Goal: Task Accomplishment & Management: Use online tool/utility

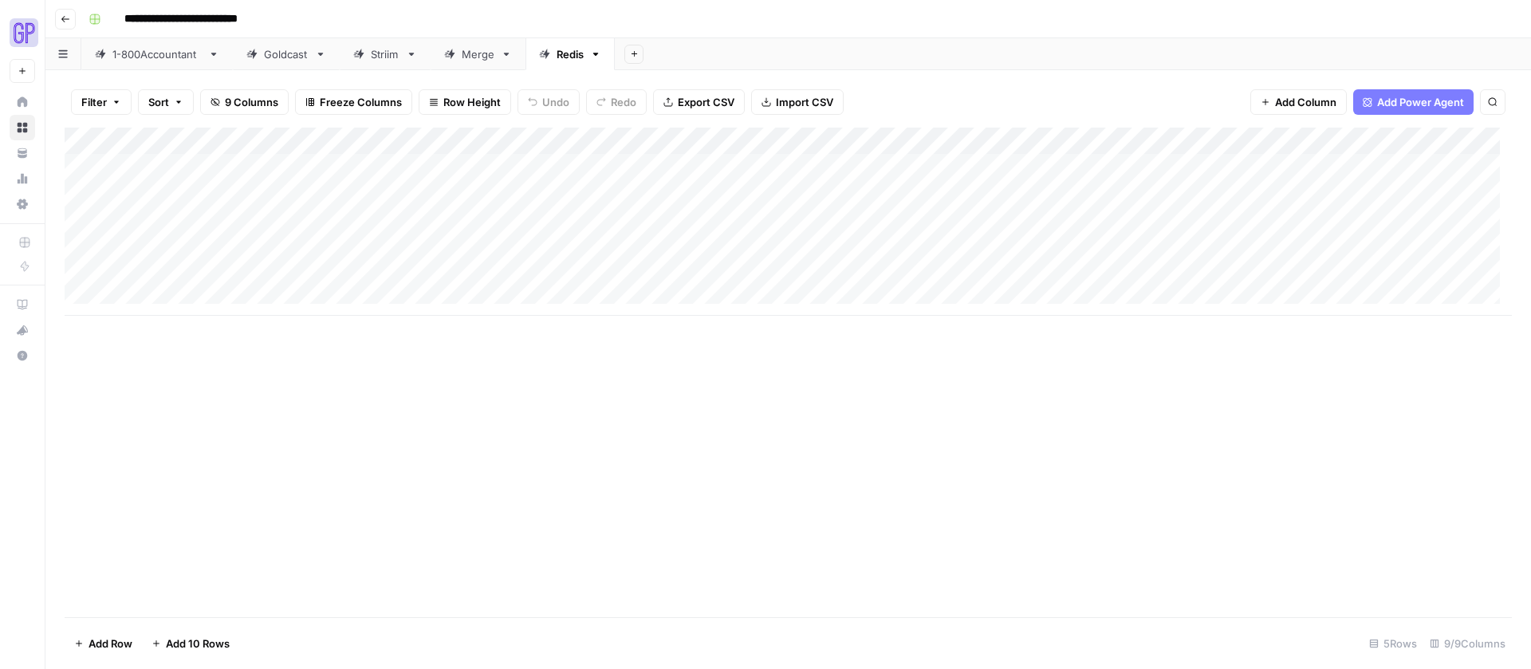
click at [72, 22] on button "Go back" at bounding box center [65, 19] width 21 height 21
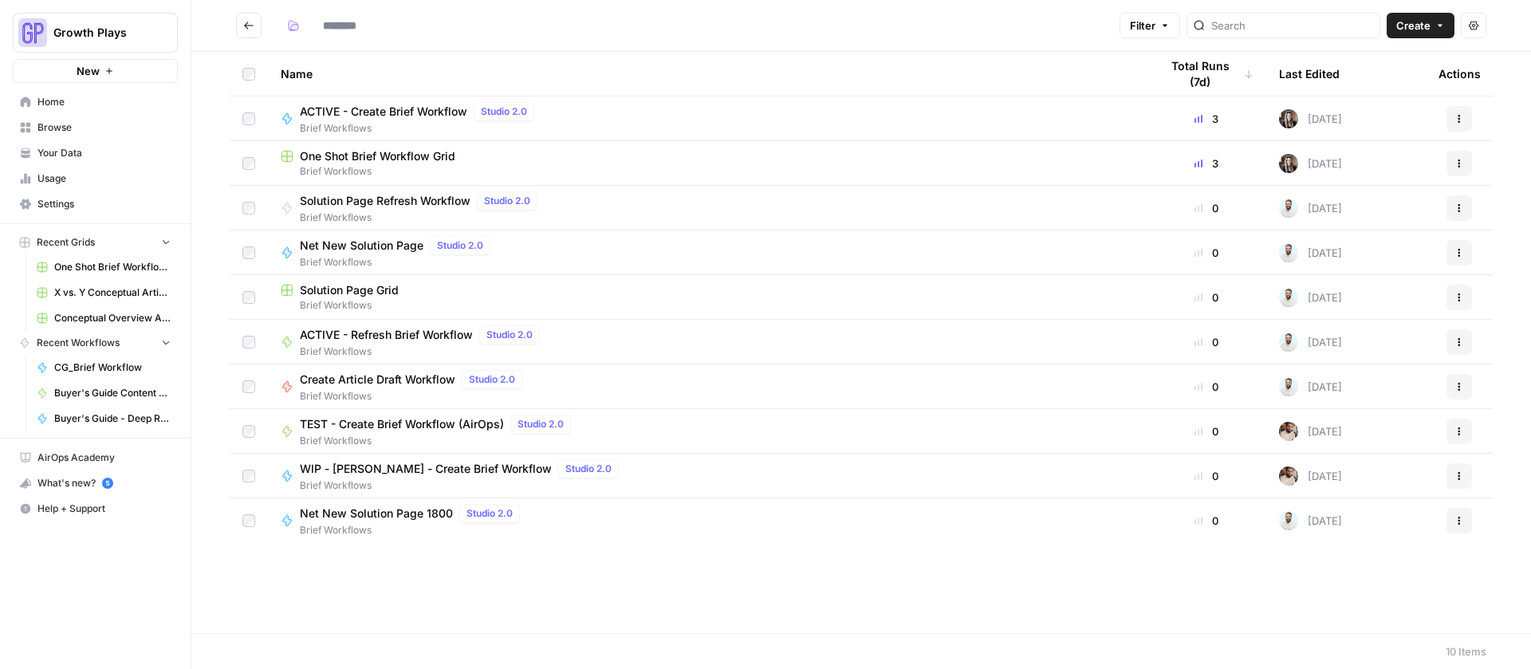
type input "**********"
click at [73, 123] on span "Browse" at bounding box center [103, 127] width 133 height 14
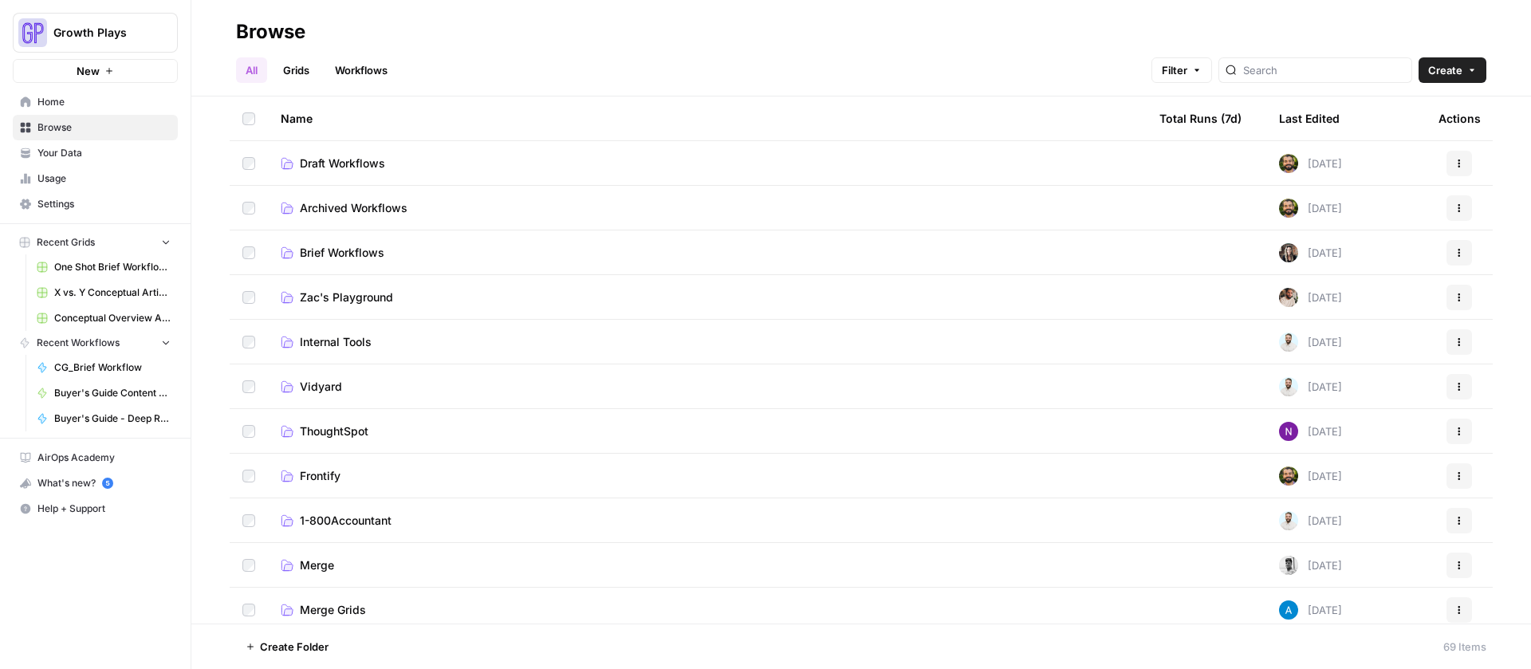
click at [325, 159] on span "Draft Workflows" at bounding box center [342, 163] width 85 height 16
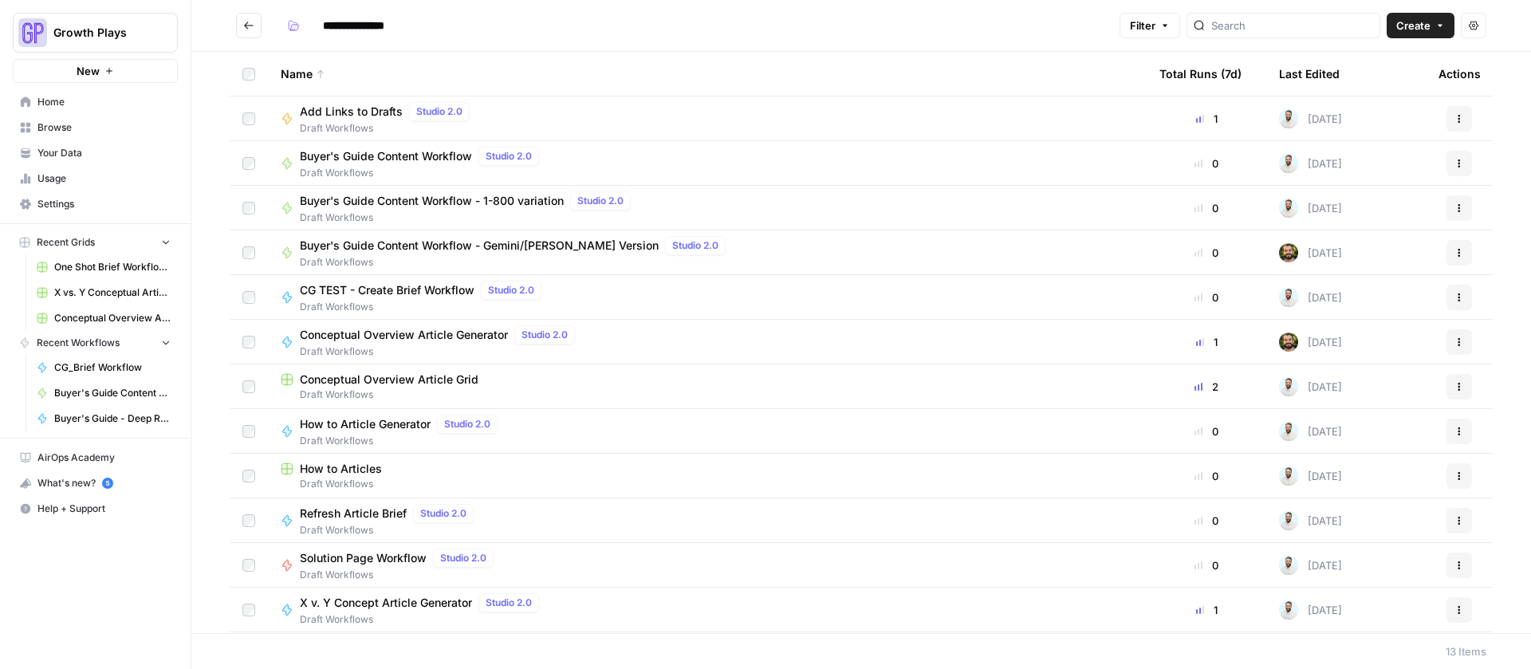
click at [391, 338] on span "Conceptual Overview Article Generator" at bounding box center [404, 335] width 208 height 16
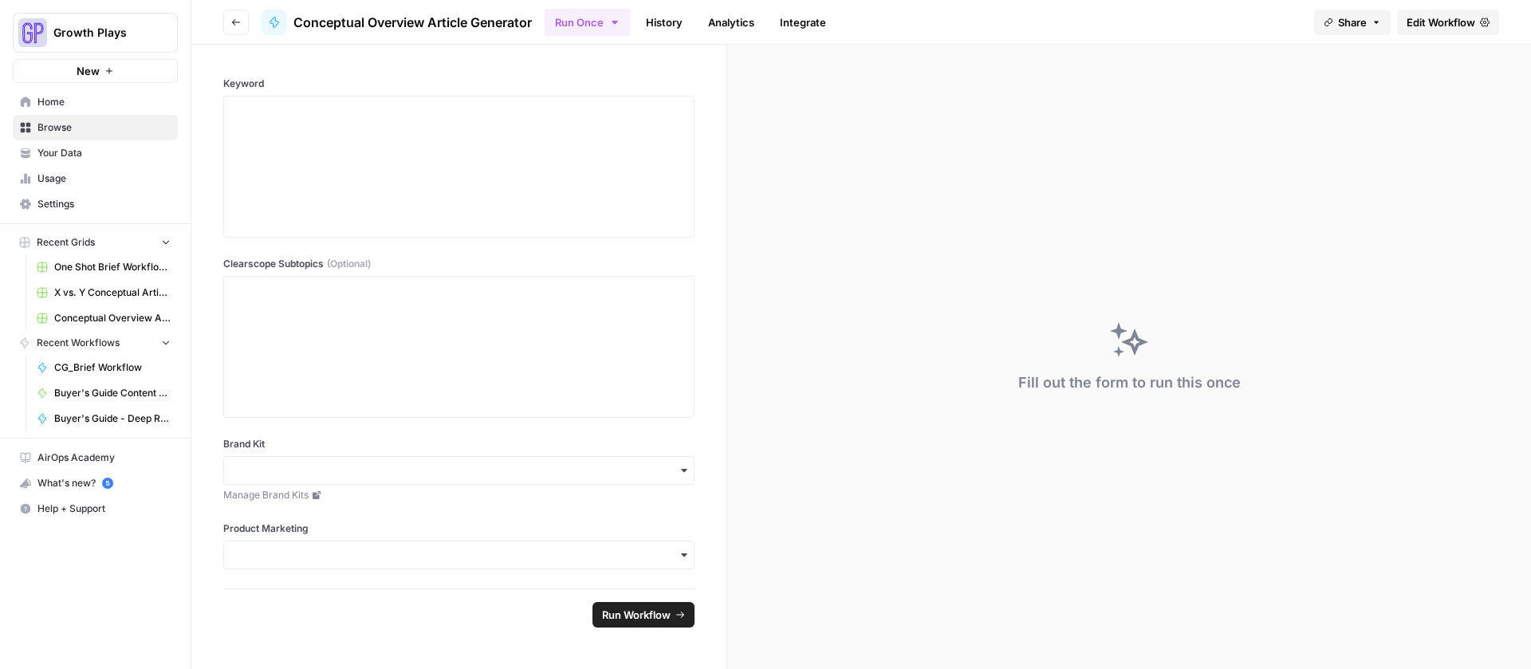
click at [682, 26] on link "History" at bounding box center [664, 23] width 56 height 26
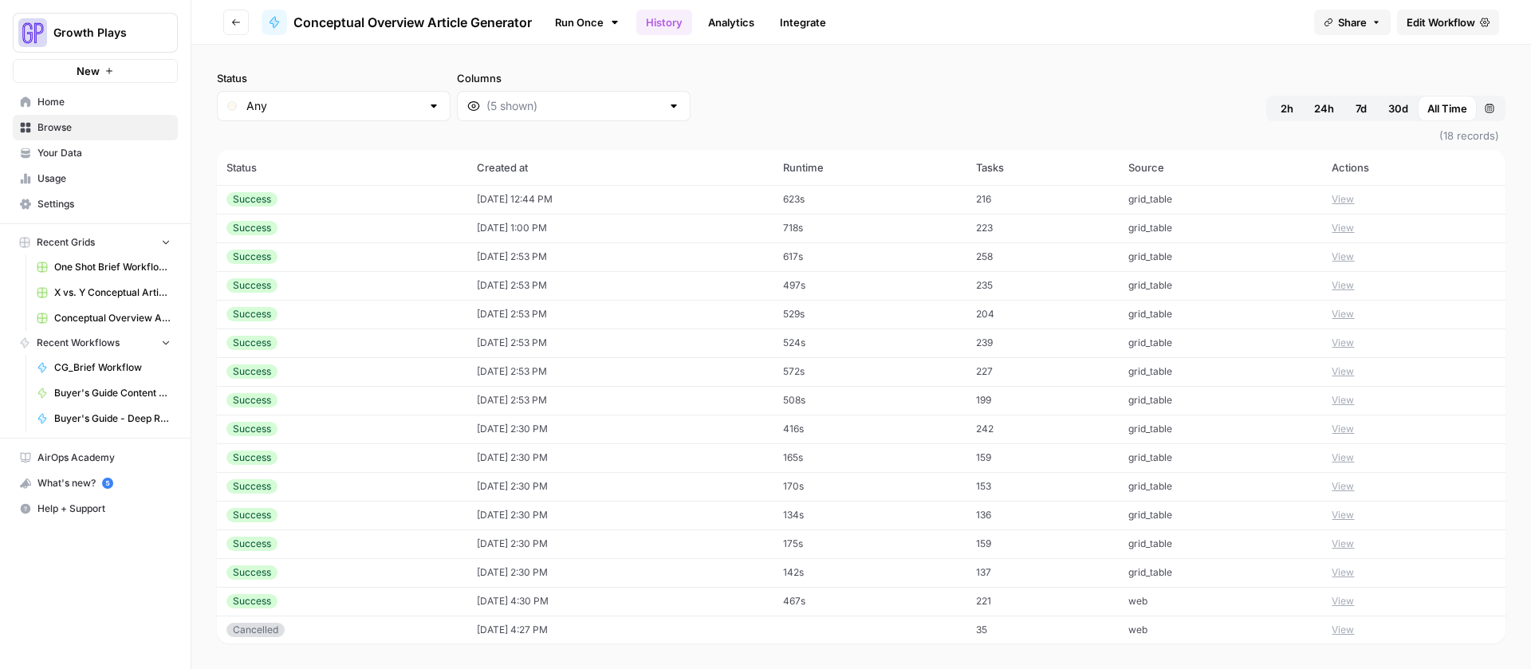
click at [552, 192] on td "08/22/25 at 12:44 PM" at bounding box center [620, 199] width 307 height 29
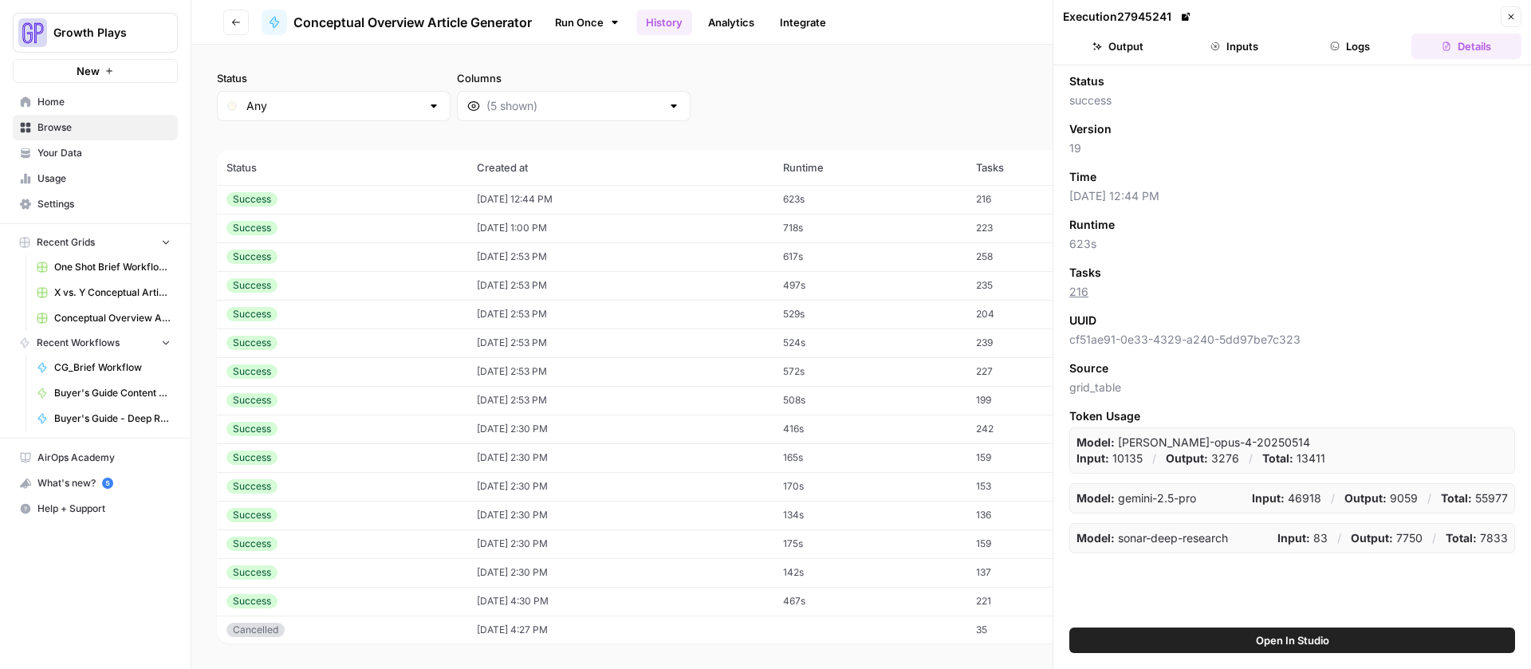
click at [1340, 45] on button "Logs" at bounding box center [1350, 46] width 110 height 26
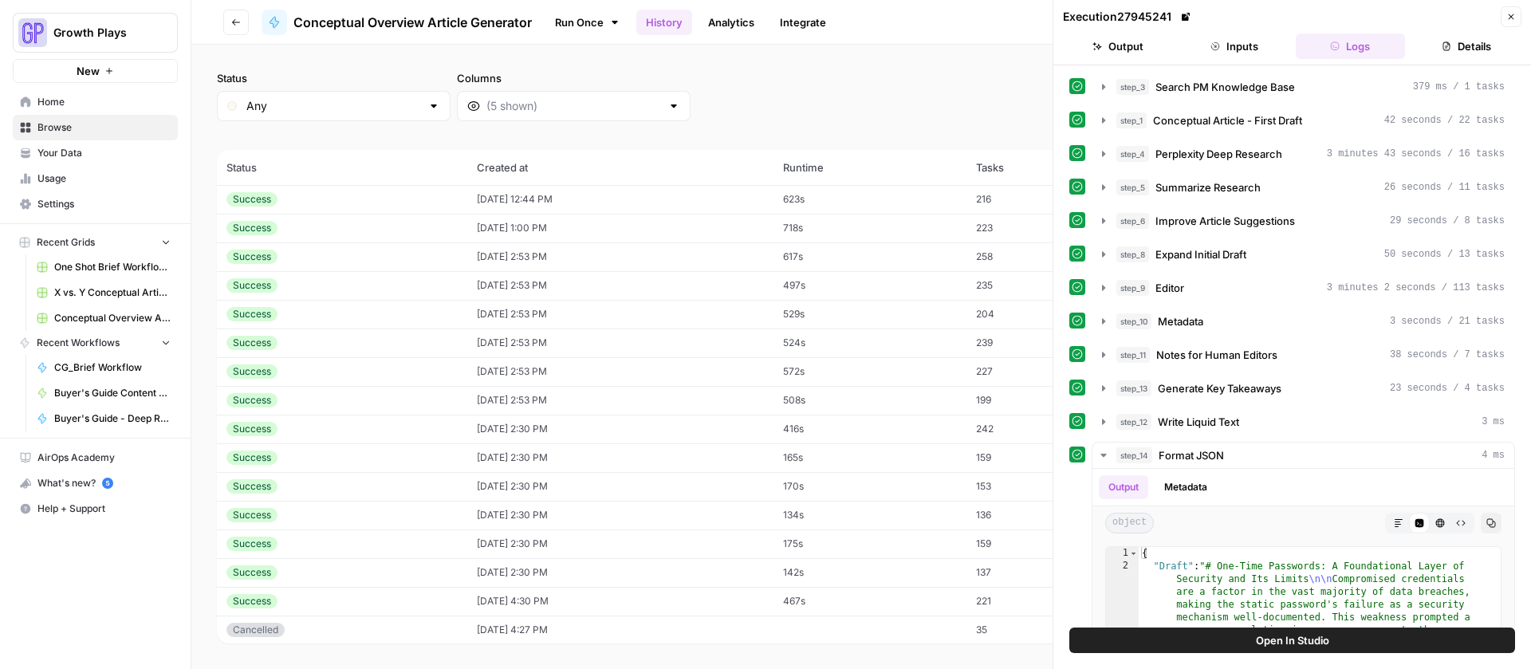
click at [1506, 14] on icon "button" at bounding box center [1511, 17] width 10 height 10
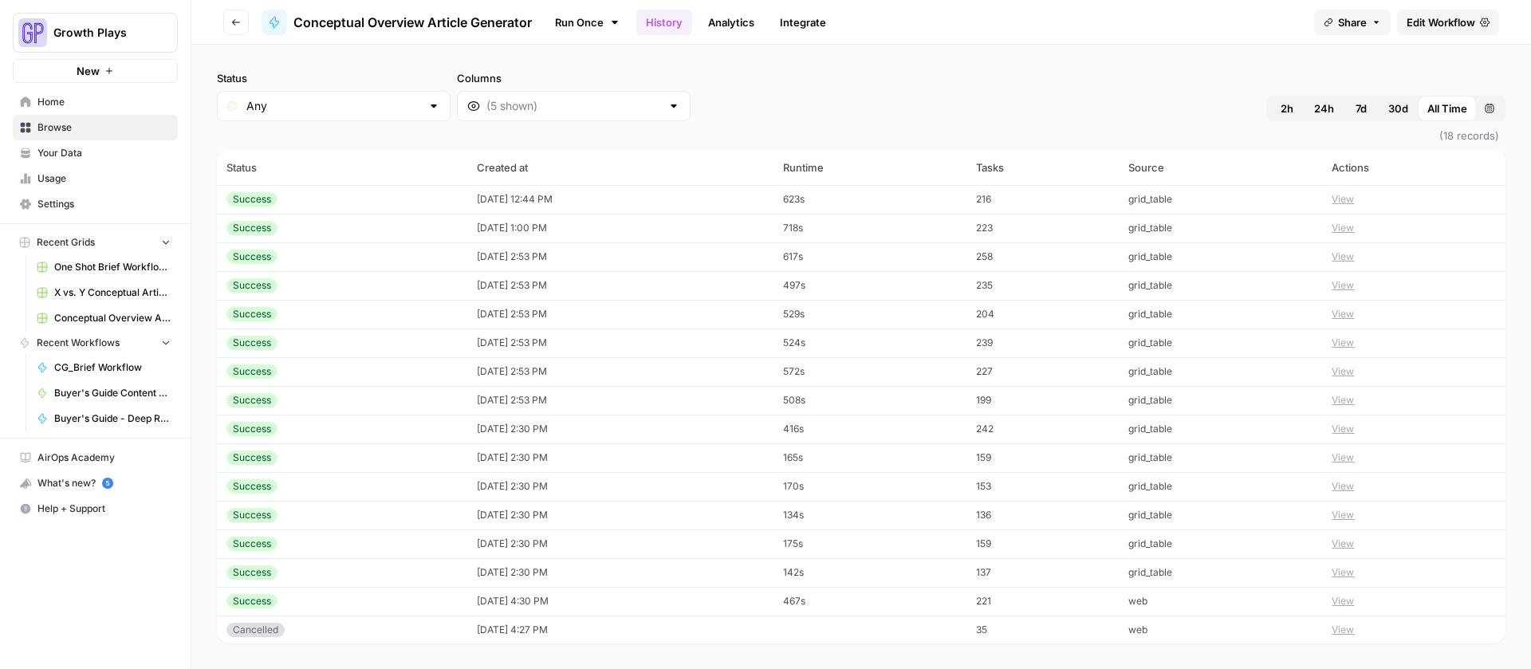
click at [547, 226] on td "[DATE] 1:00 PM" at bounding box center [620, 228] width 307 height 29
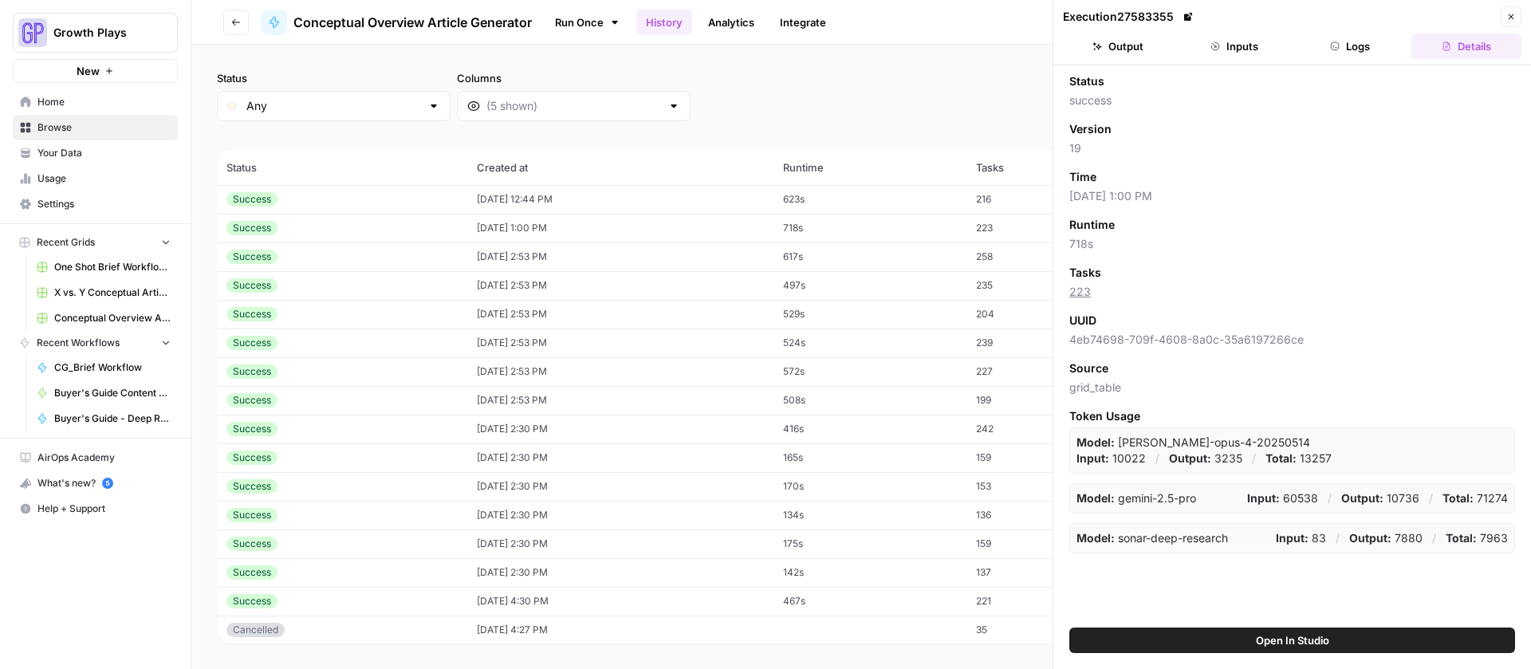
click at [1350, 53] on button "Logs" at bounding box center [1350, 46] width 110 height 26
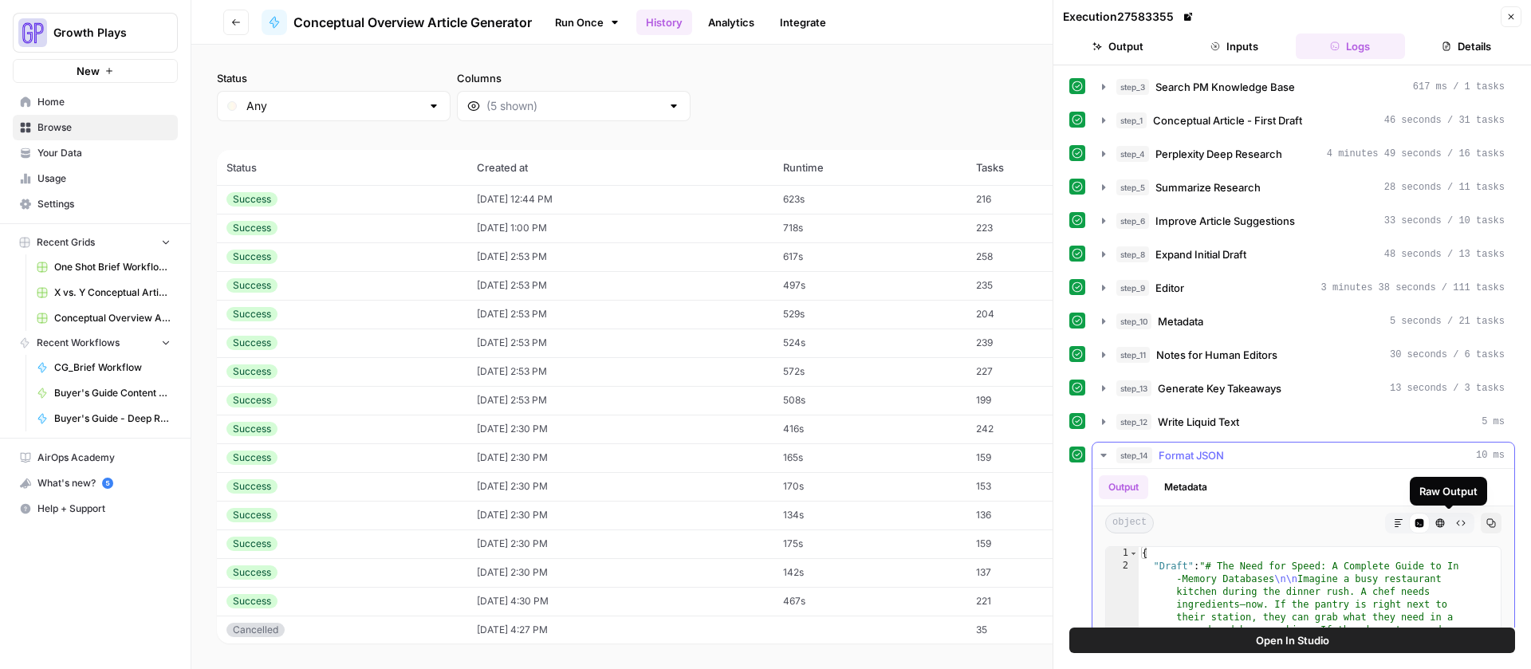
click at [1456, 523] on icon "button" at bounding box center [1460, 524] width 9 height 6
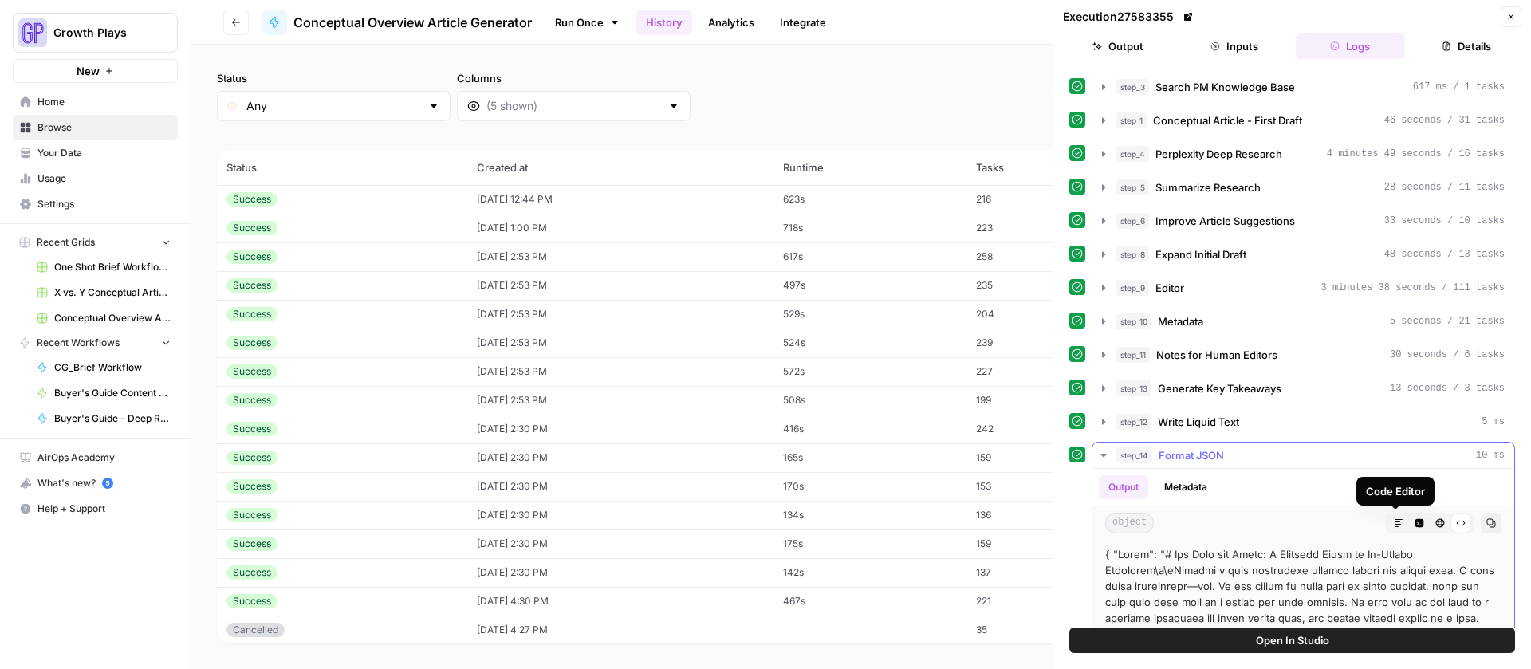
click at [1394, 521] on icon "button" at bounding box center [1398, 523] width 8 height 8
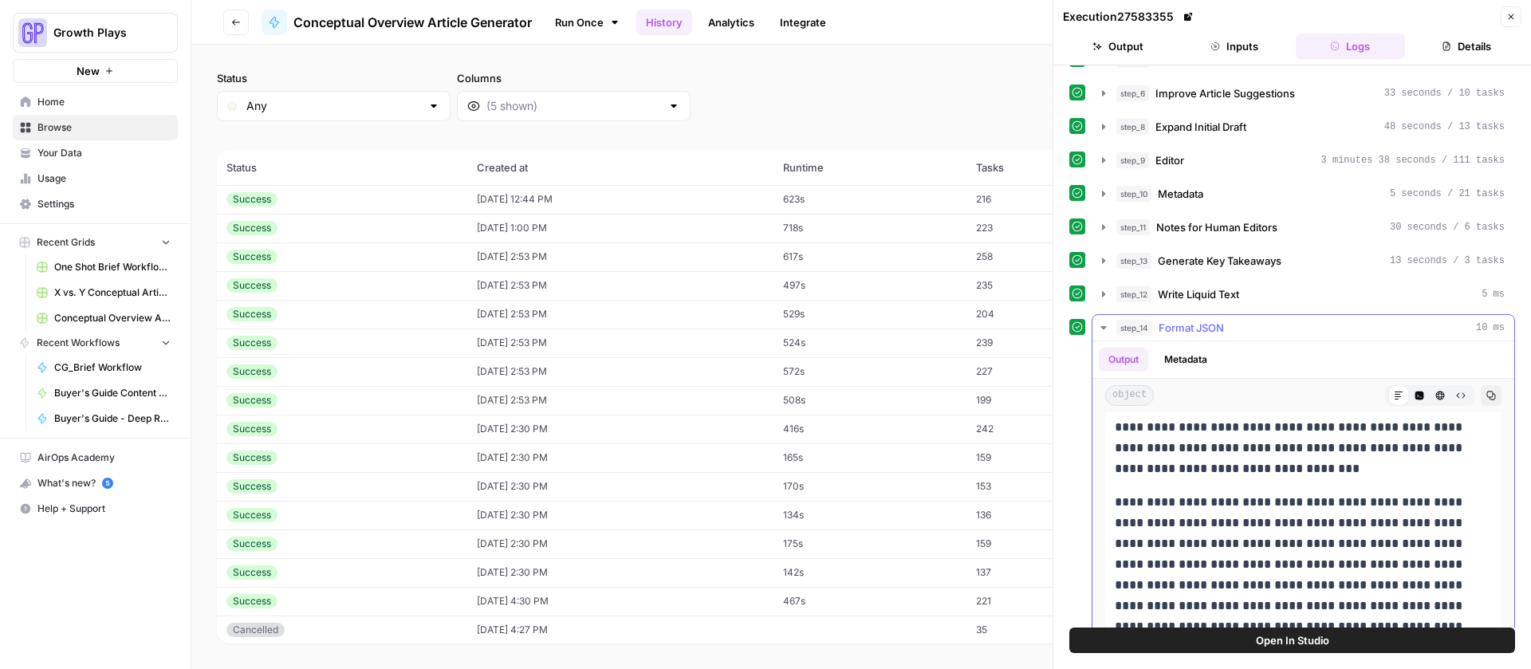
scroll to position [344, 0]
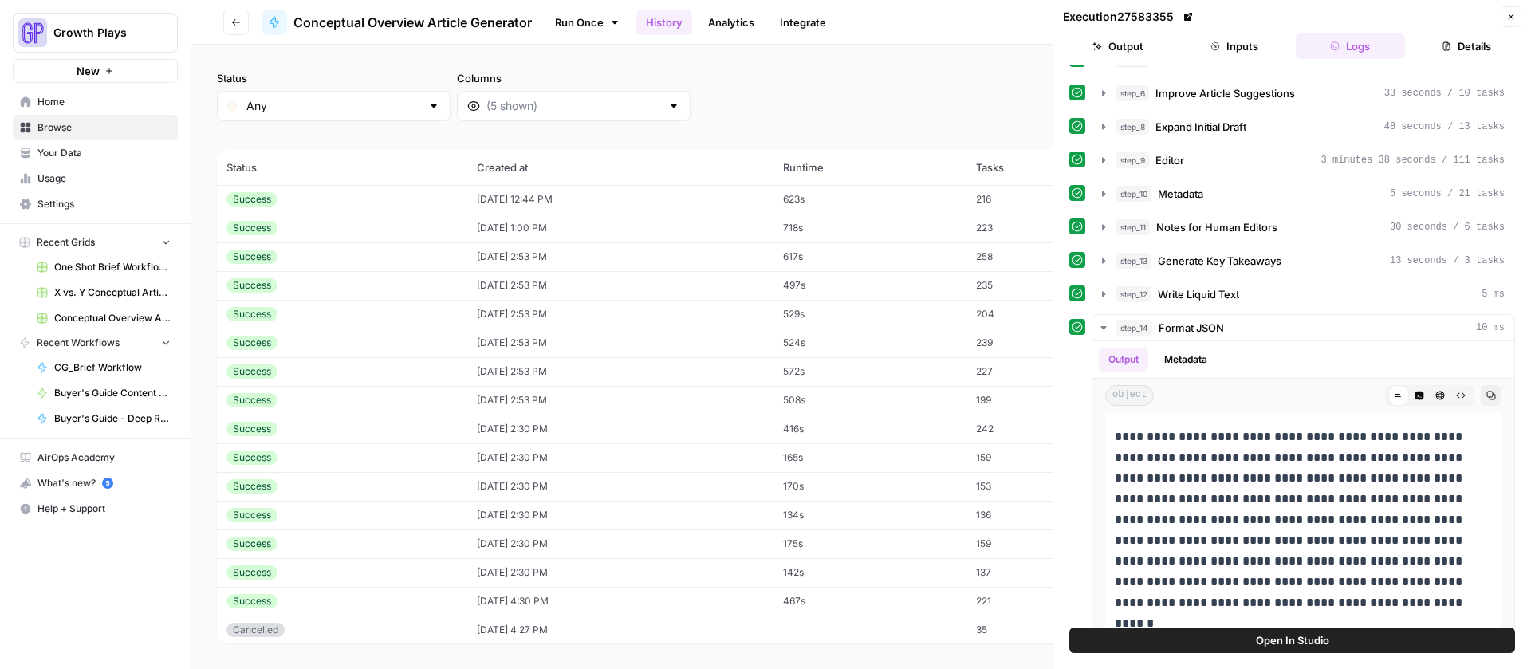
click at [1331, 640] on button "Open In Studio" at bounding box center [1292, 640] width 446 height 26
click at [96, 103] on span "Home" at bounding box center [103, 102] width 133 height 14
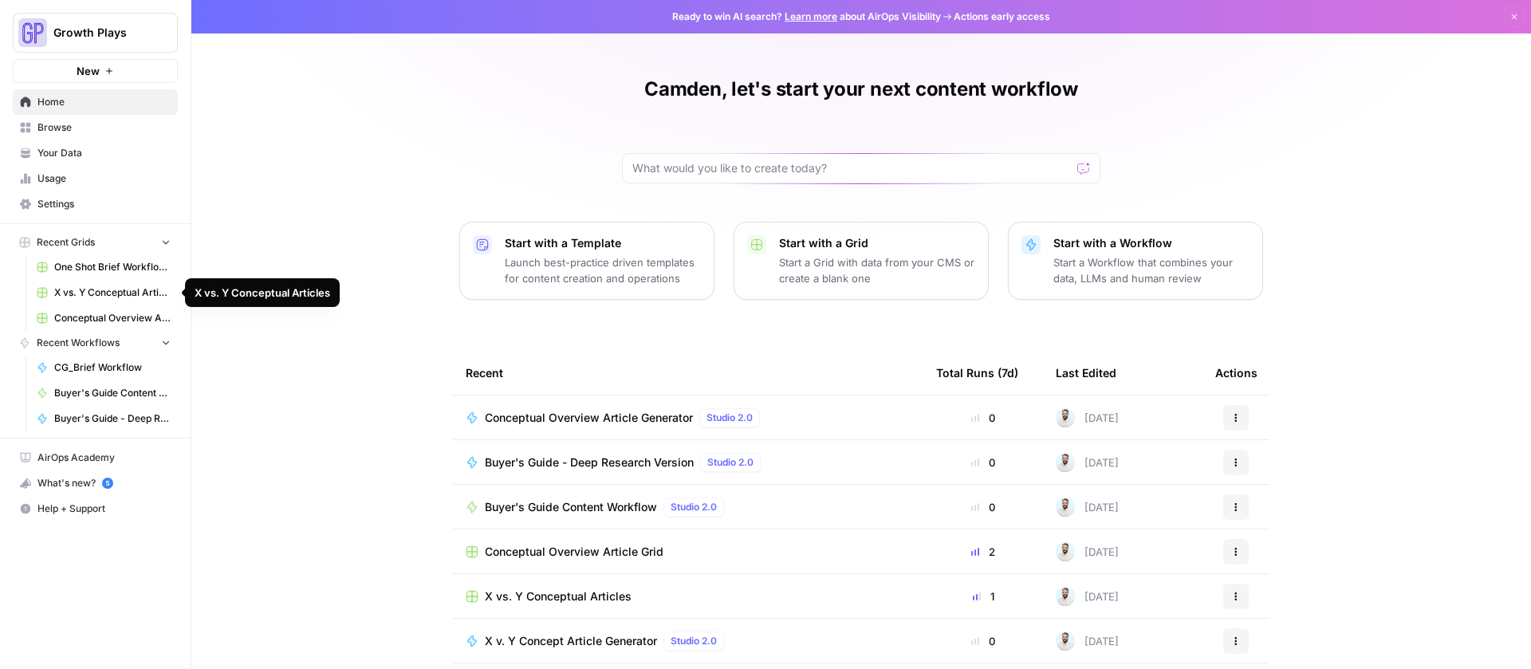
click at [85, 311] on span "Conceptual Overview Article Grid" at bounding box center [112, 318] width 116 height 14
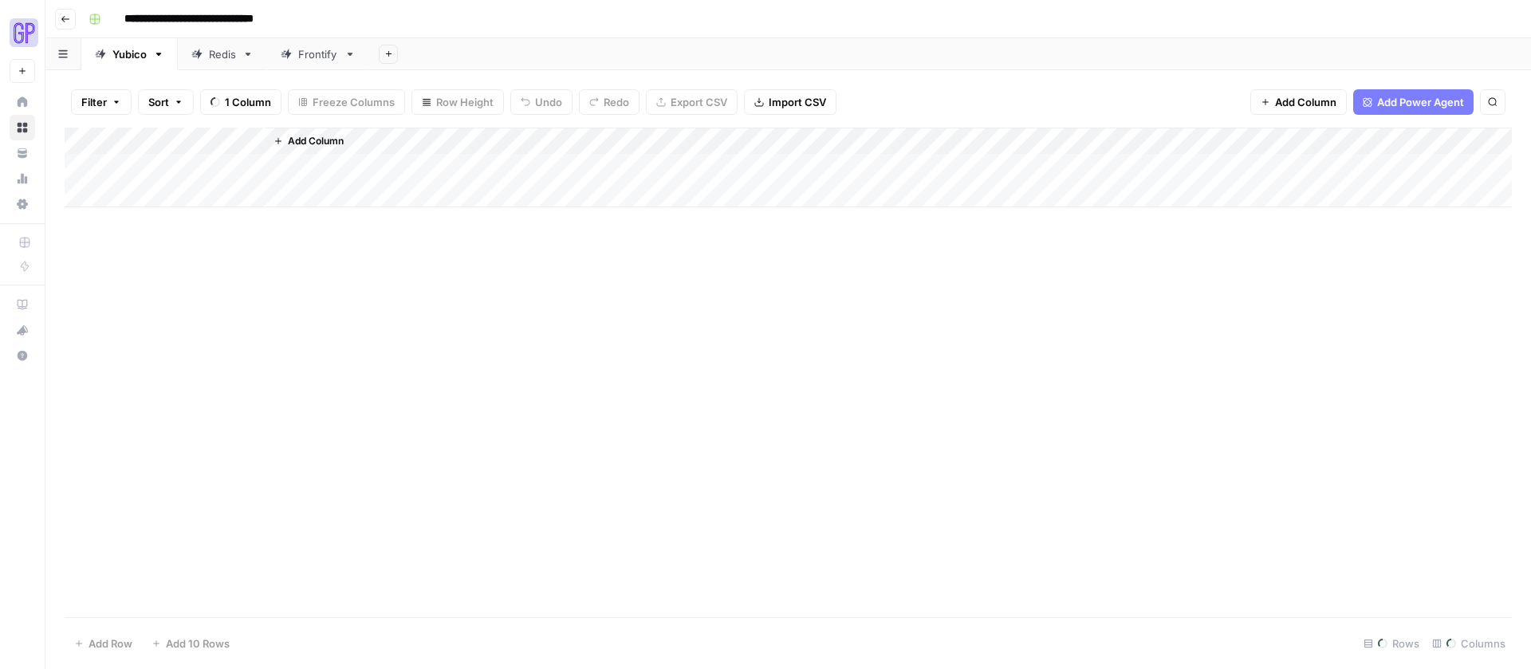
click at [70, 29] on header "**********" at bounding box center [787, 19] width 1485 height 38
click at [67, 16] on icon "button" at bounding box center [66, 19] width 10 height 10
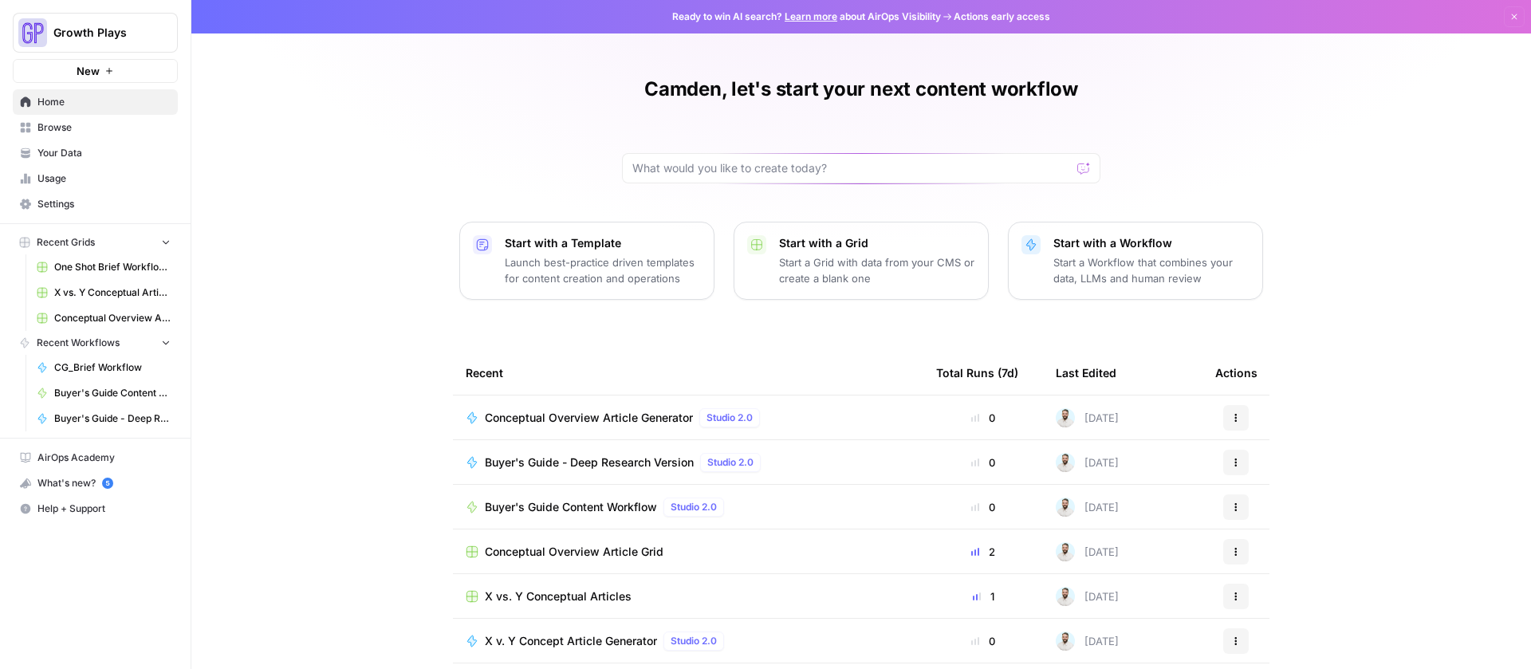
click at [61, 122] on span "Browse" at bounding box center [103, 127] width 133 height 14
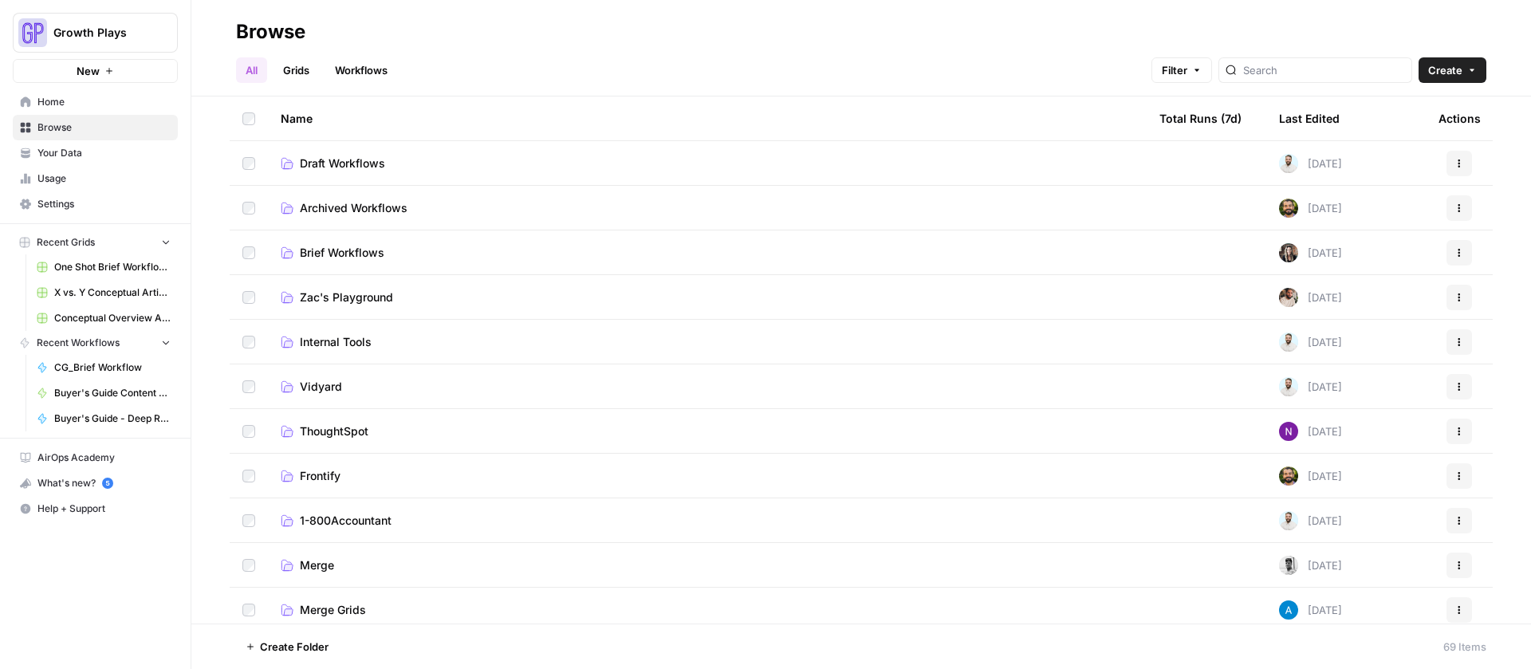
click at [356, 161] on span "Draft Workflows" at bounding box center [342, 163] width 85 height 16
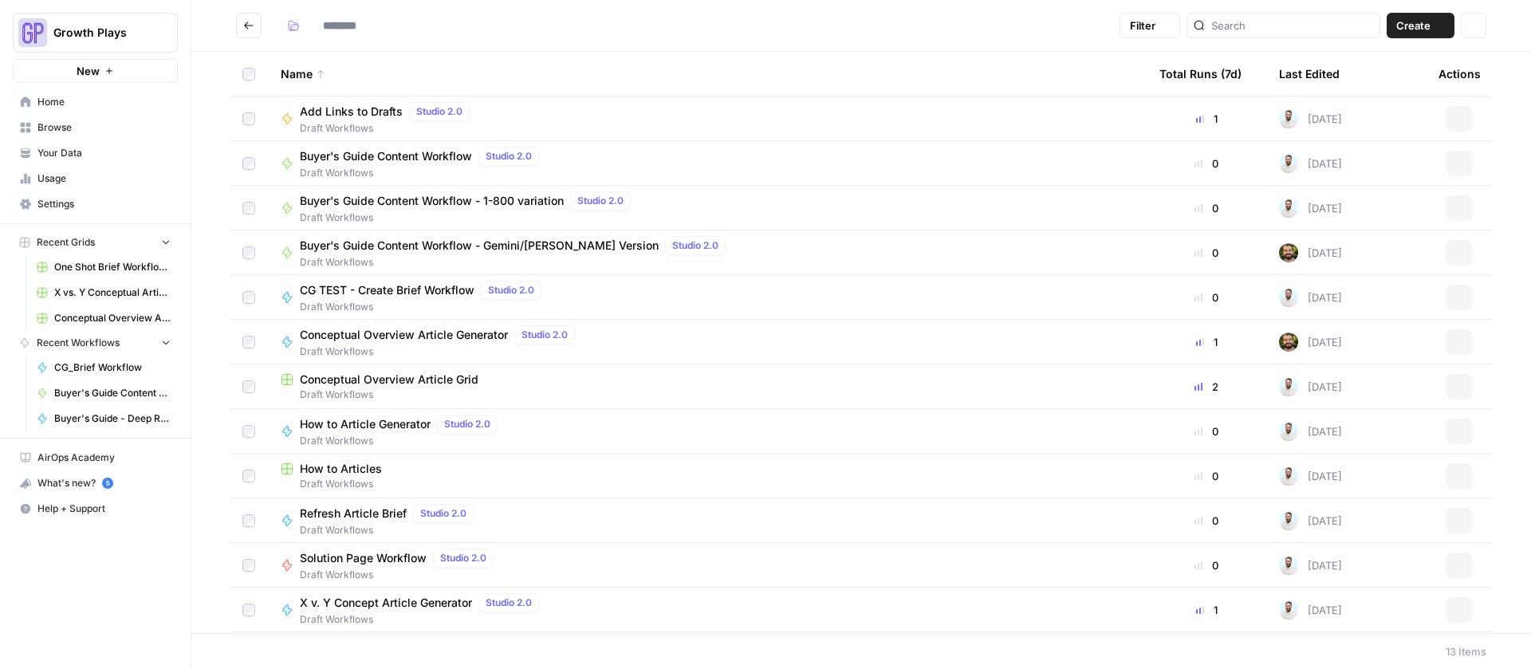
type input "**********"
click at [408, 331] on span "Conceptual Overview Article Generator" at bounding box center [404, 335] width 208 height 16
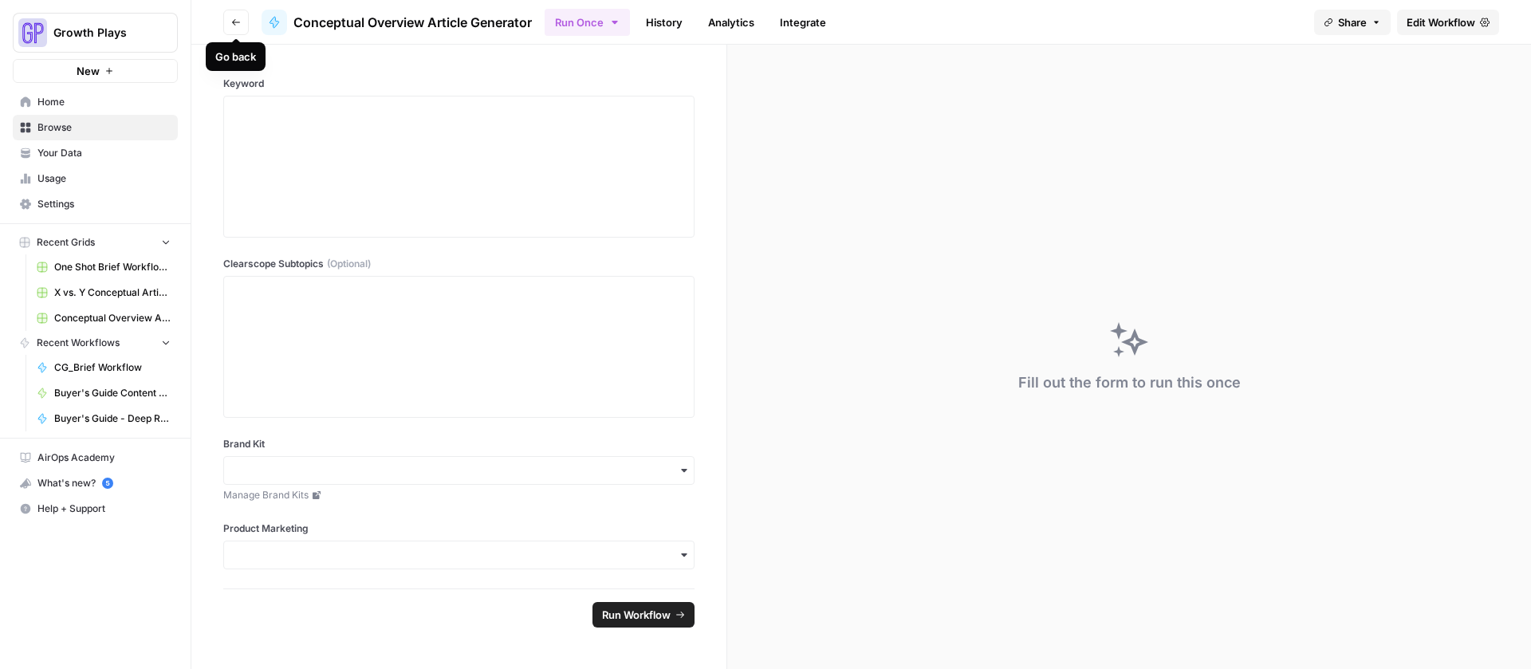
click at [66, 151] on span "Your Data" at bounding box center [103, 153] width 133 height 14
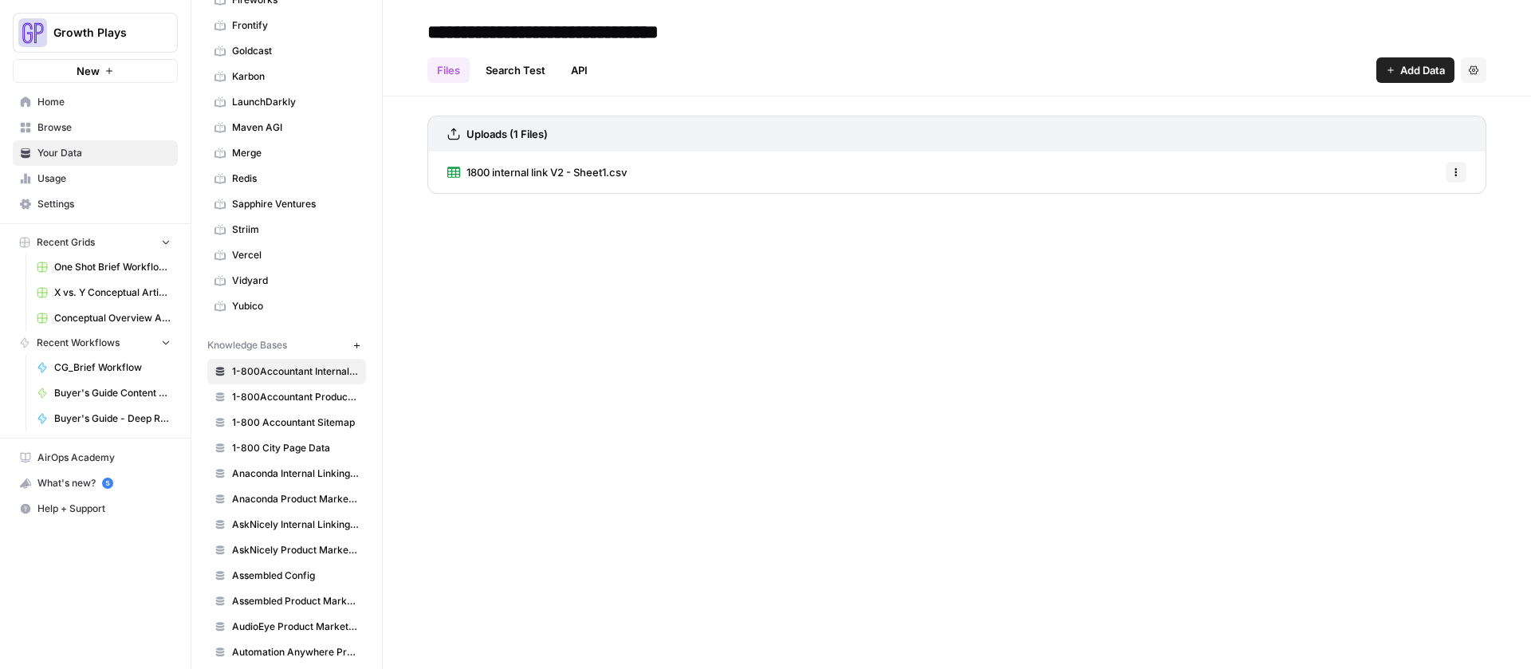
scroll to position [320, 0]
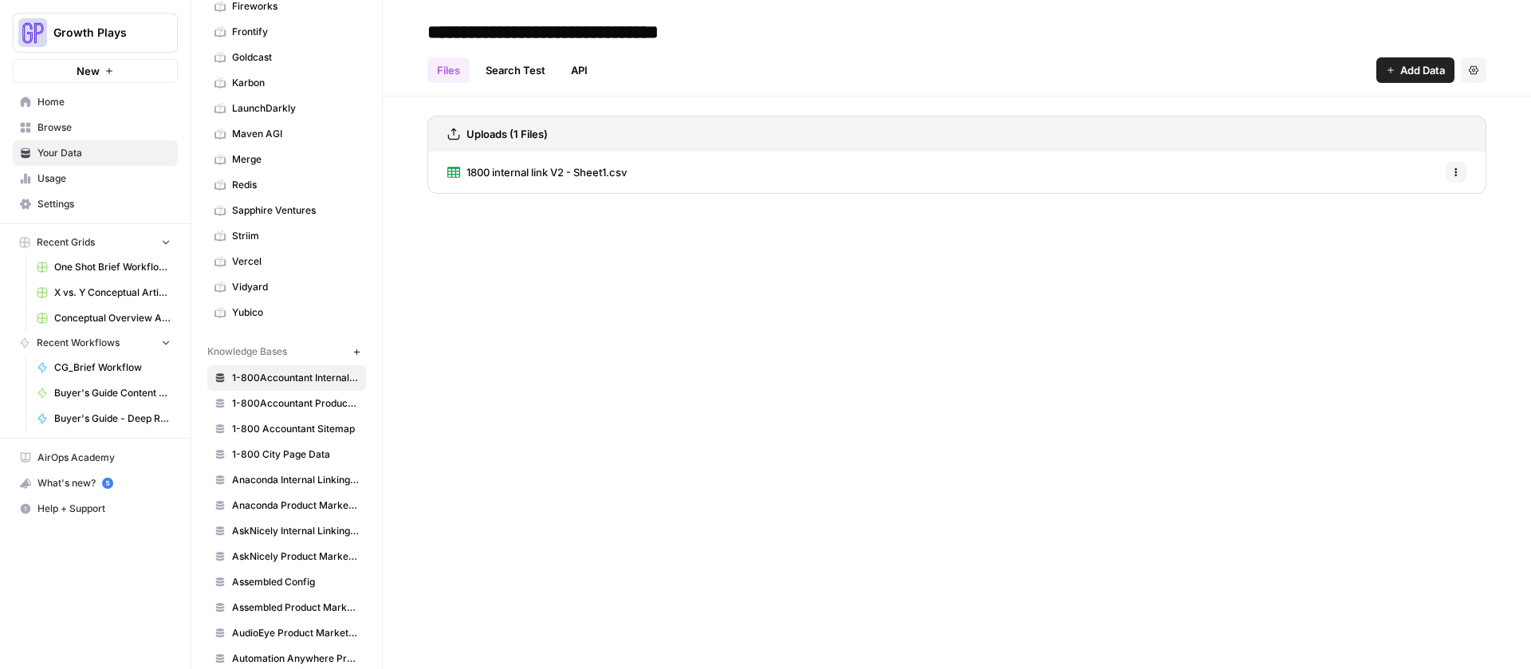
click at [248, 187] on span "Redis" at bounding box center [295, 185] width 127 height 14
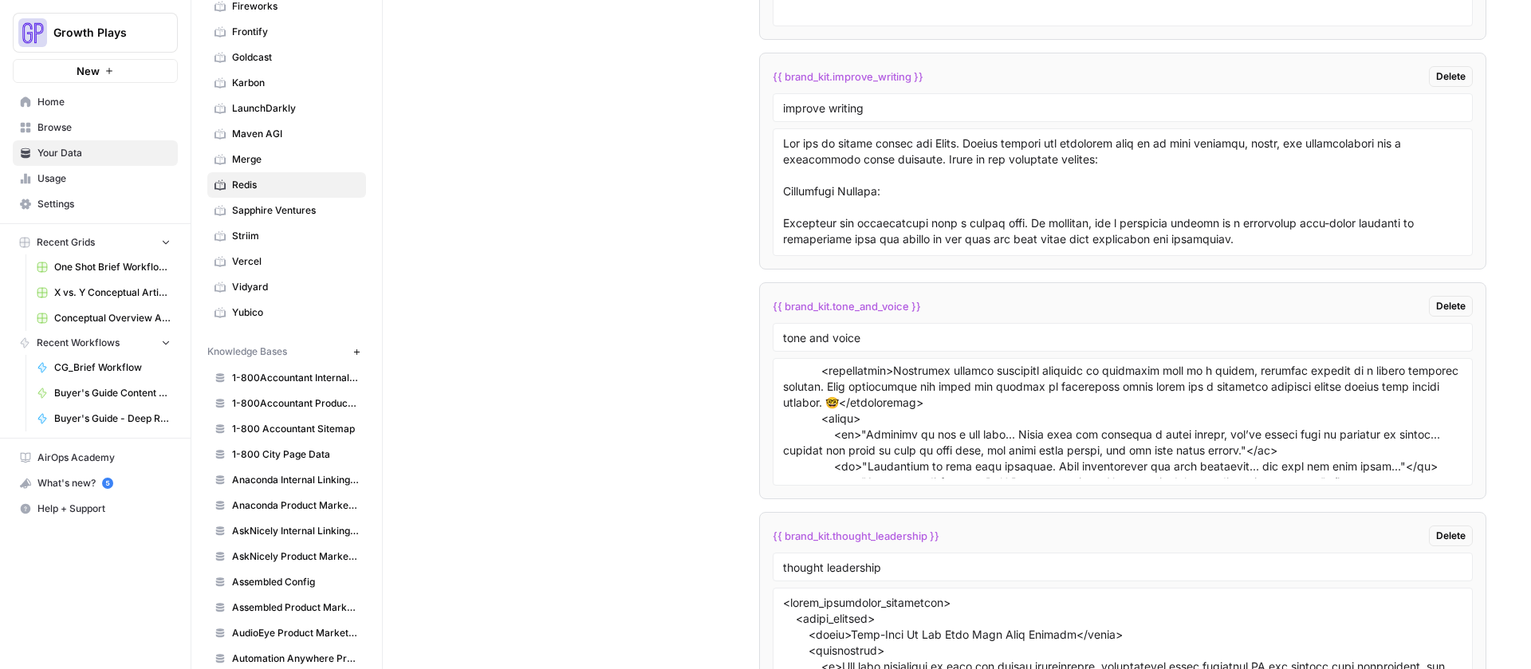
scroll to position [391, 0]
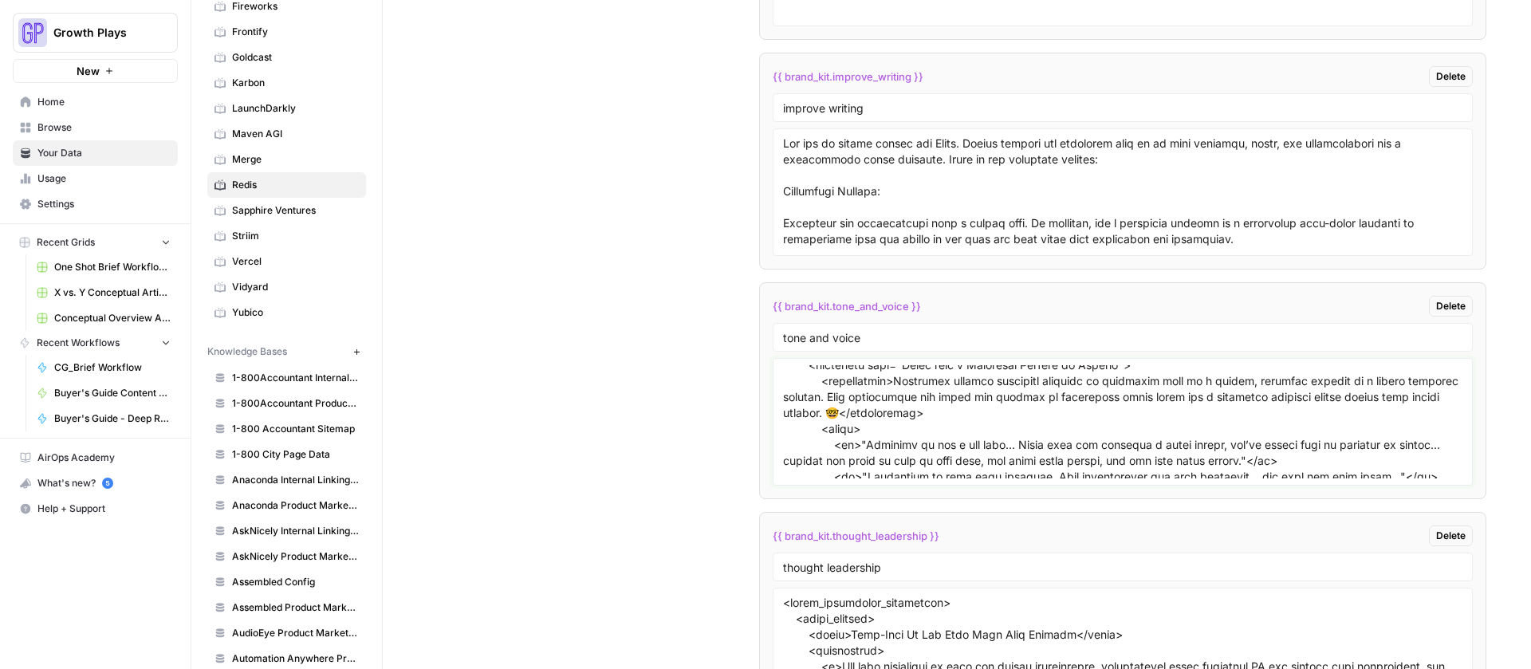
click at [876, 412] on textarea at bounding box center [1122, 421] width 679 height 113
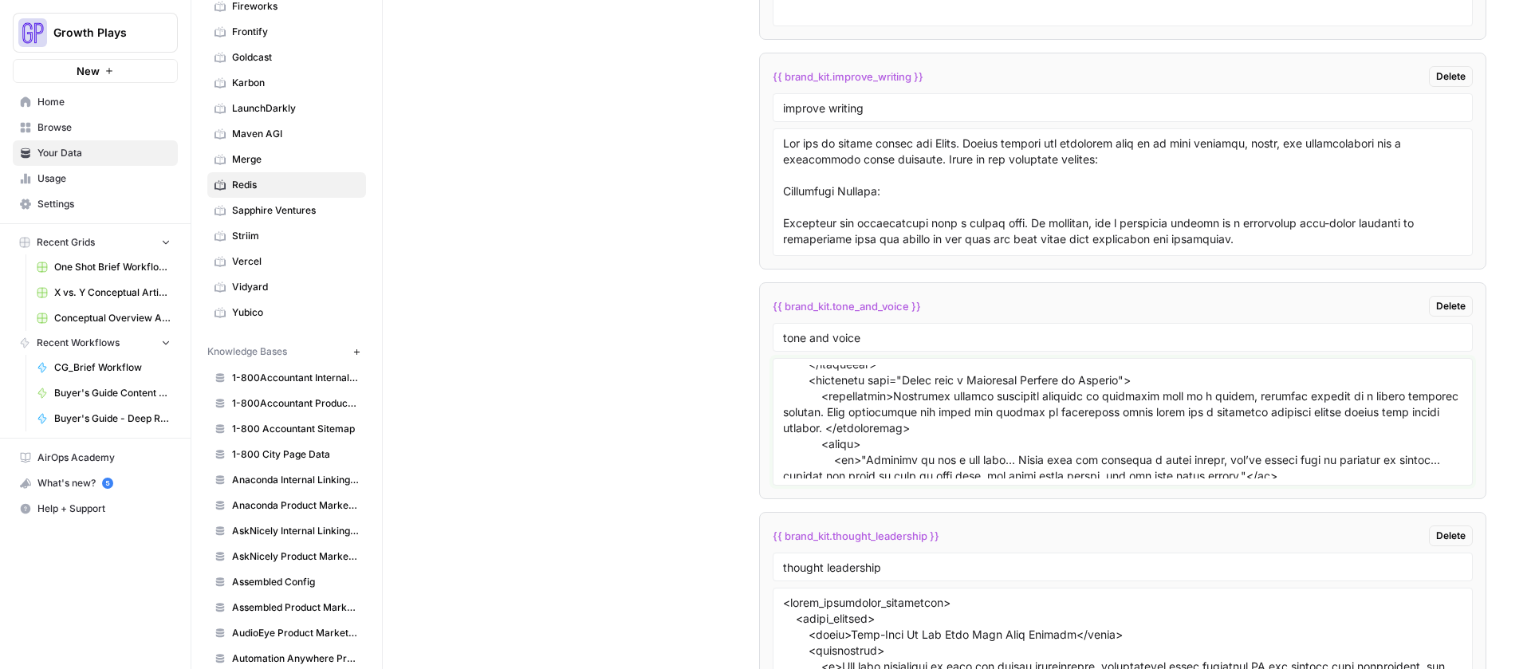
scroll to position [371, 0]
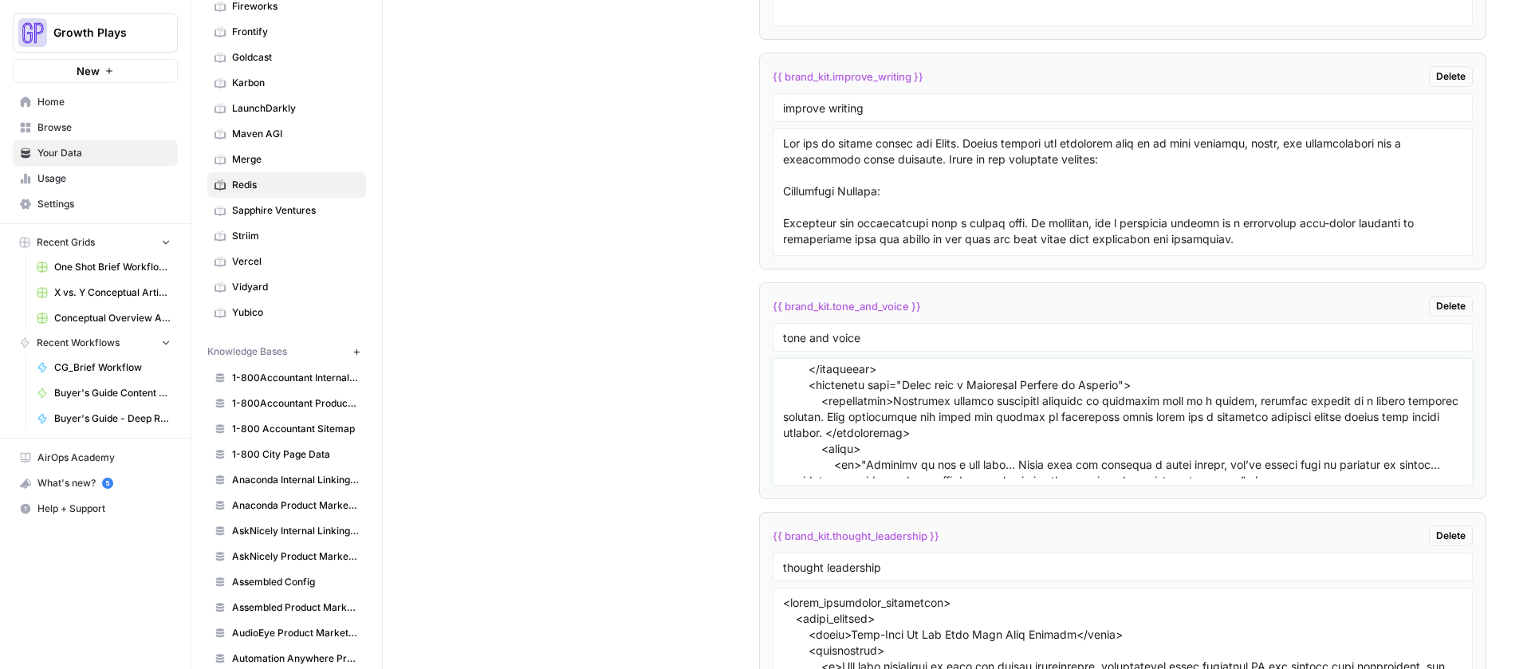
type textarea "<styleGuide> <coreObjective> <primaryGoal>Establish Redis as the authoritative …"
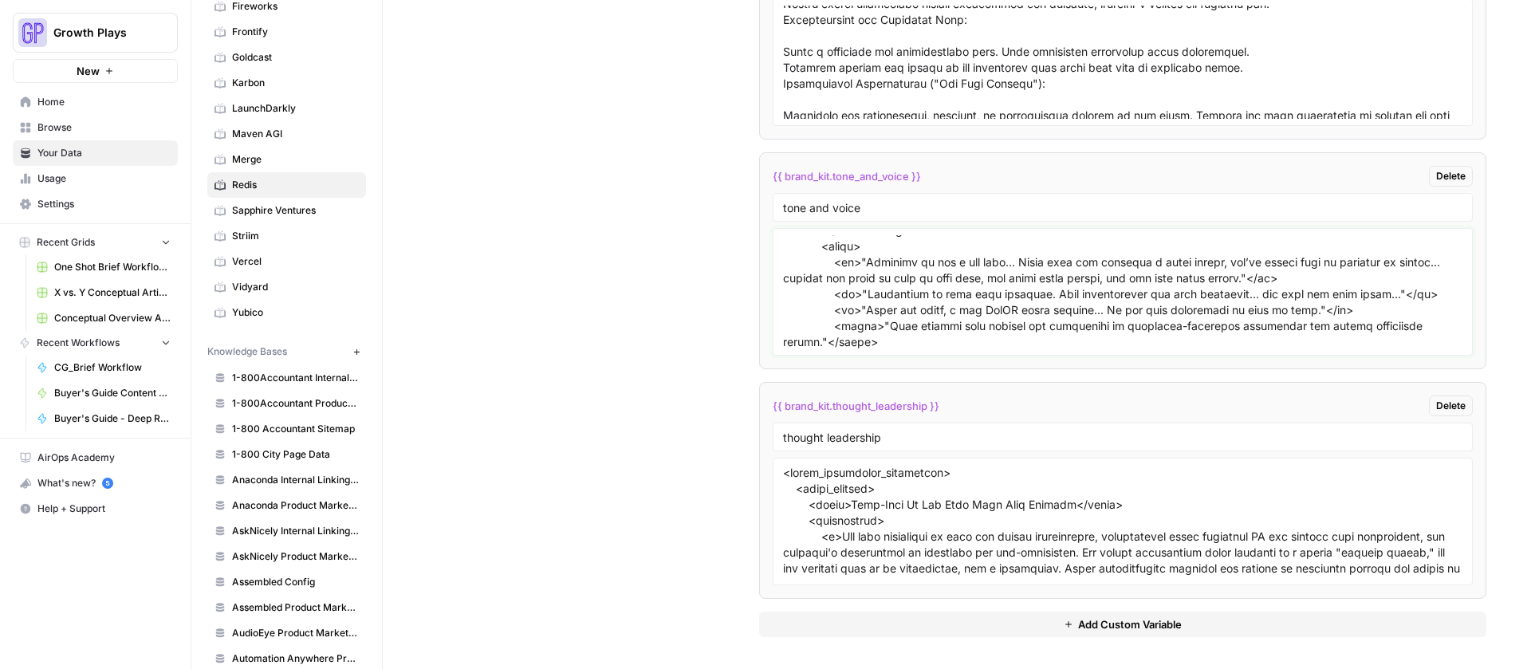
scroll to position [458, 0]
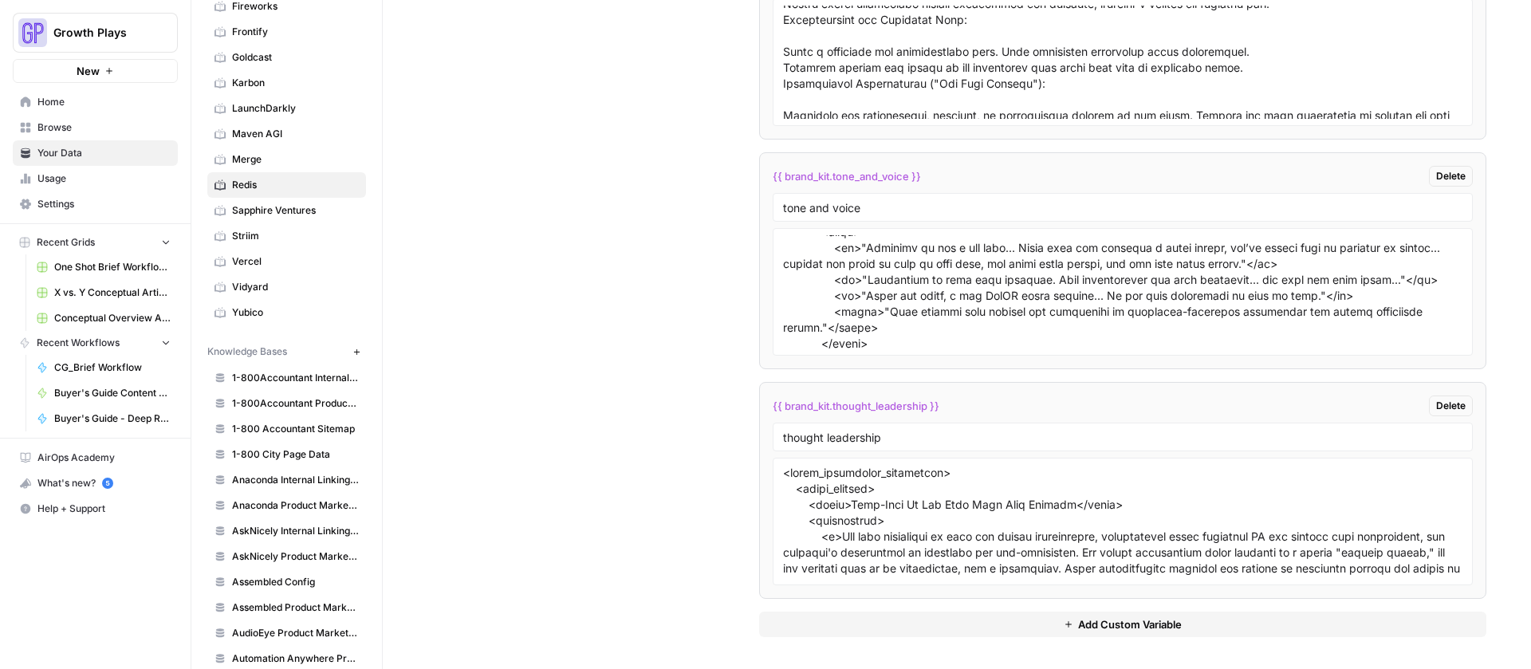
click at [56, 138] on link "Browse" at bounding box center [95, 128] width 165 height 26
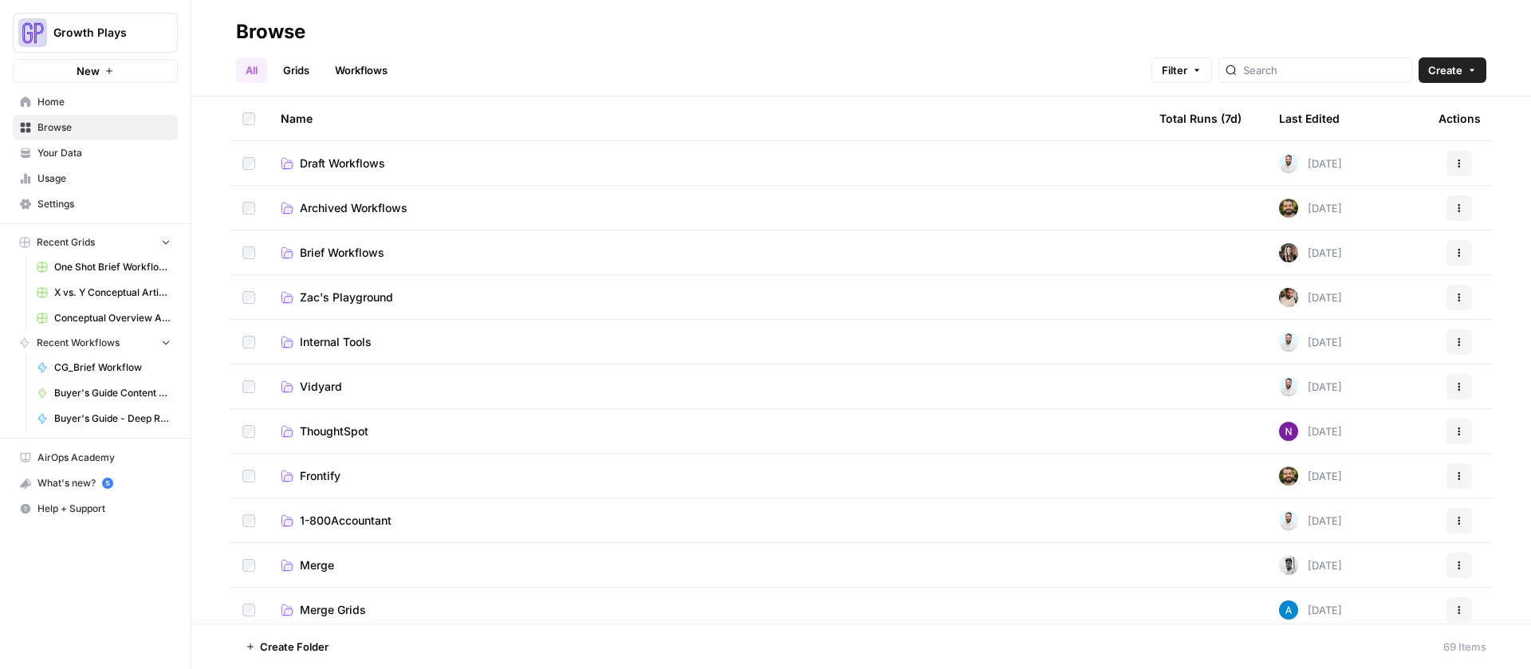
click at [328, 165] on span "Draft Workflows" at bounding box center [342, 163] width 85 height 16
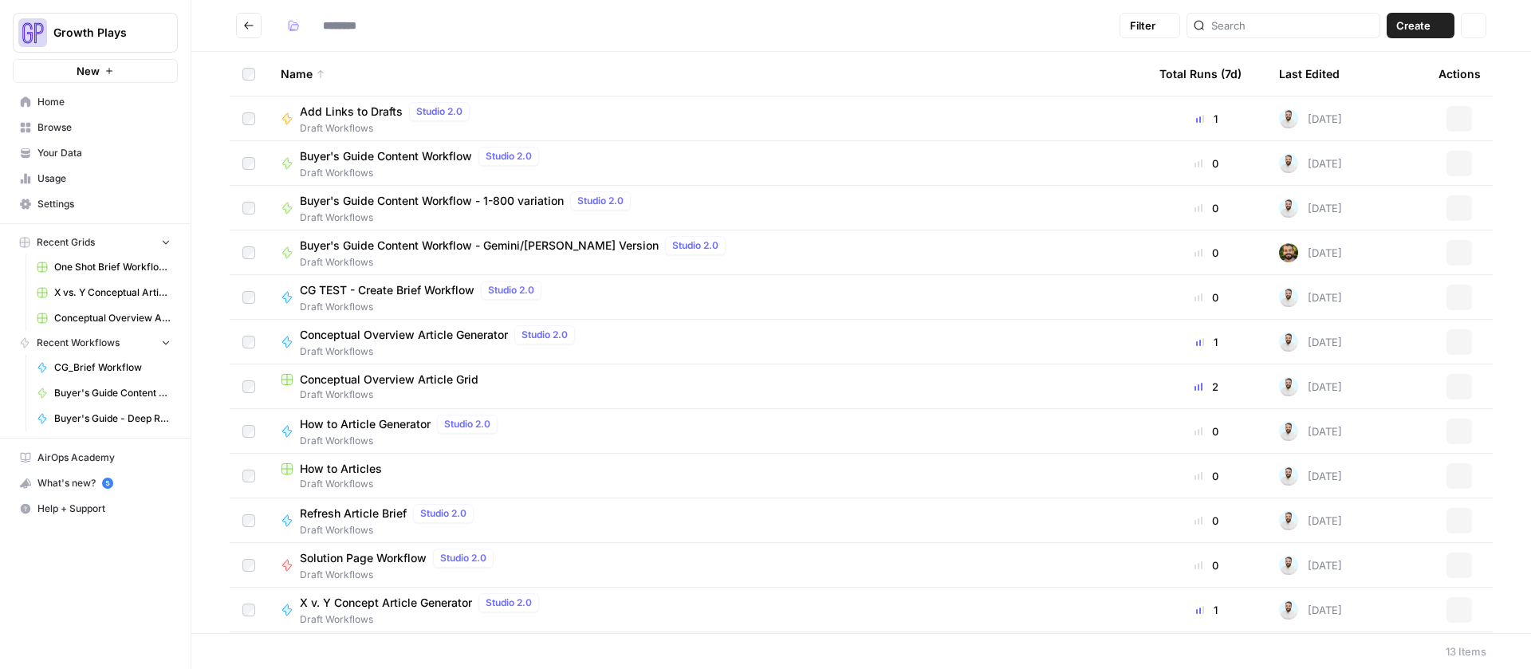
type input "**********"
click at [392, 423] on span "How to Article Generator" at bounding box center [365, 424] width 131 height 16
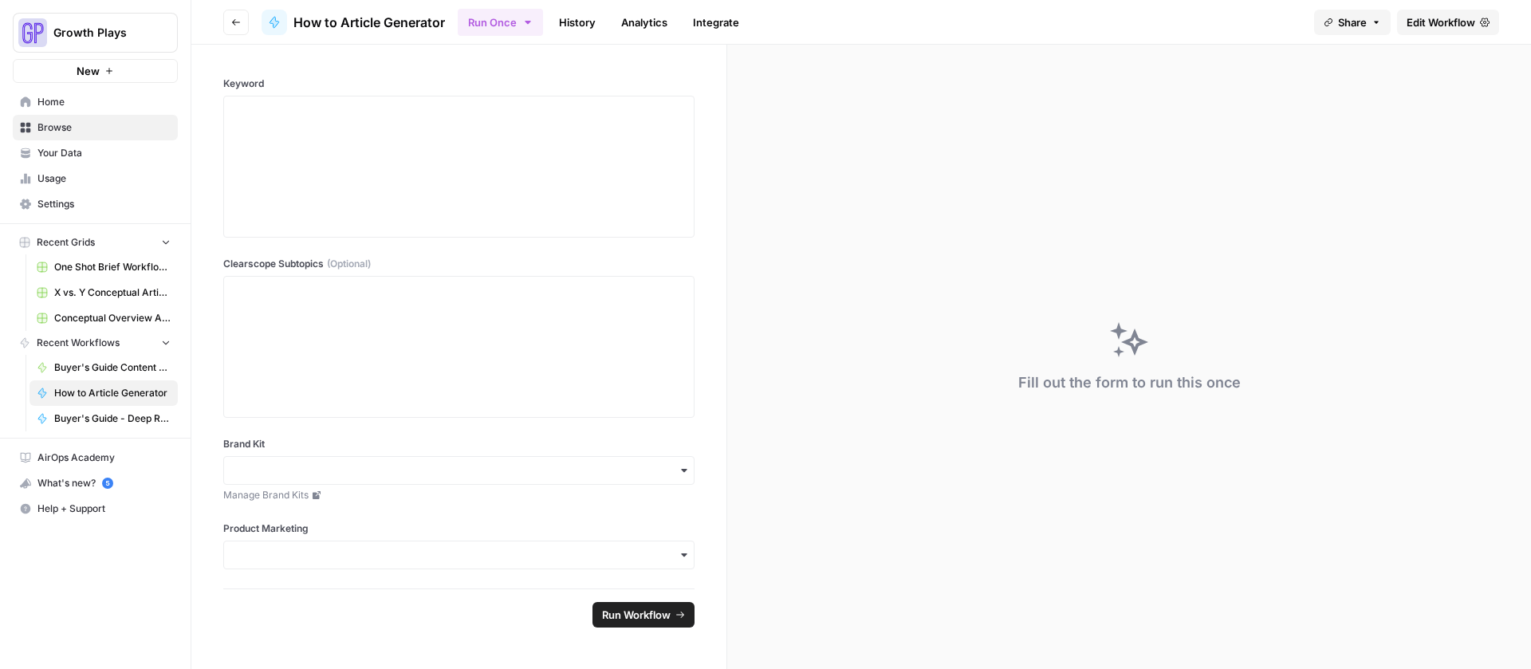
click at [1437, 24] on span "Edit Workflow" at bounding box center [1440, 22] width 69 height 16
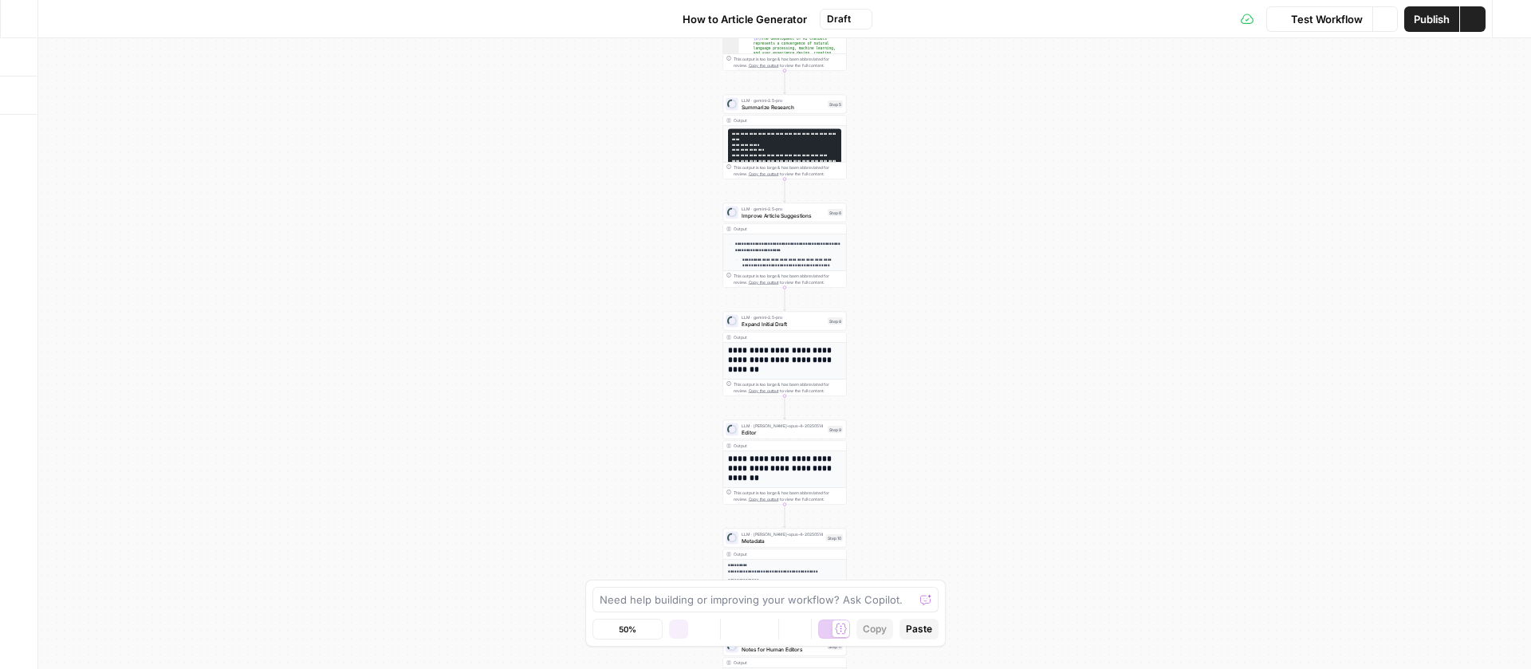
scroll to position [243, 0]
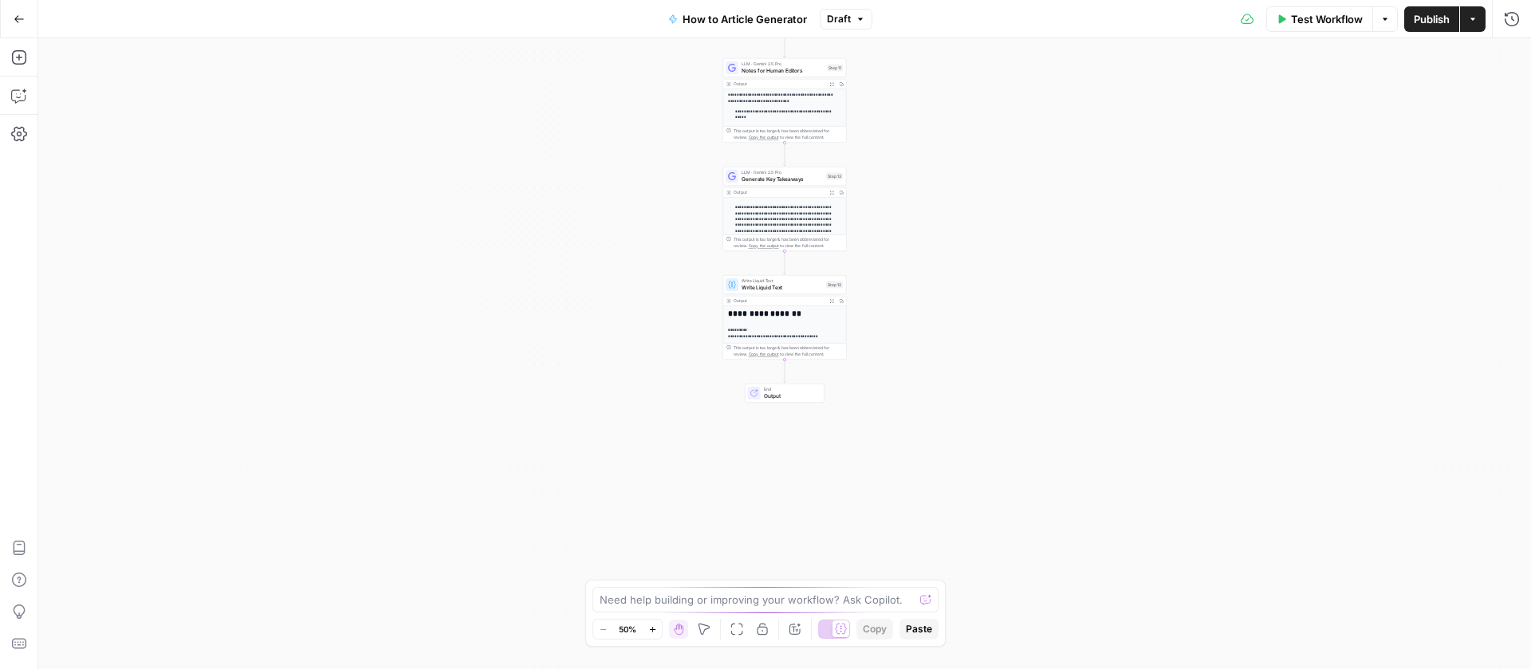
click at [14, 22] on icon "button" at bounding box center [19, 19] width 11 height 11
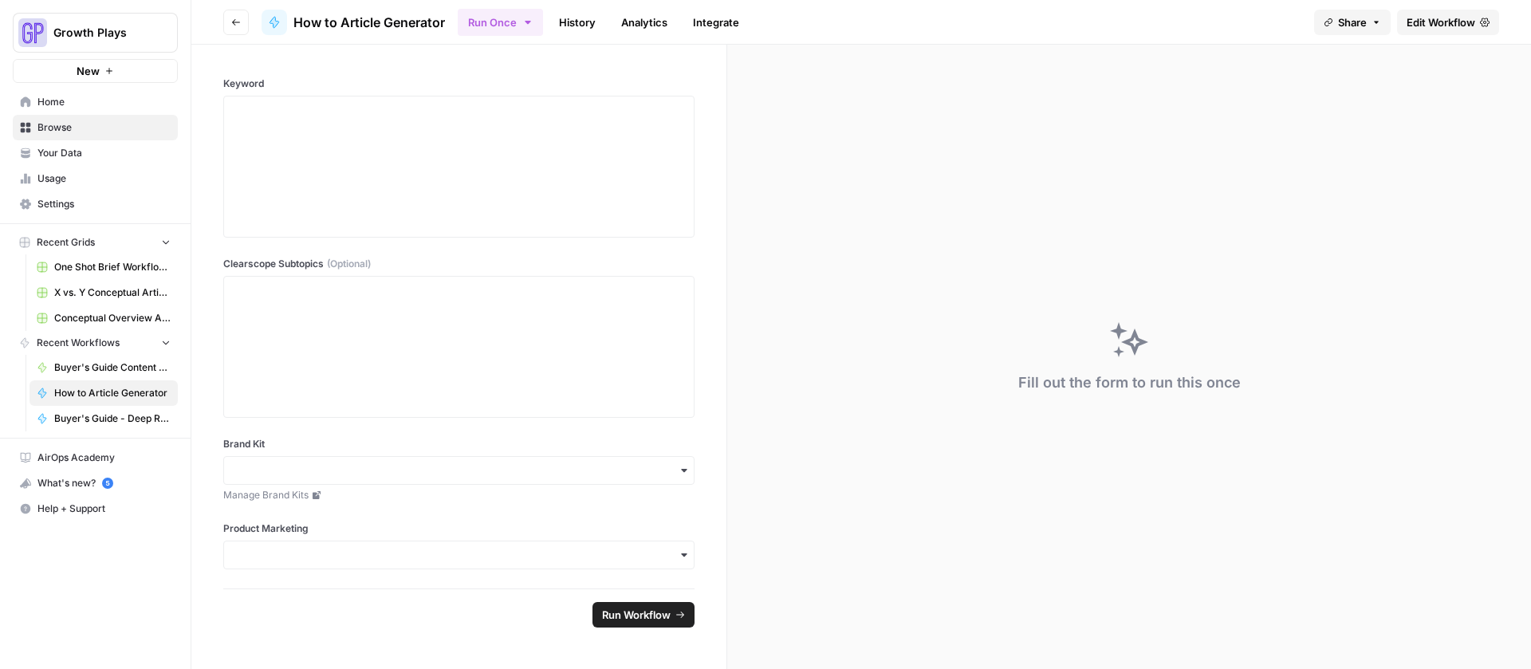
click at [237, 23] on icon "button" at bounding box center [236, 23] width 10 height 10
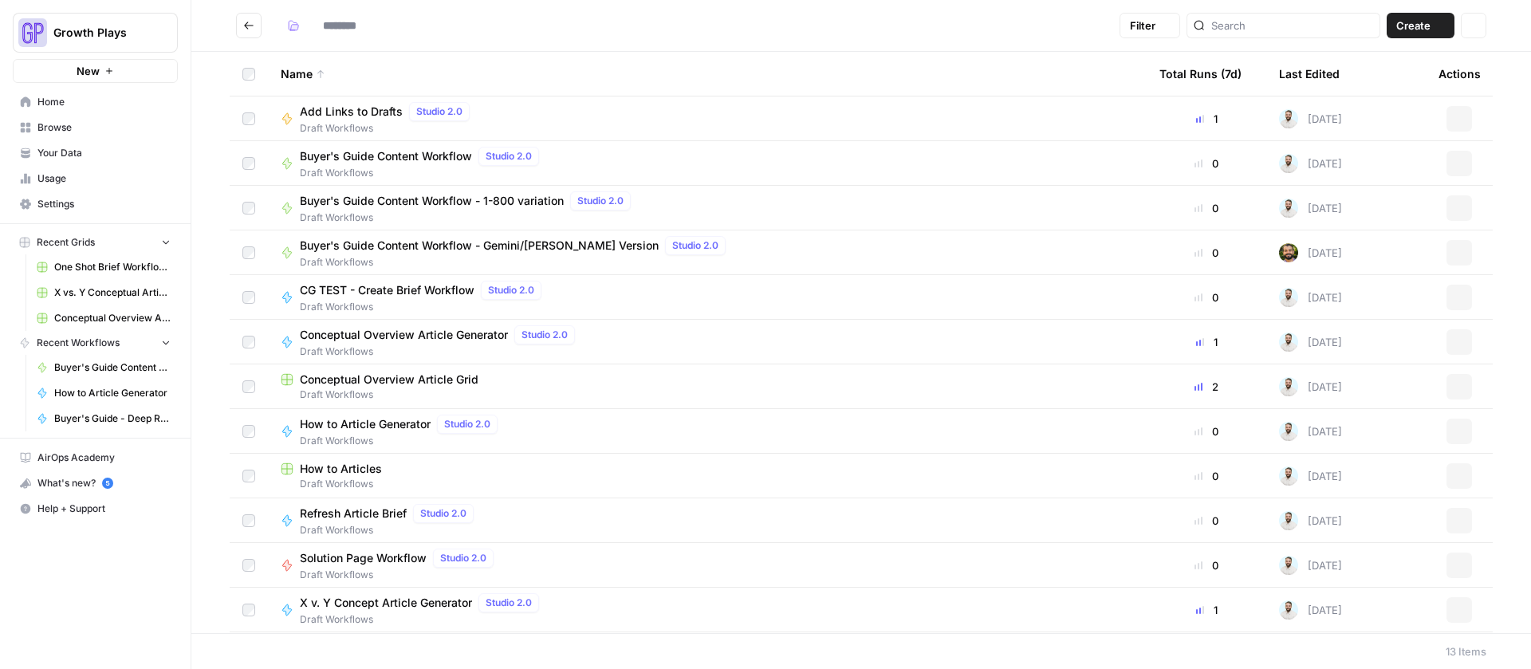
type input "**********"
click at [381, 330] on span "Conceptual Overview Article Generator" at bounding box center [404, 335] width 208 height 16
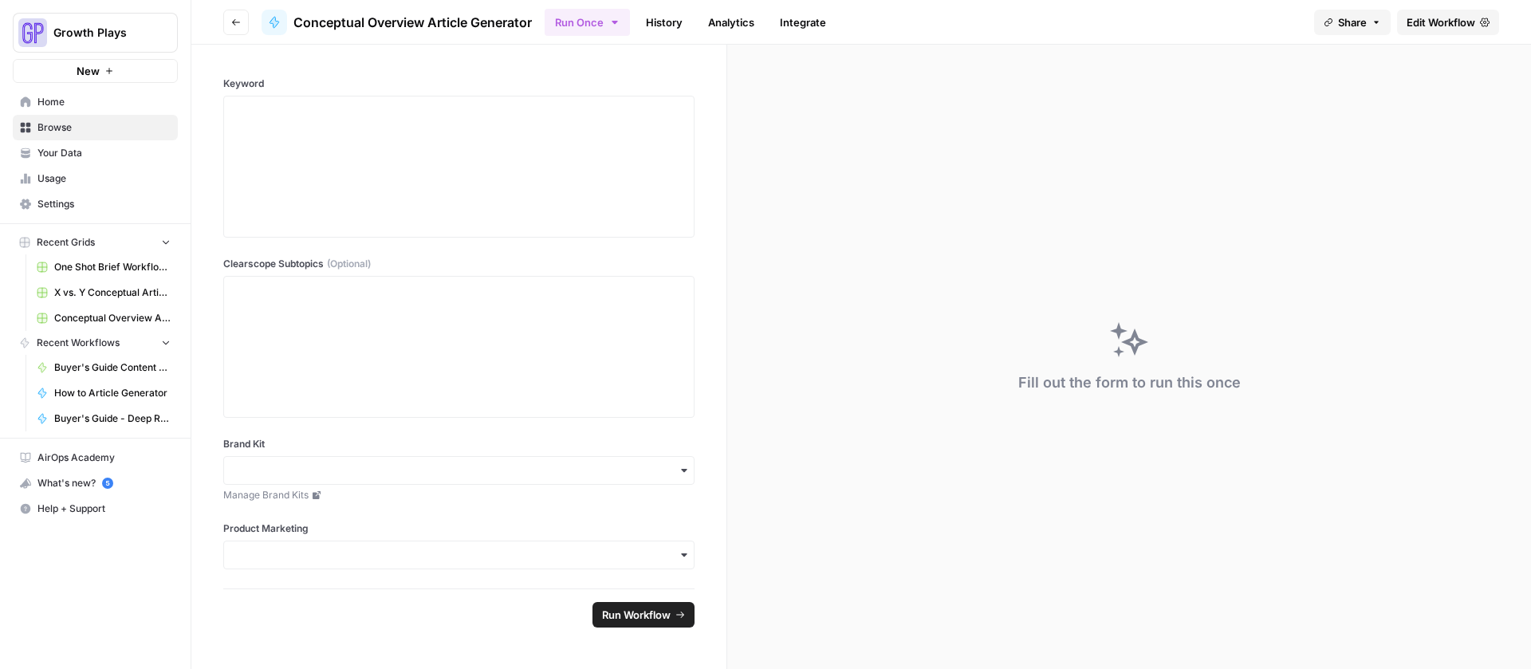
click at [1410, 25] on span "Edit Workflow" at bounding box center [1440, 22] width 69 height 16
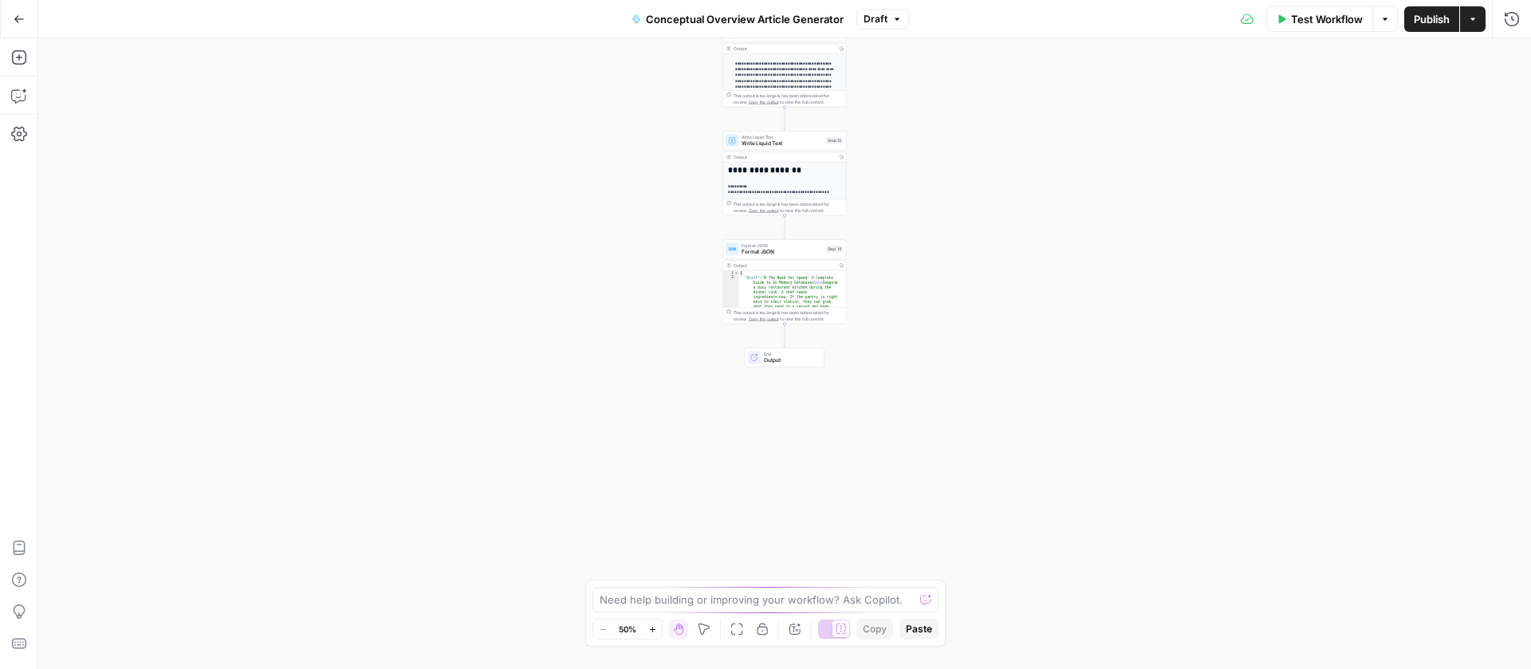
click at [754, 245] on span "Format JSON" at bounding box center [781, 245] width 81 height 6
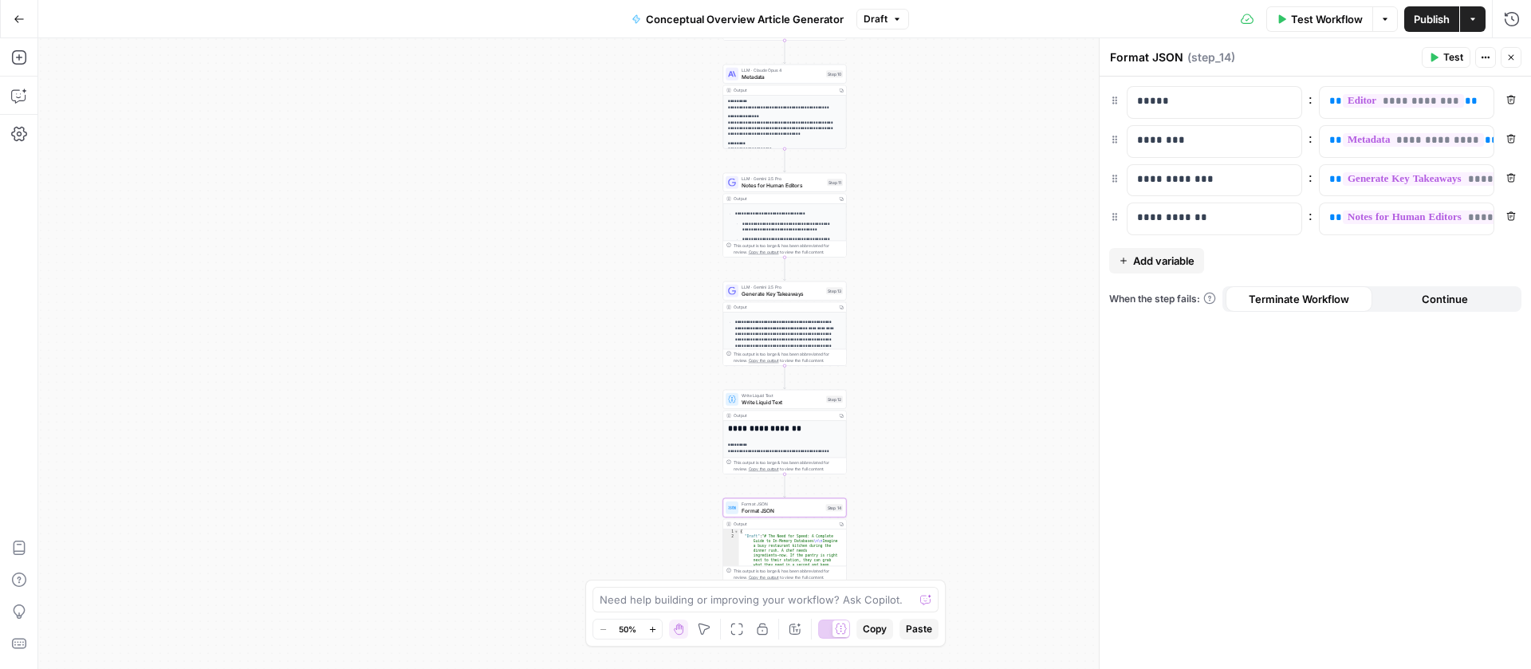
click at [26, 15] on button "Go Back" at bounding box center [19, 19] width 29 height 29
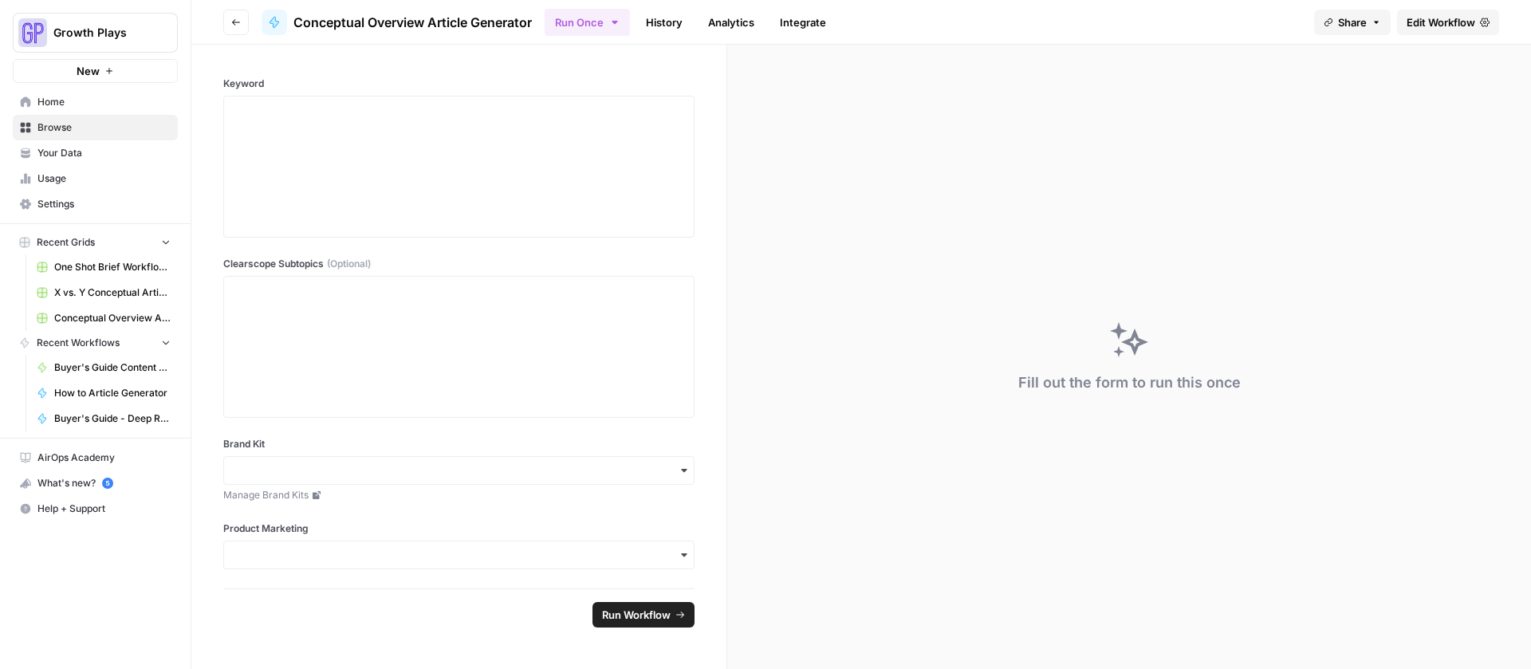
click at [230, 18] on button "Go back" at bounding box center [236, 23] width 26 height 26
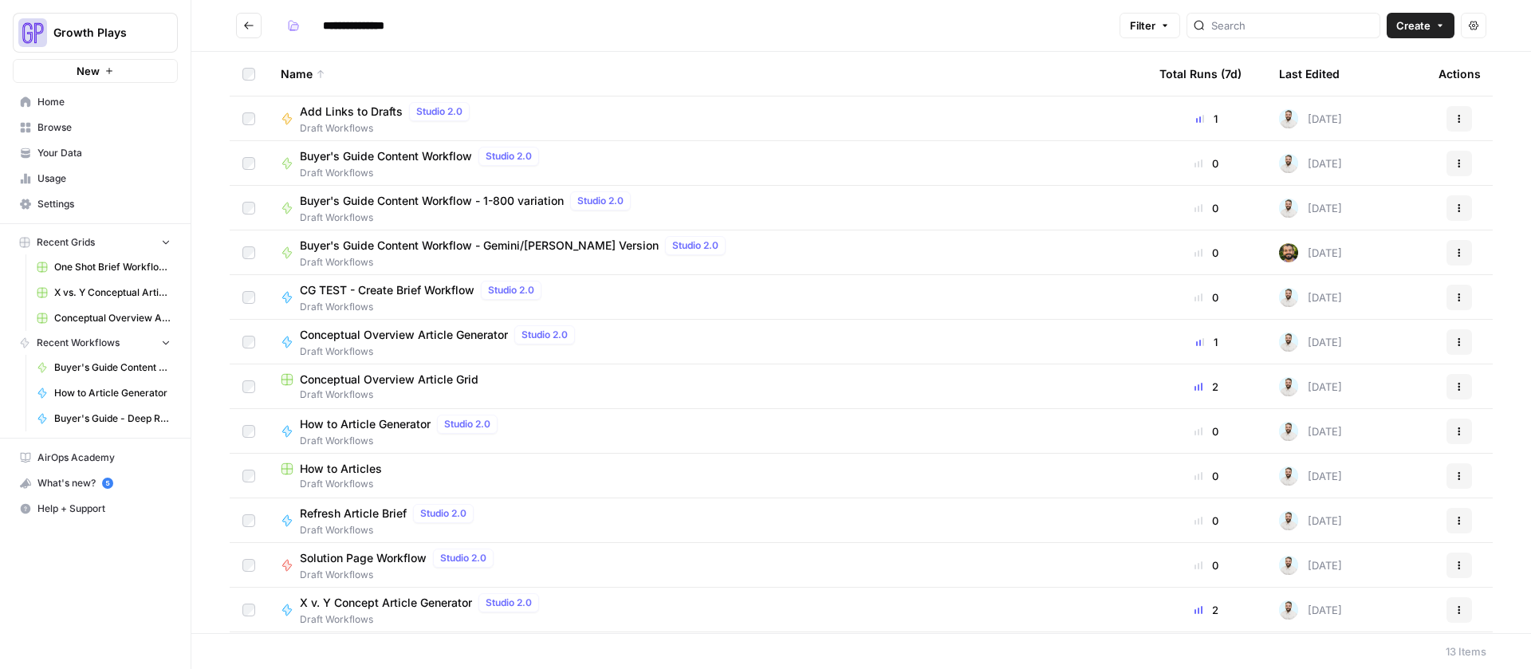
click at [394, 382] on span "Conceptual Overview Article Grid" at bounding box center [389, 379] width 179 height 16
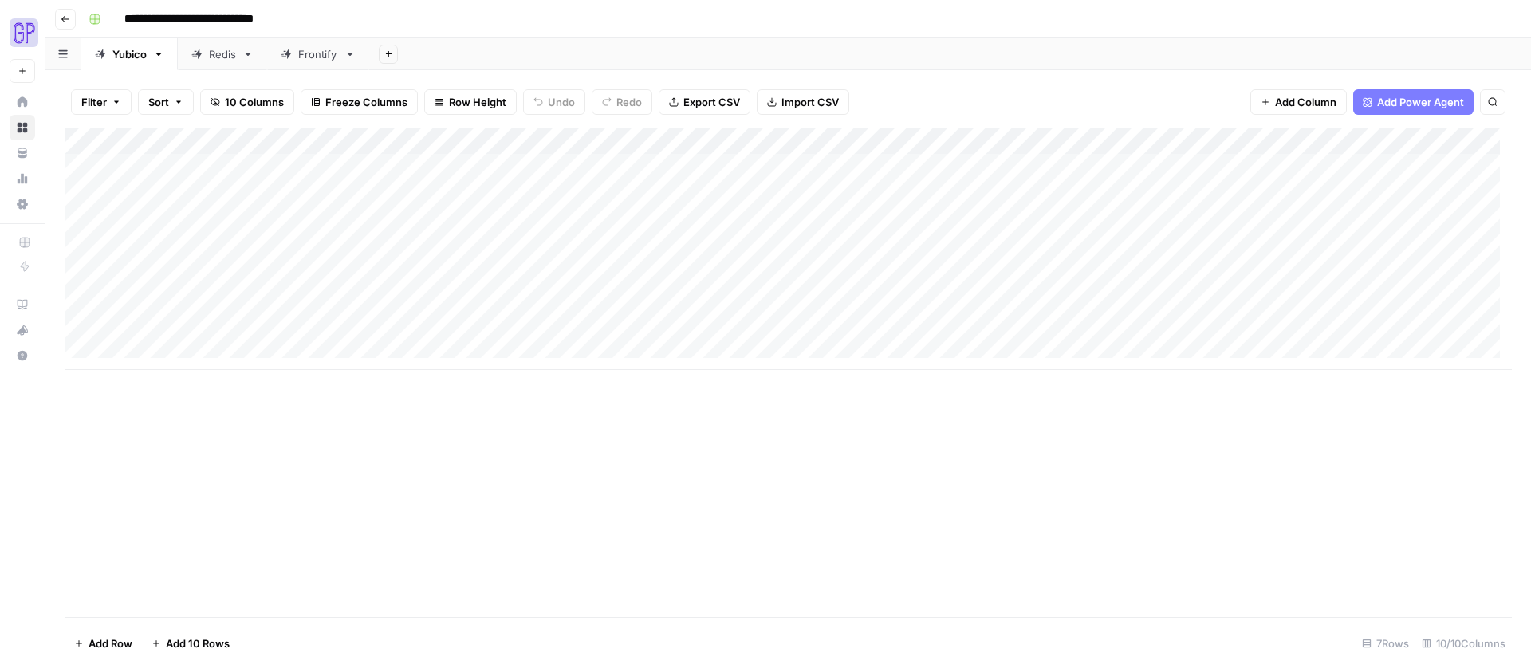
click at [1315, 142] on div "Add Column" at bounding box center [788, 249] width 1447 height 242
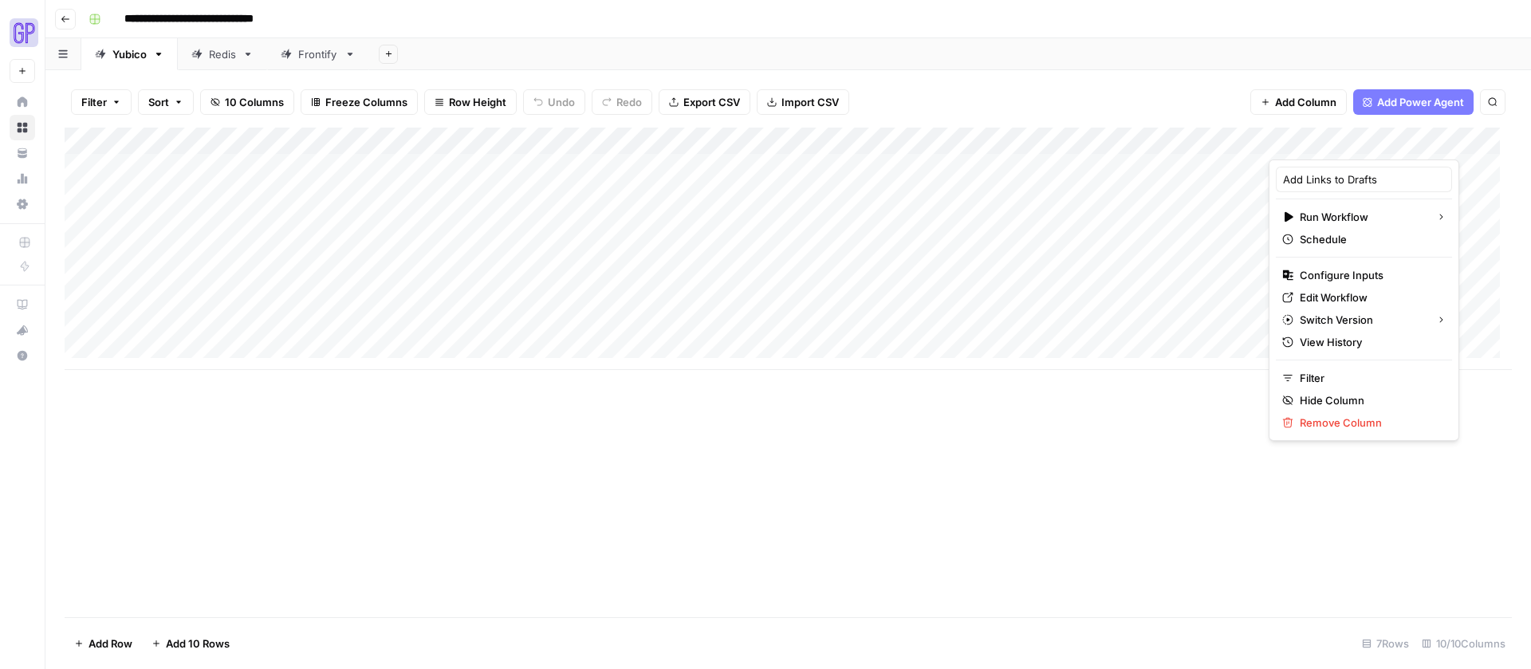
click at [1315, 142] on div at bounding box center [1340, 144] width 144 height 32
click at [1199, 85] on div "Filter Sort 10 Columns Freeze Columns Row Height Undo Redo Export CSV Import CS…" at bounding box center [788, 102] width 1447 height 51
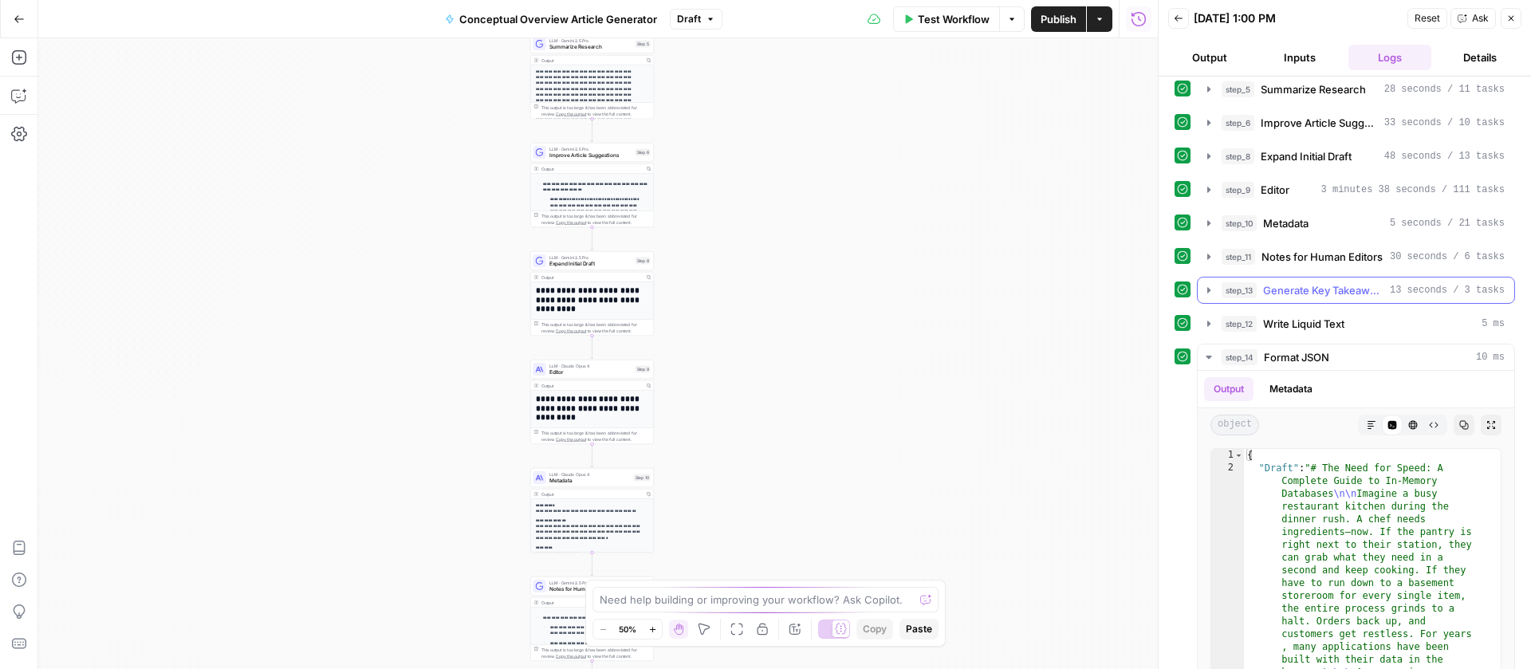
scroll to position [218, 0]
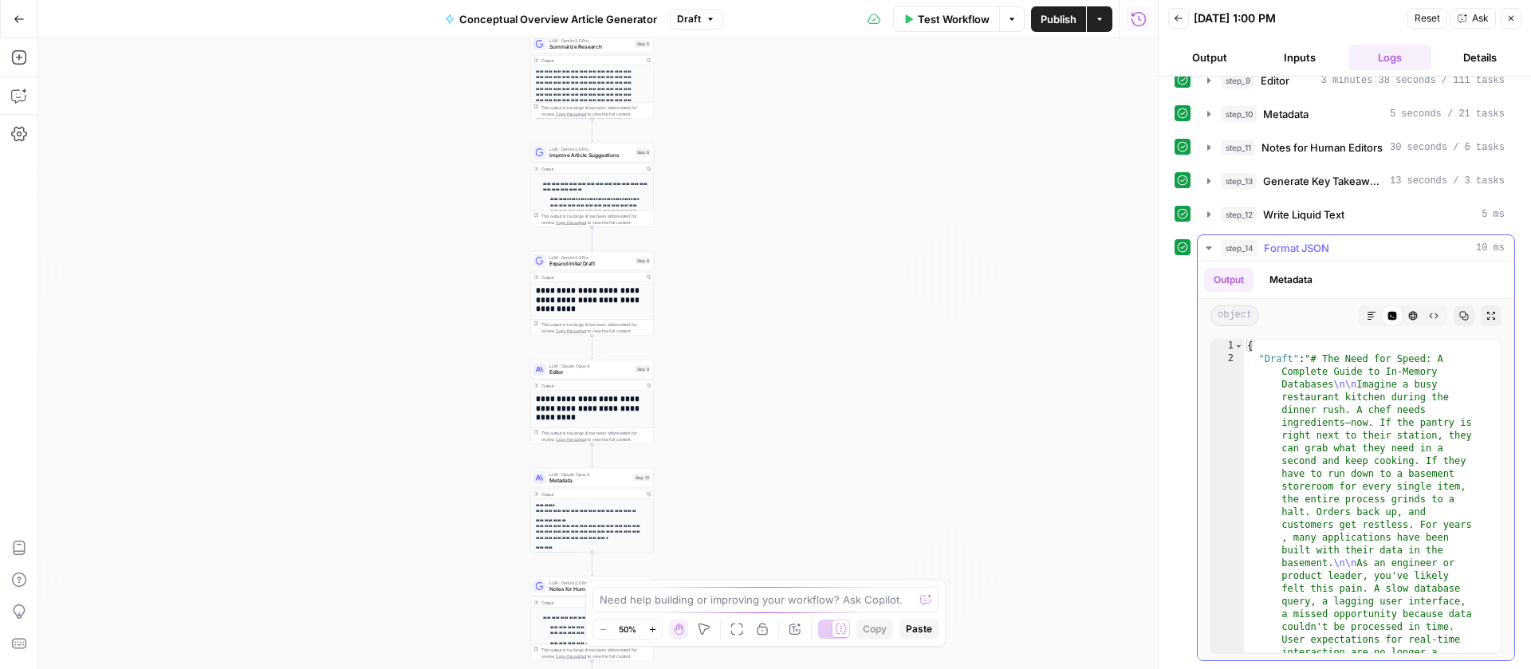
click at [1366, 317] on icon "button" at bounding box center [1371, 316] width 10 height 10
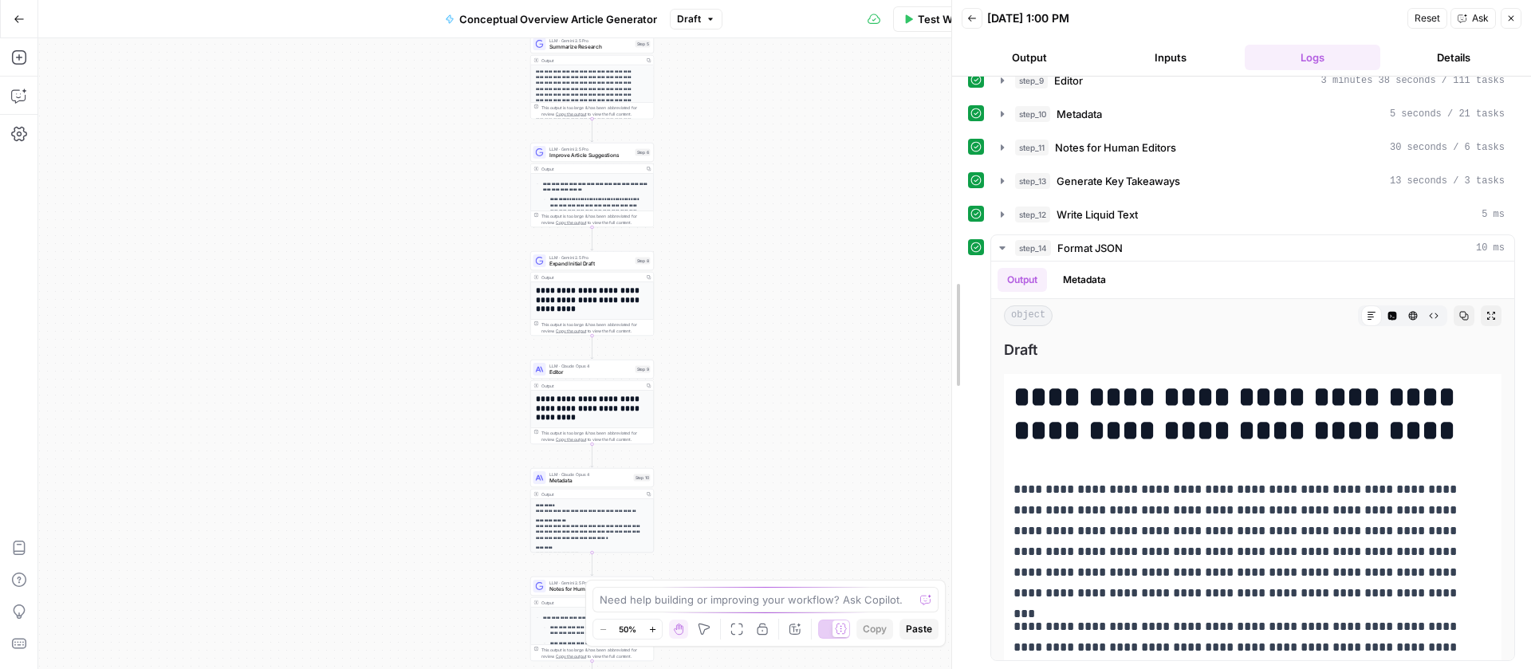
drag, startPoint x: 1162, startPoint y: 257, endPoint x: 949, endPoint y: 260, distance: 213.7
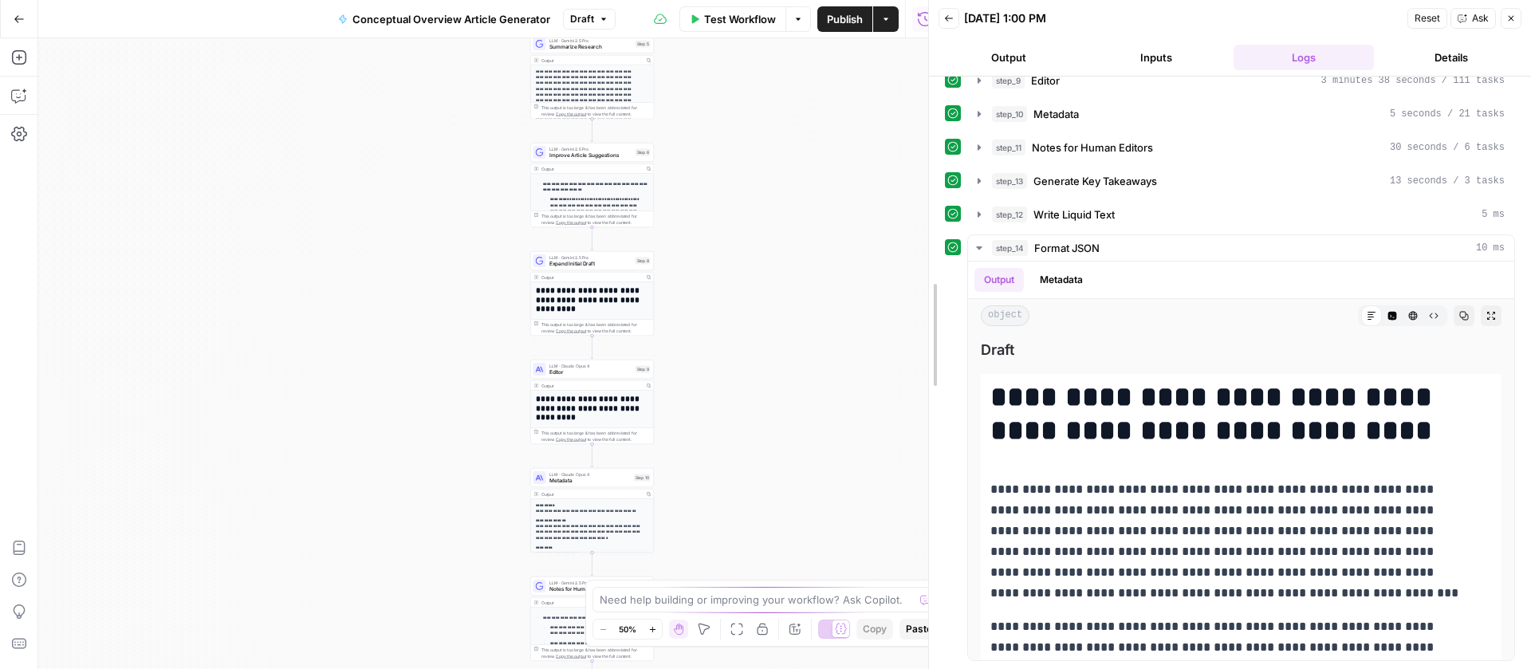
drag, startPoint x: 949, startPoint y: 260, endPoint x: 933, endPoint y: 260, distance: 15.9
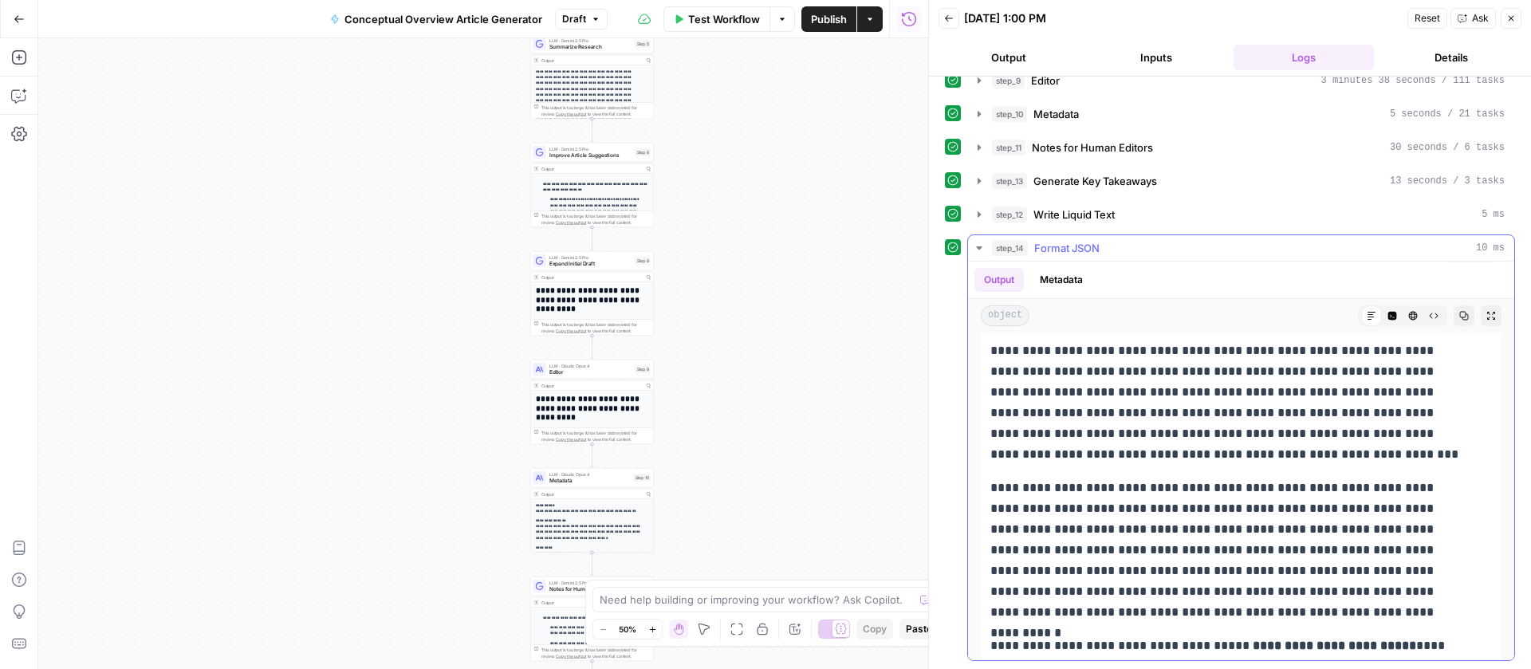
scroll to position [114, 0]
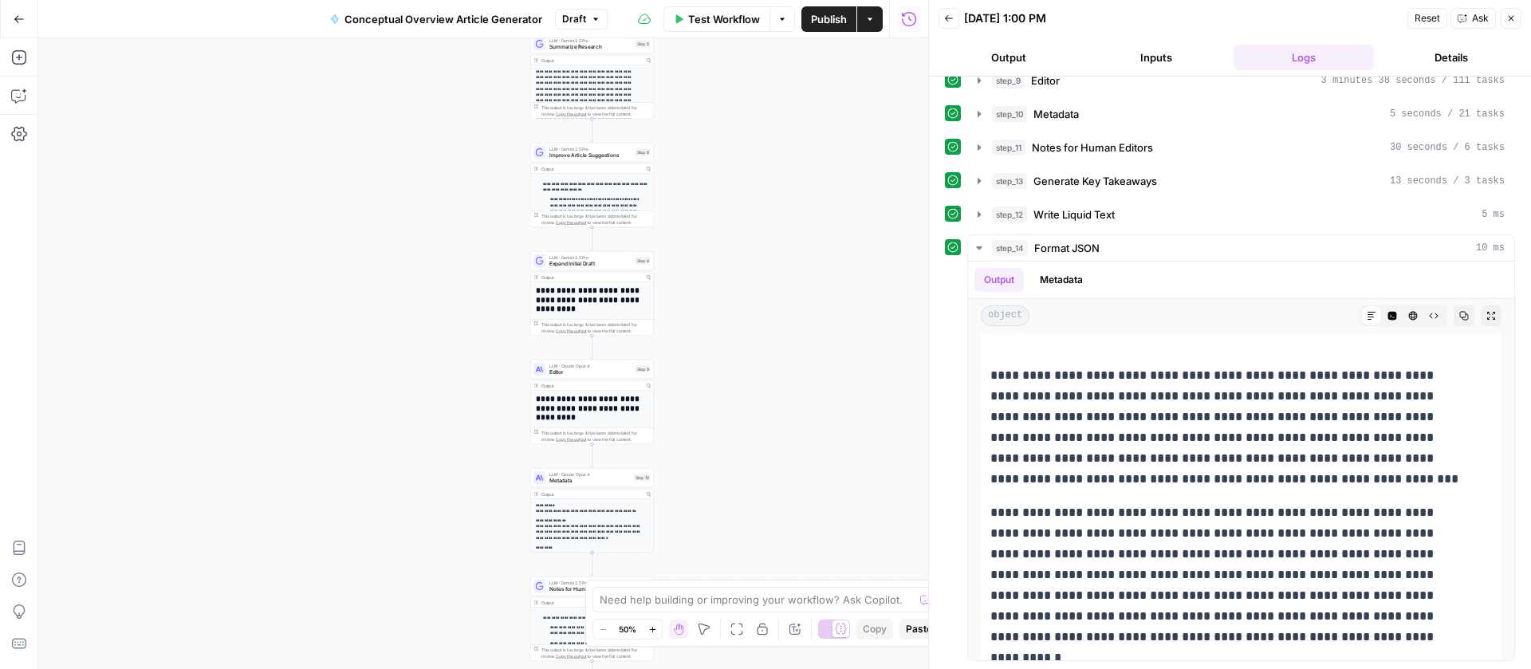
click at [29, 20] on button "Go Back" at bounding box center [19, 19] width 29 height 29
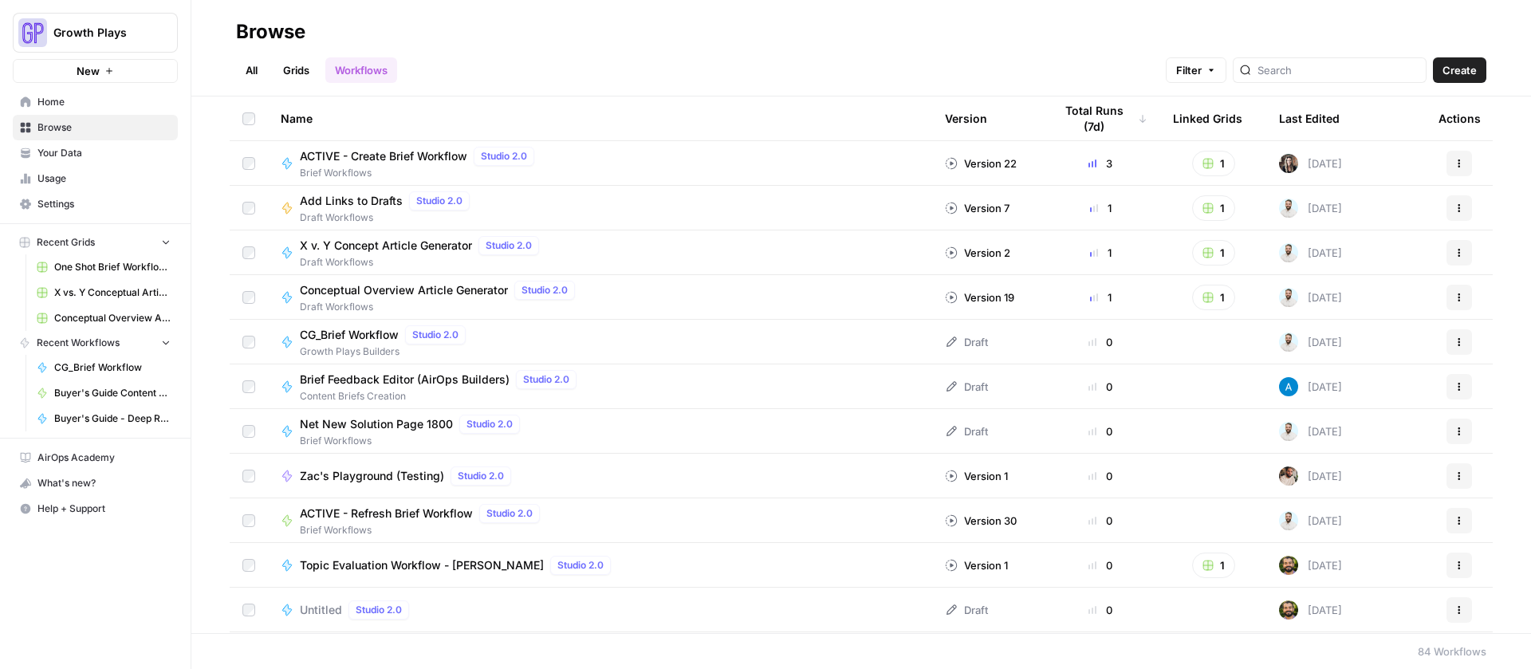
click at [250, 81] on link "All" at bounding box center [251, 70] width 31 height 26
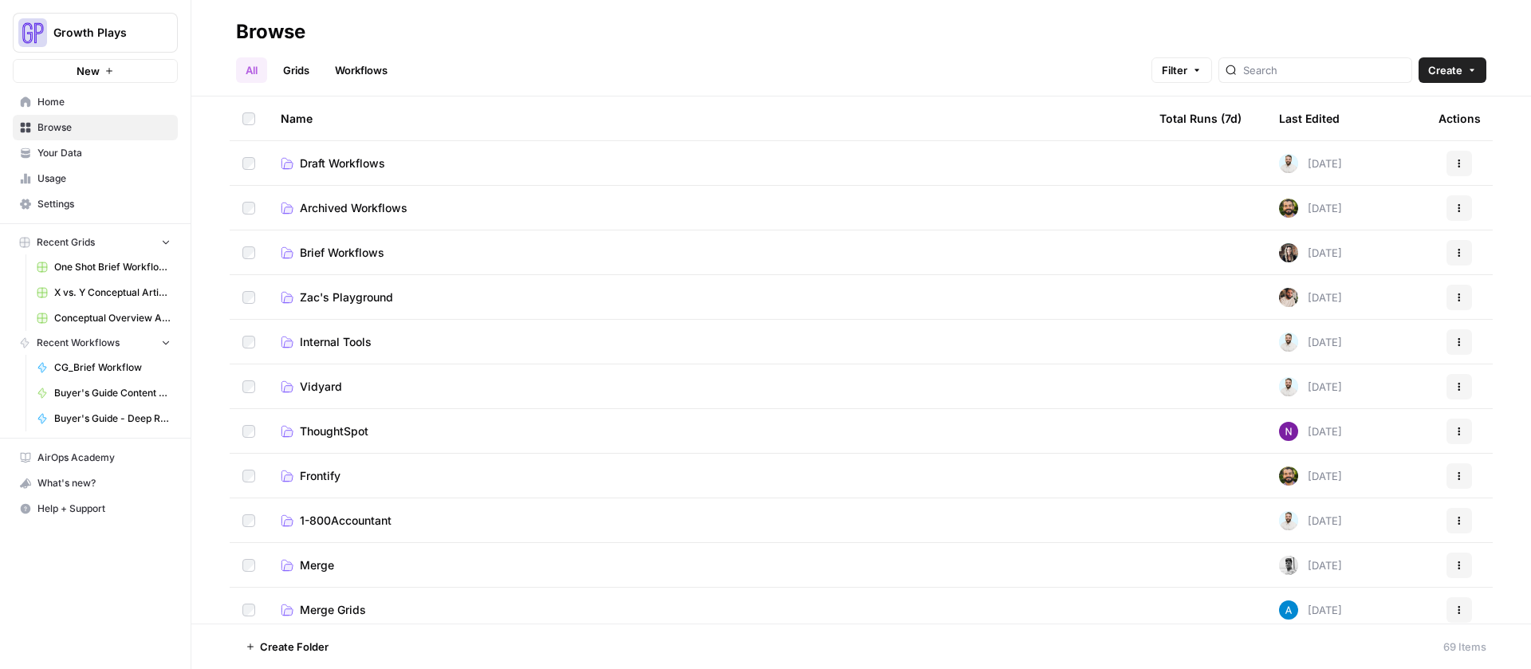
click at [346, 162] on span "Draft Workflows" at bounding box center [342, 163] width 85 height 16
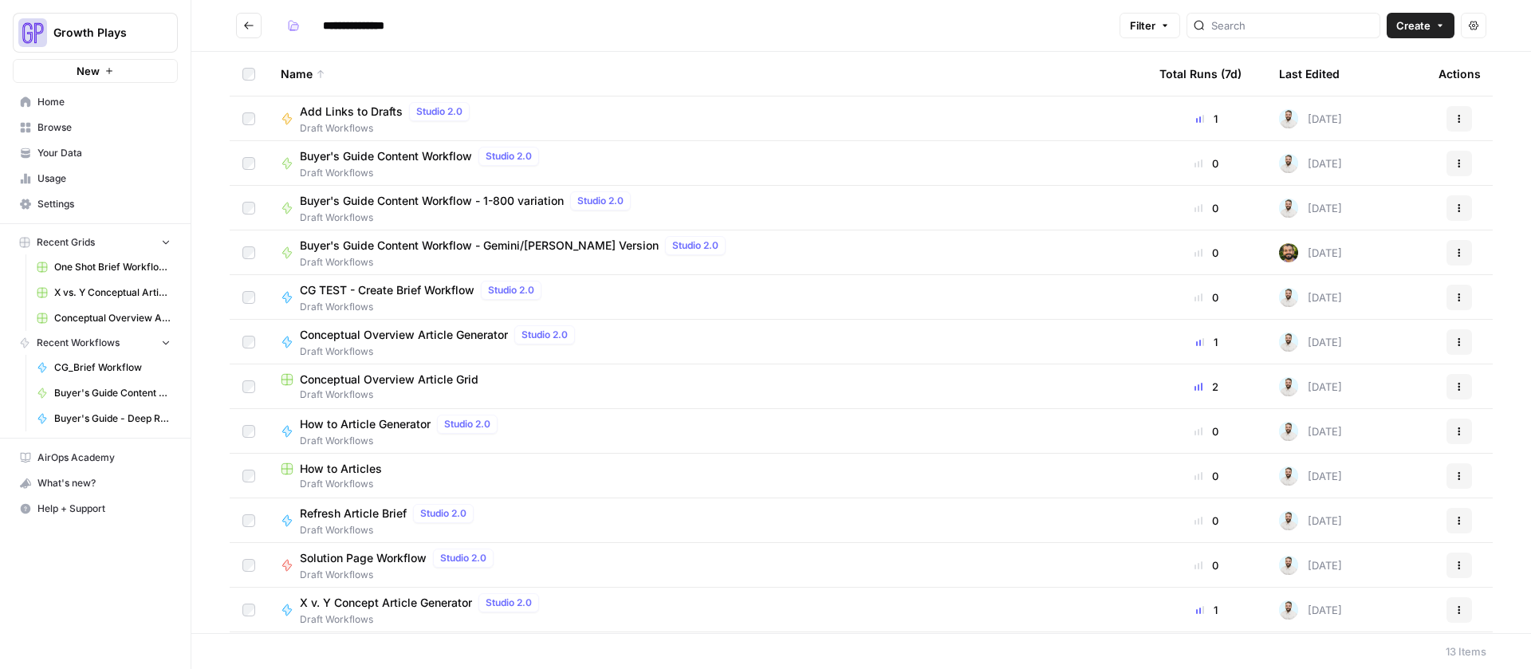
click at [408, 376] on span "Conceptual Overview Article Grid" at bounding box center [389, 379] width 179 height 16
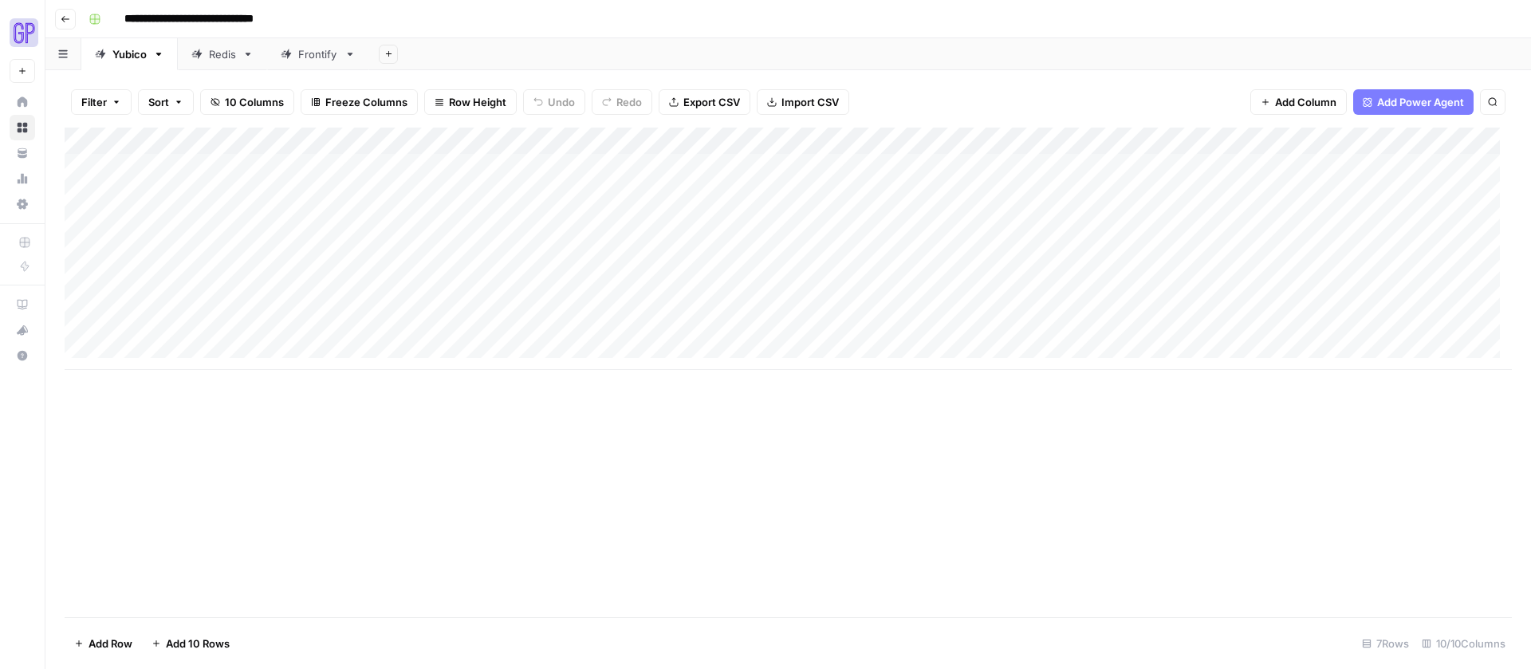
click at [65, 10] on button "Go back" at bounding box center [65, 19] width 21 height 21
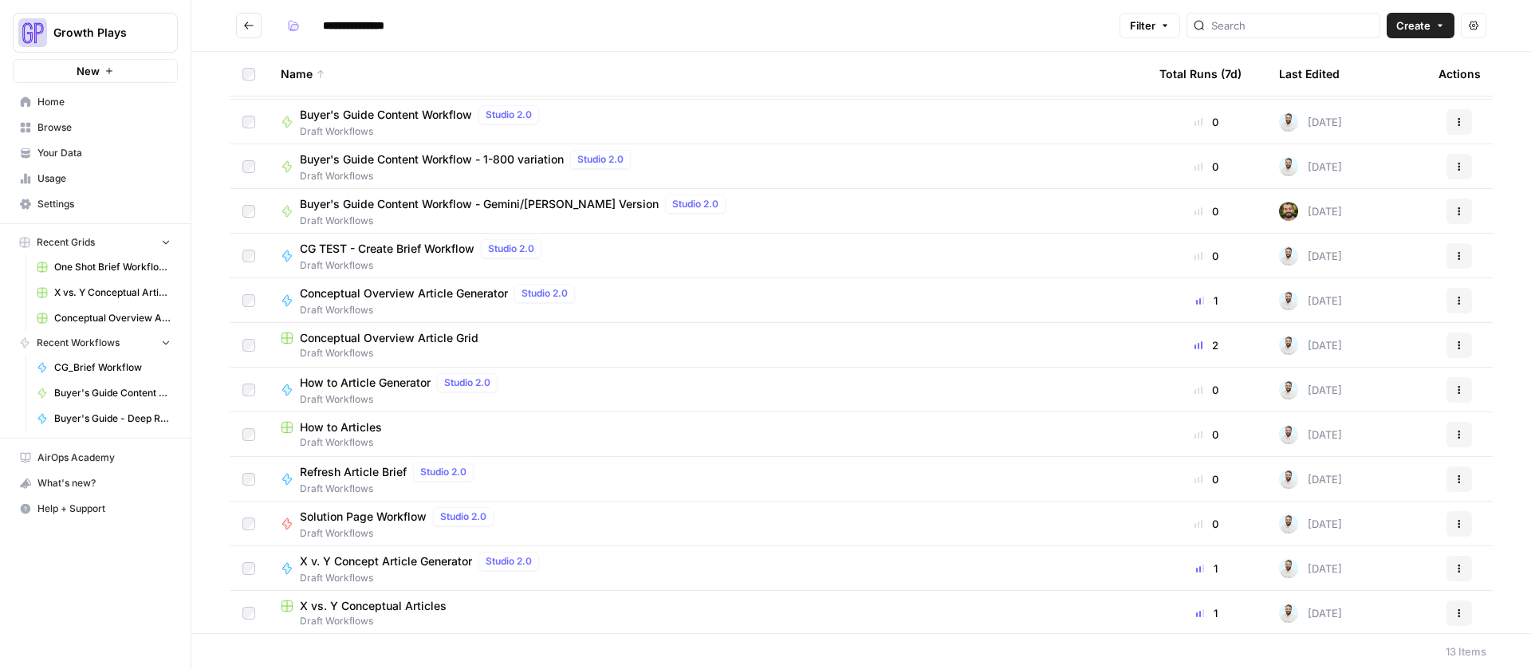
scroll to position [44, 0]
click at [407, 588] on td "X vs. Y Conceptual Articles Draft Workflows" at bounding box center [707, 610] width 878 height 45
click at [408, 595] on span "X vs. Y Conceptual Articles" at bounding box center [373, 603] width 147 height 16
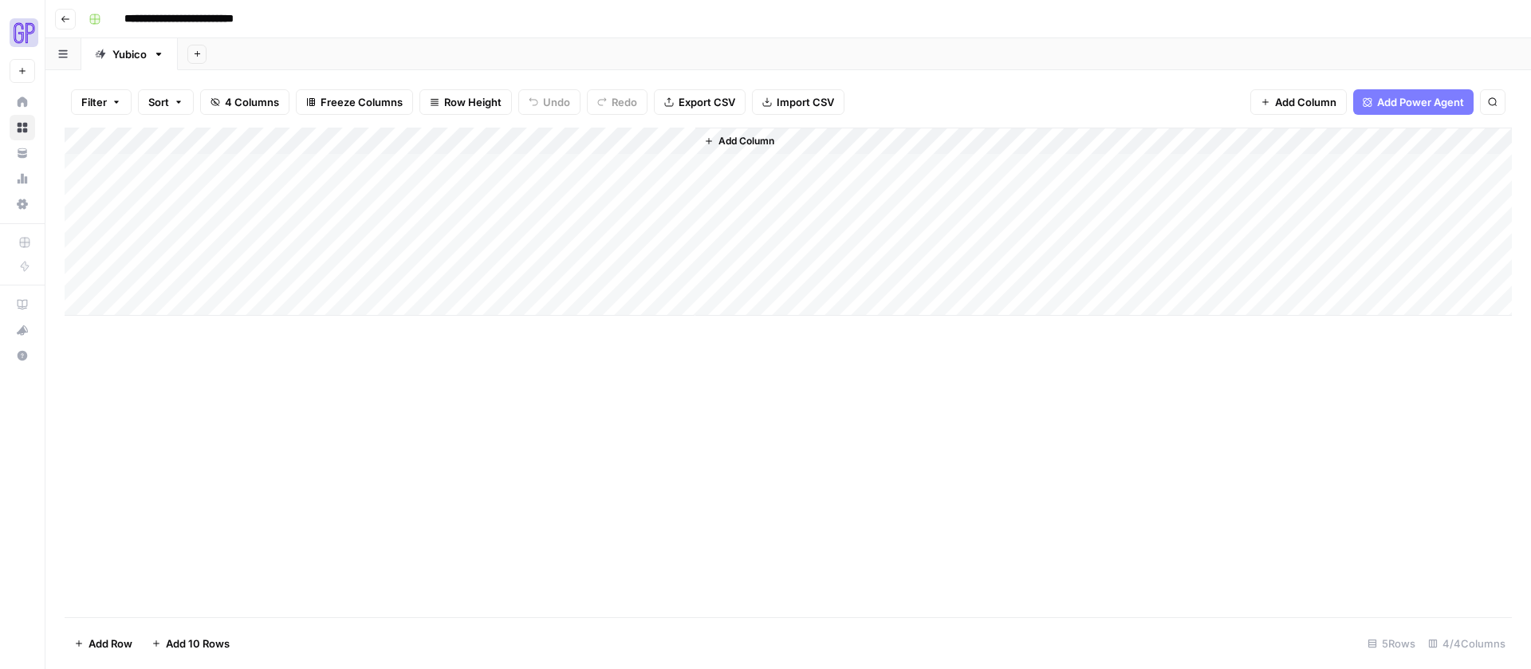
click at [71, 18] on button "Go back" at bounding box center [65, 19] width 21 height 21
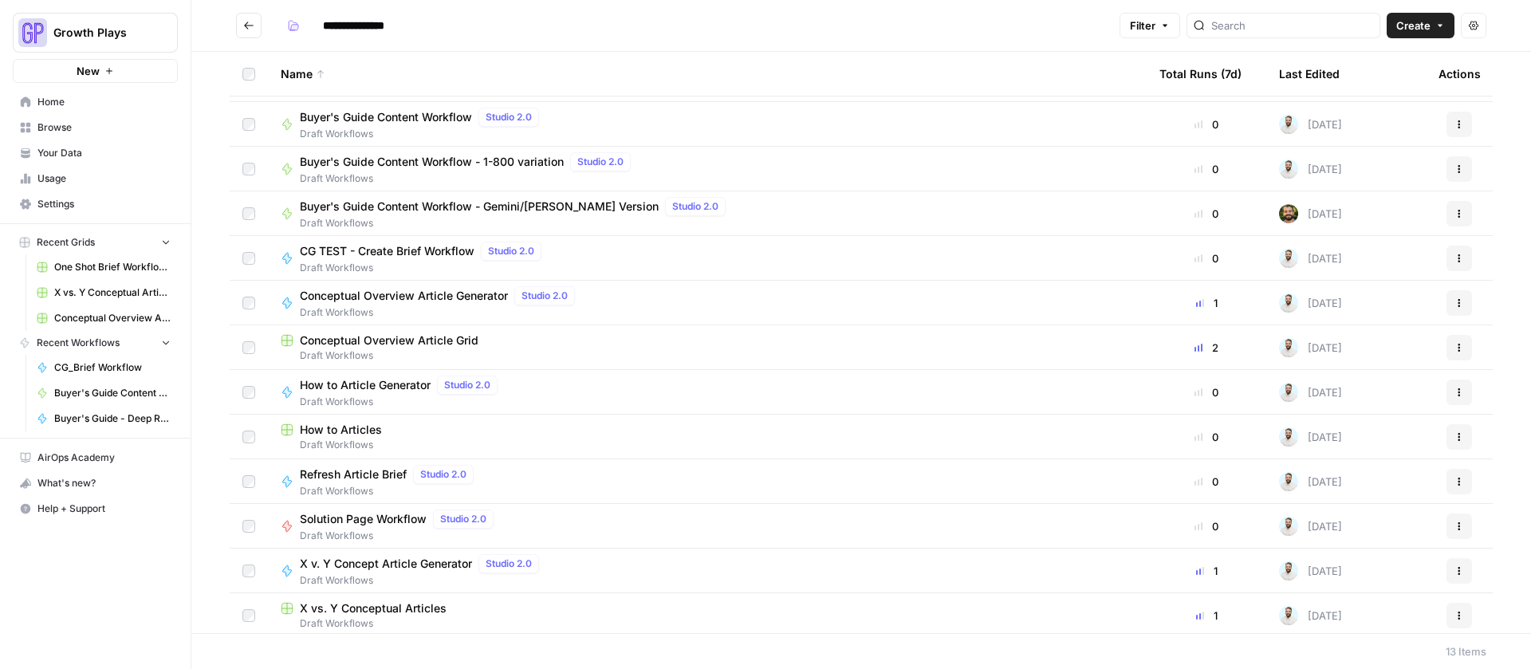
scroll to position [44, 0]
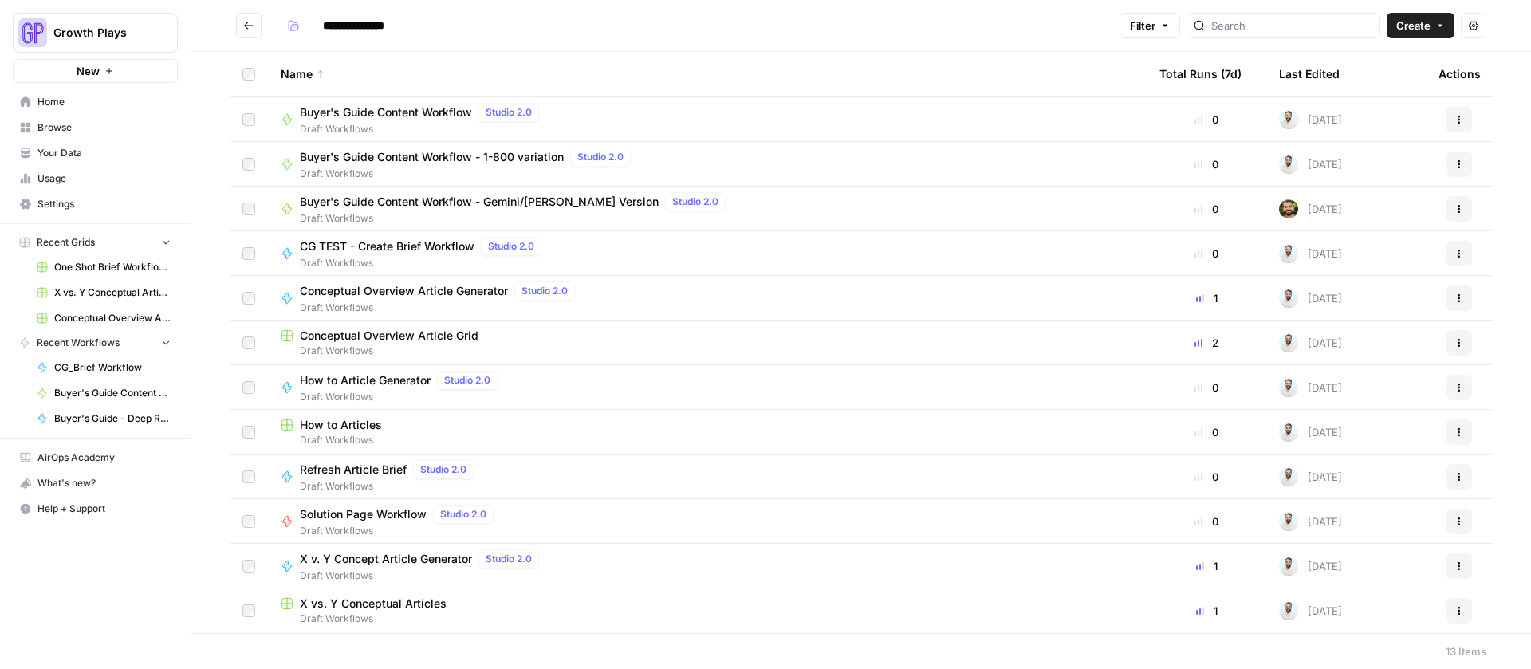
click at [420, 566] on div "X v. Y Concept Article Generator Studio 2.0" at bounding box center [423, 558] width 246 height 19
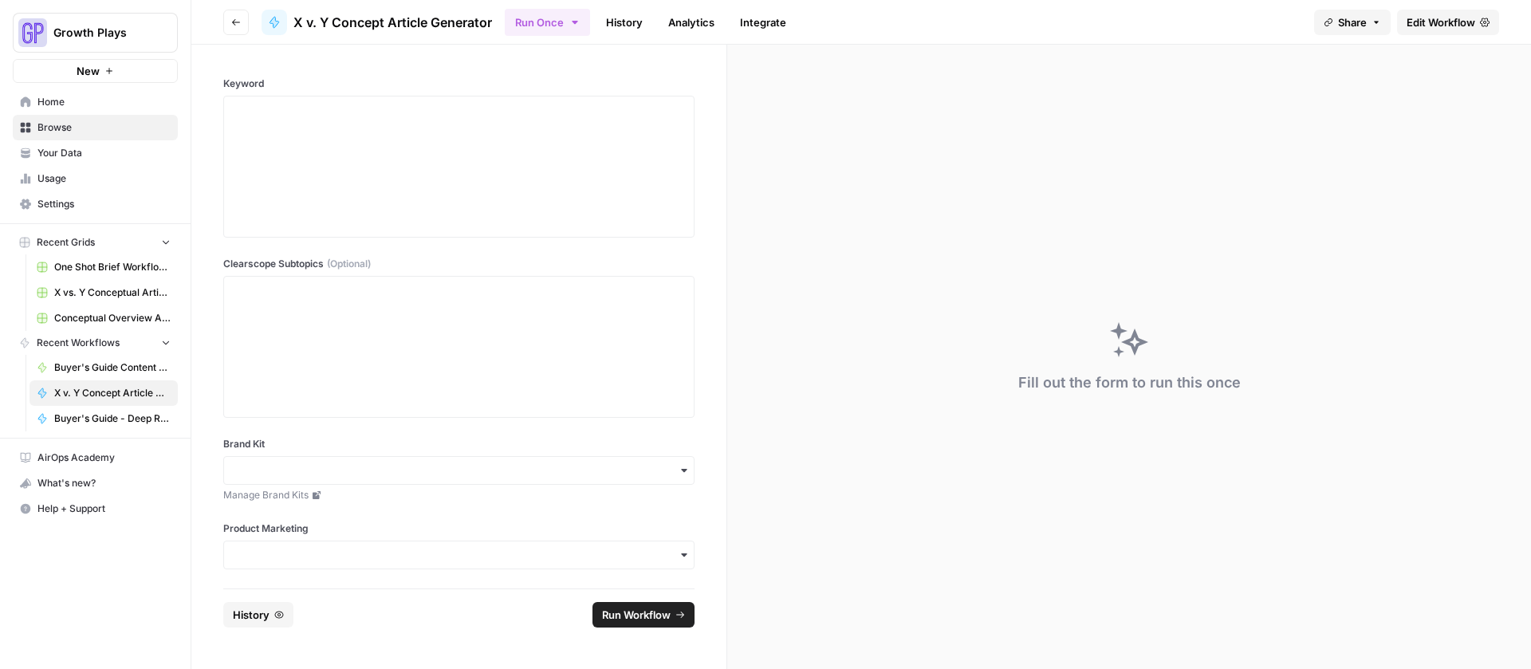
click at [1434, 19] on span "Edit Workflow" at bounding box center [1440, 22] width 69 height 16
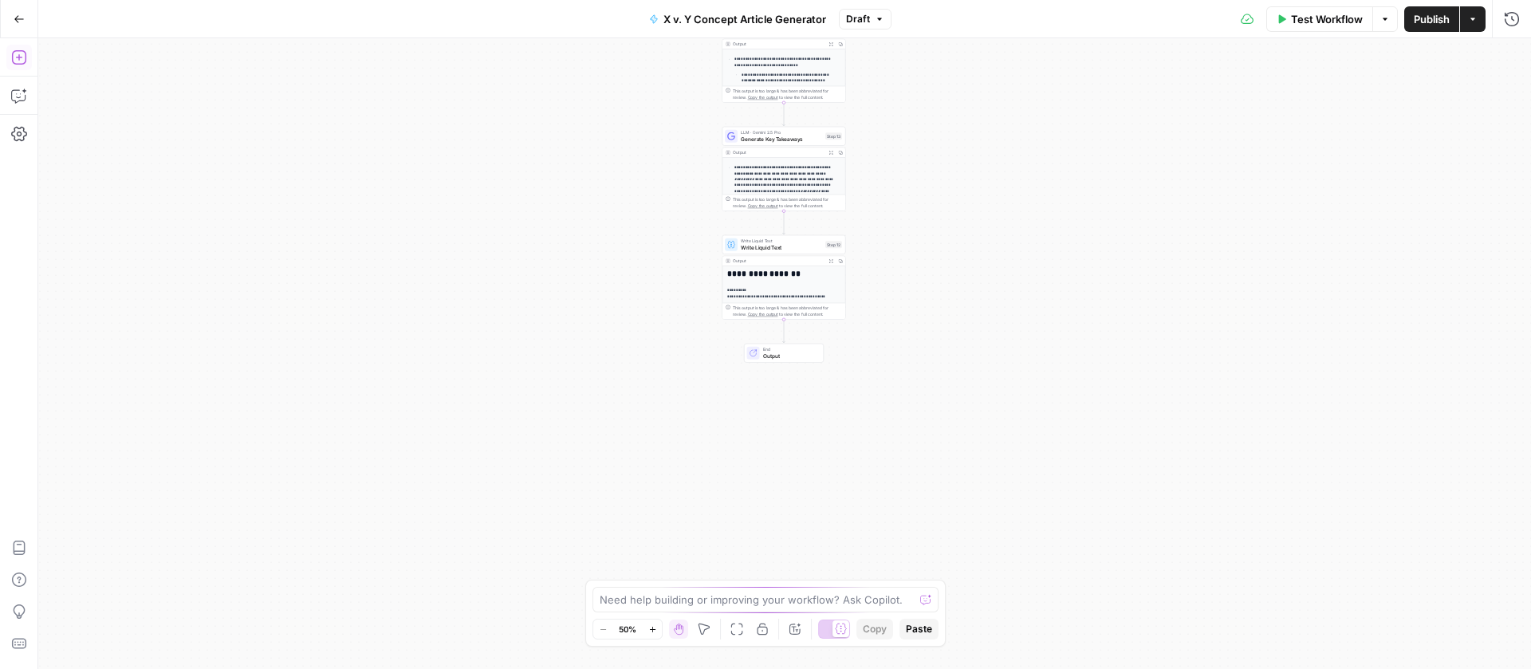
click at [17, 59] on icon "button" at bounding box center [19, 57] width 16 height 16
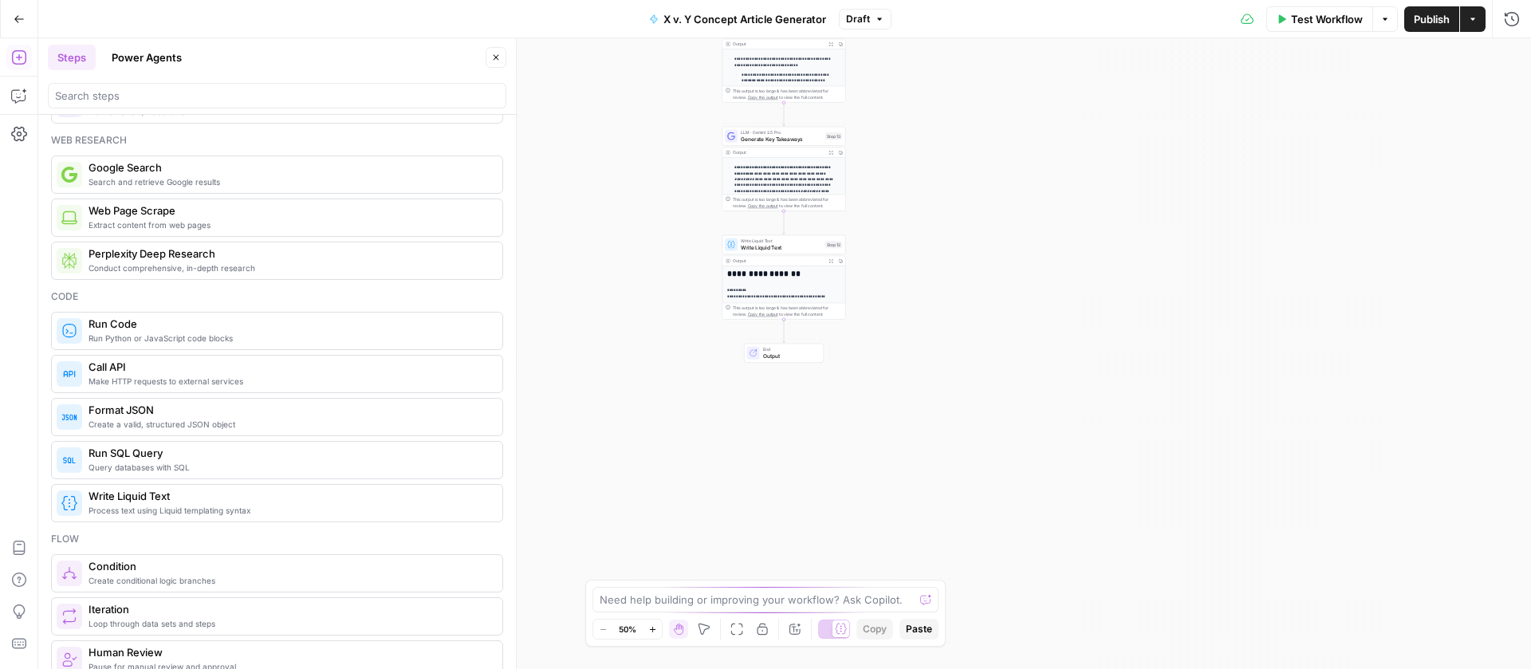
scroll to position [138, 0]
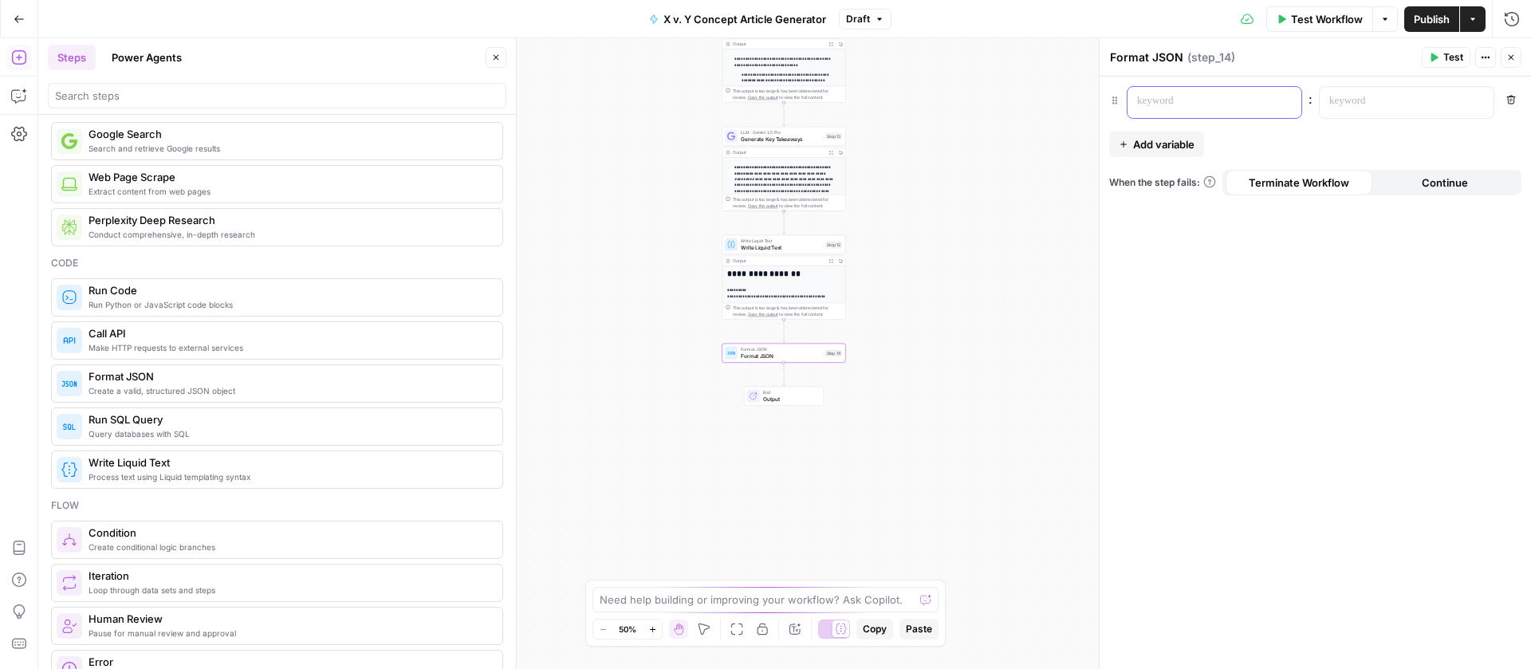
click at [1202, 92] on div at bounding box center [1201, 102] width 148 height 31
click at [1189, 141] on span "Add variable" at bounding box center [1163, 144] width 61 height 16
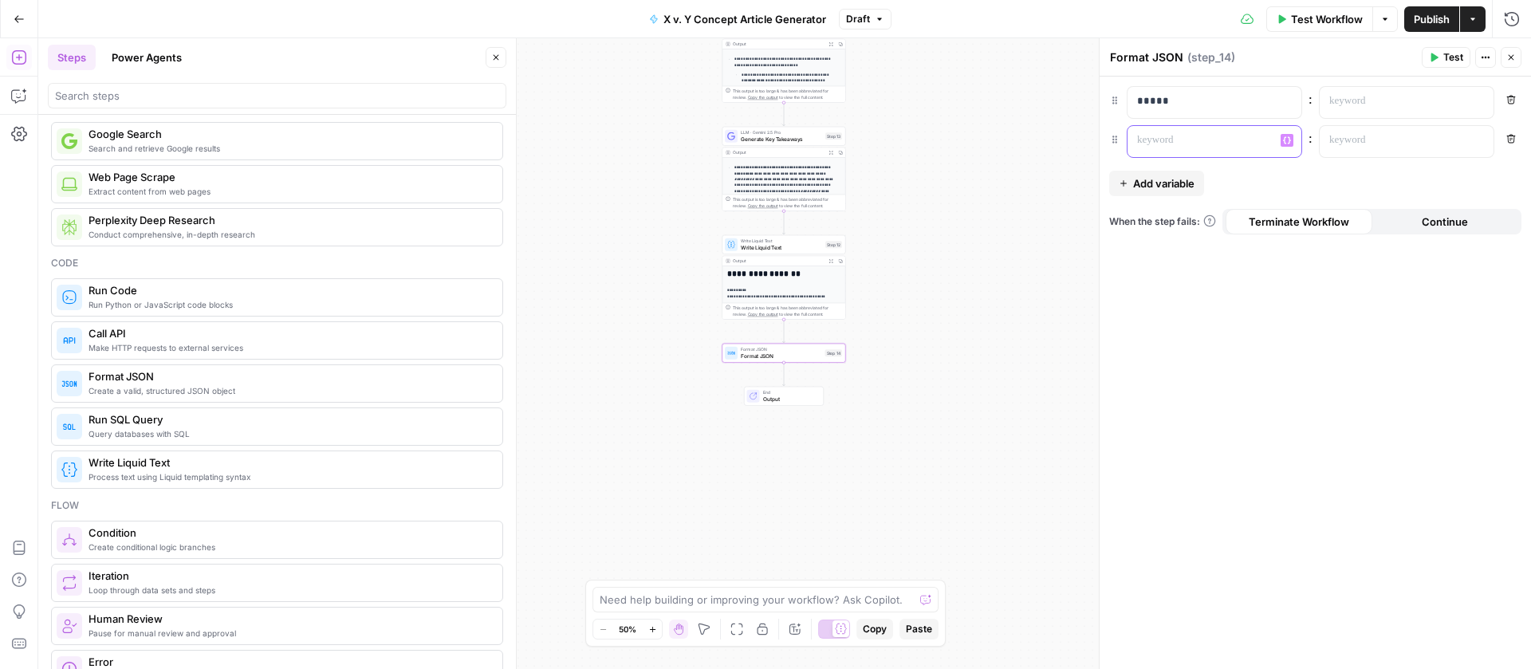
click at [1189, 141] on p at bounding box center [1201, 140] width 129 height 16
click at [1186, 175] on span "Add variable" at bounding box center [1163, 183] width 61 height 16
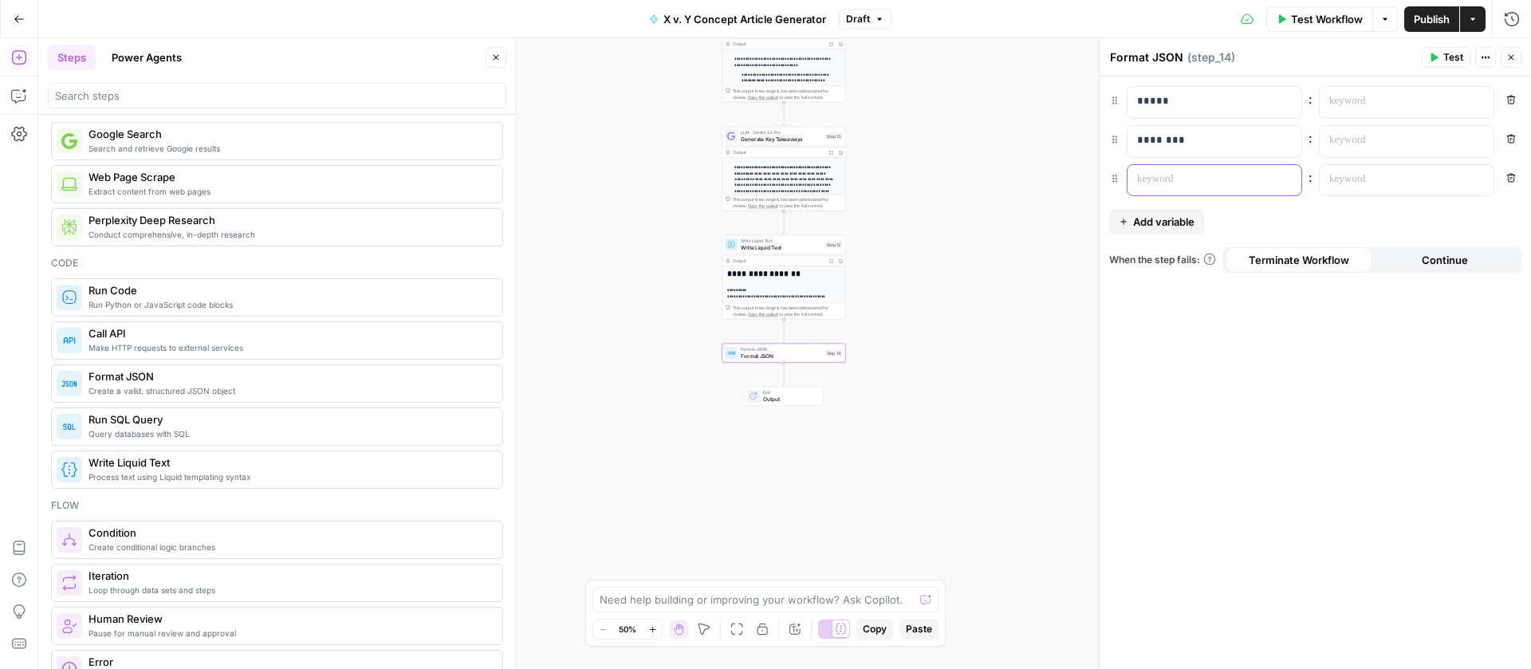
click at [1158, 185] on p at bounding box center [1201, 179] width 129 height 16
click at [1158, 219] on span "Add variable" at bounding box center [1163, 222] width 61 height 16
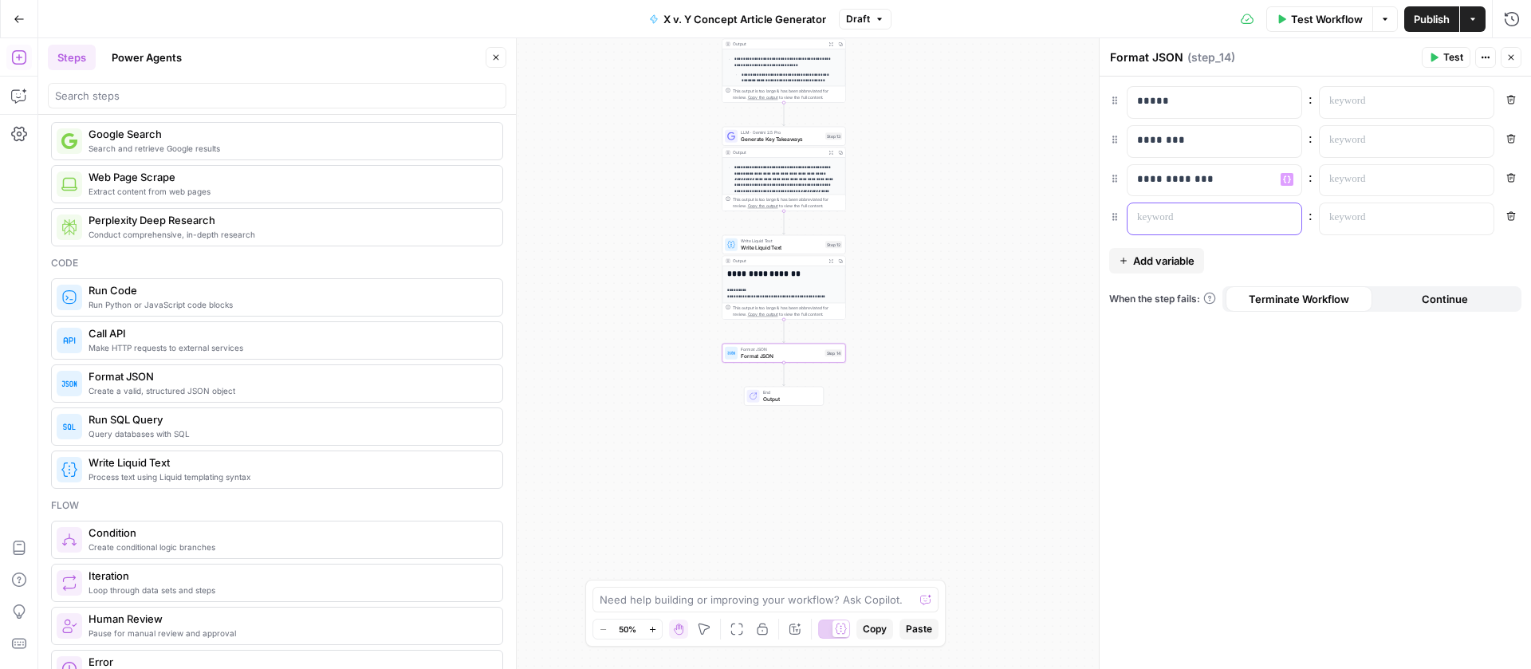
click at [1194, 222] on p at bounding box center [1201, 218] width 129 height 16
click at [1380, 89] on div at bounding box center [1393, 102] width 148 height 31
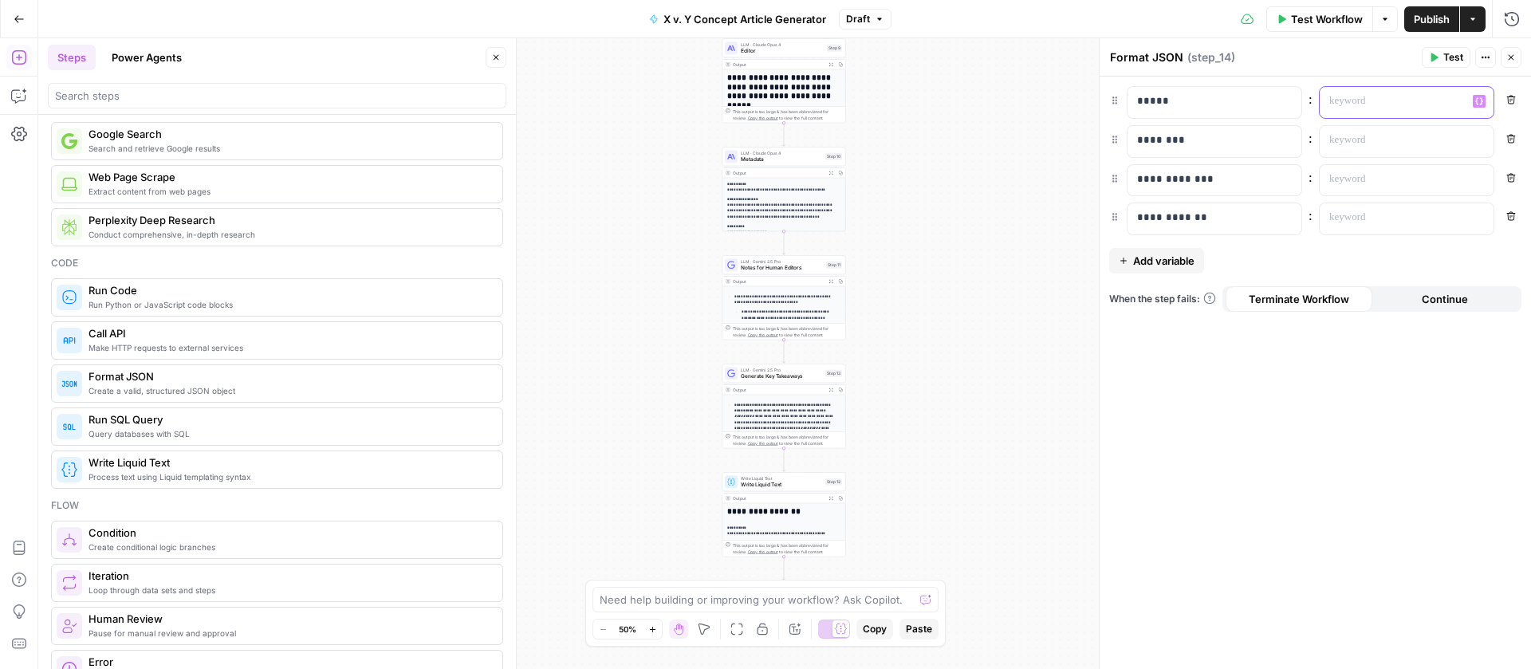
click at [1484, 100] on button "Variables Menu" at bounding box center [1478, 101] width 13 height 13
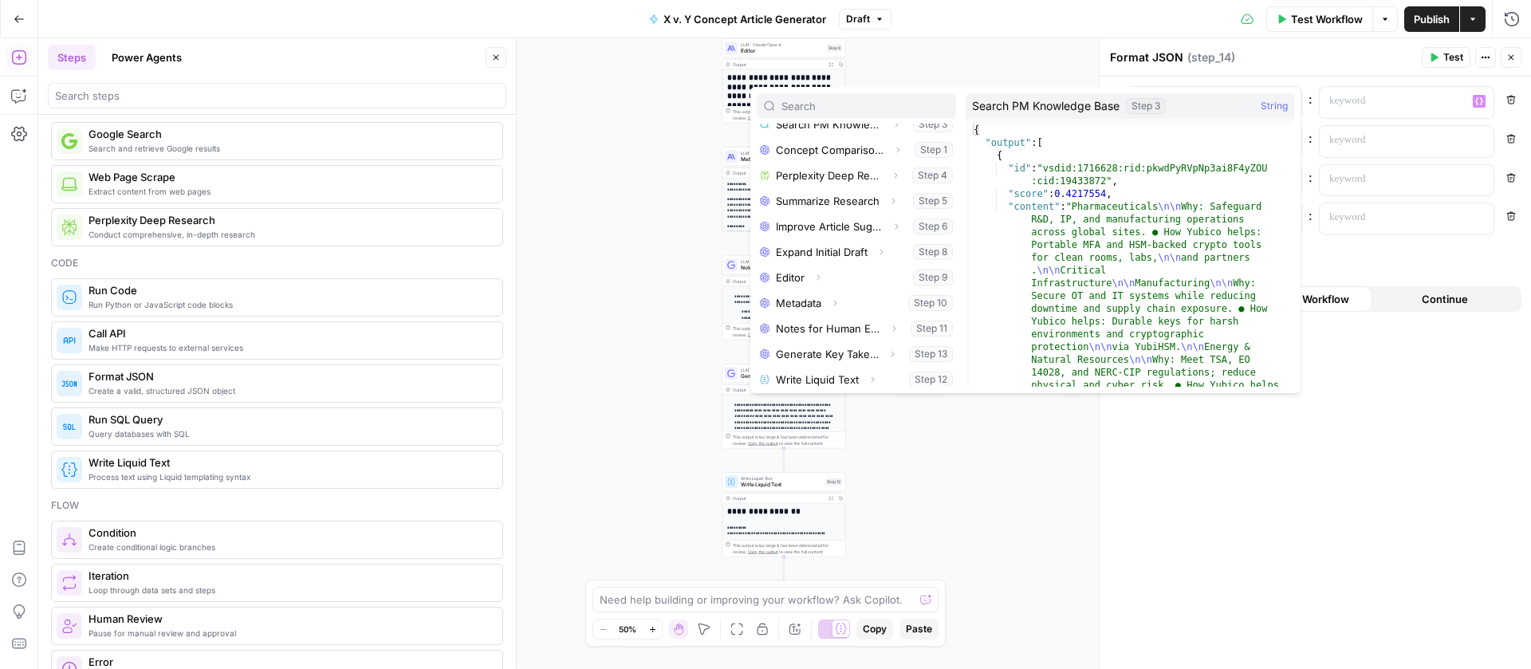
scroll to position [171, 0]
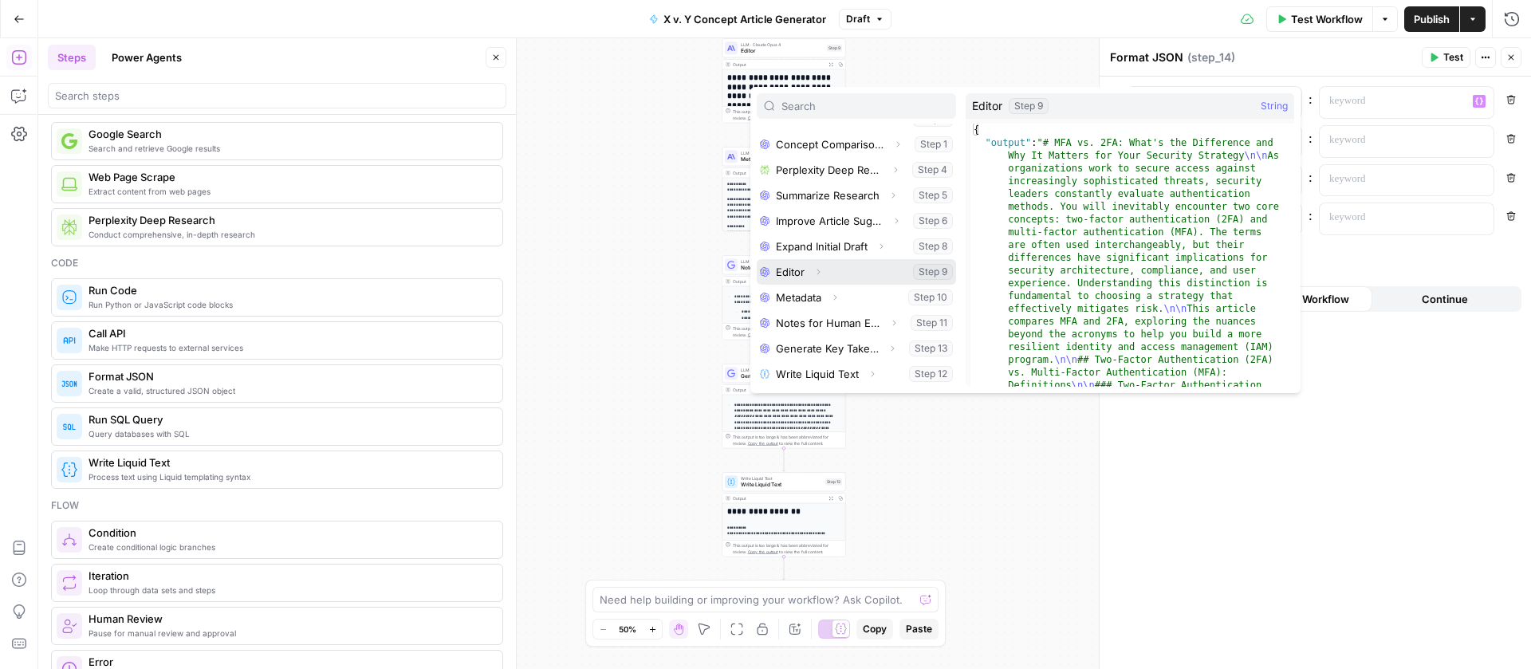
click at [803, 269] on button "Select variable Editor" at bounding box center [855, 272] width 199 height 26
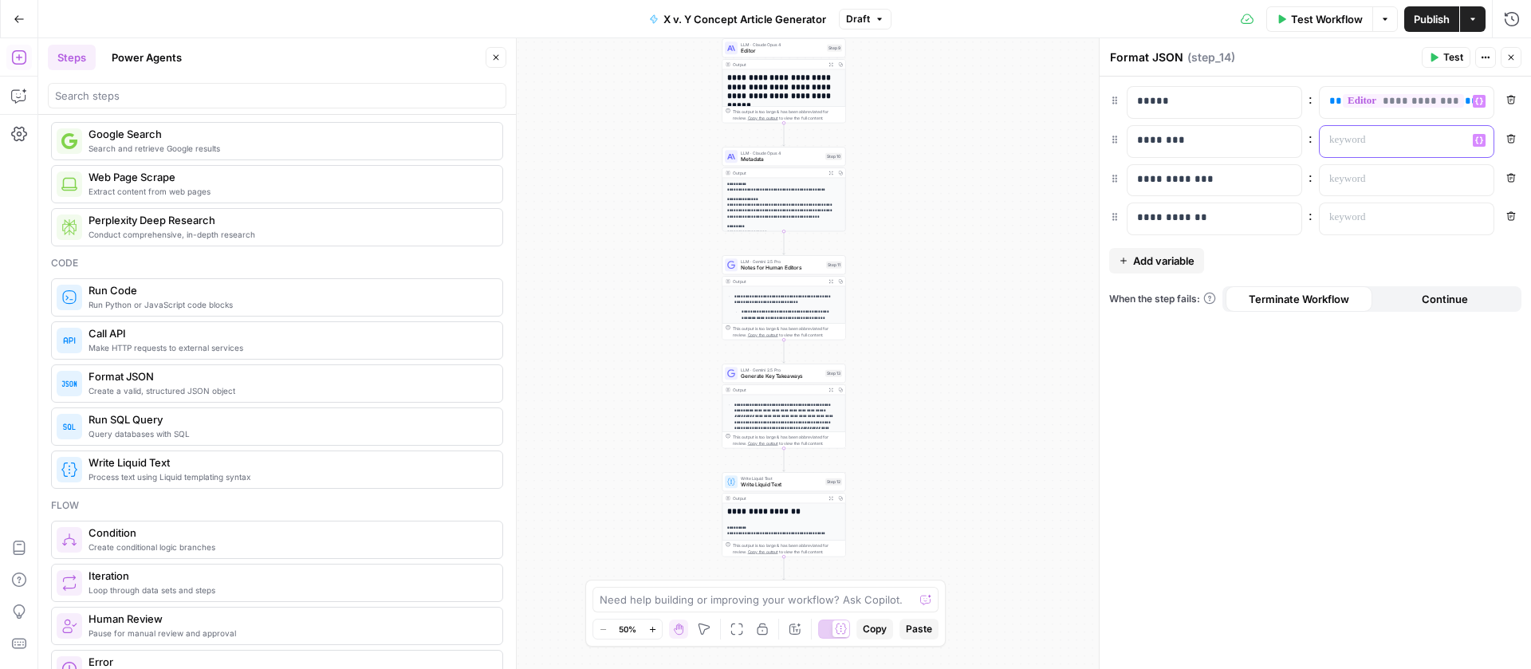
click at [1481, 141] on icon "button" at bounding box center [1479, 139] width 8 height 7
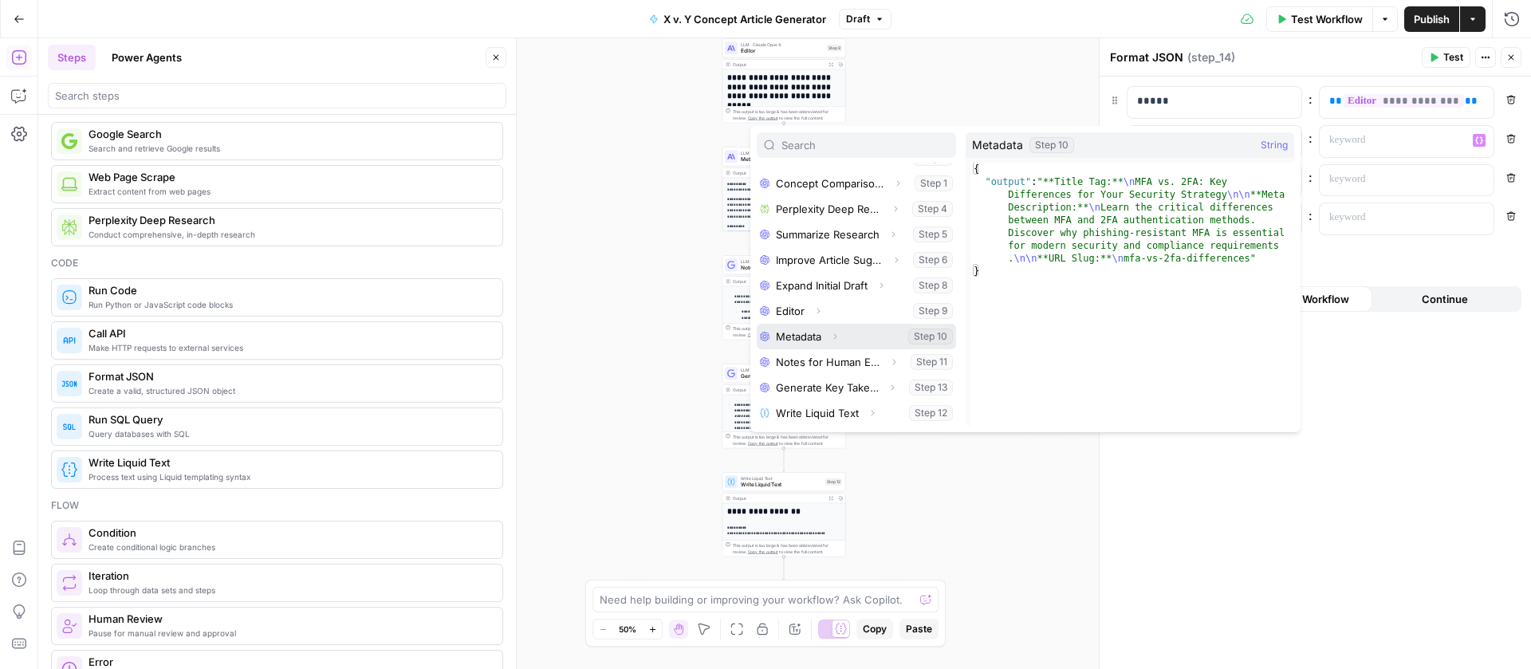
click at [808, 339] on button "Select variable Metadata" at bounding box center [855, 337] width 199 height 26
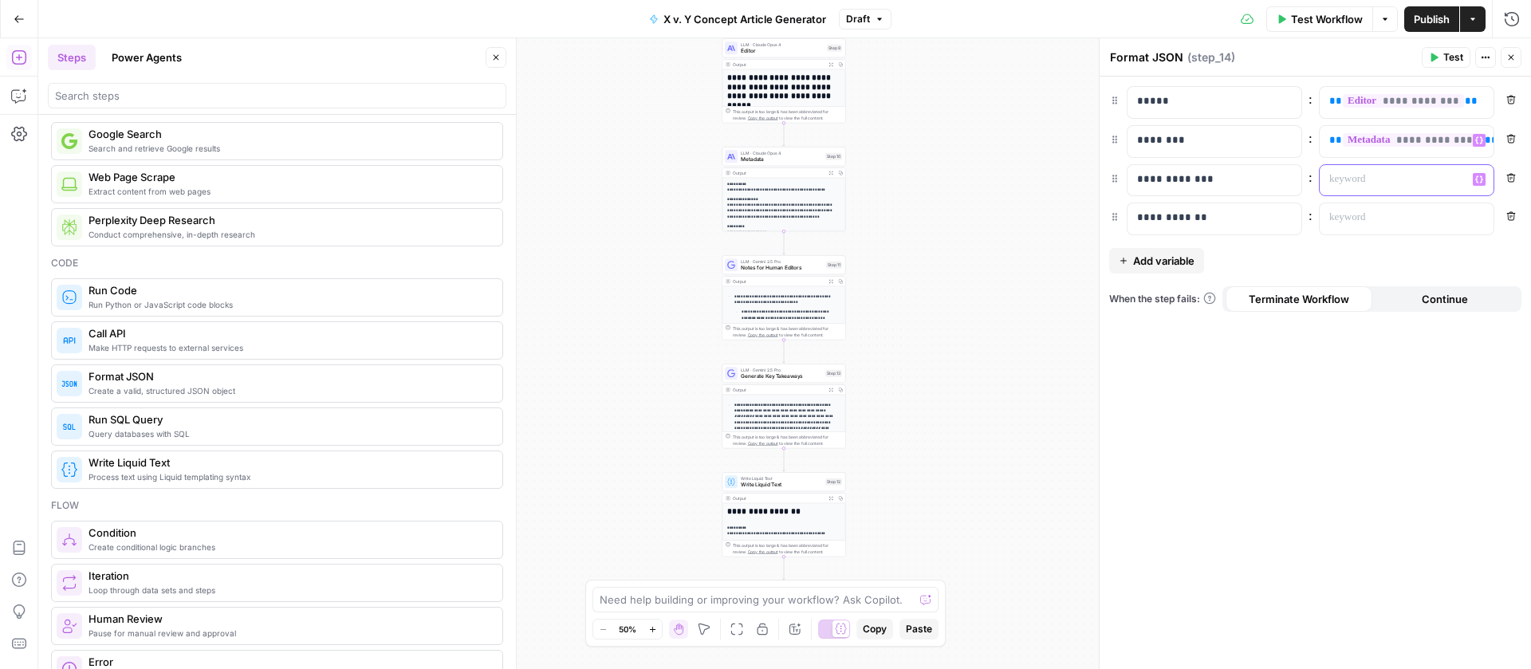
click at [1473, 183] on button "Variables Menu" at bounding box center [1478, 179] width 13 height 13
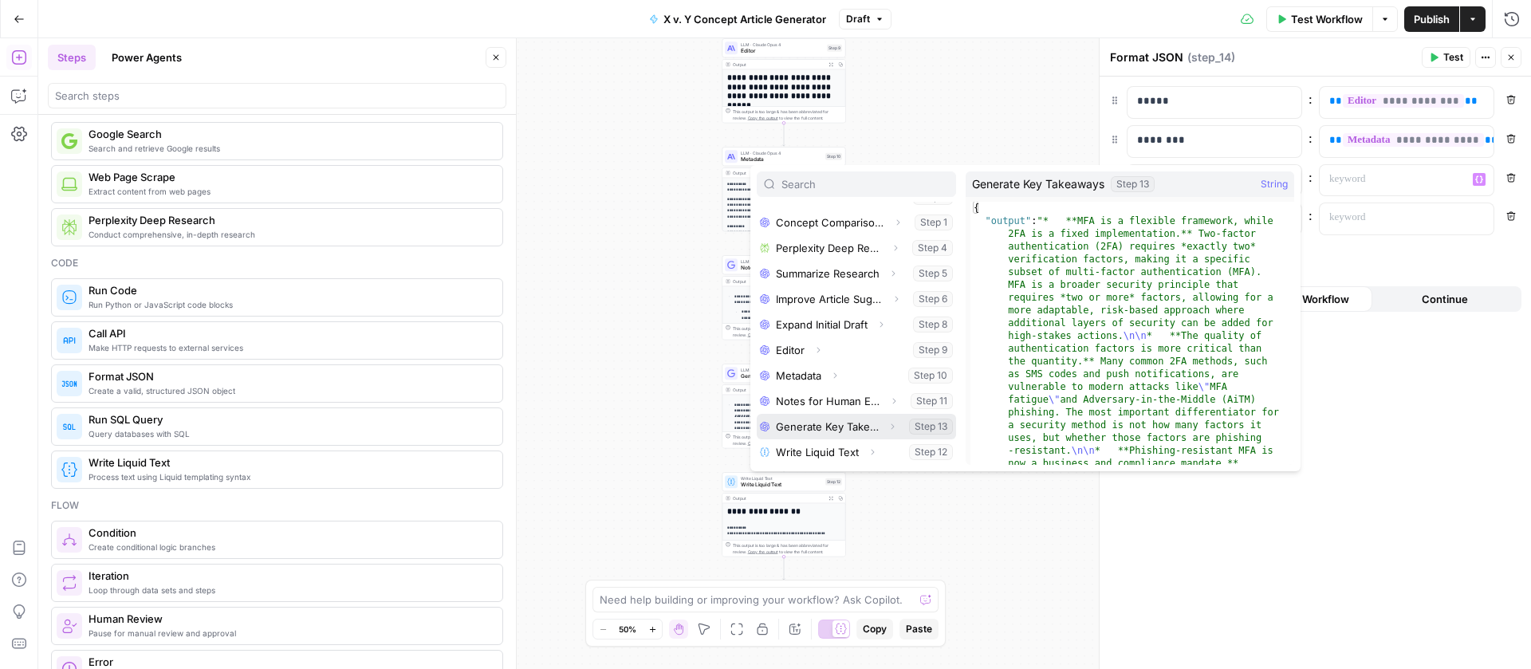
click at [813, 429] on button "Select variable Generate Key Takeaways" at bounding box center [855, 427] width 199 height 26
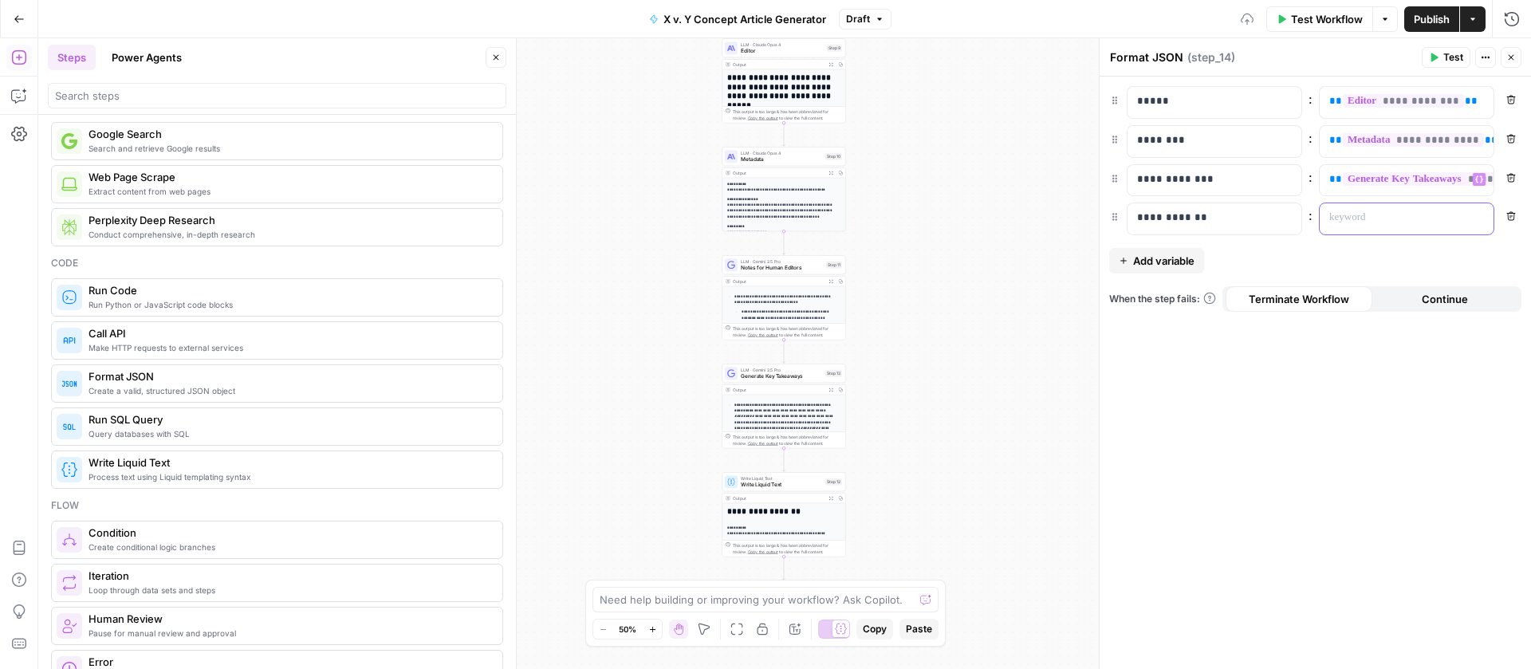
click at [1480, 218] on icon "button" at bounding box center [1479, 218] width 8 height 8
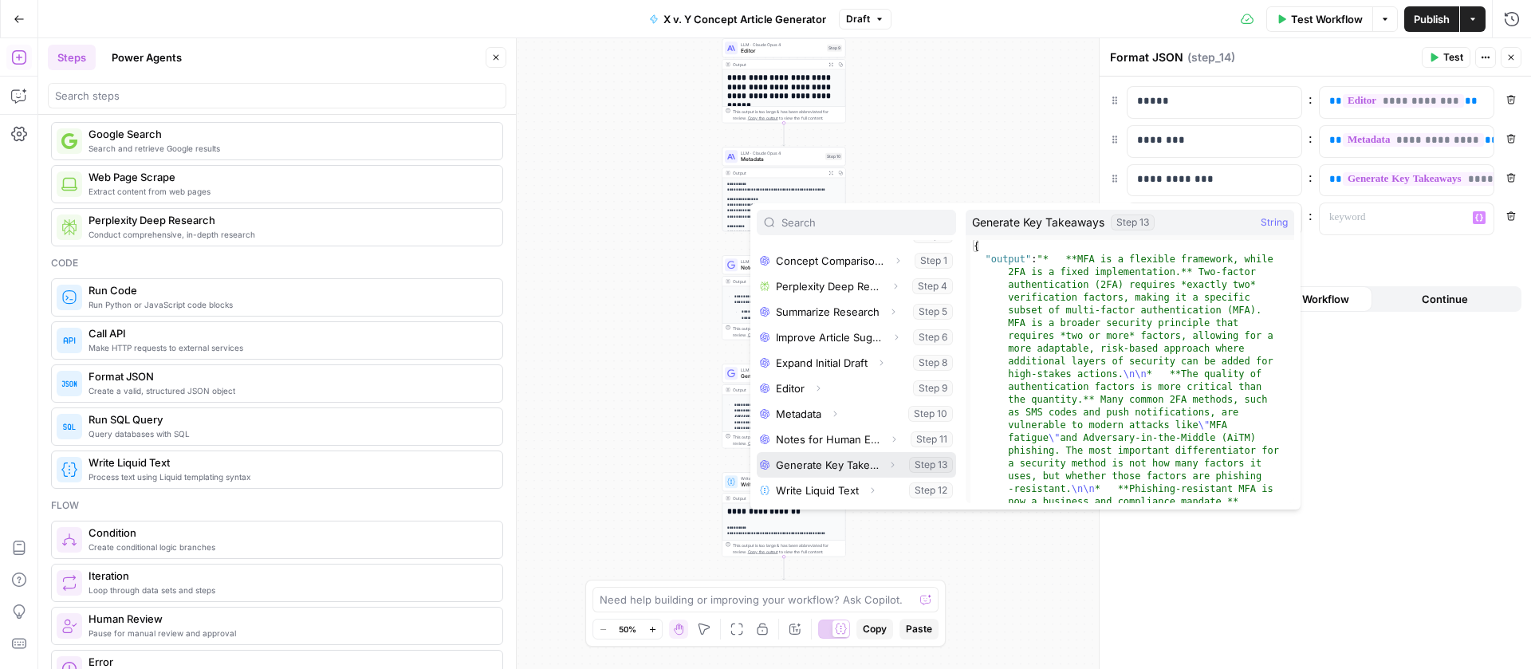
click at [804, 463] on button "Select variable Generate Key Takeaways" at bounding box center [855, 465] width 199 height 26
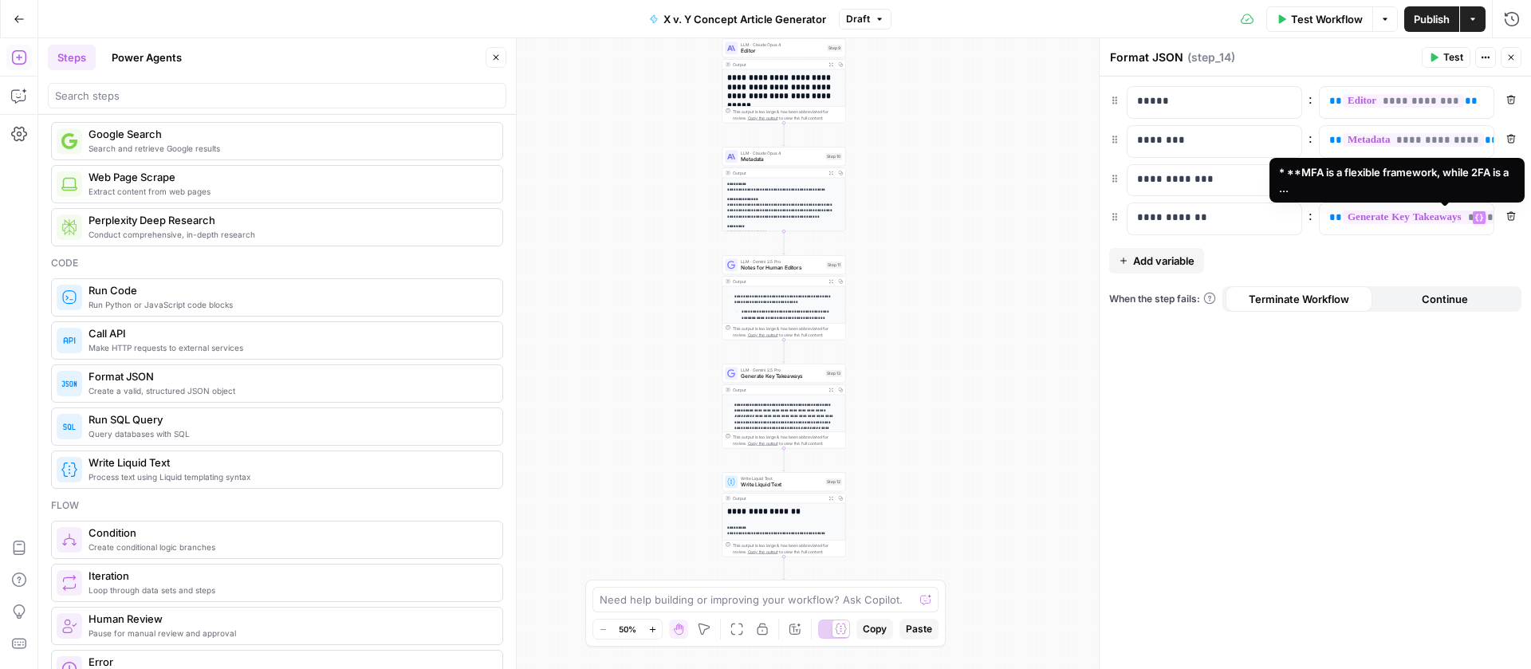
click at [1455, 220] on span "**********" at bounding box center [1448, 217] width 213 height 14
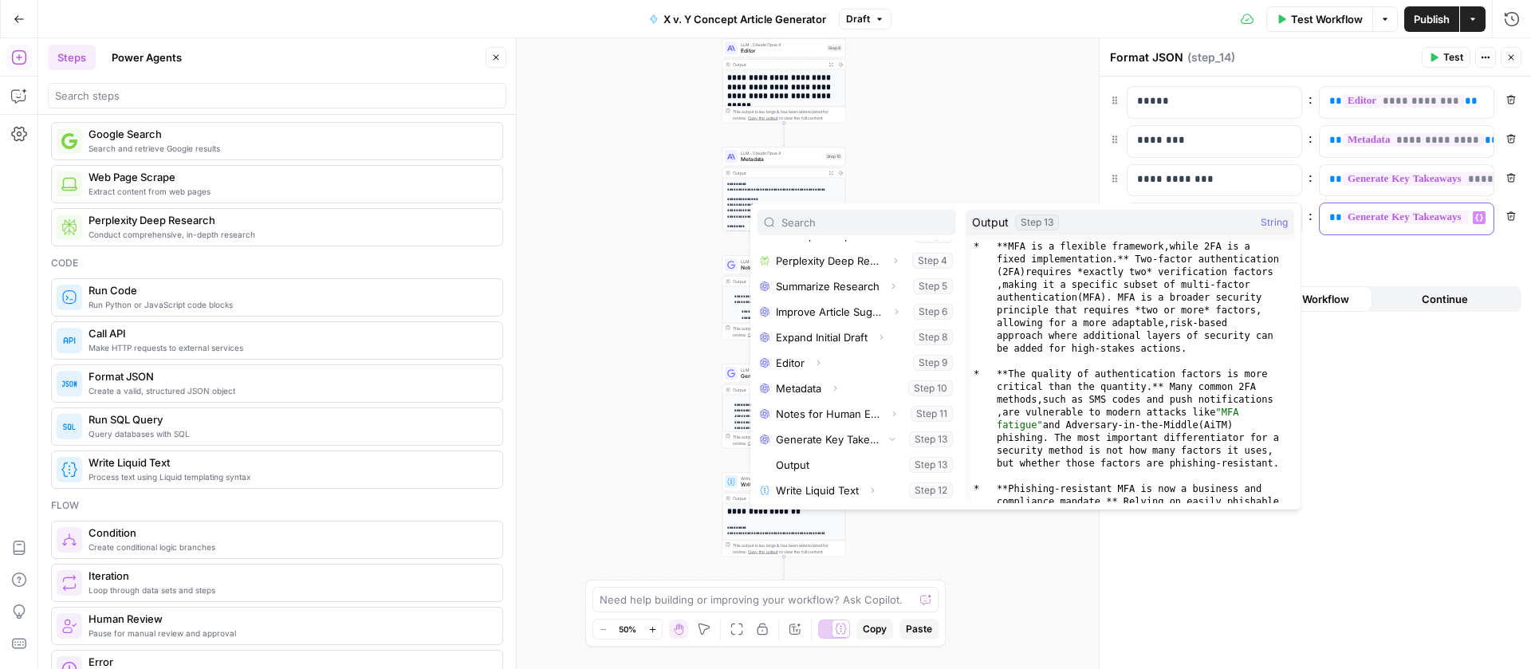
scroll to position [0, 92]
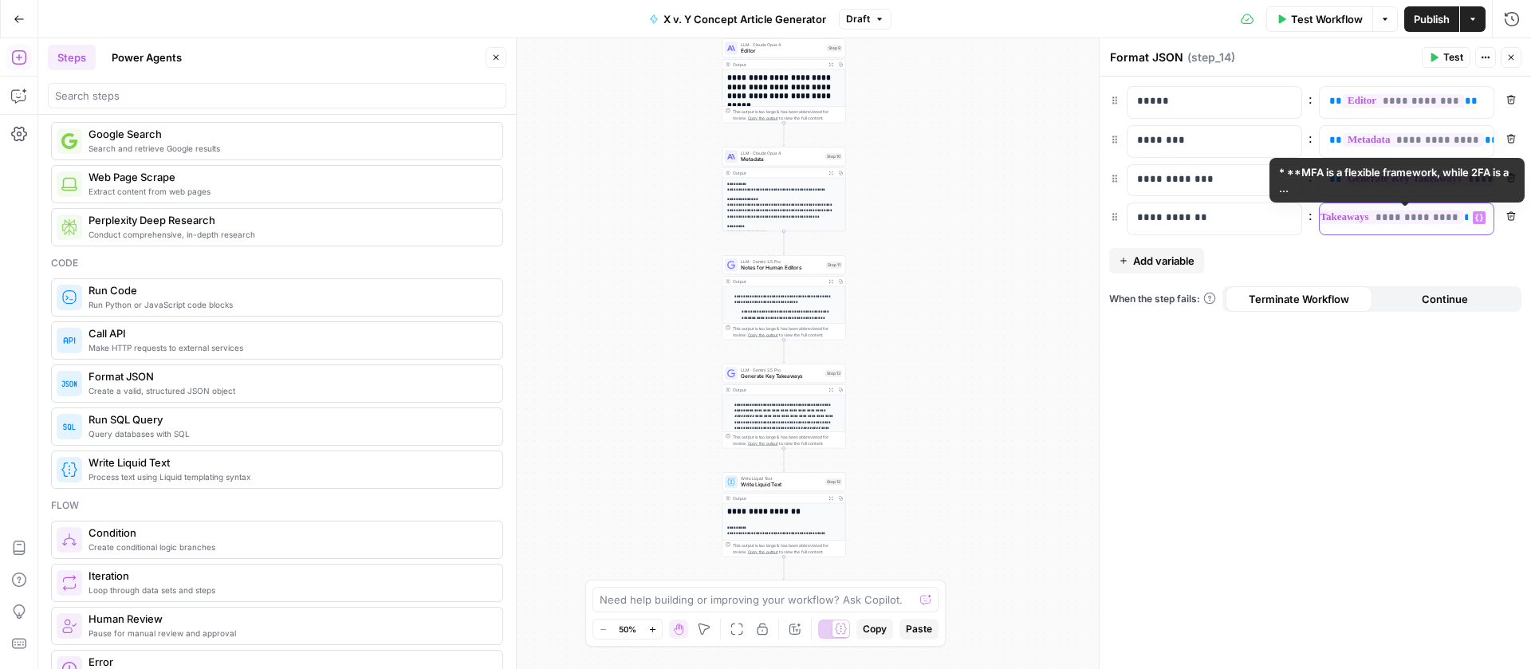
drag, startPoint x: 1328, startPoint y: 216, endPoint x: 1493, endPoint y: 218, distance: 165.0
click at [1493, 218] on div "**********" at bounding box center [1405, 218] width 175 height 33
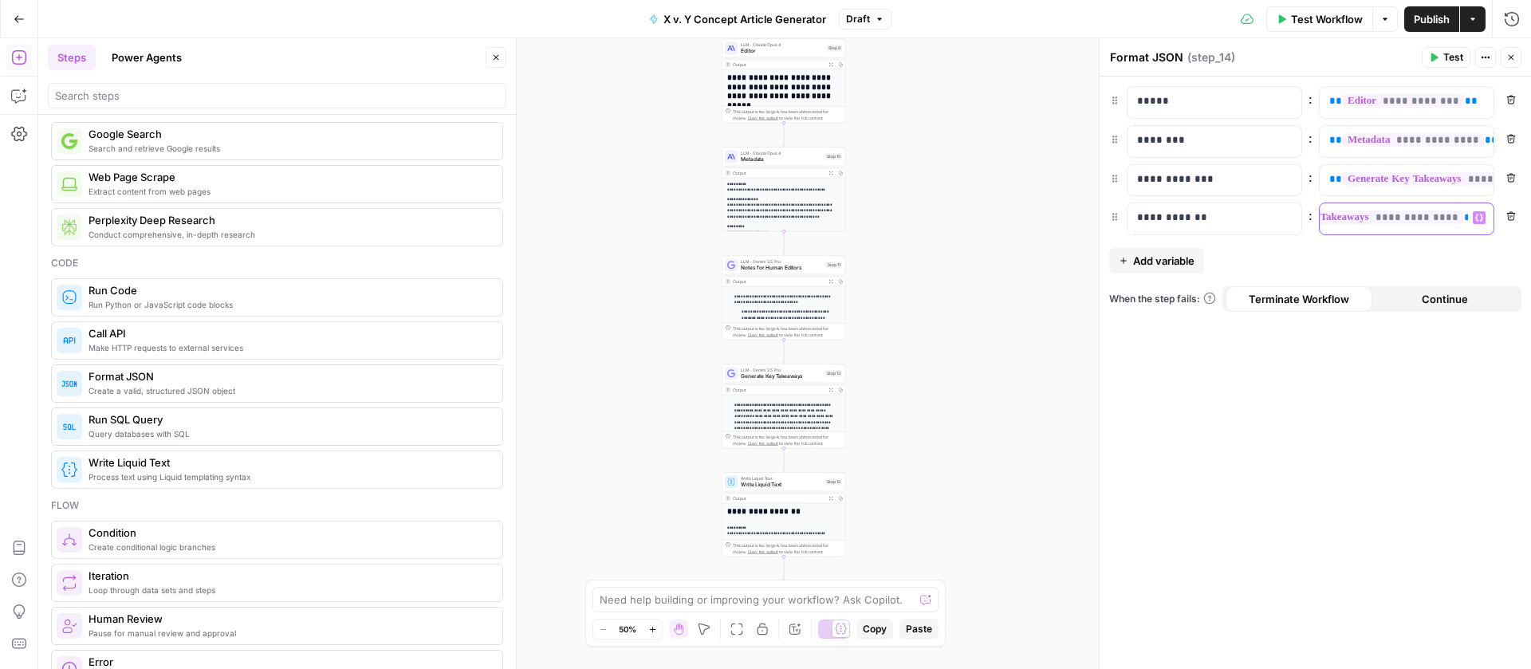
scroll to position [0, 0]
click at [1482, 211] on button "Variables Menu" at bounding box center [1478, 217] width 13 height 13
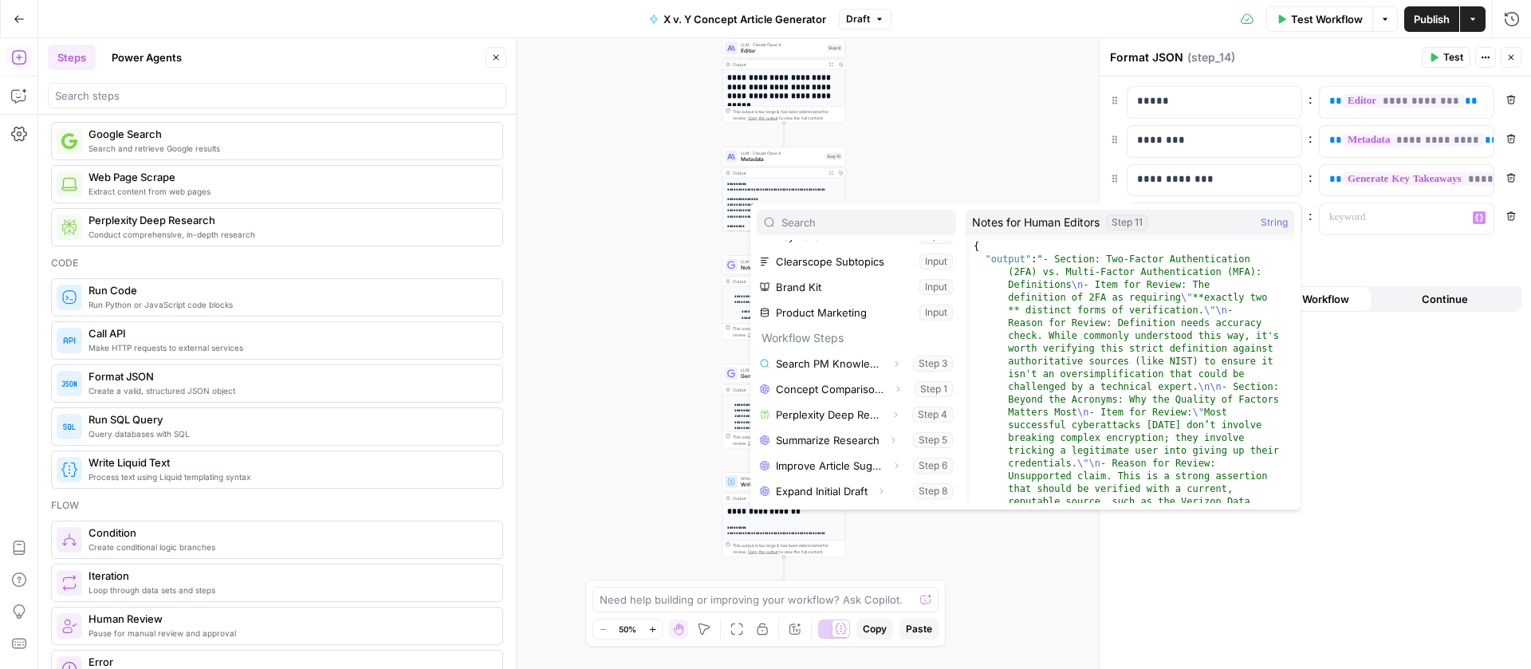
scroll to position [171, 0]
click at [819, 434] on button "Select variable Notes for Human Editors" at bounding box center [855, 439] width 199 height 26
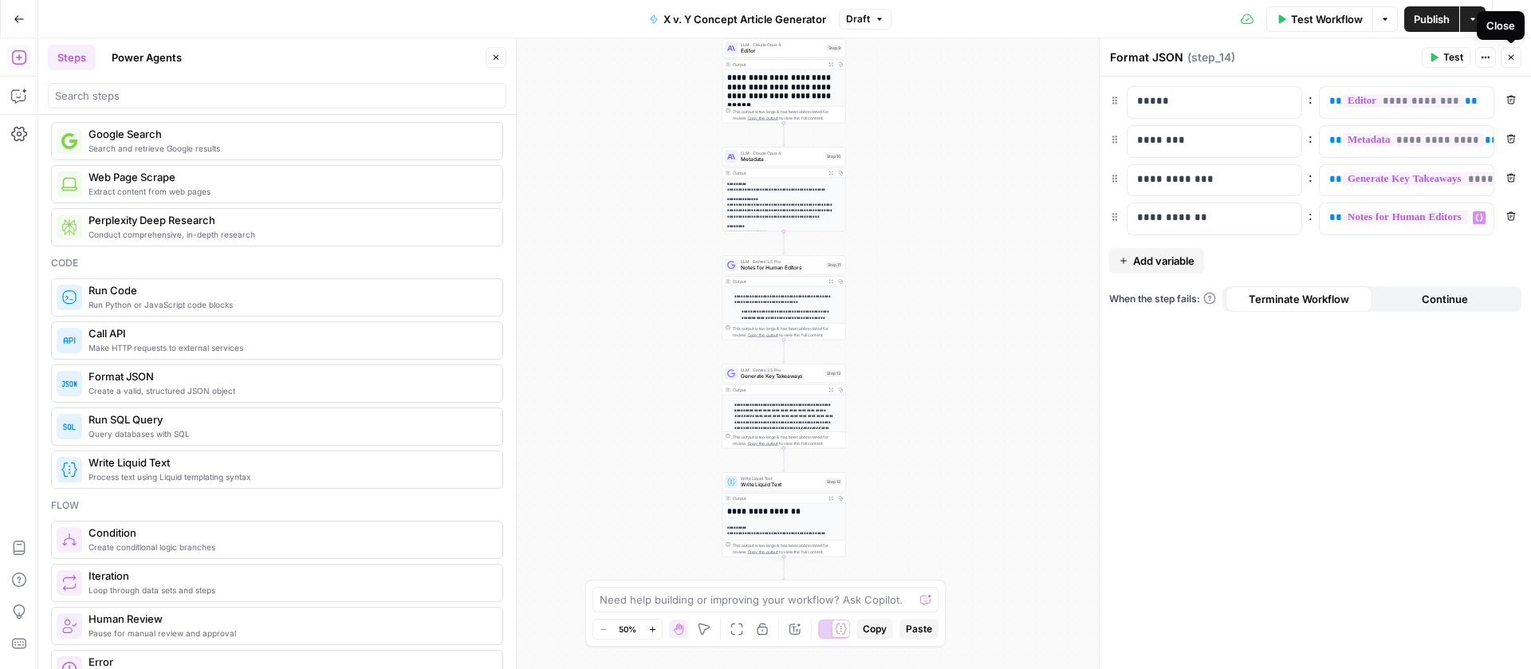
drag, startPoint x: 1513, startPoint y: 53, endPoint x: 1476, endPoint y: 33, distance: 41.7
click at [1508, 49] on button "Close" at bounding box center [1510, 57] width 21 height 21
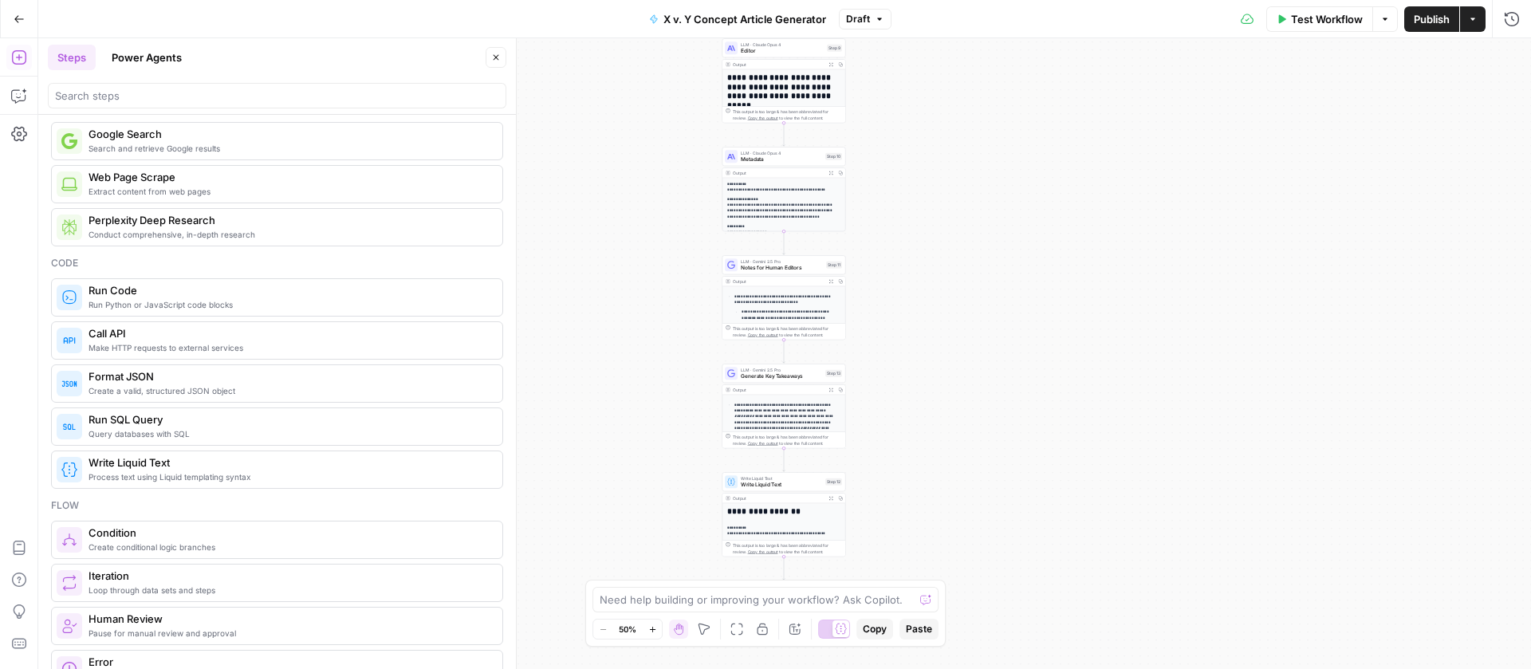
click at [1436, 19] on span "Publish" at bounding box center [1431, 19] width 36 height 16
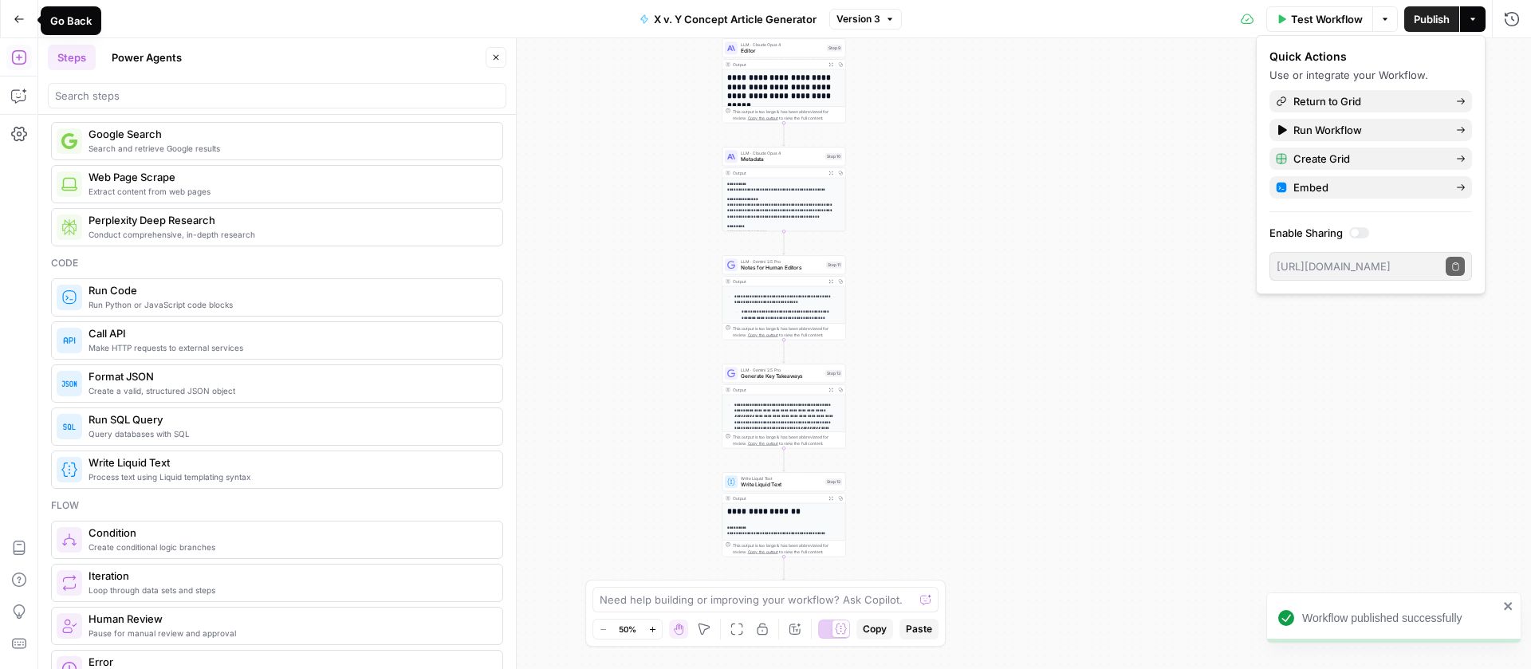
click at [16, 12] on button "Go Back" at bounding box center [19, 19] width 29 height 29
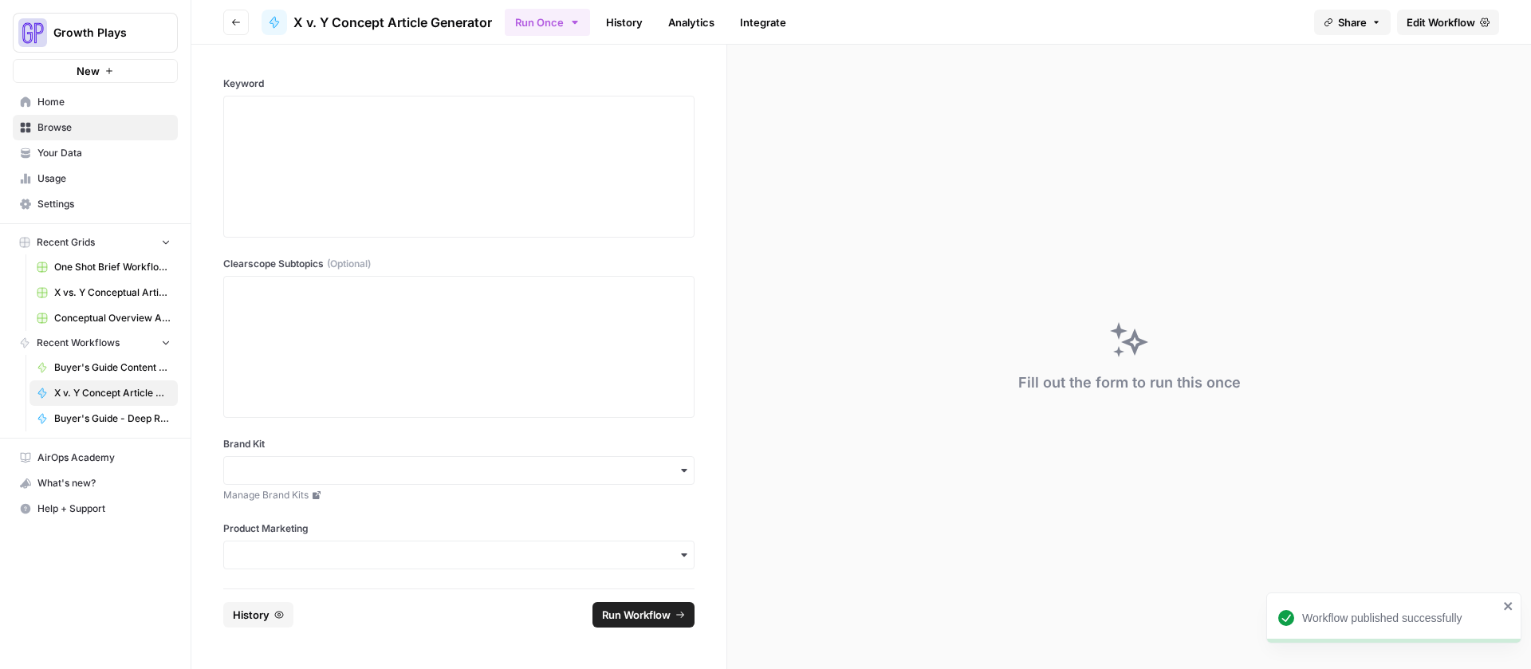
click at [253, 17] on header "Go back X v. Y Concept Article Generator Run Once History Analytics Integrate S…" at bounding box center [860, 22] width 1339 height 45
click at [245, 14] on button "Go back" at bounding box center [236, 23] width 26 height 26
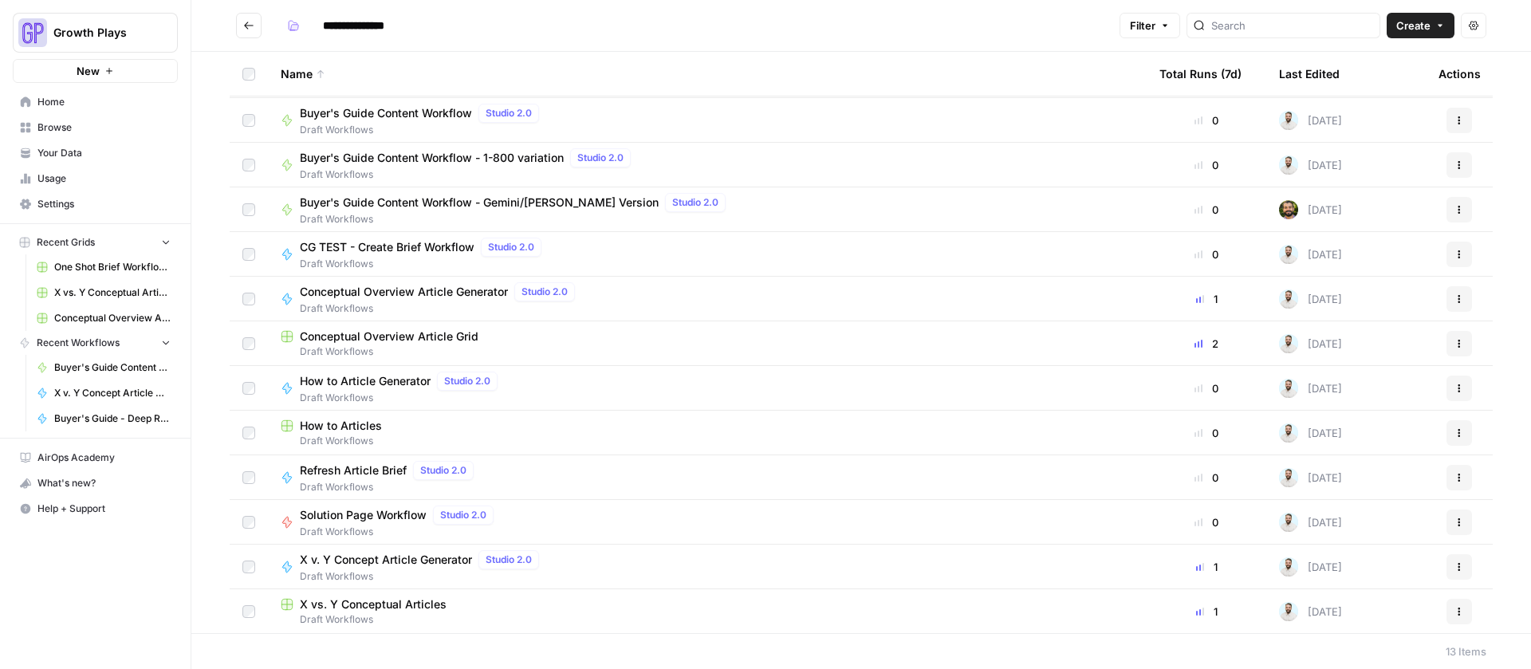
scroll to position [44, 0]
click at [381, 606] on span "X vs. Y Conceptual Articles" at bounding box center [373, 603] width 147 height 16
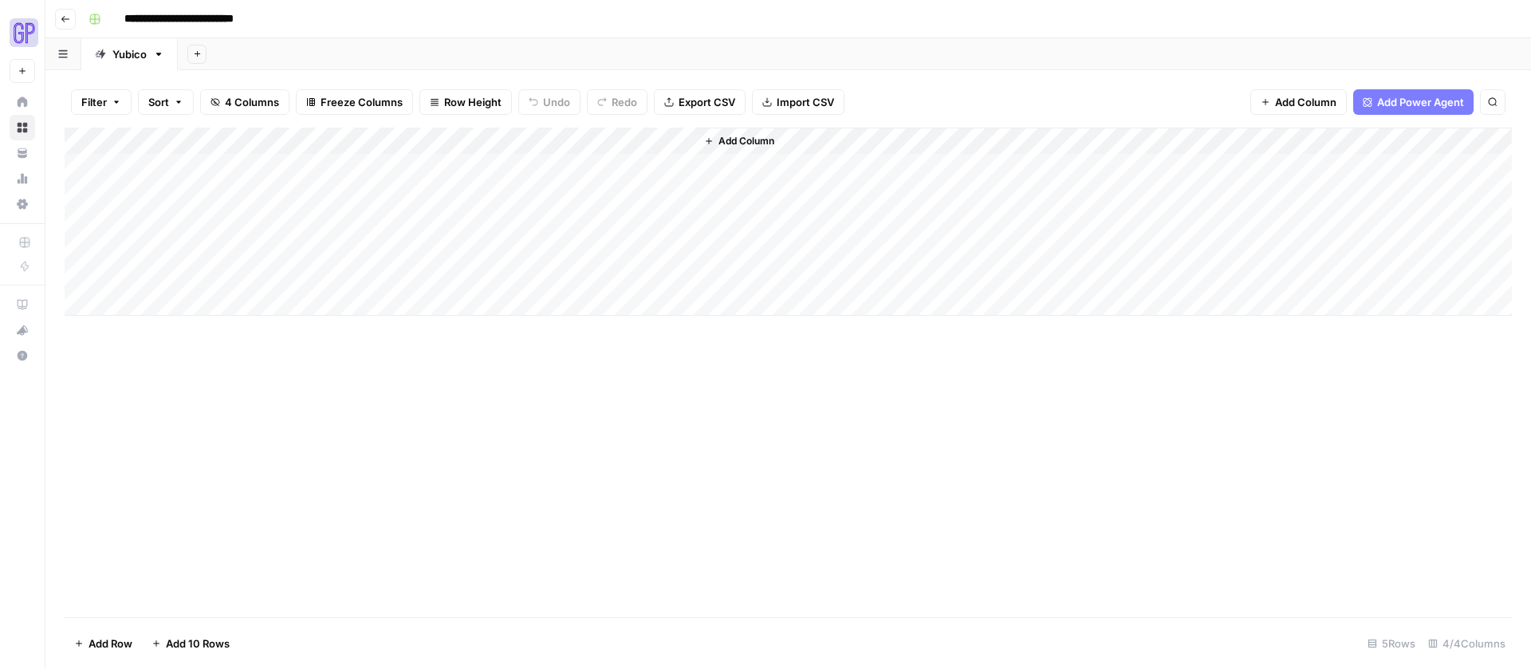
click at [87, 167] on div "Add Column" at bounding box center [788, 222] width 1447 height 188
click at [116, 642] on span "Delete 1 Row" at bounding box center [106, 643] width 64 height 16
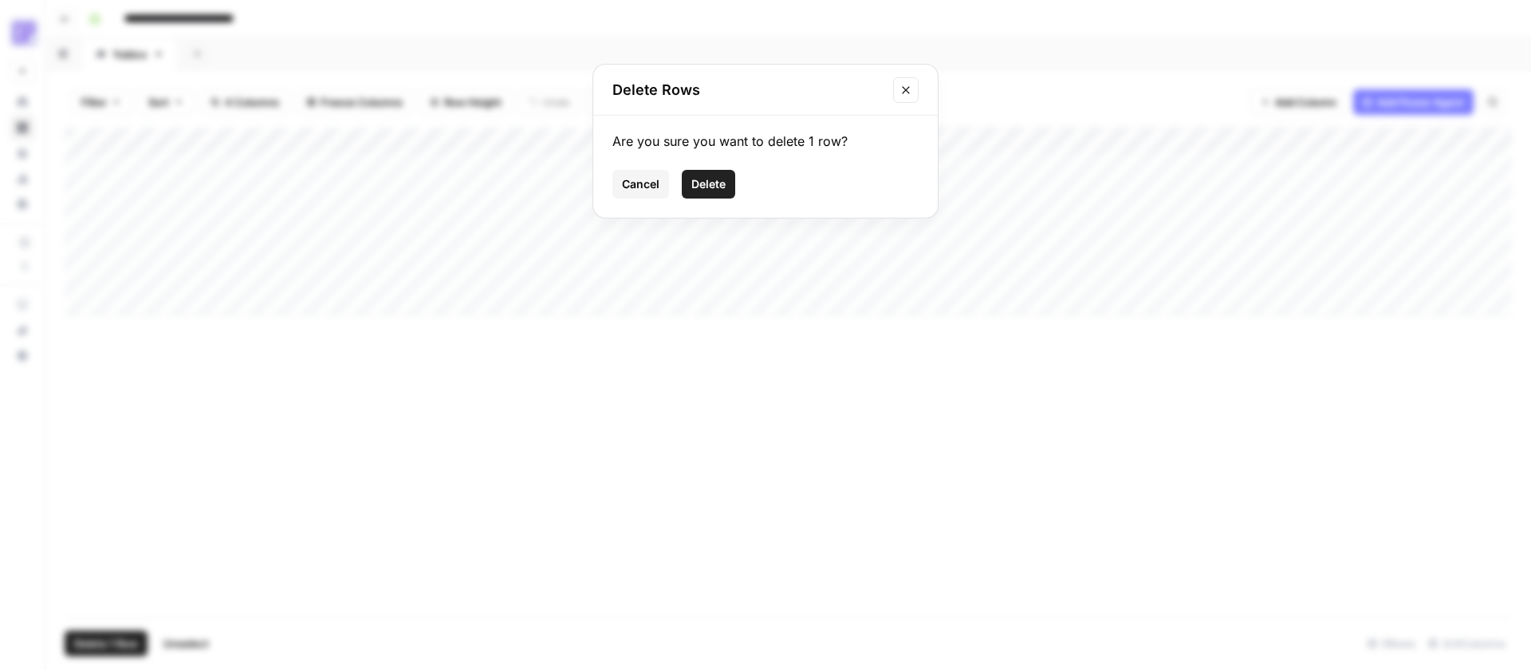
click at [652, 179] on span "Cancel" at bounding box center [640, 184] width 37 height 16
click at [360, 169] on div "Add Column" at bounding box center [788, 222] width 1447 height 188
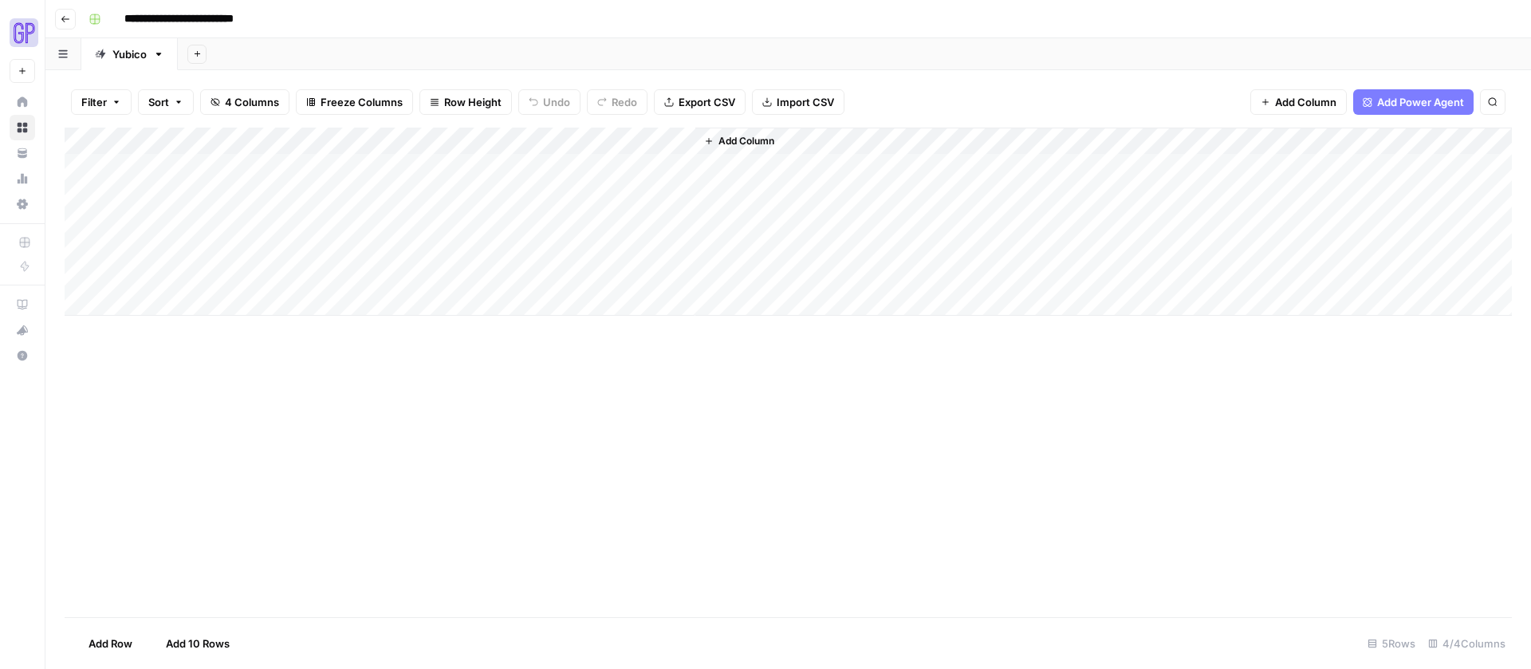
click at [360, 169] on div "Add Column" at bounding box center [788, 222] width 1447 height 188
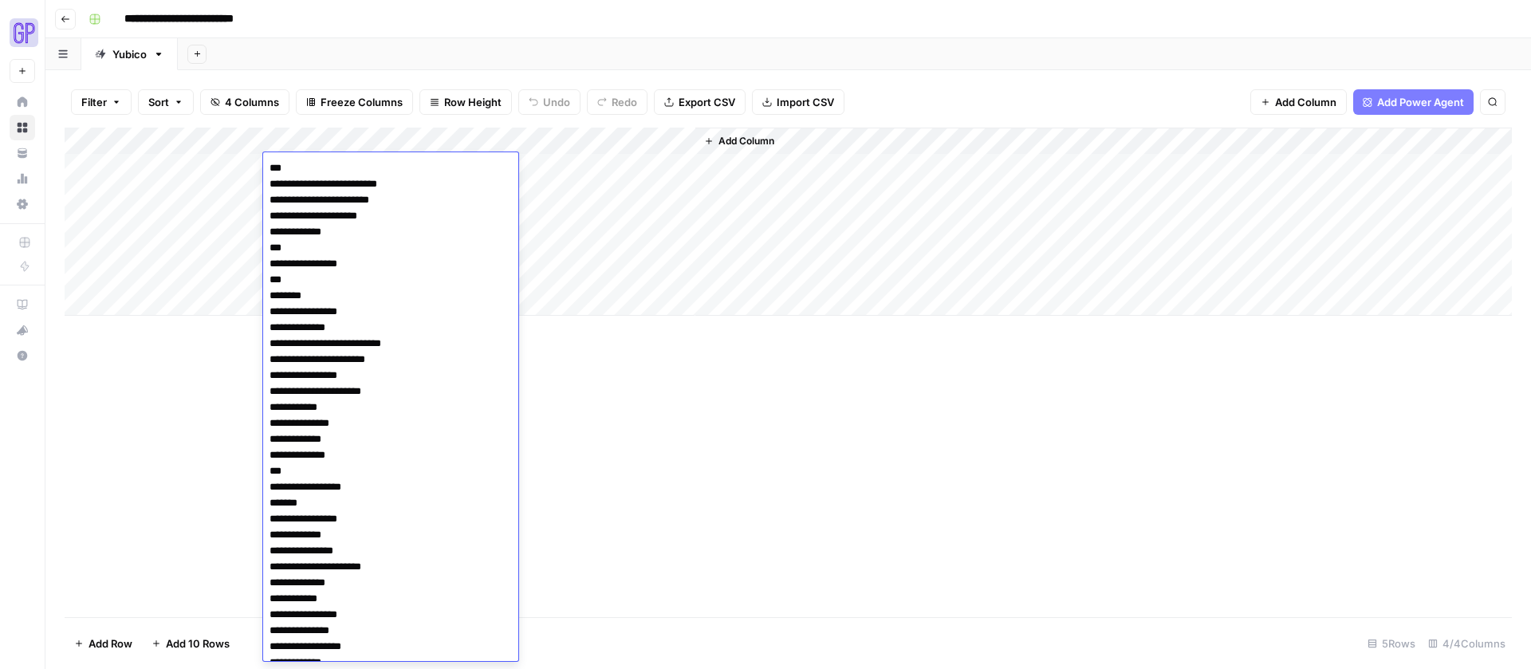
scroll to position [539, 0]
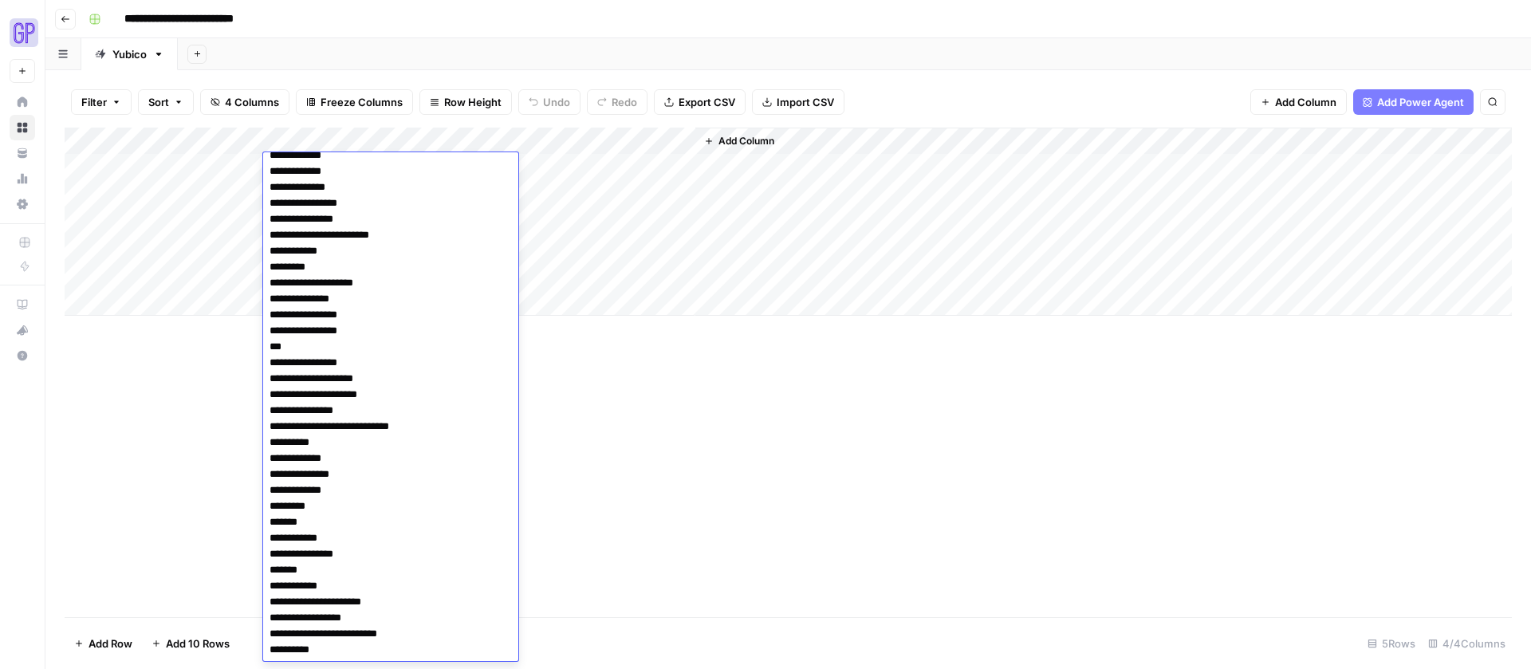
click at [303, 231] on textarea at bounding box center [390, 139] width 255 height 1043
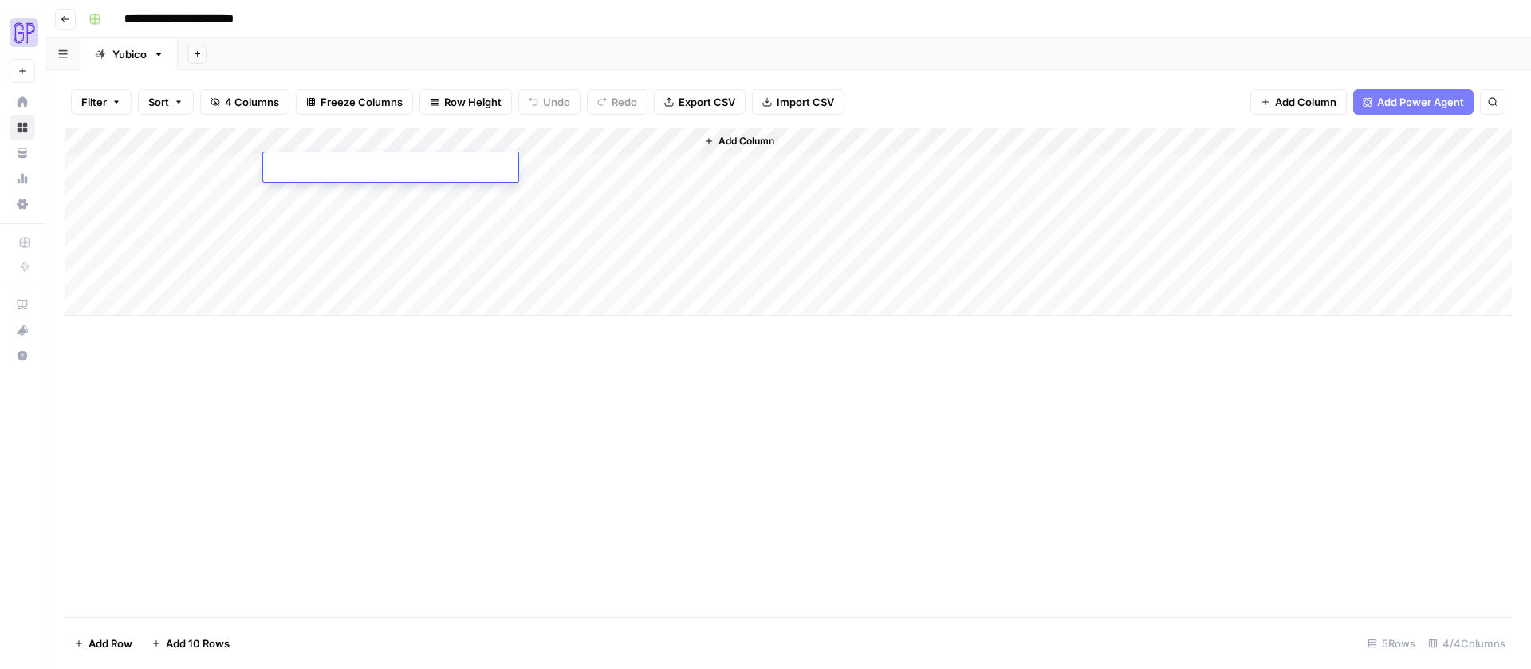
scroll to position [0, 0]
click at [179, 162] on div "Add Column" at bounding box center [788, 222] width 1447 height 188
click at [327, 164] on div "Add Column" at bounding box center [788, 222] width 1447 height 188
click at [326, 167] on div "Add Column" at bounding box center [788, 222] width 1447 height 188
click at [326, 167] on textarea at bounding box center [390, 168] width 255 height 22
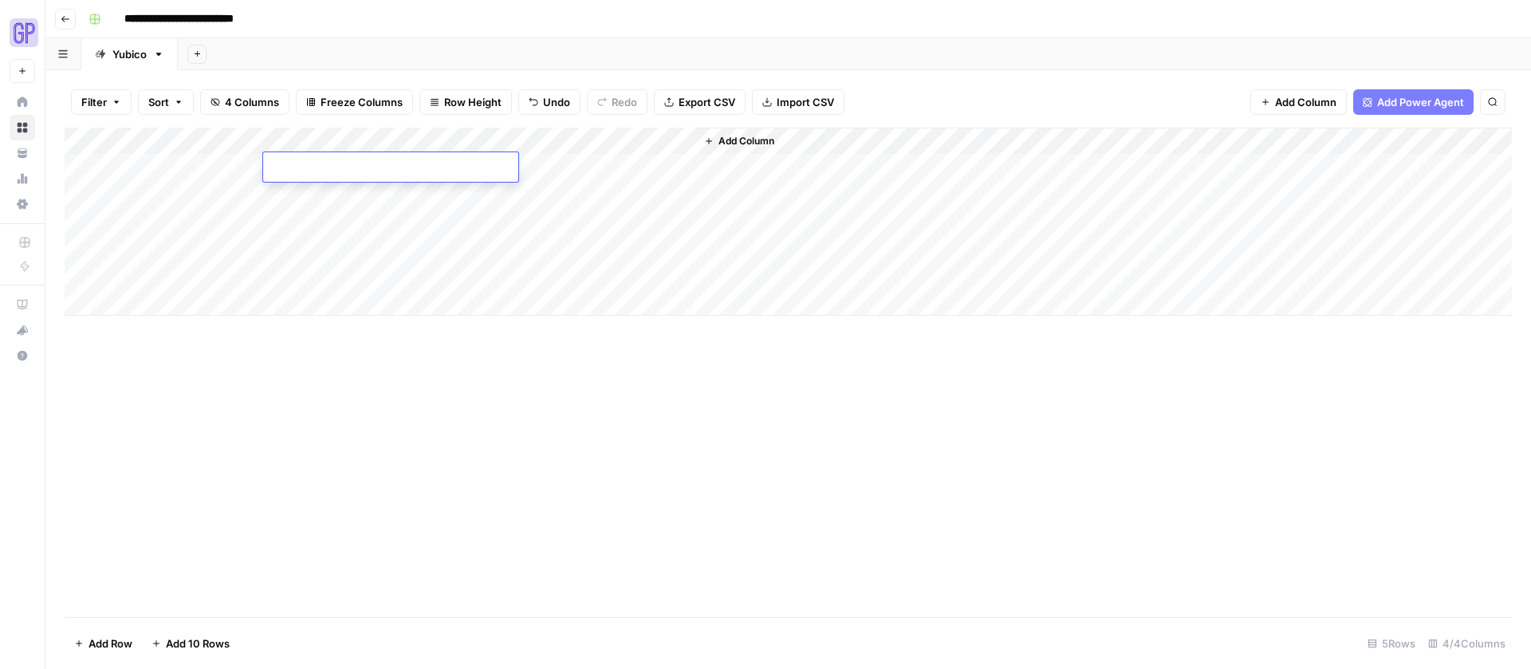
type textarea "**********"
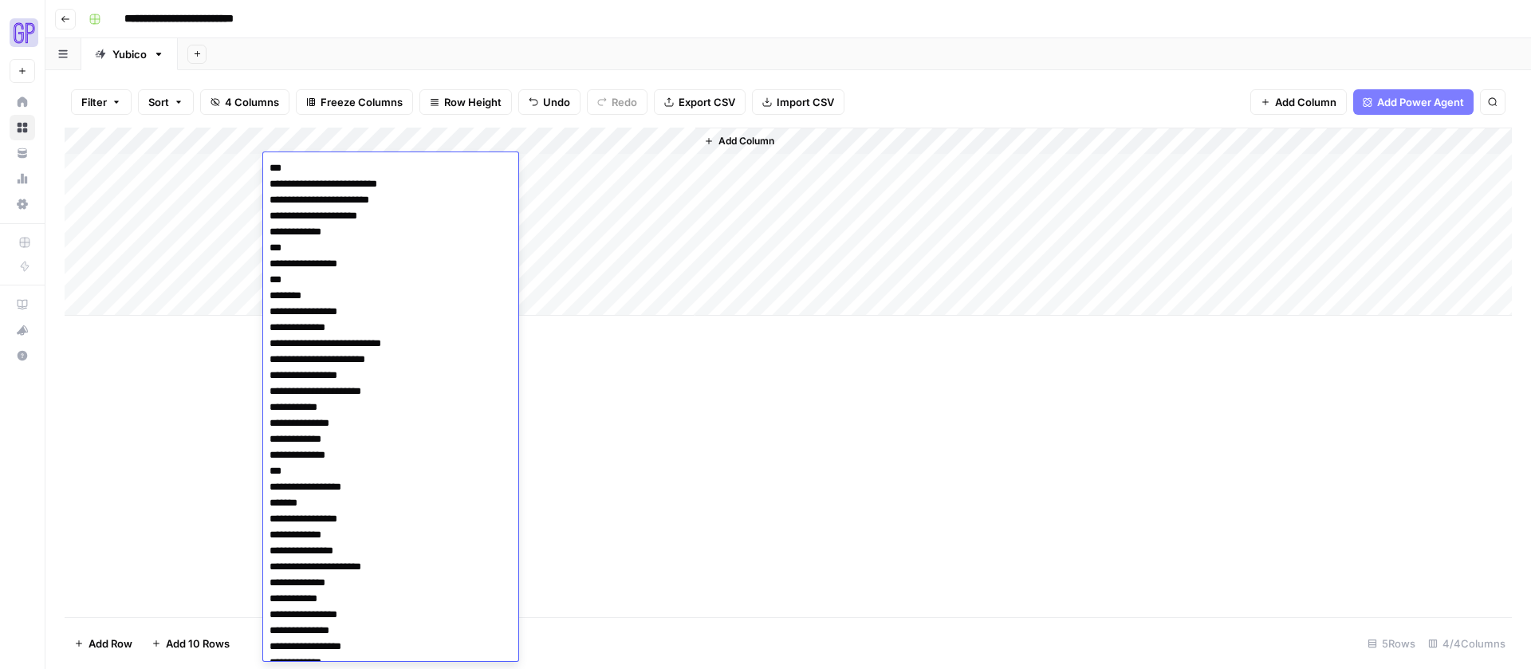
scroll to position [534, 0]
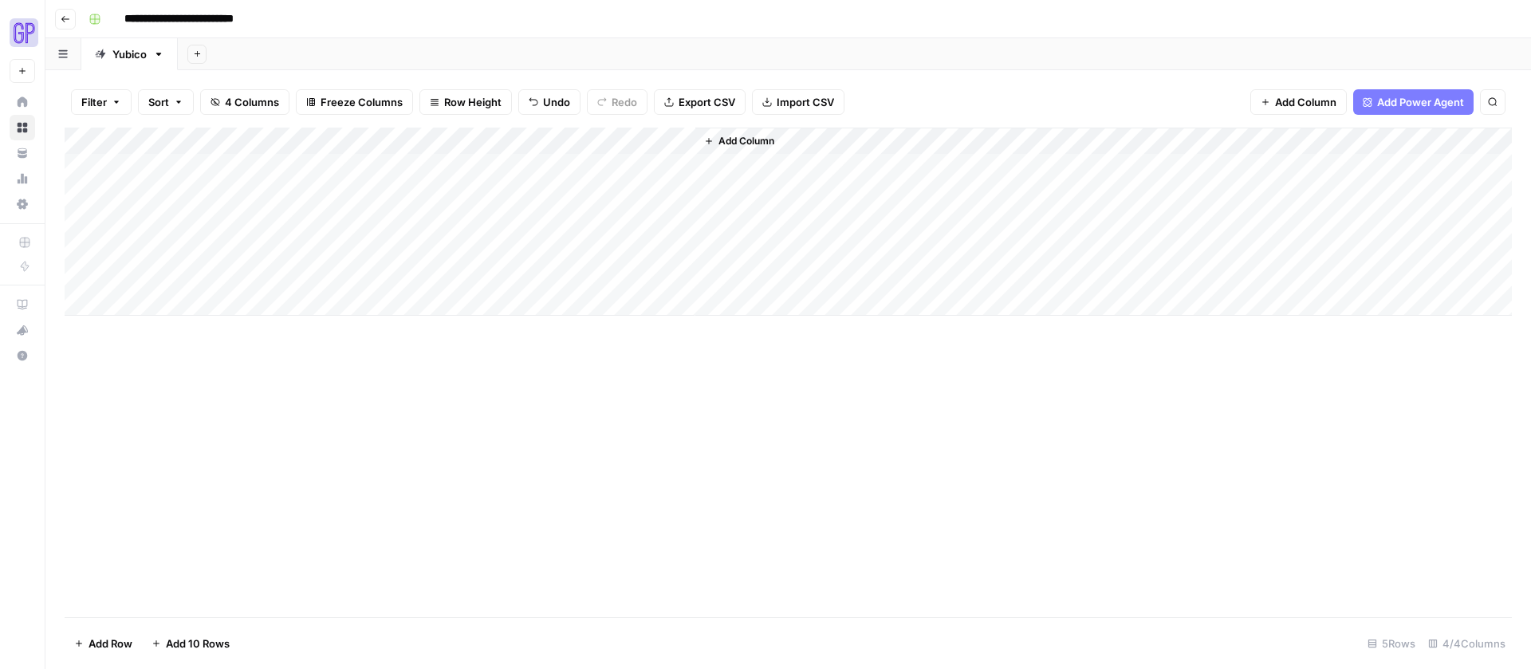
click at [198, 409] on div "Add Column" at bounding box center [788, 372] width 1447 height 489
click at [538, 140] on div "Add Column" at bounding box center [788, 222] width 1447 height 188
drag, startPoint x: 76, startPoint y: 174, endPoint x: 84, endPoint y: 166, distance: 11.3
click at [81, 168] on div "Add Column" at bounding box center [788, 222] width 1447 height 188
click at [538, 140] on div "Add Column" at bounding box center [788, 222] width 1447 height 188
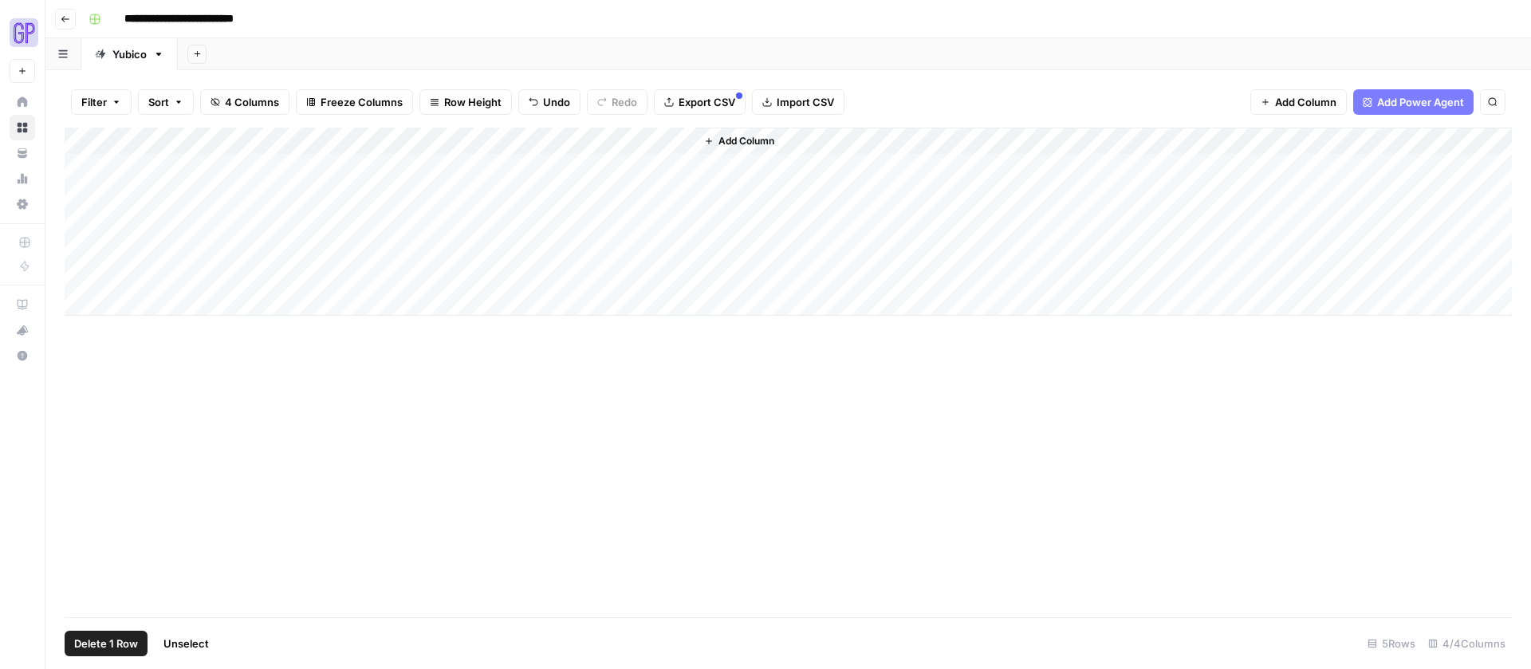
drag, startPoint x: 523, startPoint y: 433, endPoint x: 556, endPoint y: 198, distance: 236.6
click at [521, 408] on div "Add Column" at bounding box center [788, 372] width 1447 height 489
click at [539, 165] on div "Add Column" at bounding box center [788, 222] width 1447 height 188
click at [1310, 140] on span "Add Column" at bounding box center [1320, 141] width 56 height 14
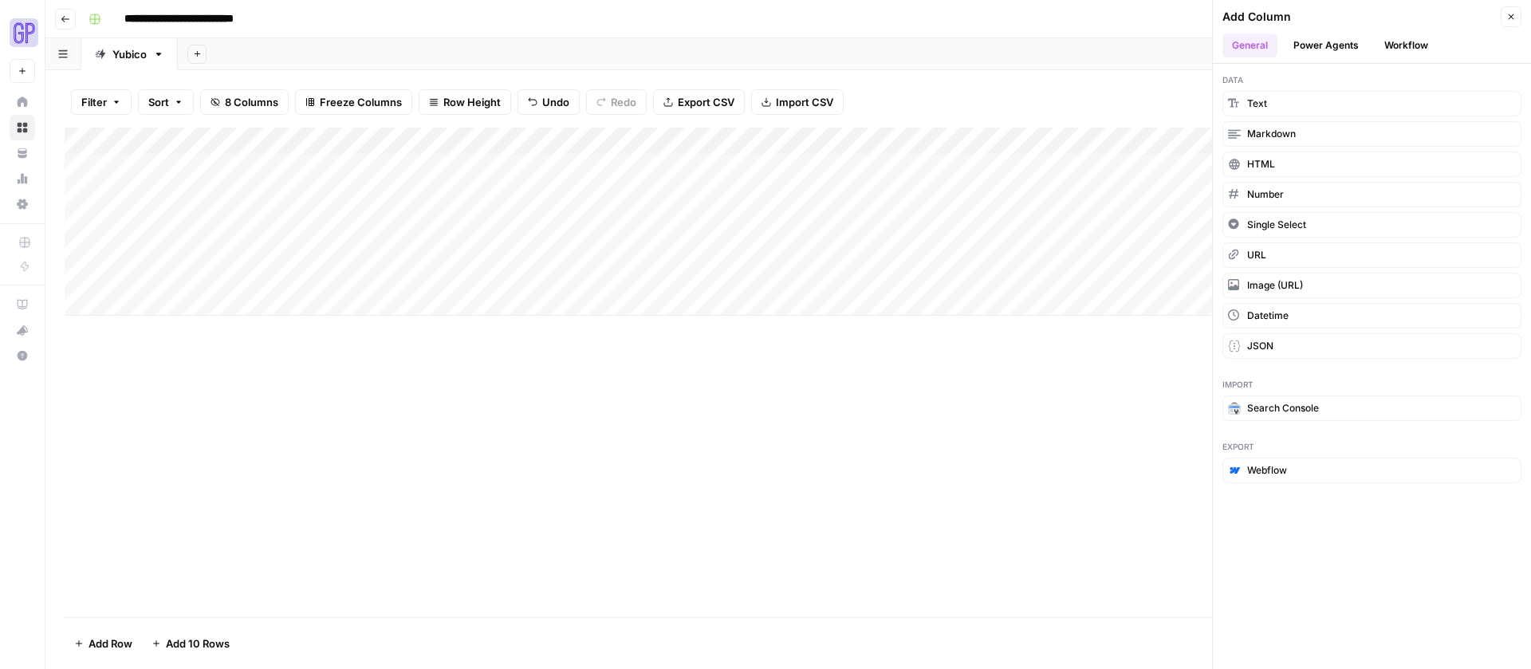
click at [1402, 46] on button "Workflow" at bounding box center [1405, 45] width 63 height 24
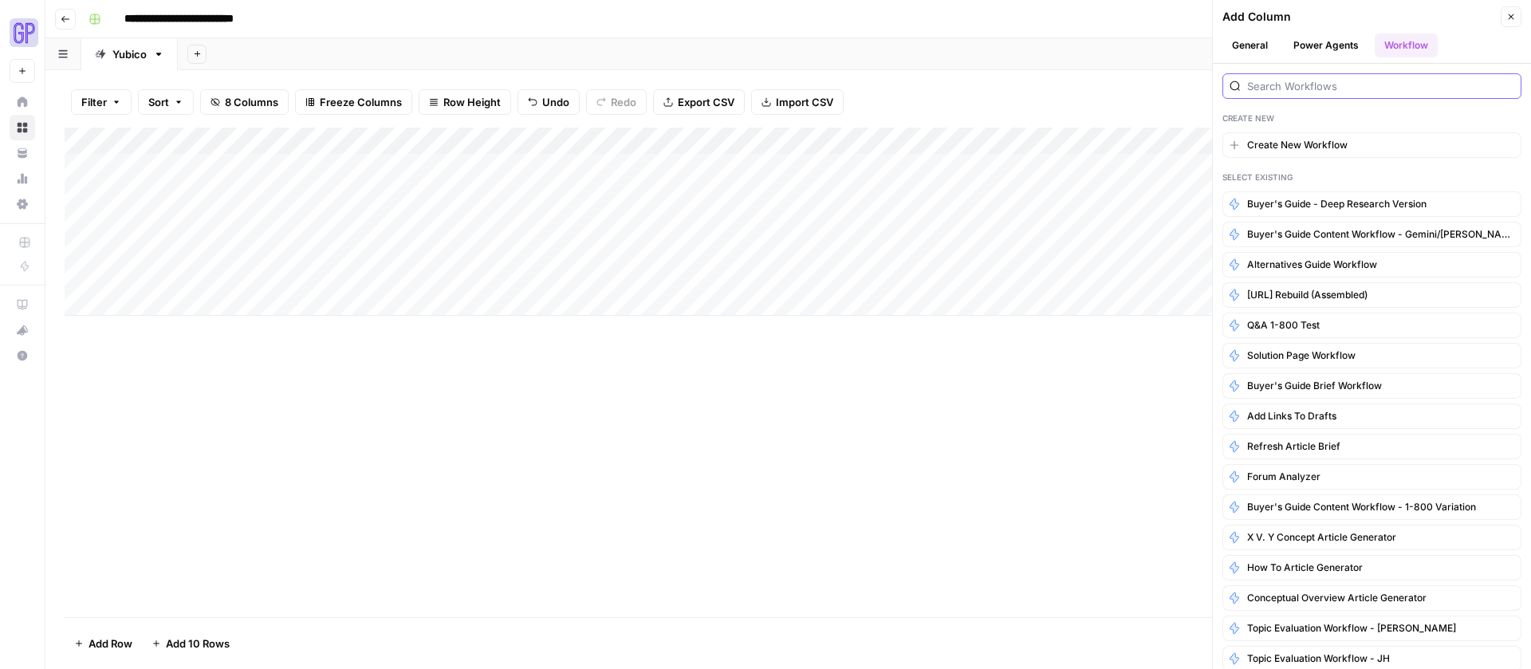
click at [1302, 91] on input "search" at bounding box center [1380, 86] width 267 height 16
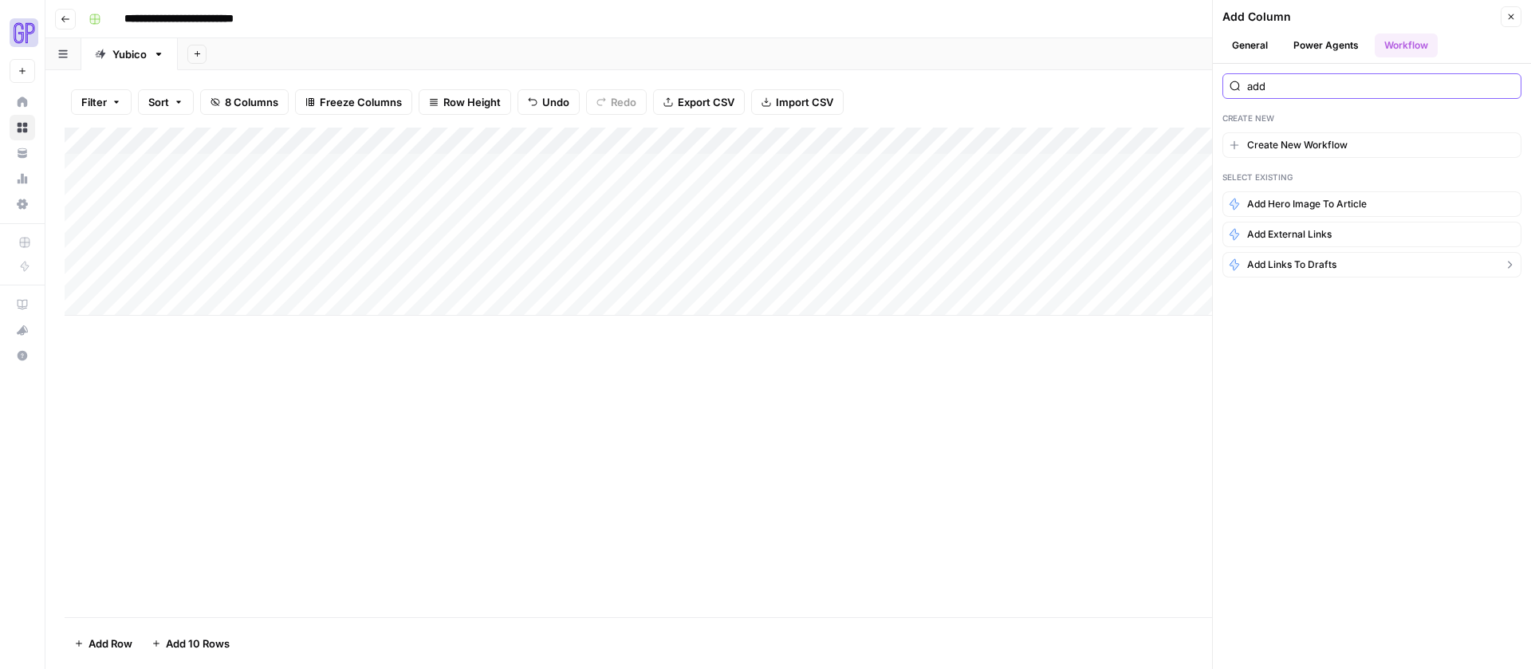
type input "add"
click at [1307, 260] on span "Add Links to Drafts" at bounding box center [1291, 264] width 89 height 14
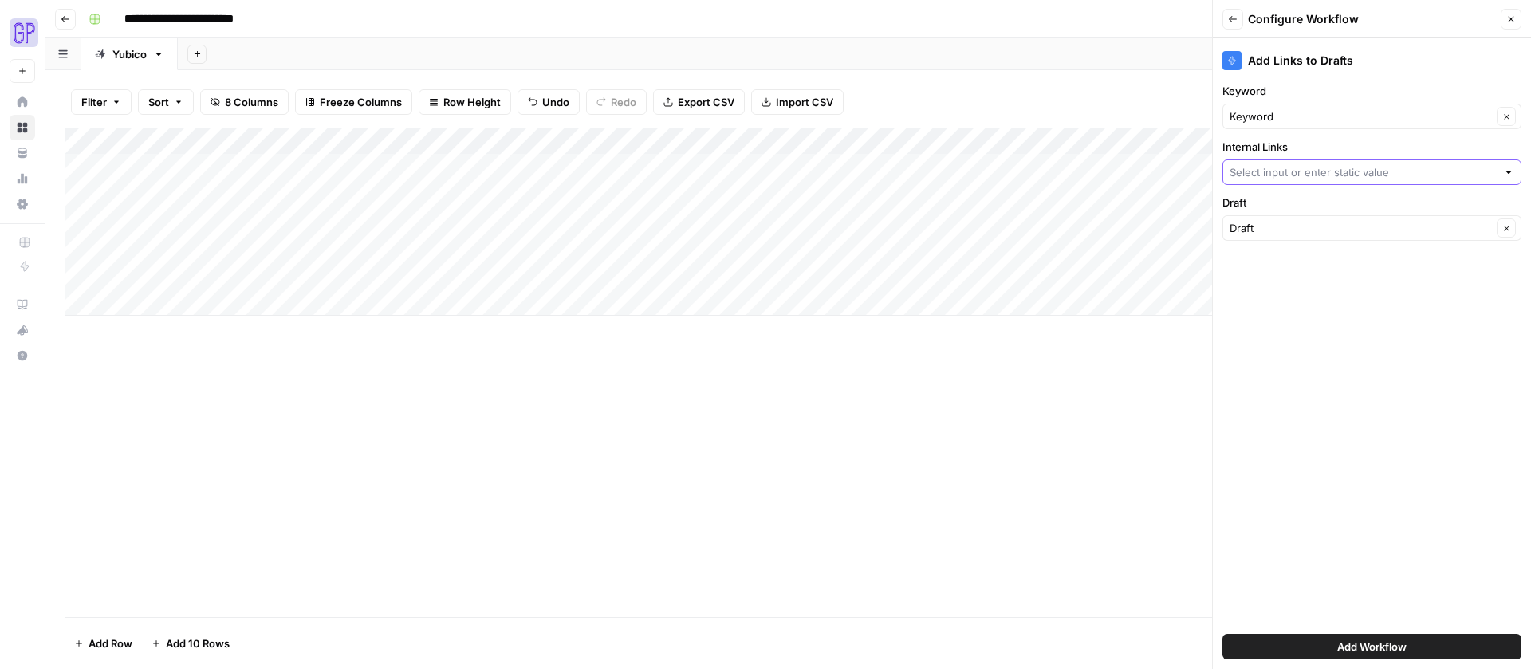
click at [1297, 171] on input "Internal Links" at bounding box center [1362, 172] width 267 height 16
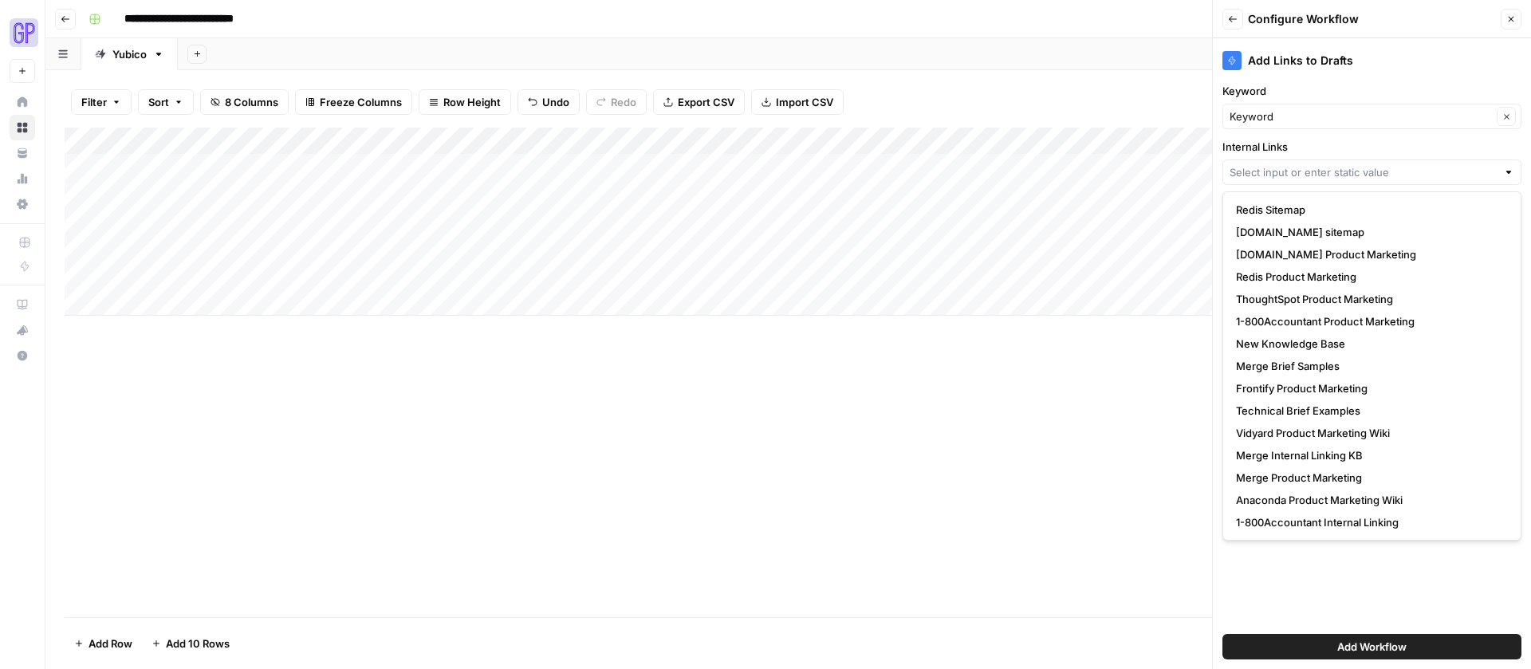
click at [1303, 151] on label "Internal Links" at bounding box center [1371, 147] width 299 height 16
click at [1303, 164] on input "Internal Links" at bounding box center [1362, 172] width 267 height 16
click at [1293, 175] on input "Internal Links" at bounding box center [1362, 172] width 267 height 16
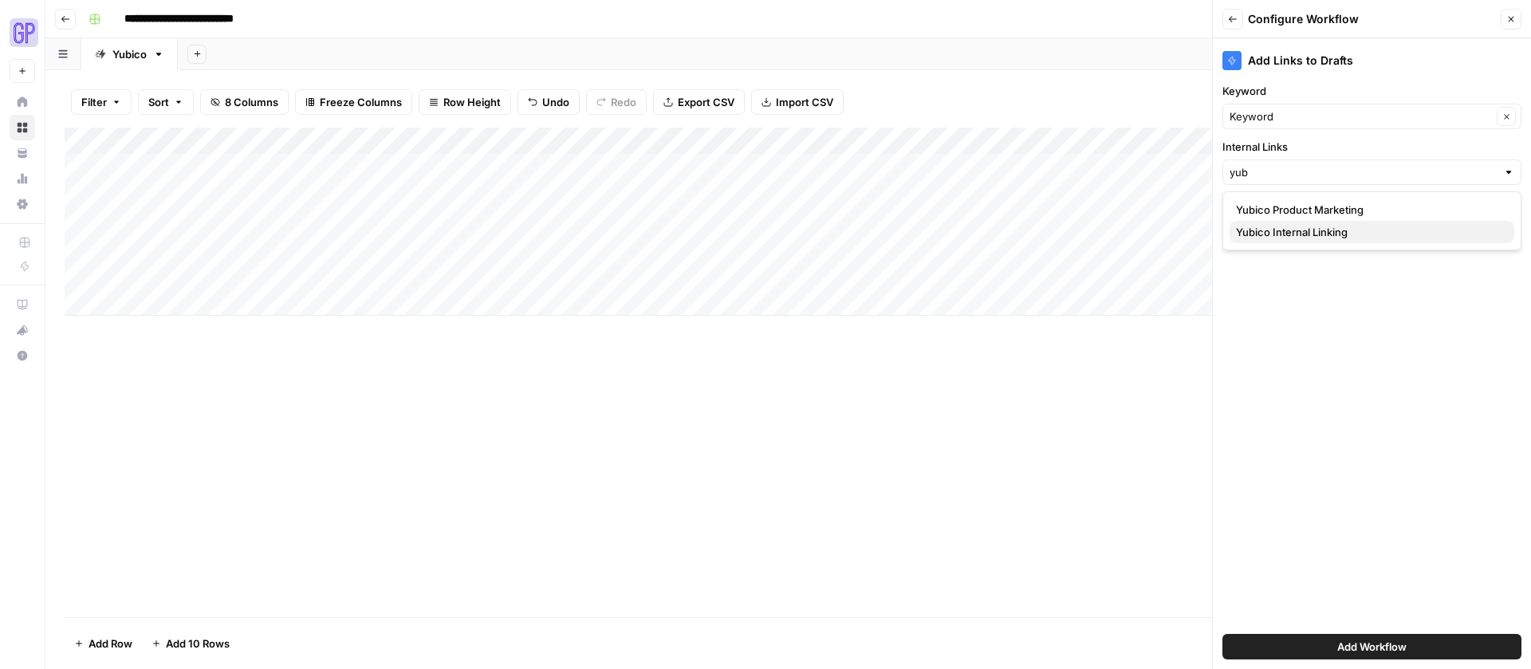
click at [1294, 224] on span "Yubico Internal Linking" at bounding box center [1368, 232] width 265 height 16
type input "Yubico Internal Linking"
click at [1386, 643] on span "Add Workflow" at bounding box center [1371, 647] width 69 height 16
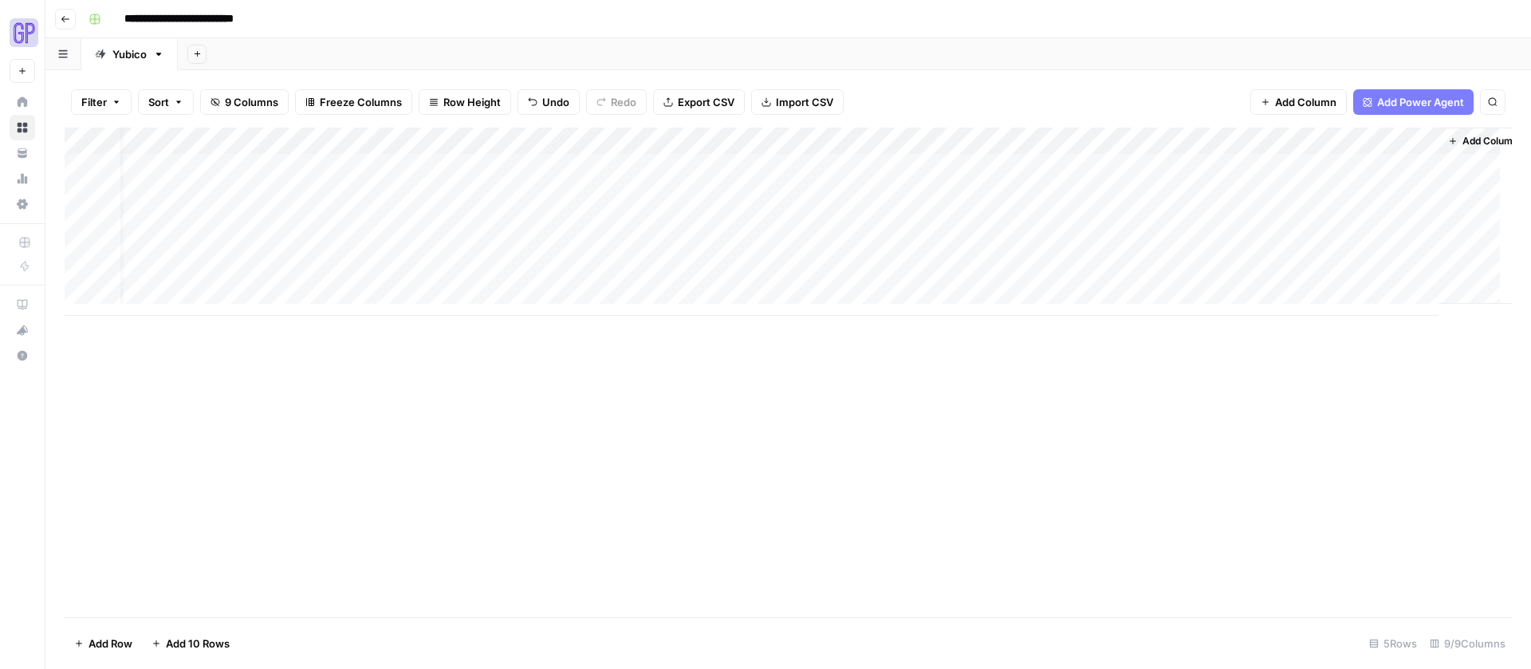
scroll to position [0, 28]
click at [1324, 167] on div "Add Column" at bounding box center [788, 222] width 1447 height 188
click at [1396, 166] on div "Add Column" at bounding box center [788, 222] width 1447 height 188
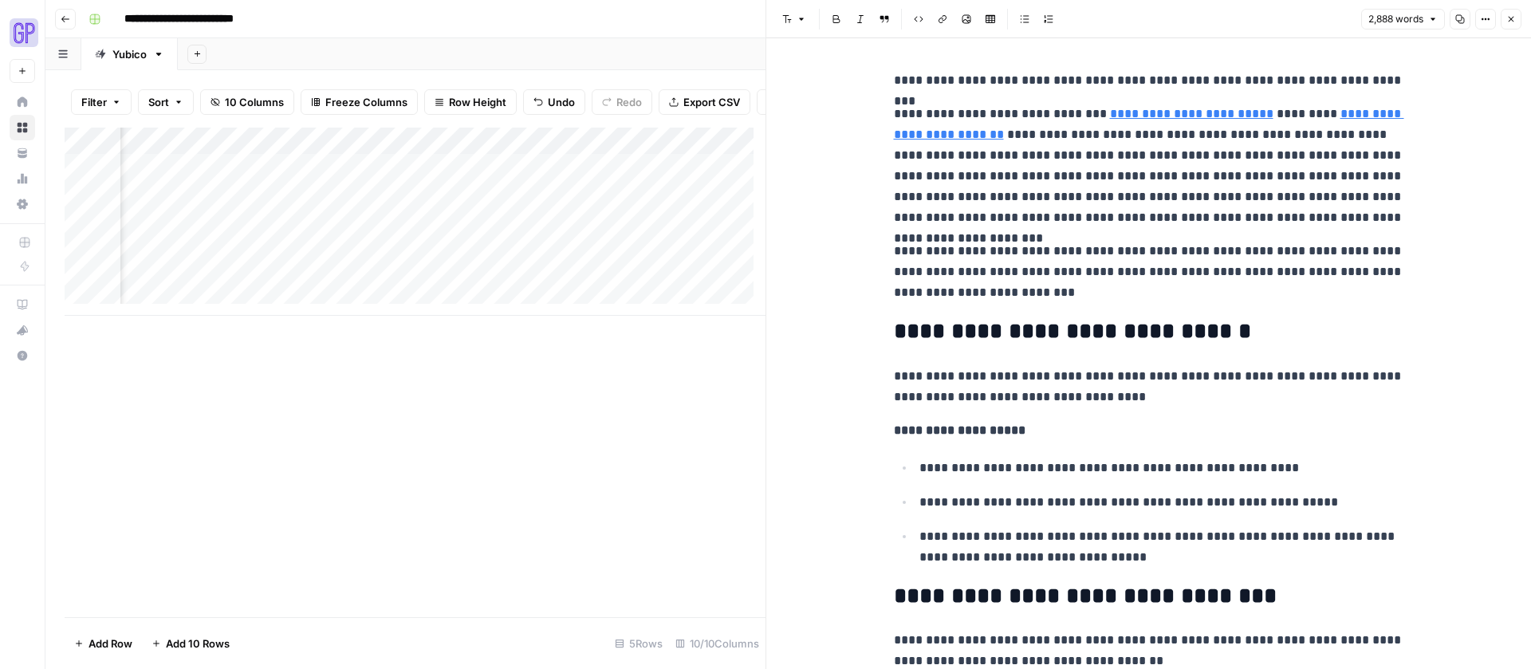
click at [1462, 18] on icon "button" at bounding box center [1460, 19] width 9 height 9
click at [648, 178] on div "Add Column" at bounding box center [415, 222] width 701 height 188
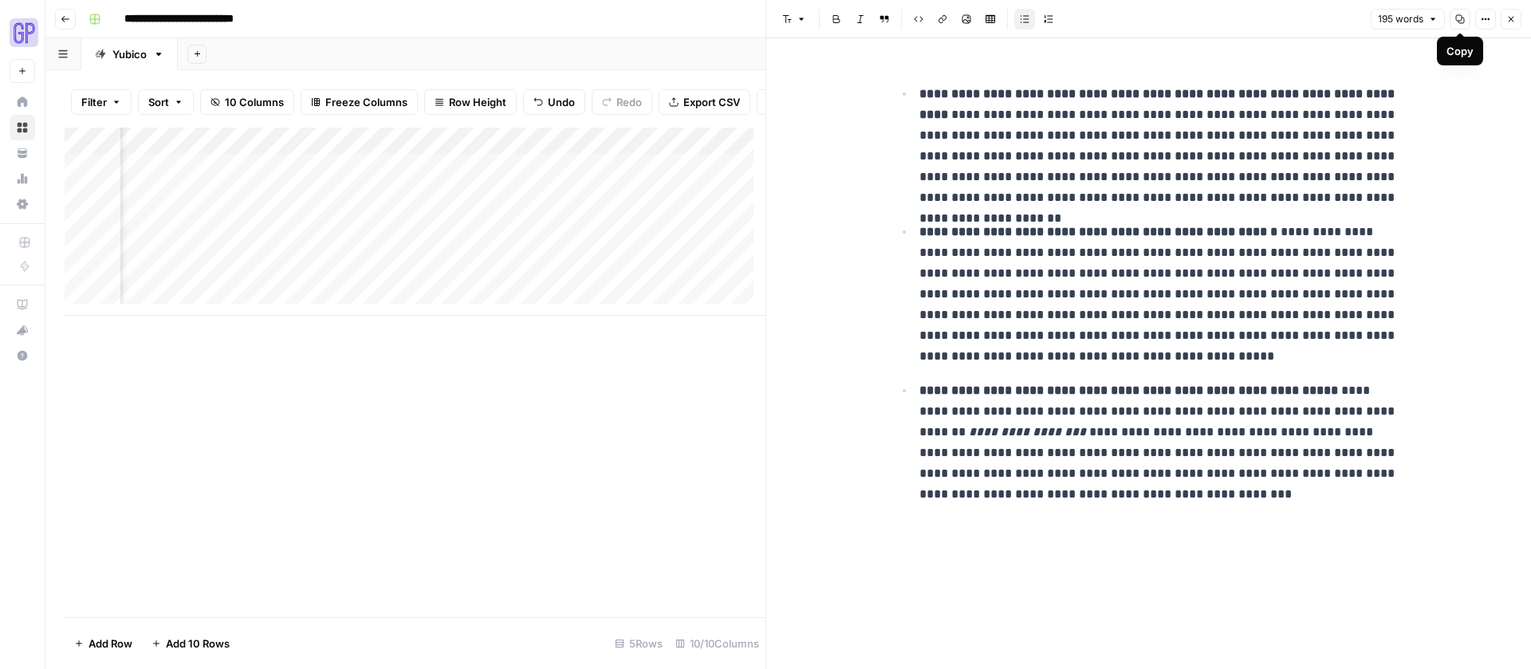
click at [1460, 17] on icon "button" at bounding box center [1460, 19] width 10 height 10
click at [509, 177] on div "Add Column" at bounding box center [415, 222] width 701 height 188
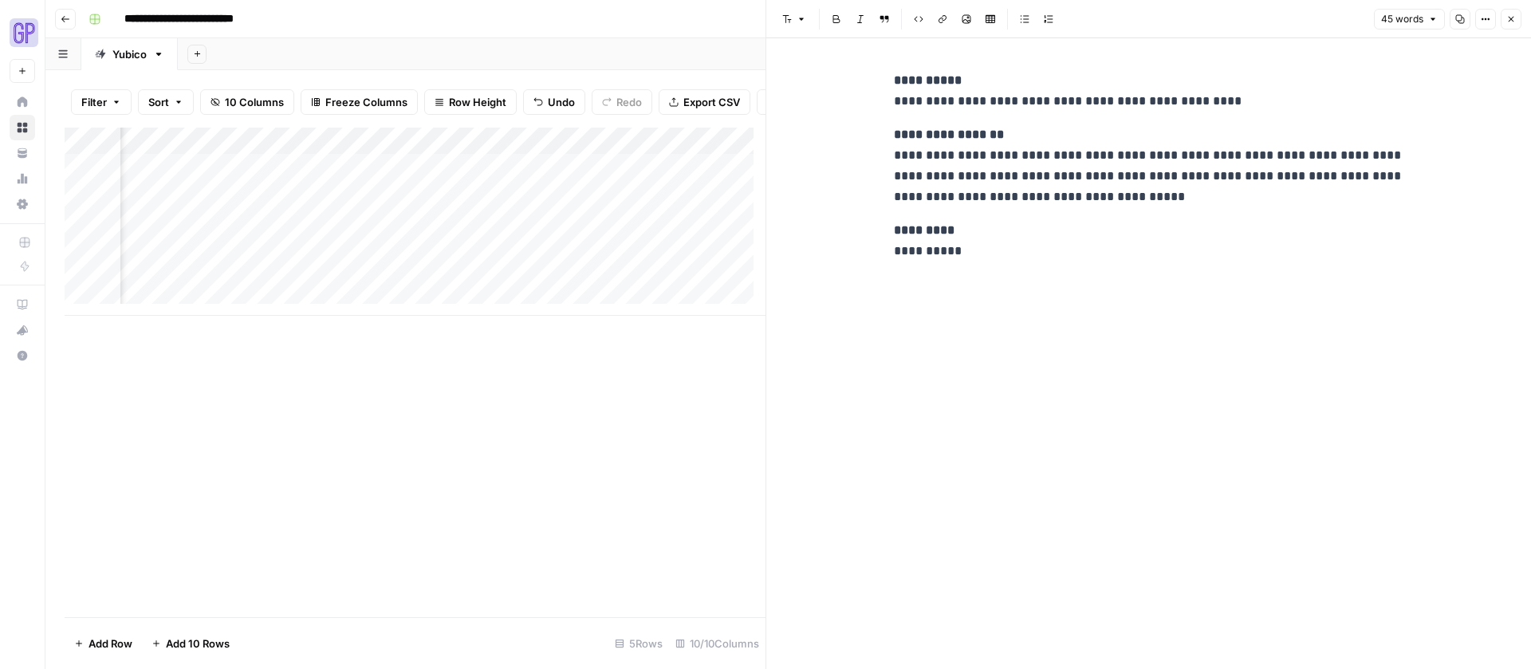
click at [1461, 20] on icon "button" at bounding box center [1460, 19] width 10 height 10
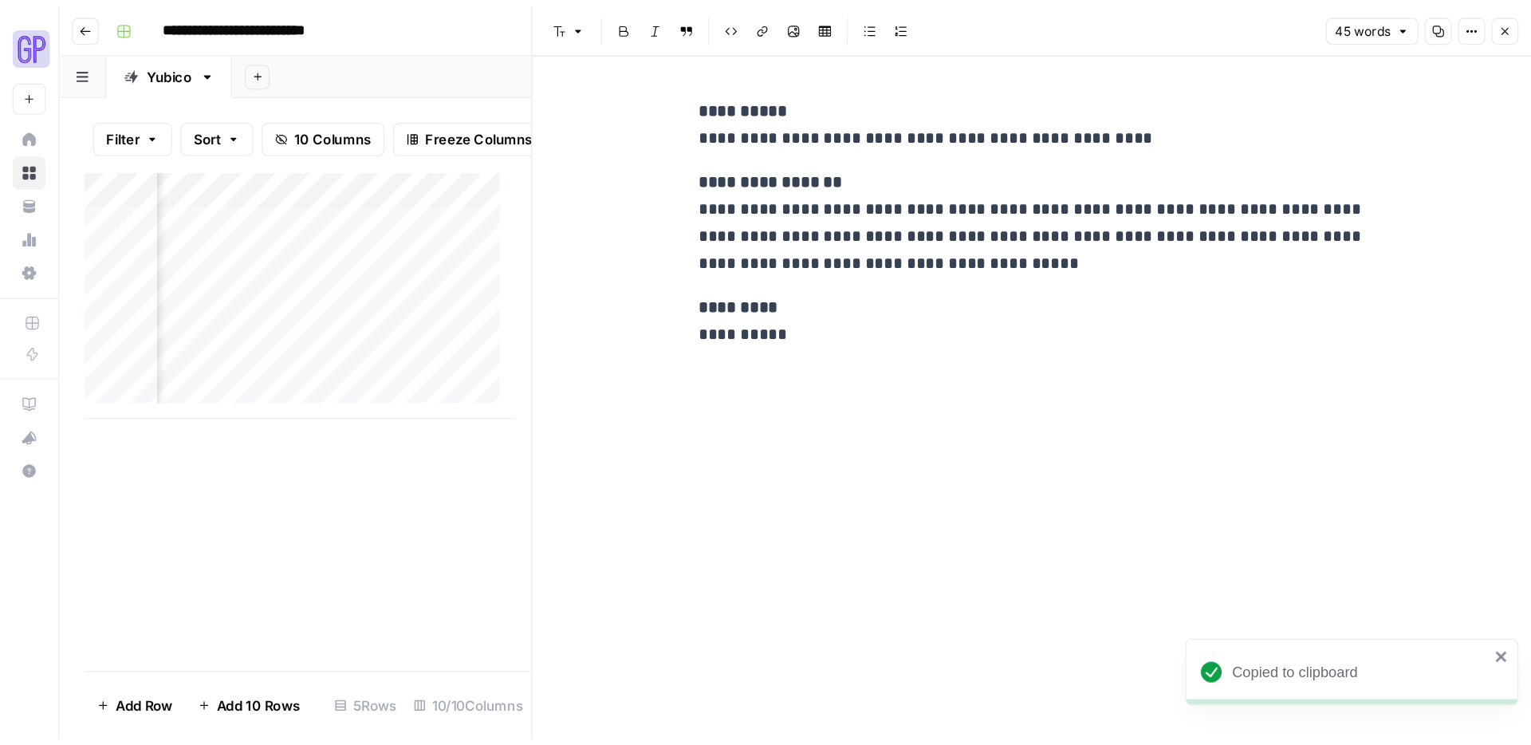
scroll to position [0, 457]
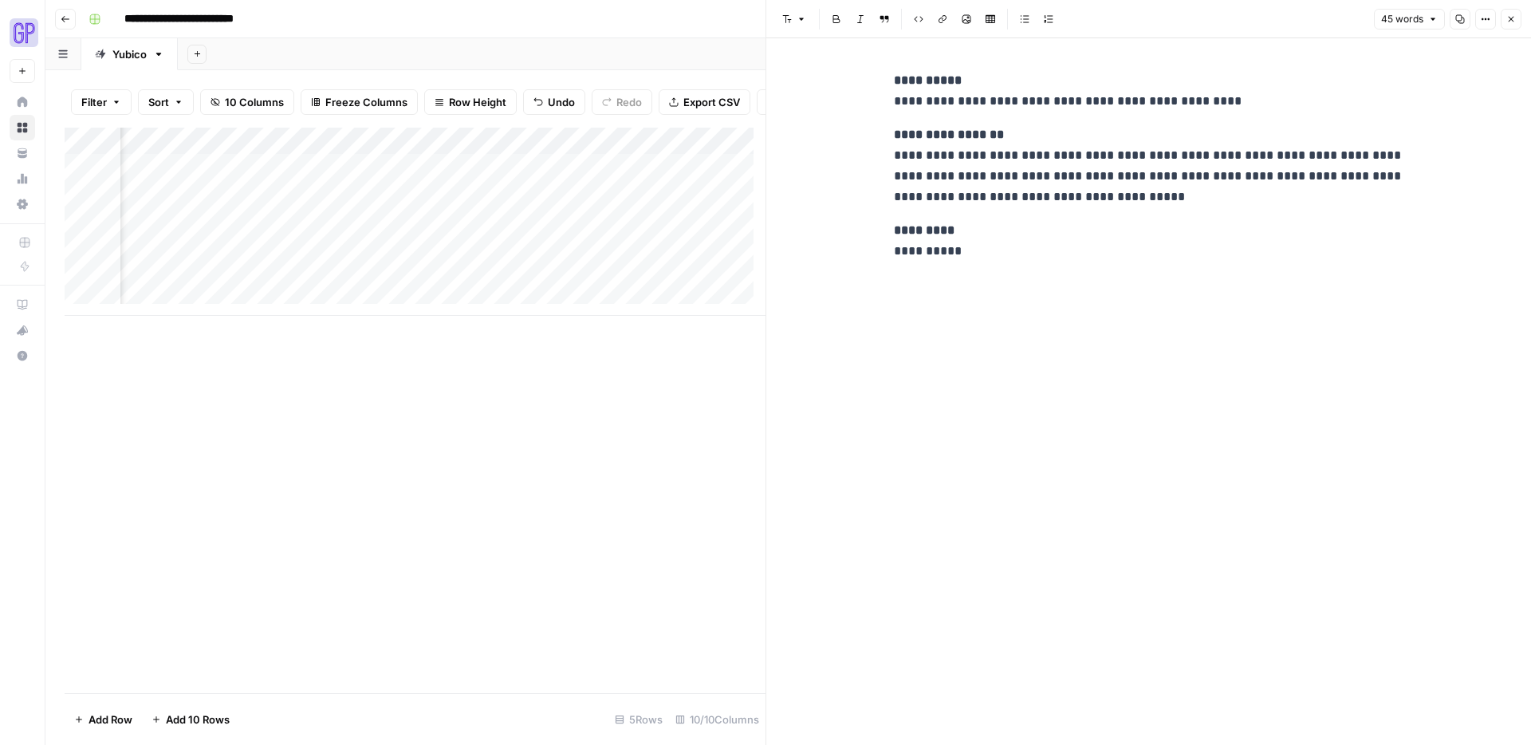
click at [1510, 18] on icon "button" at bounding box center [1511, 20] width 6 height 6
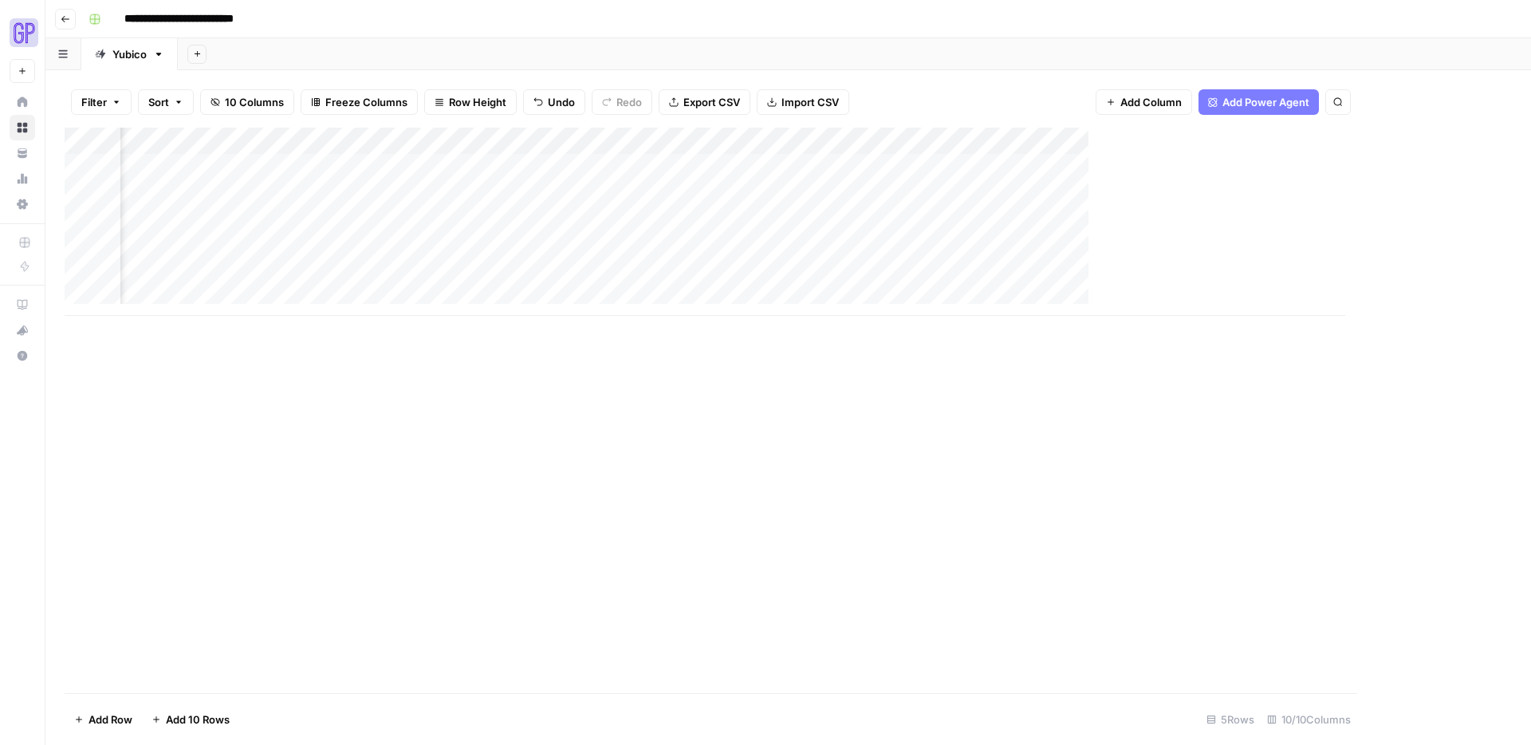
scroll to position [0, 152]
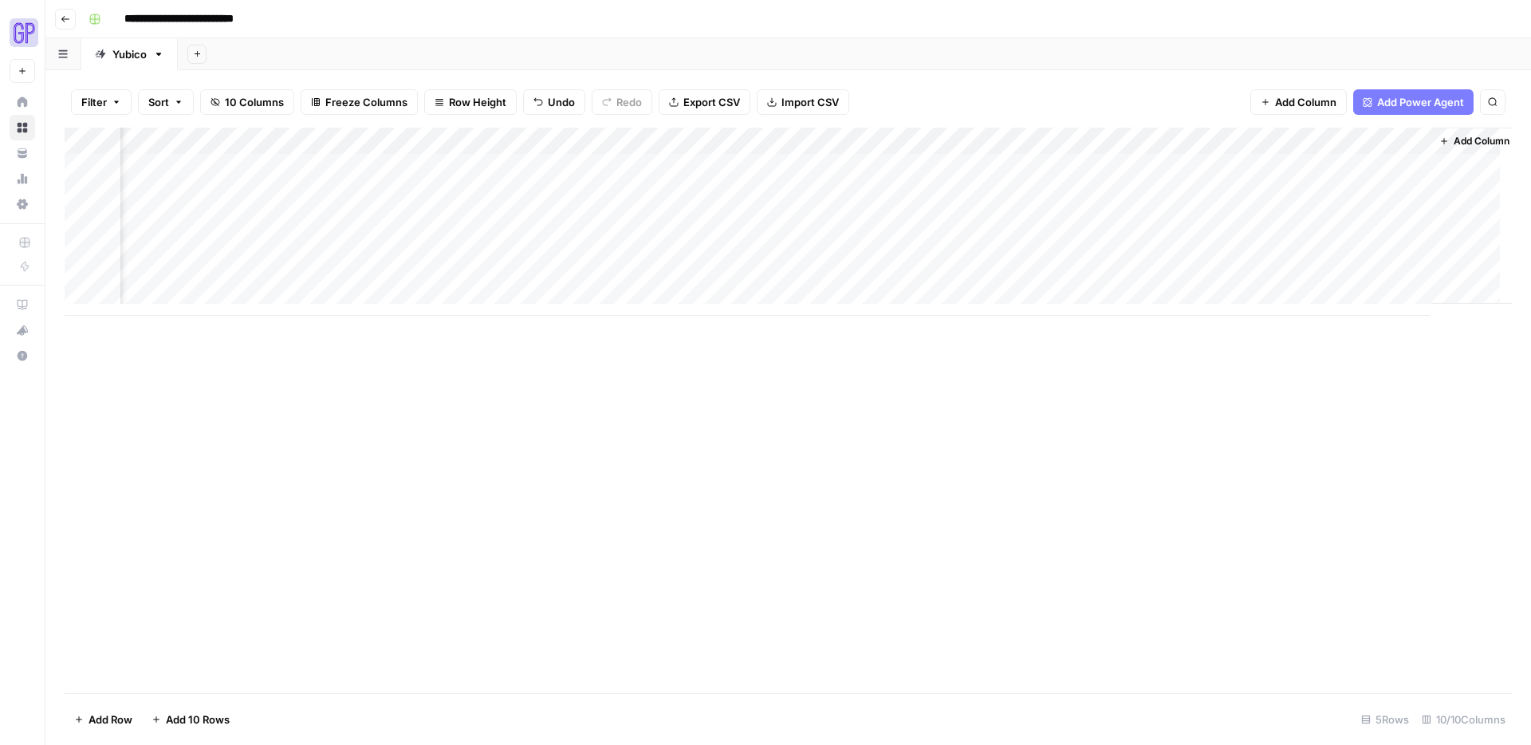
click at [65, 22] on icon "button" at bounding box center [66, 19] width 10 height 10
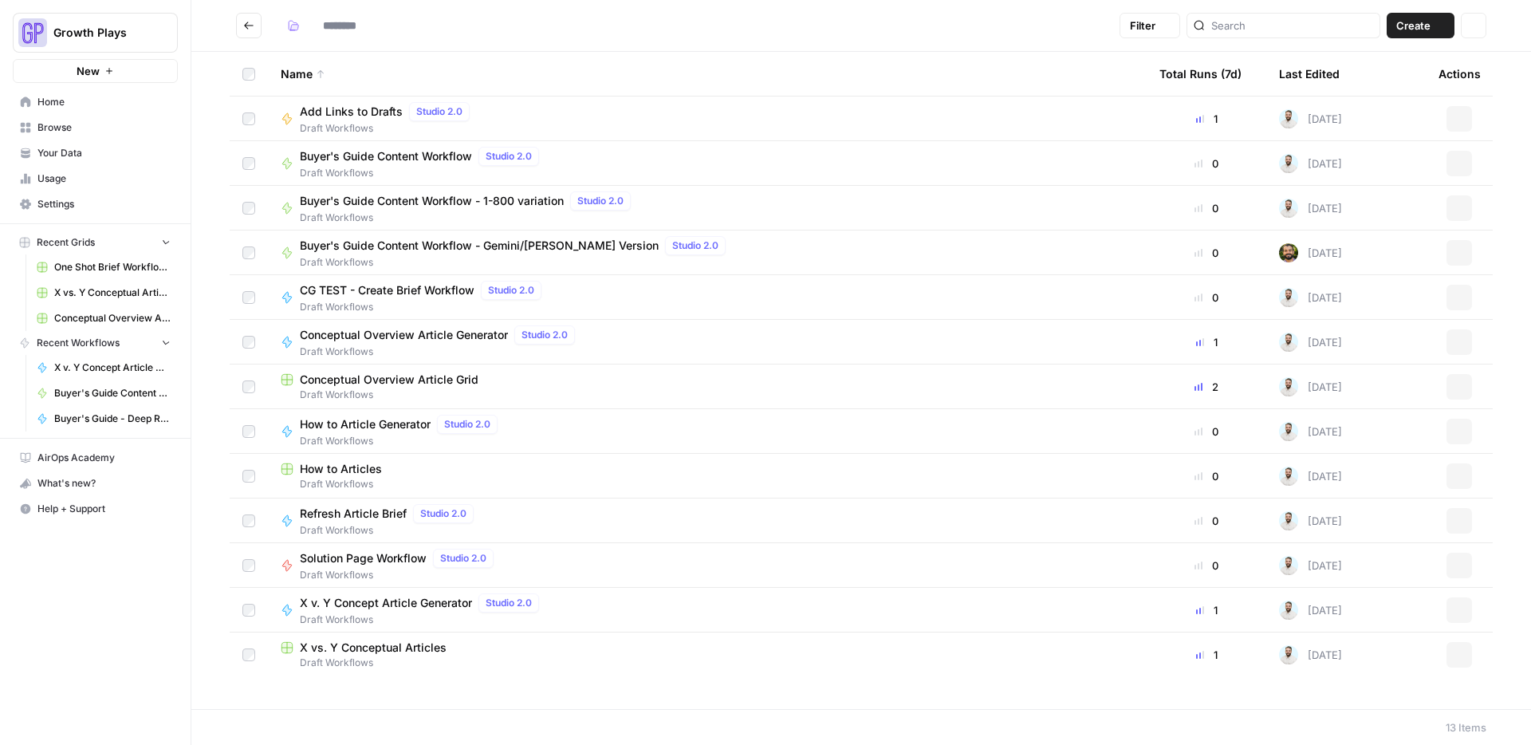
type input "**********"
click at [402, 377] on span "Conceptual Overview Article Grid" at bounding box center [389, 379] width 179 height 16
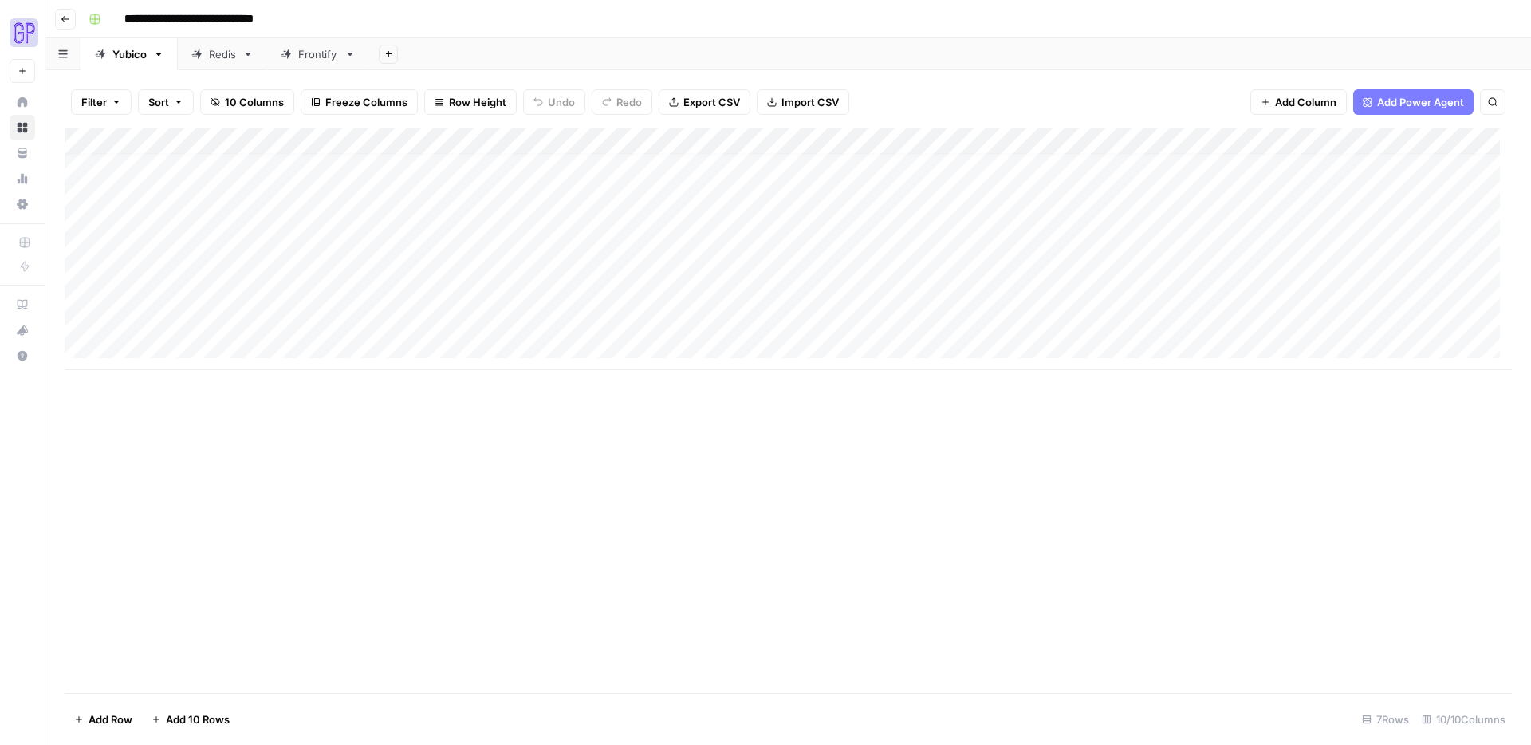
click at [159, 345] on div "Add Column" at bounding box center [788, 249] width 1447 height 242
type textarea "**********"
click at [328, 453] on div "Add Column" at bounding box center [788, 410] width 1447 height 565
click at [339, 337] on div "Add Column" at bounding box center [788, 262] width 1447 height 269
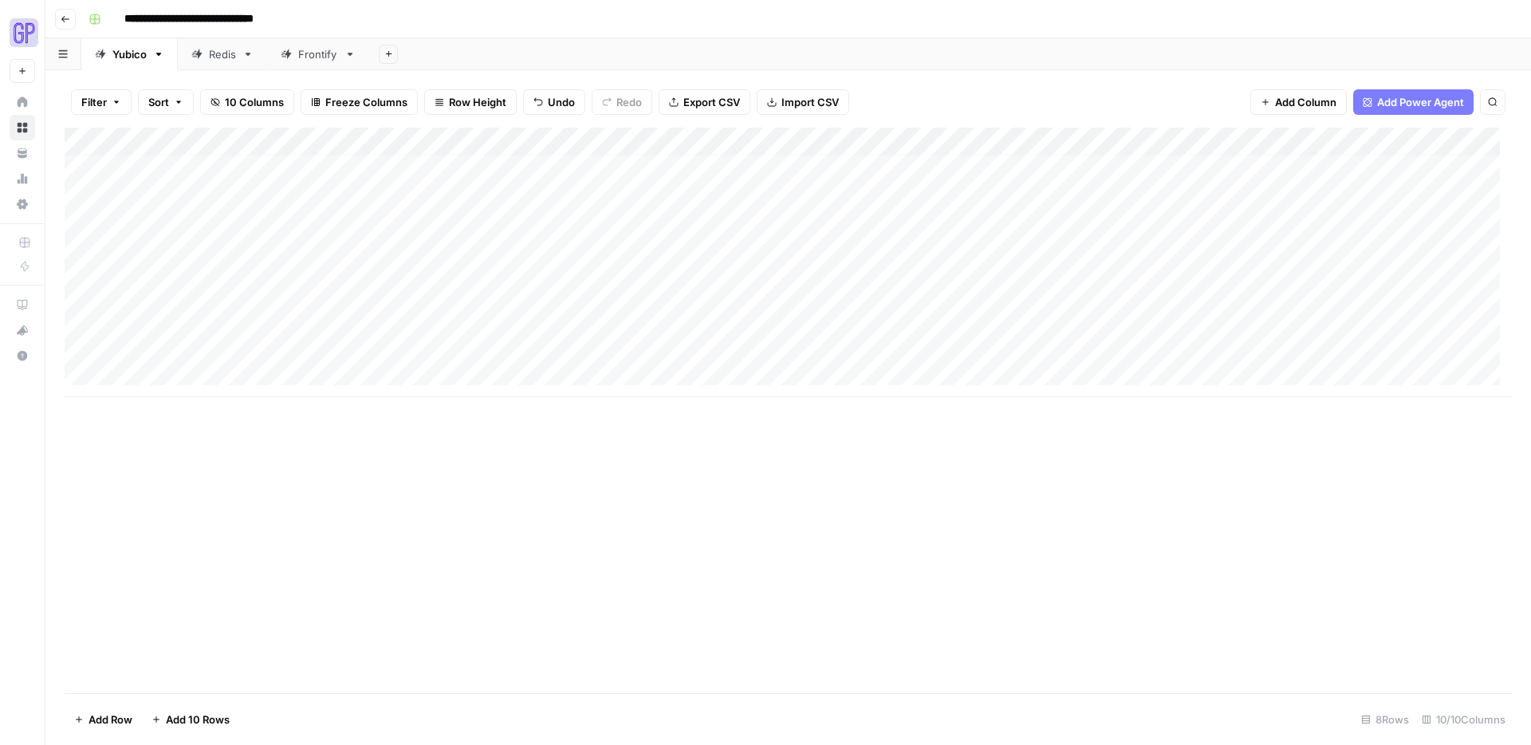
click at [339, 337] on div "Add Column" at bounding box center [788, 262] width 1447 height 269
type textarea "**********"
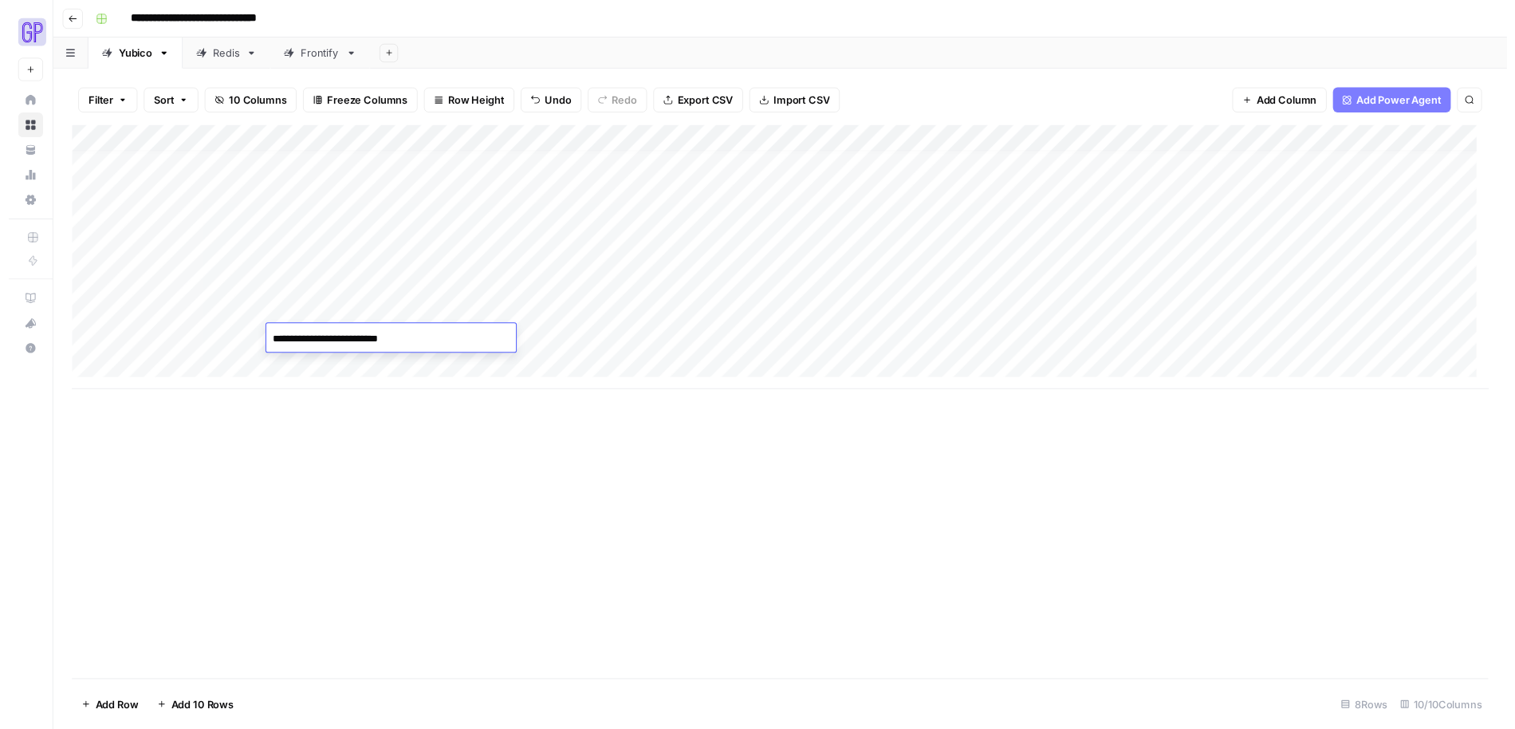
scroll to position [636, 0]
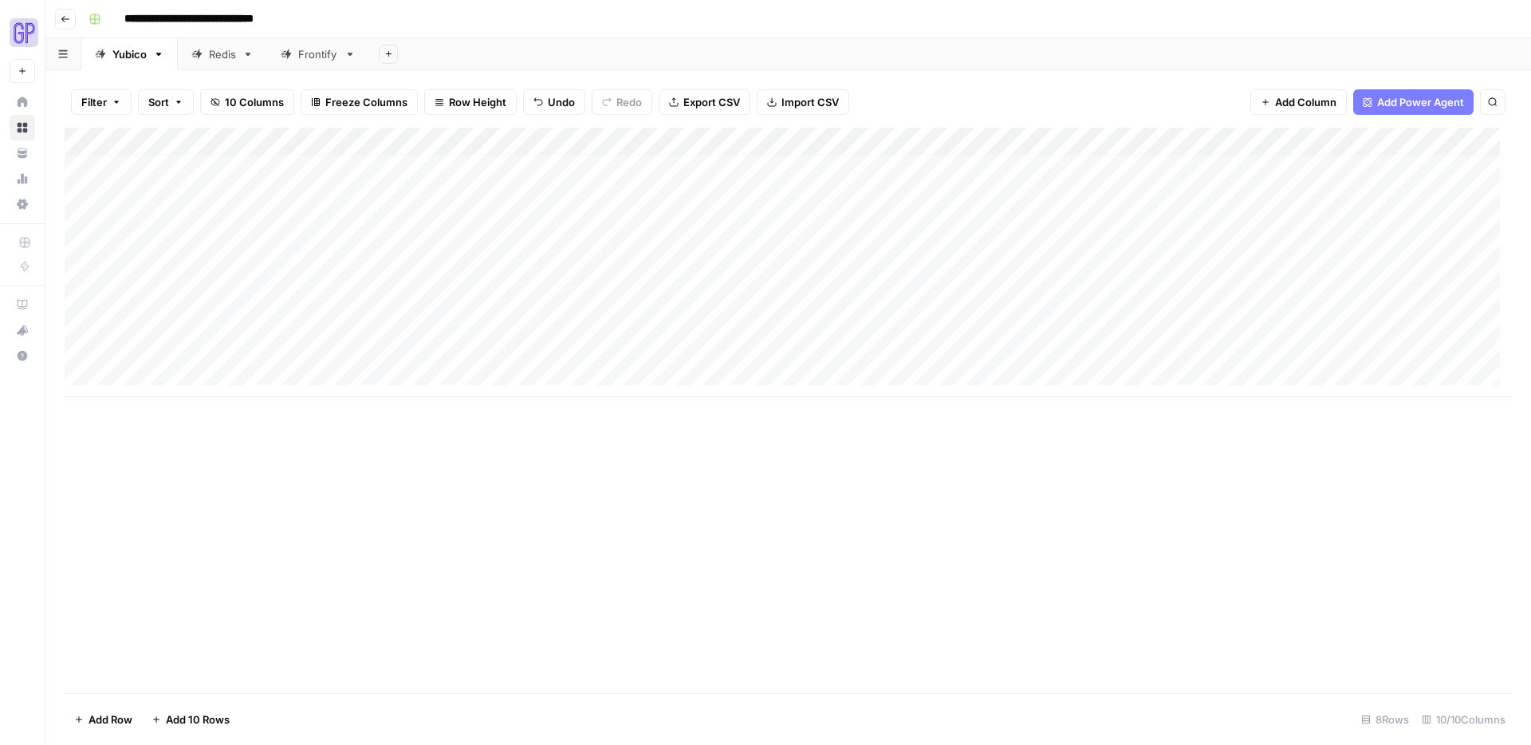
click at [635, 448] on div "Add Column" at bounding box center [788, 410] width 1447 height 565
click at [481, 345] on div "Add Column" at bounding box center [788, 262] width 1447 height 269
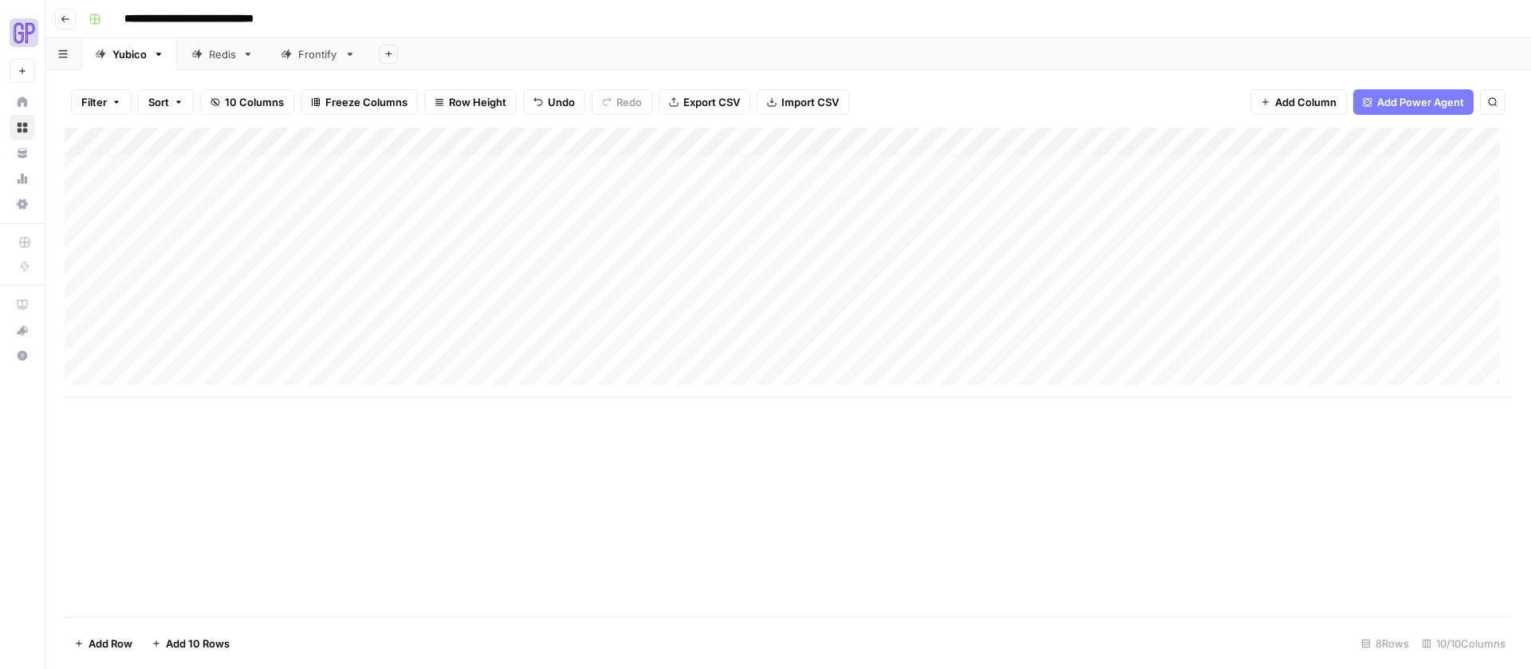
scroll to position [12, 0]
click at [56, 15] on button "Go back" at bounding box center [65, 19] width 21 height 21
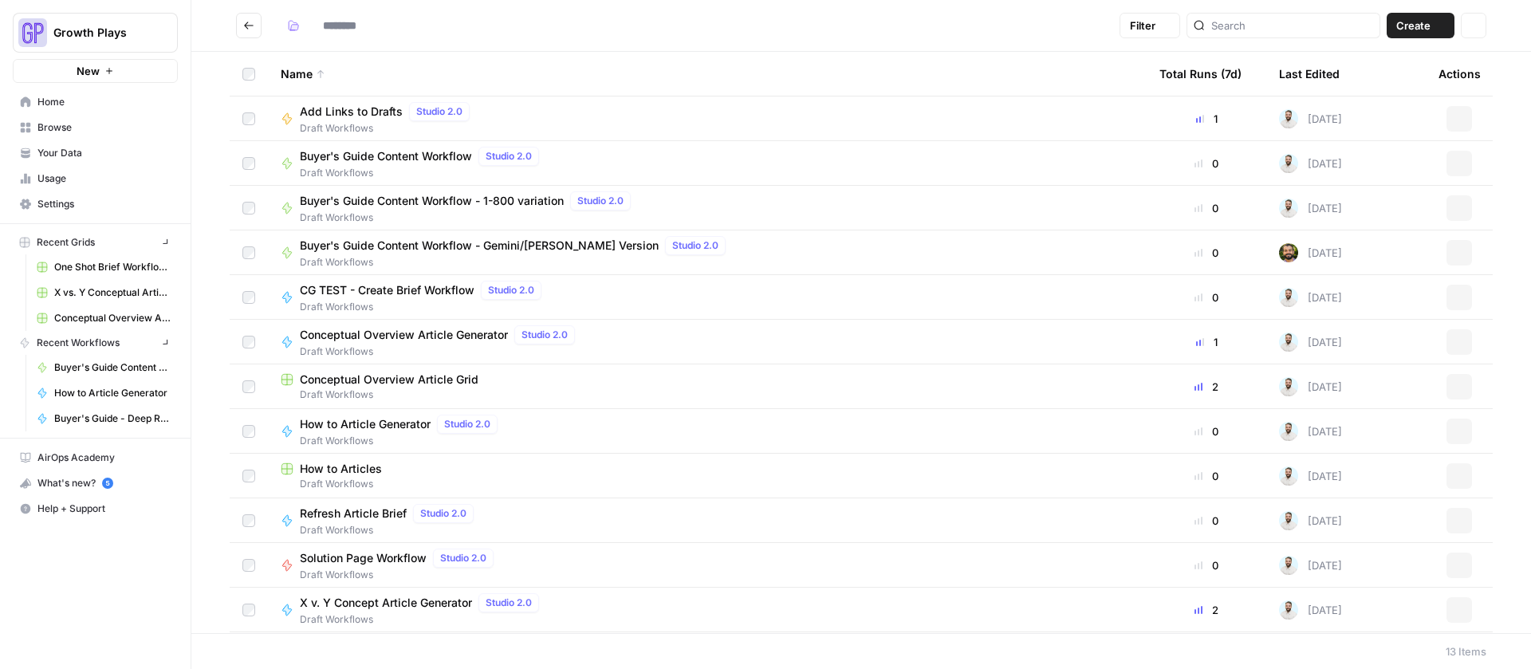
type input "**********"
click at [61, 124] on span "Browse" at bounding box center [103, 127] width 133 height 14
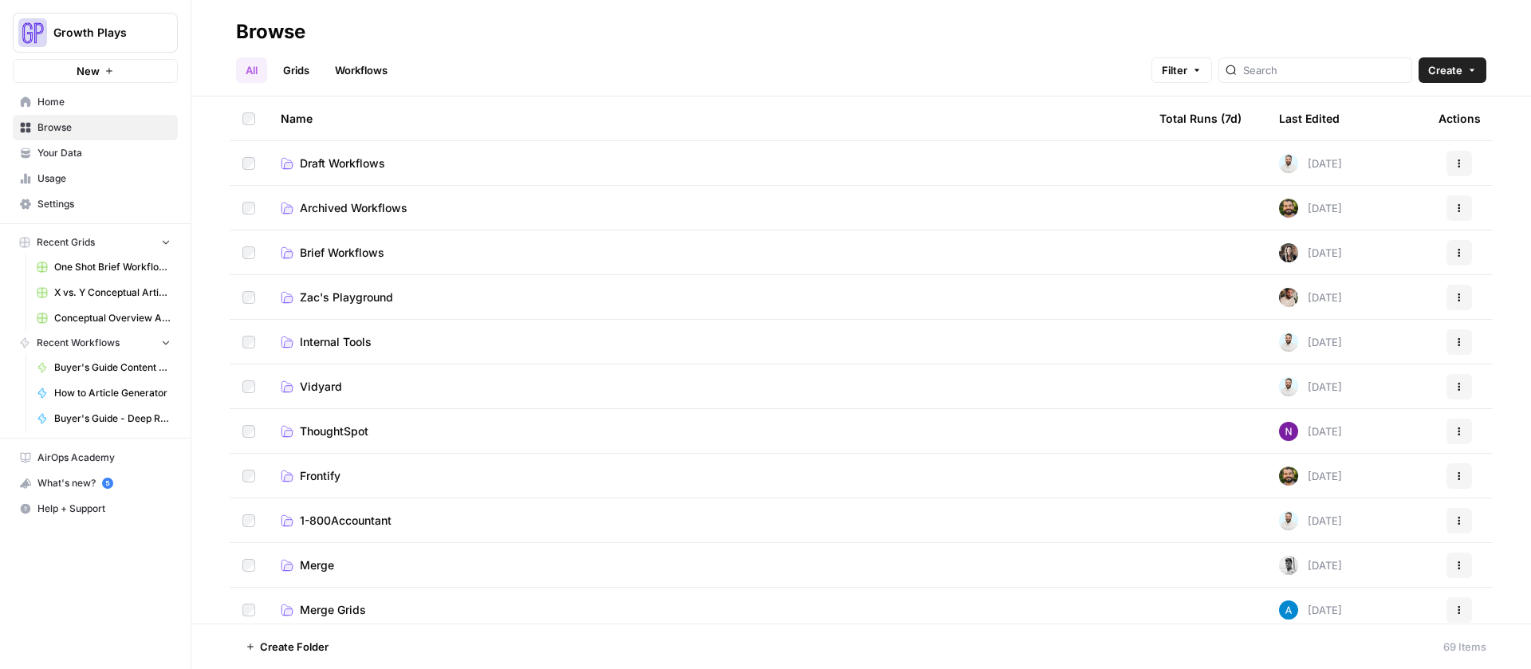
click at [367, 71] on link "Workflows" at bounding box center [361, 70] width 72 height 26
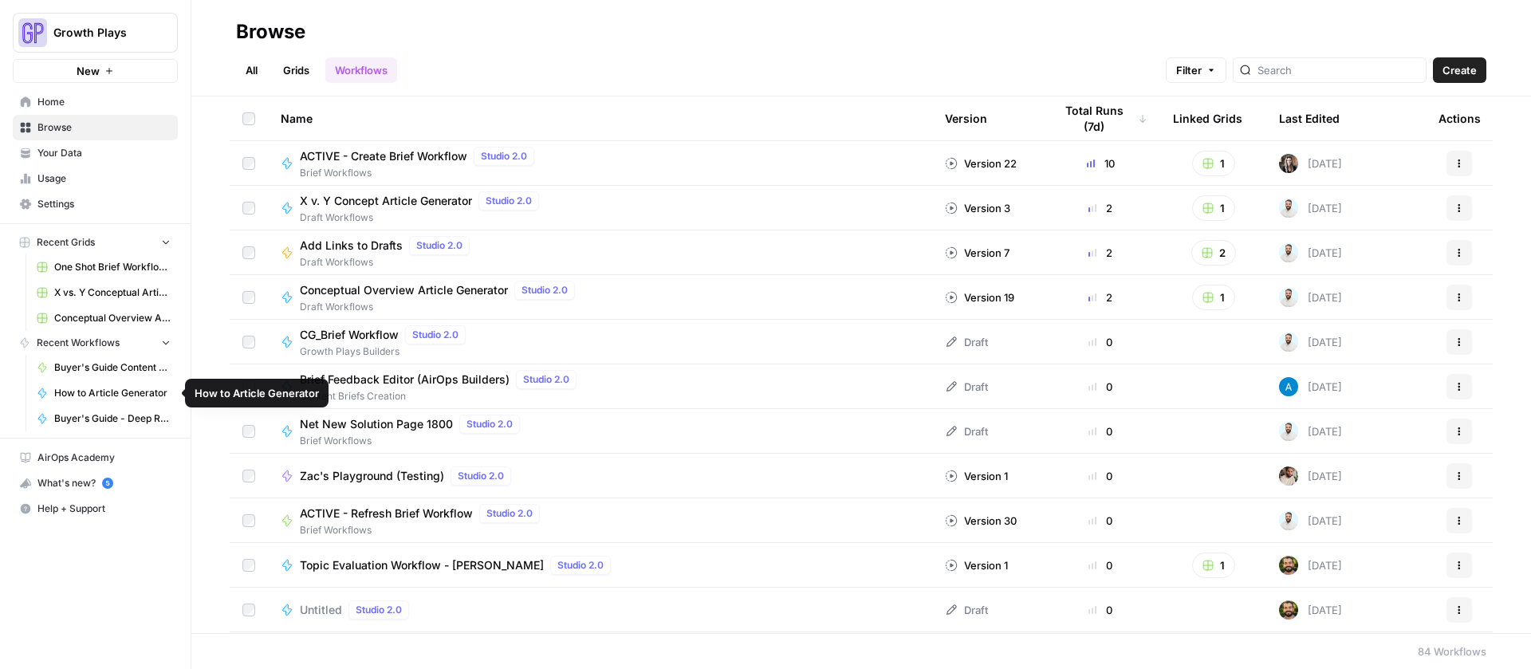
click at [108, 414] on span "Buyer's Guide - Deep Research Version" at bounding box center [112, 418] width 116 height 14
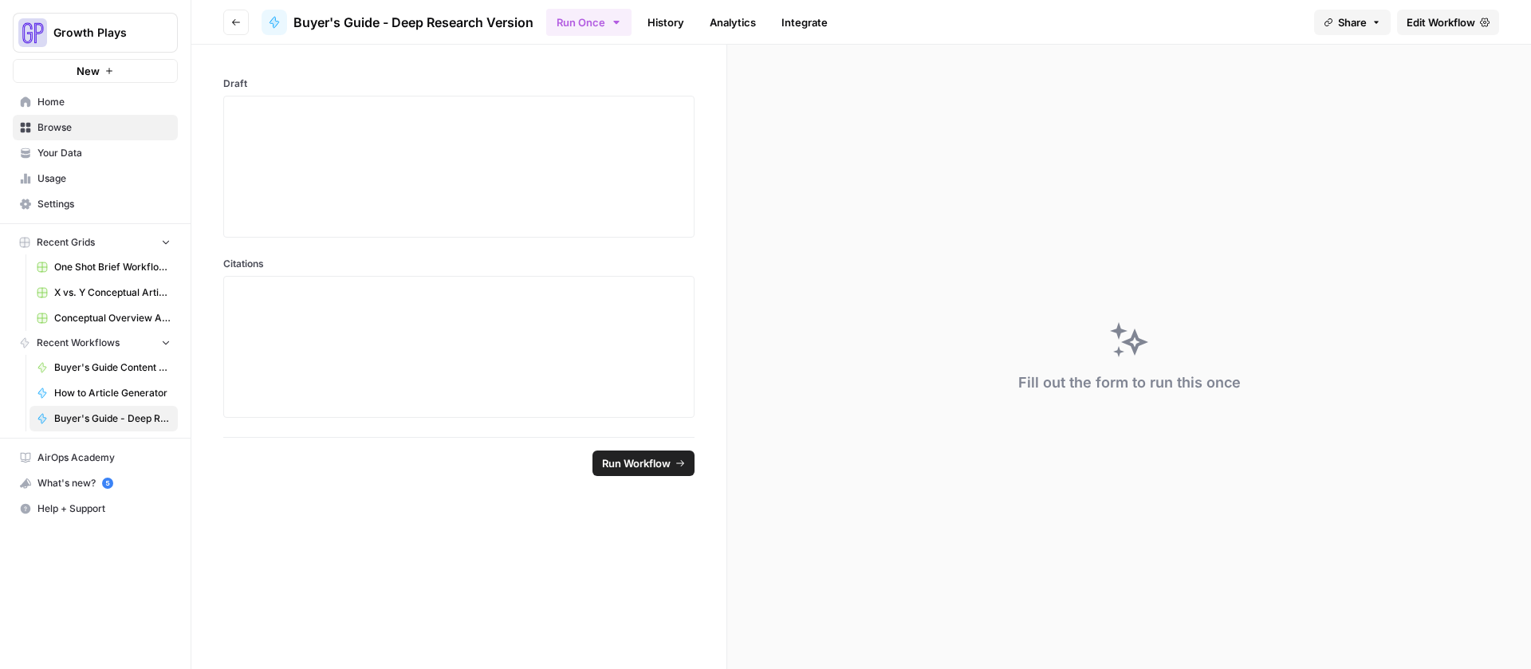
click at [1455, 22] on span "Edit Workflow" at bounding box center [1440, 22] width 69 height 16
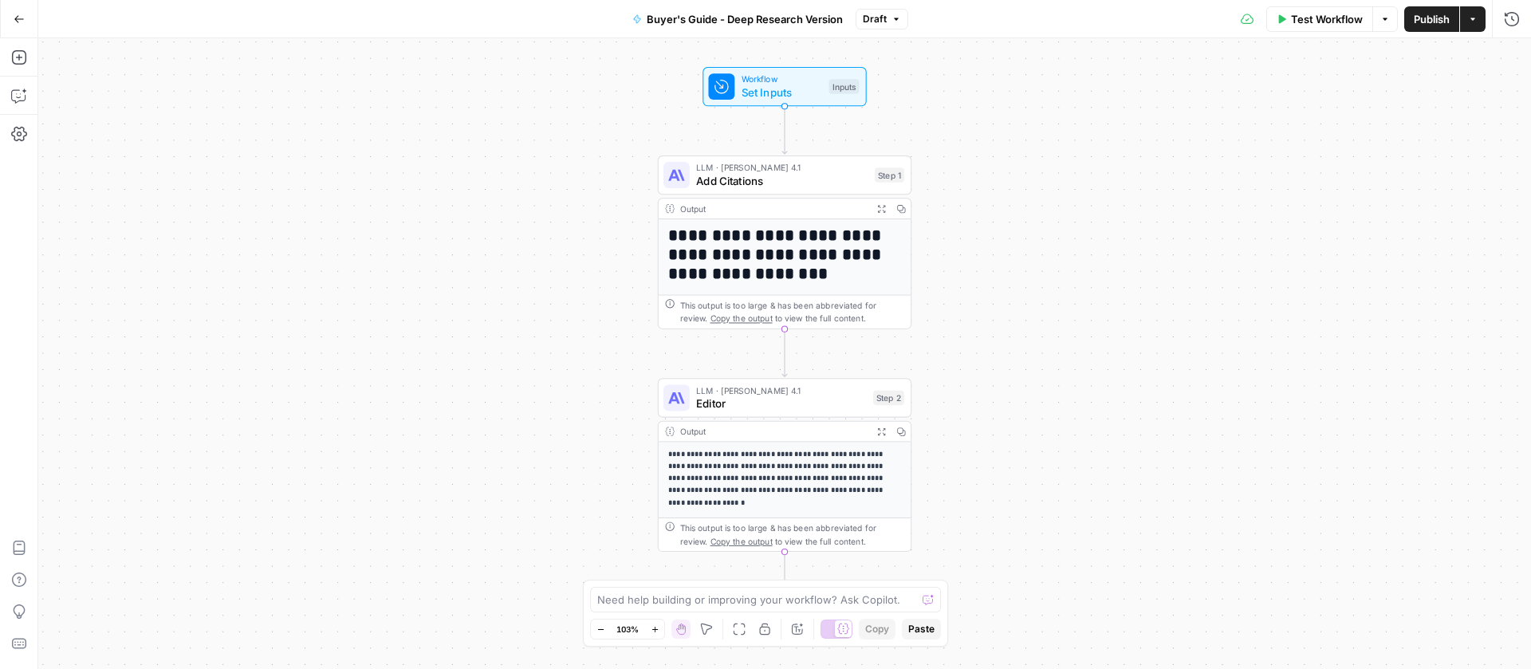
click at [885, 431] on span "Expand Output" at bounding box center [885, 431] width 1 height 1
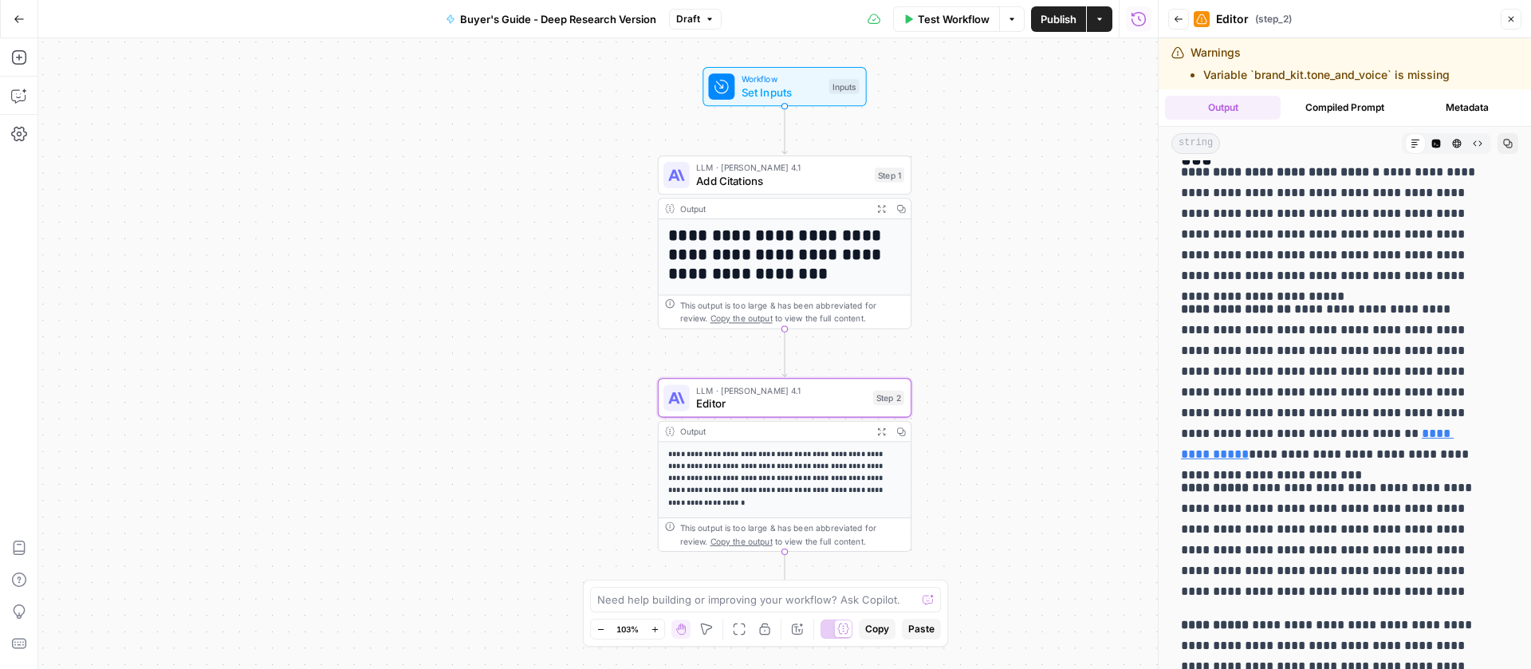
scroll to position [1389, 0]
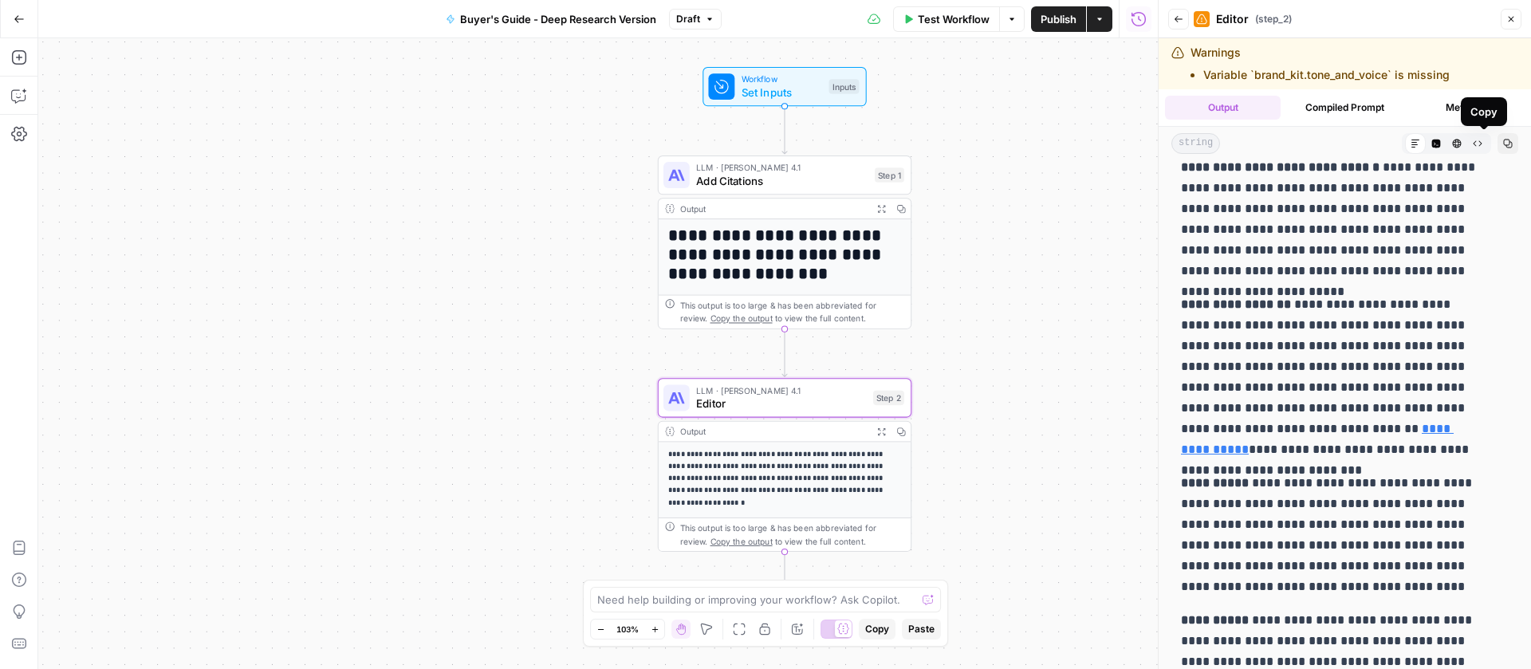
click at [1503, 145] on icon "button" at bounding box center [1507, 144] width 9 height 9
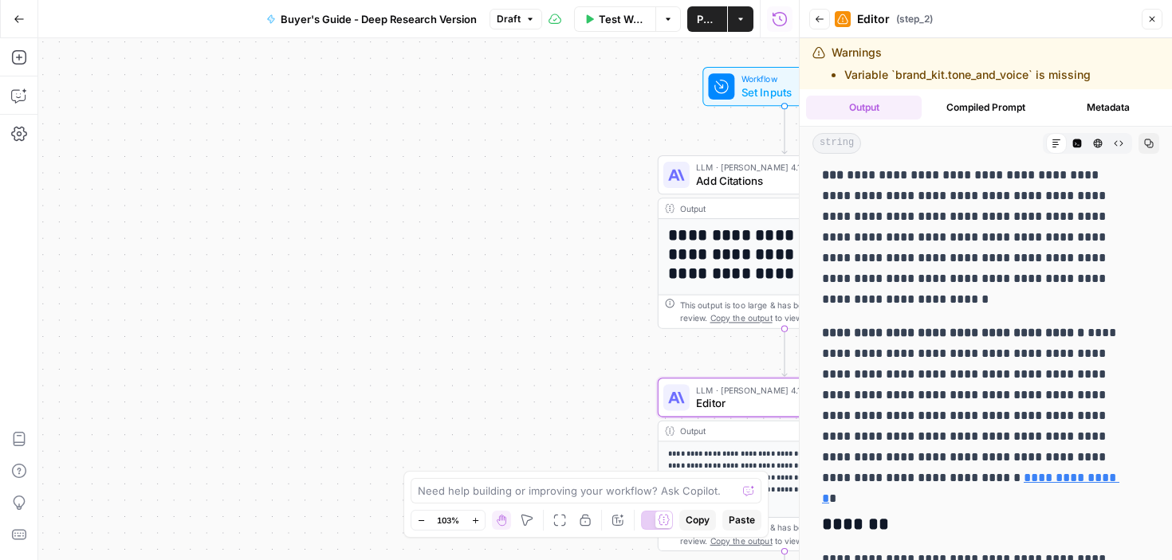
scroll to position [2571, 0]
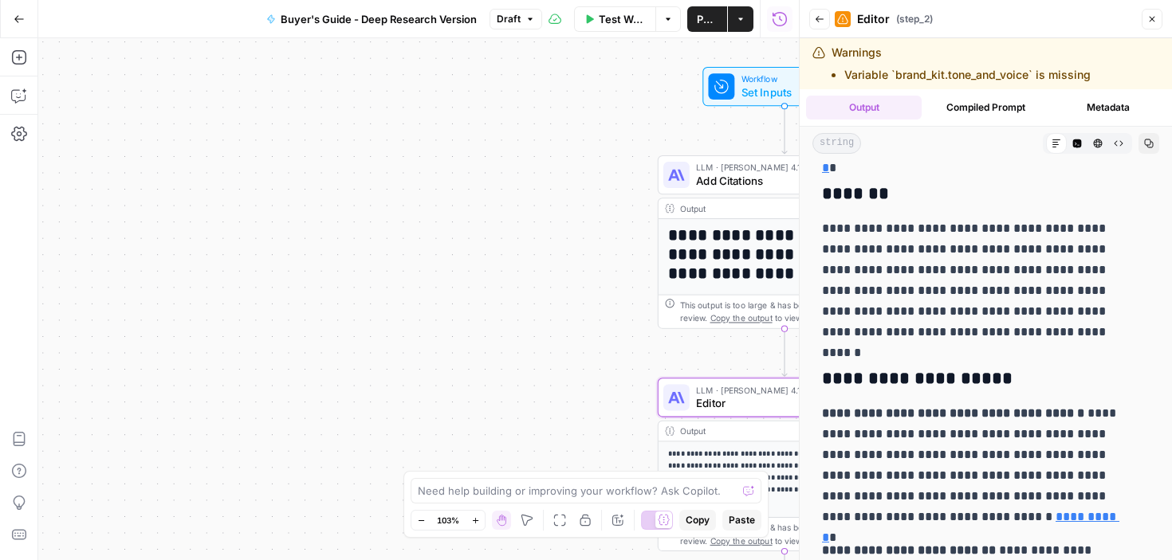
drag, startPoint x: 1092, startPoint y: 153, endPoint x: 1113, endPoint y: 153, distance: 20.7
click at [1108, 153] on button "Raw Output" at bounding box center [1118, 143] width 21 height 21
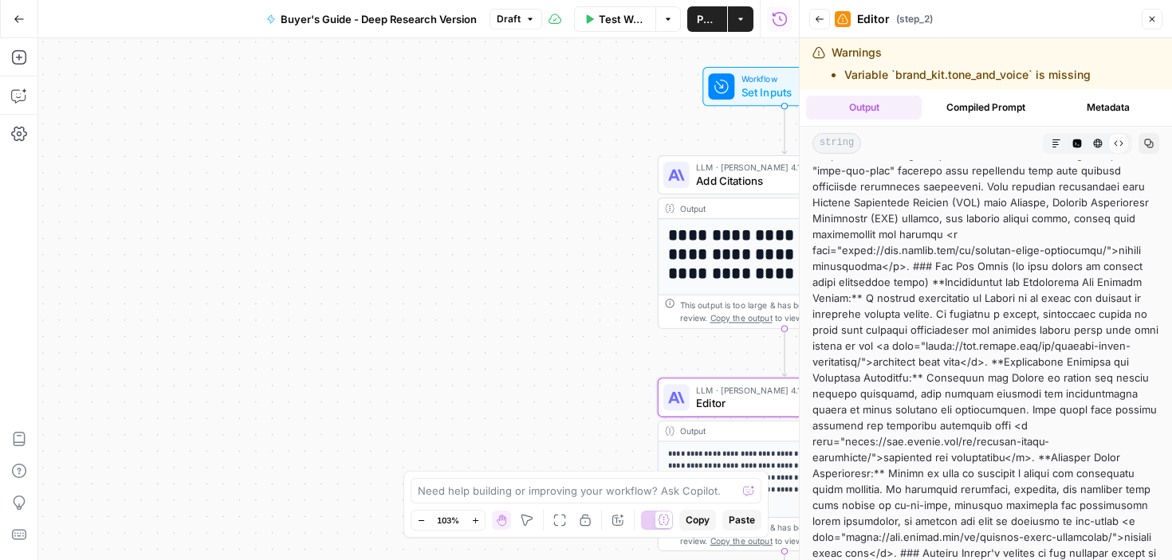
click at [1046, 149] on button "Markdown" at bounding box center [1056, 143] width 21 height 21
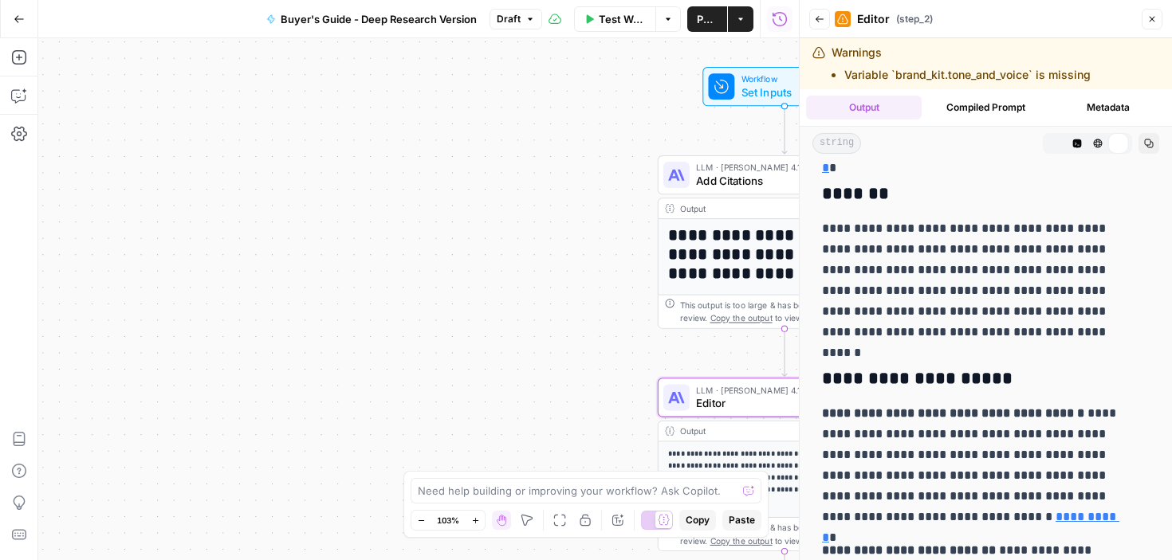
scroll to position [0, 0]
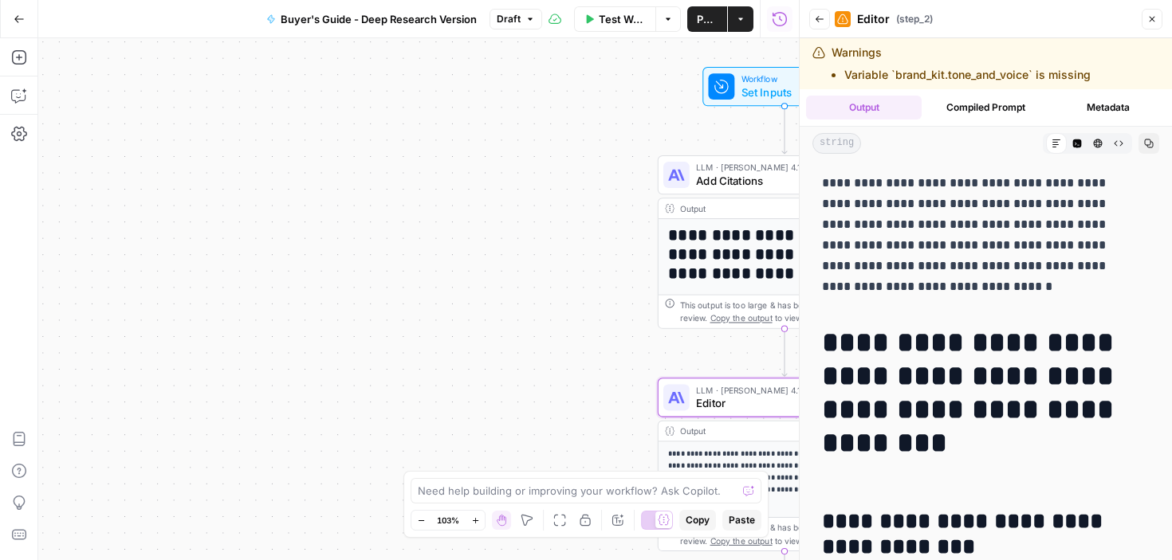
click at [1144, 143] on icon "button" at bounding box center [1149, 144] width 10 height 10
click at [1093, 141] on icon "button" at bounding box center [1098, 144] width 10 height 10
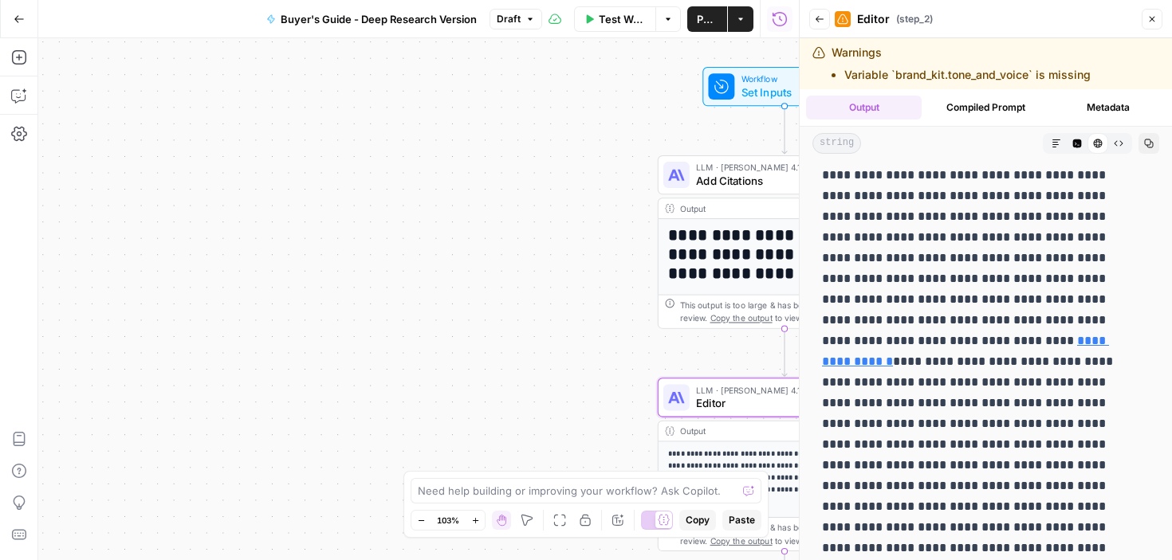
scroll to position [1959, 0]
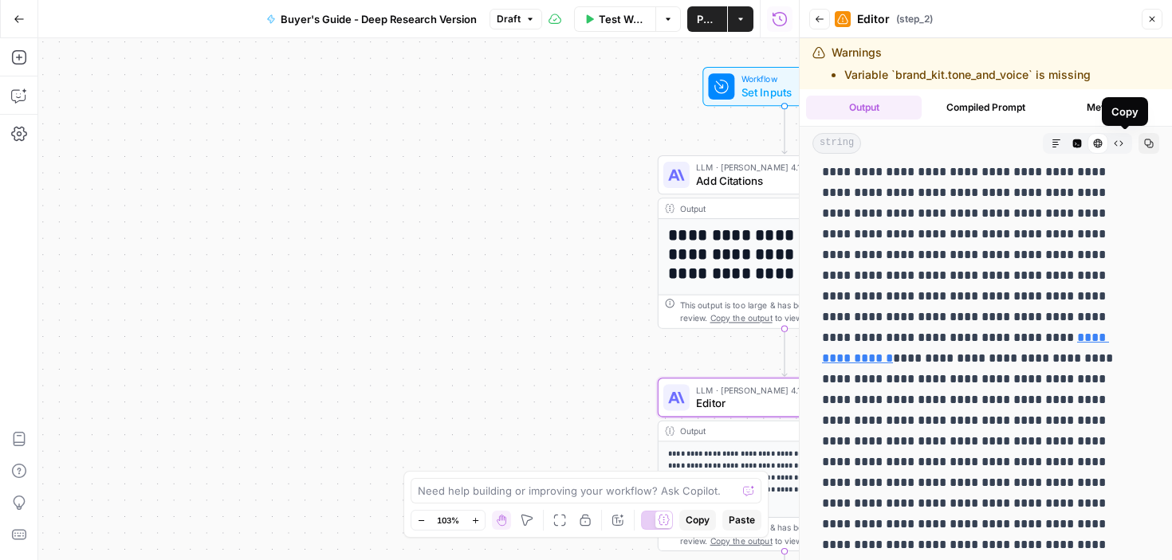
click at [1051, 143] on icon "button" at bounding box center [1056, 144] width 10 height 10
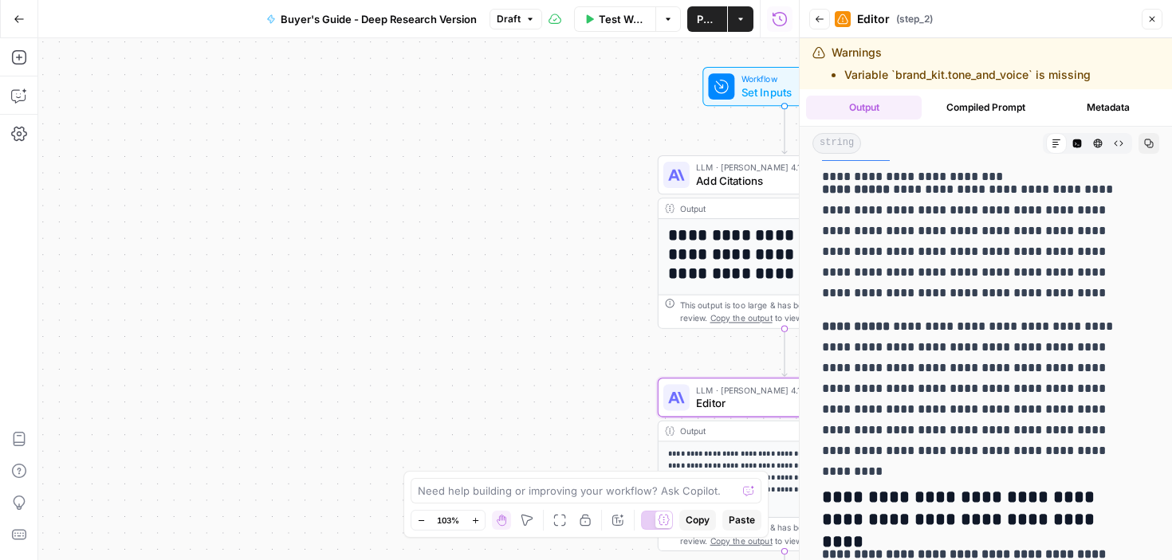
scroll to position [2011, 0]
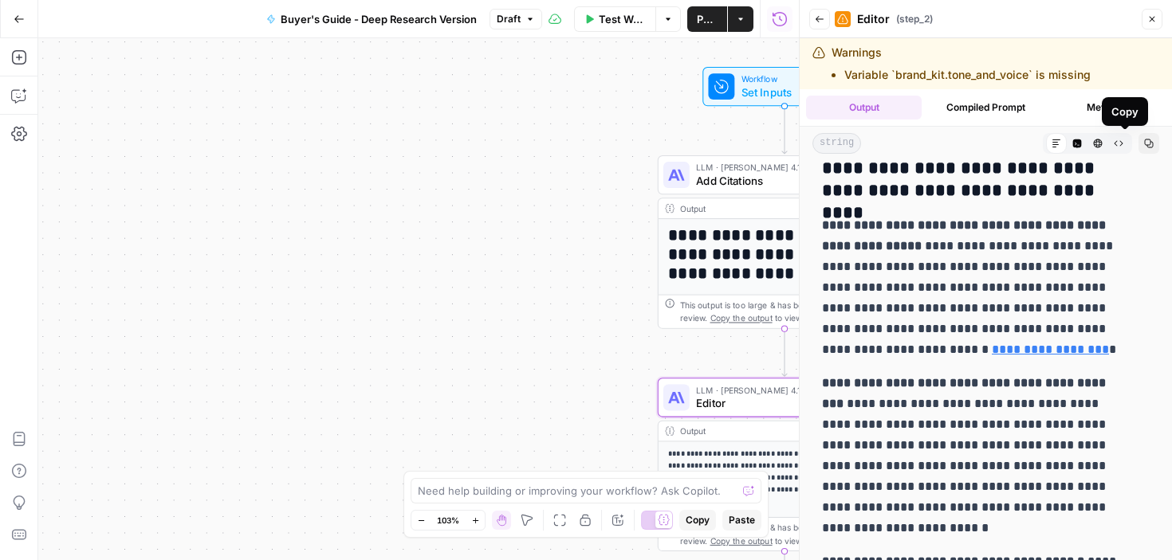
click at [1144, 147] on icon "button" at bounding box center [1149, 144] width 10 height 10
click at [1114, 143] on icon "button" at bounding box center [1119, 144] width 10 height 10
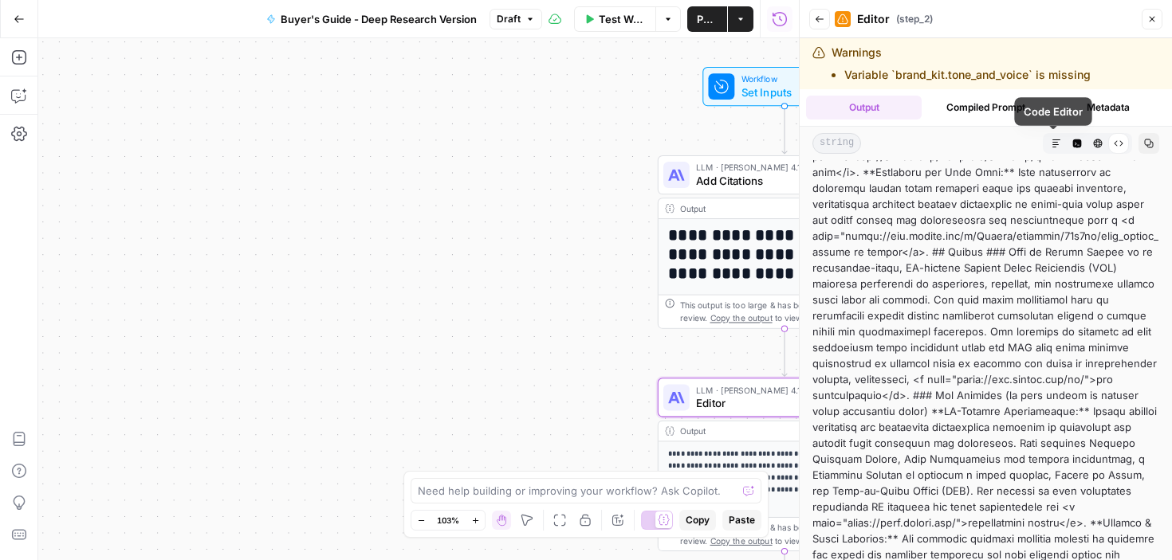
click at [1067, 146] on button "Code Editor" at bounding box center [1077, 143] width 21 height 21
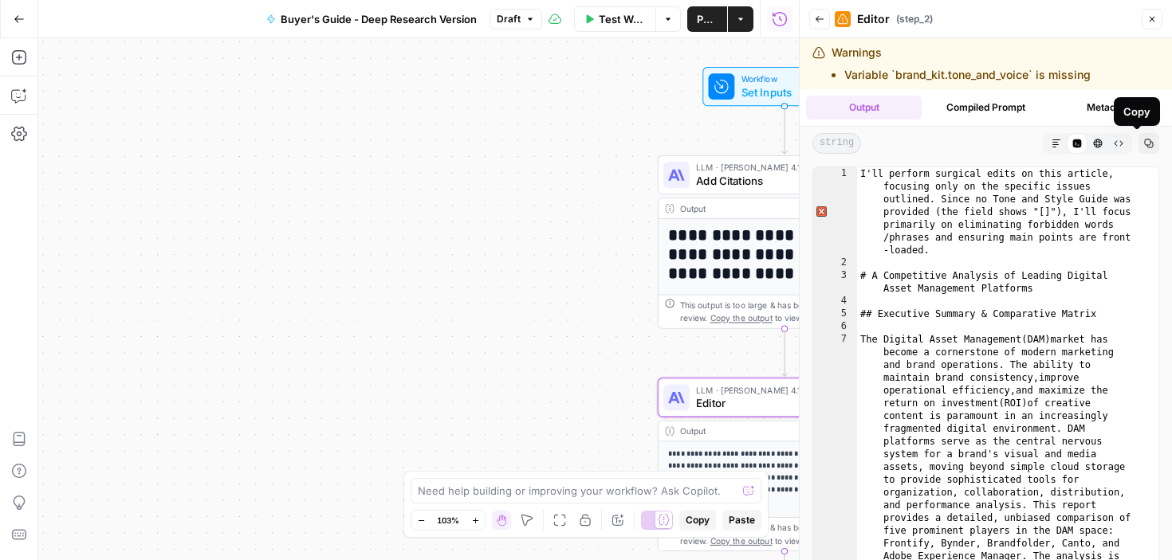
click at [1145, 140] on icon "button" at bounding box center [1149, 144] width 9 height 9
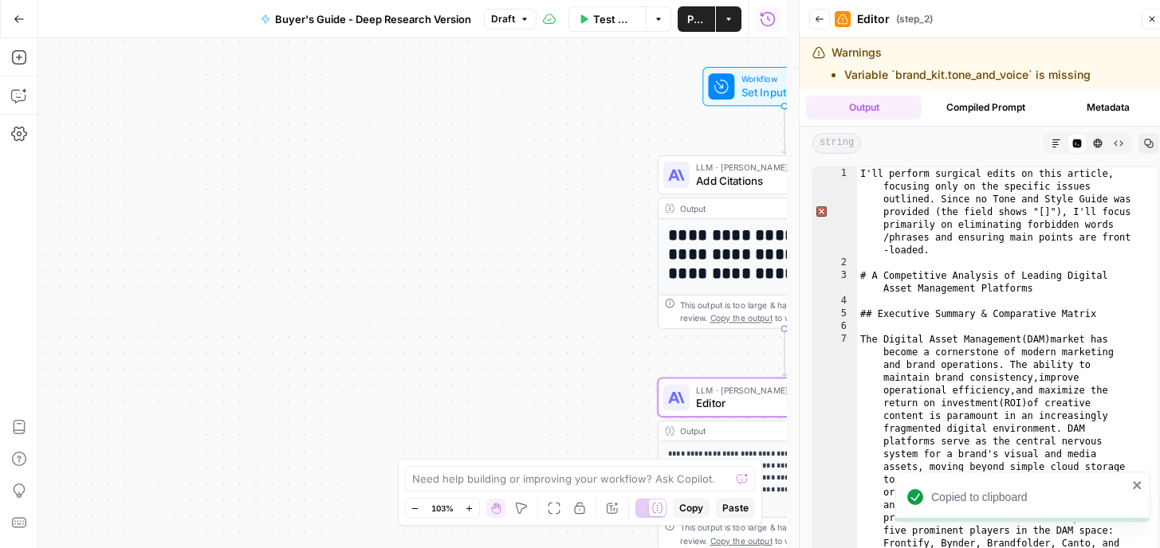
click at [822, 210] on div "1" at bounding box center [835, 211] width 44 height 89
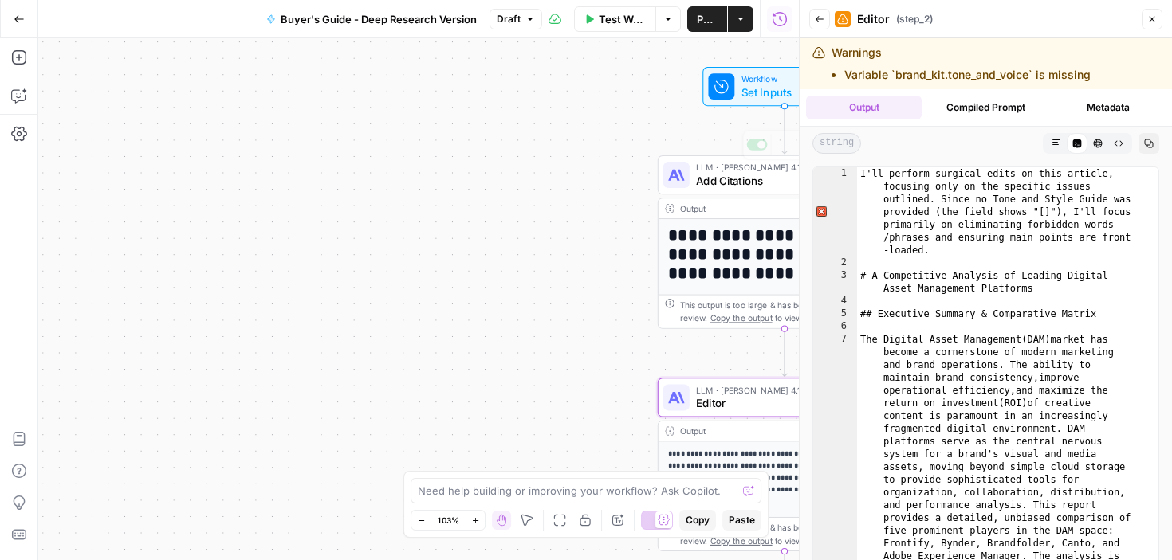
click at [635, 182] on div "**********" at bounding box center [418, 299] width 760 height 522
click at [1155, 21] on icon "button" at bounding box center [1152, 19] width 10 height 10
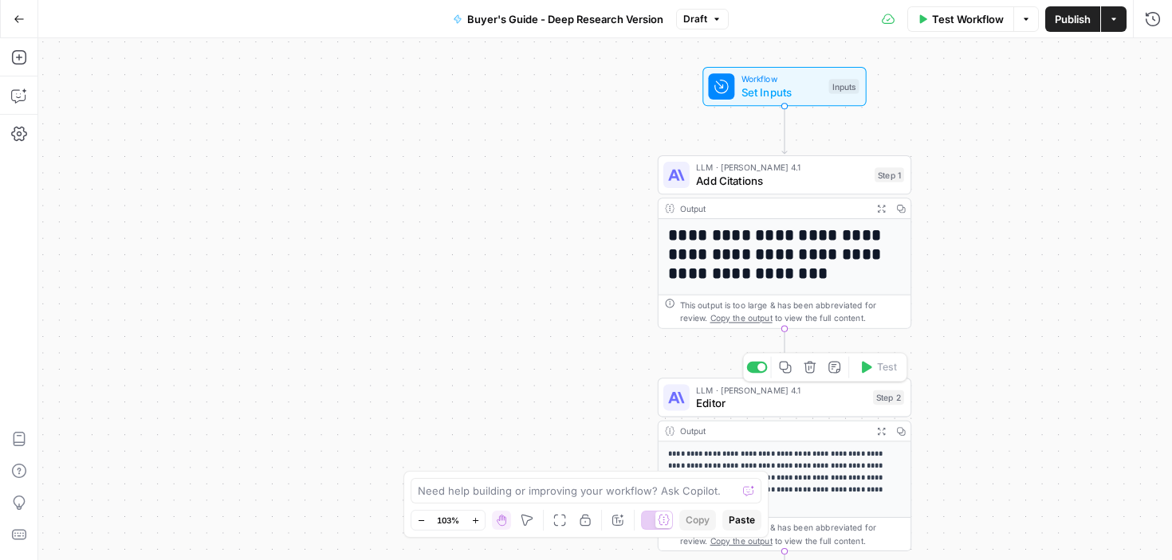
click at [714, 393] on span "LLM · Claude Opus 4.1" at bounding box center [781, 390] width 171 height 13
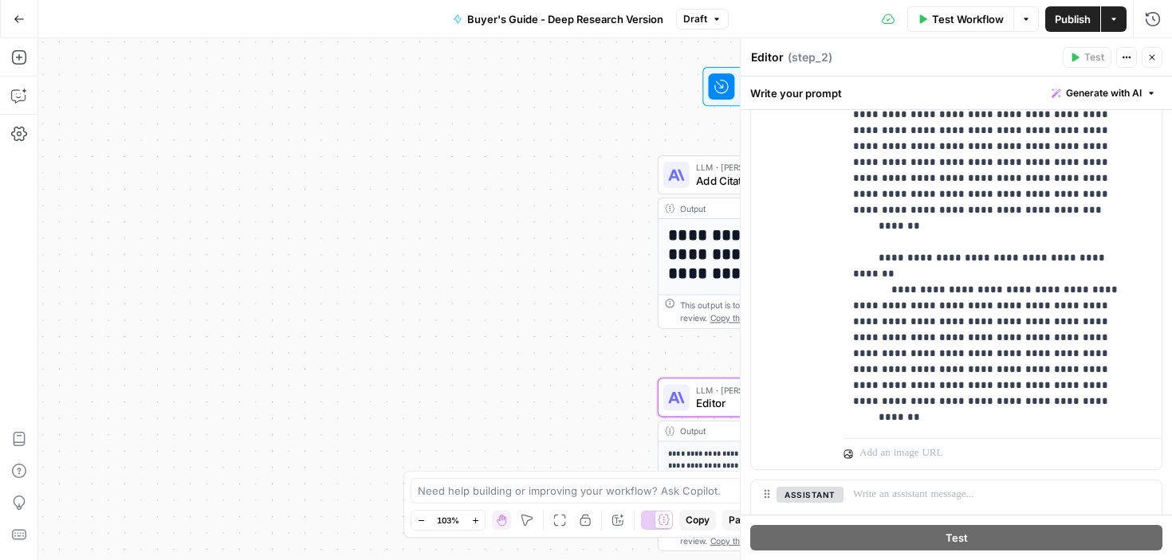
scroll to position [769, 0]
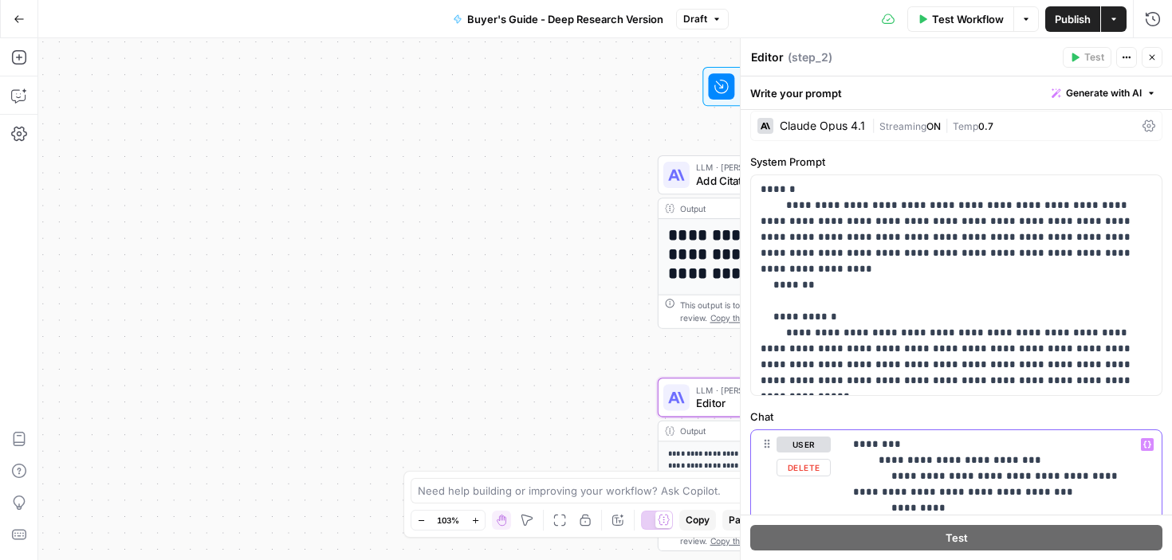
scroll to position [0, 0]
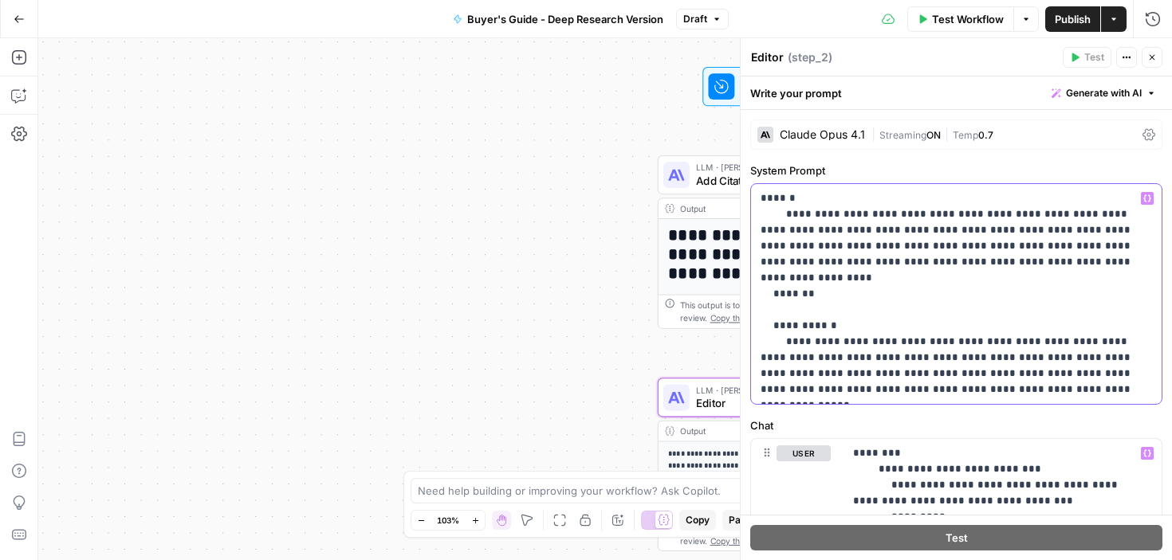
click at [979, 261] on p "**********" at bounding box center [949, 294] width 379 height 207
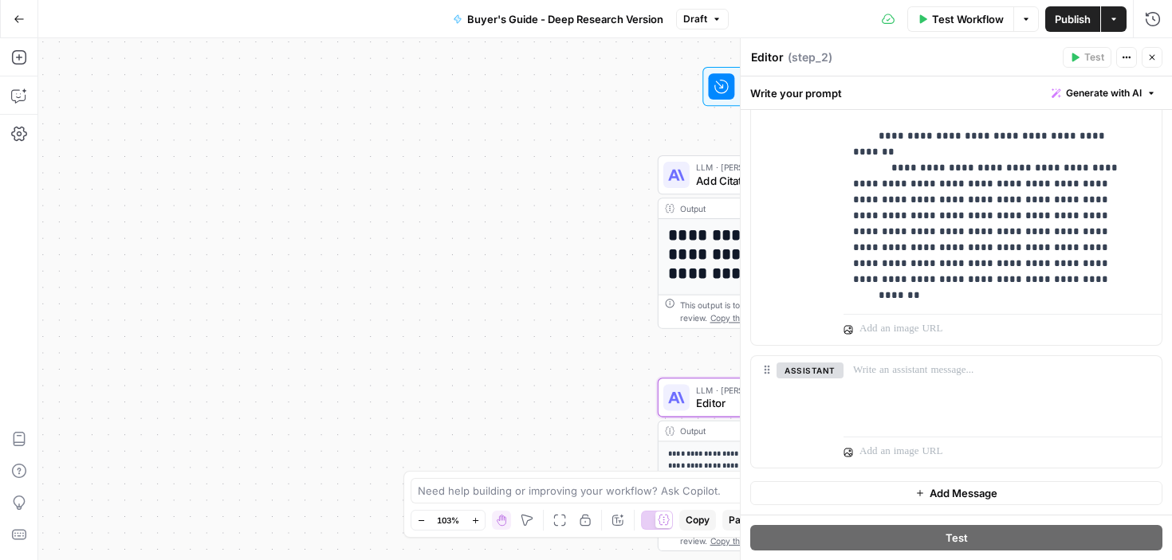
scroll to position [1305, 0]
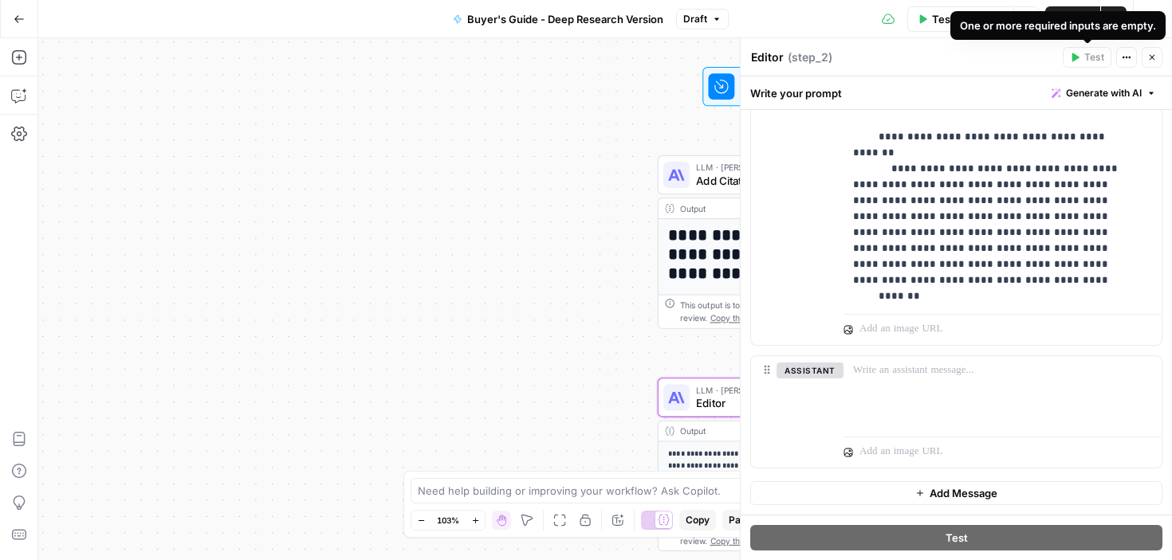
click at [840, 26] on div "Test Workflow Options Publish Actions Run History" at bounding box center [950, 18] width 443 height 37
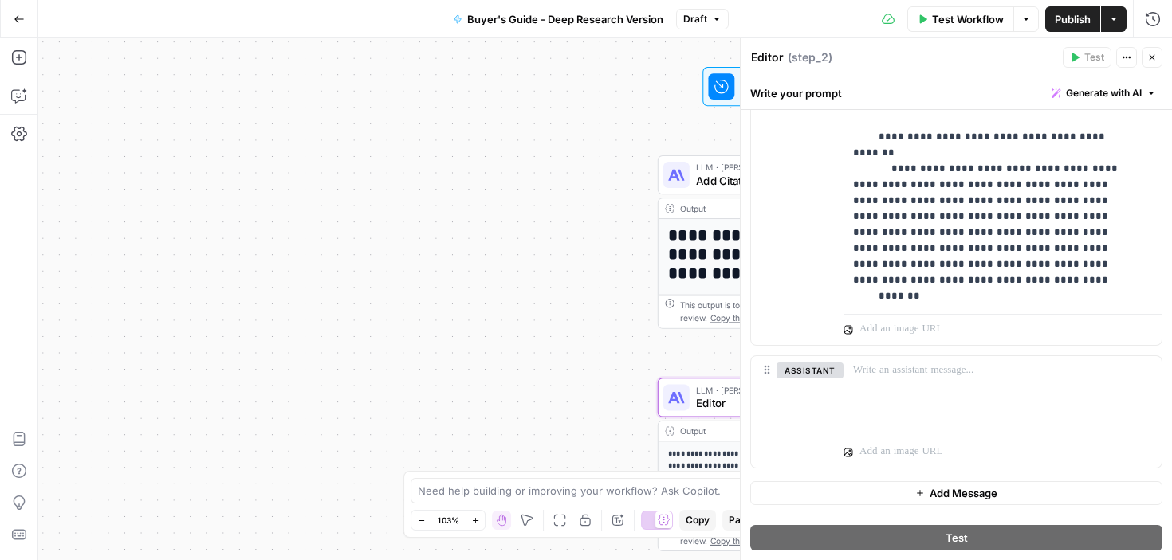
click at [1079, 24] on span "Publish" at bounding box center [1073, 19] width 36 height 16
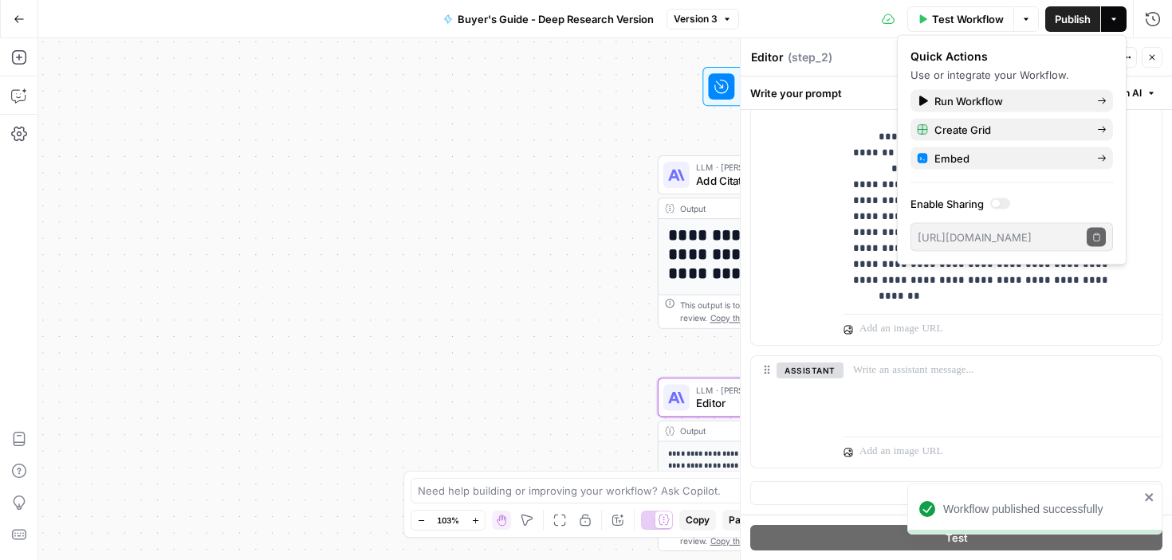
click at [1153, 52] on button "Close" at bounding box center [1152, 57] width 21 height 21
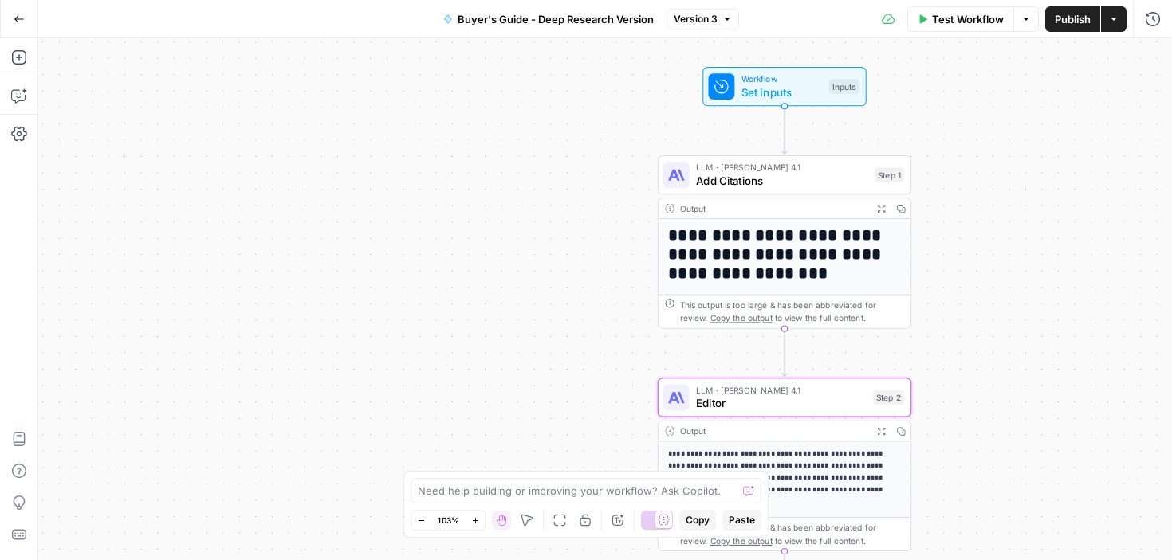
click at [887, 434] on button "Expand Output" at bounding box center [881, 432] width 20 height 20
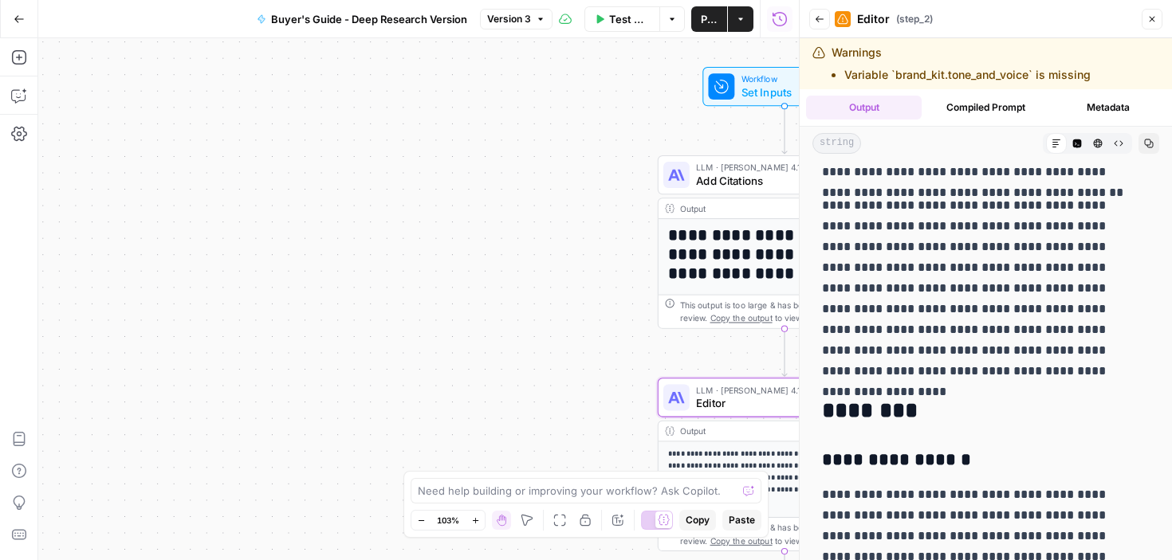
scroll to position [1031, 0]
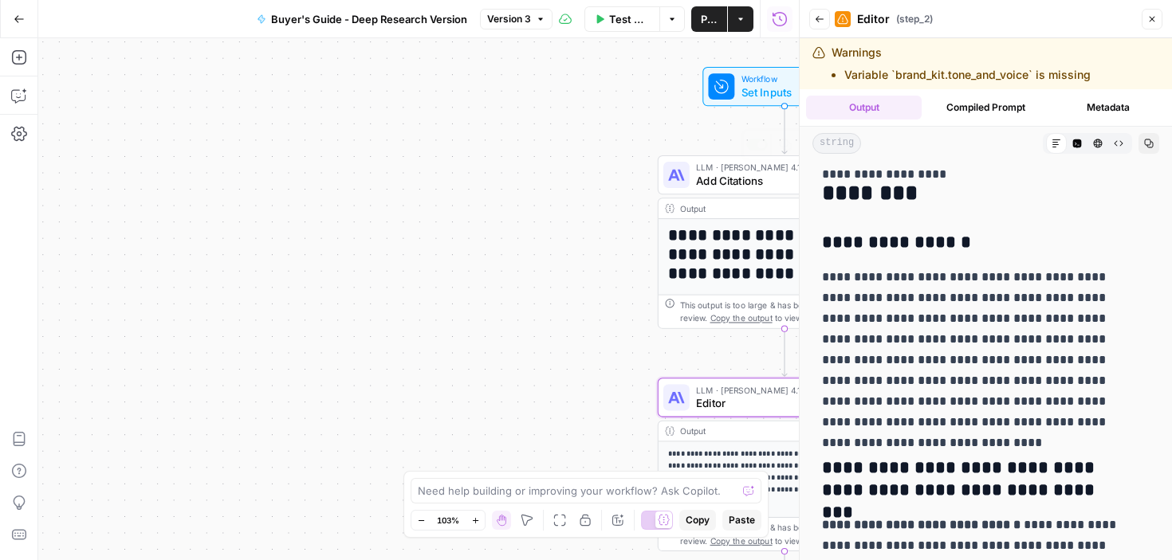
click at [736, 178] on span "Add Citations" at bounding box center [782, 180] width 172 height 17
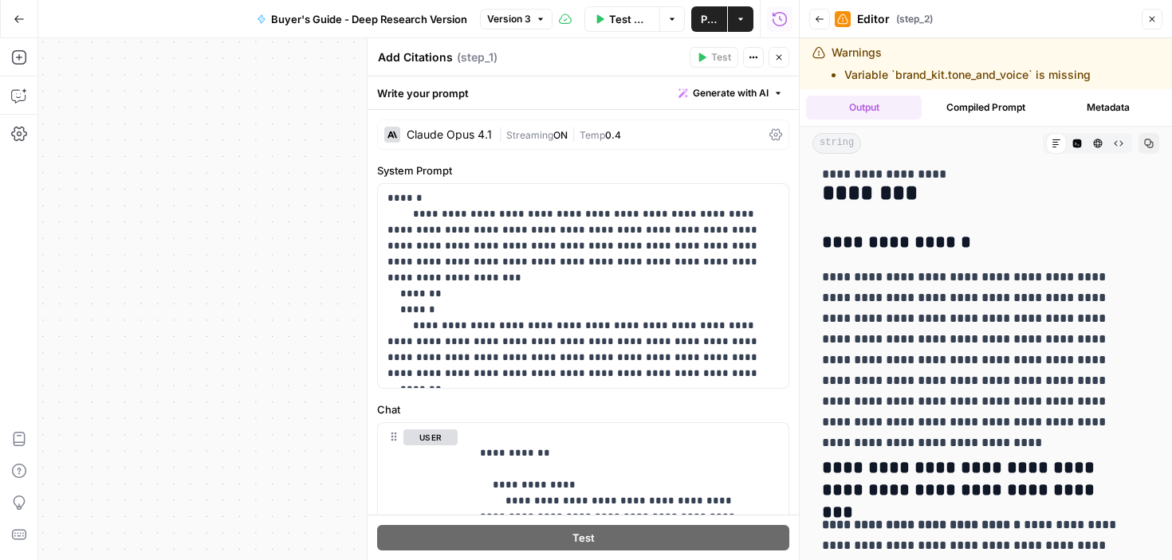
click at [779, 49] on button "Close" at bounding box center [778, 57] width 21 height 21
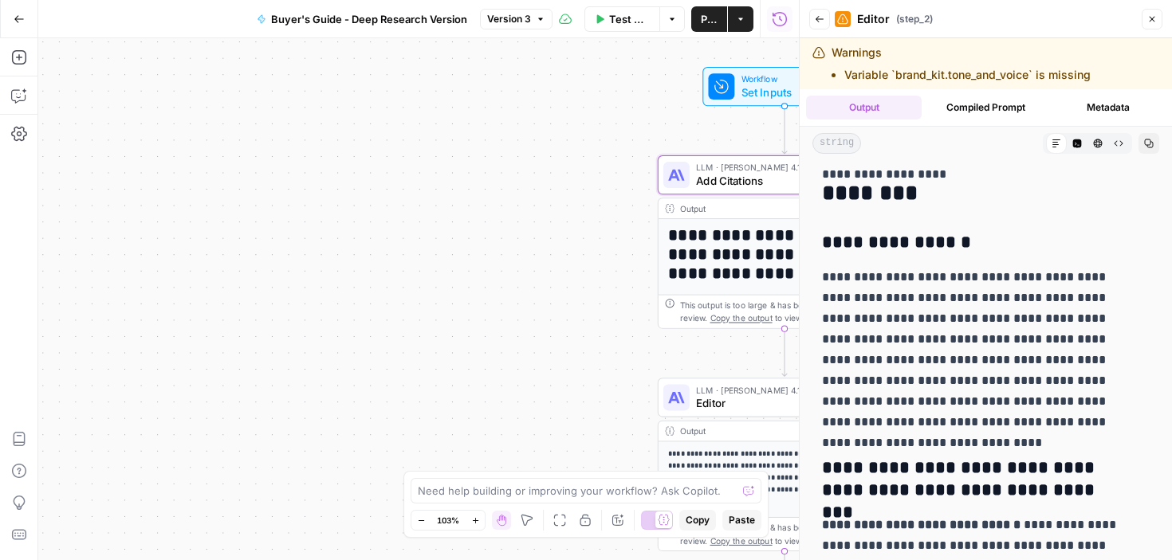
click at [1147, 18] on icon "button" at bounding box center [1152, 19] width 10 height 10
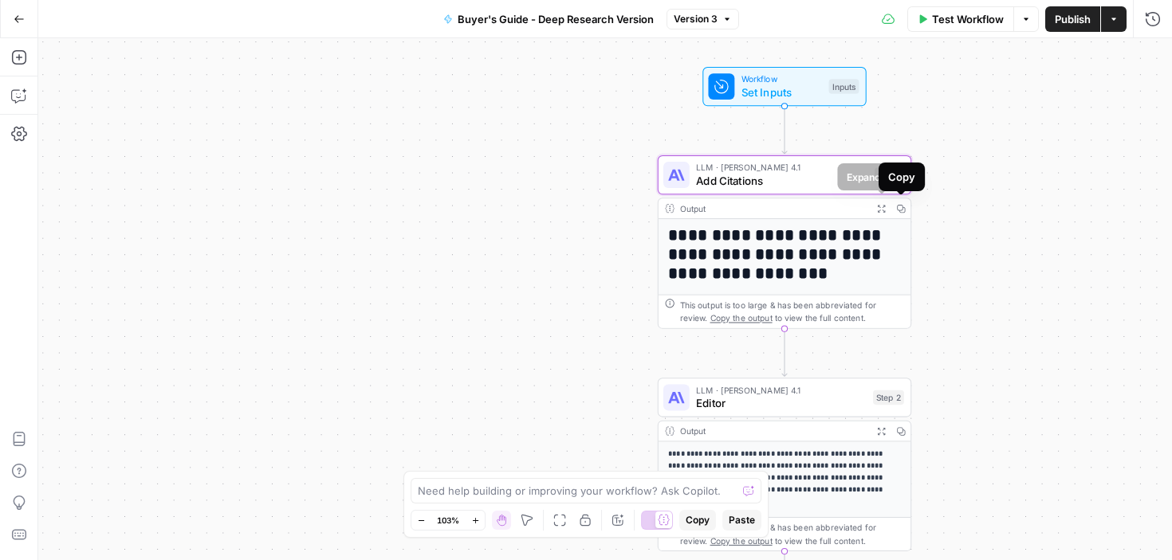
click at [882, 209] on icon "button" at bounding box center [881, 208] width 7 height 7
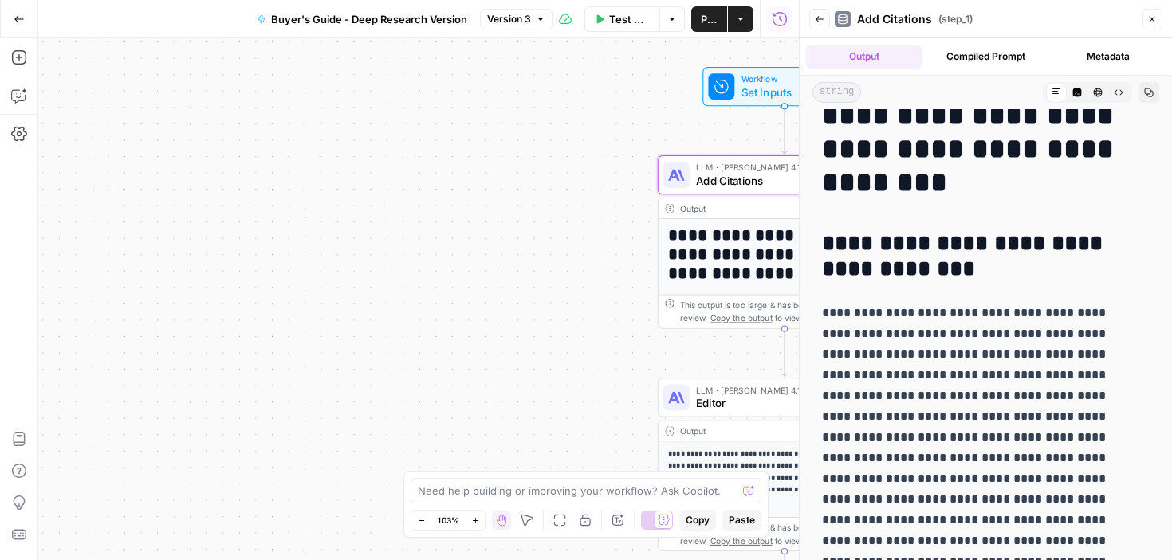
scroll to position [0, 0]
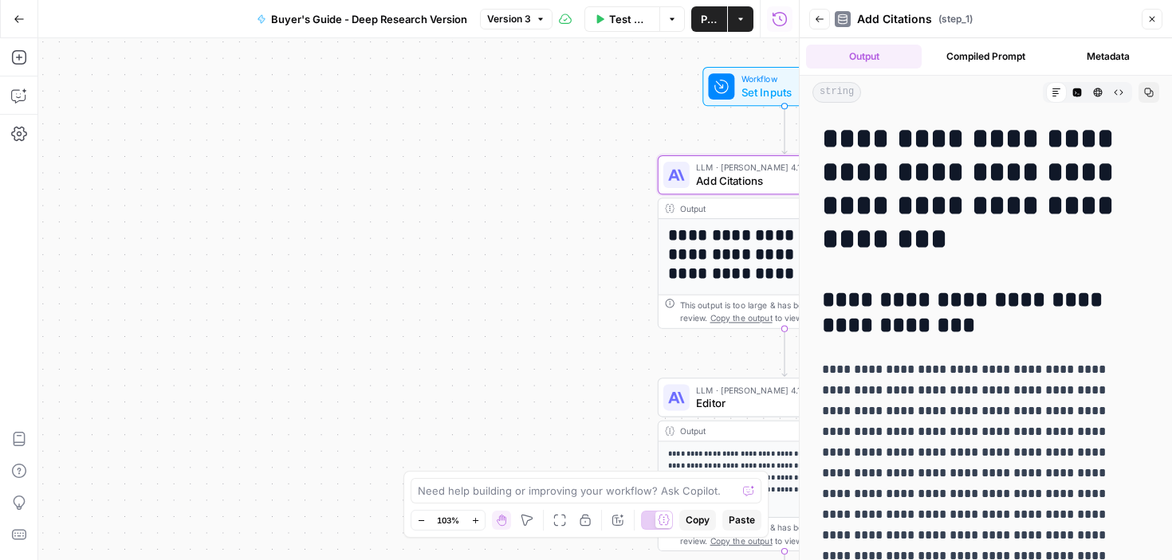
click at [811, 14] on button "Back" at bounding box center [819, 19] width 21 height 21
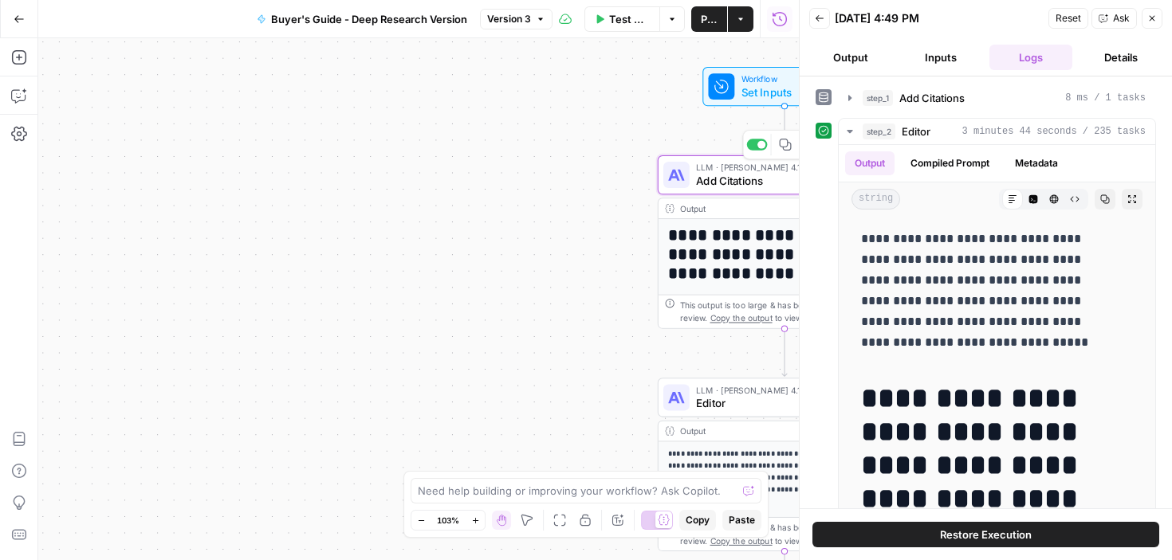
click at [738, 187] on span "Add Citations" at bounding box center [782, 180] width 172 height 17
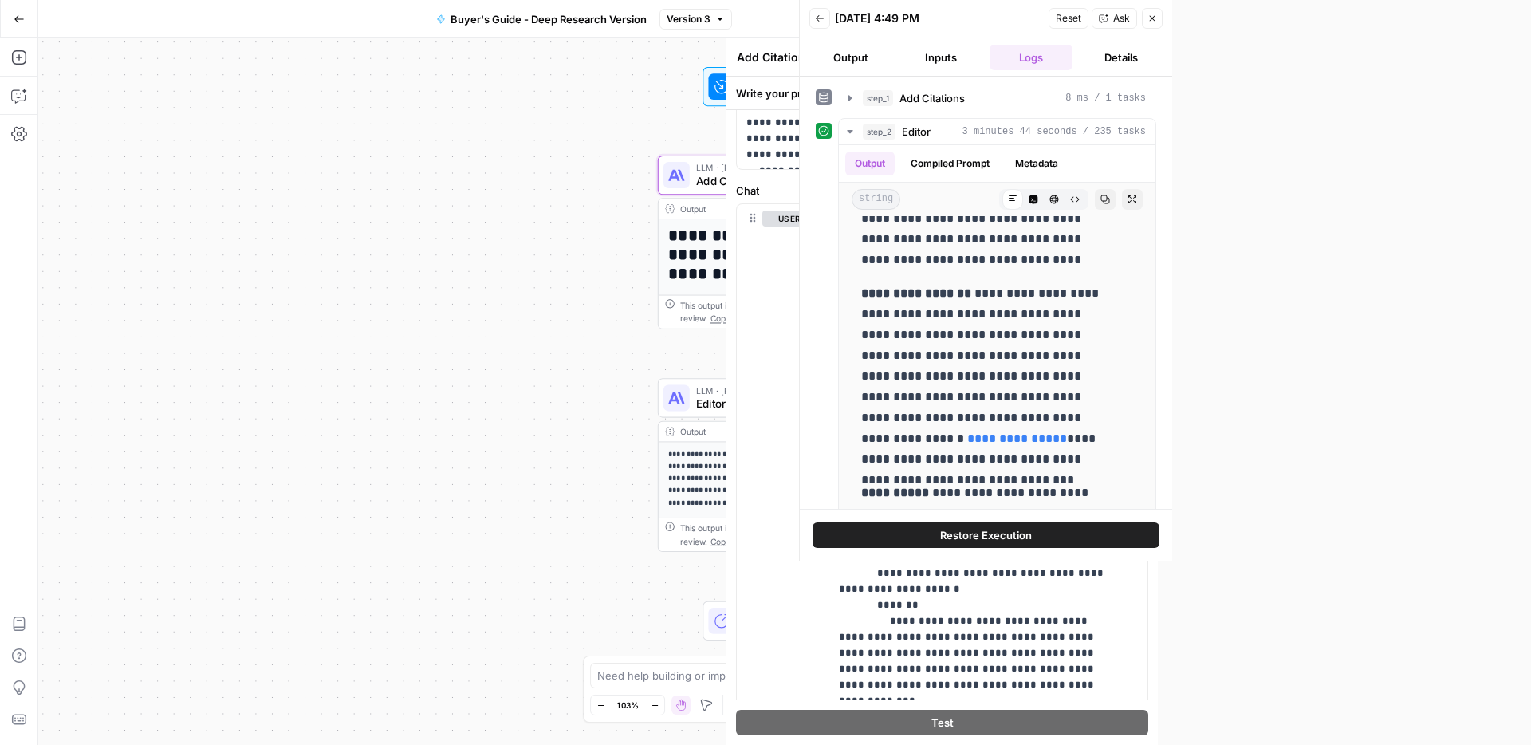
scroll to position [1048, 0]
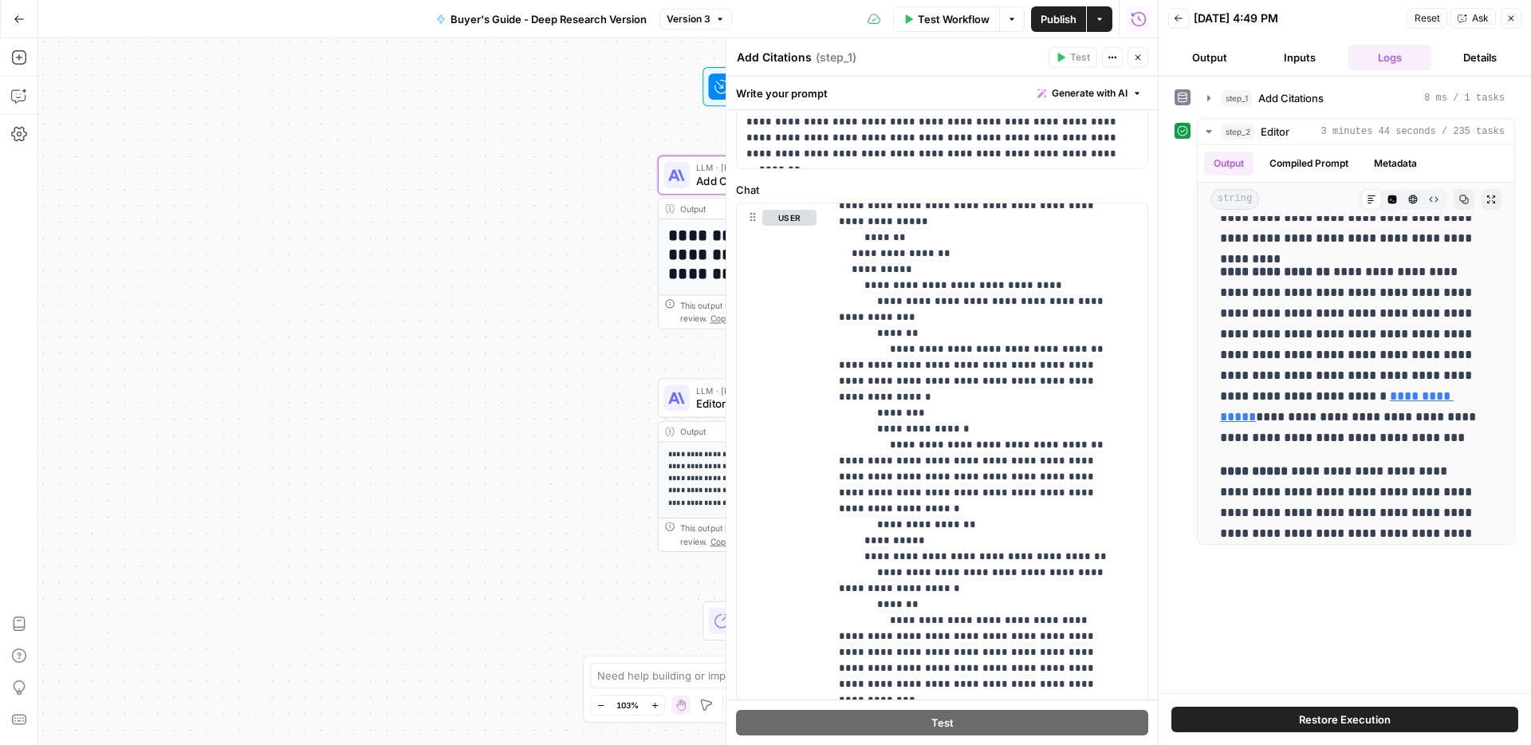
click at [1507, 19] on icon "button" at bounding box center [1511, 19] width 10 height 10
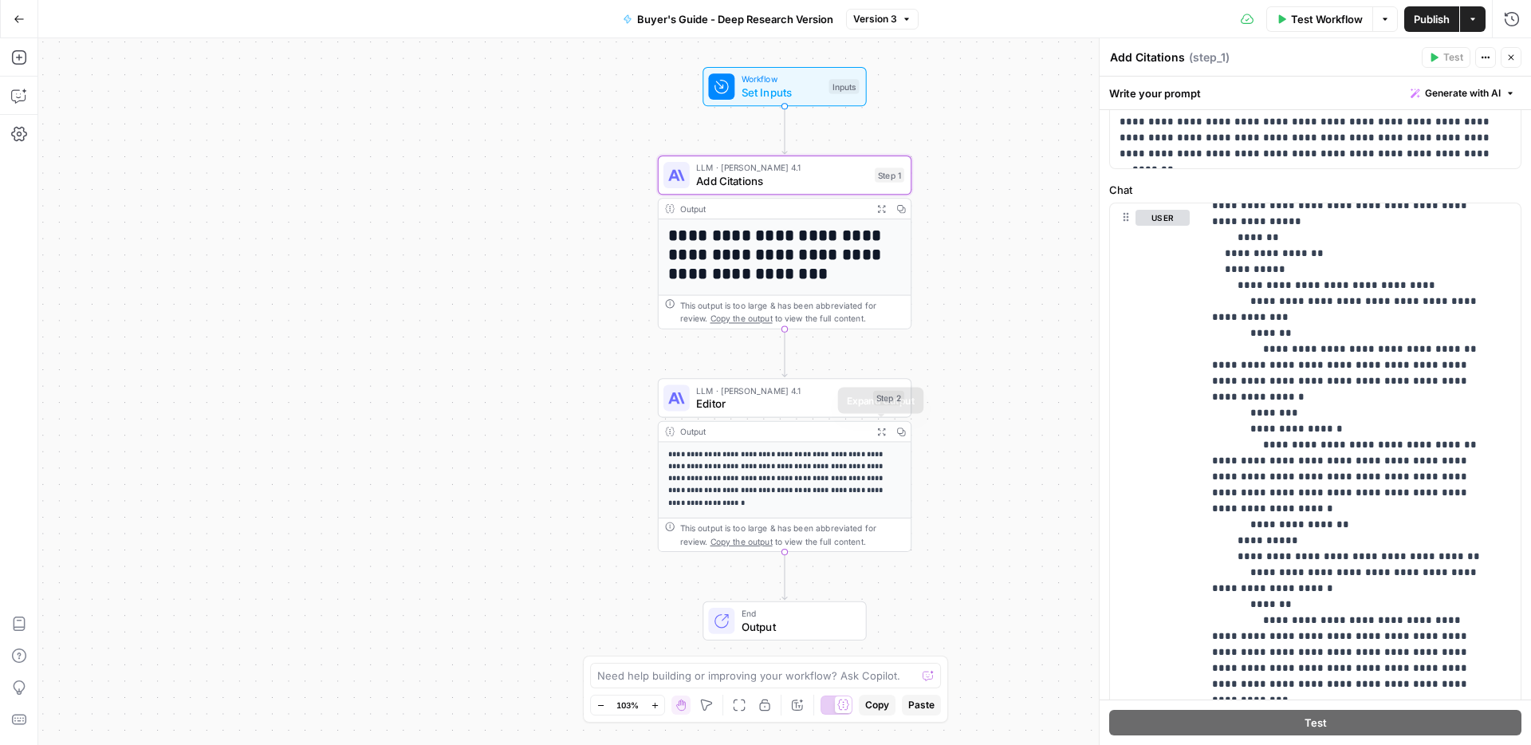
click at [880, 432] on icon "button" at bounding box center [881, 430] width 9 height 9
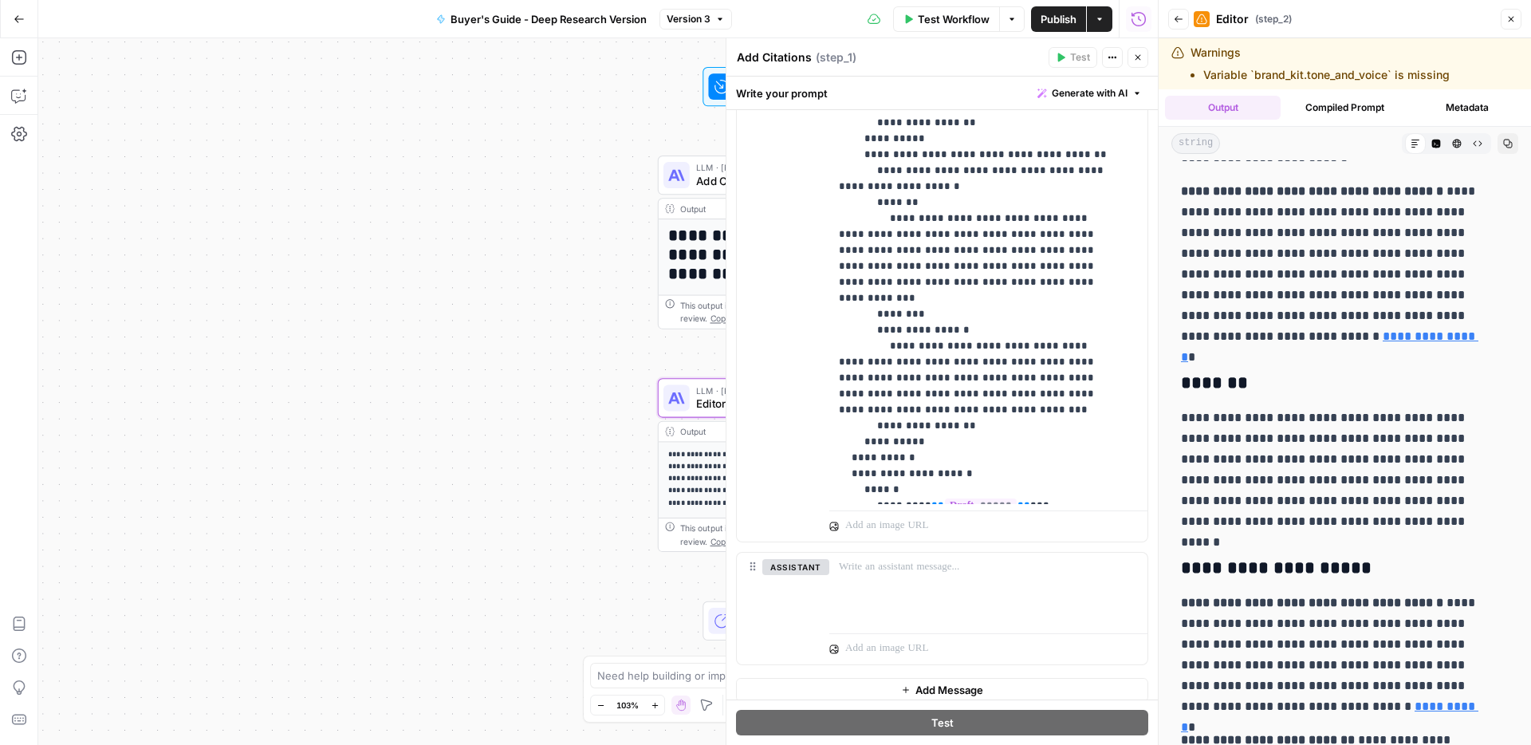
scroll to position [581, 0]
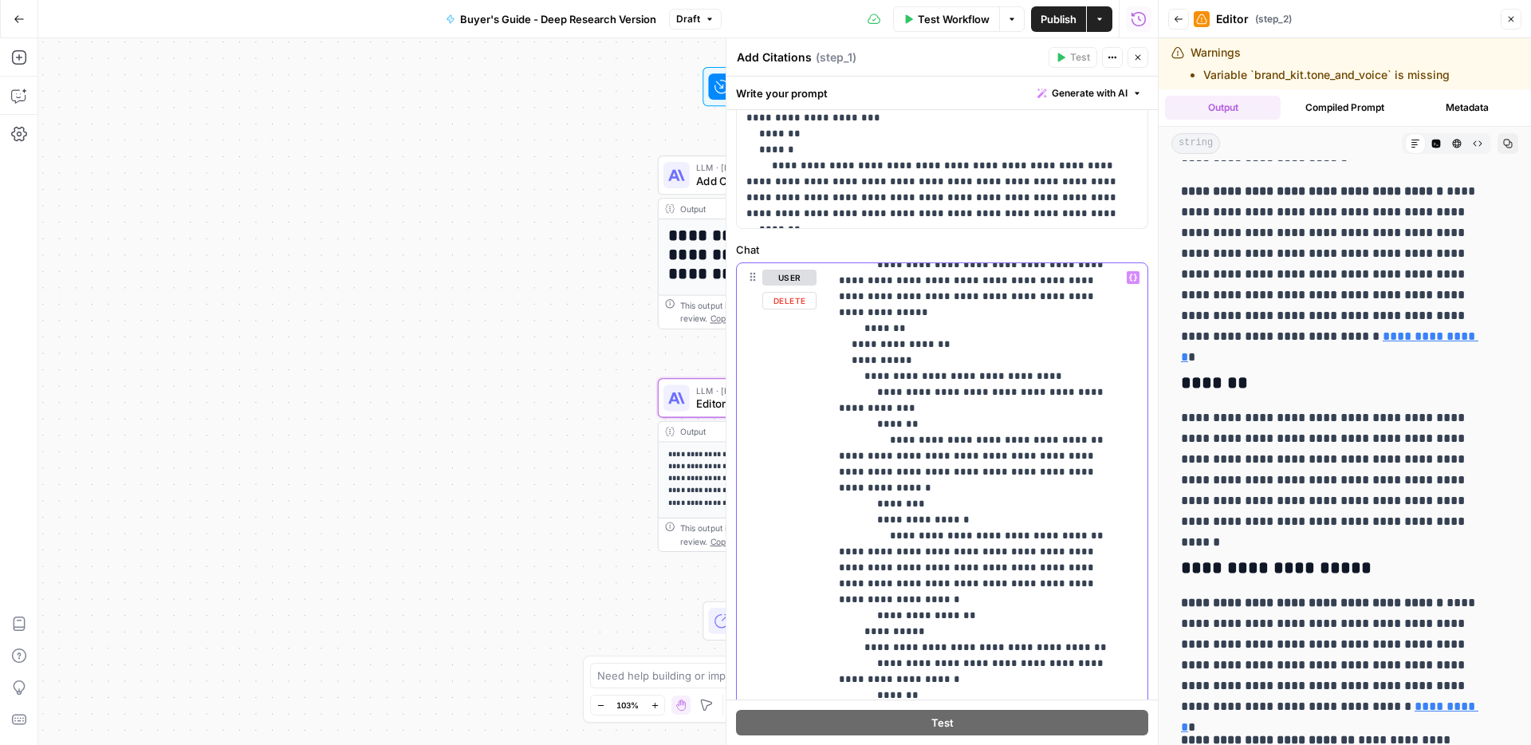
scroll to position [941, 0]
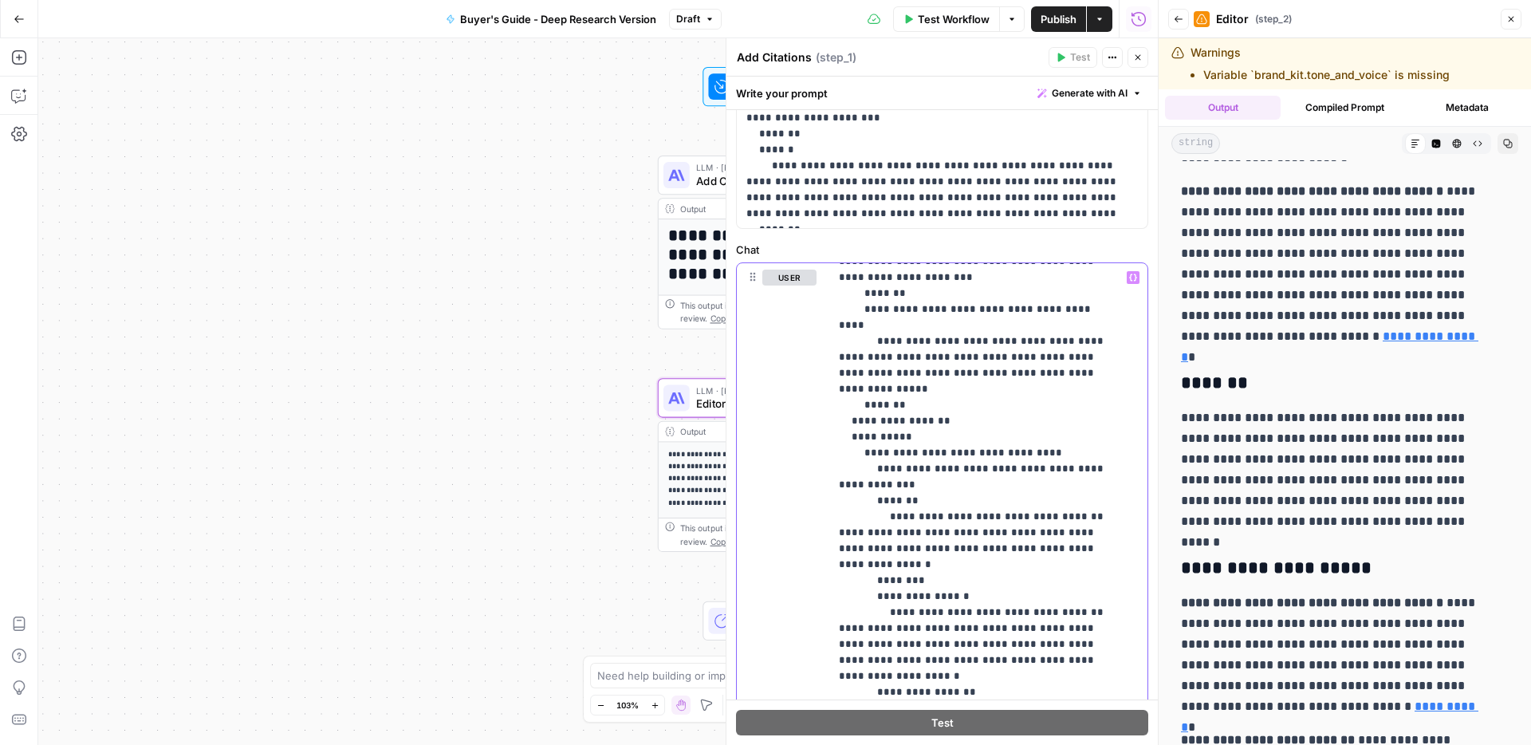
click at [1129, 276] on icon "button" at bounding box center [1133, 277] width 8 height 7
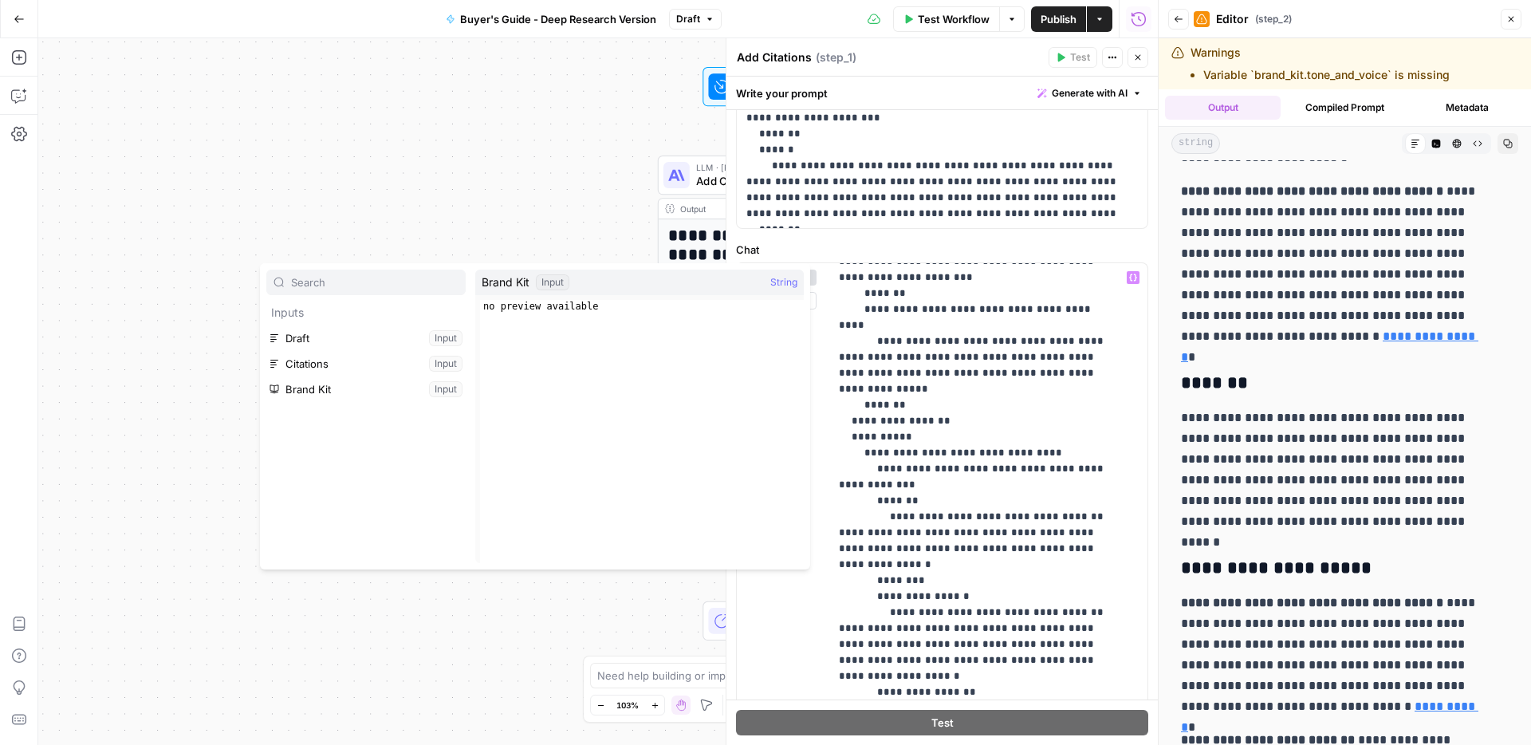
scroll to position [1149, 0]
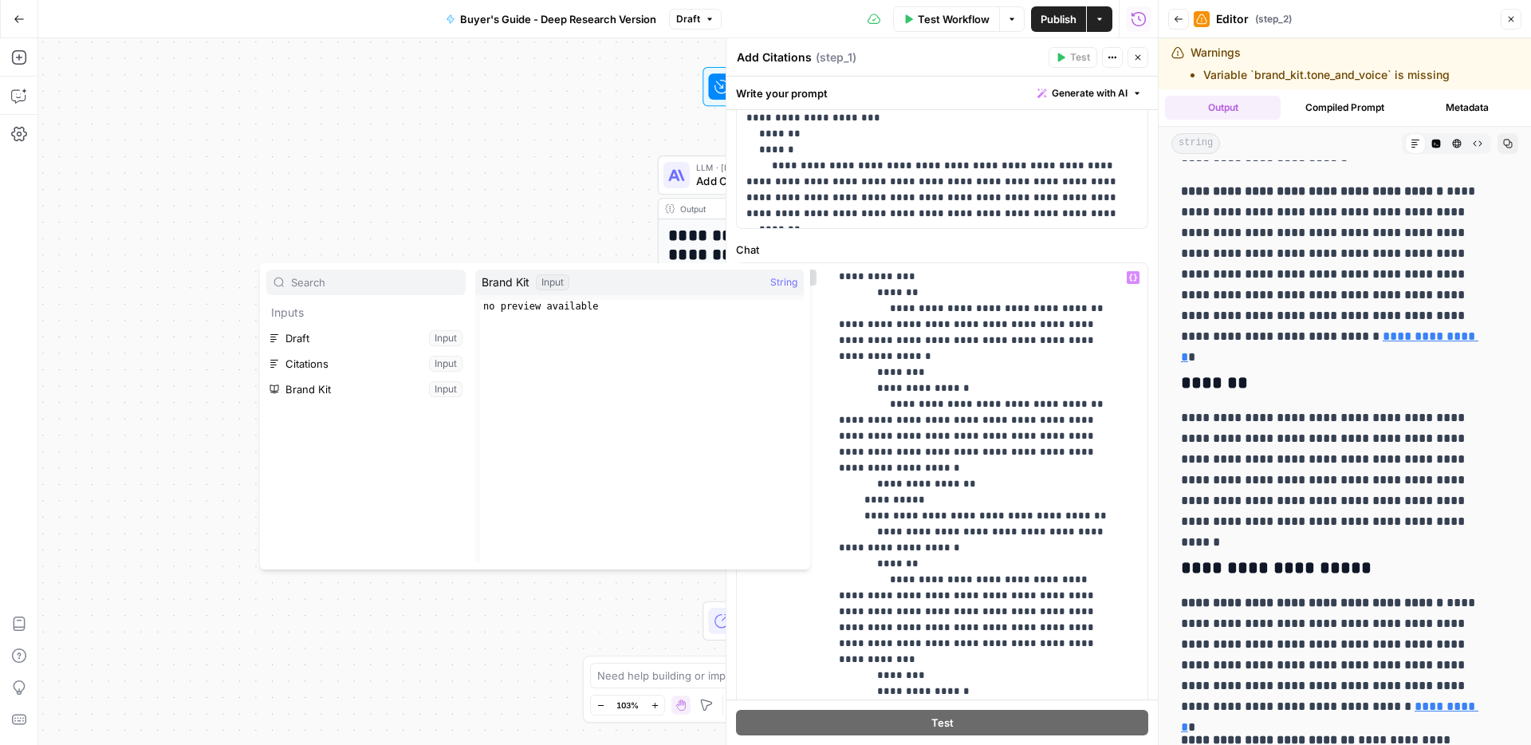
click at [517, 616] on div "**********" at bounding box center [597, 391] width 1119 height 706
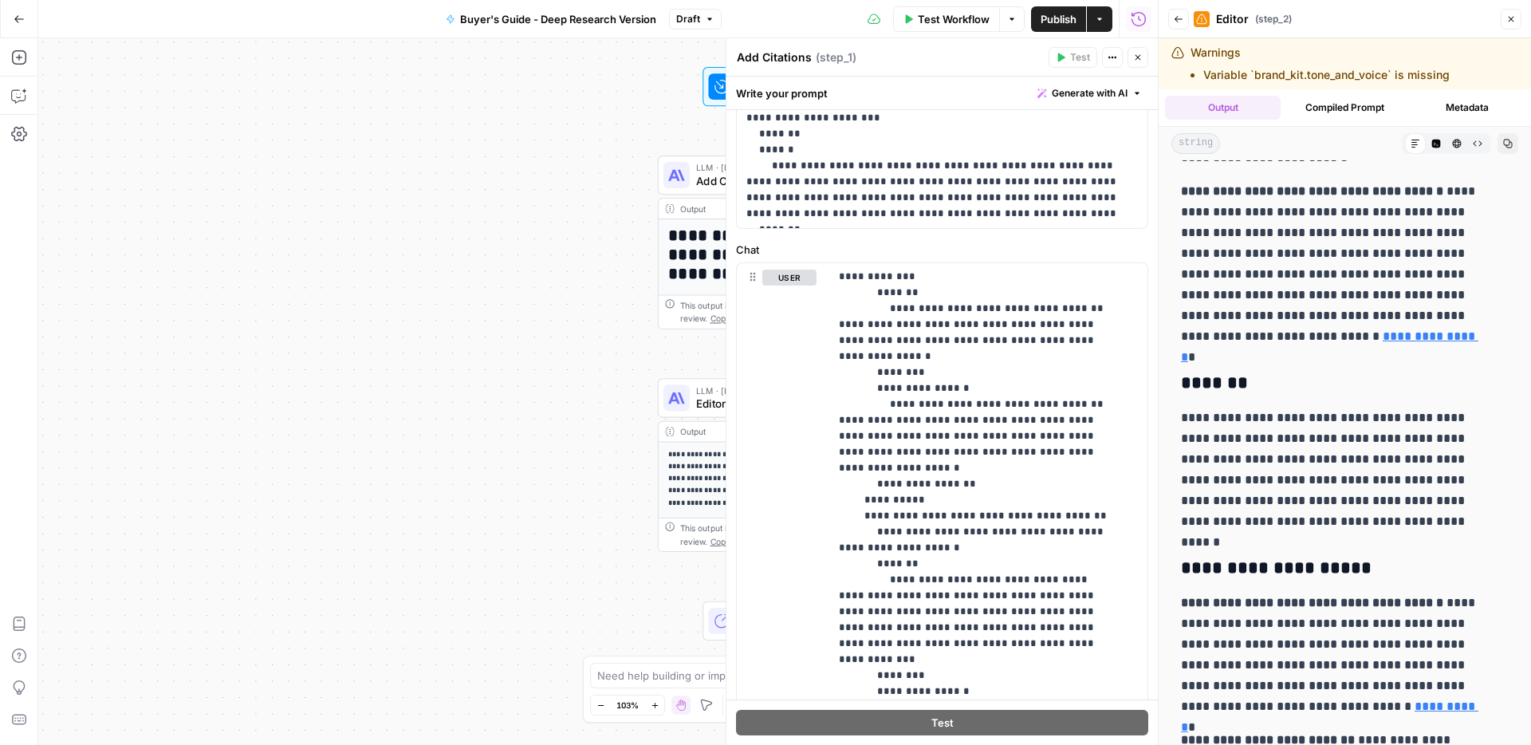
click at [1142, 55] on button "Close" at bounding box center [1137, 57] width 21 height 21
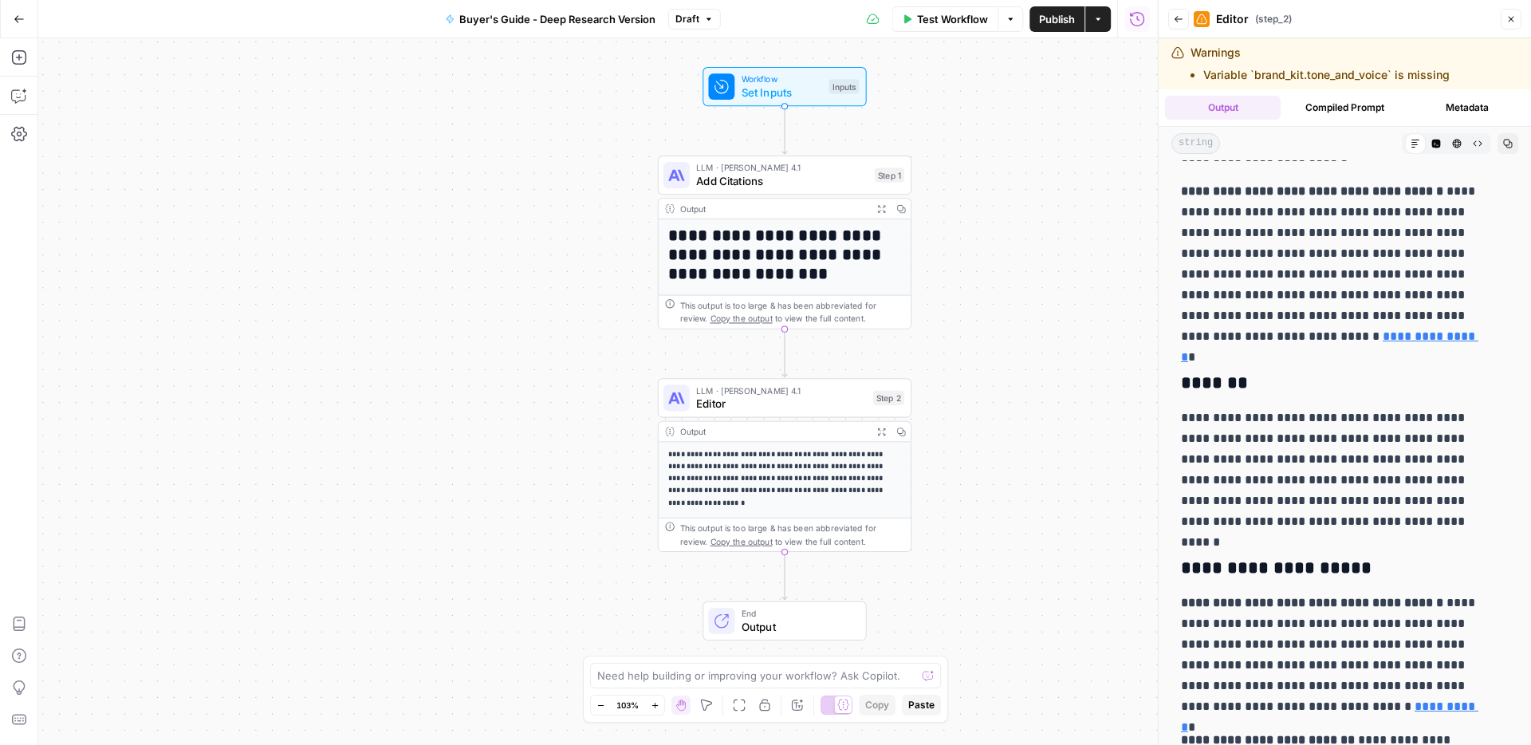
click at [794, 92] on span "Set Inputs" at bounding box center [781, 92] width 81 height 17
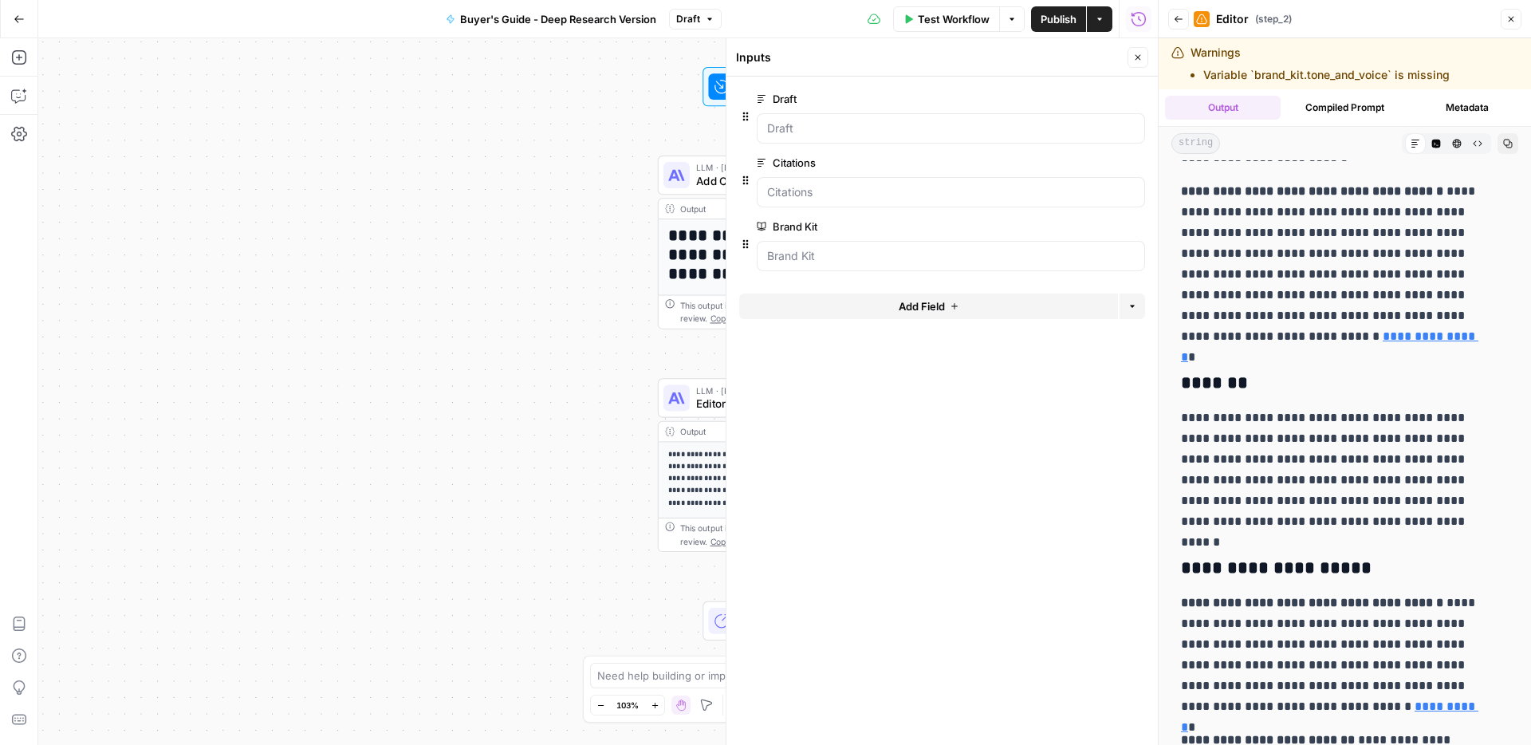
click at [29, 14] on button "Go Back" at bounding box center [19, 19] width 29 height 29
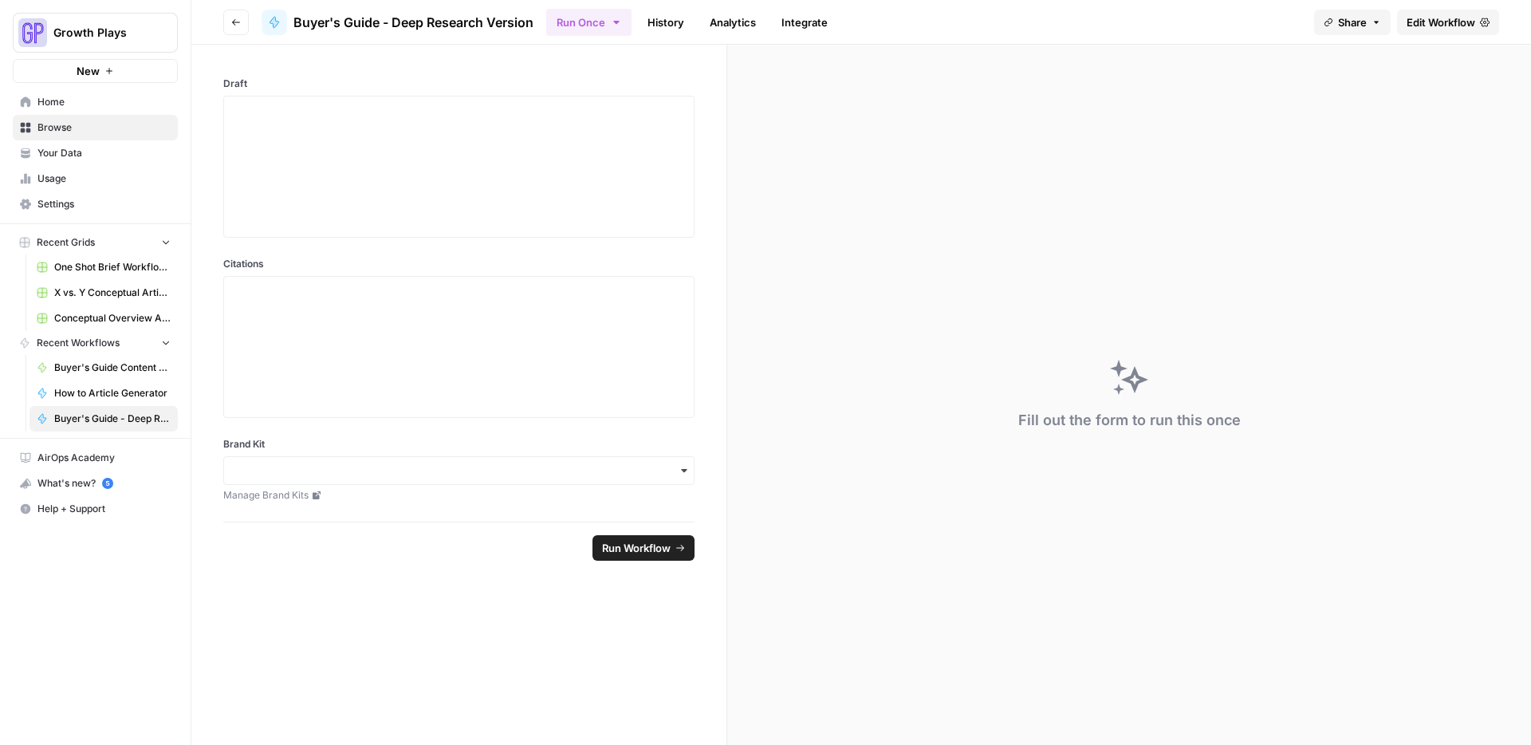
click at [70, 122] on span "Browse" at bounding box center [103, 127] width 133 height 14
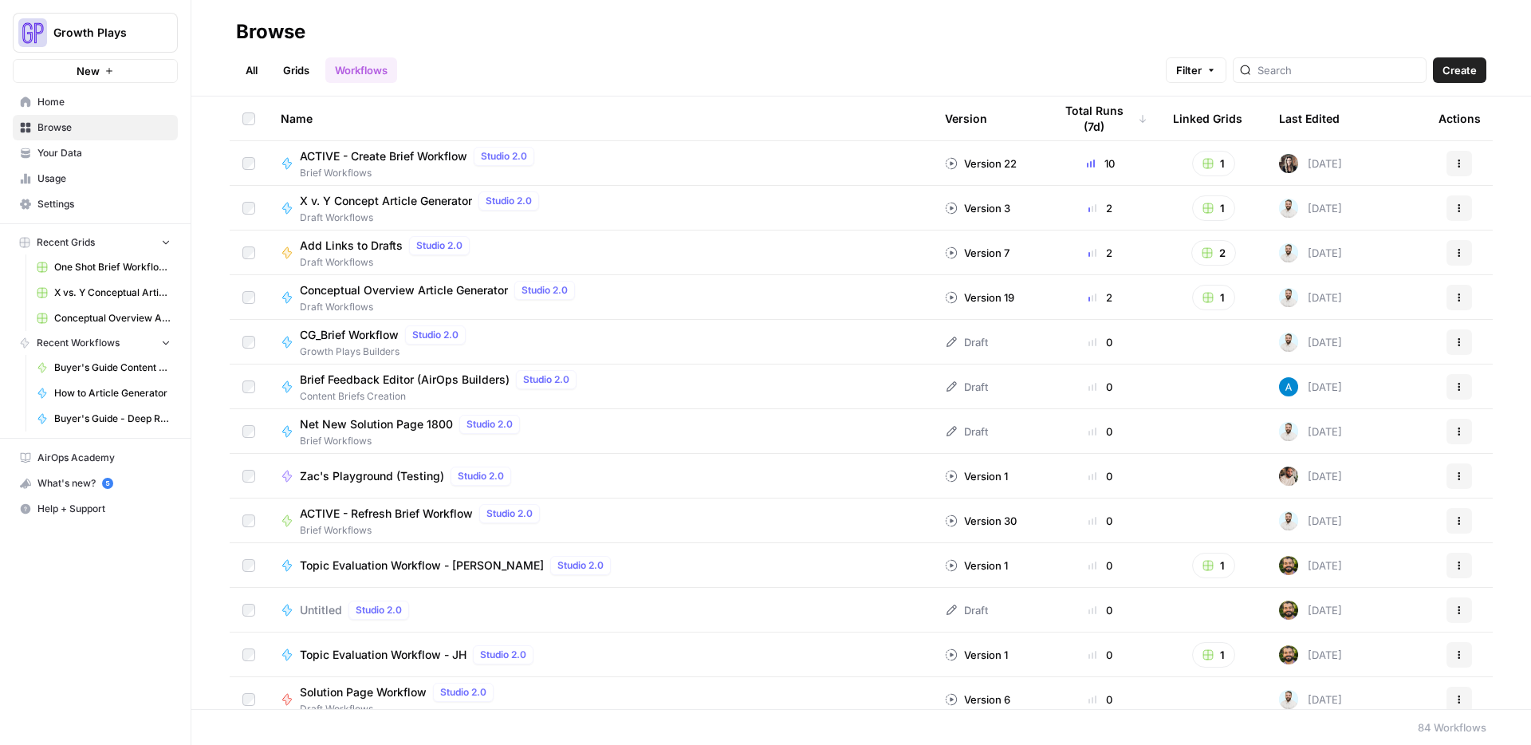
drag, startPoint x: 272, startPoint y: 66, endPoint x: 209, endPoint y: 77, distance: 63.8
click at [254, 69] on ul "All Grids Workflows" at bounding box center [316, 70] width 161 height 26
drag, startPoint x: 210, startPoint y: 77, endPoint x: 227, endPoint y: 74, distance: 17.7
click at [210, 77] on header "Browse All Grids Workflows Filter Create" at bounding box center [860, 48] width 1339 height 96
click at [242, 68] on link "All" at bounding box center [251, 70] width 31 height 26
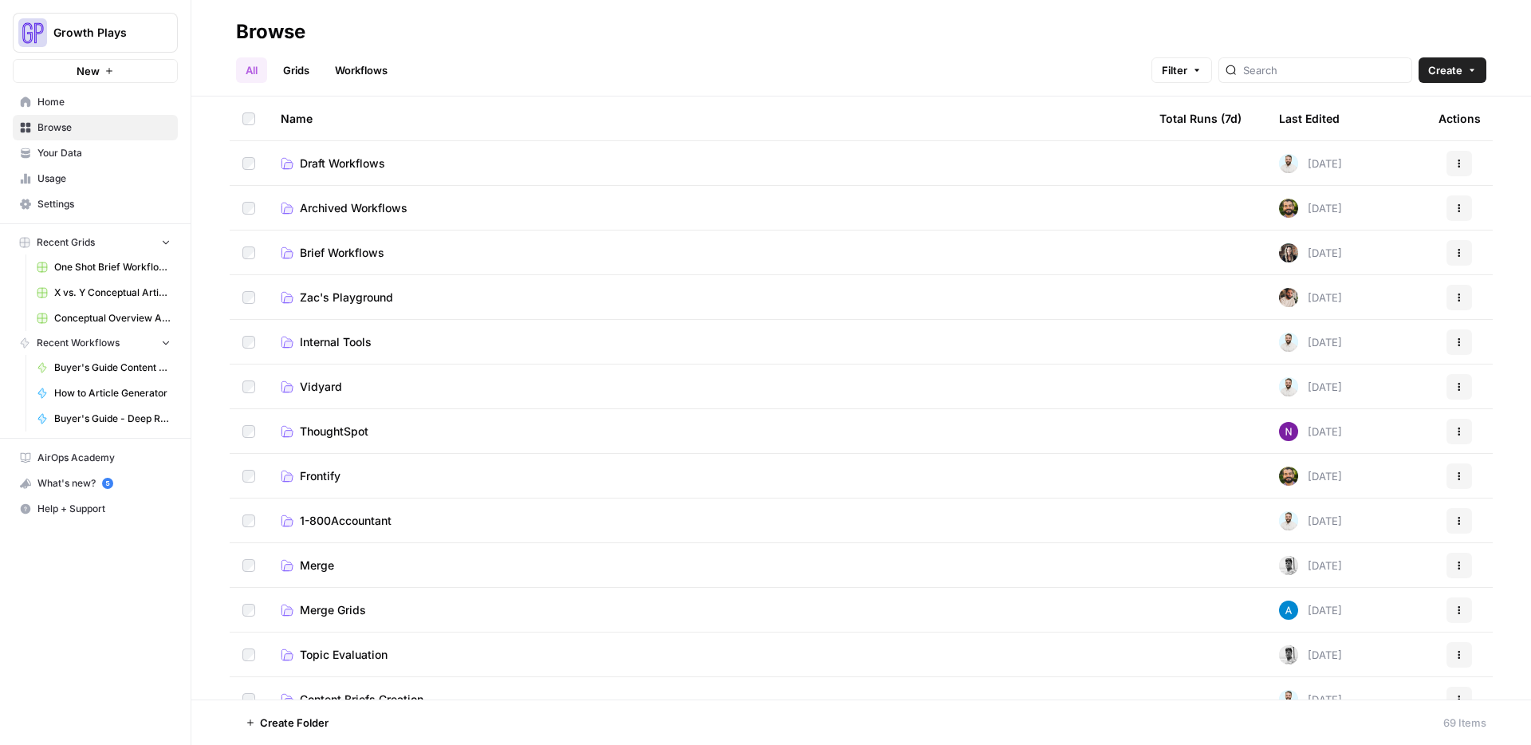
click at [343, 158] on span "Draft Workflows" at bounding box center [342, 163] width 85 height 16
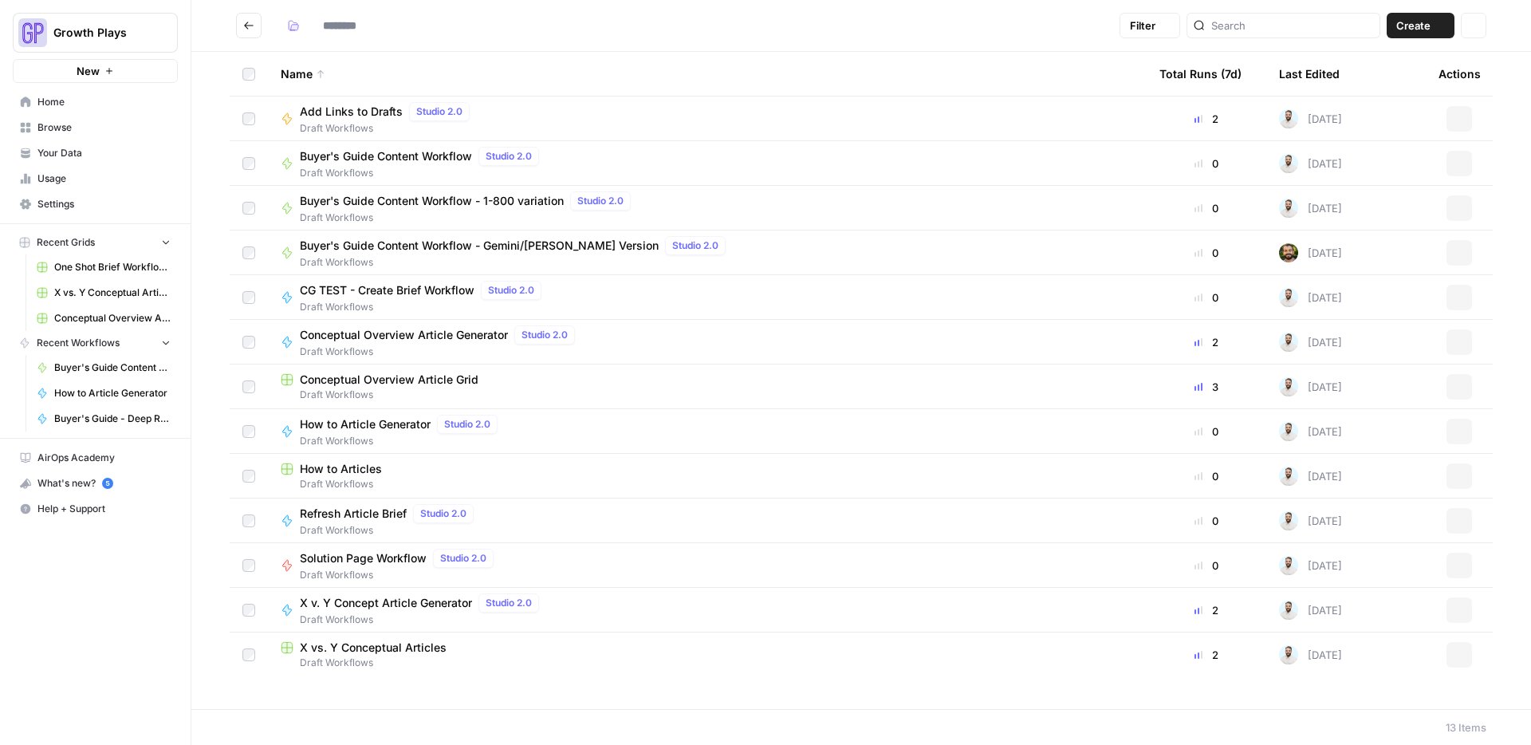
type input "**********"
click at [367, 382] on span "Conceptual Overview Article Grid" at bounding box center [389, 379] width 179 height 16
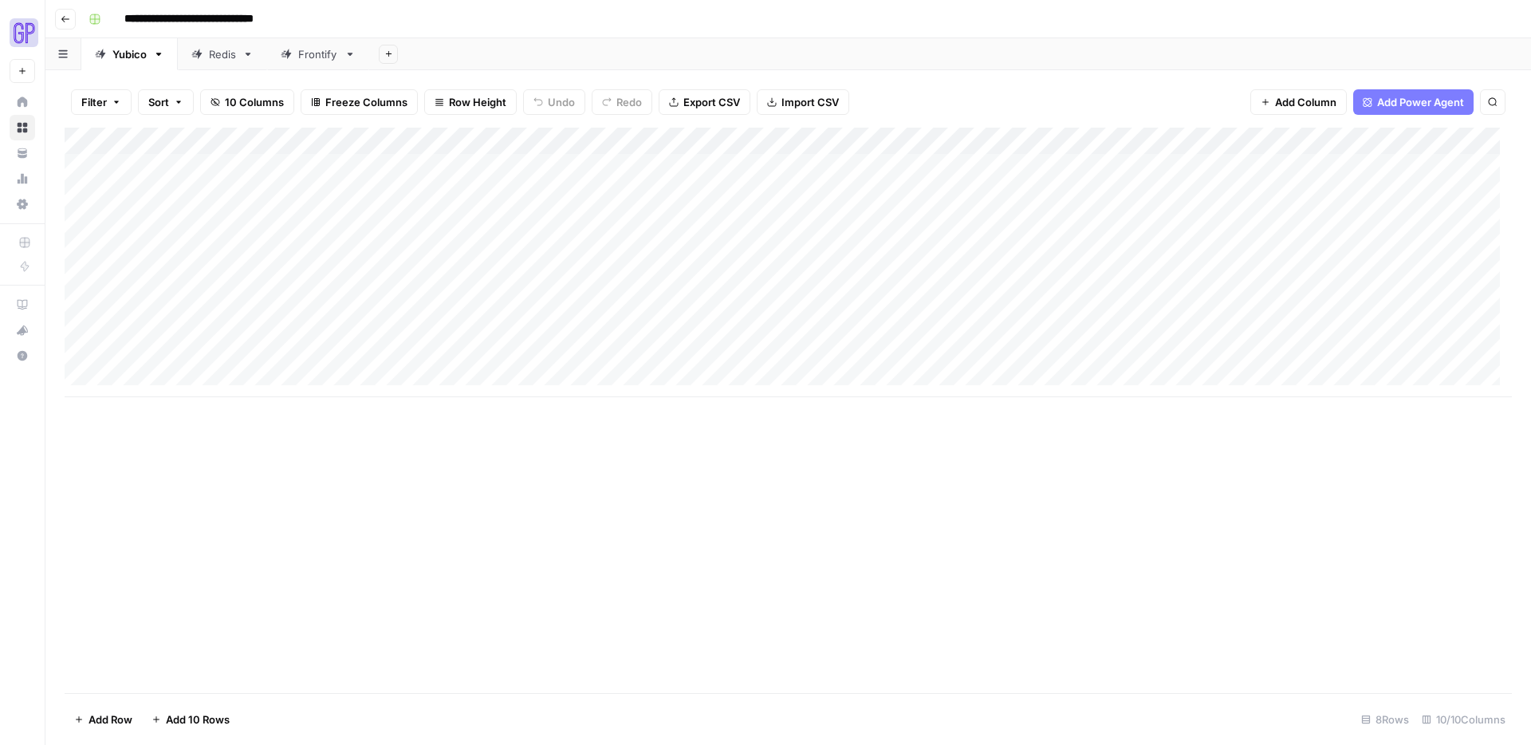
click at [230, 53] on div "Redis" at bounding box center [222, 54] width 27 height 16
click at [1378, 166] on div "Add Column" at bounding box center [788, 222] width 1447 height 188
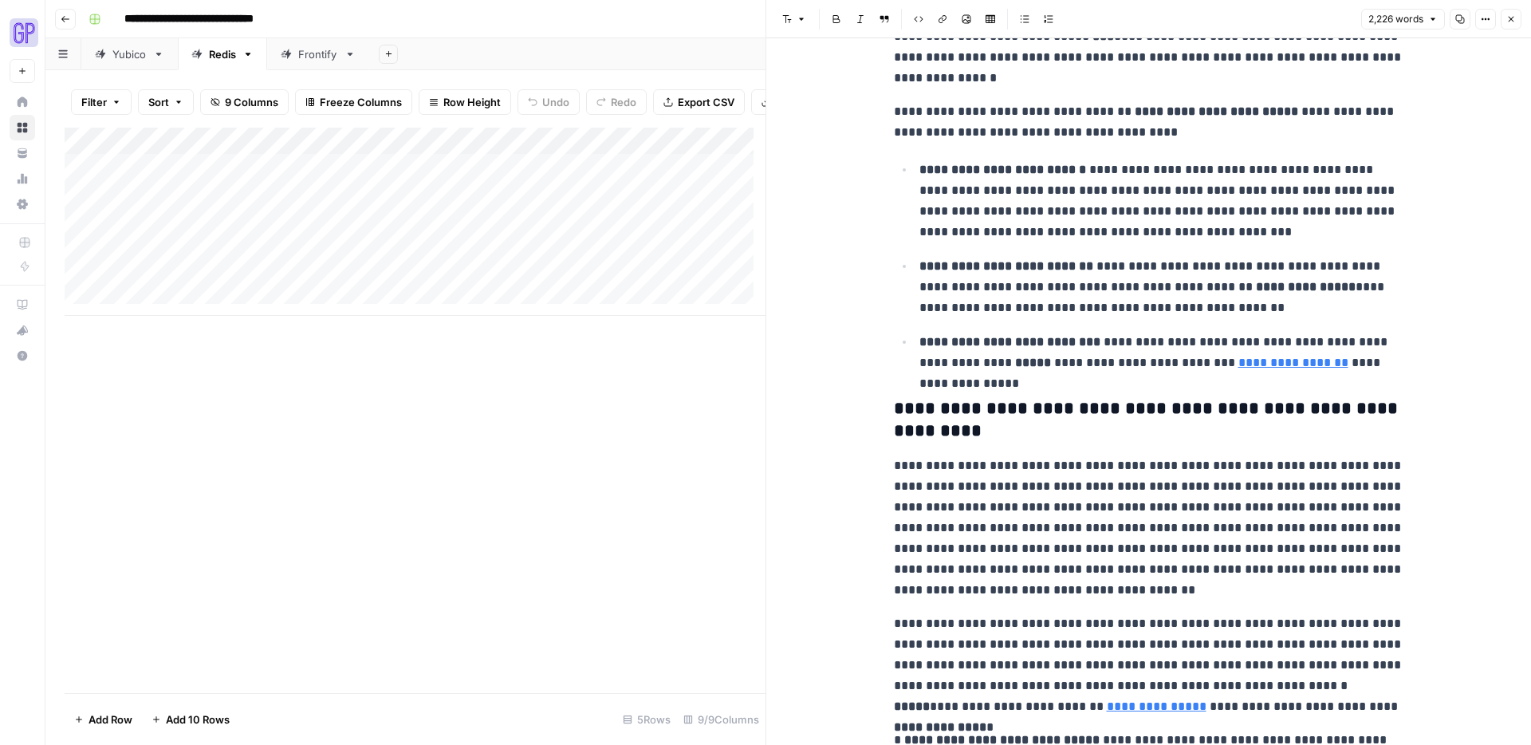
scroll to position [681, 0]
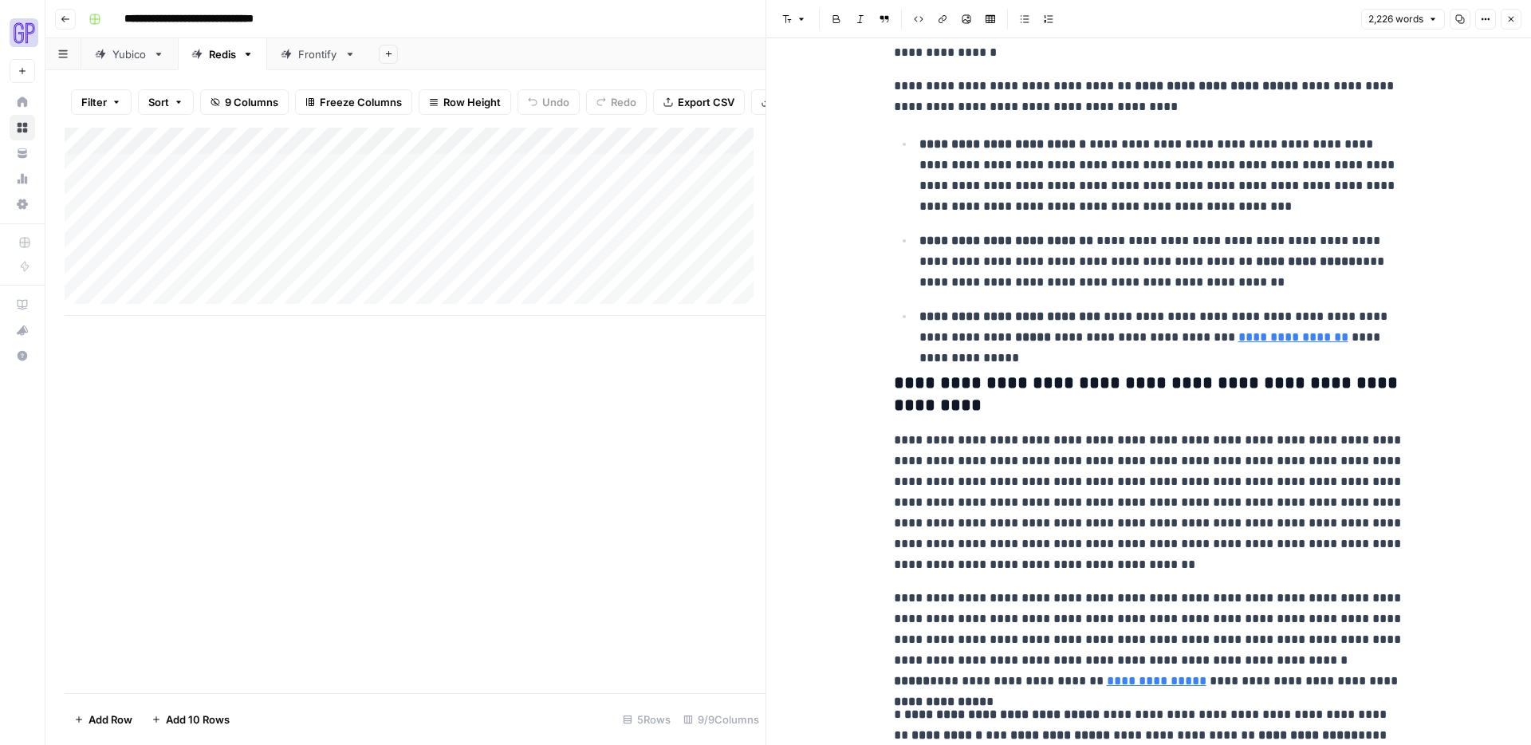
click at [66, 14] on icon "button" at bounding box center [66, 19] width 10 height 10
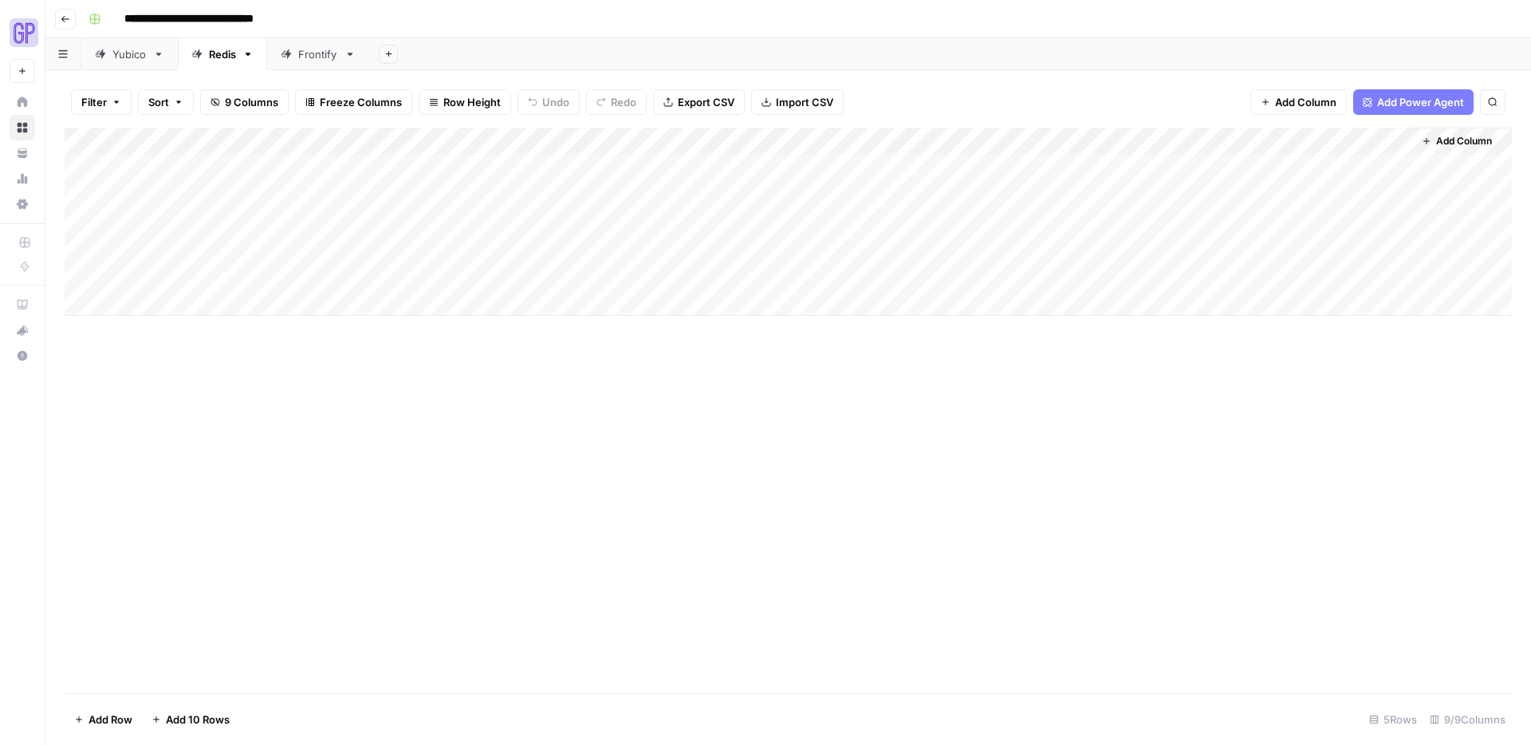
click at [68, 17] on icon "button" at bounding box center [66, 19] width 10 height 10
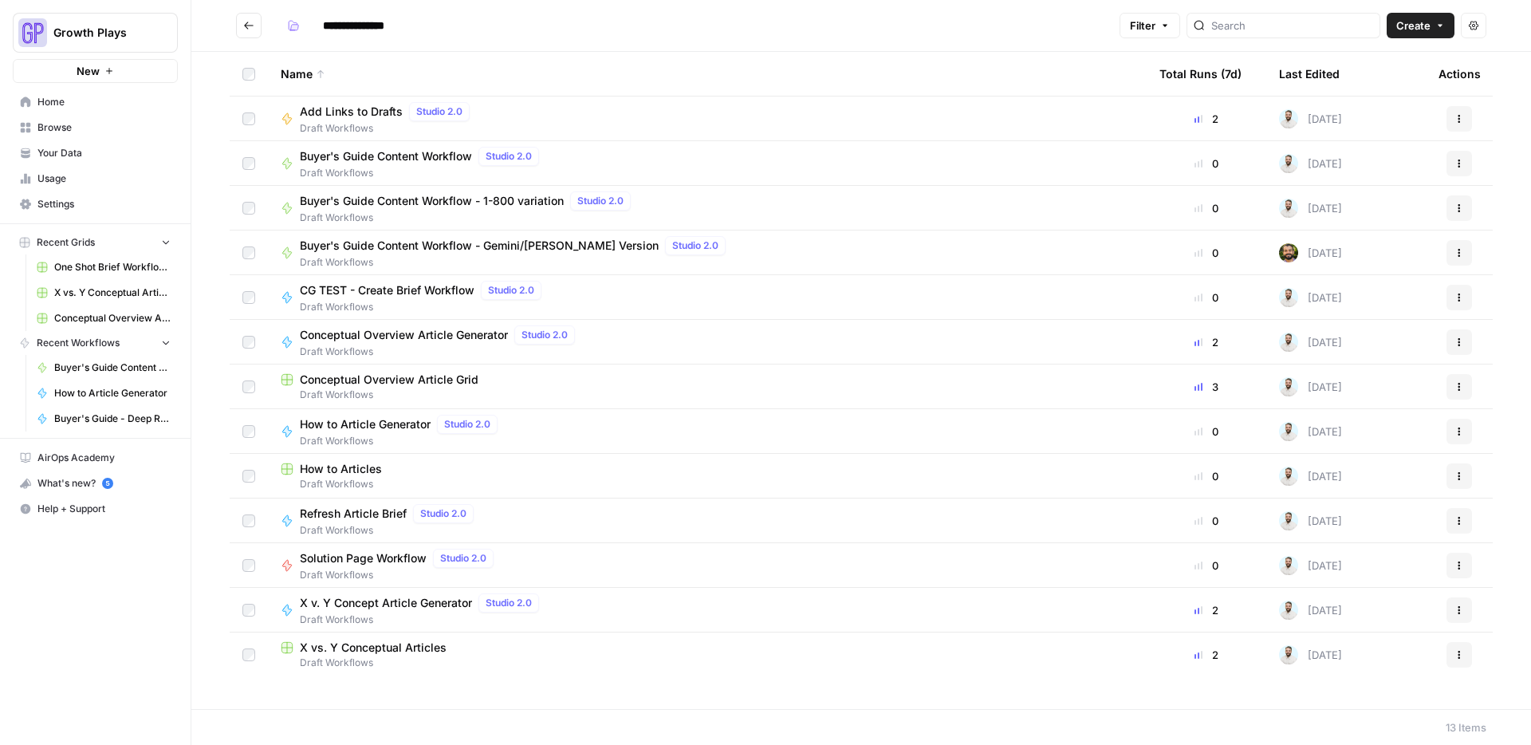
click at [236, 22] on button "Go back" at bounding box center [249, 26] width 26 height 26
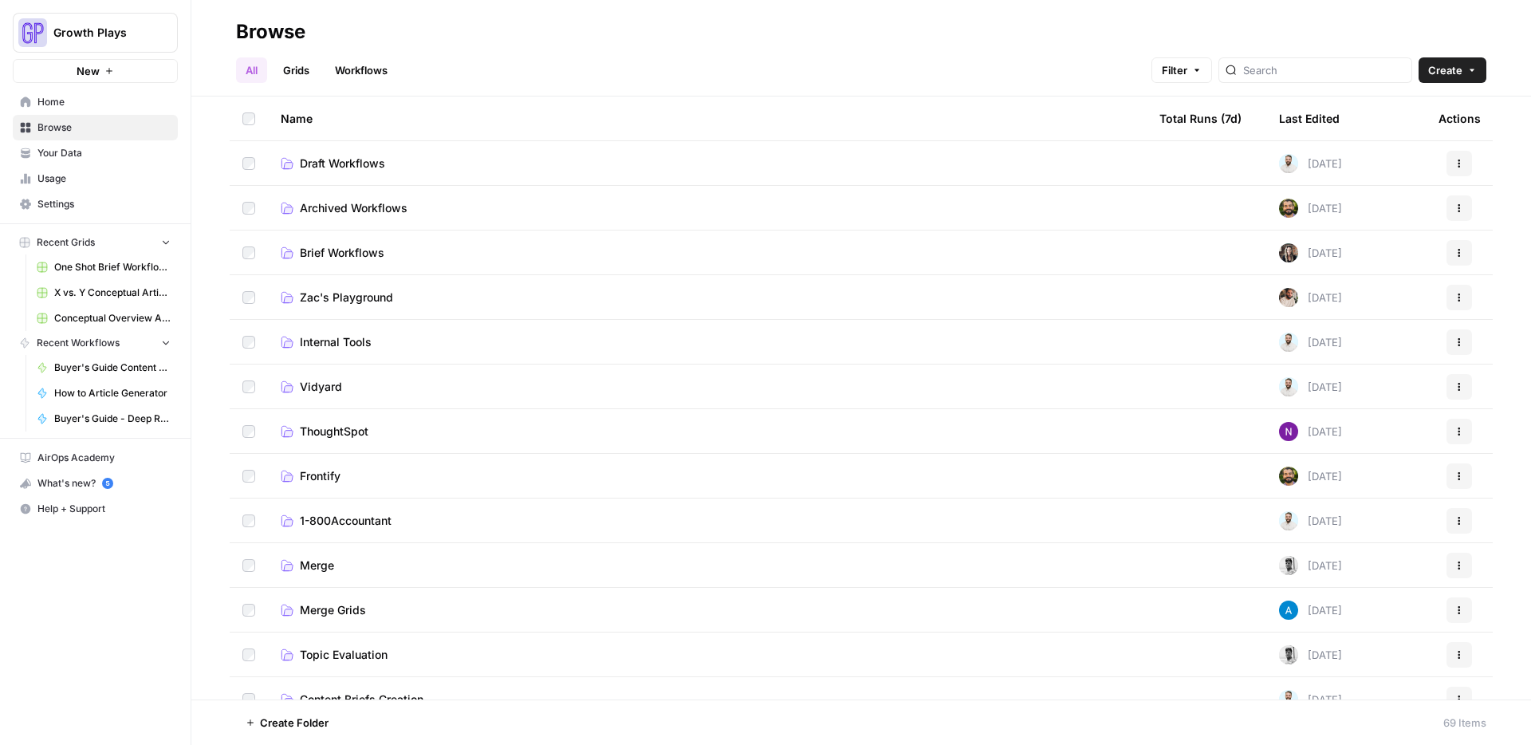
click at [338, 250] on span "Brief Workflows" at bounding box center [342, 253] width 84 height 16
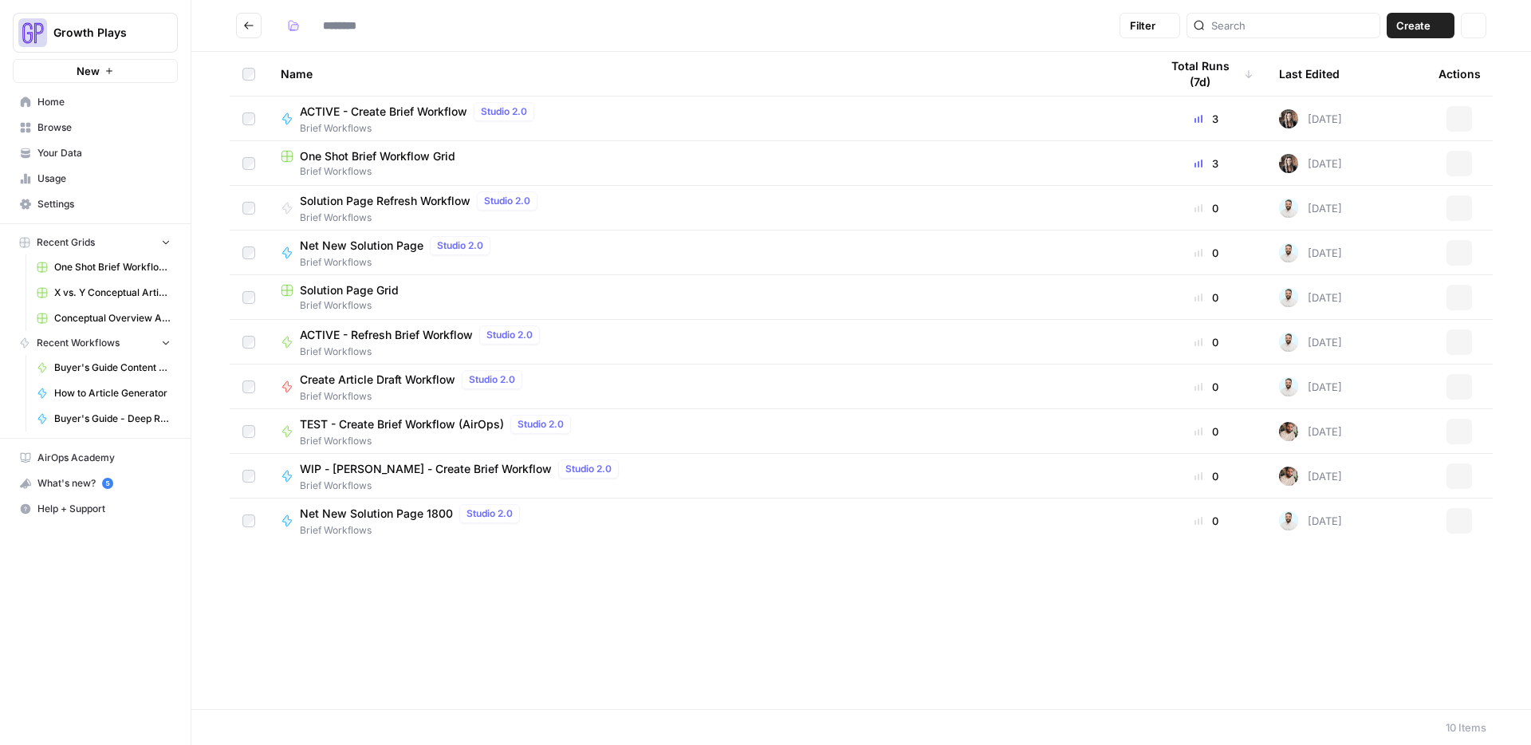
type input "**********"
click at [351, 155] on span "One Shot Brief Workflow Grid" at bounding box center [377, 156] width 155 height 16
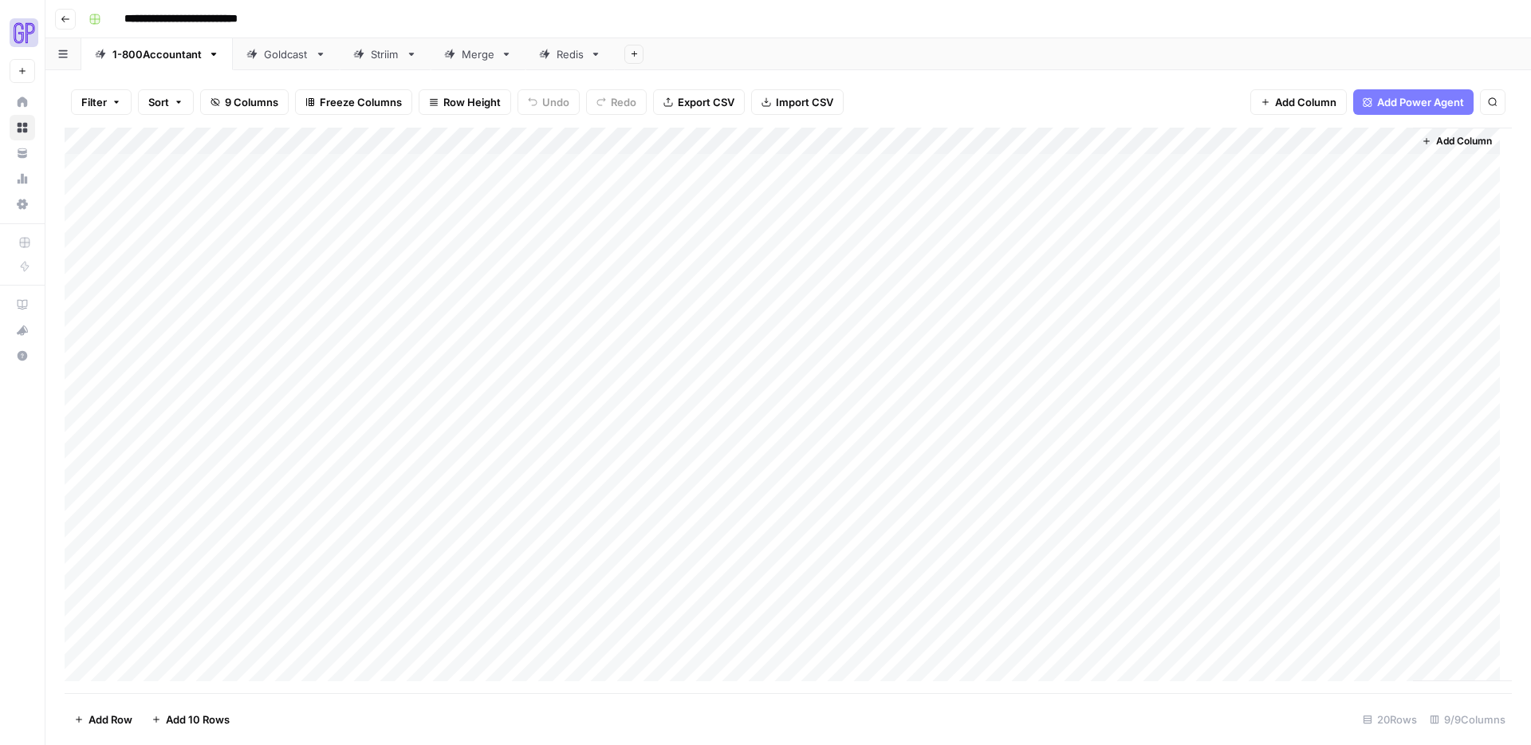
click at [566, 54] on div "Redis" at bounding box center [569, 54] width 27 height 16
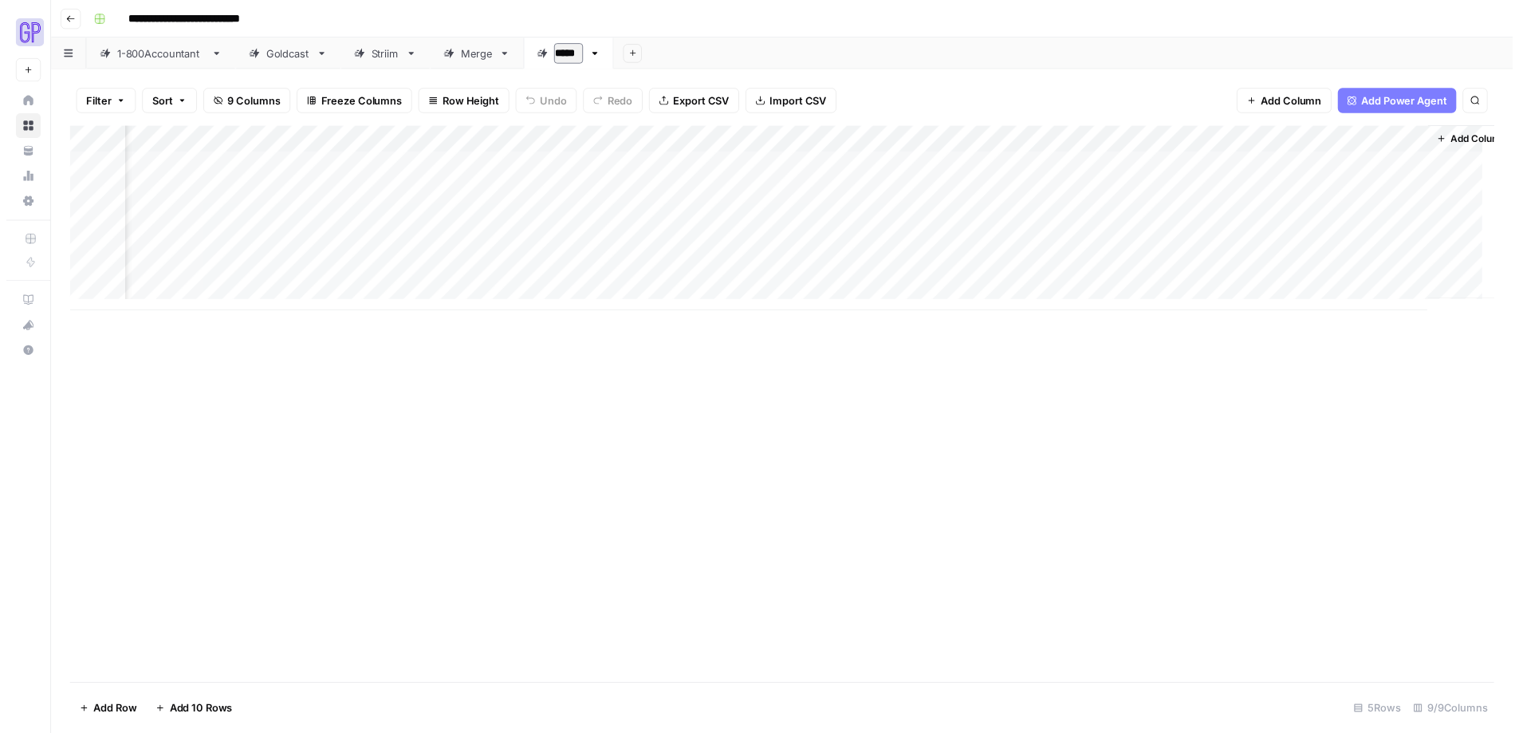
scroll to position [0, 349]
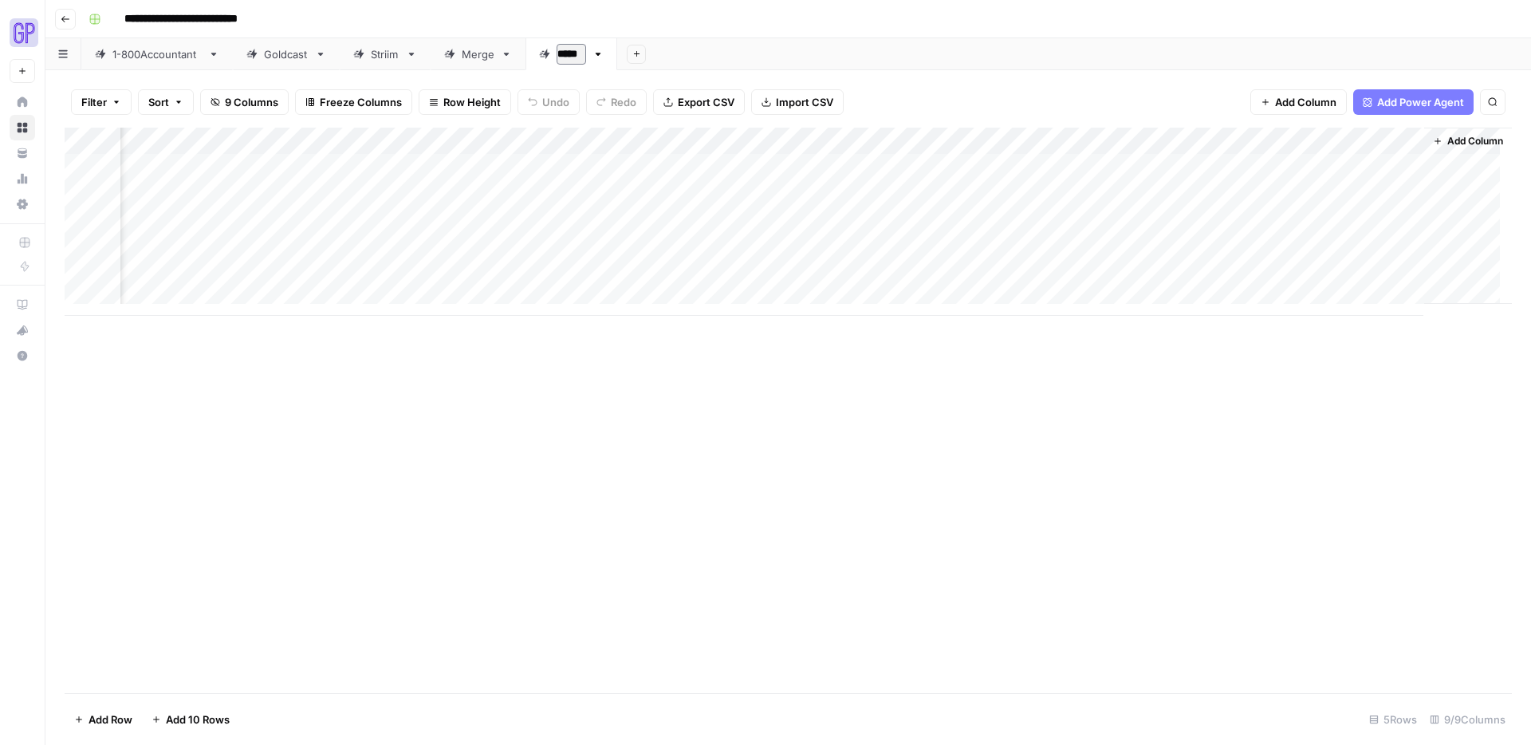
click at [1390, 166] on div "Add Column" at bounding box center [788, 222] width 1447 height 188
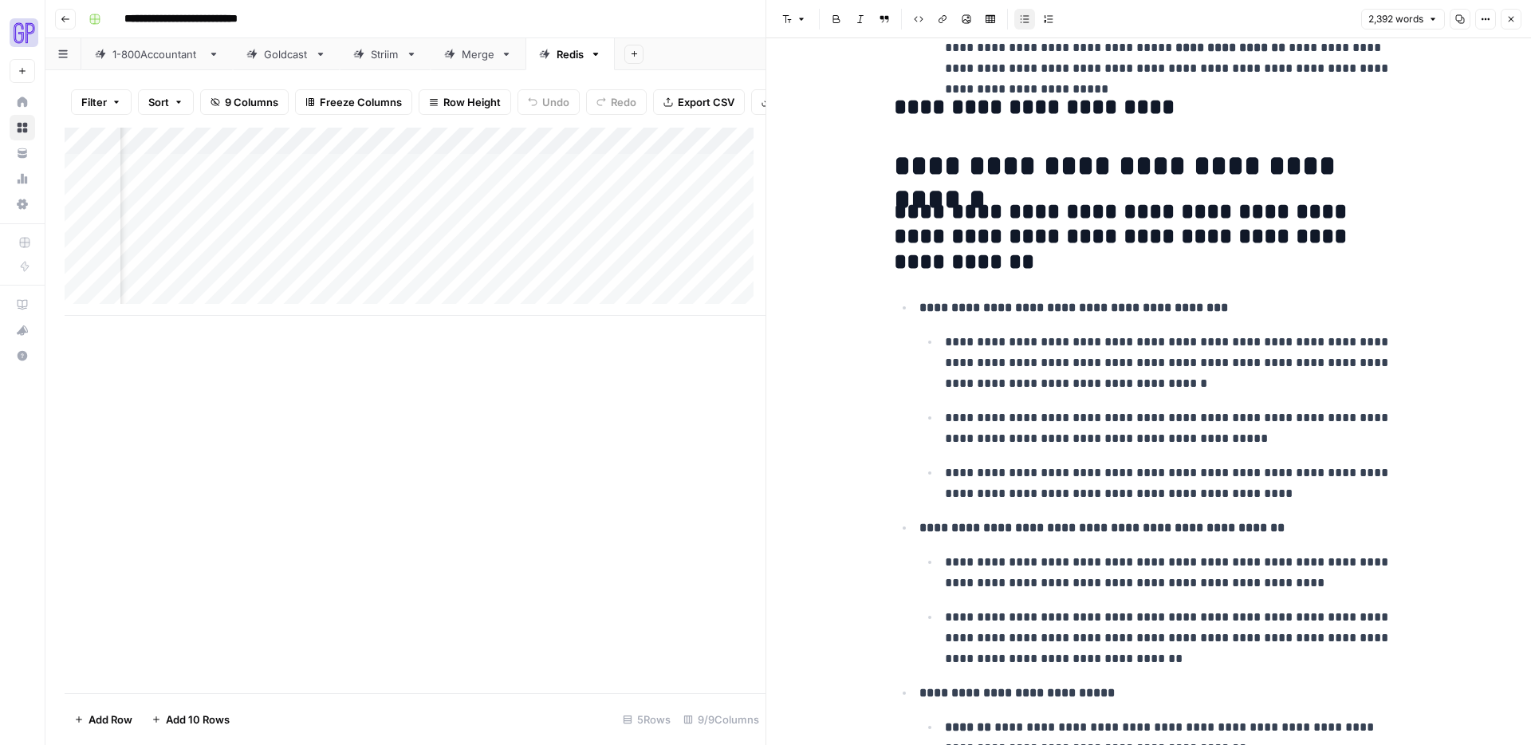
scroll to position [2378, 0]
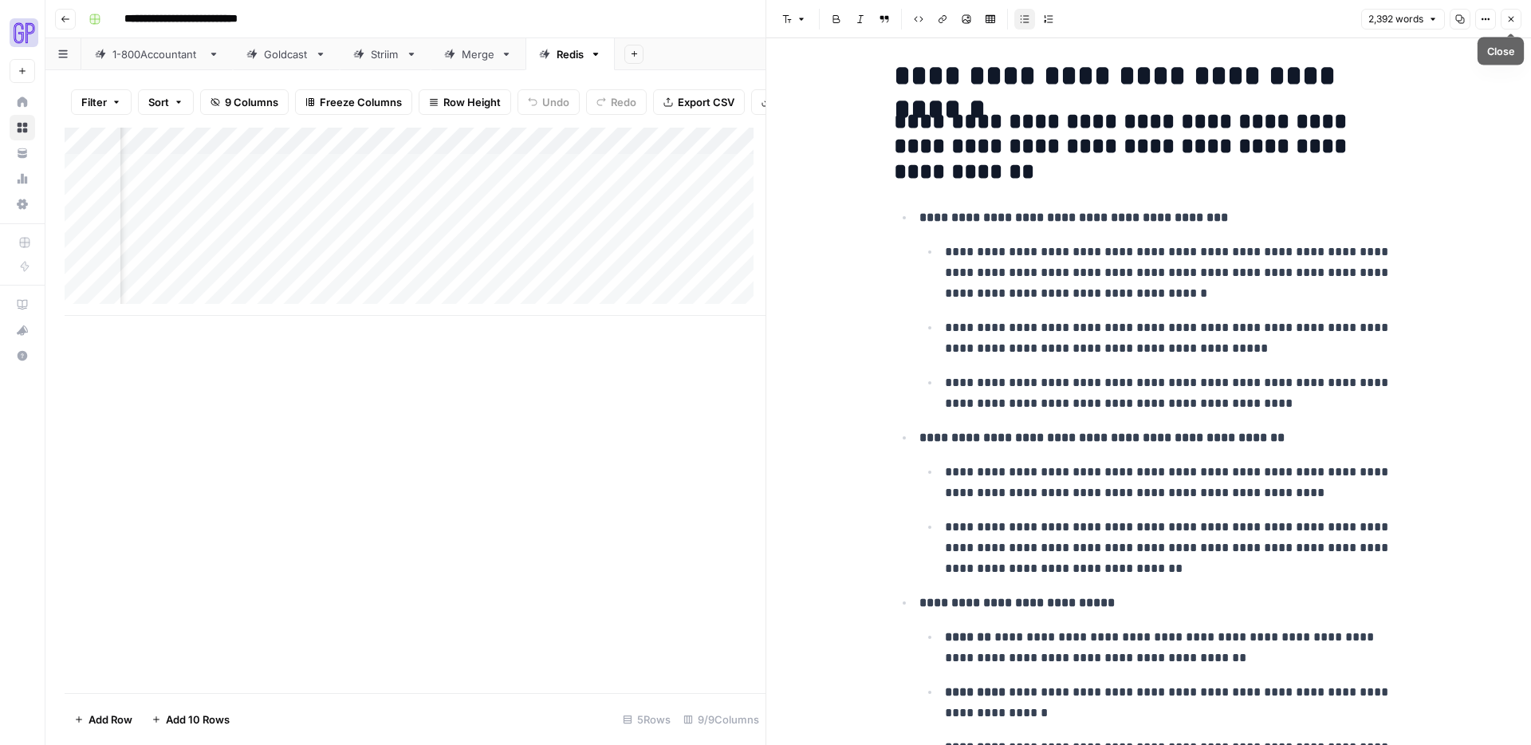
click at [1508, 23] on icon "button" at bounding box center [1511, 19] width 10 height 10
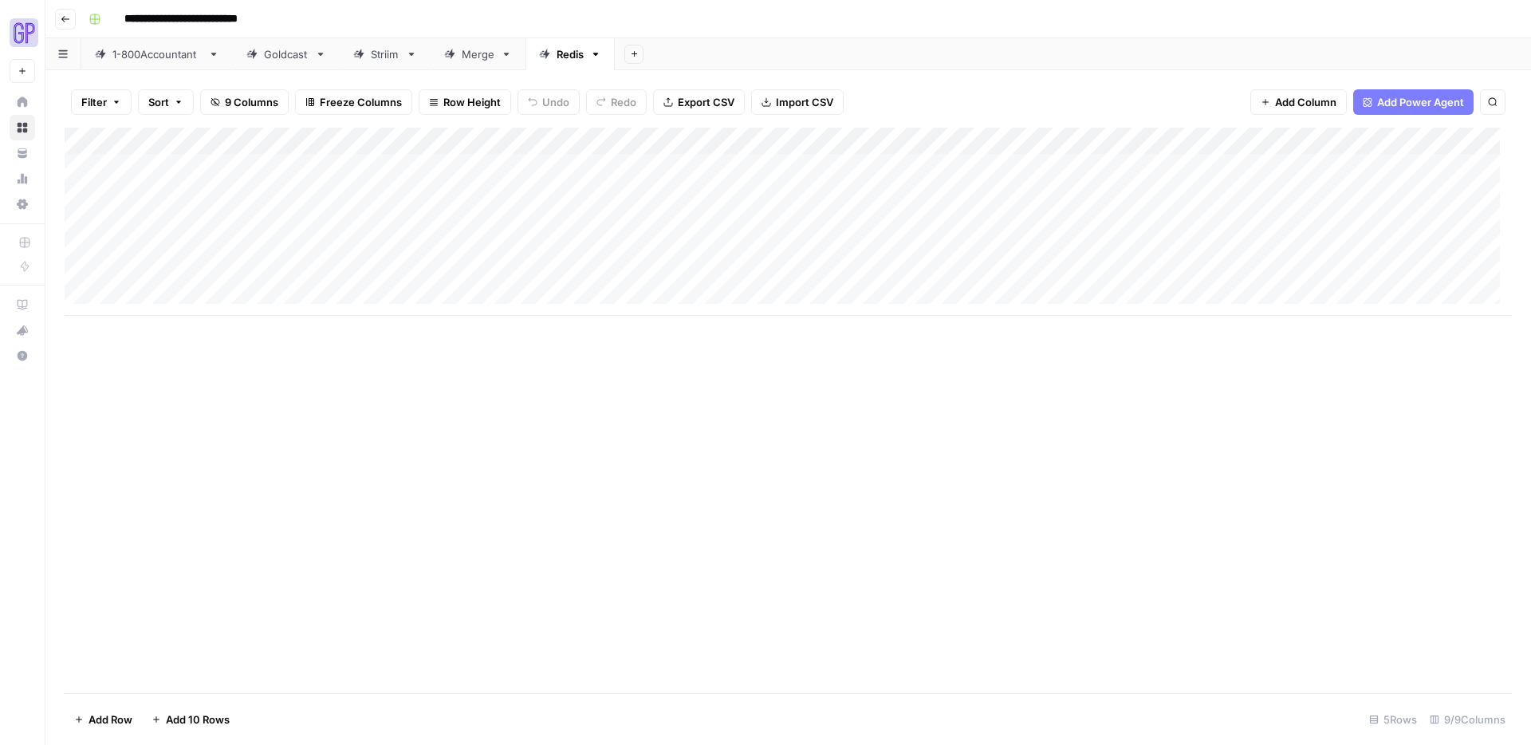
click at [248, 168] on div "Add Column" at bounding box center [788, 222] width 1447 height 188
click at [248, 168] on textarea "*****" at bounding box center [247, 168] width 255 height 22
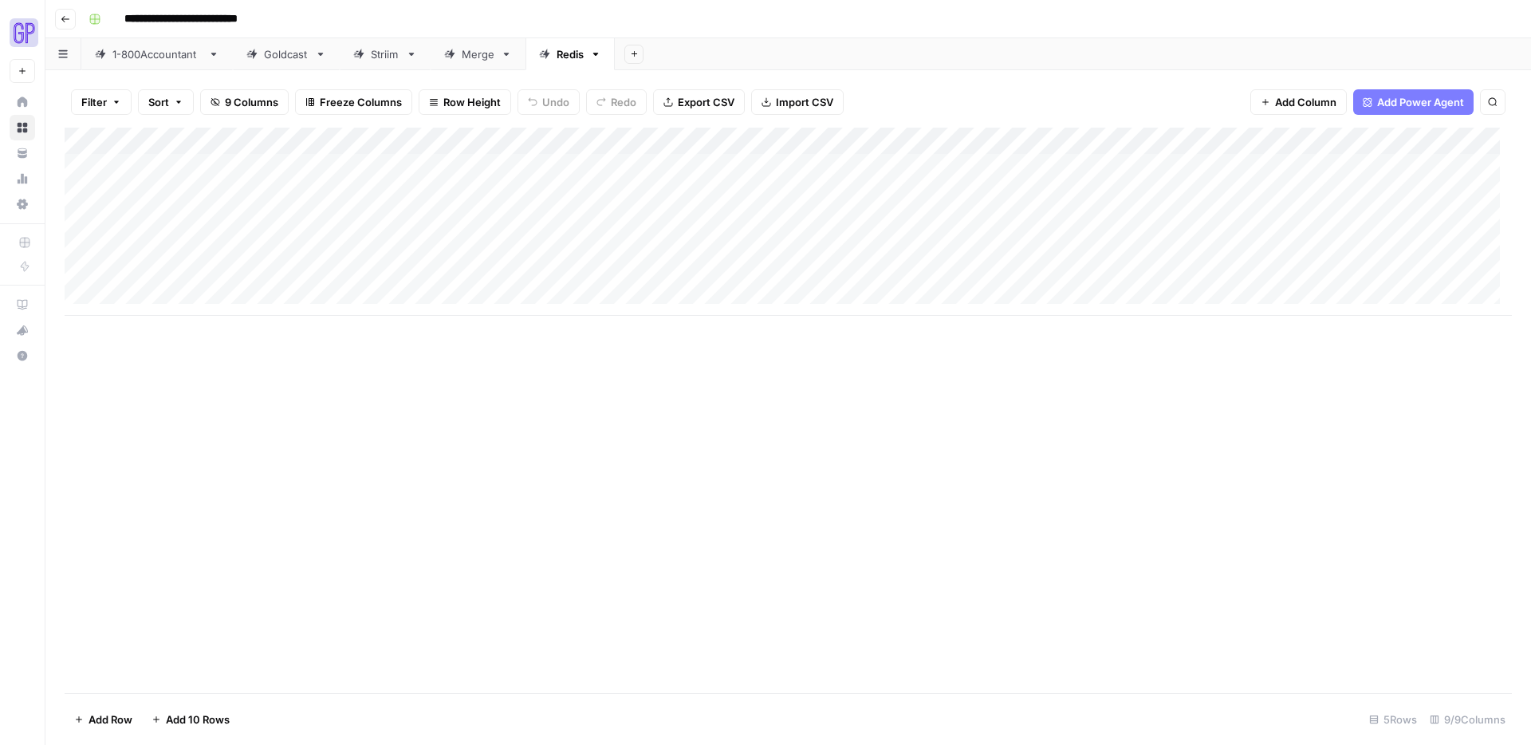
click at [229, 198] on div "Add Column" at bounding box center [788, 222] width 1447 height 188
click at [395, 169] on div "Add Column" at bounding box center [788, 222] width 1447 height 188
click at [395, 169] on textarea "**********" at bounding box center [476, 168] width 255 height 22
click at [392, 195] on div "Add Column" at bounding box center [788, 222] width 1447 height 188
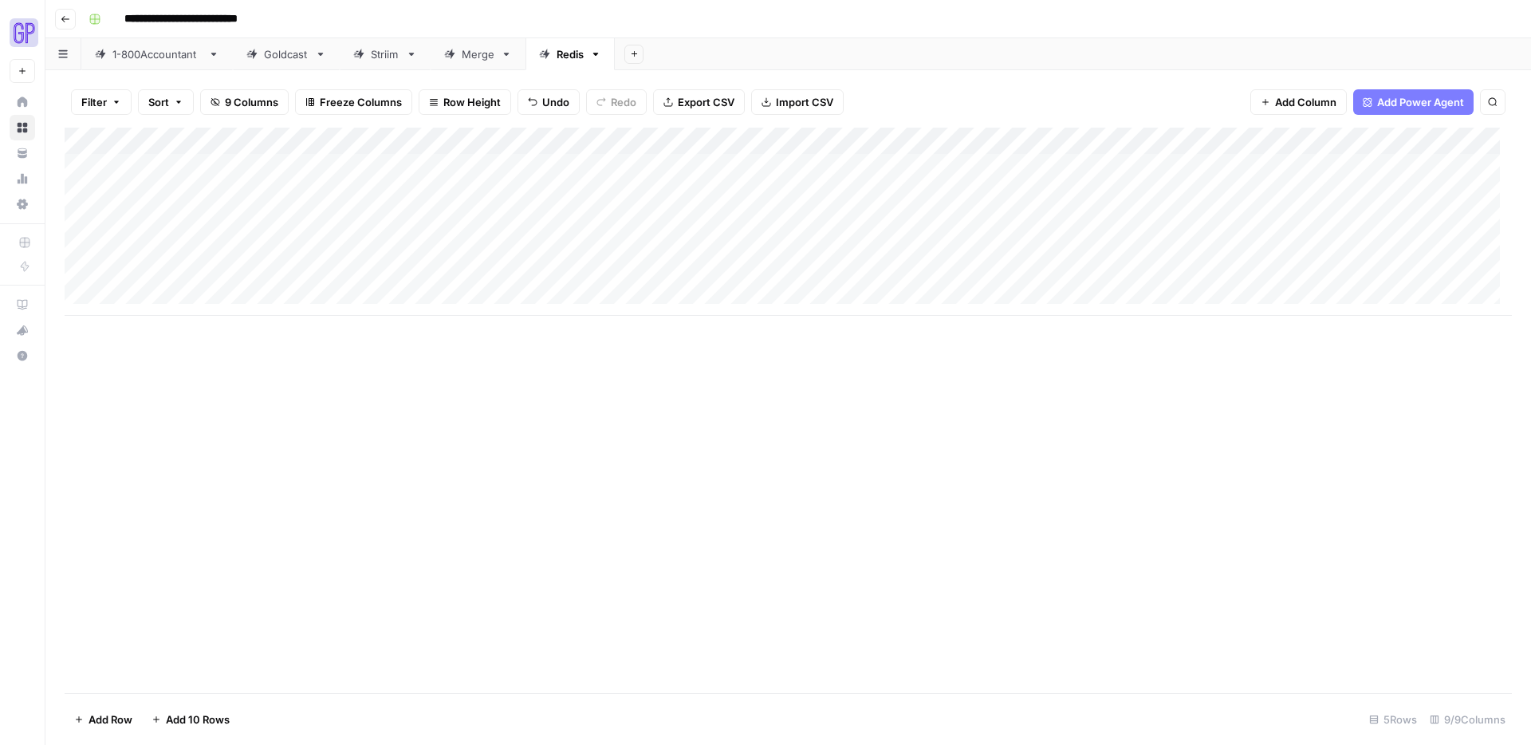
click at [693, 163] on div "Add Column" at bounding box center [788, 222] width 1447 height 188
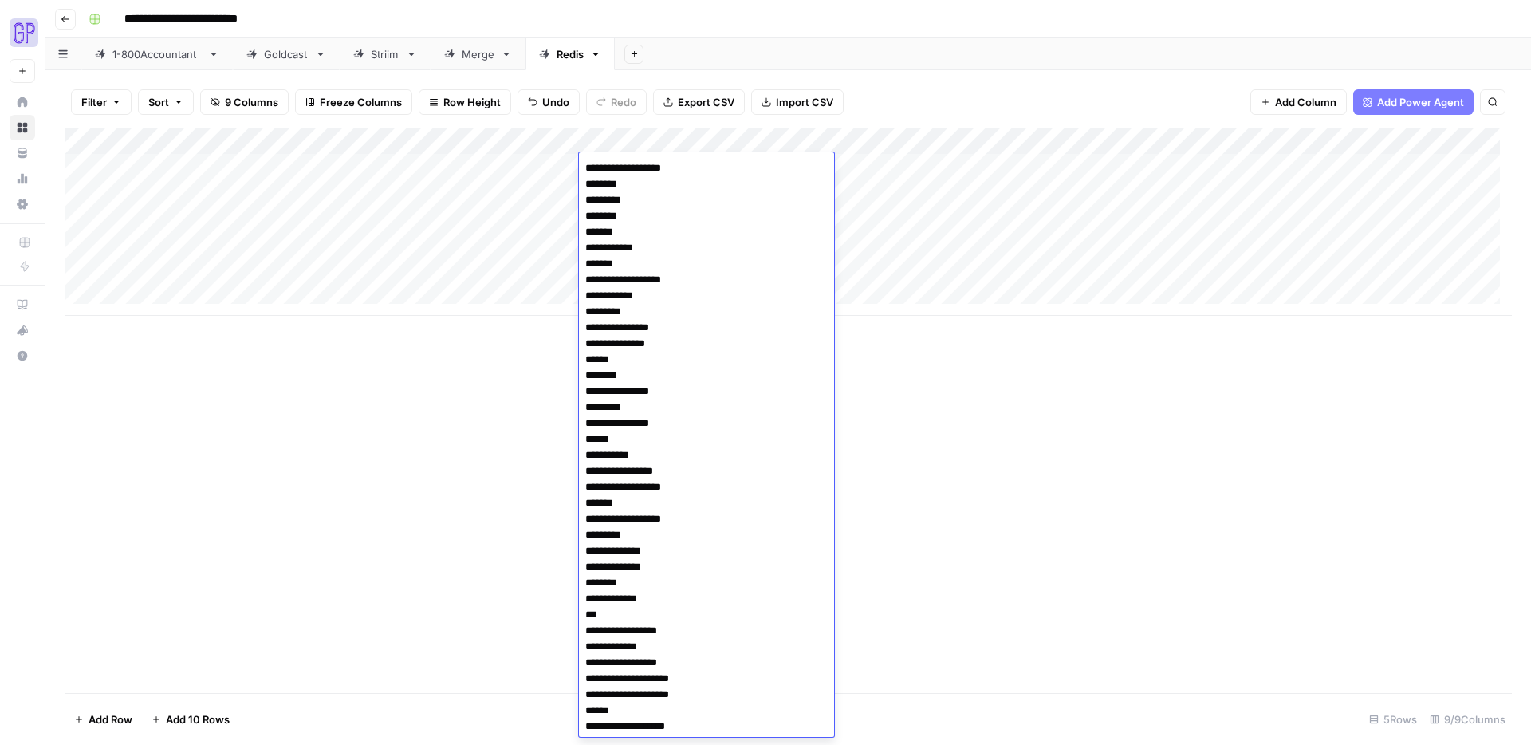
scroll to position [304, 0]
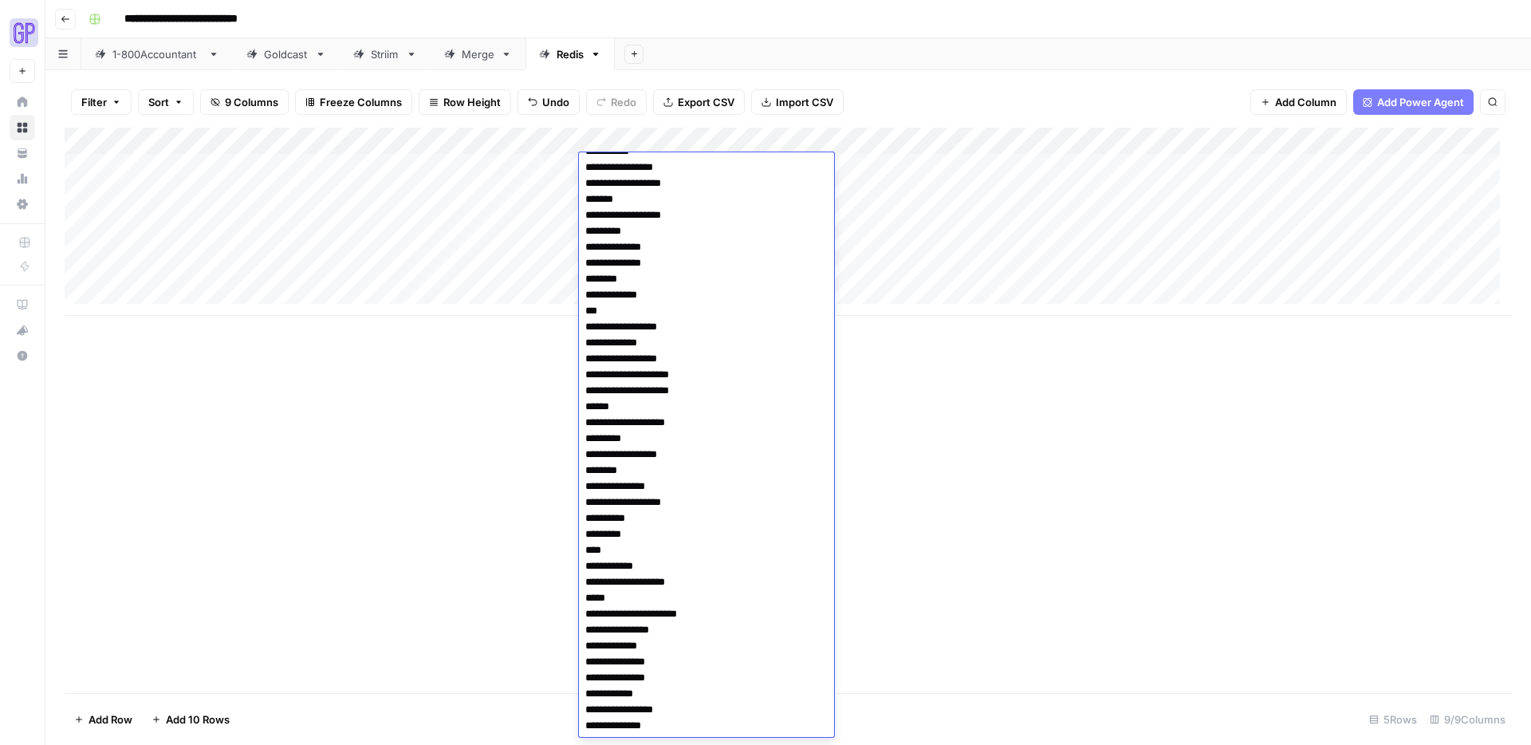
drag, startPoint x: 394, startPoint y: 493, endPoint x: 628, endPoint y: 198, distance: 376.1
click at [411, 453] on div "Add Column" at bounding box center [788, 410] width 1447 height 565
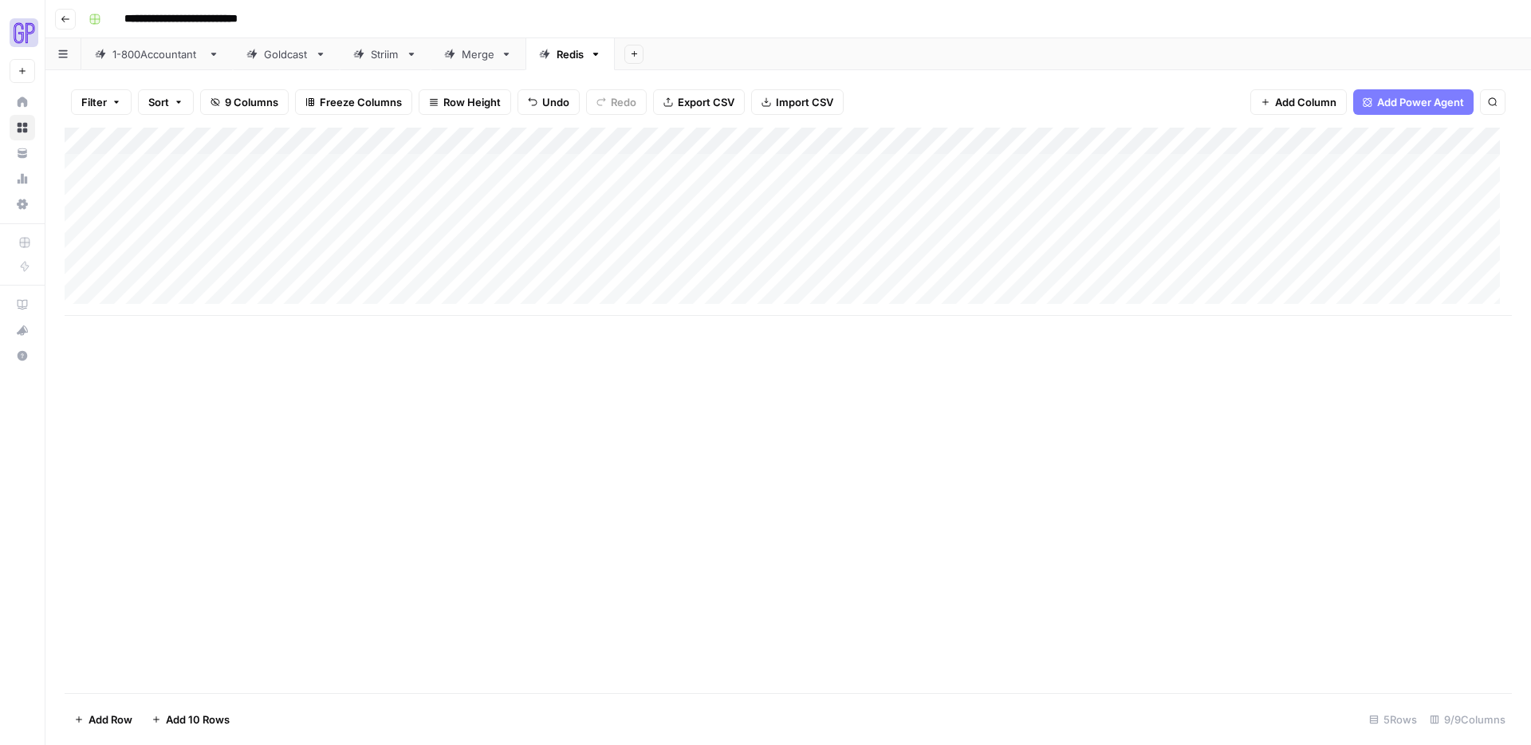
click at [652, 189] on div "Add Column" at bounding box center [788, 222] width 1447 height 188
click at [925, 195] on div "Add Column" at bounding box center [788, 222] width 1447 height 188
click at [668, 193] on div "Add Column" at bounding box center [788, 222] width 1447 height 188
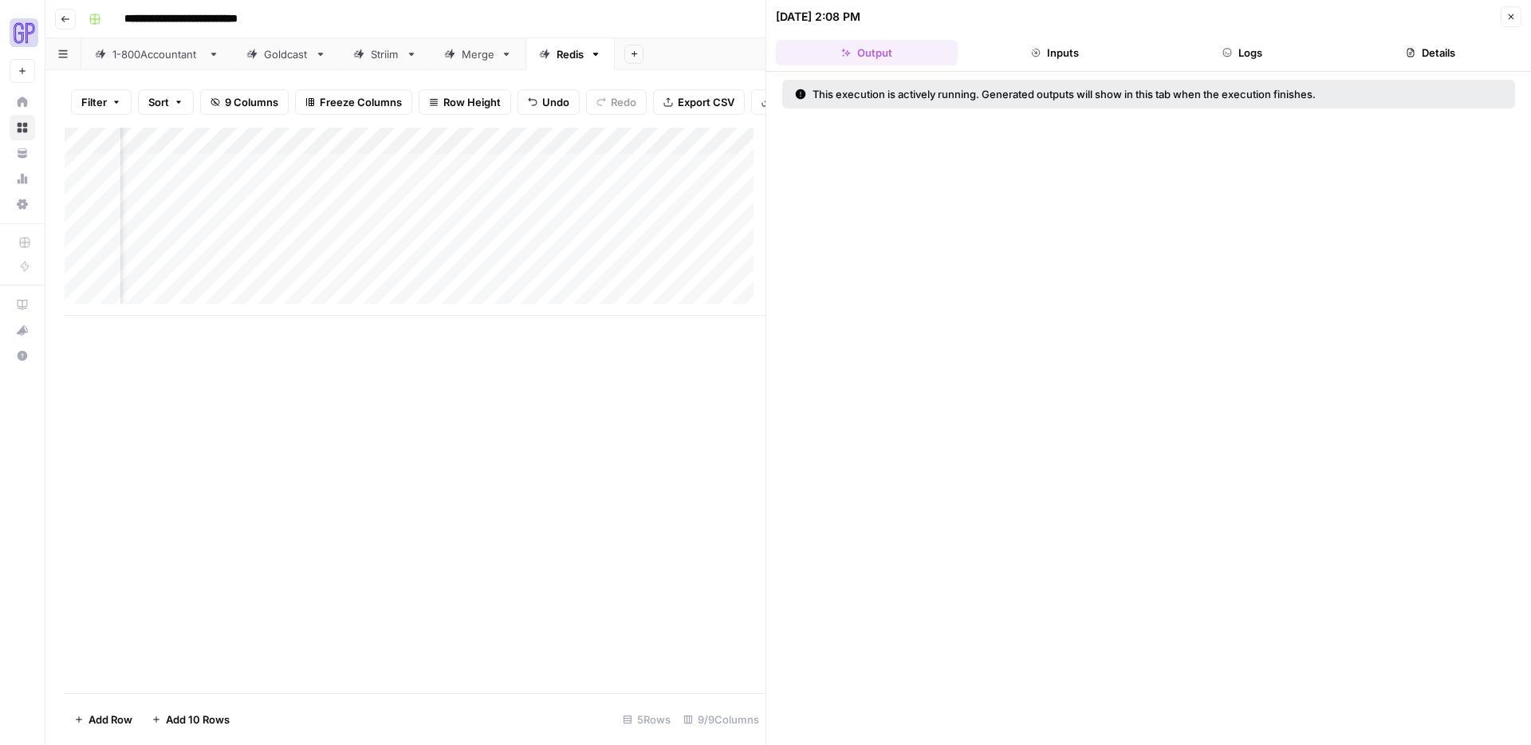
click at [1518, 17] on button "Close" at bounding box center [1510, 16] width 21 height 21
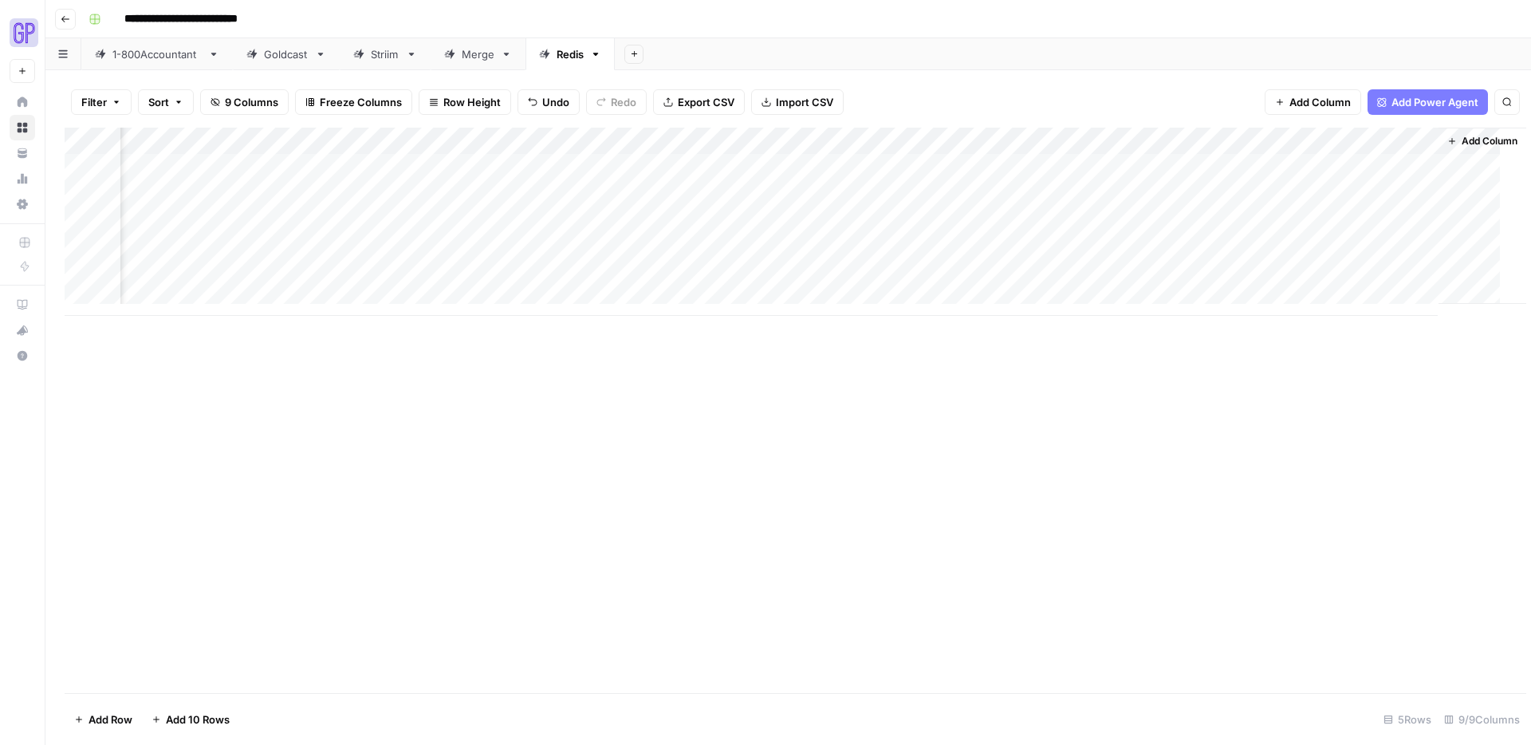
scroll to position [0, 330]
click at [697, 191] on div "Add Column" at bounding box center [788, 222] width 1447 height 188
click at [387, 191] on div "Add Column" at bounding box center [788, 222] width 1447 height 188
click at [366, 171] on div "Add Column" at bounding box center [788, 222] width 1447 height 188
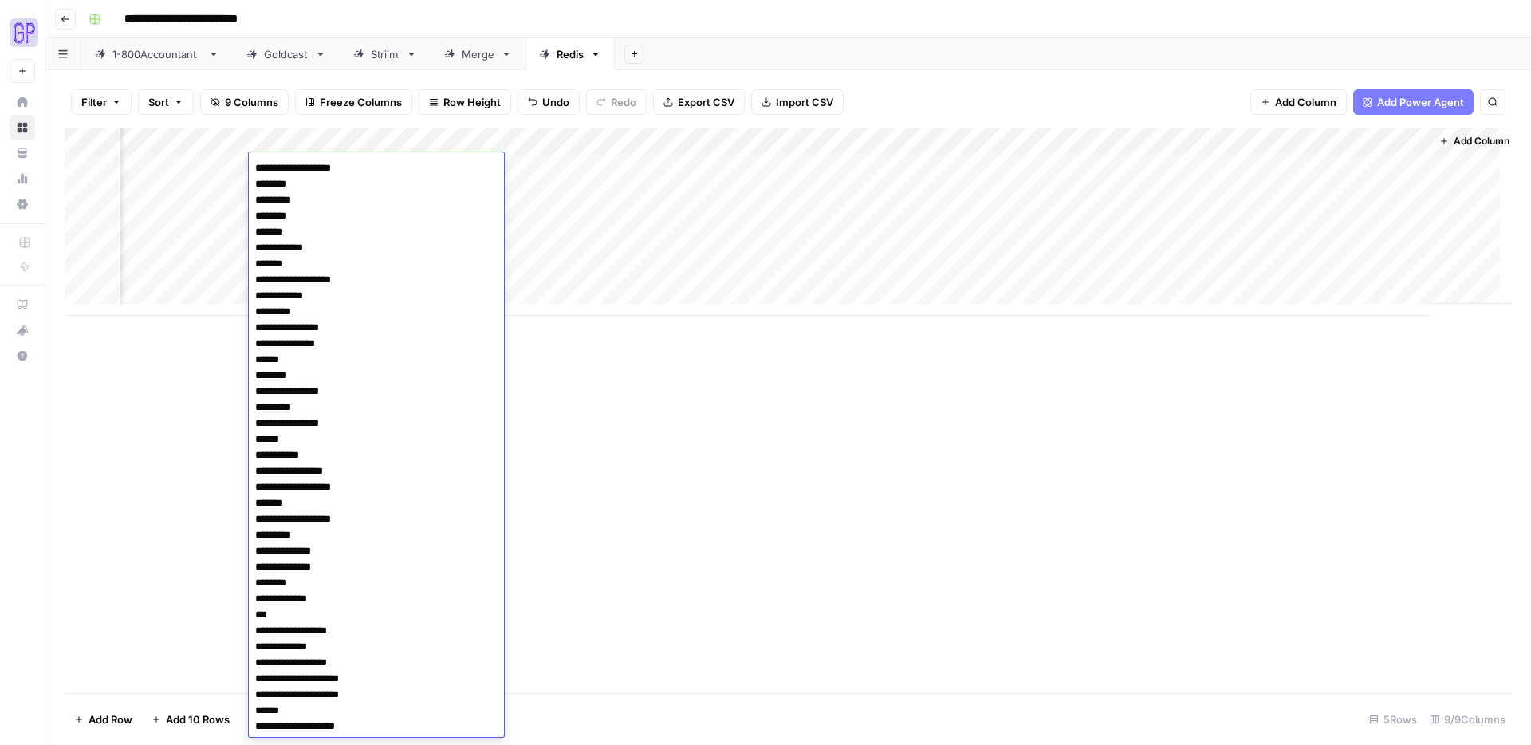
scroll to position [304, 0]
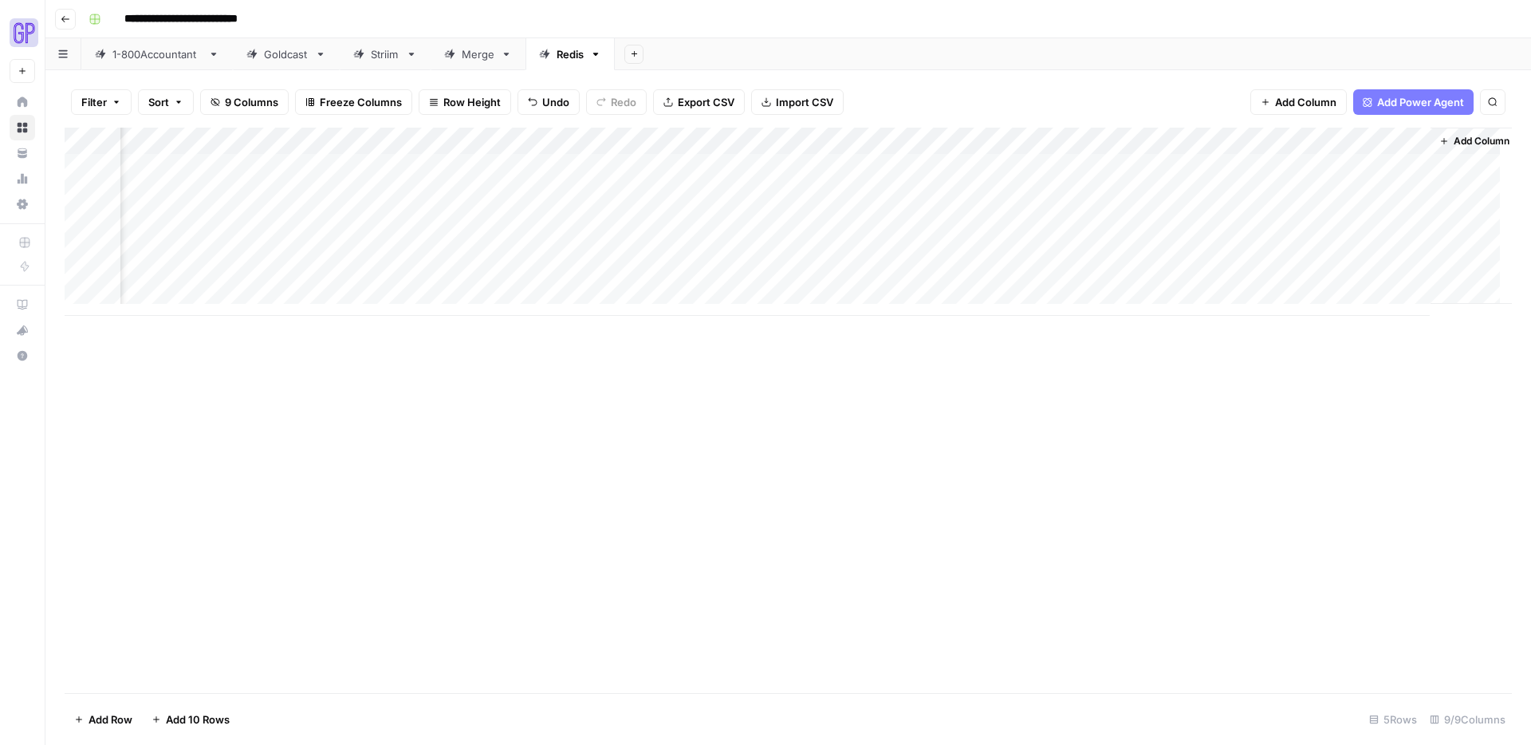
drag, startPoint x: 694, startPoint y: 414, endPoint x: 489, endPoint y: 312, distance: 227.8
click at [687, 410] on div "Add Column" at bounding box center [788, 410] width 1447 height 565
click at [342, 195] on div "Add Column" at bounding box center [788, 222] width 1447 height 188
click at [342, 195] on textarea "**********" at bounding box center [376, 195] width 255 height 22
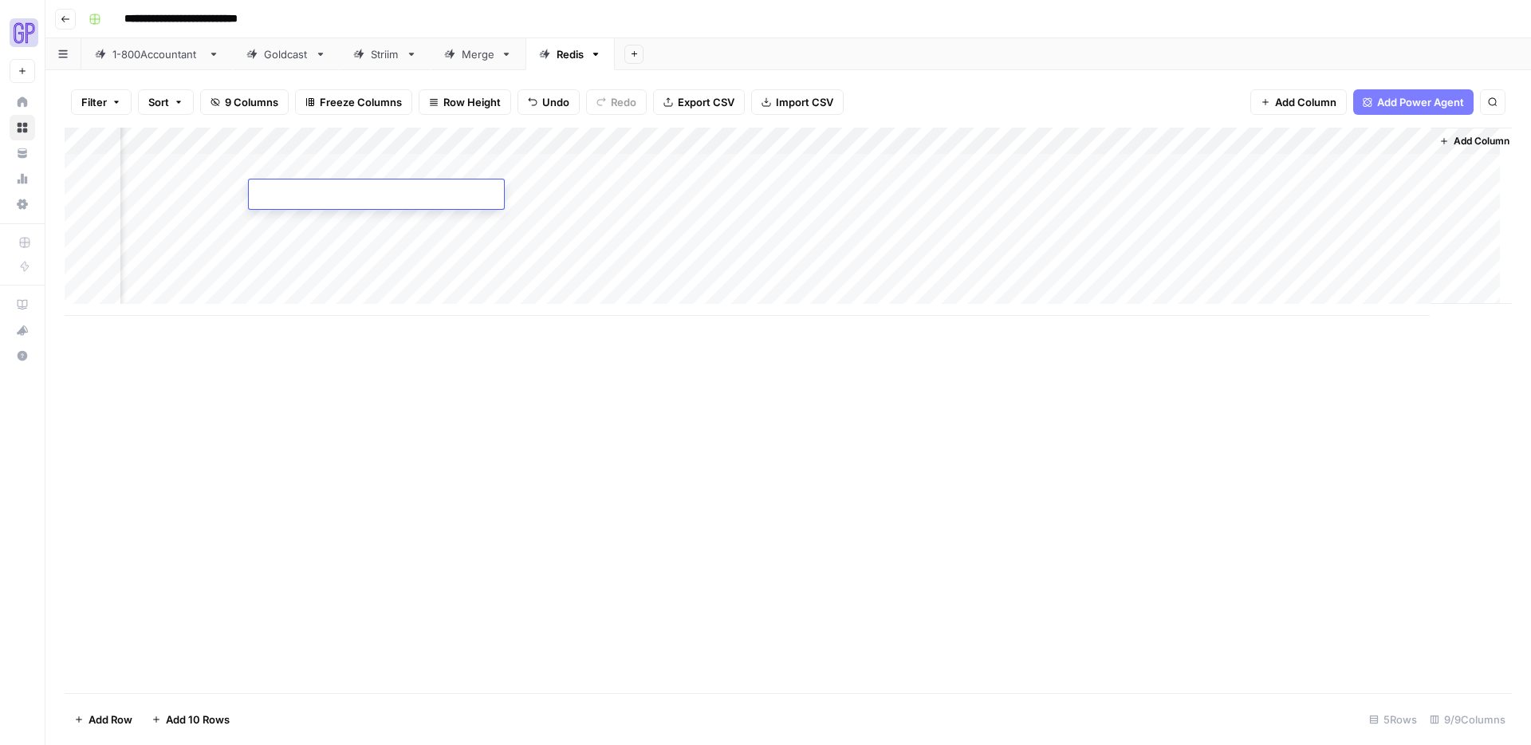
type textarea "**********"
click at [662, 476] on div "Add Column" at bounding box center [788, 410] width 1447 height 565
click at [699, 192] on div "Add Column" at bounding box center [788, 222] width 1447 height 188
click at [1410, 195] on div "Add Column" at bounding box center [788, 222] width 1447 height 188
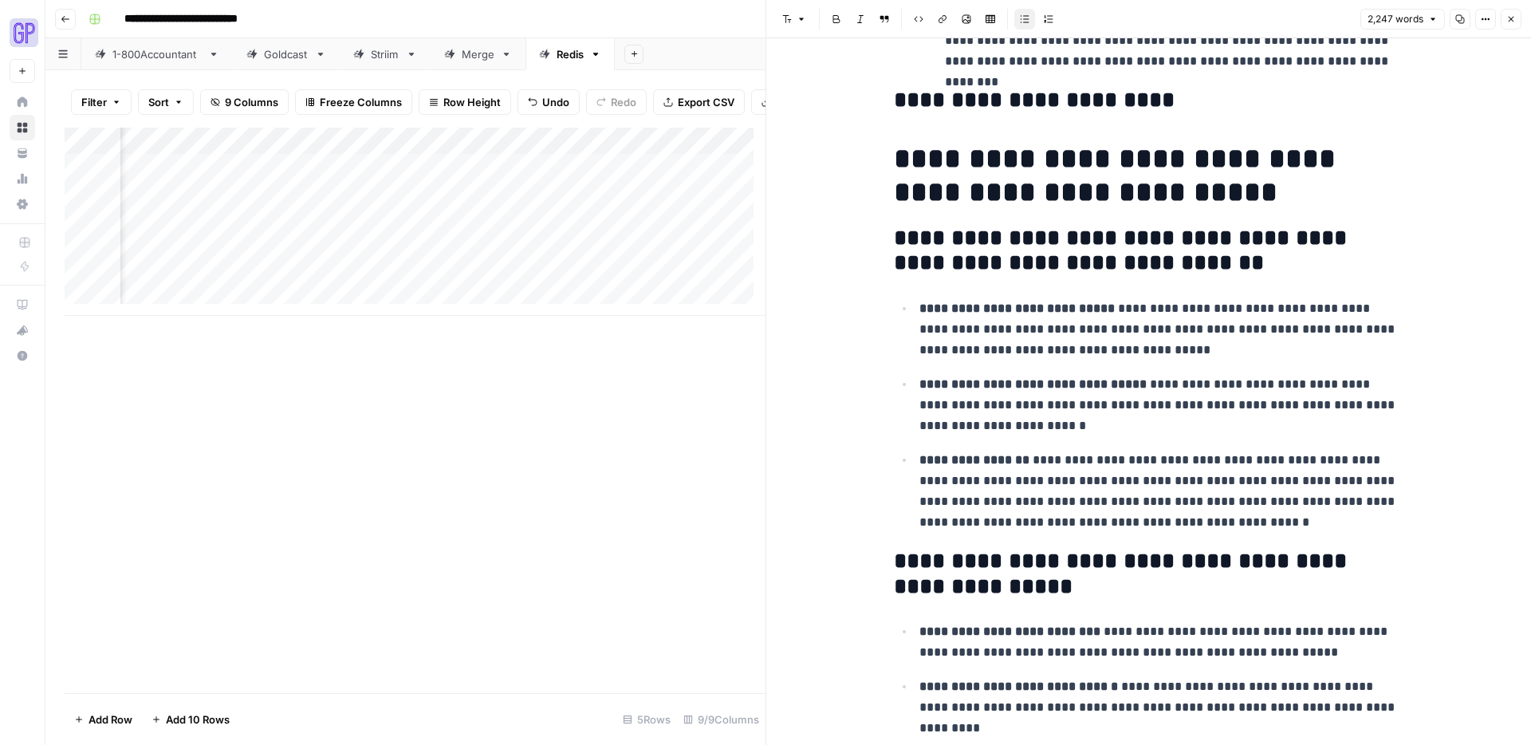
scroll to position [2426, 0]
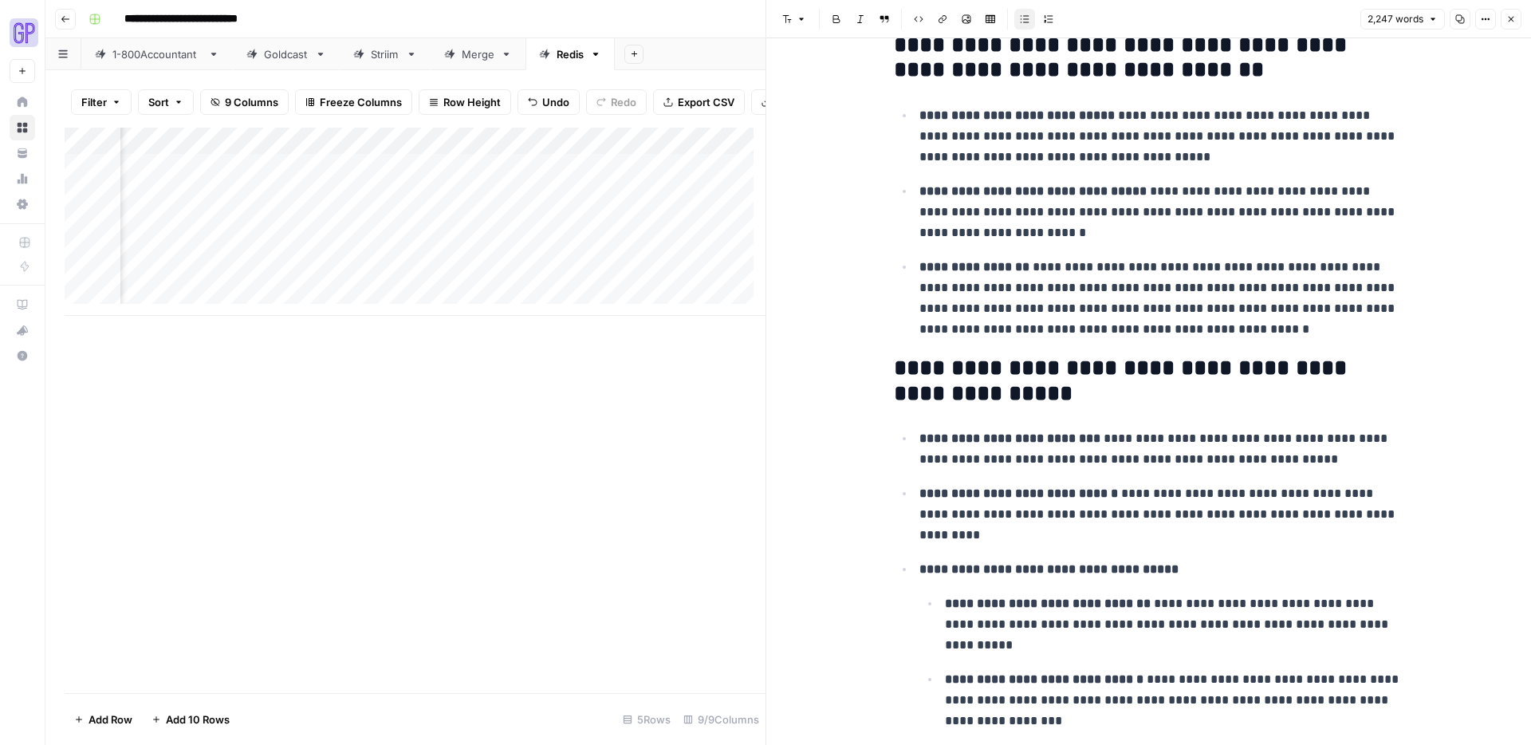
click at [1515, 21] on button "Close" at bounding box center [1510, 19] width 21 height 21
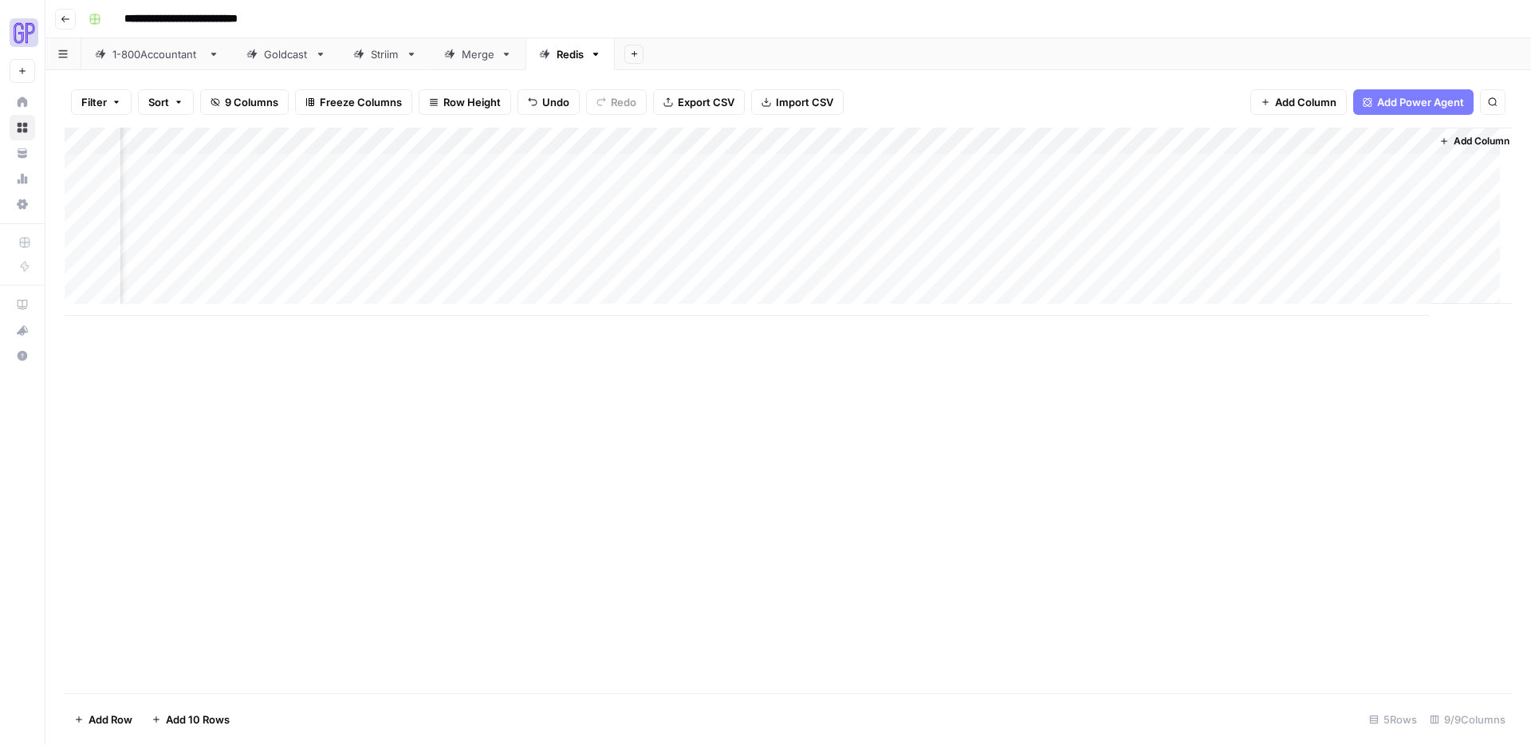
click at [563, 136] on div "Add Column" at bounding box center [788, 222] width 1447 height 188
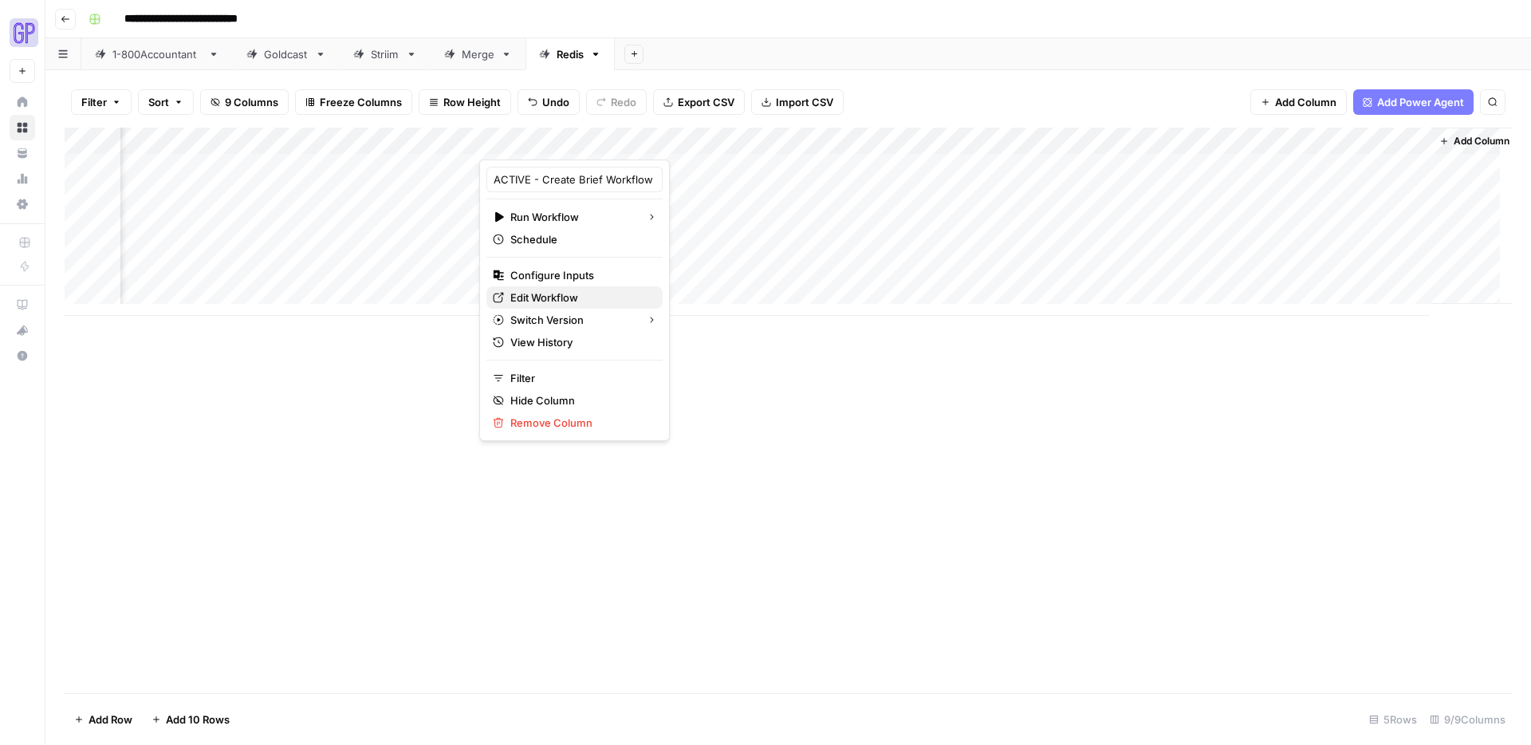
click at [542, 292] on span "Edit Workflow" at bounding box center [580, 297] width 140 height 16
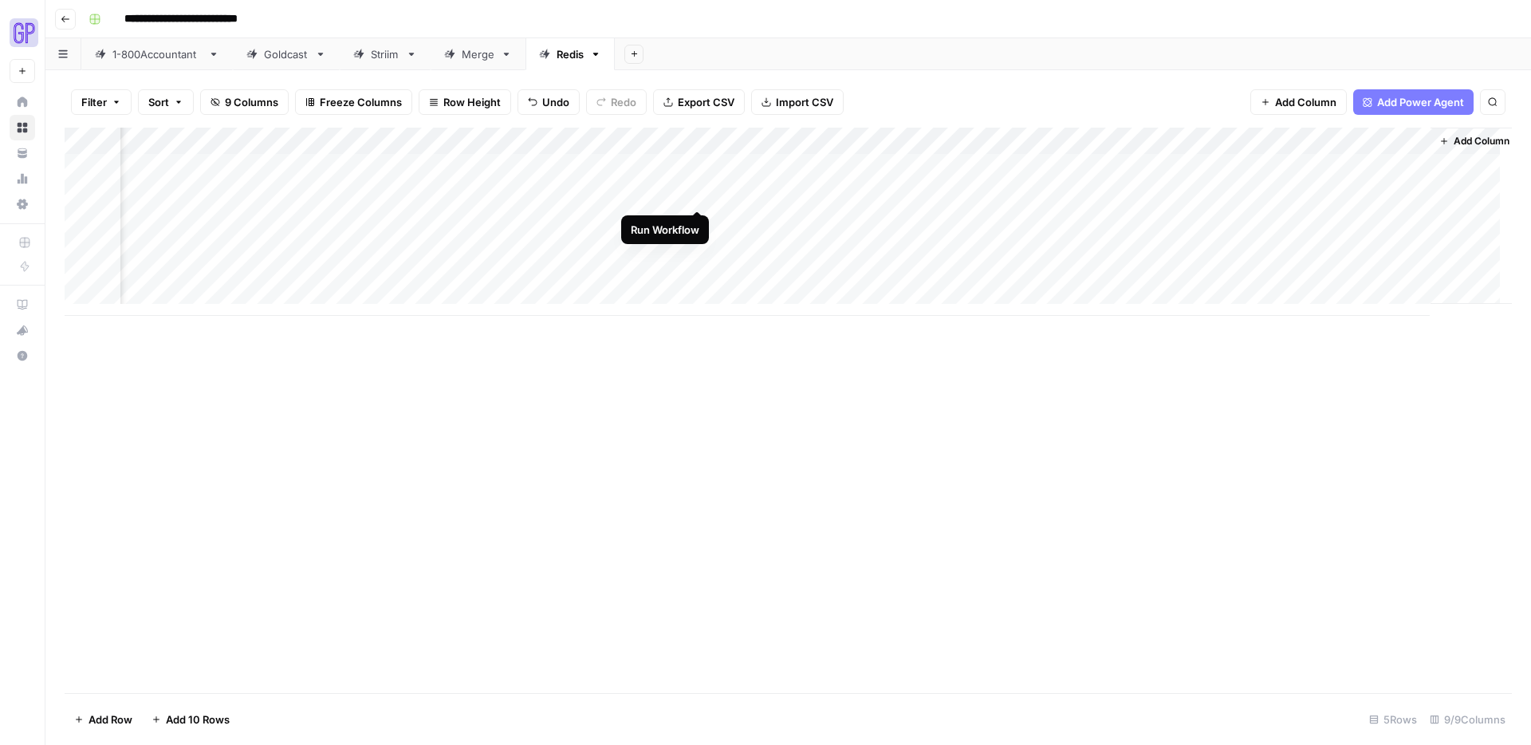
click at [692, 193] on div "Add Column" at bounding box center [788, 222] width 1447 height 188
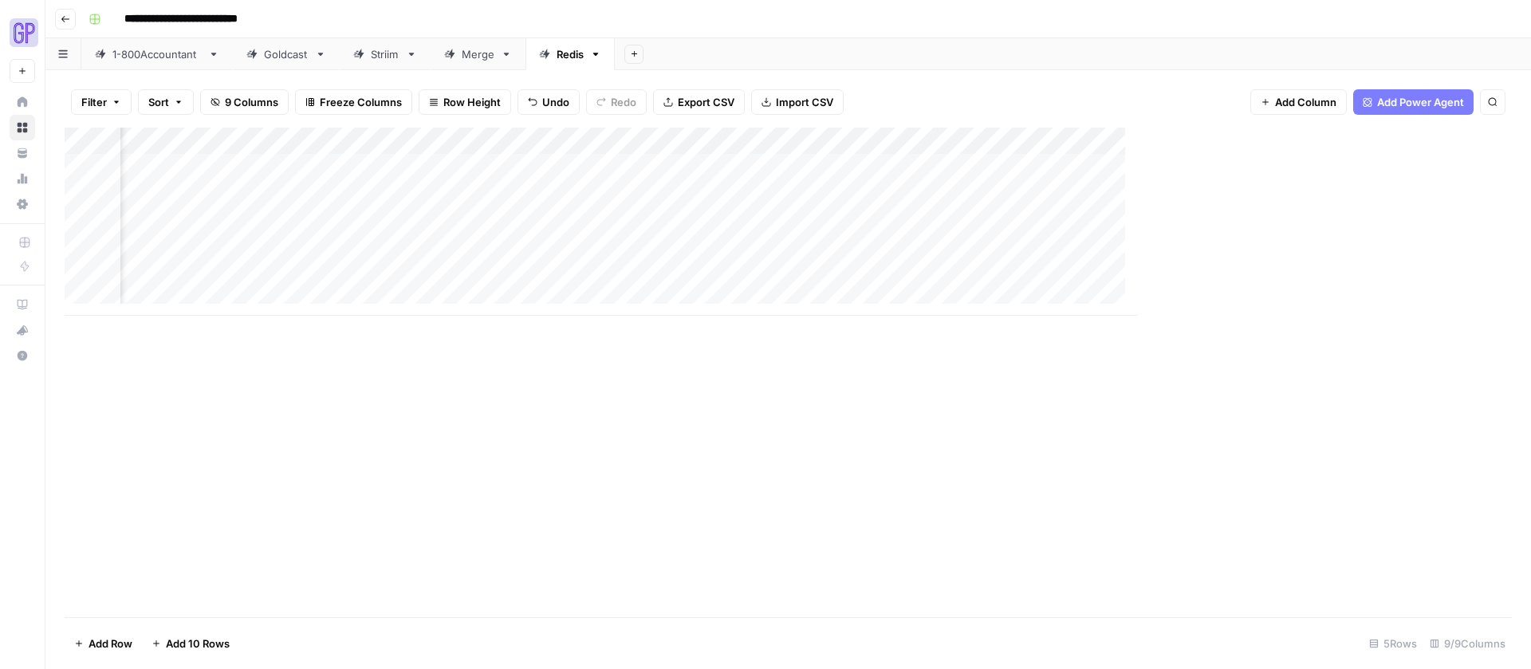
scroll to position [0, 330]
click at [1416, 195] on div "Add Column" at bounding box center [788, 222] width 1447 height 188
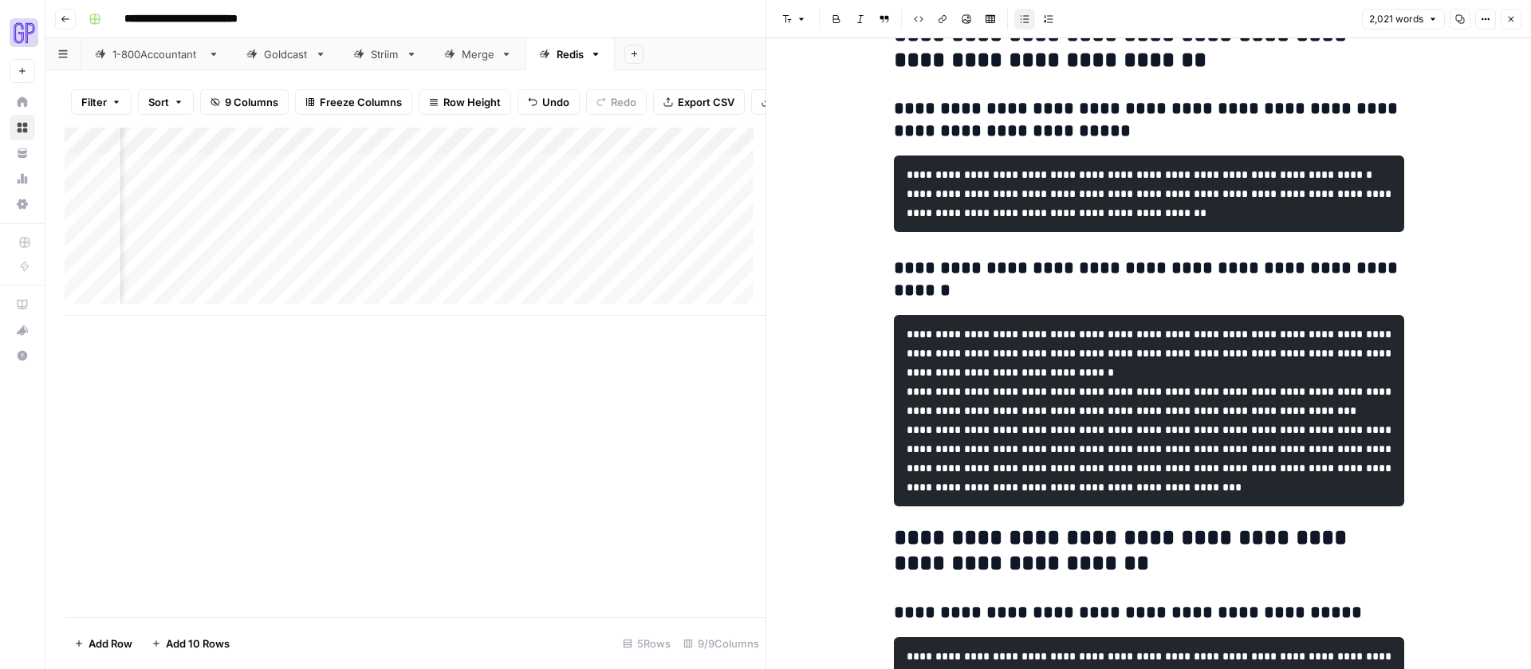
scroll to position [3181, 0]
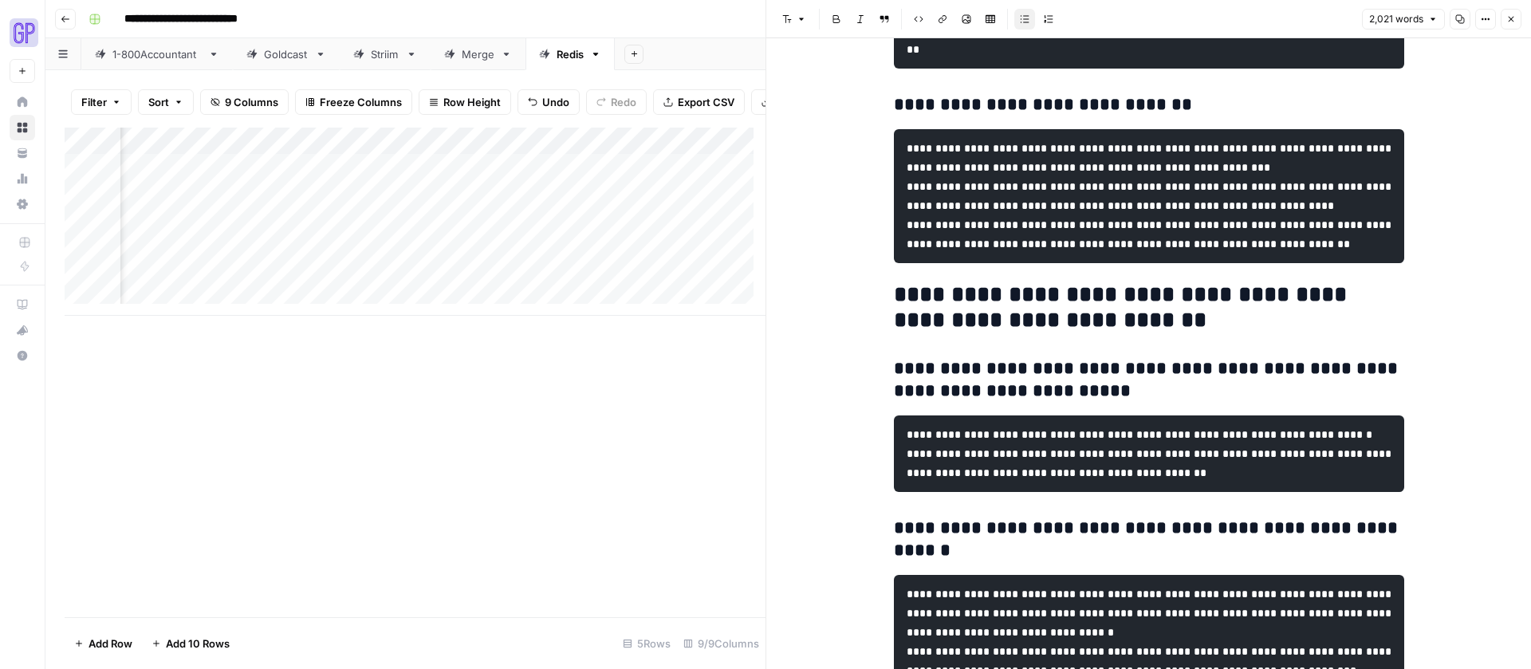
click at [1512, 22] on icon "button" at bounding box center [1511, 19] width 10 height 10
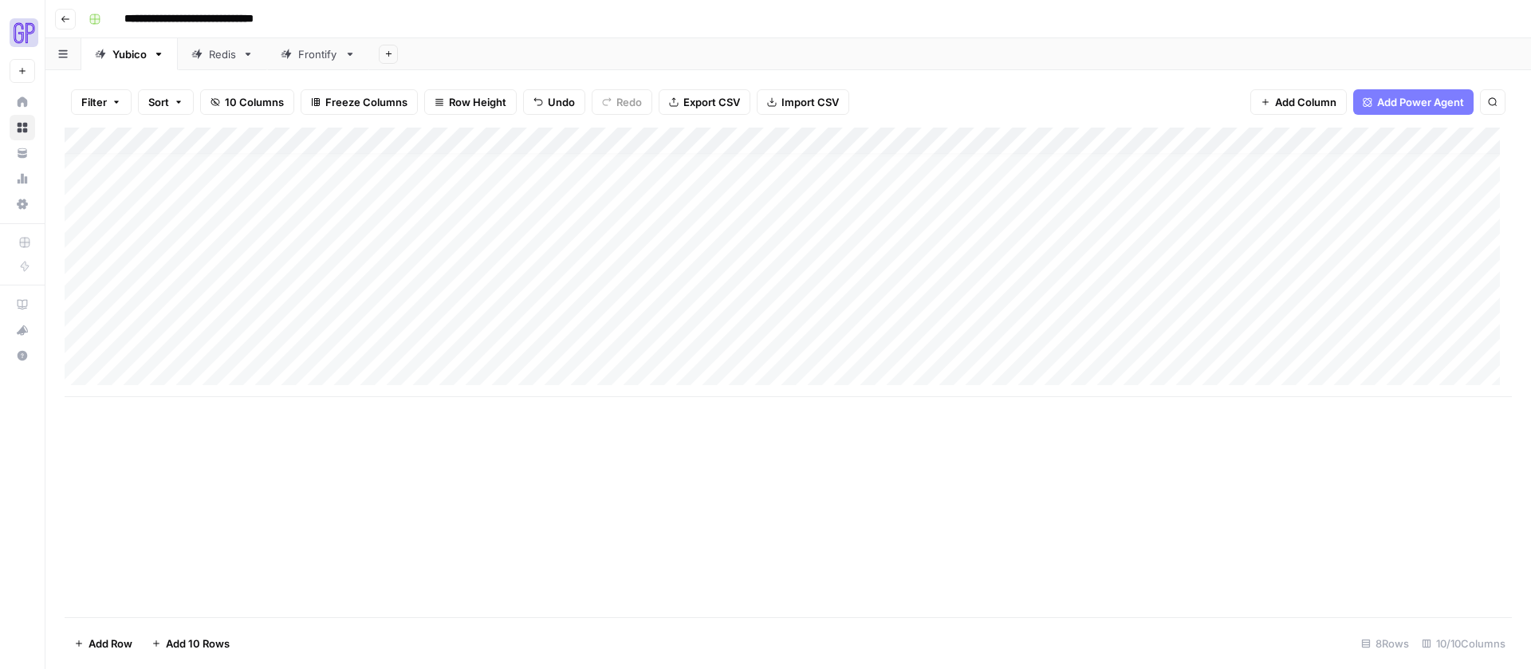
scroll to position [12, 0]
click at [69, 15] on icon "button" at bounding box center [66, 19] width 10 height 10
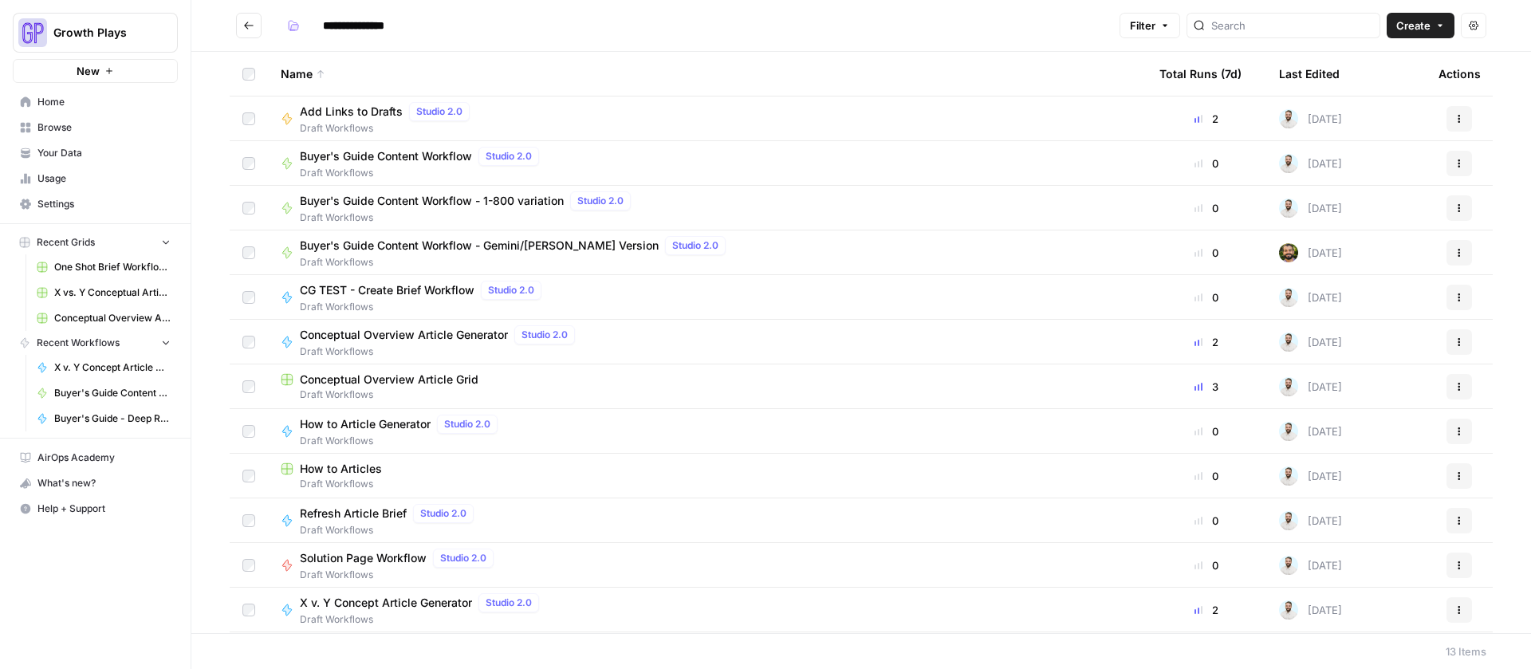
click at [244, 25] on icon "Go back" at bounding box center [248, 25] width 11 height 11
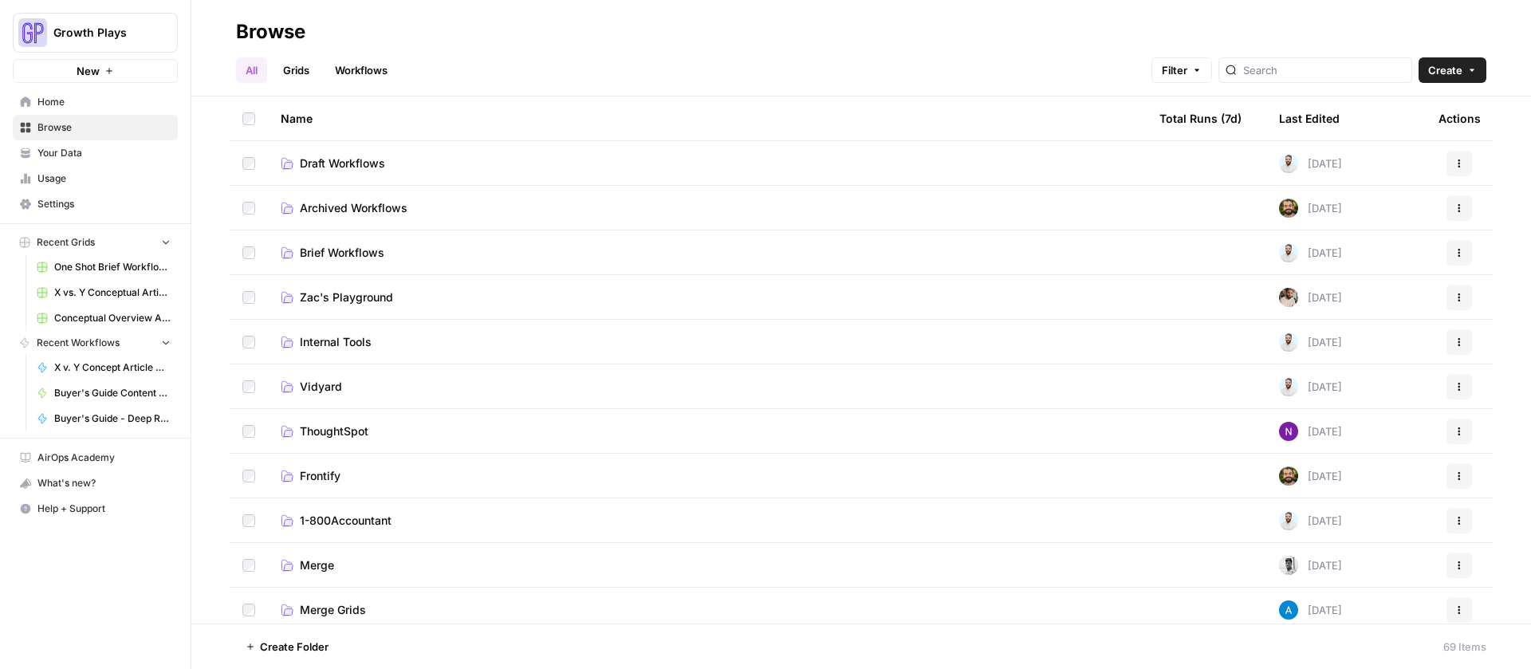
click at [352, 165] on span "Draft Workflows" at bounding box center [342, 163] width 85 height 16
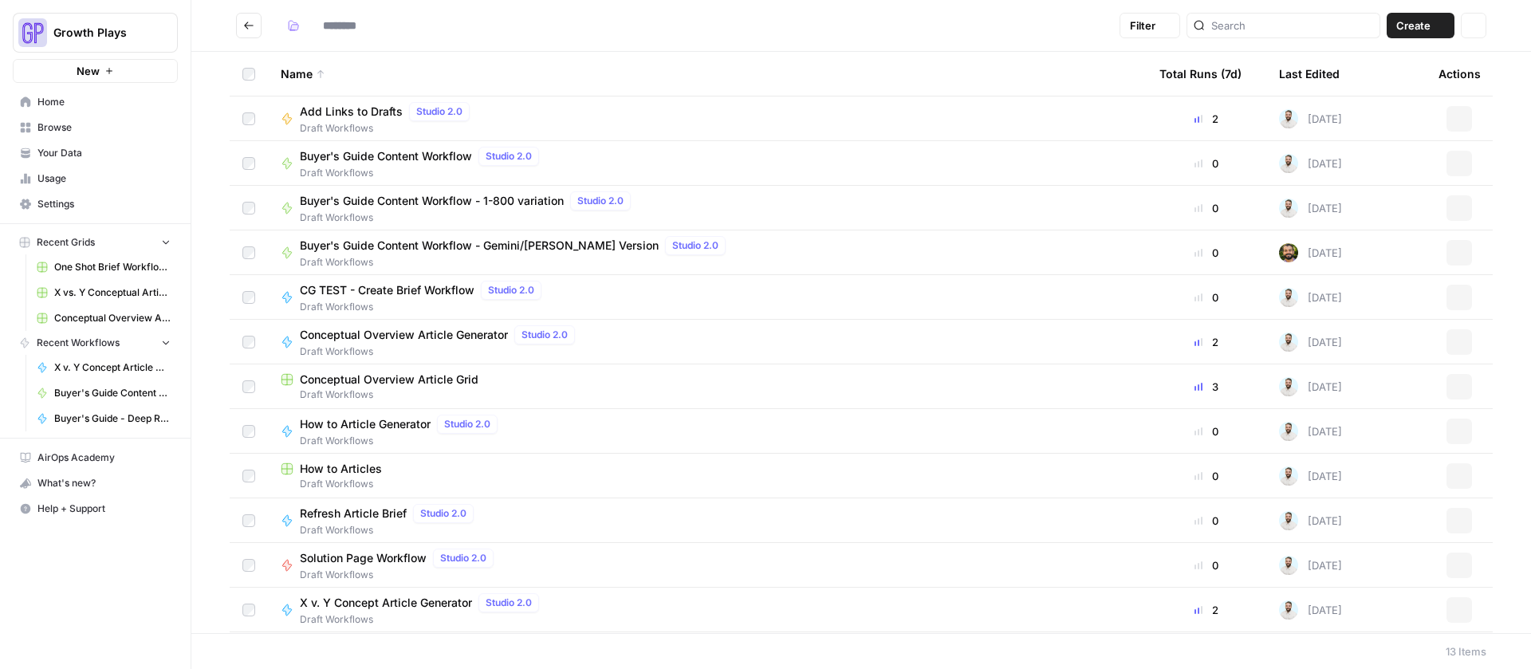
type input "**********"
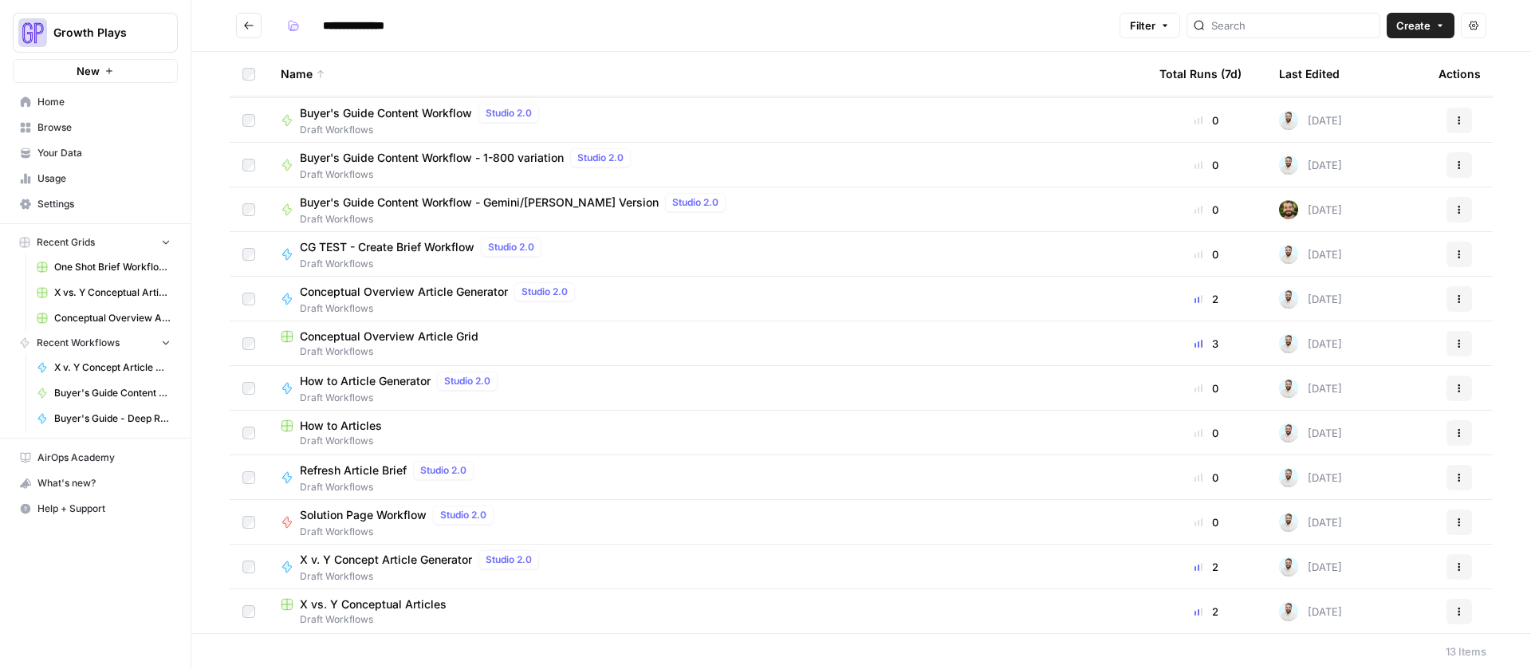
scroll to position [44, 0]
click at [400, 332] on span "Conceptual Overview Article Grid" at bounding box center [389, 336] width 179 height 16
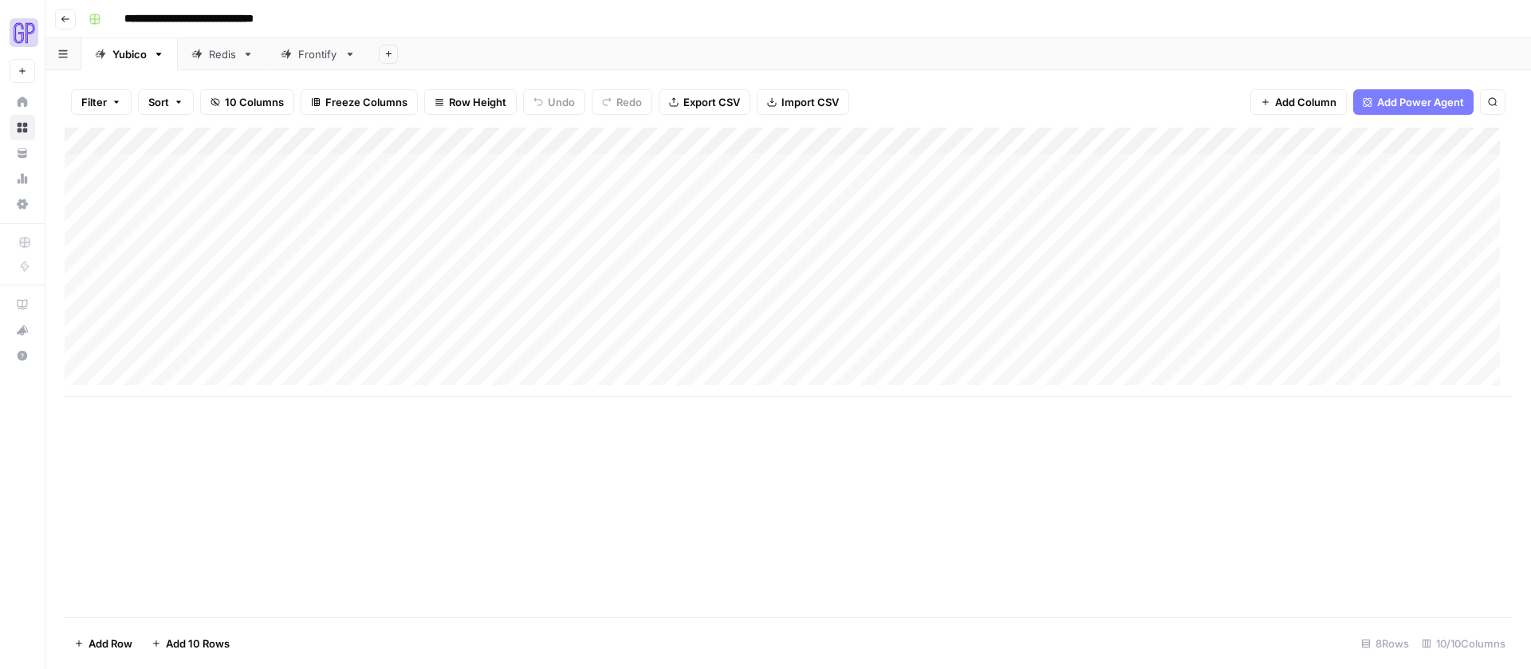
scroll to position [0, 145]
click at [1393, 328] on div "Add Column" at bounding box center [788, 262] width 1447 height 269
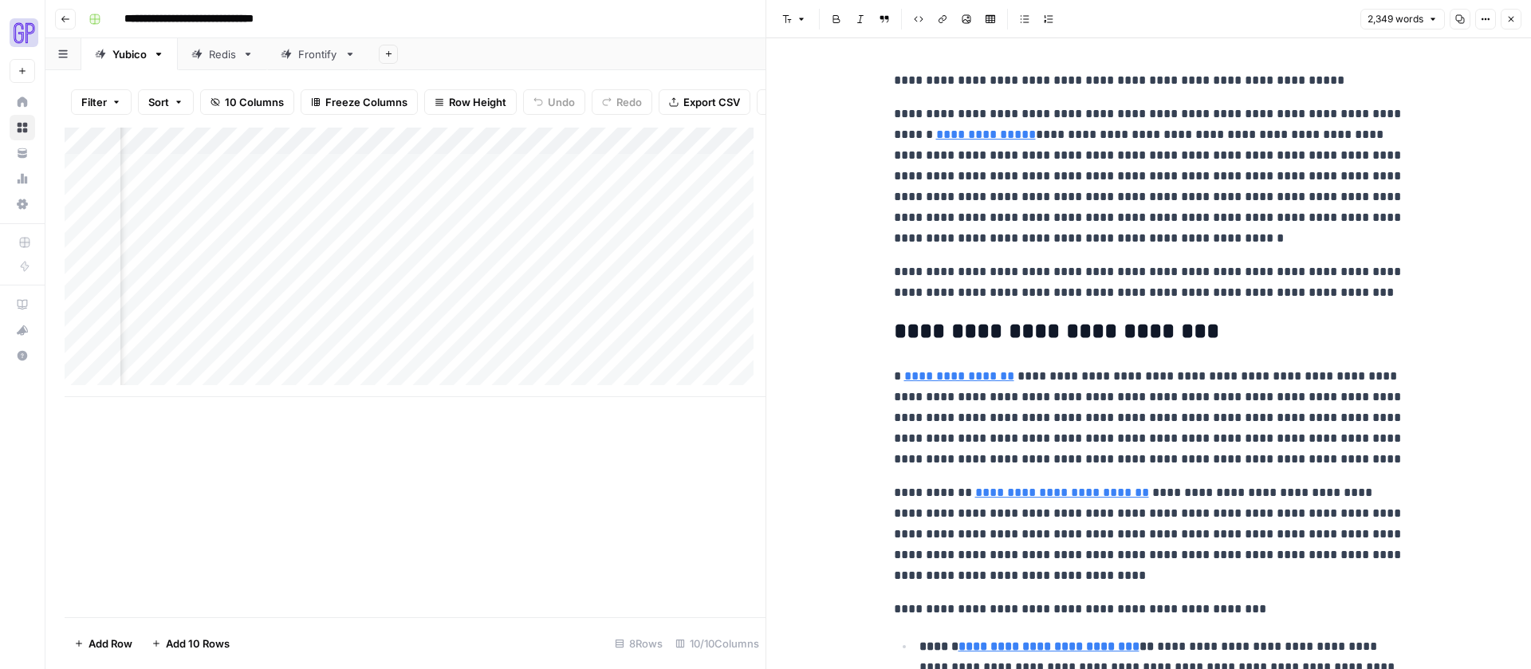
click at [1503, 18] on button "Close" at bounding box center [1510, 19] width 21 height 21
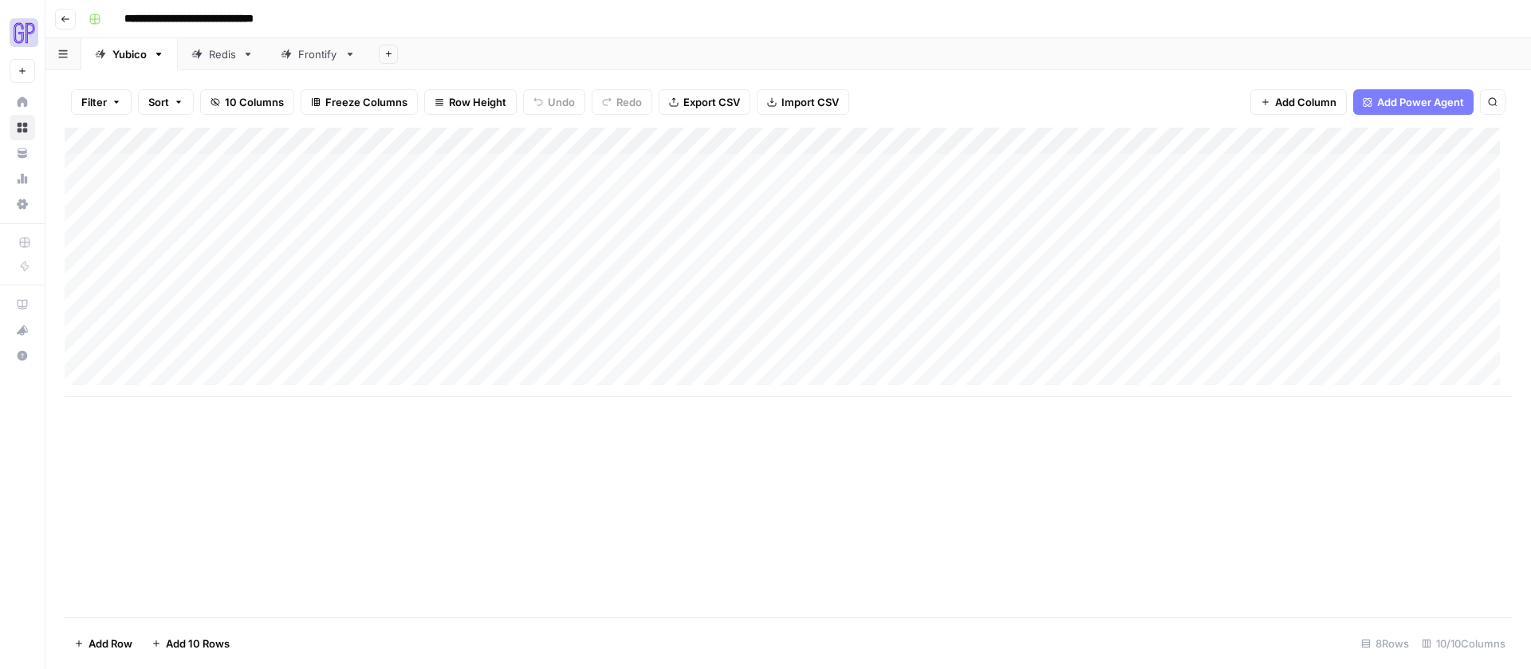
click at [65, 14] on icon "button" at bounding box center [66, 19] width 10 height 10
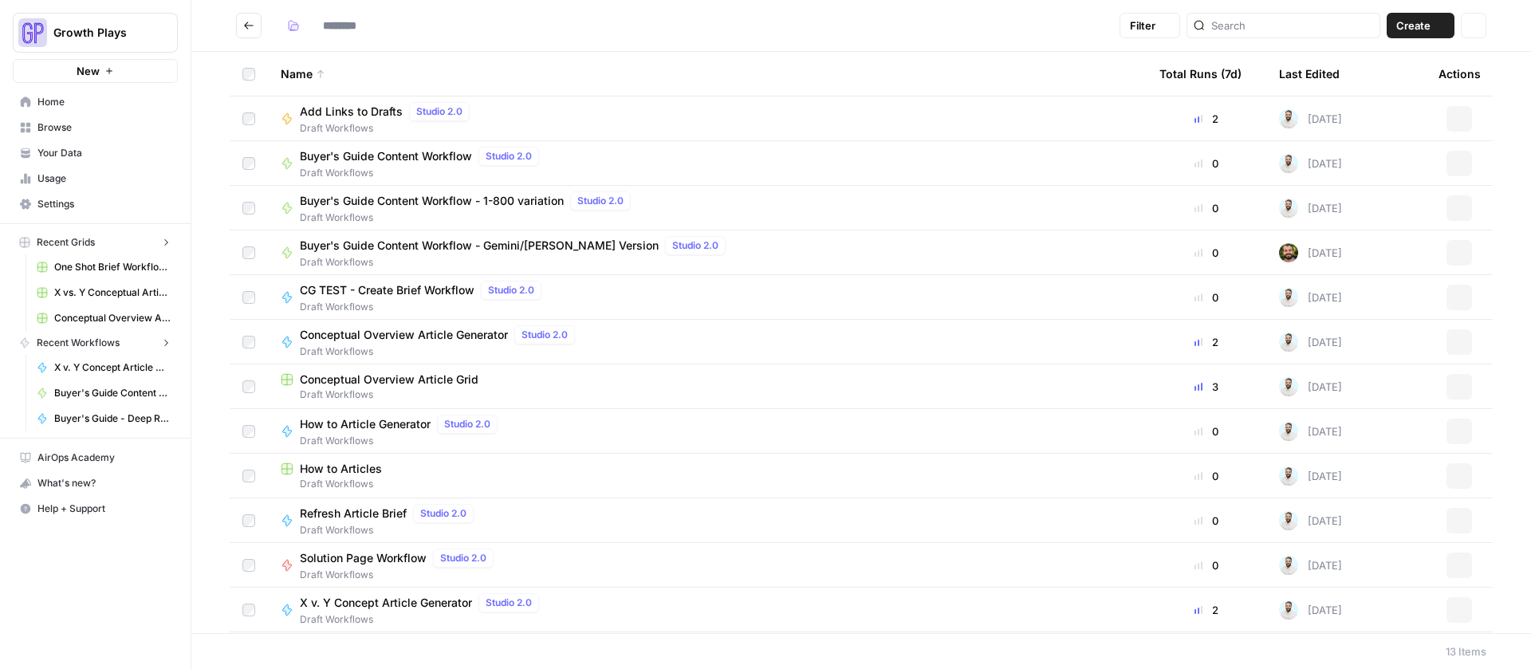
type input "**********"
click at [49, 154] on span "Your Data" at bounding box center [103, 153] width 133 height 14
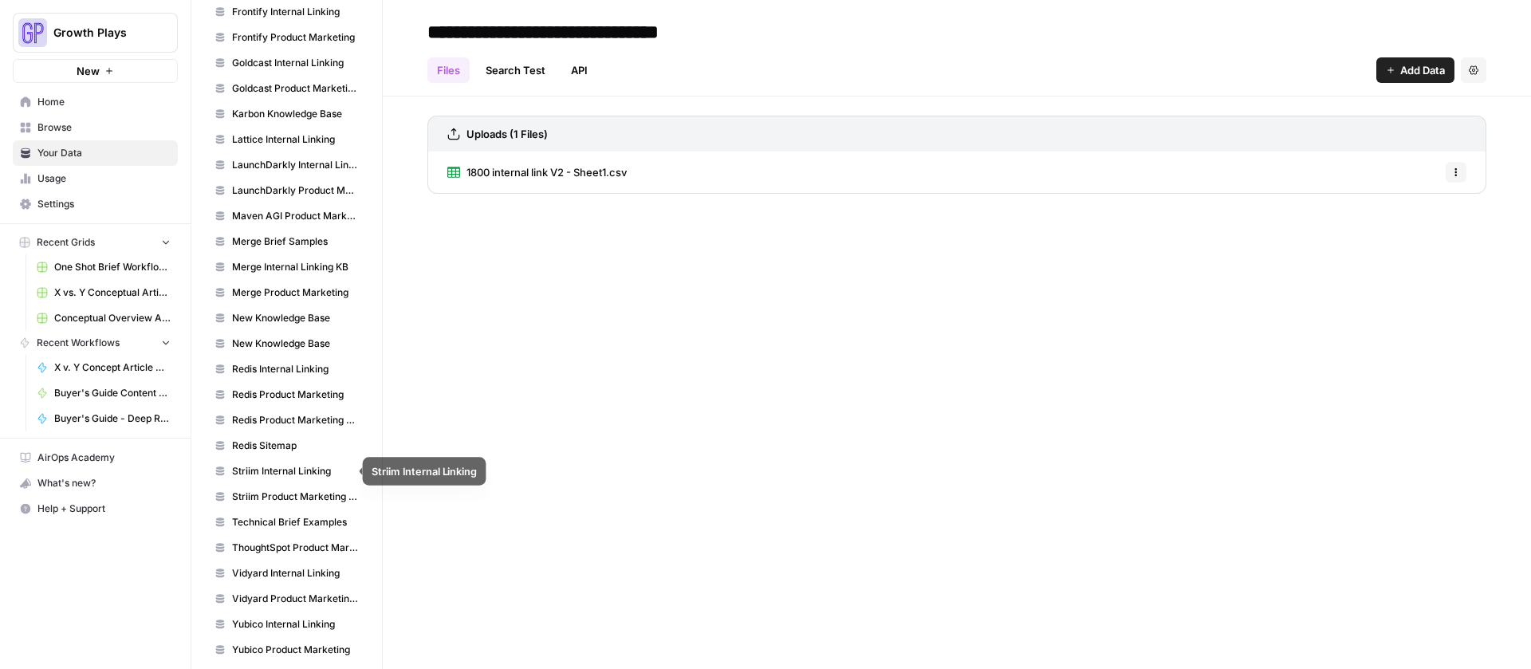
scroll to position [1235, 0]
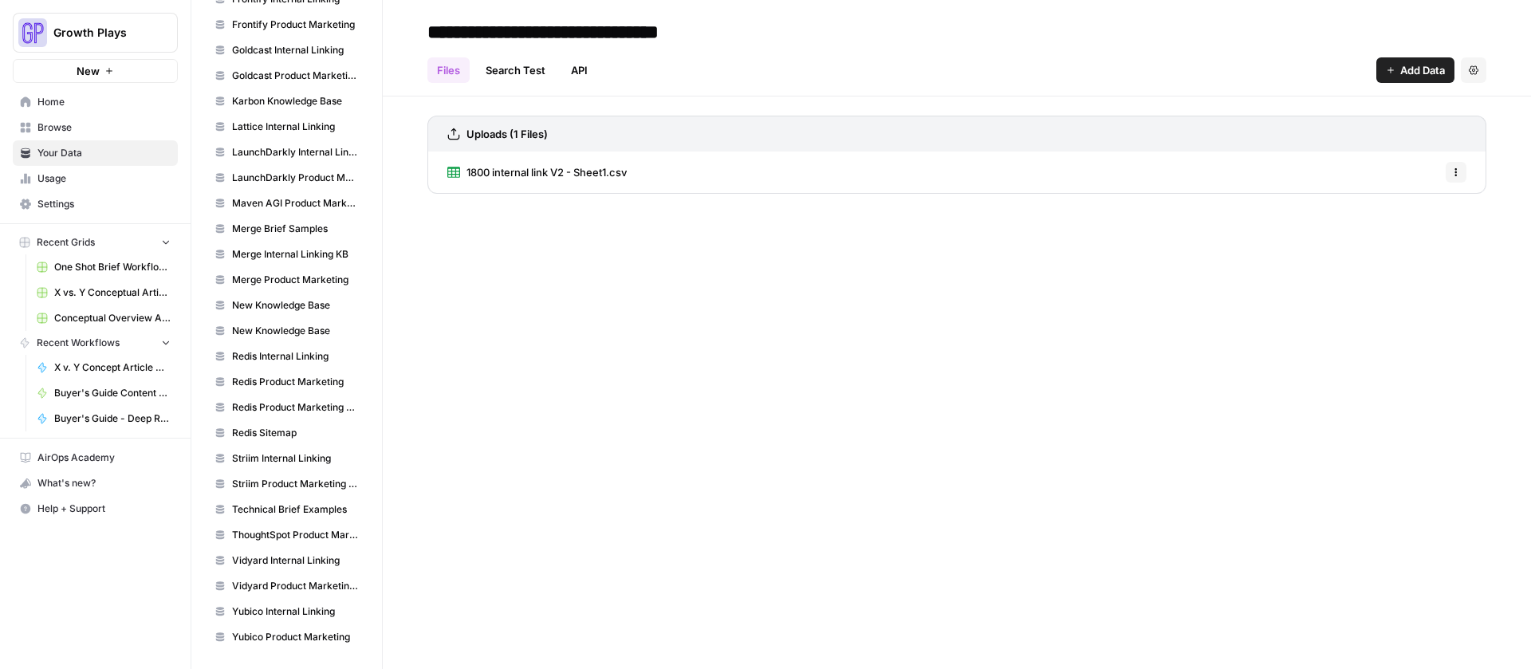
click at [268, 410] on span "Redis Product Marketing Wiki" at bounding box center [295, 407] width 127 height 14
click at [276, 380] on span "Redis Product Marketing" at bounding box center [295, 382] width 127 height 14
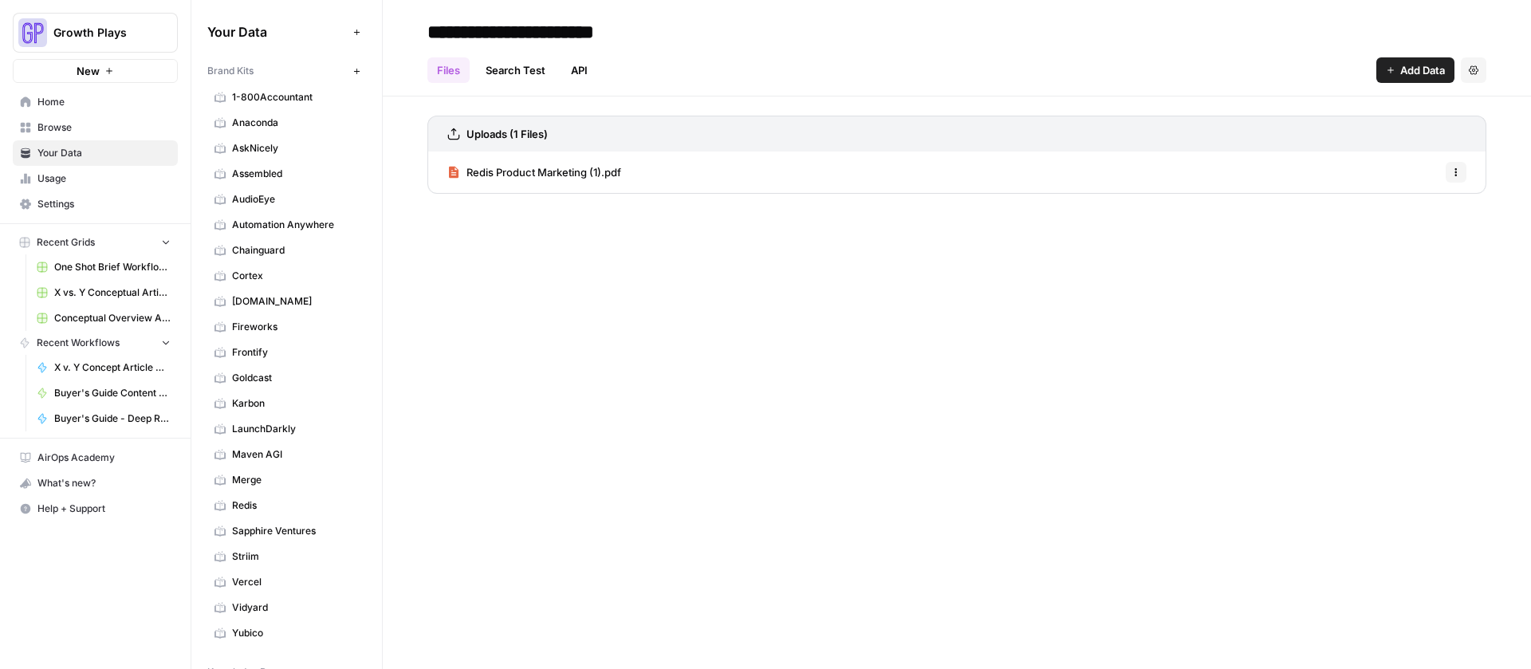
click at [248, 502] on span "Redis" at bounding box center [295, 505] width 127 height 14
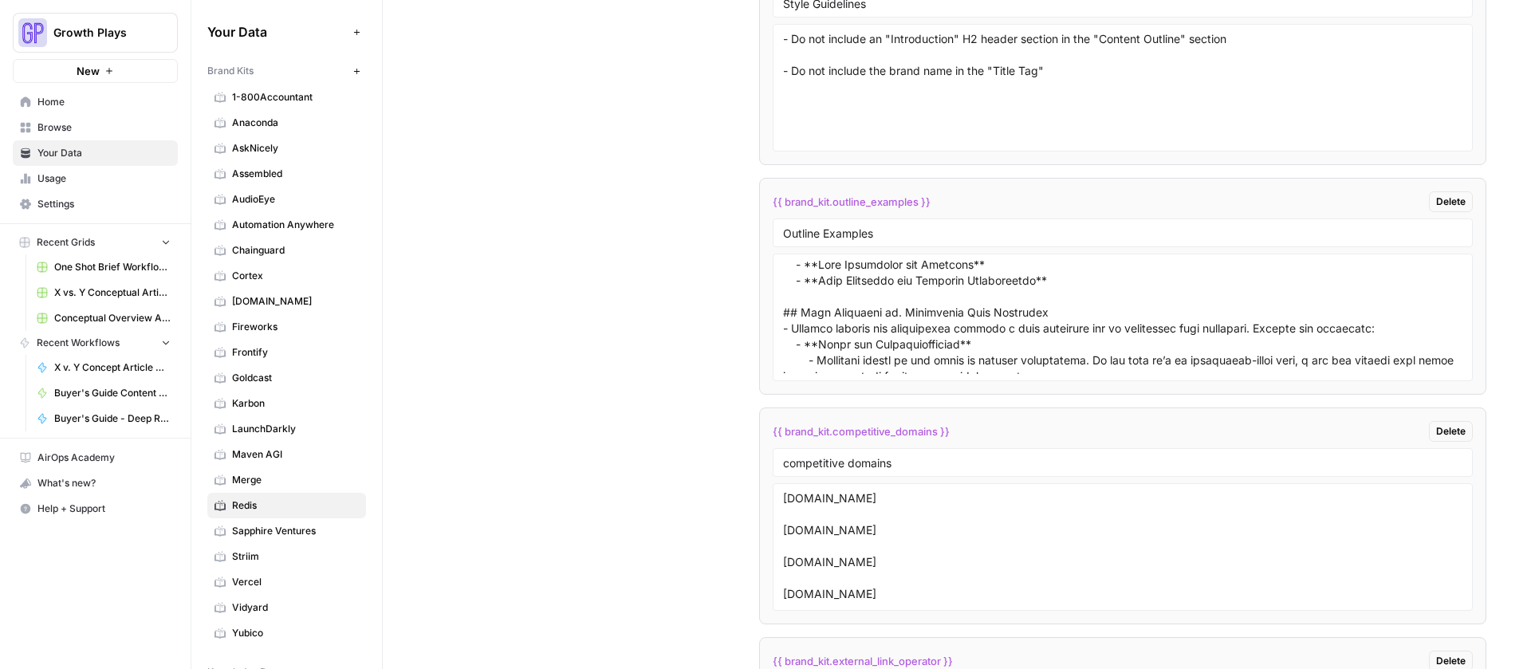
scroll to position [365, 0]
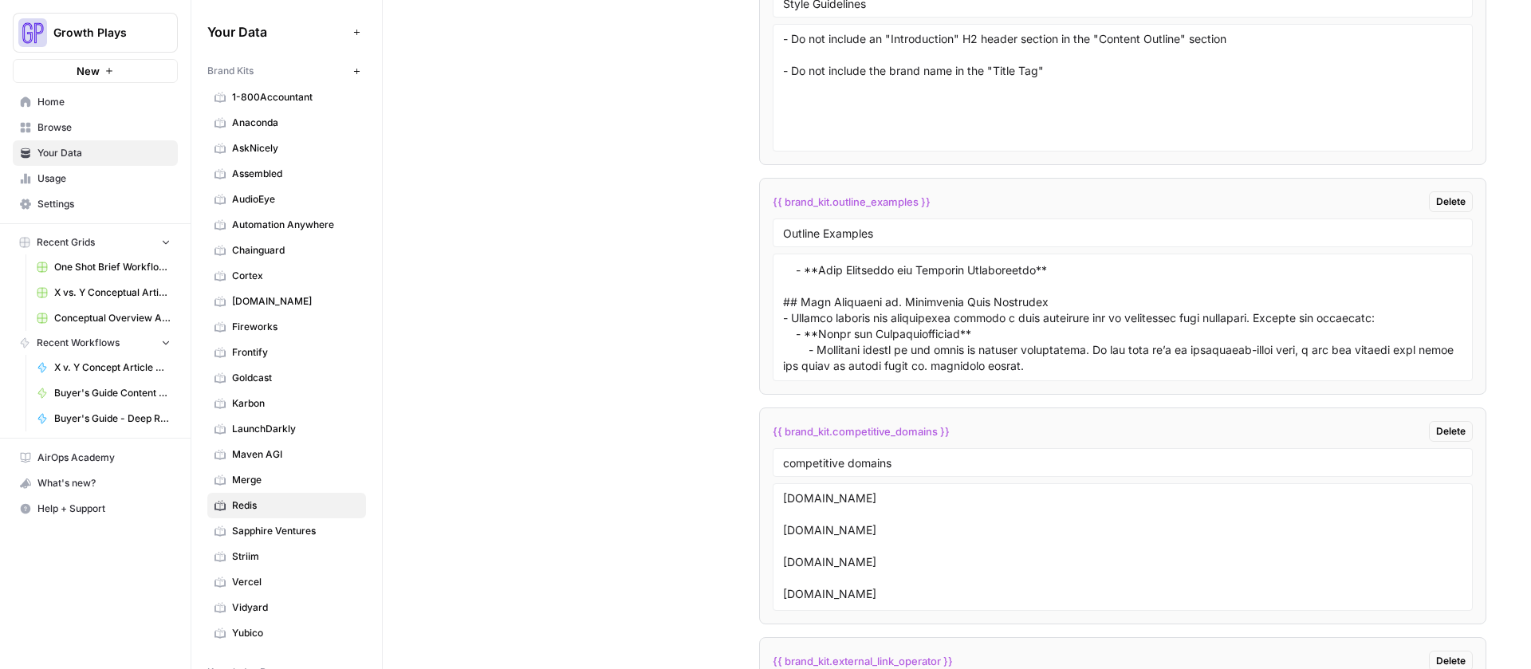
click at [895, 202] on span "{{ brand_kit.outline_examples }}" at bounding box center [851, 202] width 158 height 16
click at [909, 201] on span "{{ brand_kit.outline_examples }}" at bounding box center [851, 202] width 158 height 16
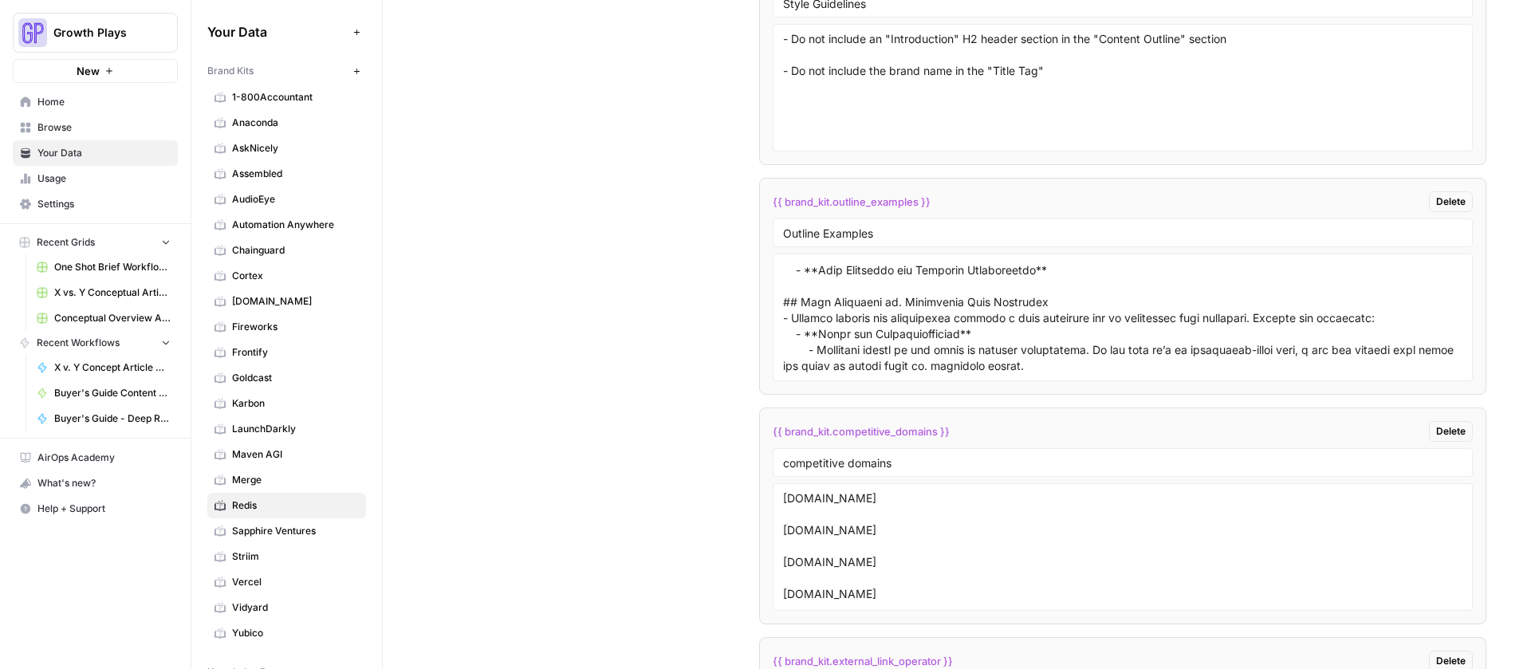
click at [909, 201] on span "{{ brand_kit.outline_examples }}" at bounding box center [851, 202] width 158 height 16
click at [65, 105] on span "Home" at bounding box center [103, 102] width 133 height 14
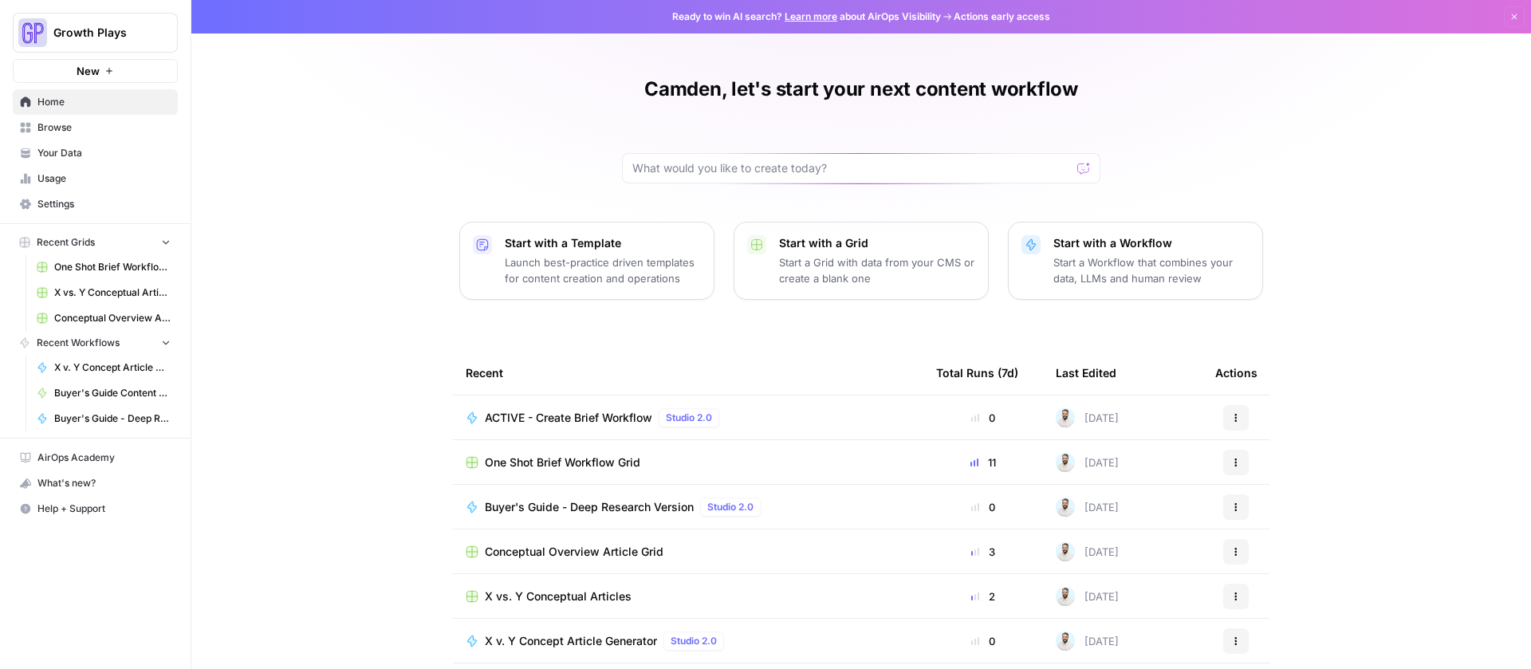
click at [74, 127] on span "Browse" at bounding box center [103, 127] width 133 height 14
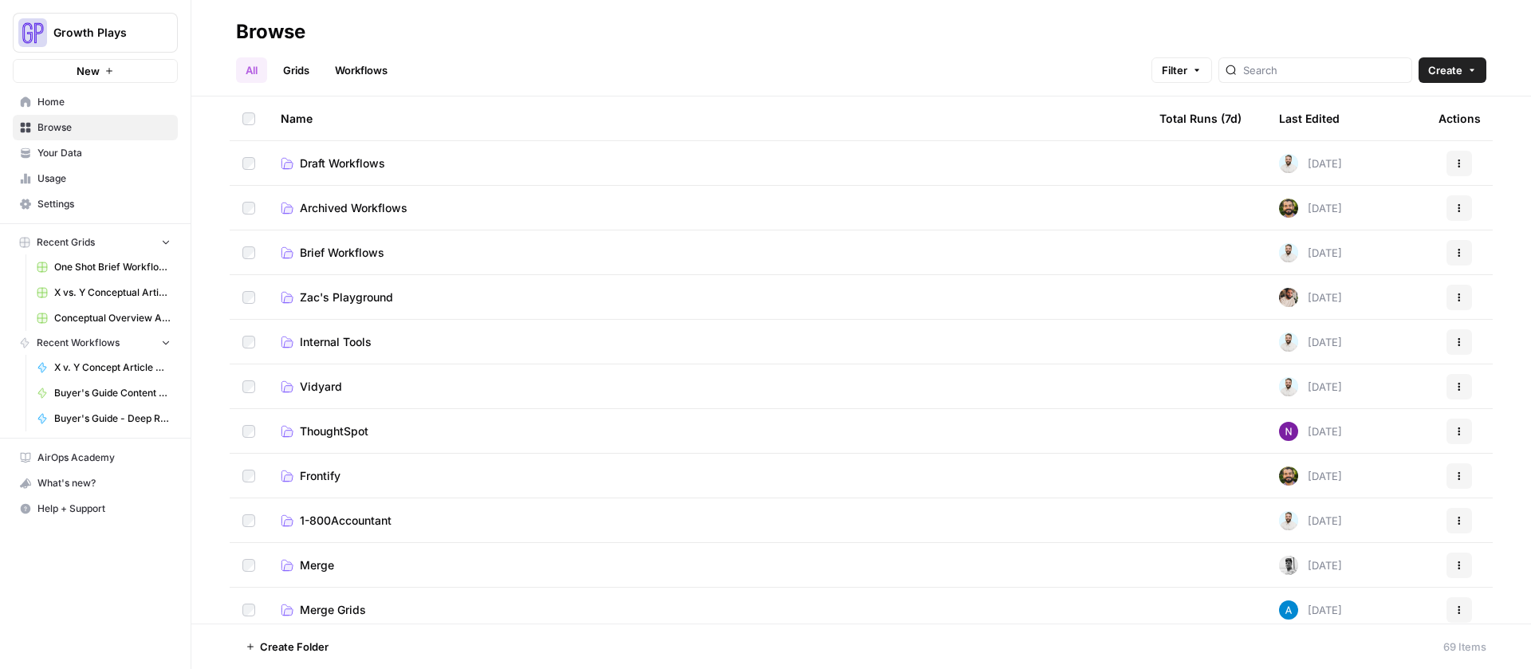
click at [340, 167] on span "Draft Workflows" at bounding box center [342, 163] width 85 height 16
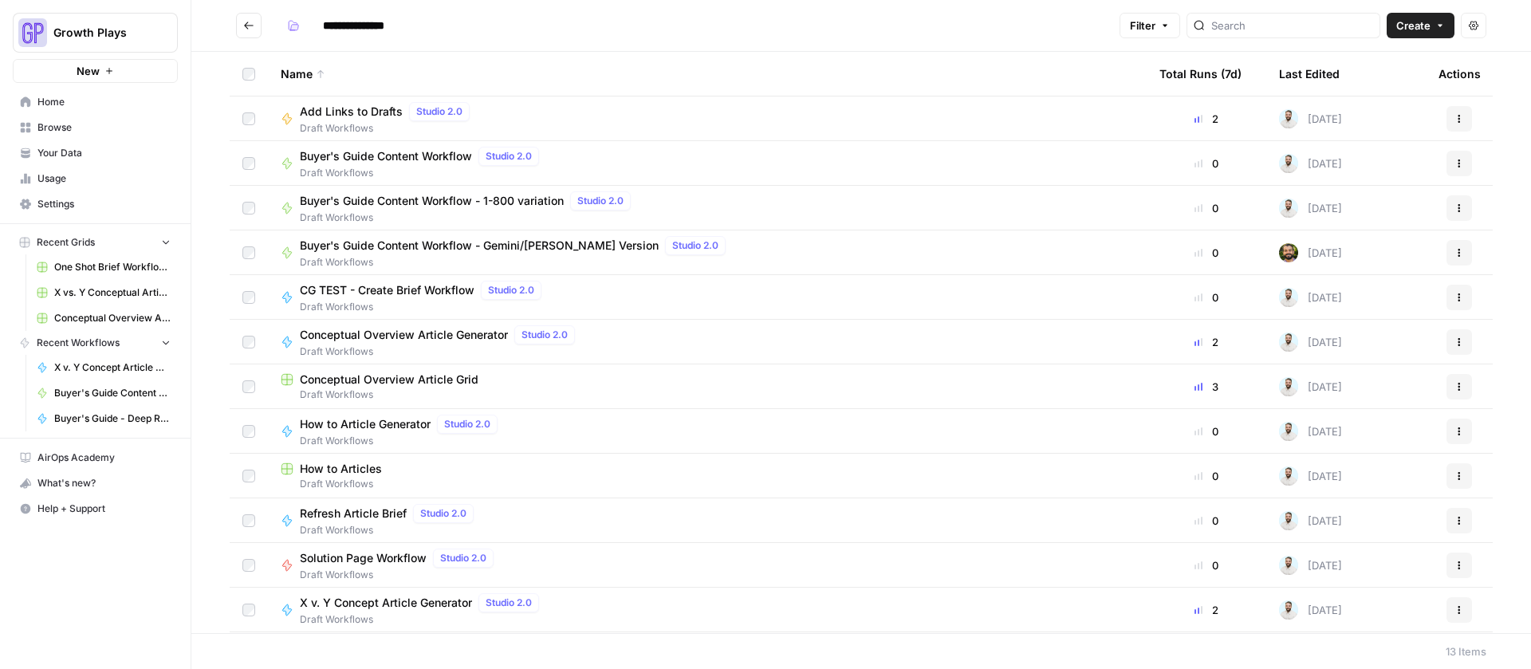
click at [71, 105] on span "Home" at bounding box center [103, 102] width 133 height 14
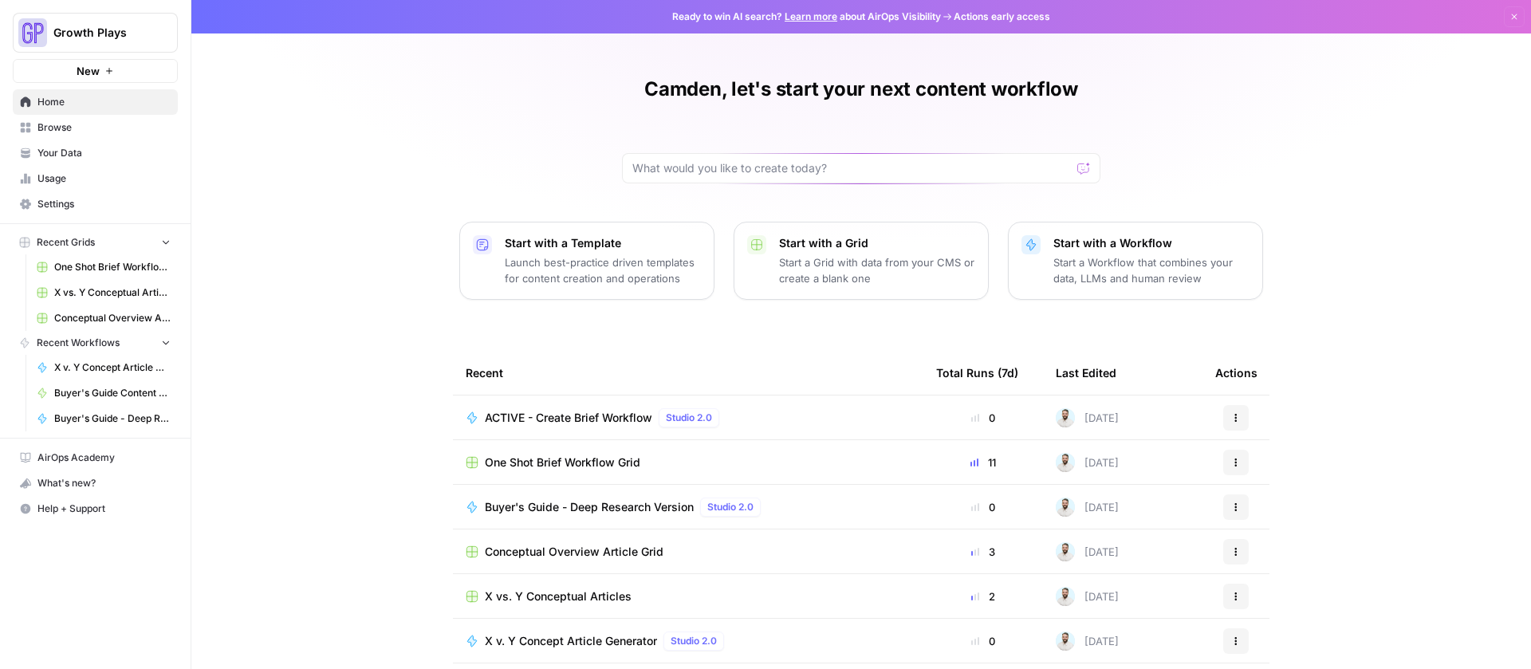
click at [71, 130] on span "Browse" at bounding box center [103, 127] width 133 height 14
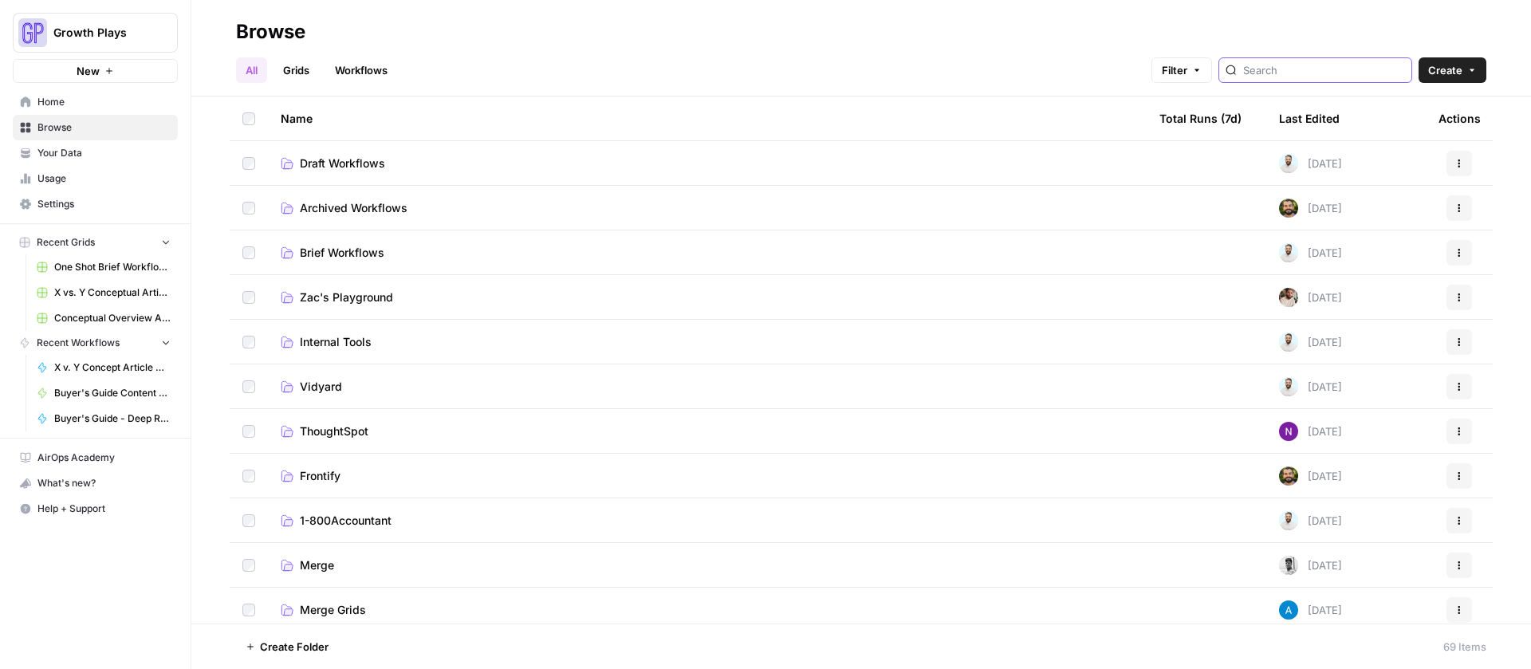
click at [1362, 76] on input "search" at bounding box center [1324, 70] width 162 height 16
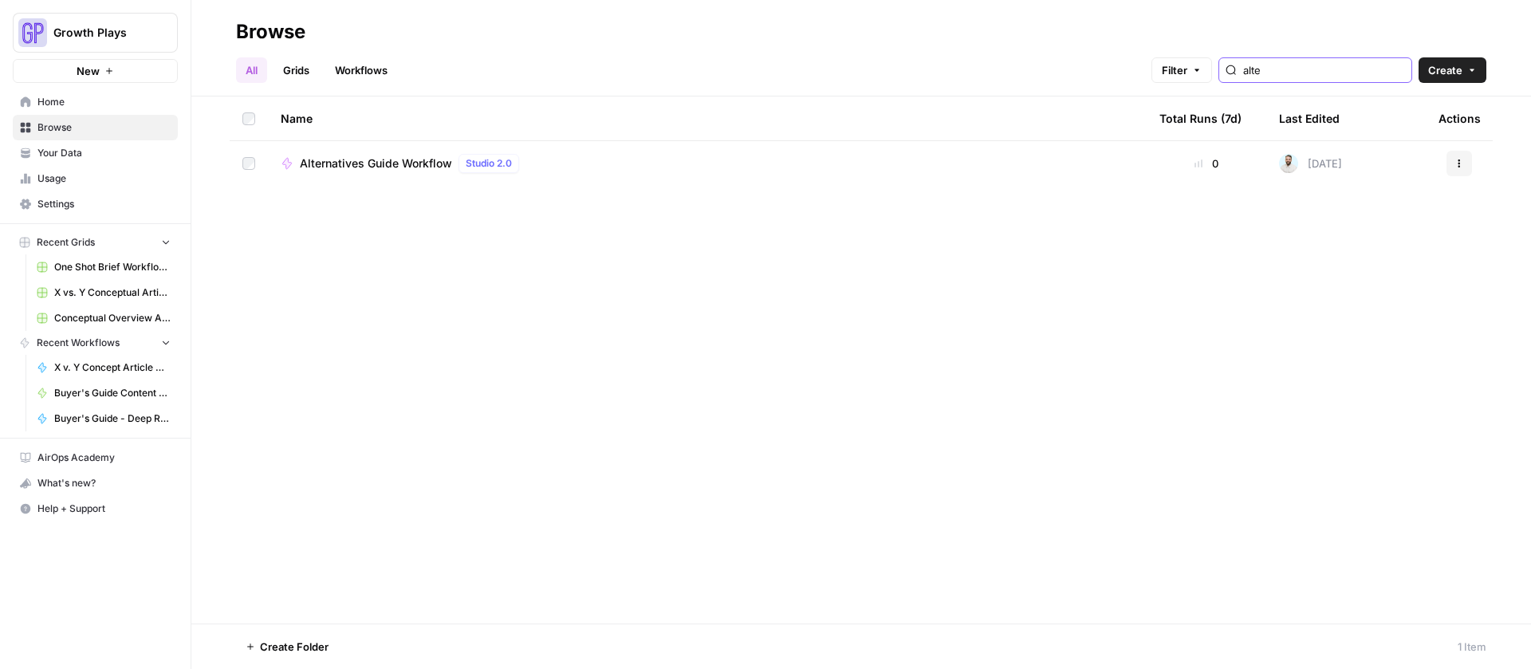
type input "alte"
click at [400, 167] on span "Alternatives Guide Workflow" at bounding box center [376, 163] width 152 height 16
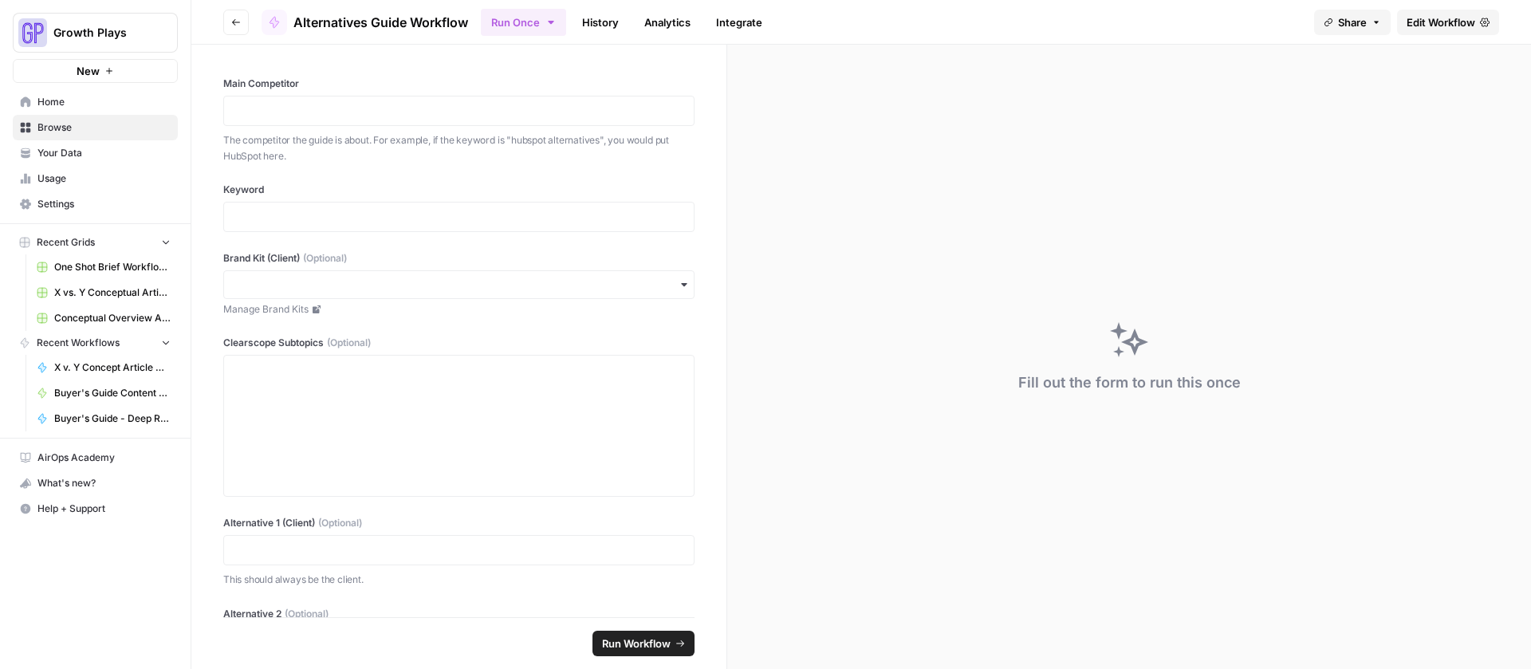
click at [608, 20] on link "History" at bounding box center [600, 23] width 56 height 26
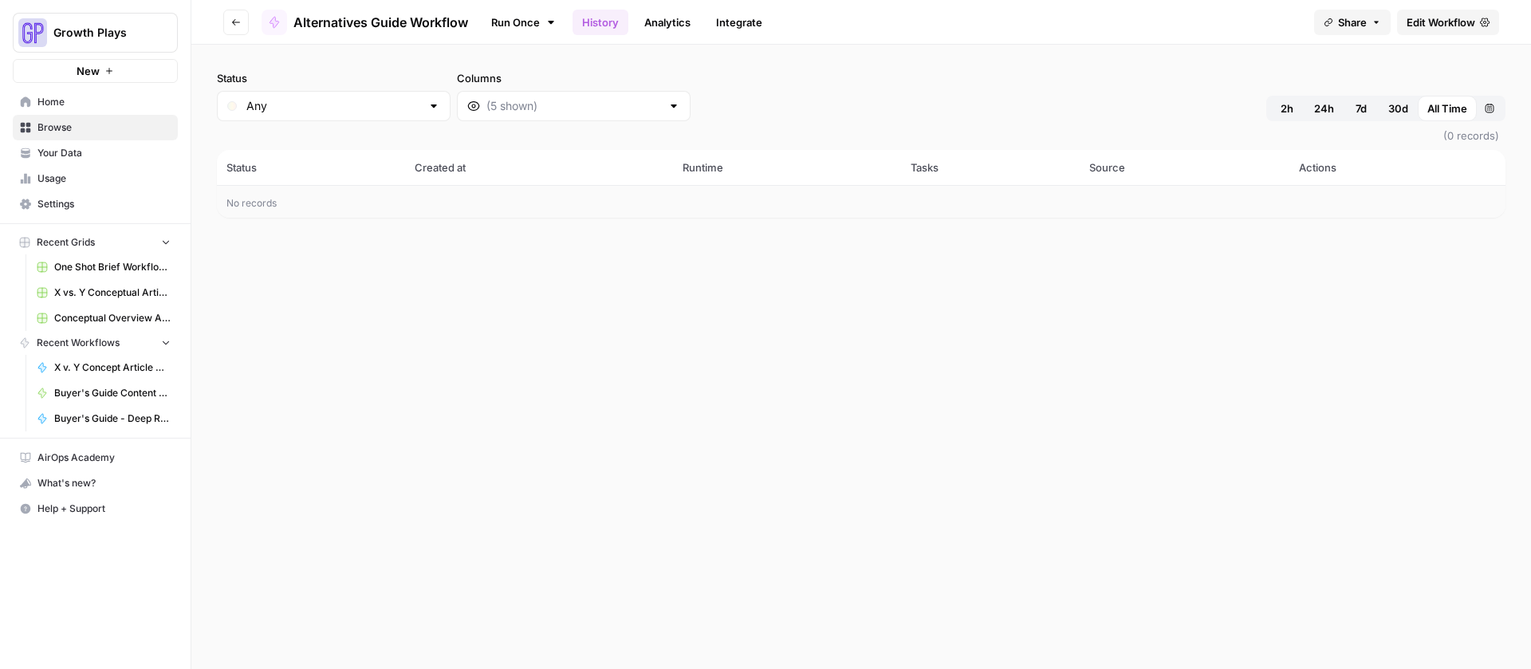
click at [1470, 29] on span "Edit Workflow" at bounding box center [1440, 22] width 69 height 16
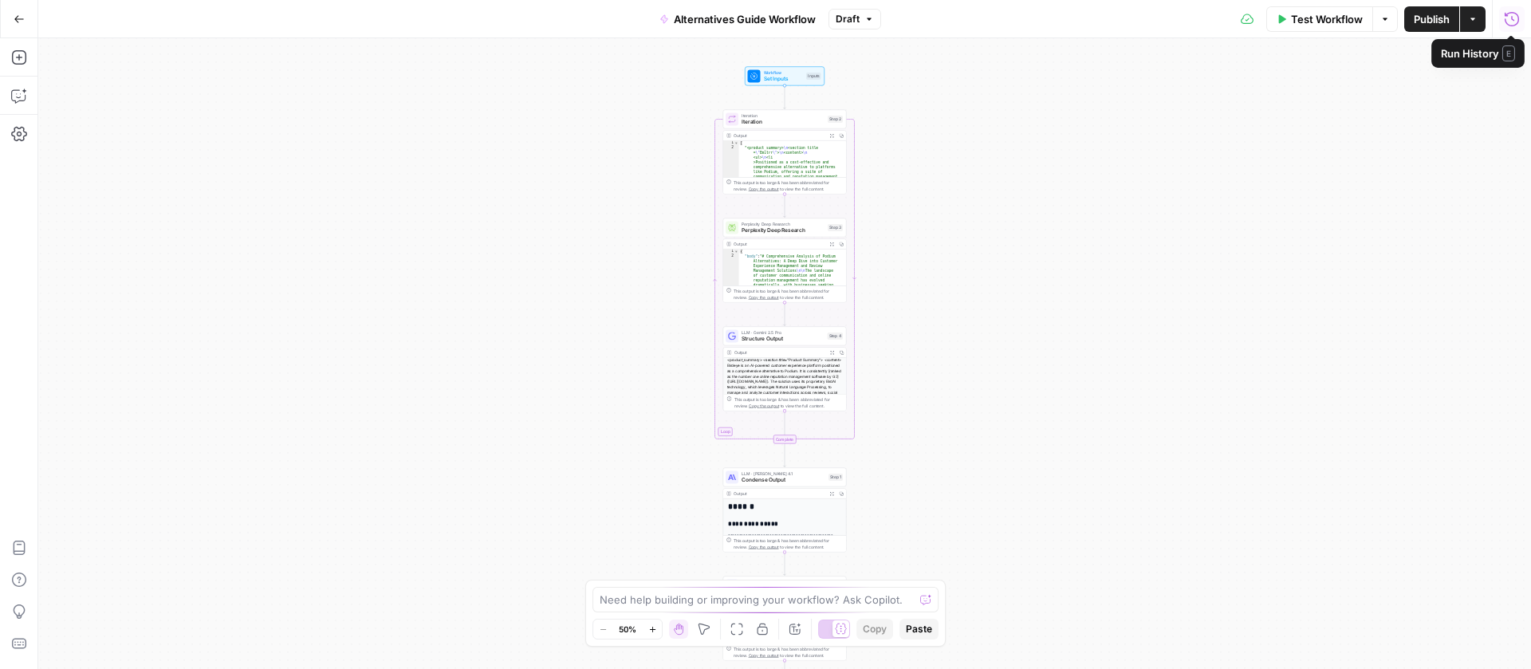
click at [1511, 22] on icon "button" at bounding box center [1511, 19] width 16 height 16
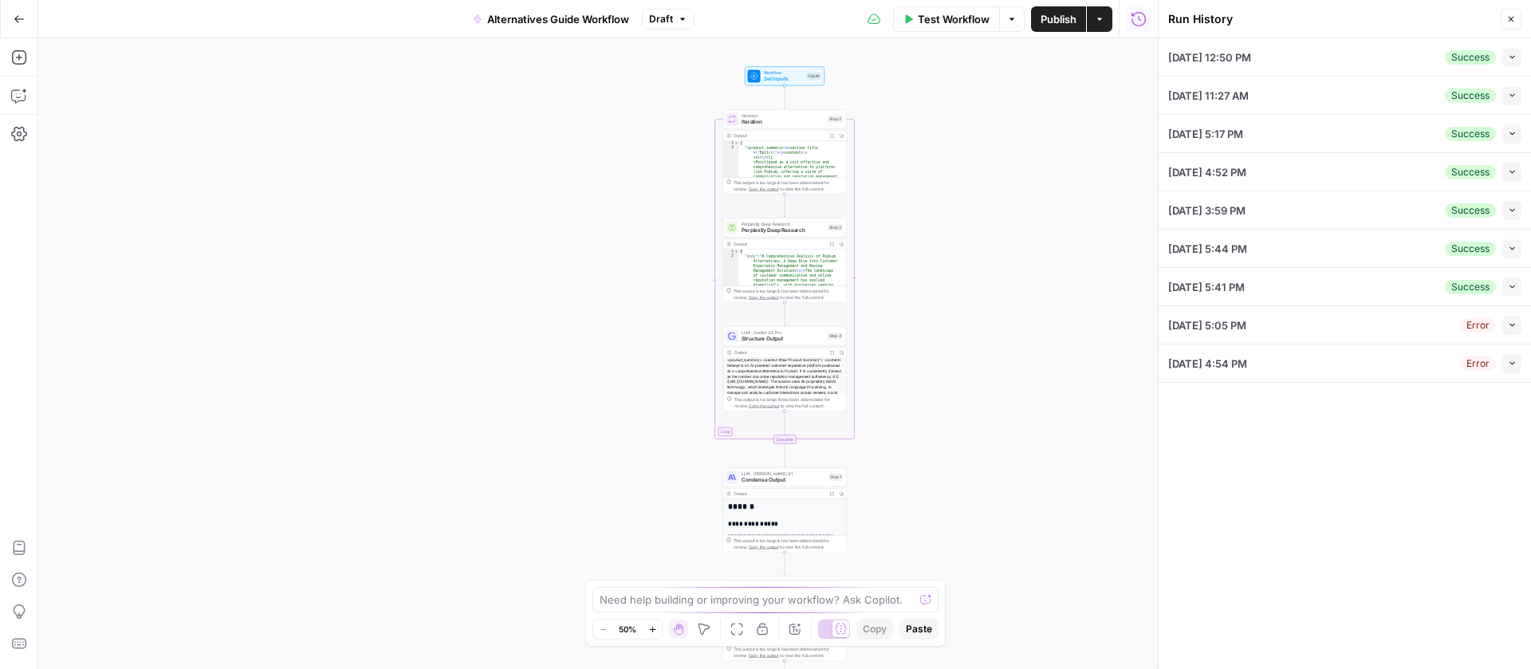
click at [1507, 53] on icon "button" at bounding box center [1511, 57] width 9 height 9
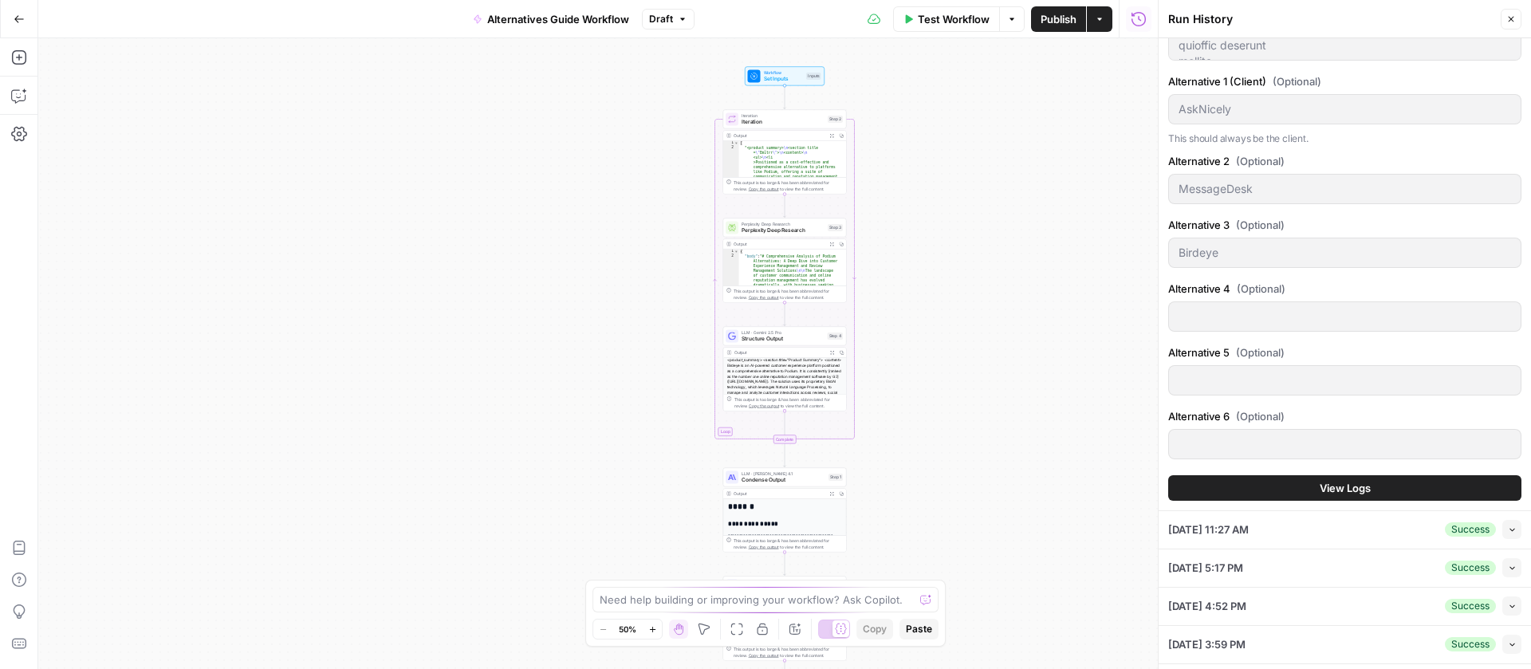
scroll to position [594, 0]
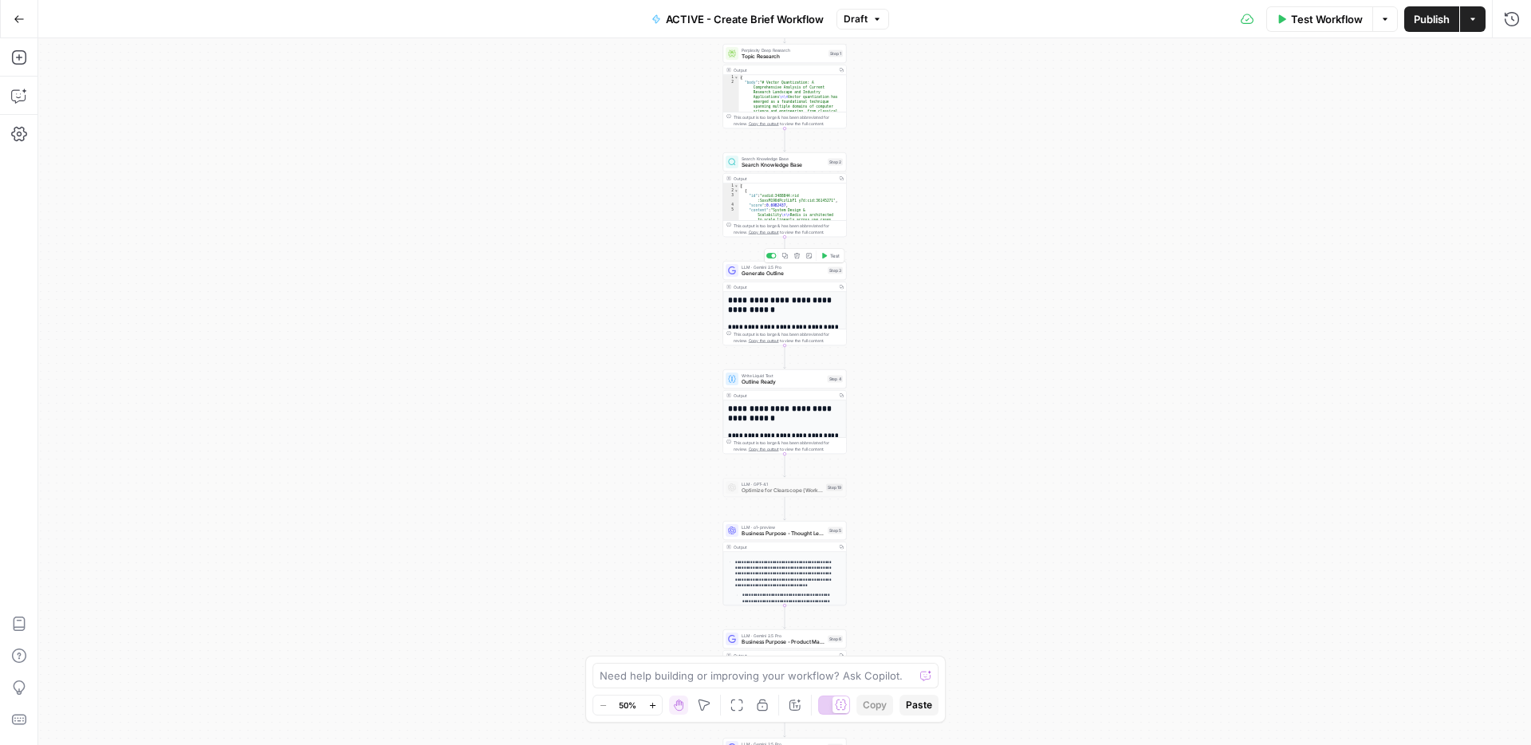
click at [772, 272] on span "Generate Outline" at bounding box center [782, 273] width 83 height 8
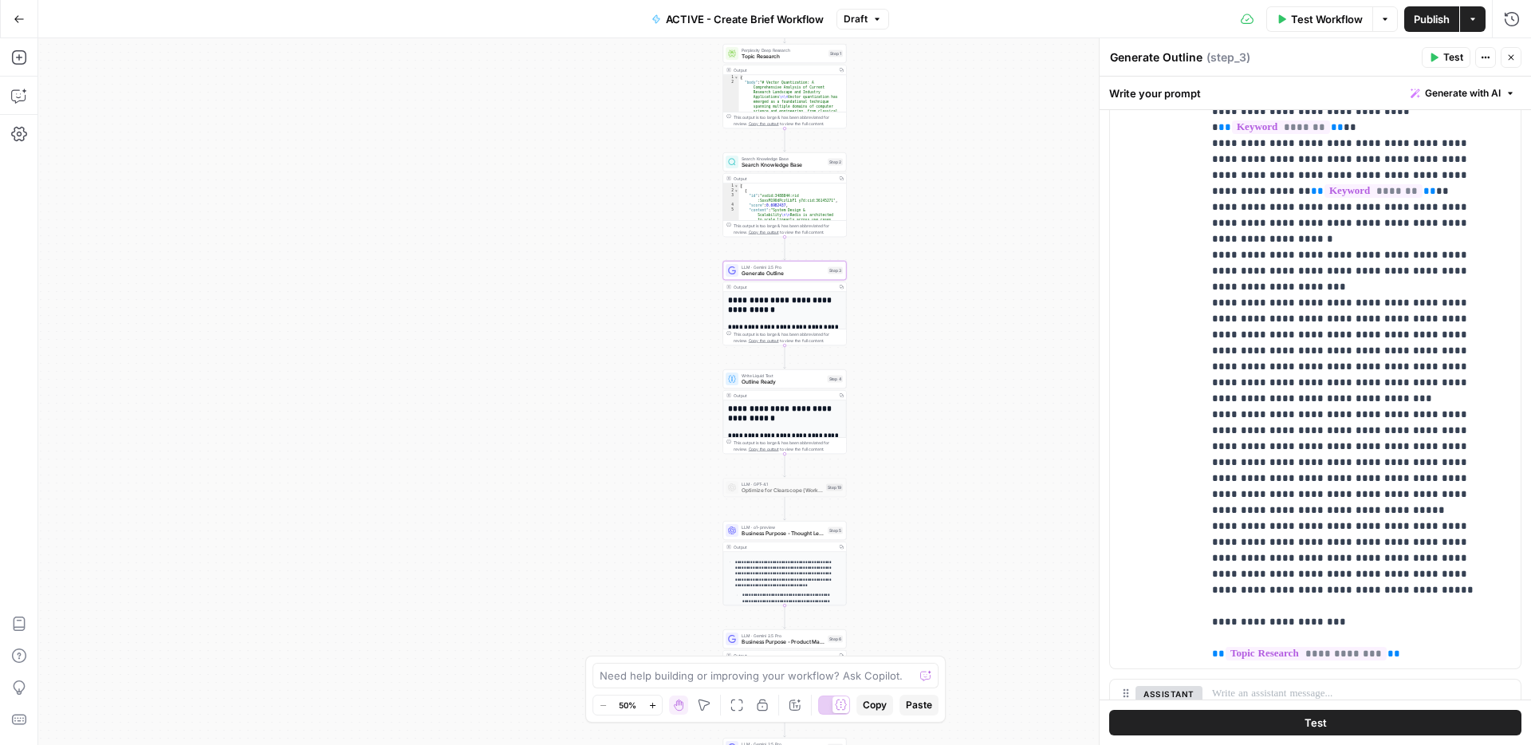
scroll to position [375, 0]
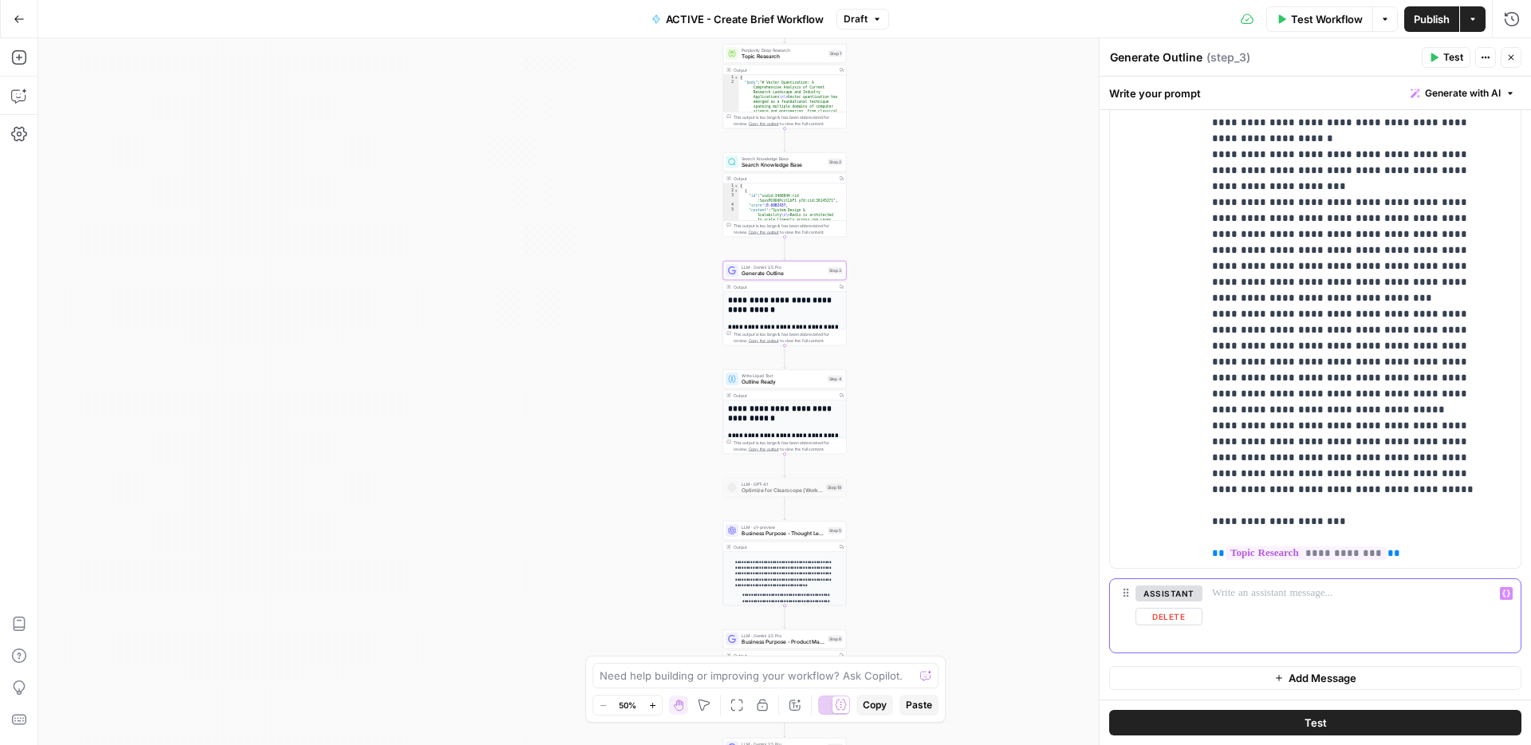
click at [1262, 611] on div at bounding box center [1361, 615] width 318 height 73
drag, startPoint x: 1478, startPoint y: 474, endPoint x: 1210, endPoint y: 470, distance: 267.9
click at [1210, 470] on div "**********" at bounding box center [1355, 243] width 306 height 650
copy p "**********"
click at [1236, 594] on p at bounding box center [1361, 593] width 299 height 16
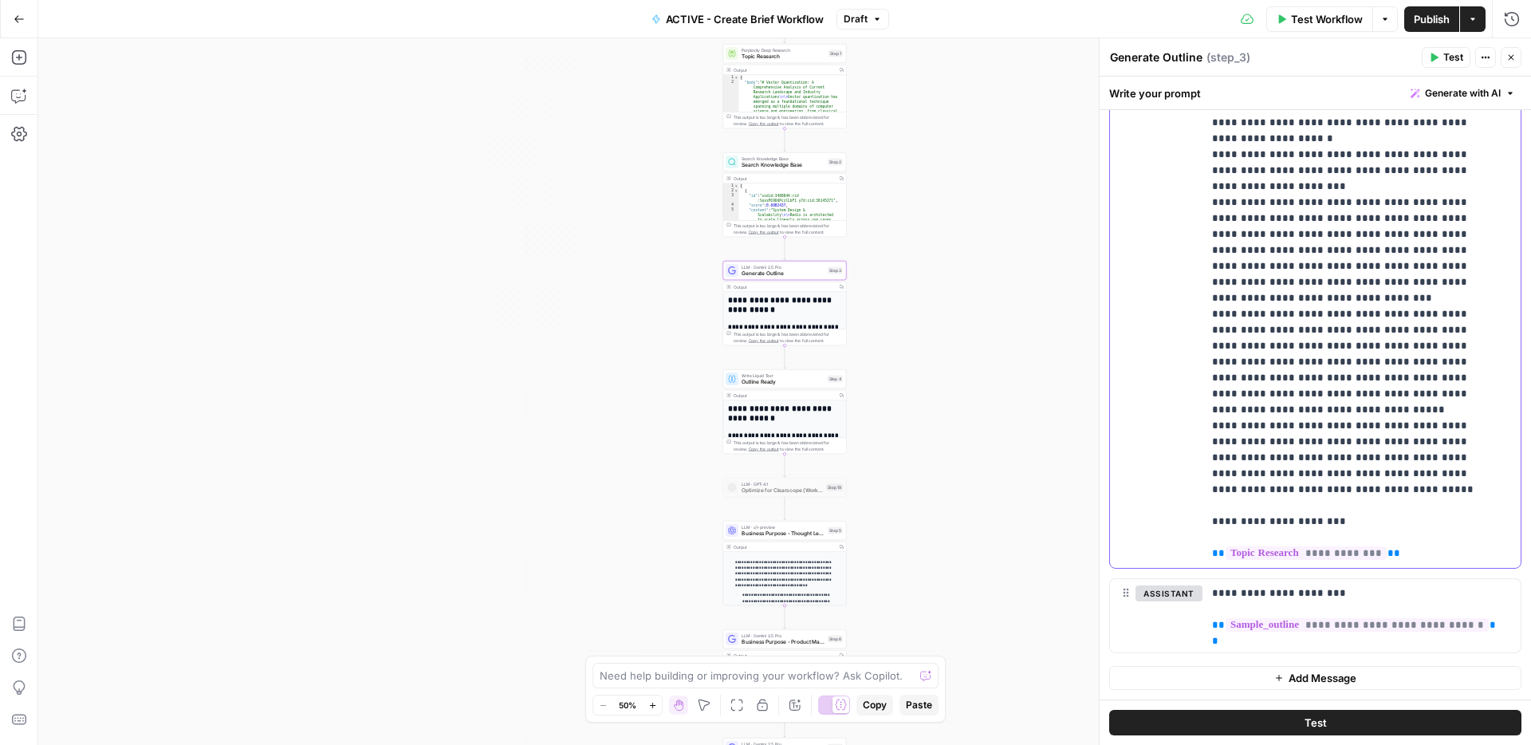
drag, startPoint x: 1480, startPoint y: 472, endPoint x: 1211, endPoint y: 437, distance: 271.7
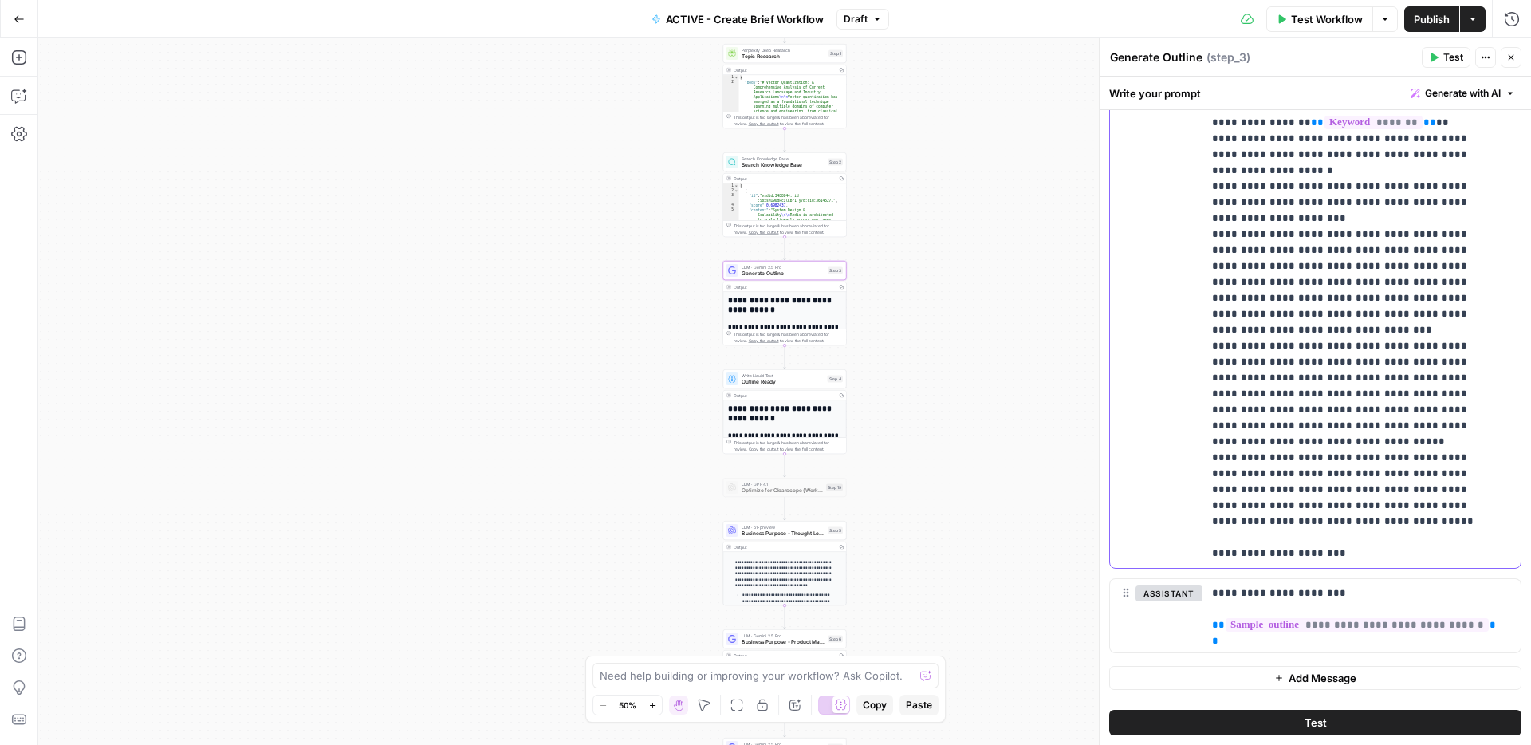
scroll to position [814, 0]
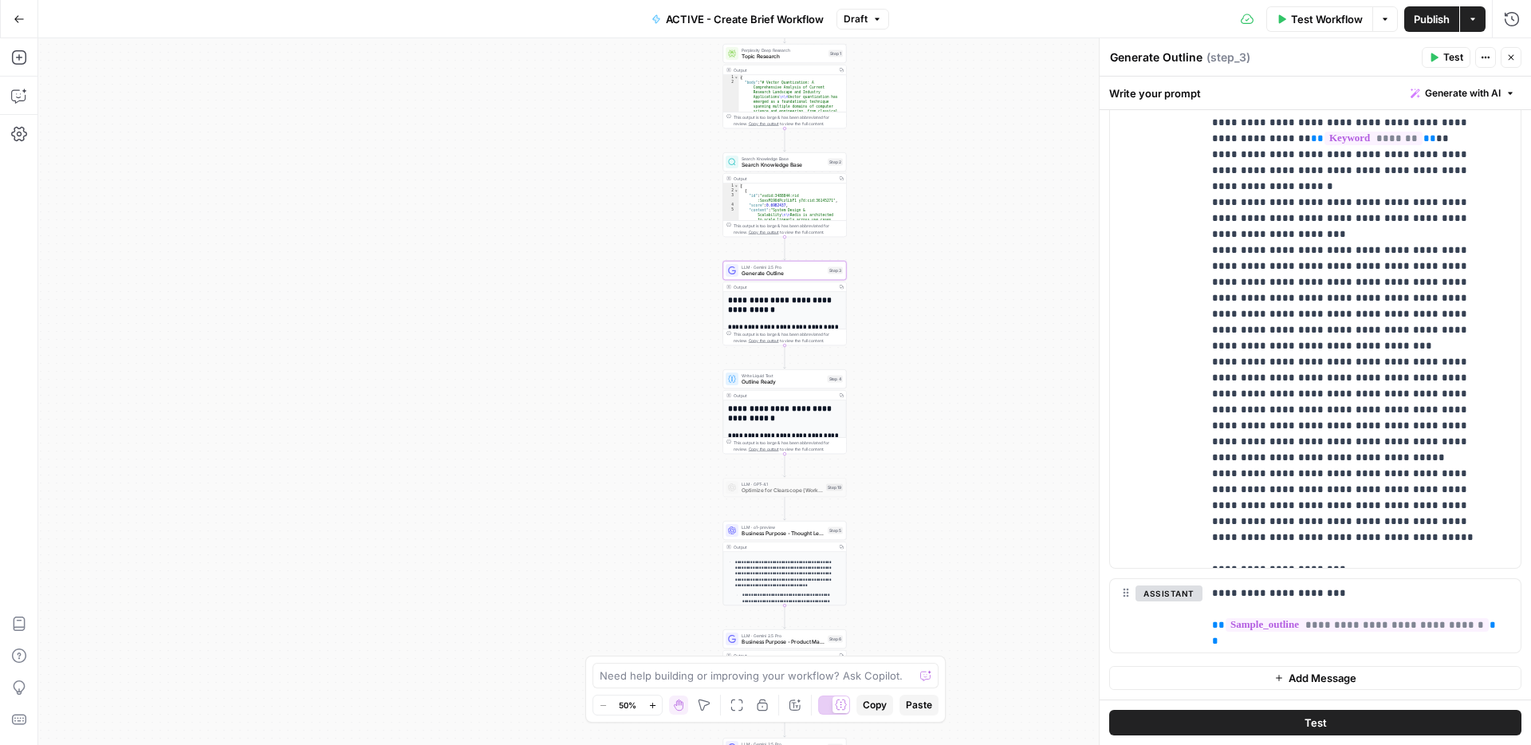
click at [1336, 668] on button "Add Message" at bounding box center [1315, 678] width 412 height 24
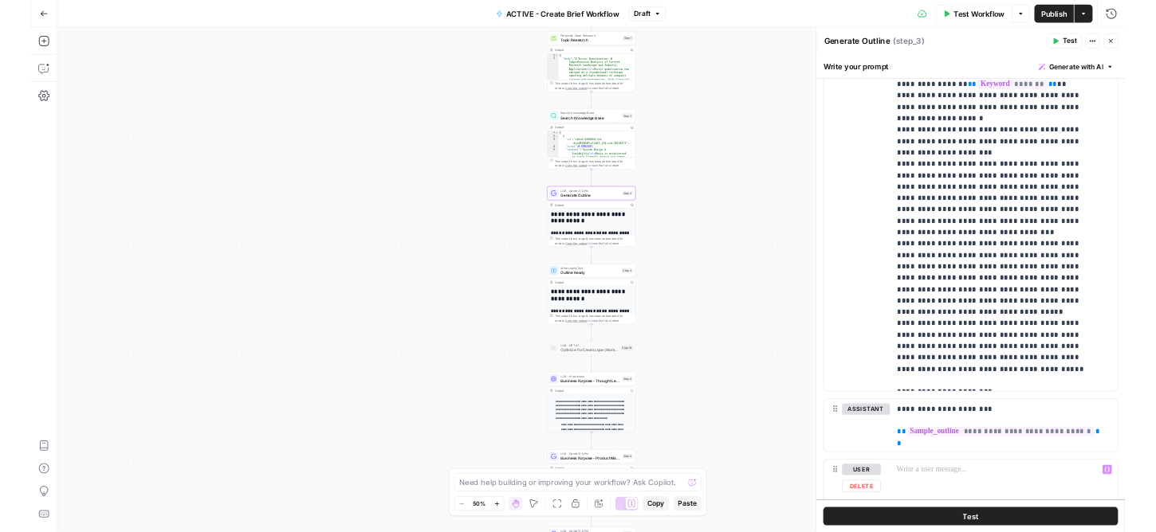
scroll to position [459, 0]
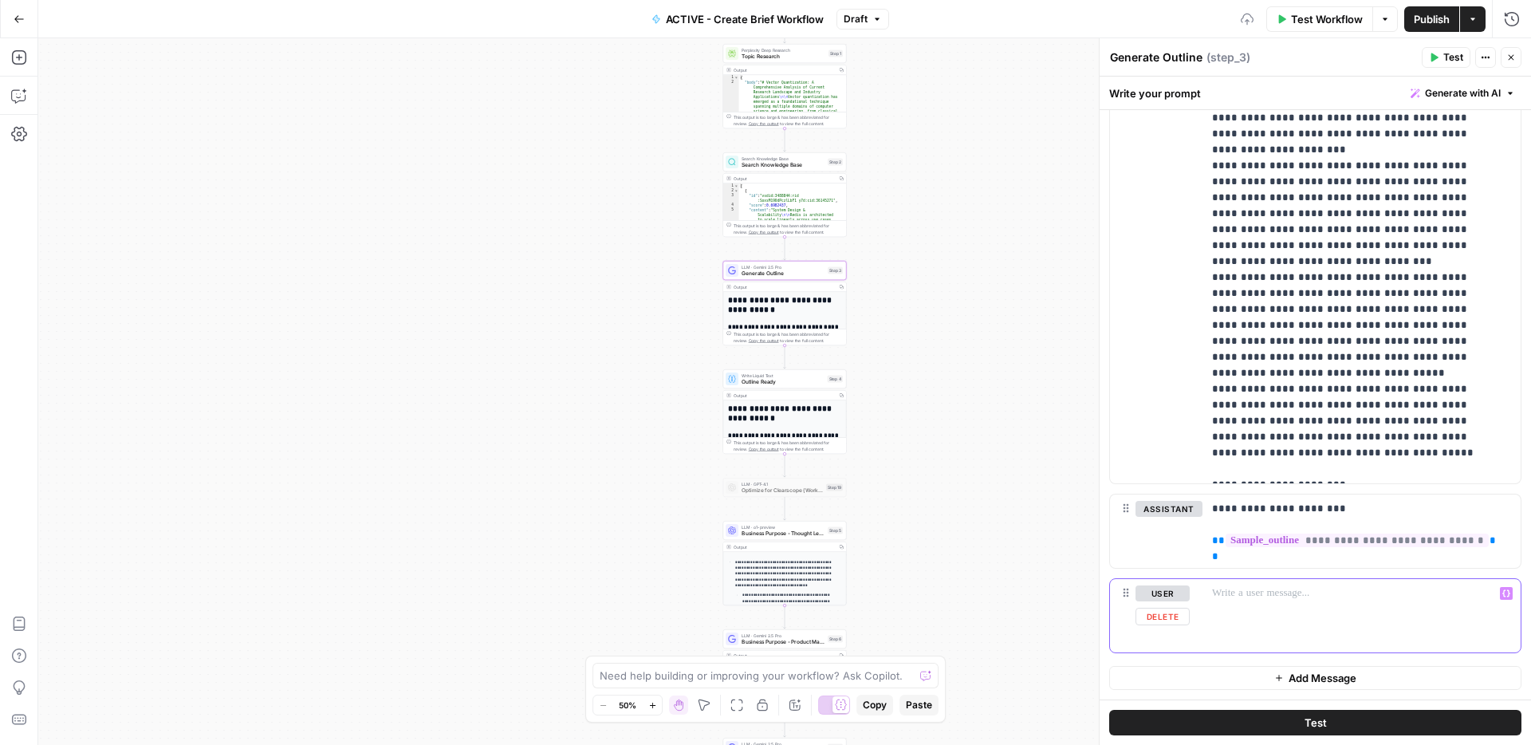
click at [1258, 583] on div at bounding box center [1361, 615] width 318 height 73
click at [1354, 503] on p "**********" at bounding box center [1355, 525] width 287 height 48
click at [1267, 591] on p at bounding box center [1361, 593] width 299 height 16
click at [1441, 22] on span "Publish" at bounding box center [1431, 19] width 36 height 16
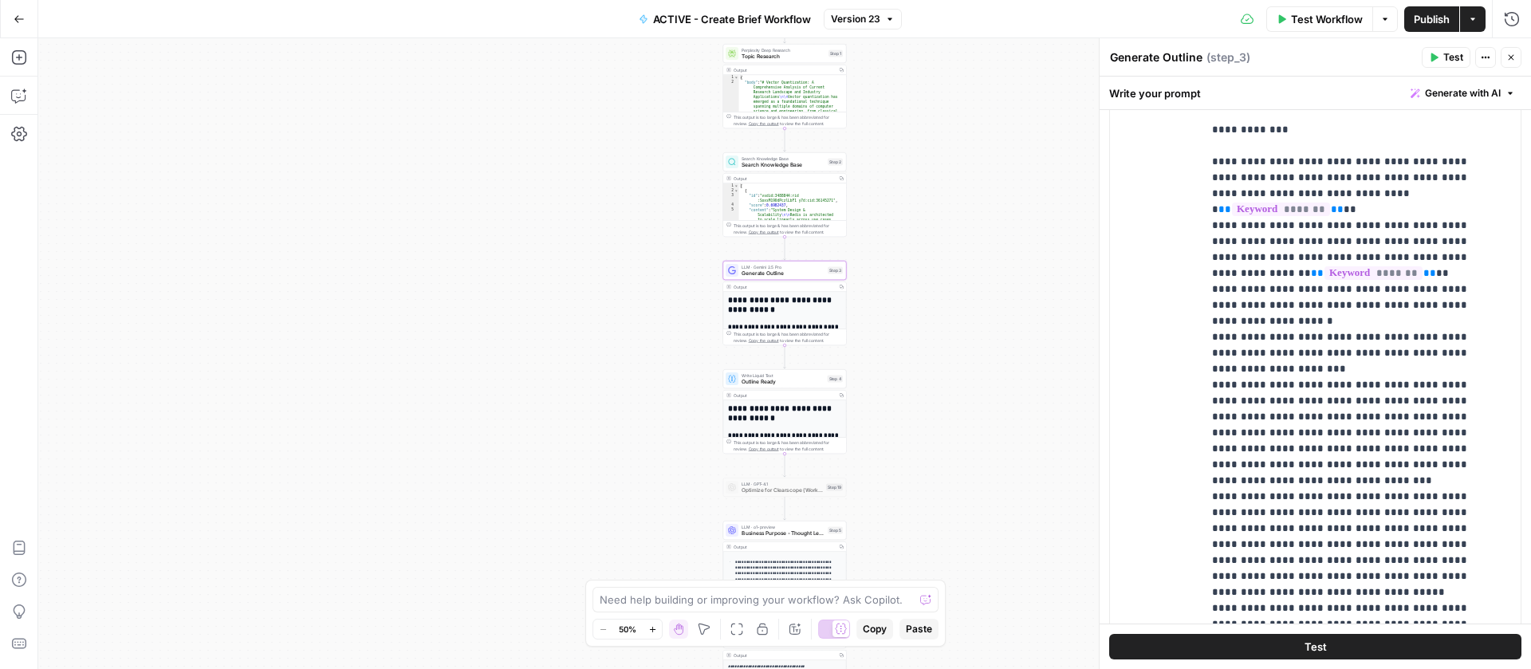
scroll to position [510, 0]
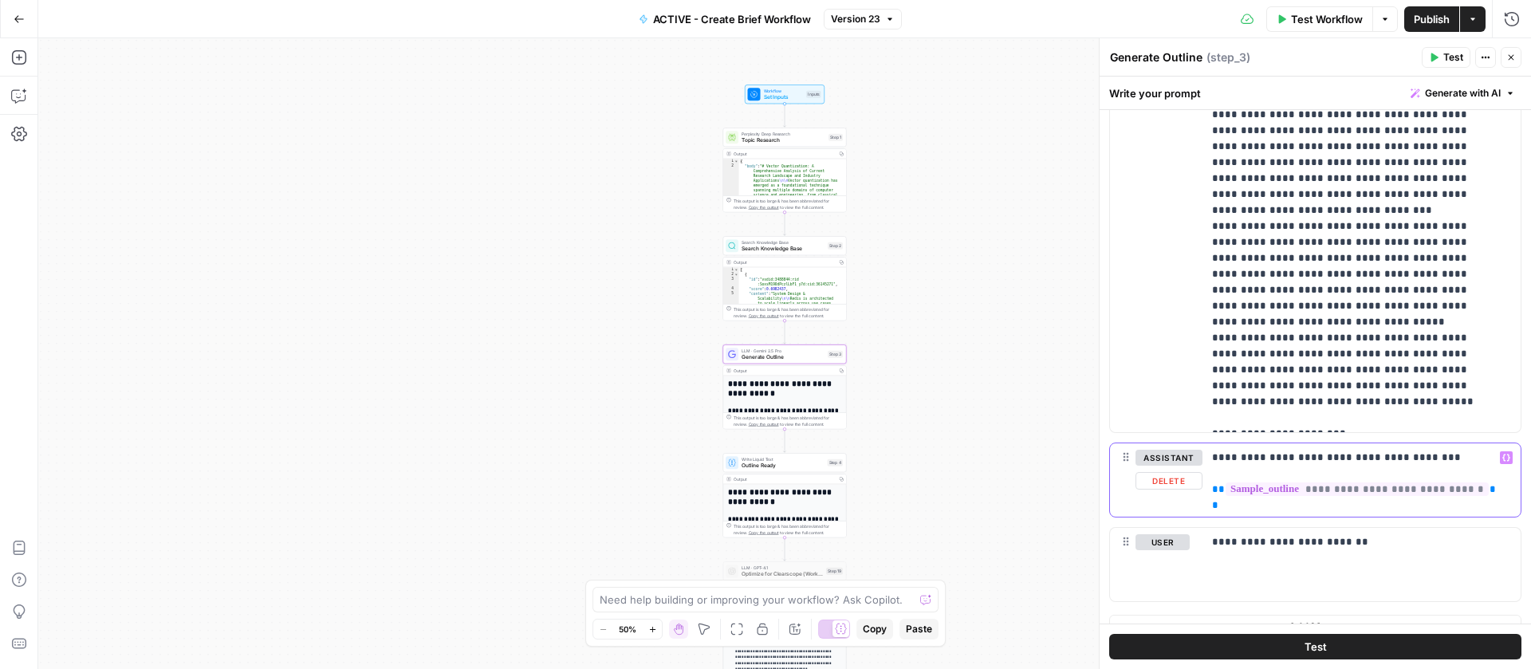
click at [1348, 489] on span "**********" at bounding box center [1356, 489] width 263 height 14
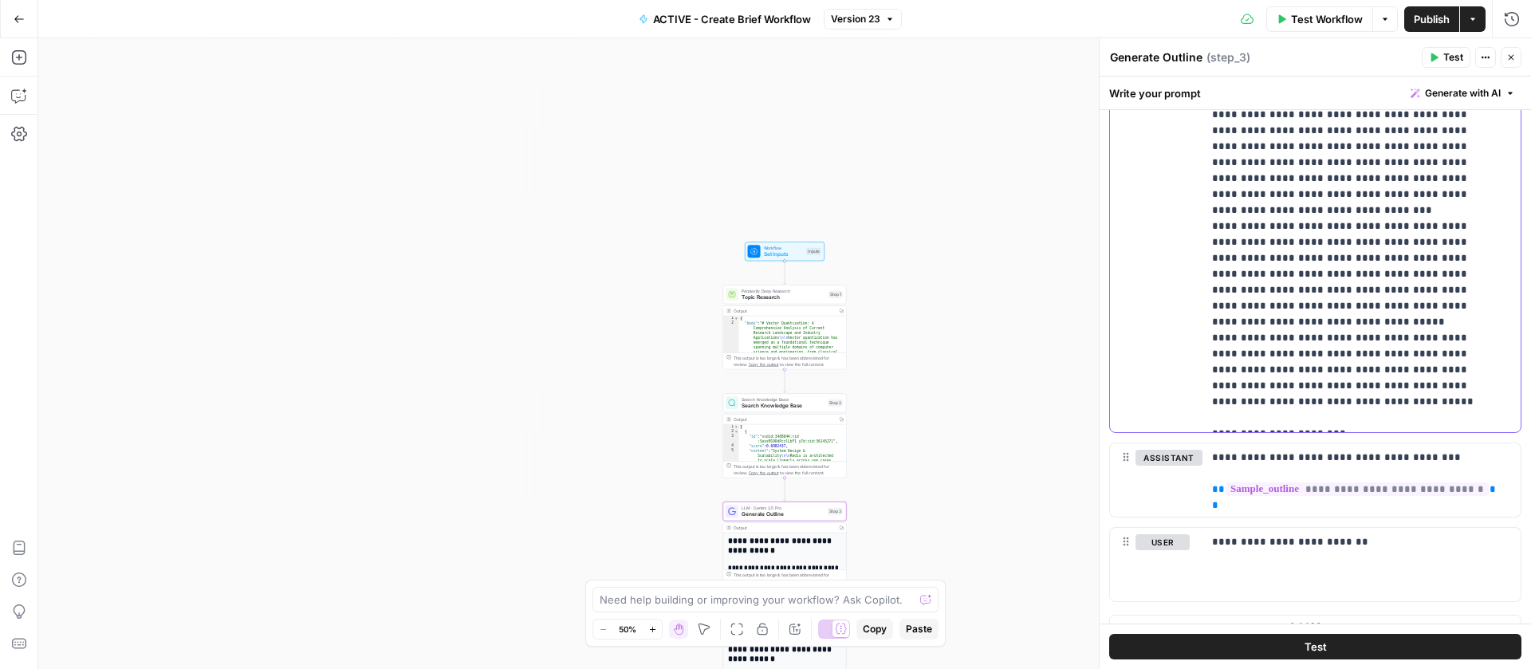
drag, startPoint x: 1468, startPoint y: 493, endPoint x: 1213, endPoint y: 489, distance: 254.3
click at [1213, 489] on p "**********" at bounding box center [1355, 474] width 287 height 48
click at [1326, 22] on span "Test Workflow" at bounding box center [1327, 19] width 72 height 16
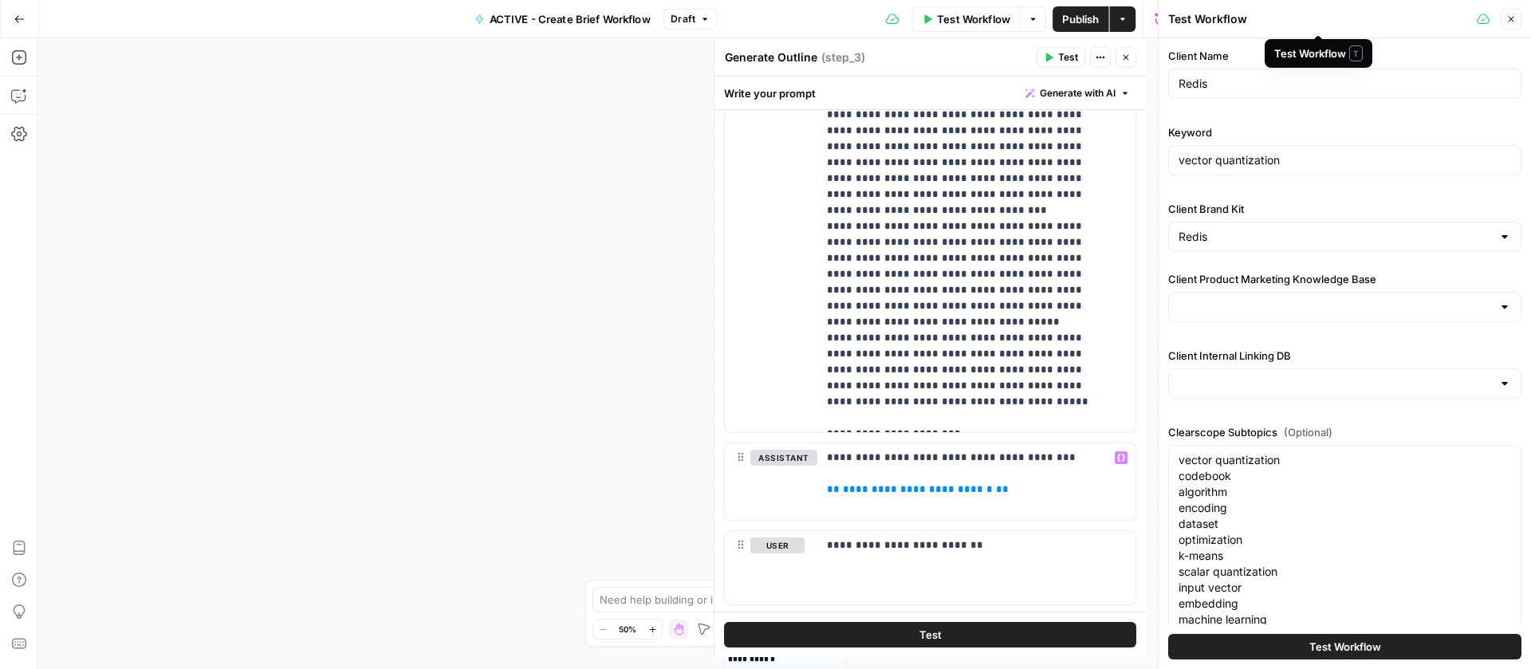
type input "Redis Product Marketing Wiki"
type input "Redis Internal Linking"
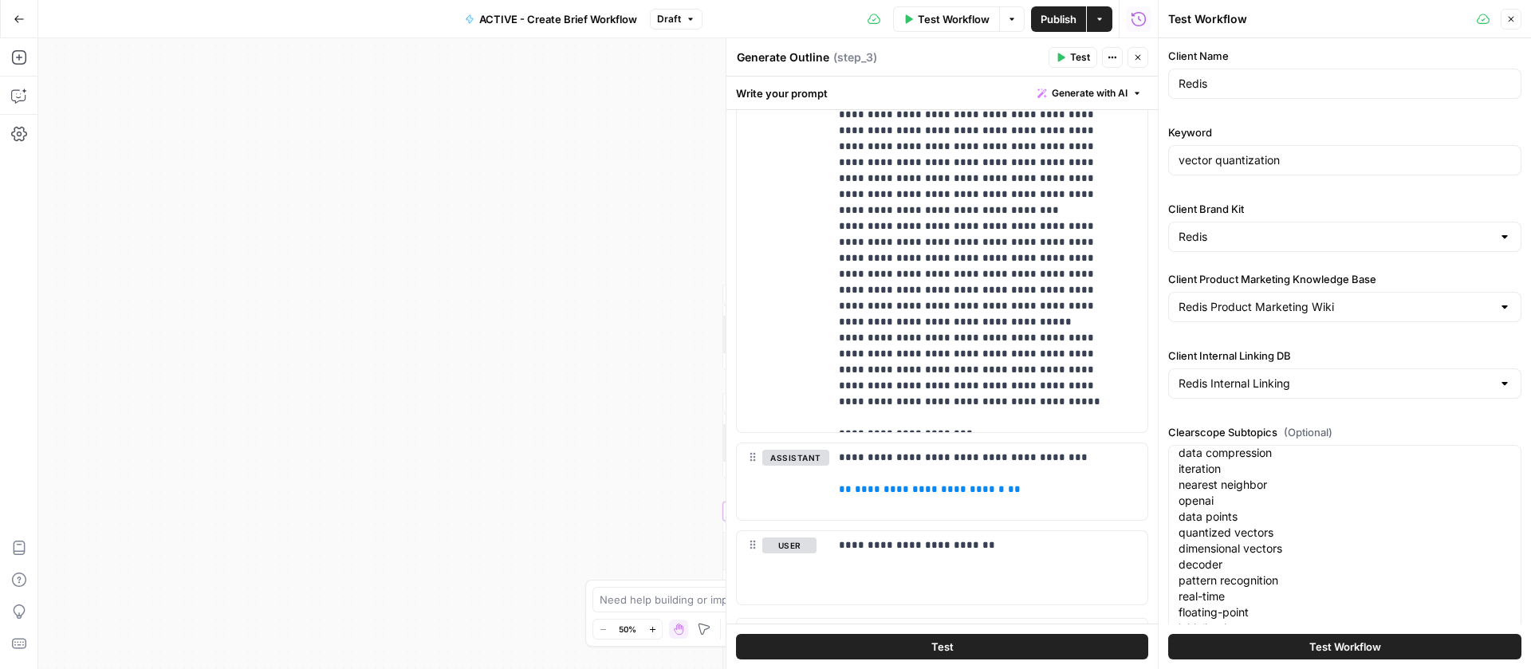
scroll to position [558, 0]
click at [1317, 645] on span "Test Workflow" at bounding box center [1345, 647] width 72 height 16
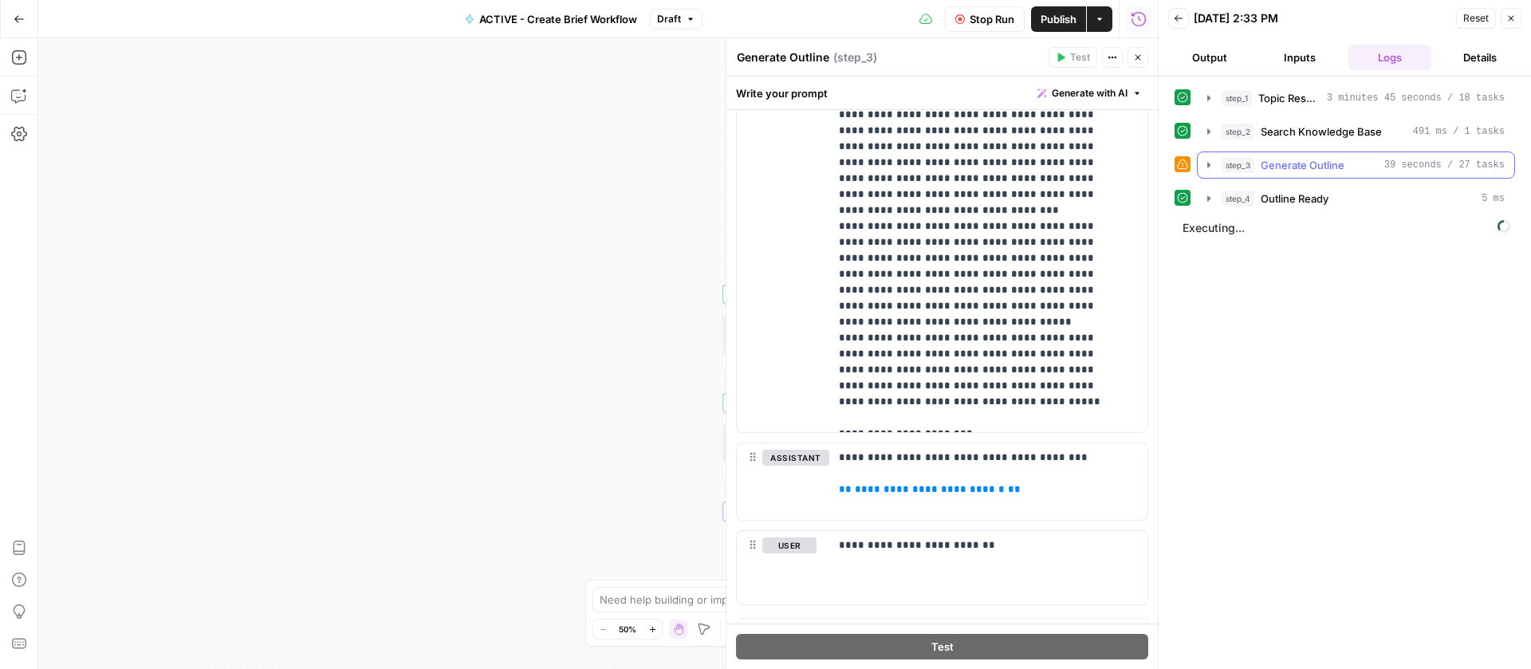
click at [1212, 159] on icon "button" at bounding box center [1208, 165] width 13 height 13
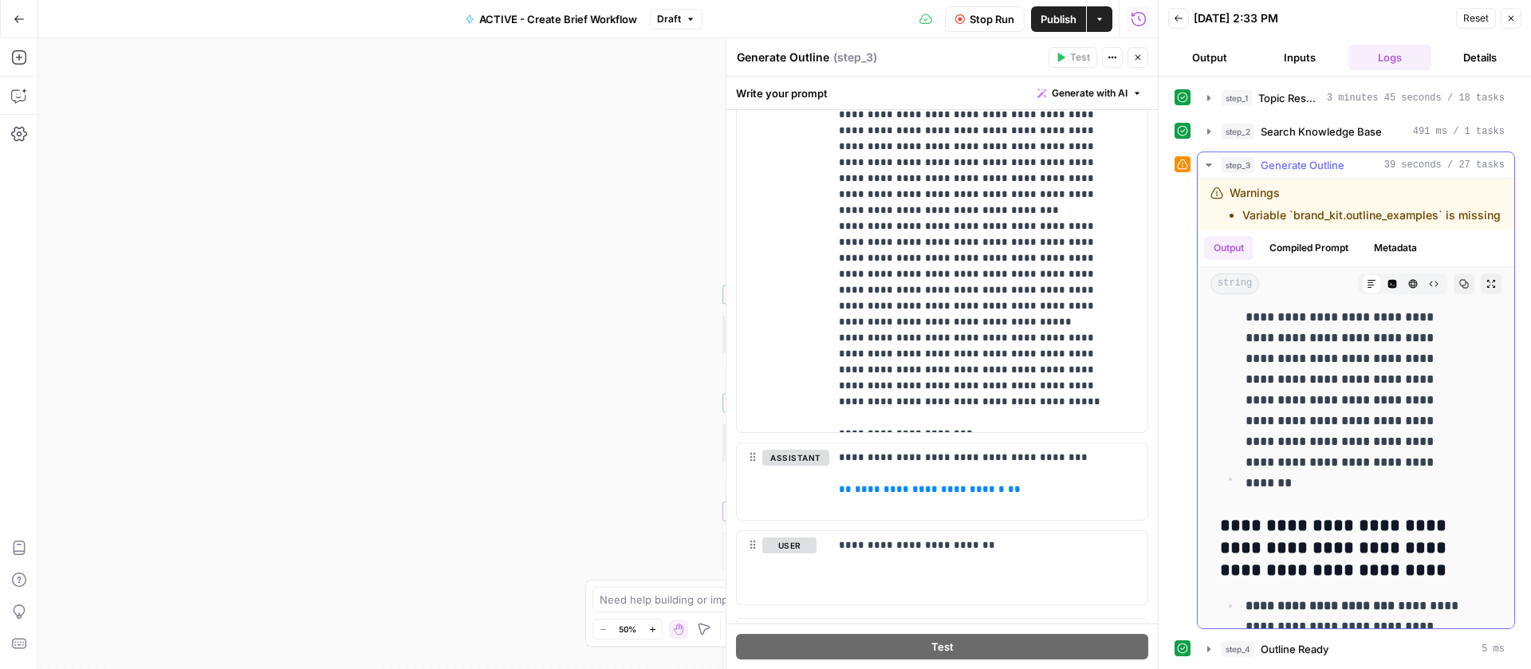
scroll to position [4066, 0]
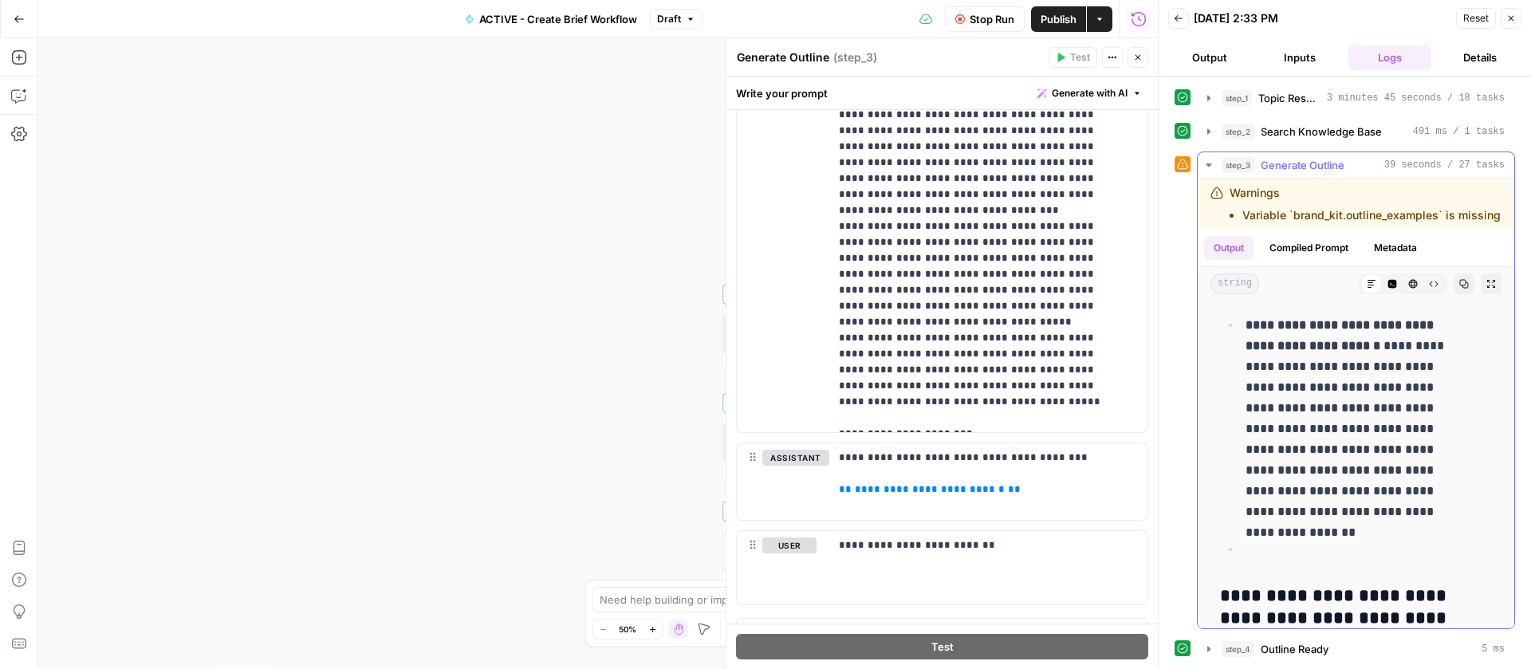
click at [1208, 162] on icon "button" at bounding box center [1208, 165] width 13 height 13
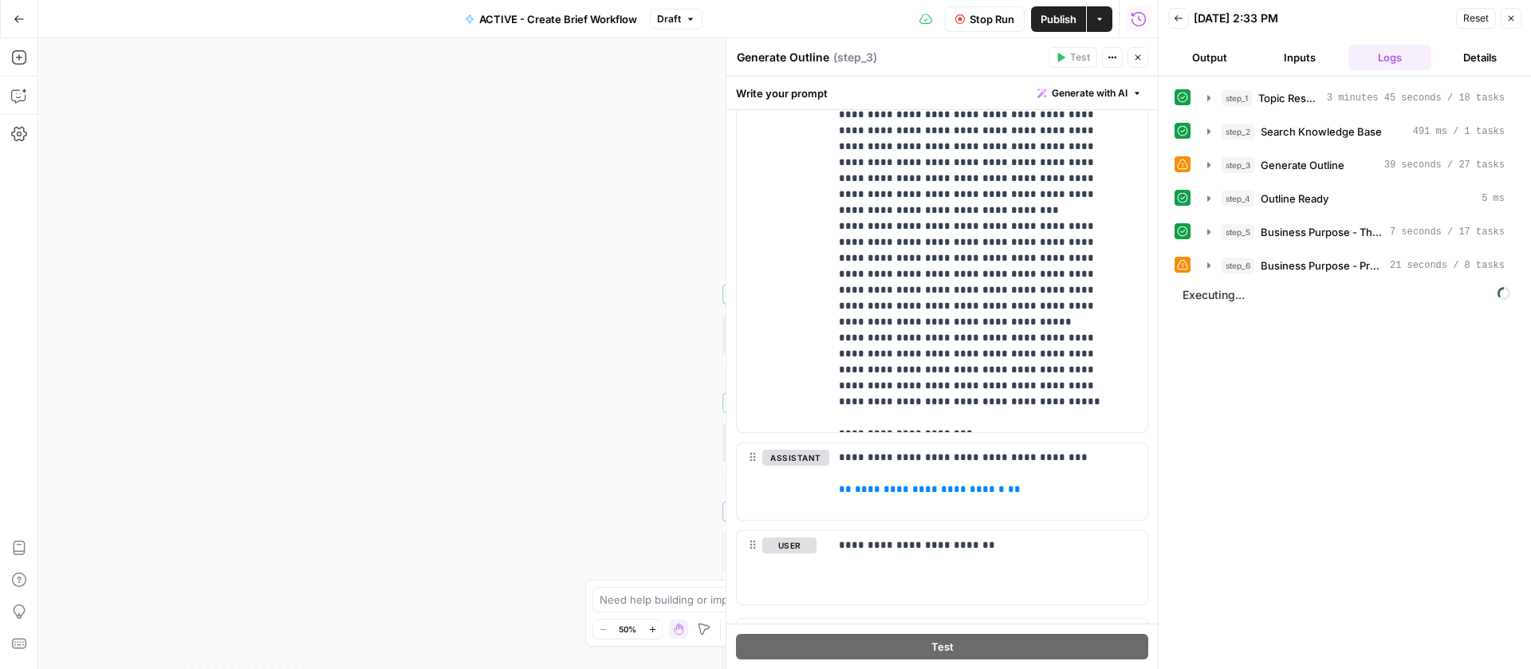
click at [987, 11] on span "Stop Run" at bounding box center [991, 19] width 45 height 16
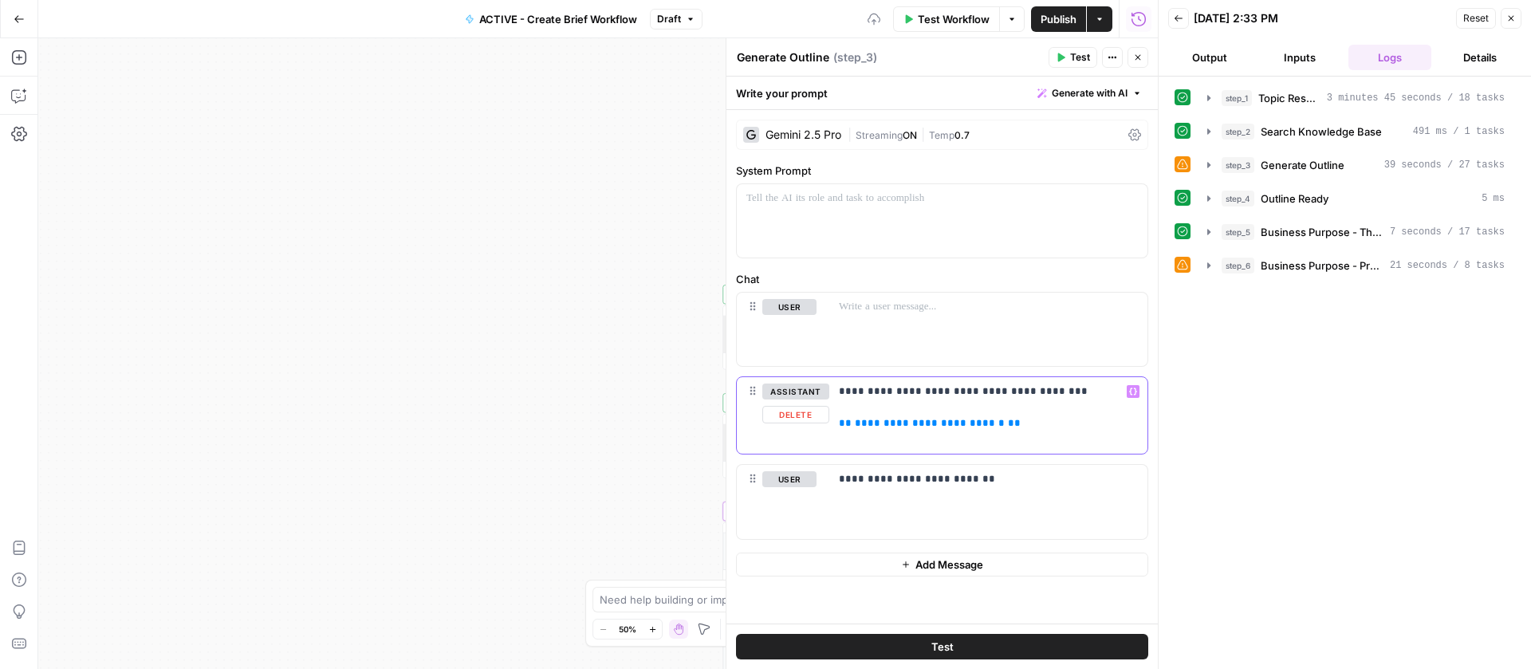
click at [1008, 420] on span "**" at bounding box center [1014, 423] width 13 height 10
click at [921, 325] on div at bounding box center [988, 329] width 318 height 73
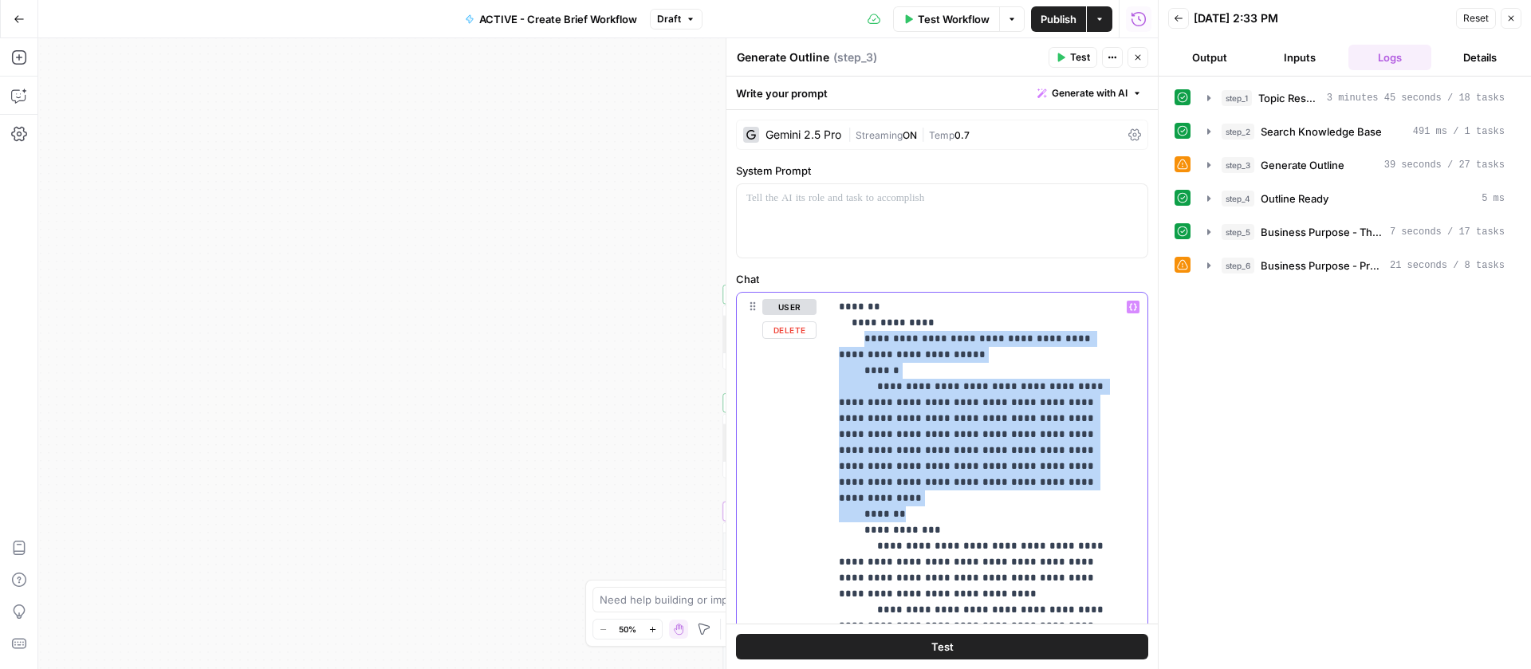
drag, startPoint x: 875, startPoint y: 474, endPoint x: 861, endPoint y: 342, distance: 133.1
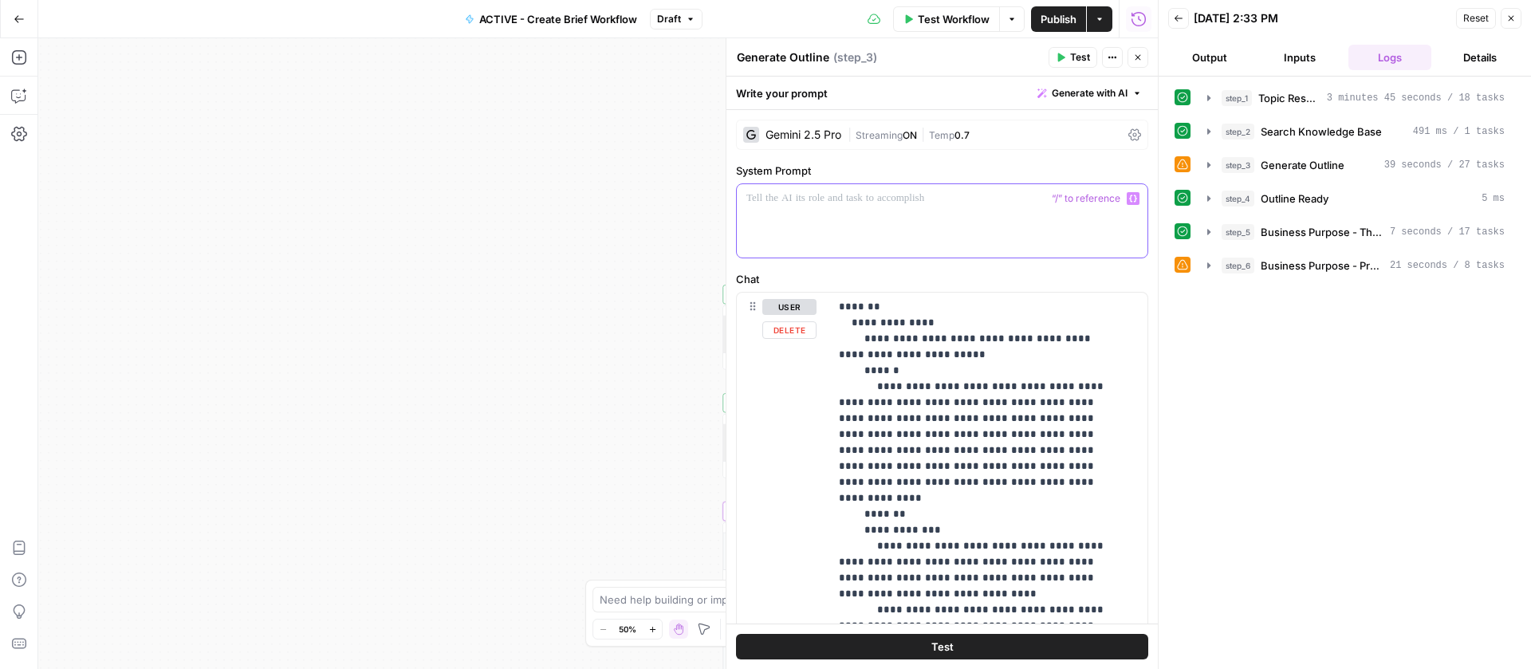
click at [833, 208] on div at bounding box center [942, 220] width 411 height 73
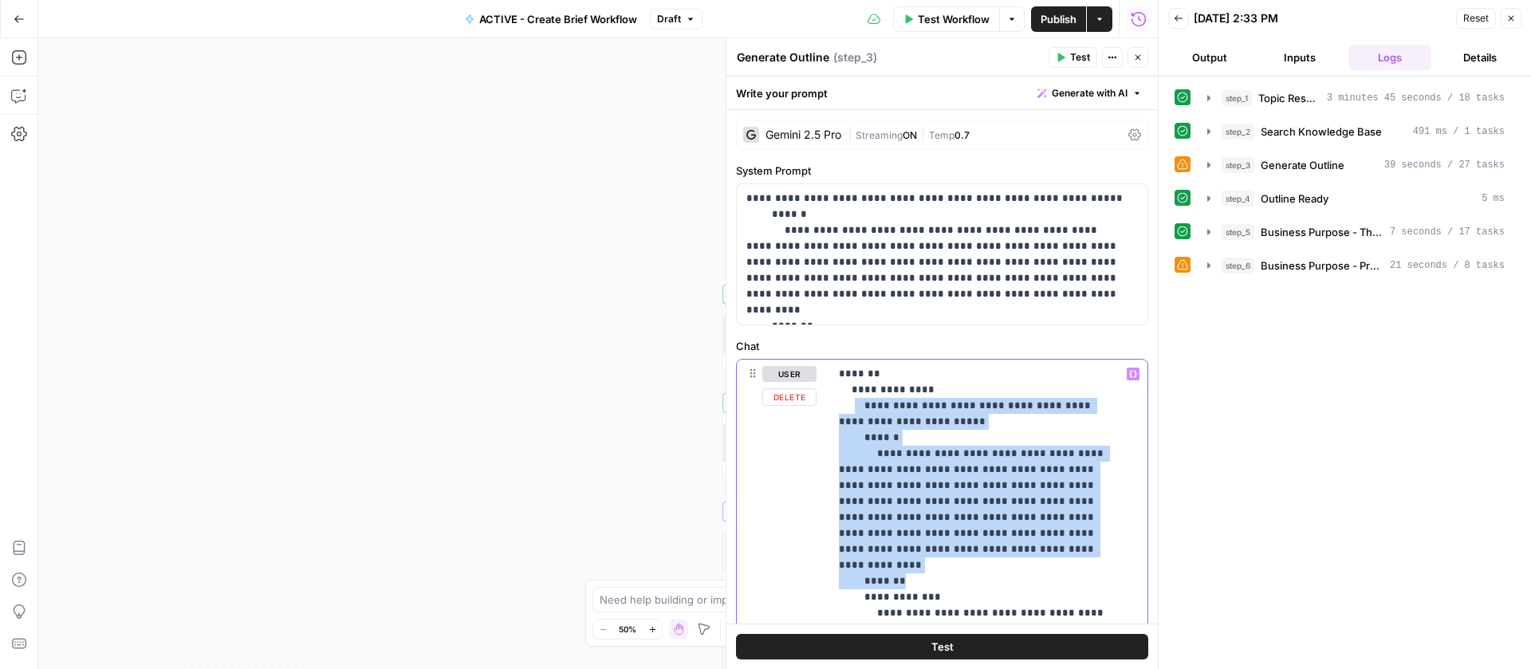
drag, startPoint x: 915, startPoint y: 505, endPoint x: 853, endPoint y: 406, distance: 117.5
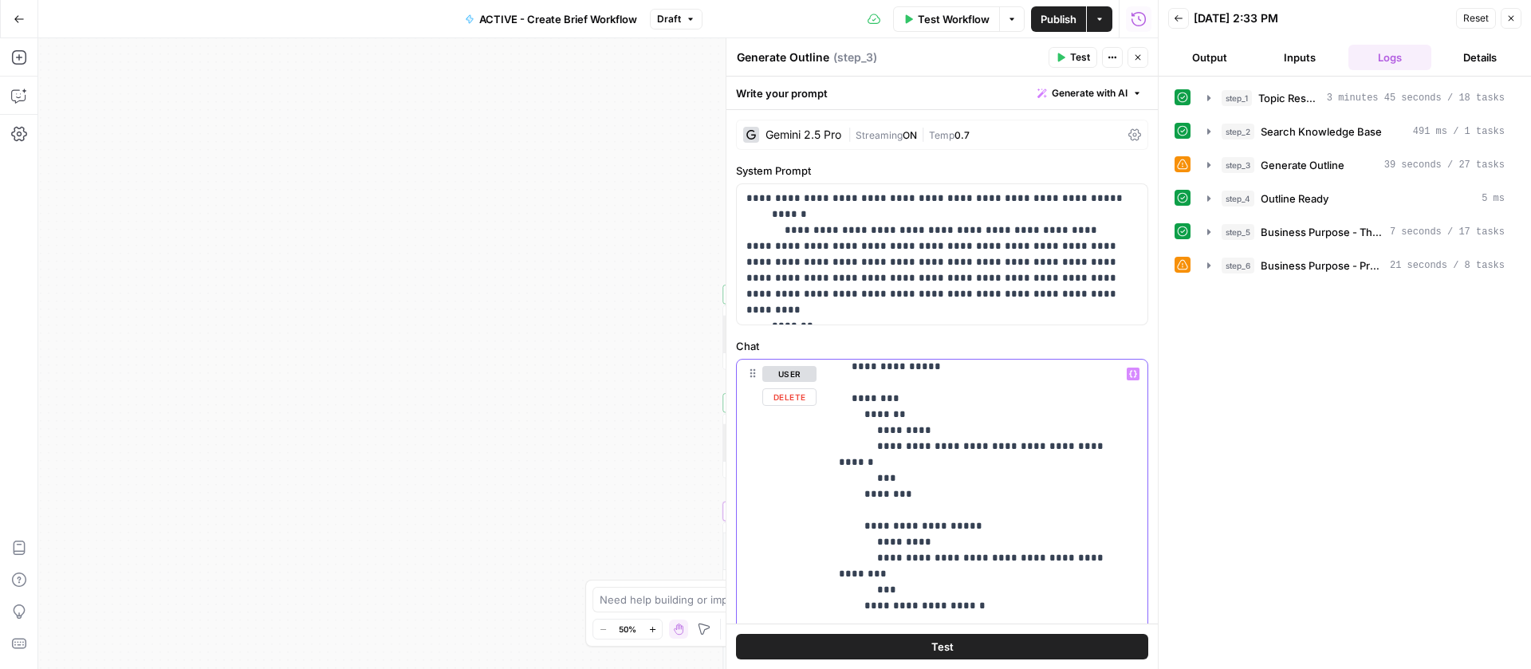
scroll to position [248, 0]
drag, startPoint x: 884, startPoint y: 462, endPoint x: 880, endPoint y: 446, distance: 15.7
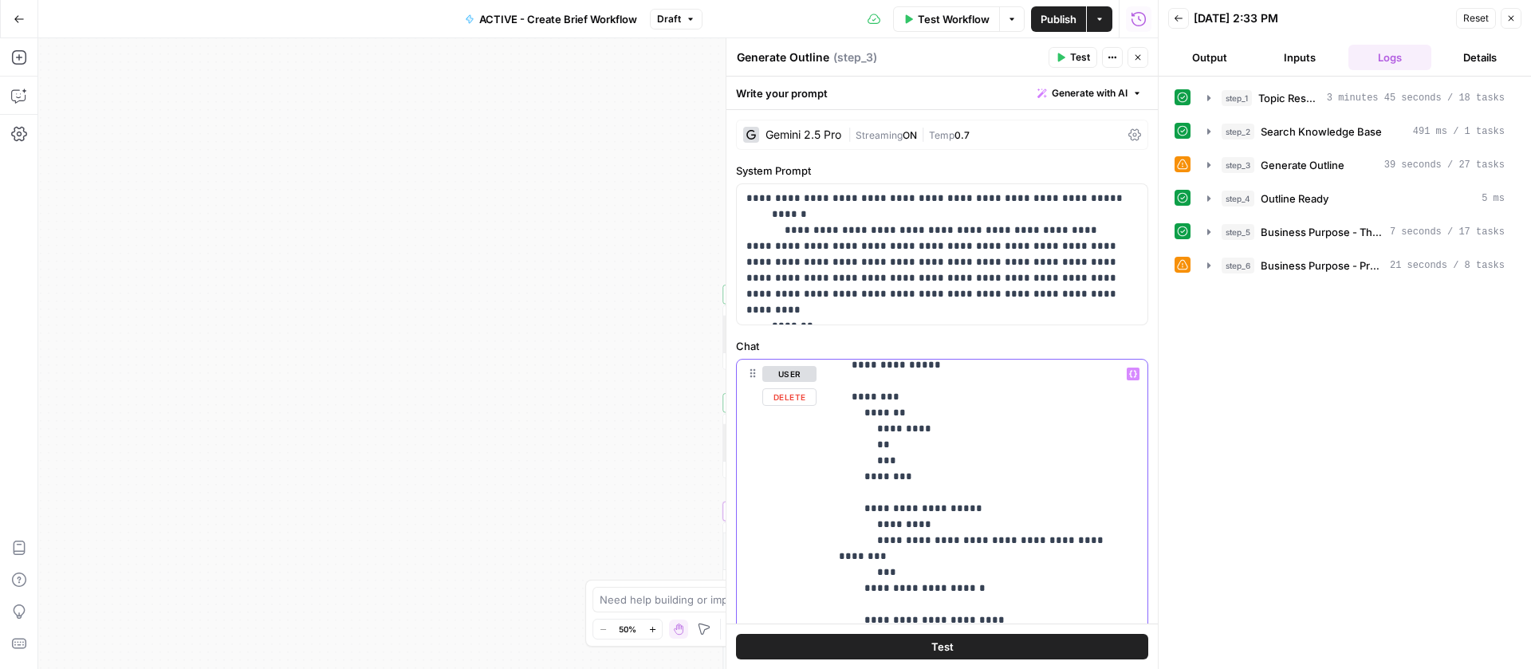
click at [1129, 371] on icon "button" at bounding box center [1133, 374] width 8 height 7
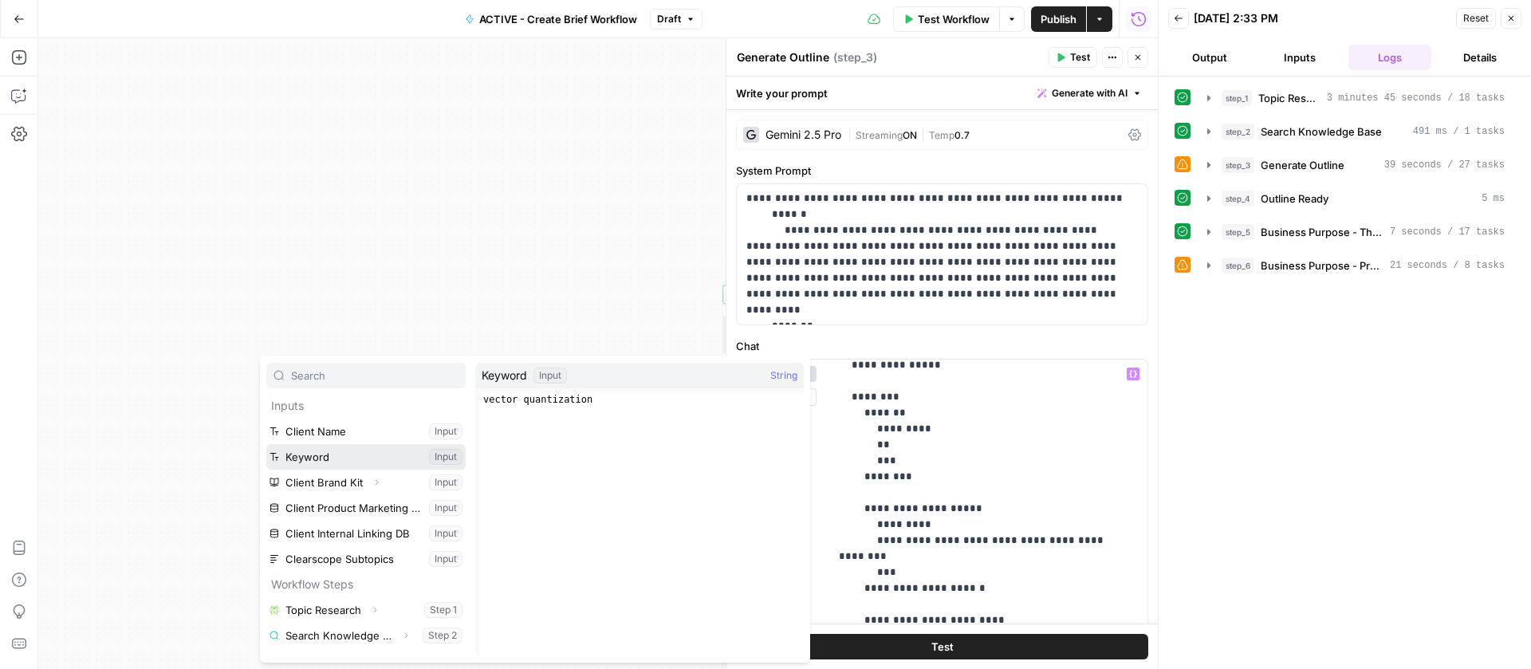
click at [333, 450] on button "Select variable Keyword" at bounding box center [365, 457] width 199 height 26
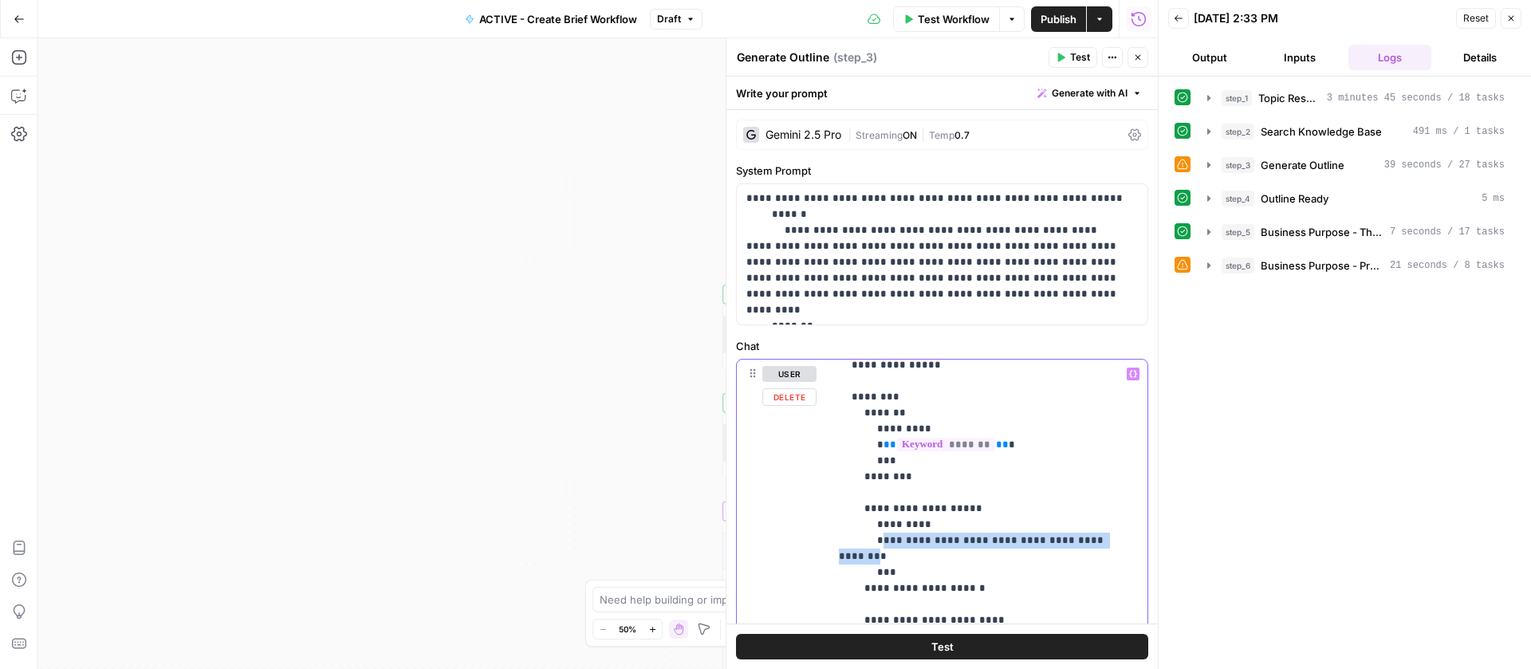
drag, startPoint x: 884, startPoint y: 556, endPoint x: 877, endPoint y: 544, distance: 13.3
click at [1136, 374] on span "Variables Menu" at bounding box center [1136, 374] width 1 height 1
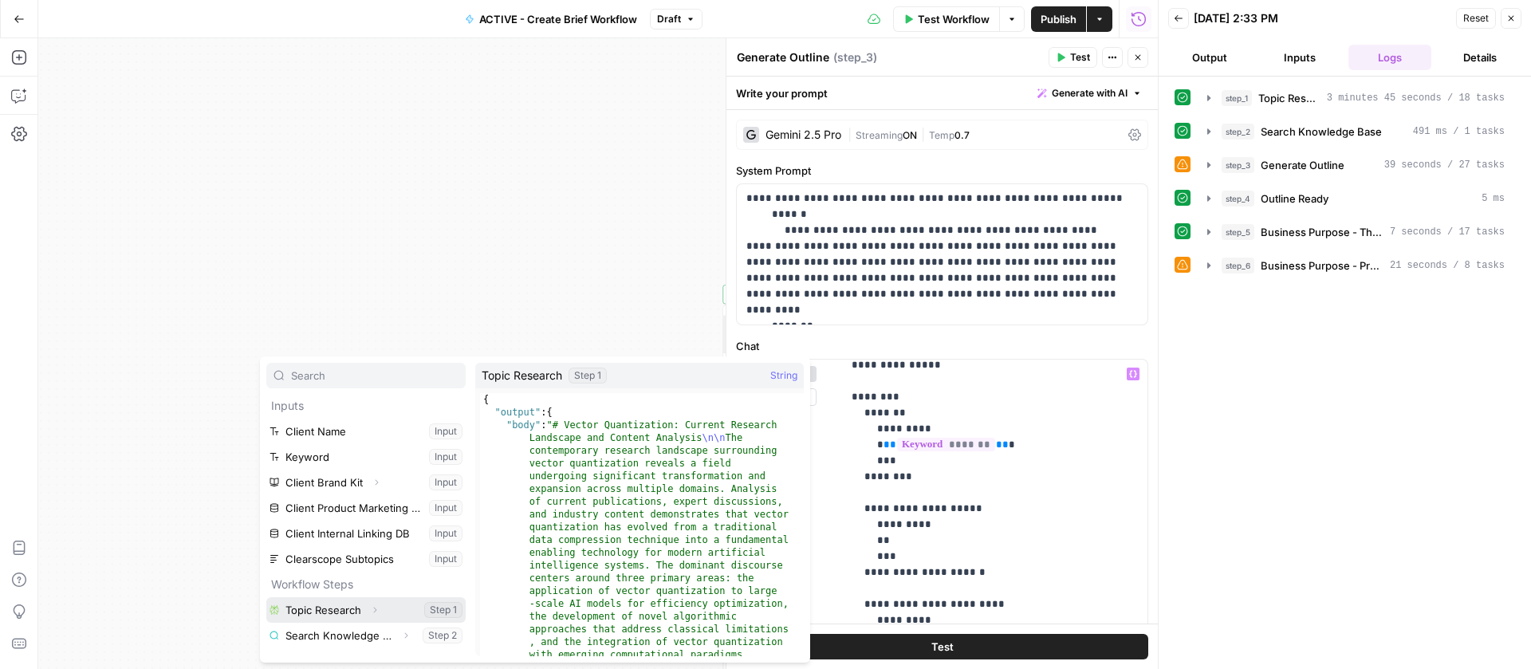
drag, startPoint x: 336, startPoint y: 607, endPoint x: 374, endPoint y: 609, distance: 38.3
click at [336, 607] on button "Select variable Topic Research" at bounding box center [365, 610] width 199 height 26
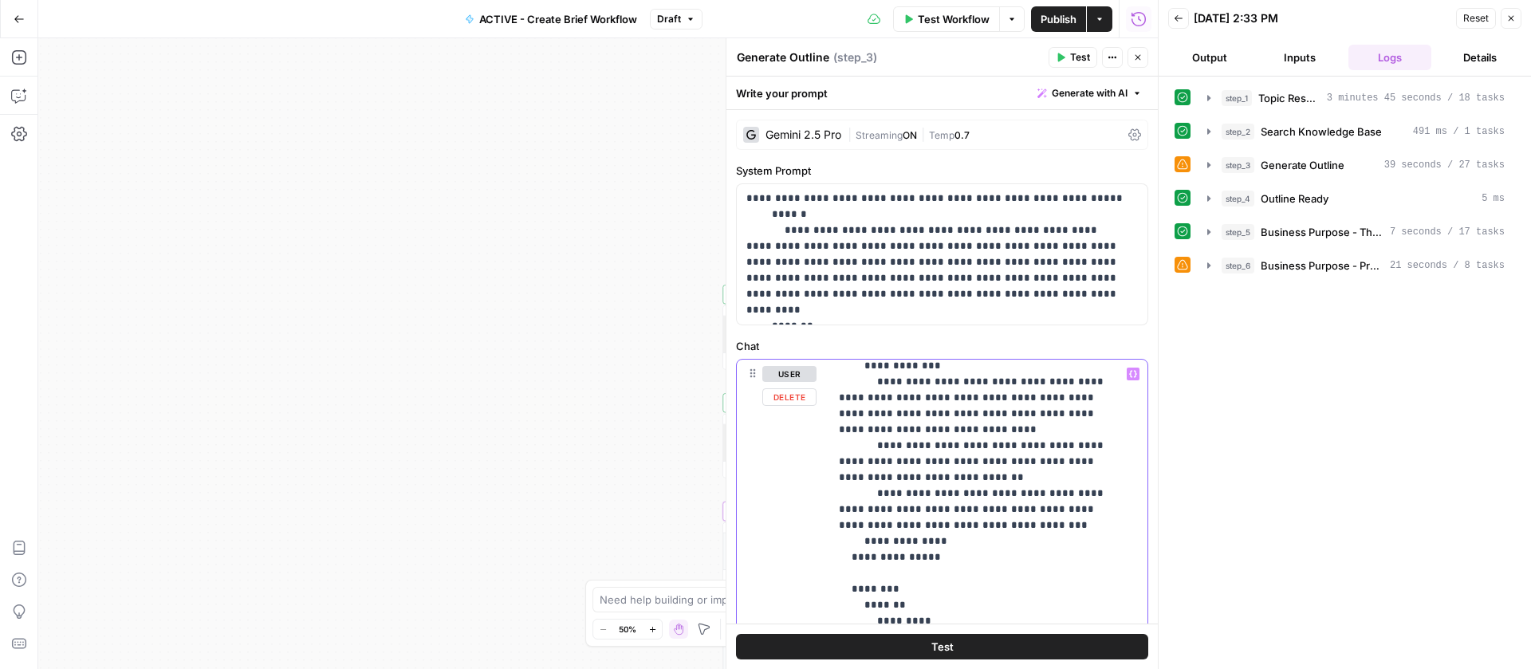
scroll to position [0, 0]
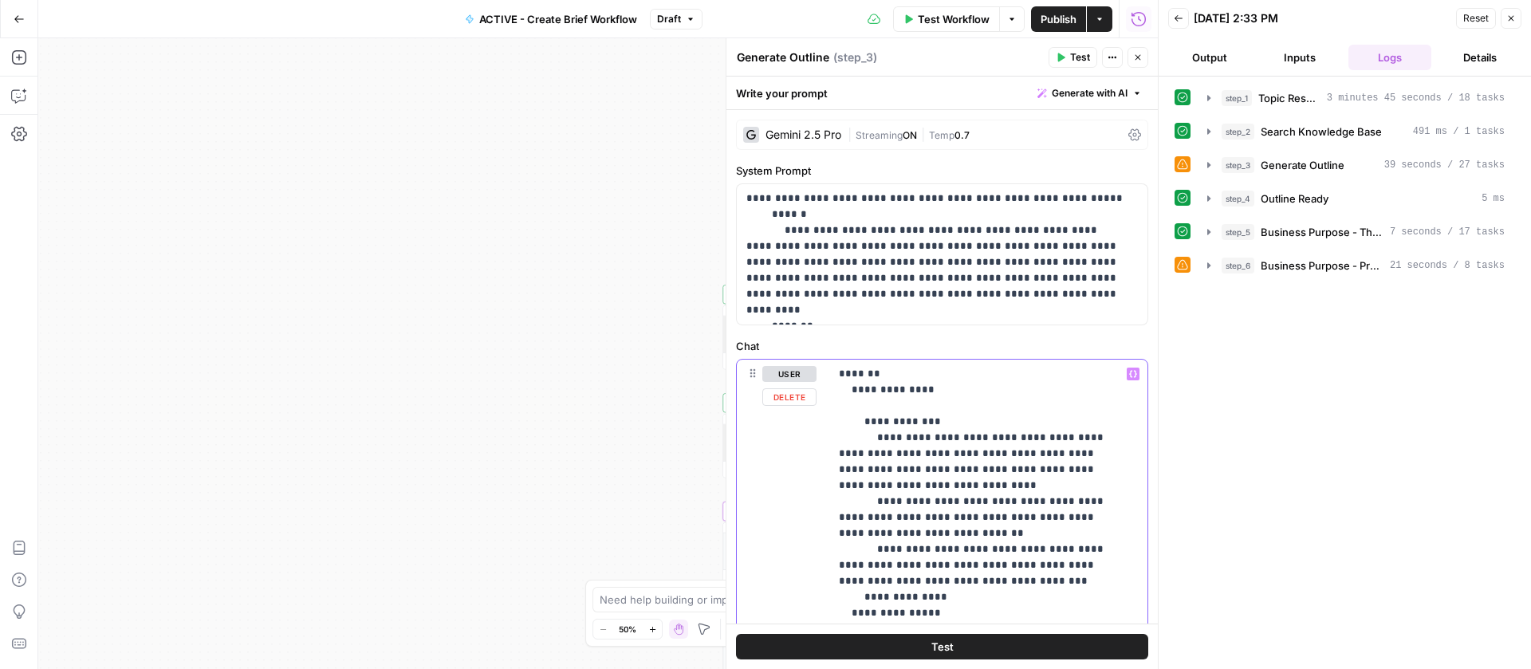
click at [1129, 374] on icon "button" at bounding box center [1133, 374] width 8 height 7
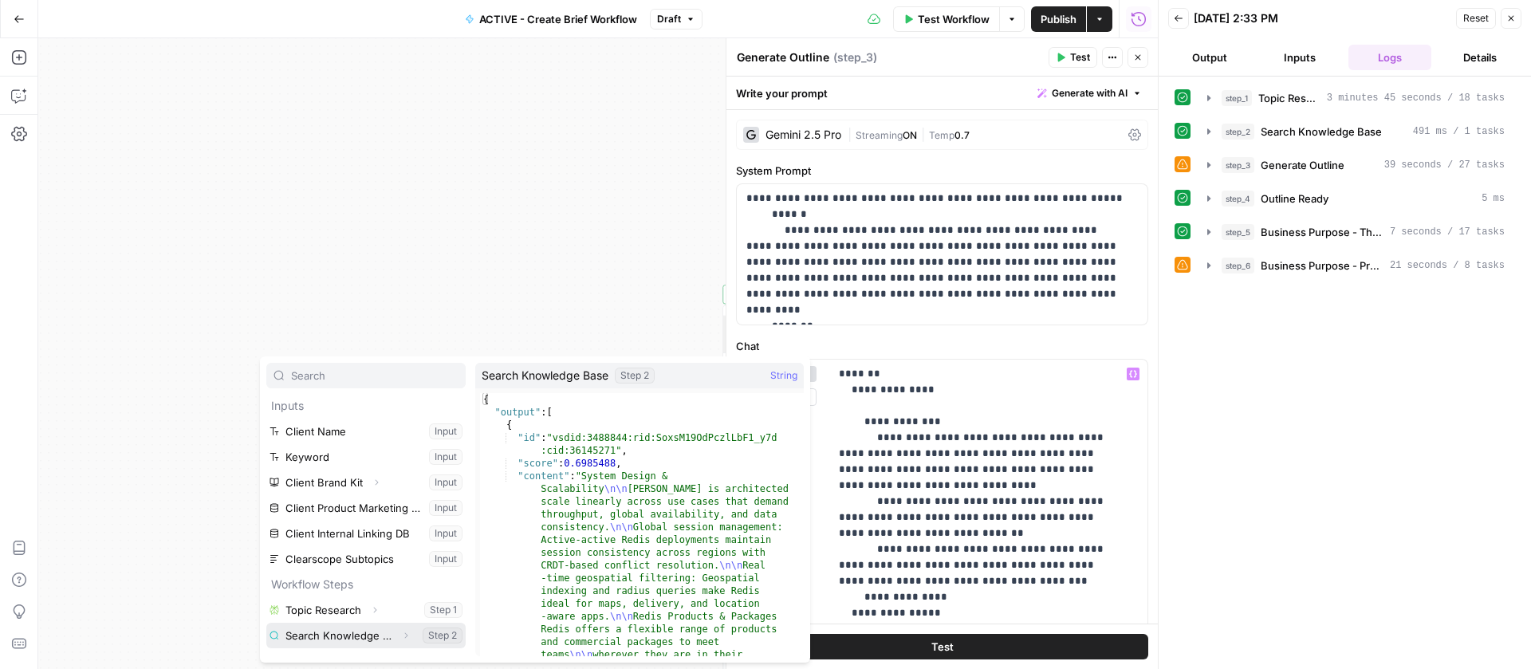
click at [339, 639] on button "Select variable Search Knowledge Base" at bounding box center [365, 636] width 199 height 26
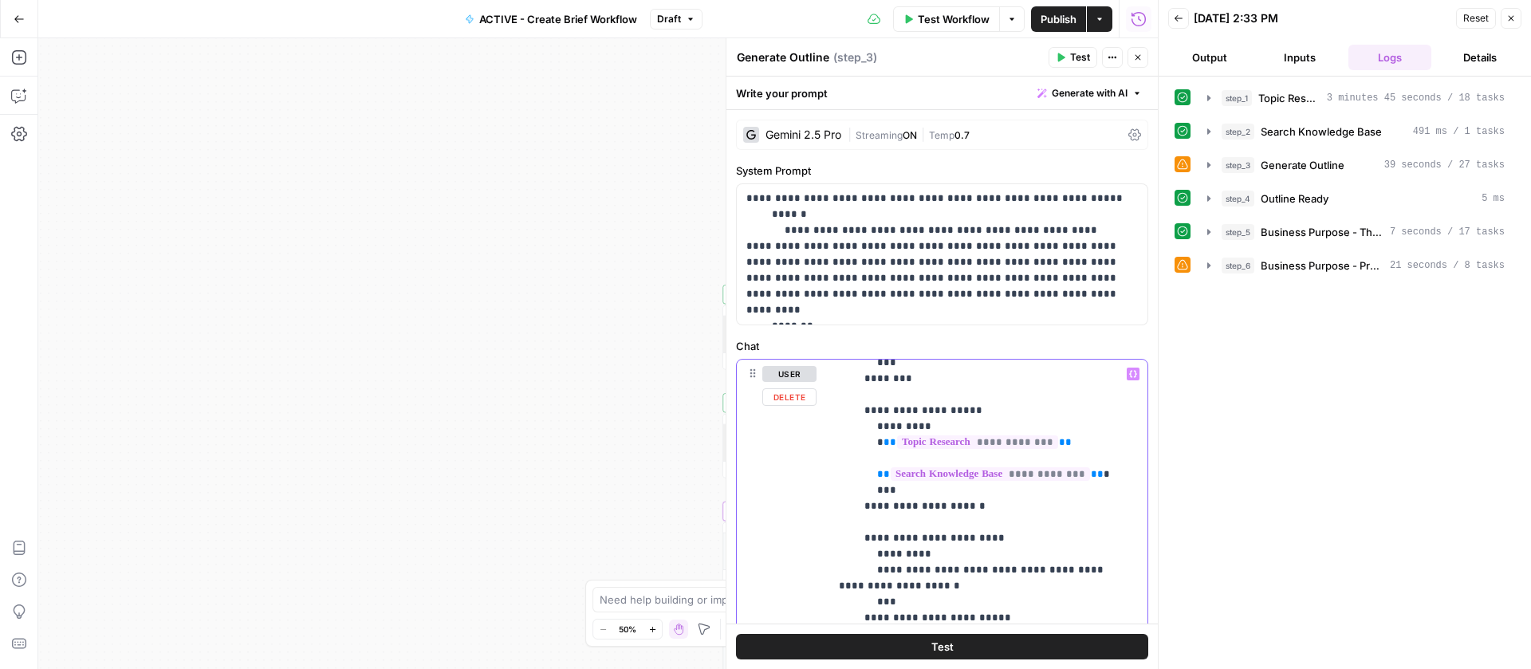
scroll to position [348, 0]
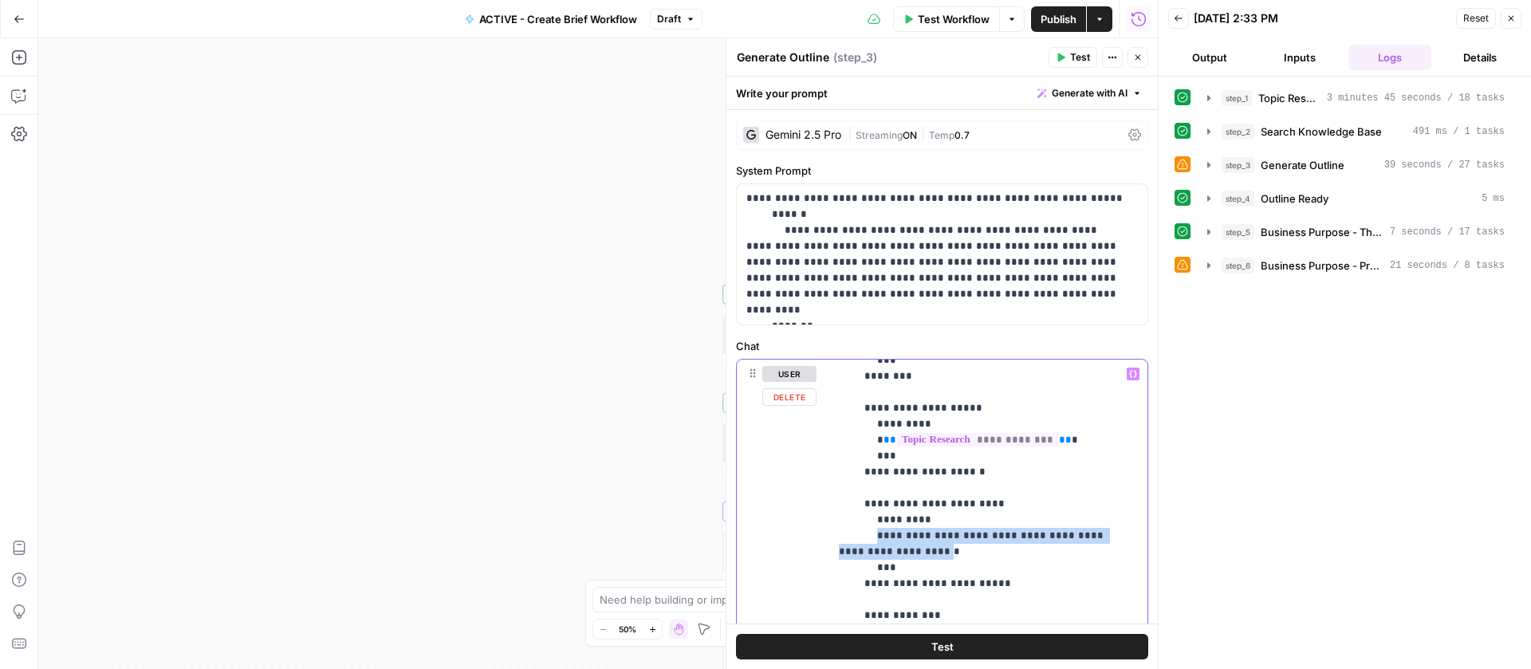
drag, startPoint x: 962, startPoint y: 551, endPoint x: 874, endPoint y: 538, distance: 88.6
drag, startPoint x: 961, startPoint y: 552, endPoint x: 879, endPoint y: 538, distance: 82.6
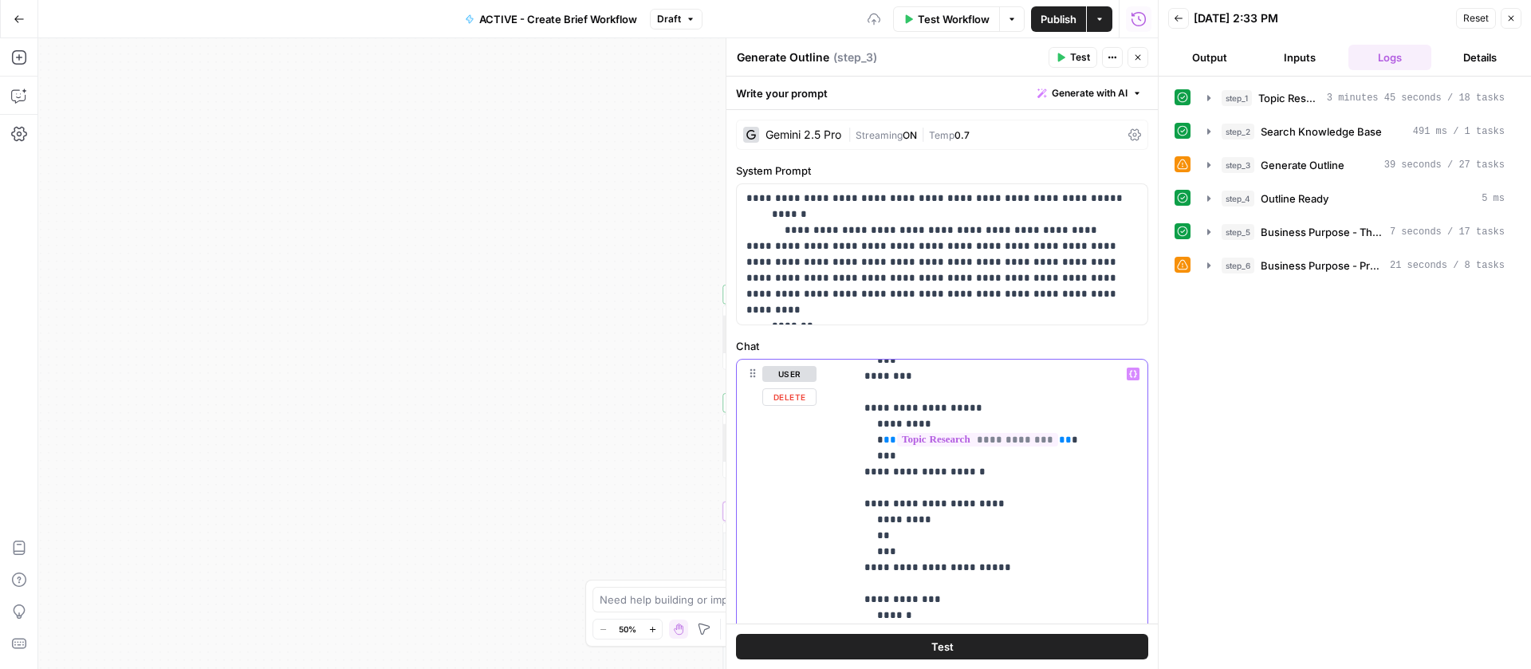
click at [1126, 370] on button "Variables Menu" at bounding box center [1132, 373] width 13 height 13
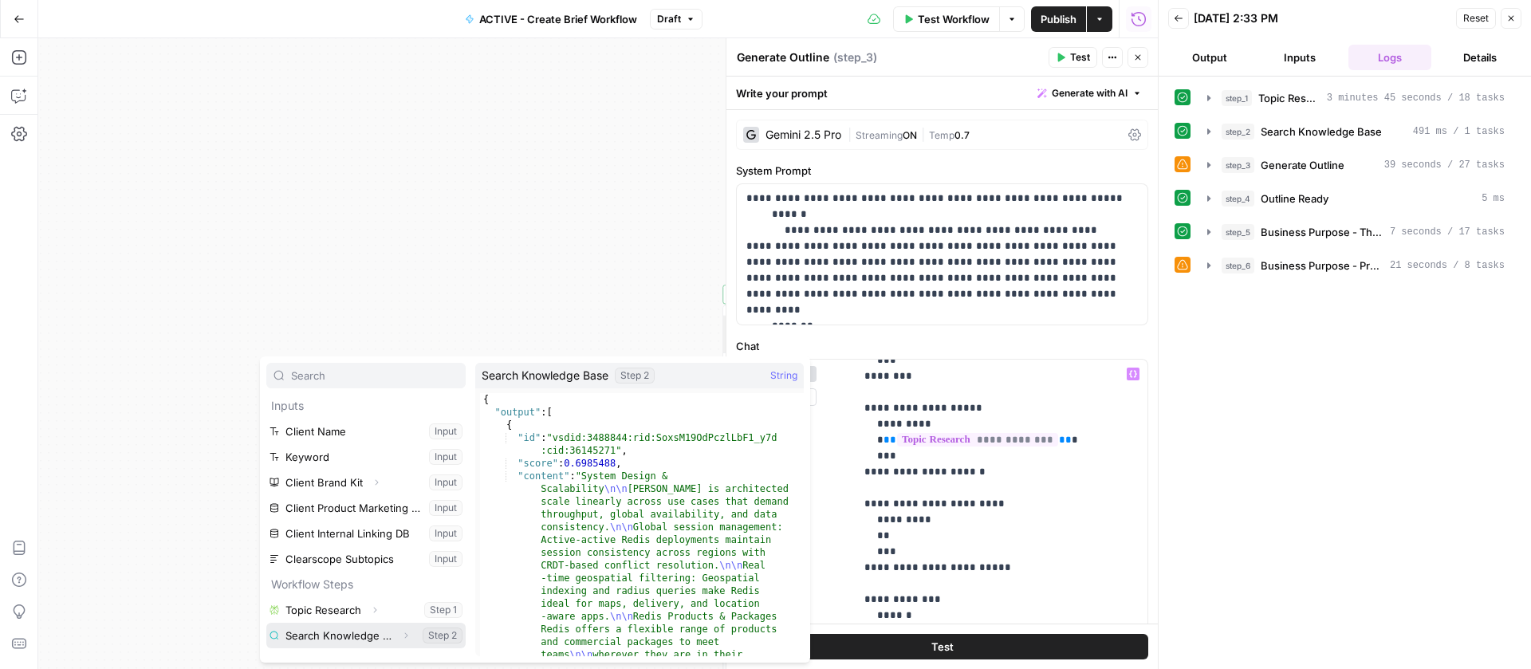
click at [338, 628] on button "Select variable Search Knowledge Base" at bounding box center [365, 636] width 199 height 26
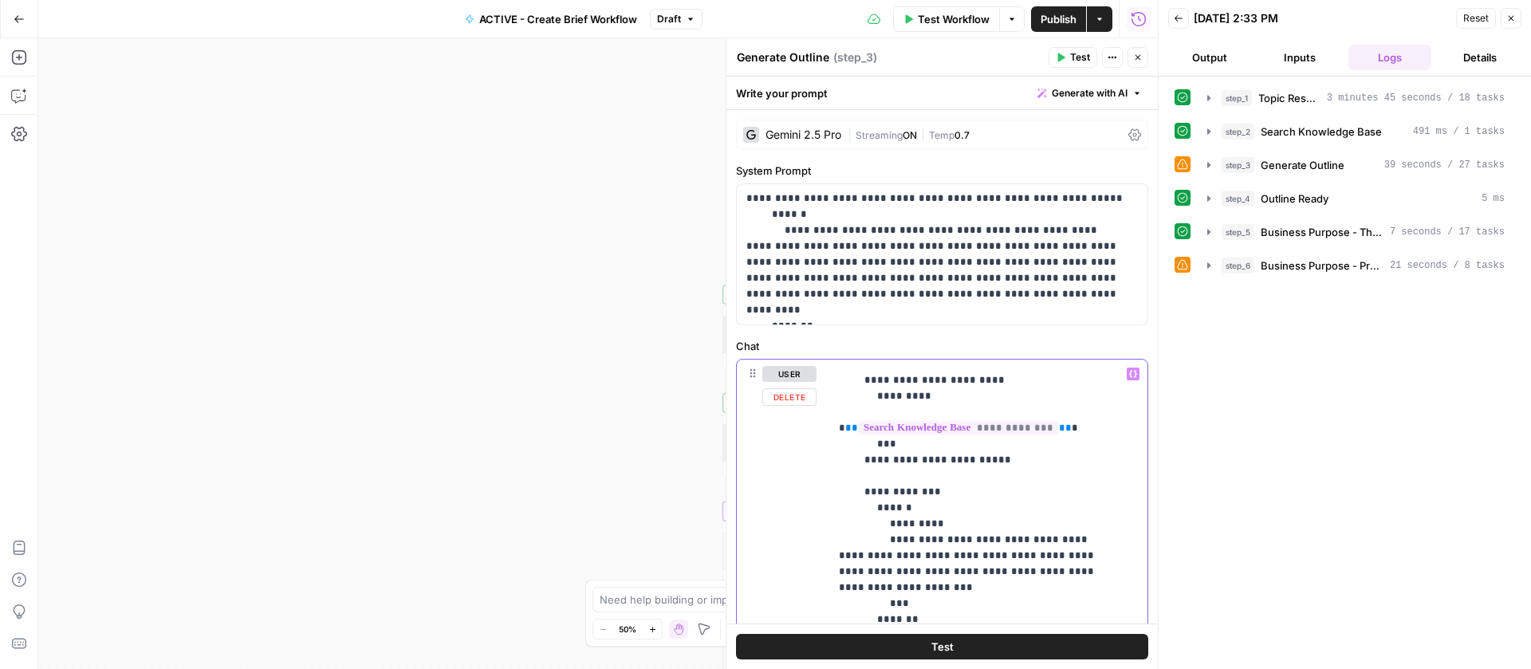
scroll to position [501, 0]
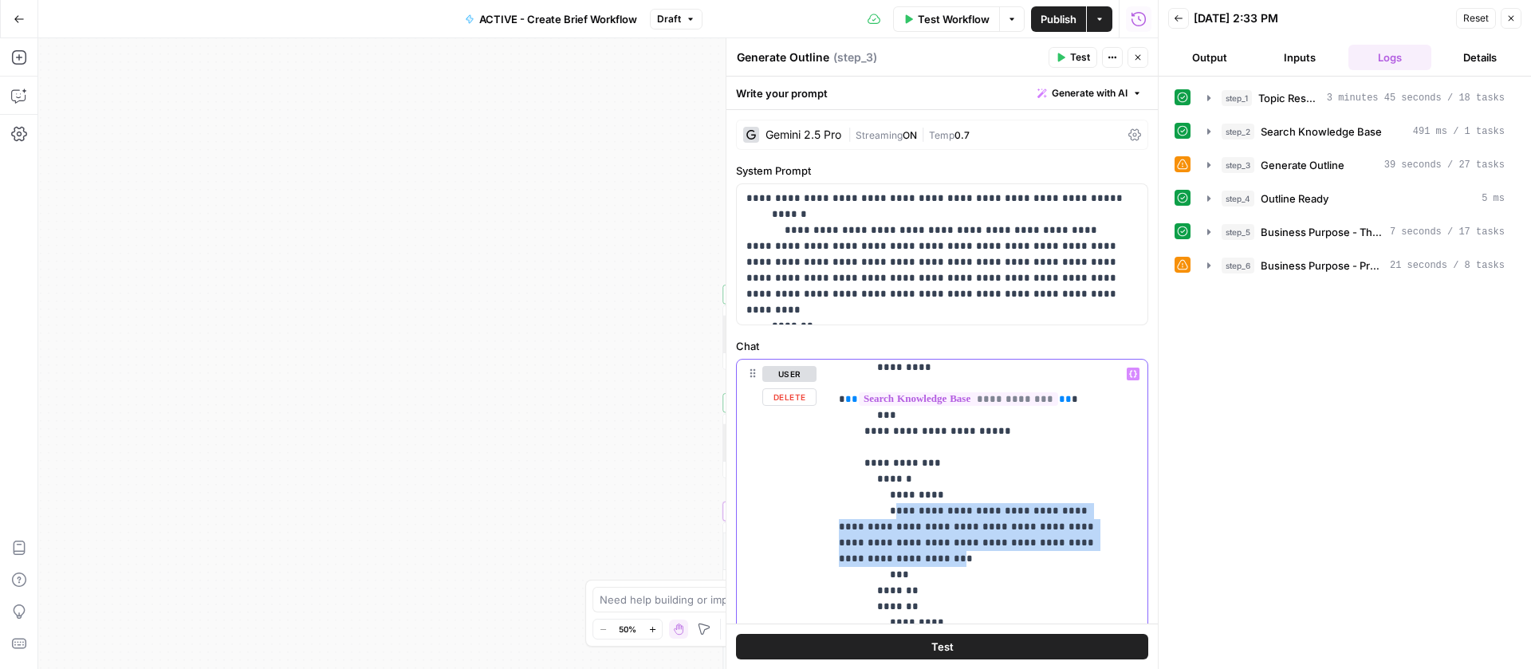
drag, startPoint x: 909, startPoint y: 544, endPoint x: 889, endPoint y: 502, distance: 46.7
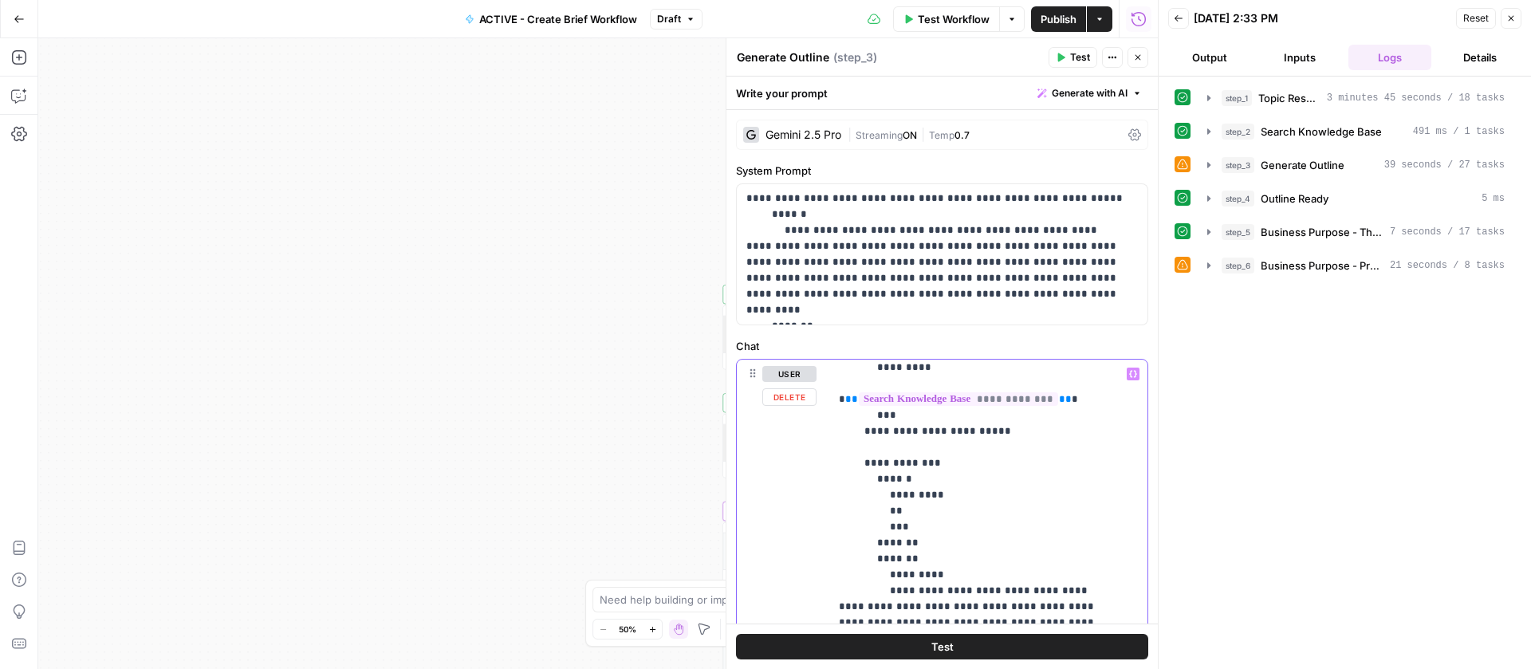
click at [1129, 372] on icon "button" at bounding box center [1133, 374] width 8 height 7
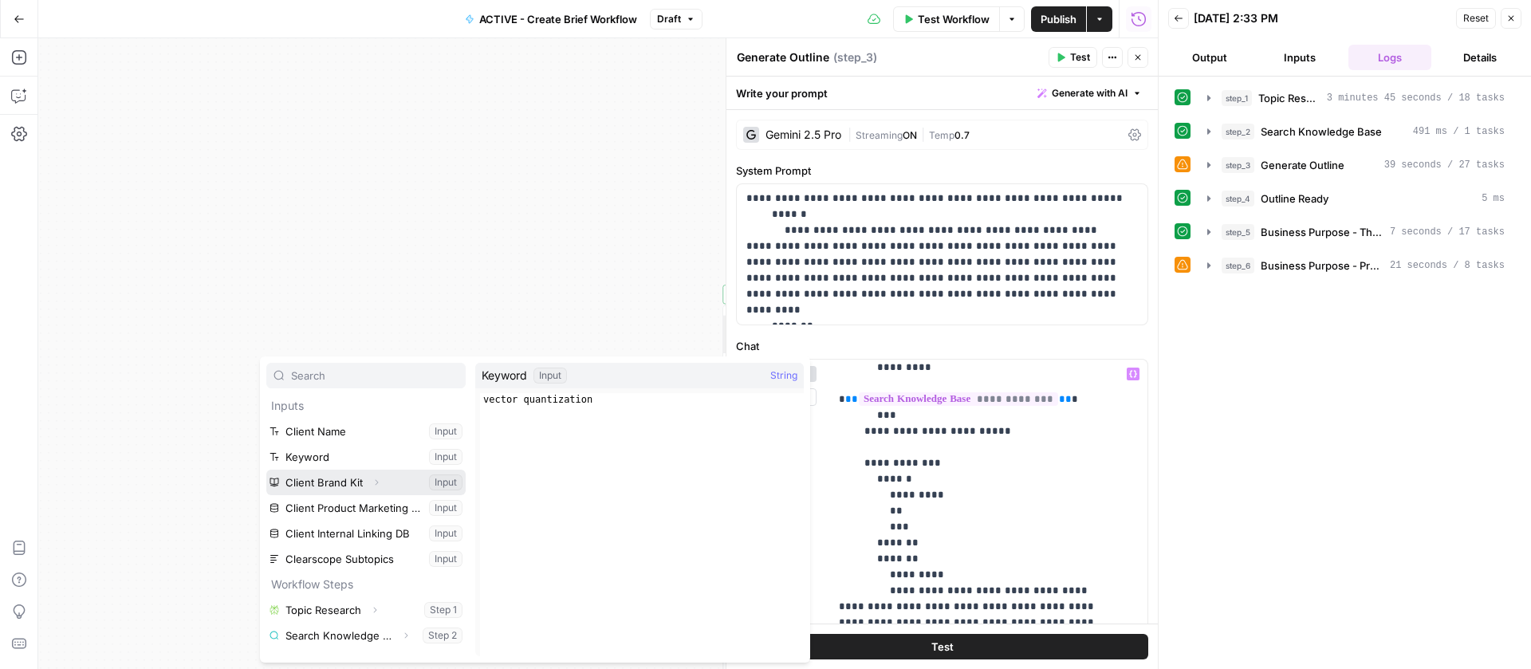
click at [374, 481] on icon "button" at bounding box center [376, 482] width 10 height 10
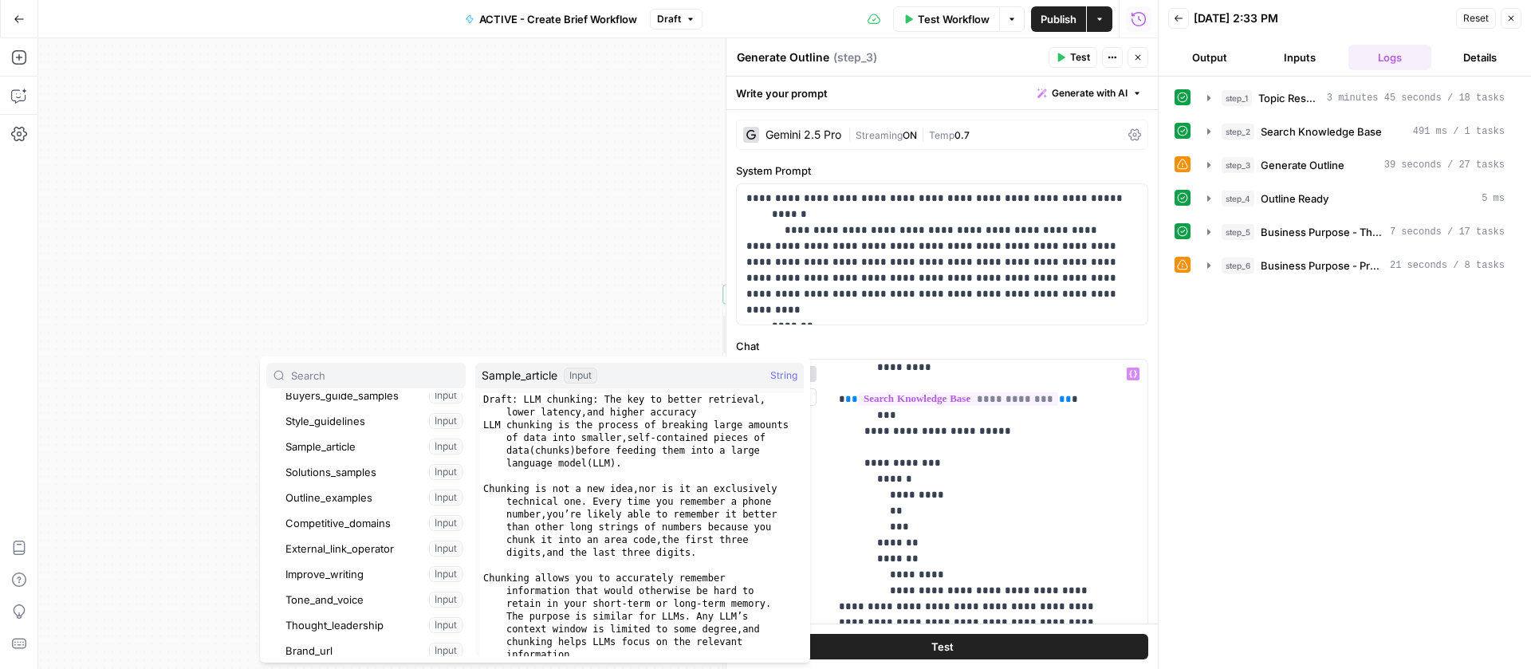
scroll to position [129, 0]
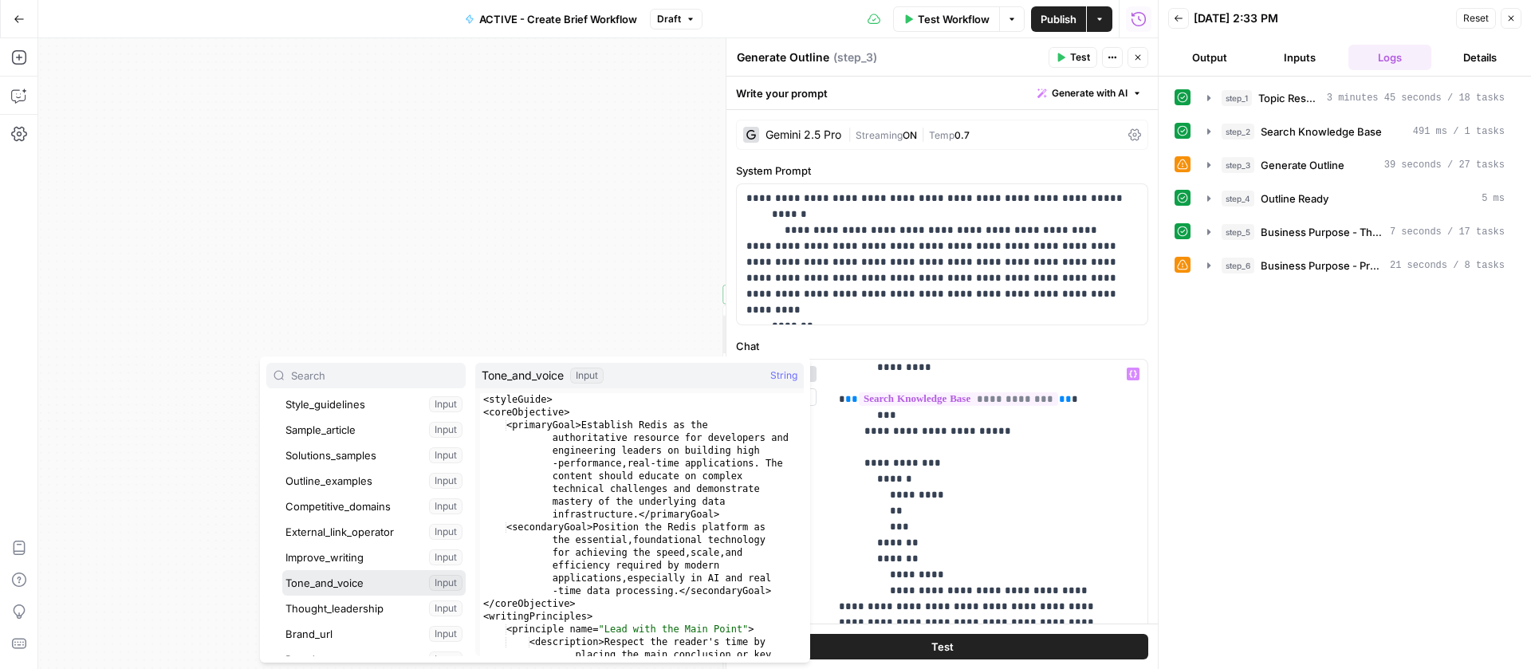
click at [348, 576] on button "Select variable Tone_and_voice" at bounding box center [373, 583] width 183 height 26
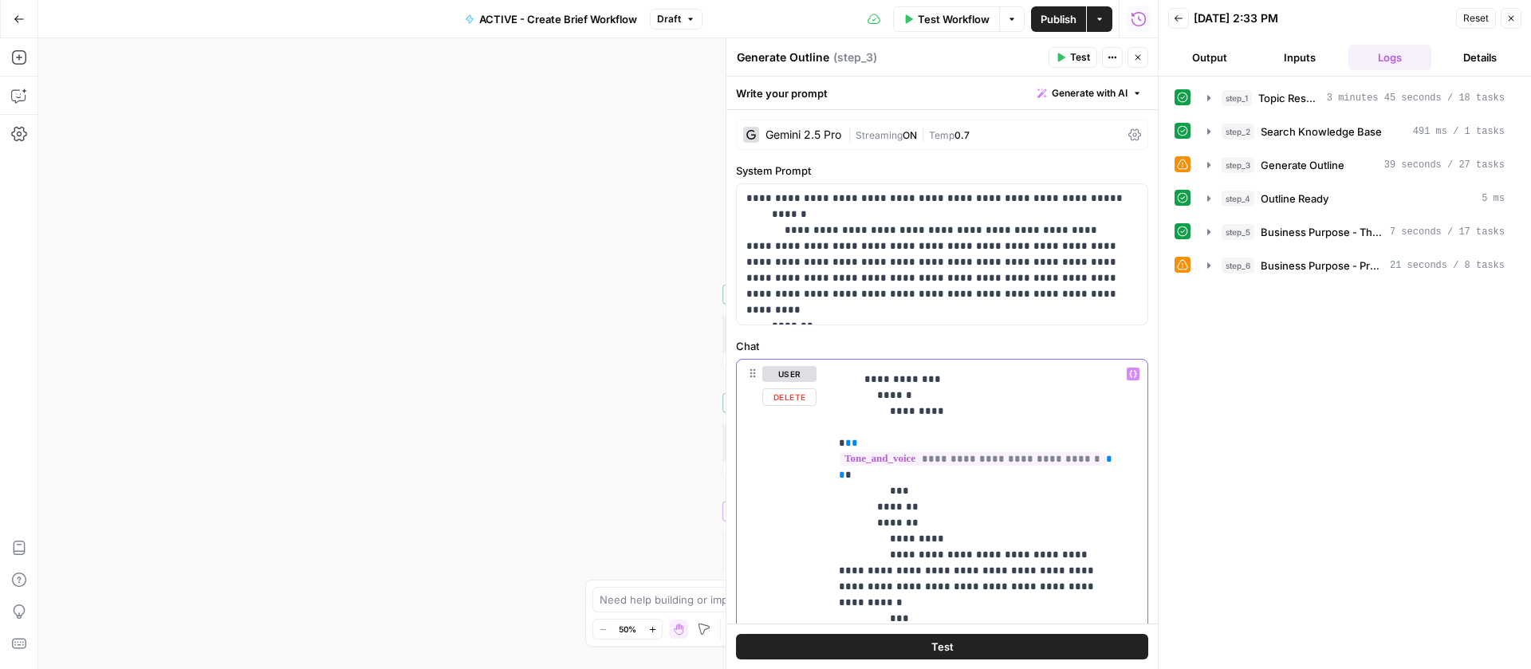
scroll to position [589, 0]
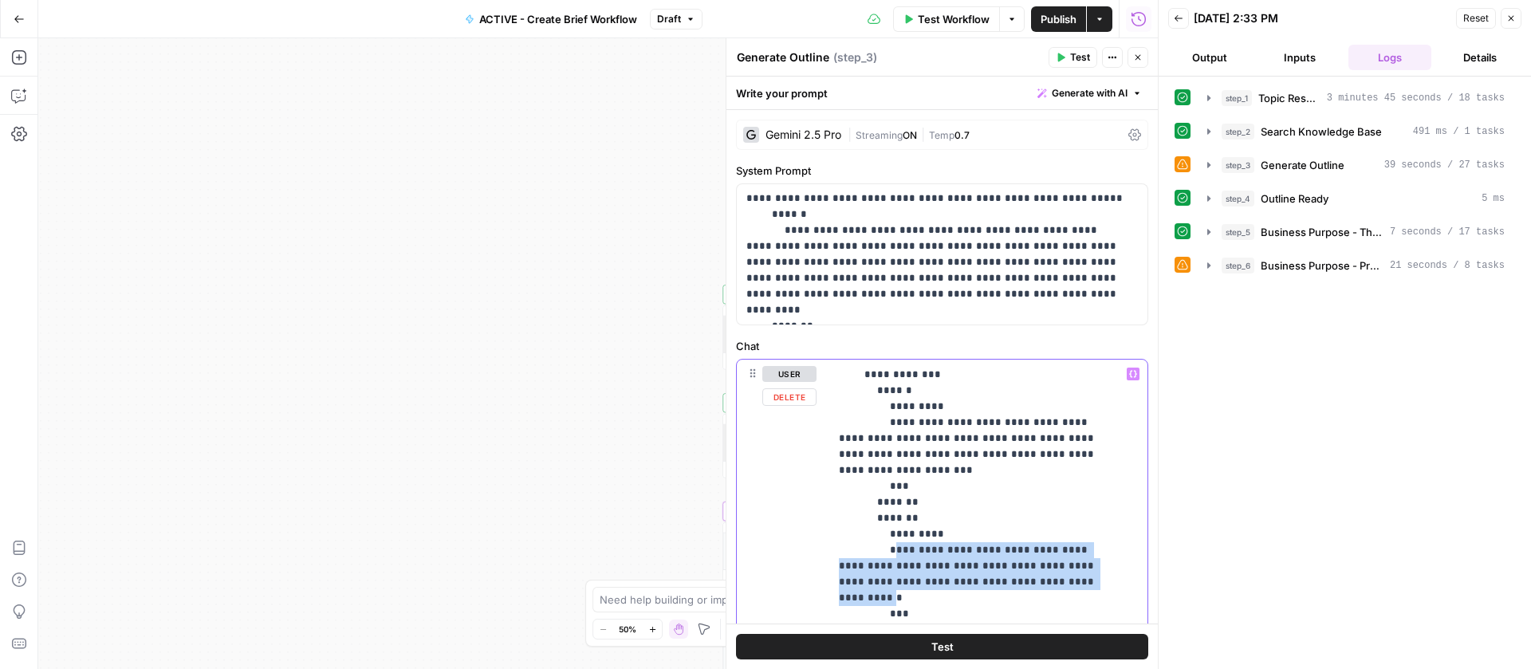
drag, startPoint x: 1029, startPoint y: 563, endPoint x: 889, endPoint y: 533, distance: 143.4
click at [1126, 371] on button "Variables Menu" at bounding box center [1132, 373] width 13 height 13
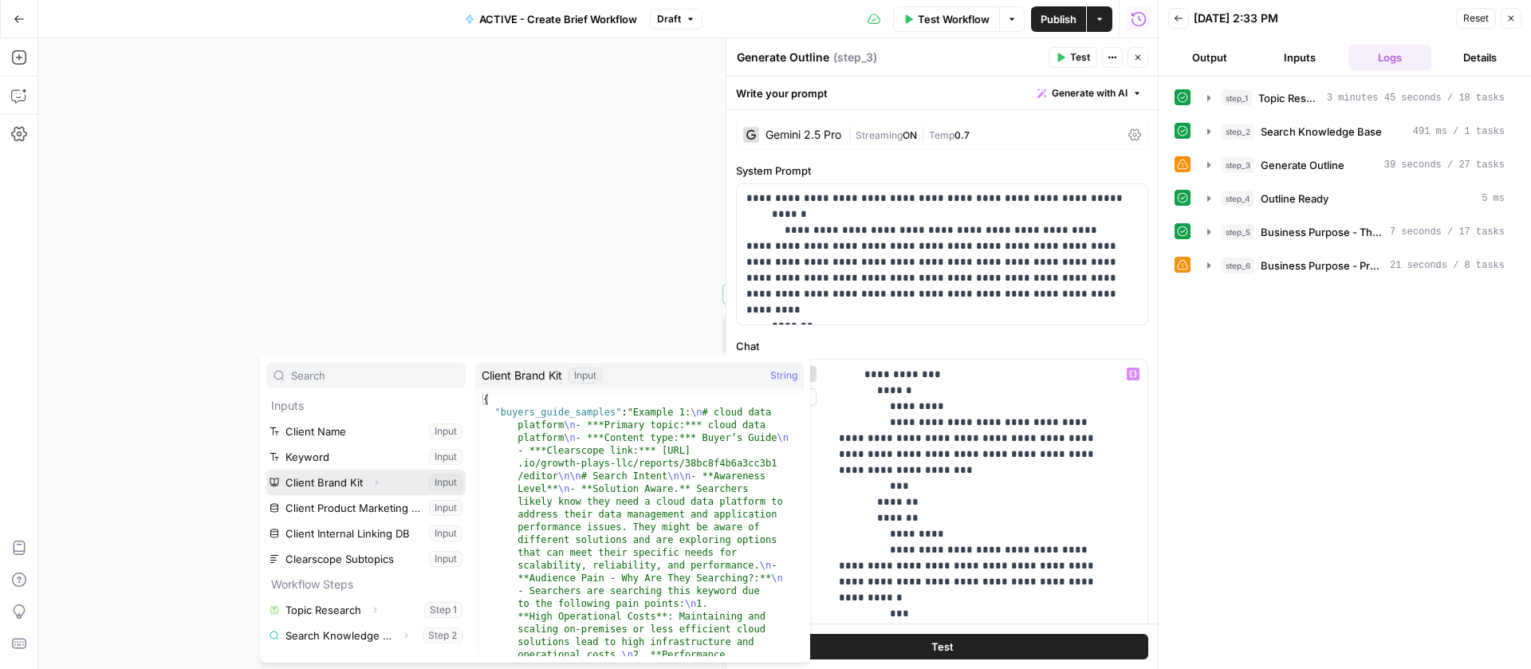
click at [371, 481] on icon "button" at bounding box center [376, 482] width 10 height 10
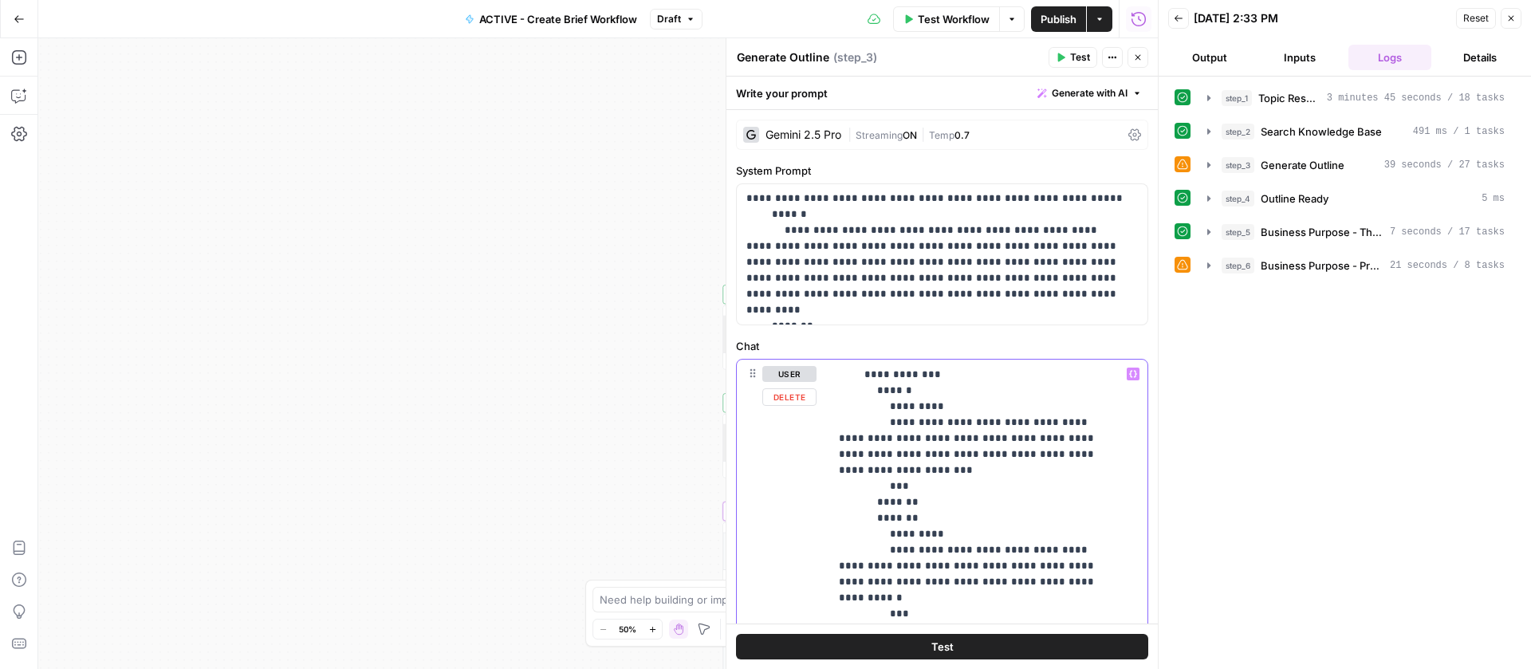
drag, startPoint x: 945, startPoint y: 549, endPoint x: 1004, endPoint y: 548, distance: 59.0
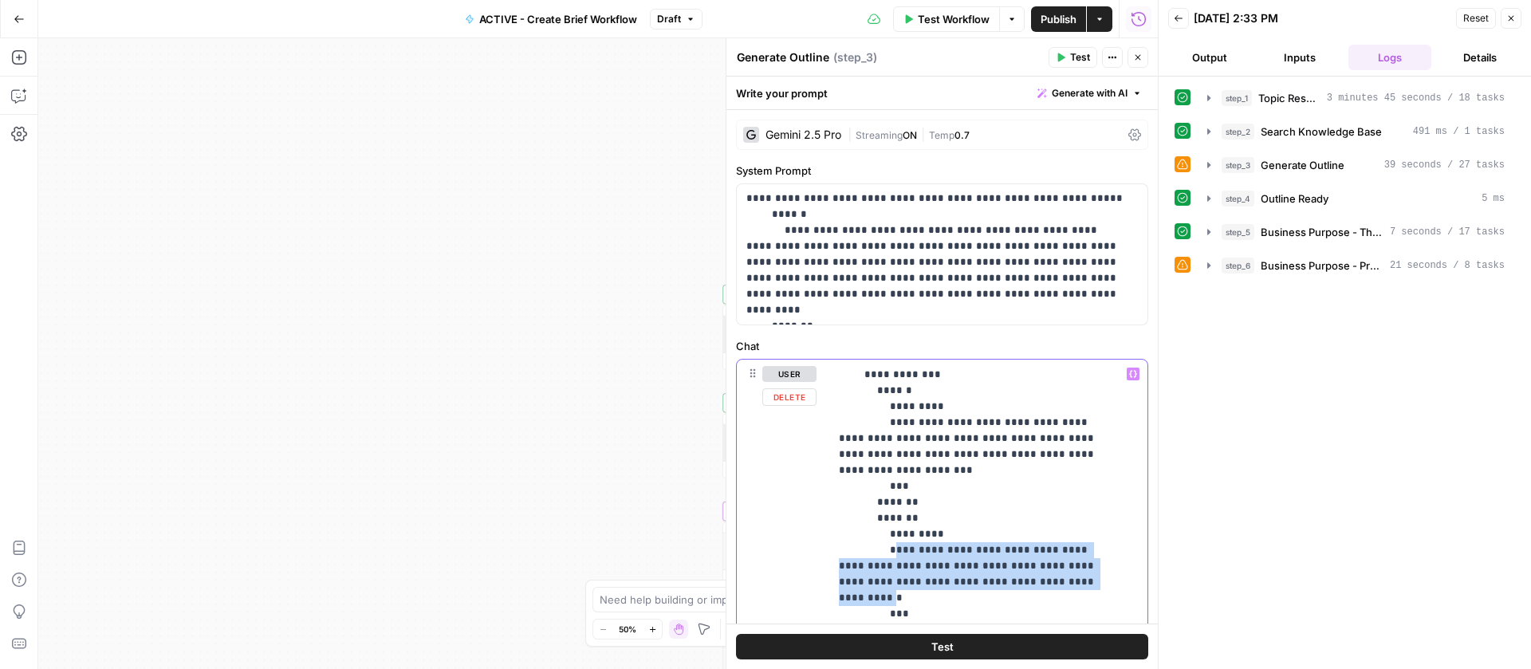
drag, startPoint x: 1028, startPoint y: 563, endPoint x: 890, endPoint y: 532, distance: 141.2
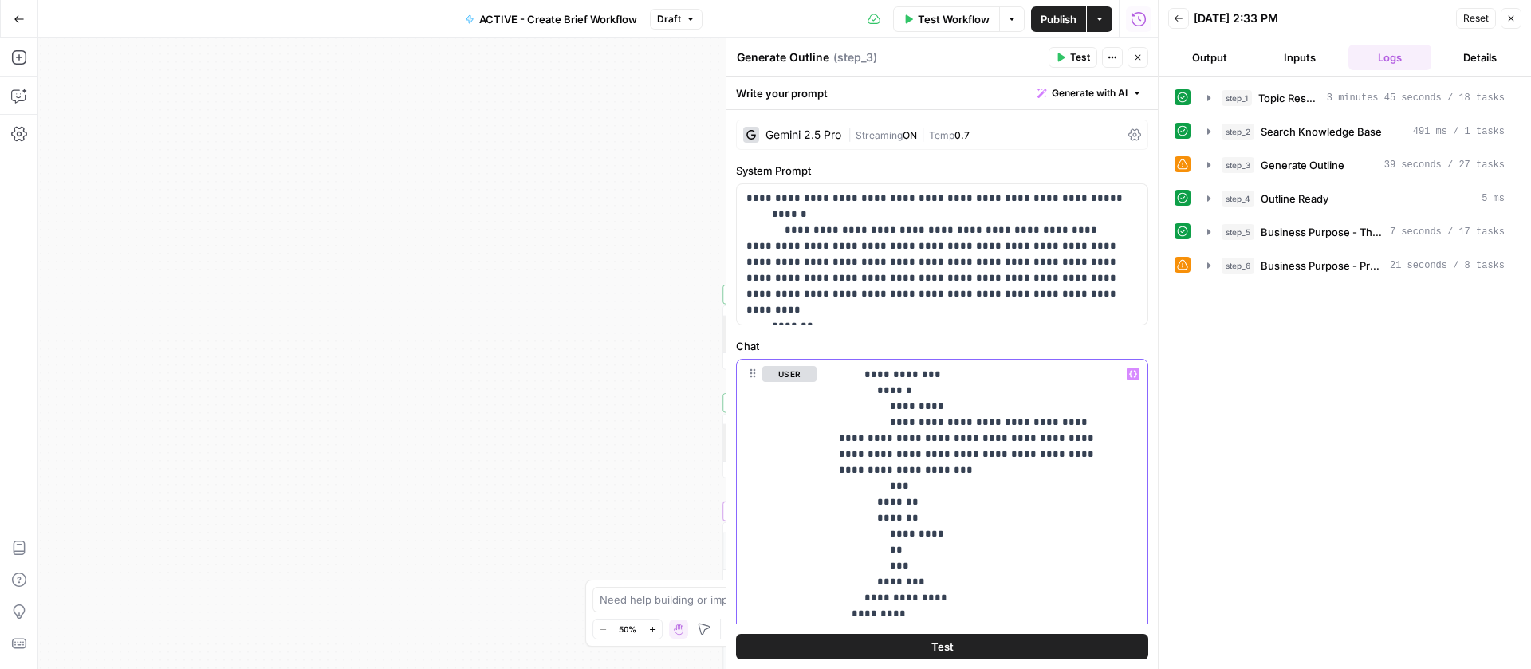
click at [1129, 376] on icon "button" at bounding box center [1133, 374] width 8 height 7
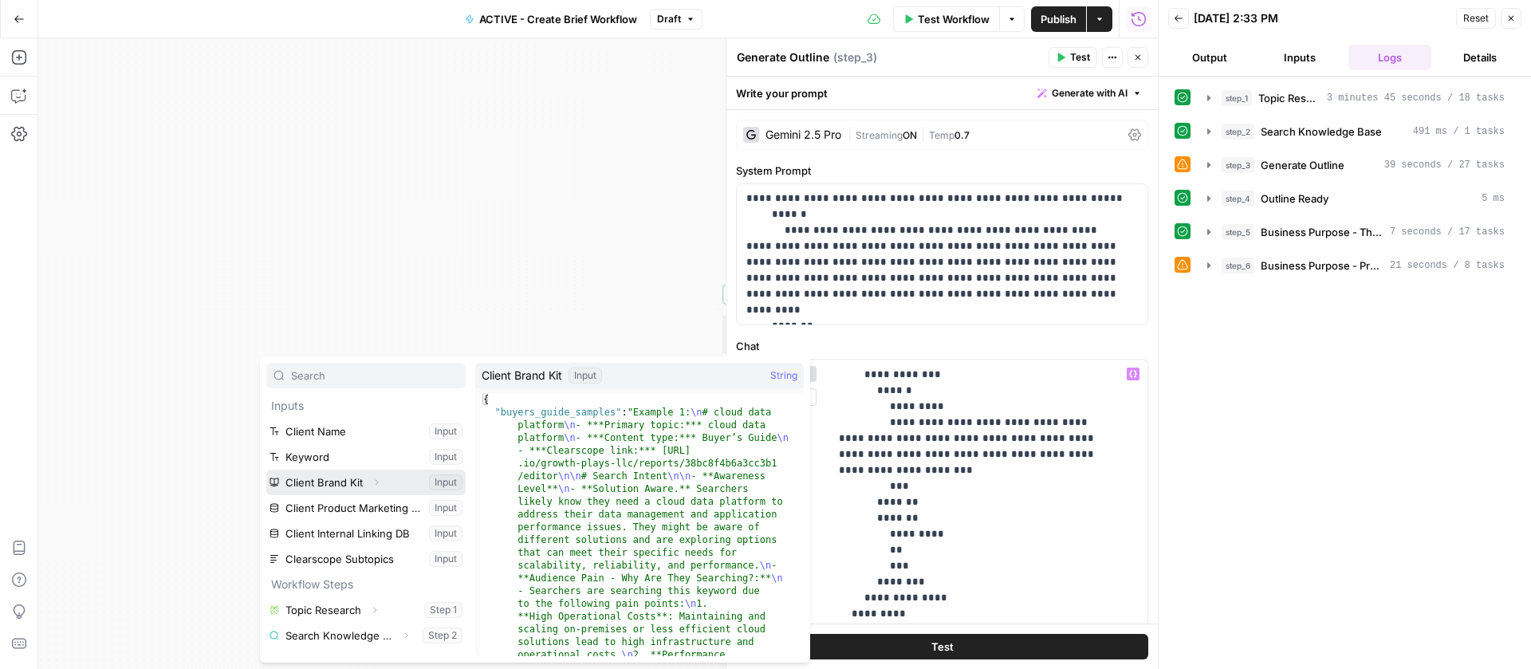
click at [372, 482] on icon "button" at bounding box center [376, 482] width 10 height 10
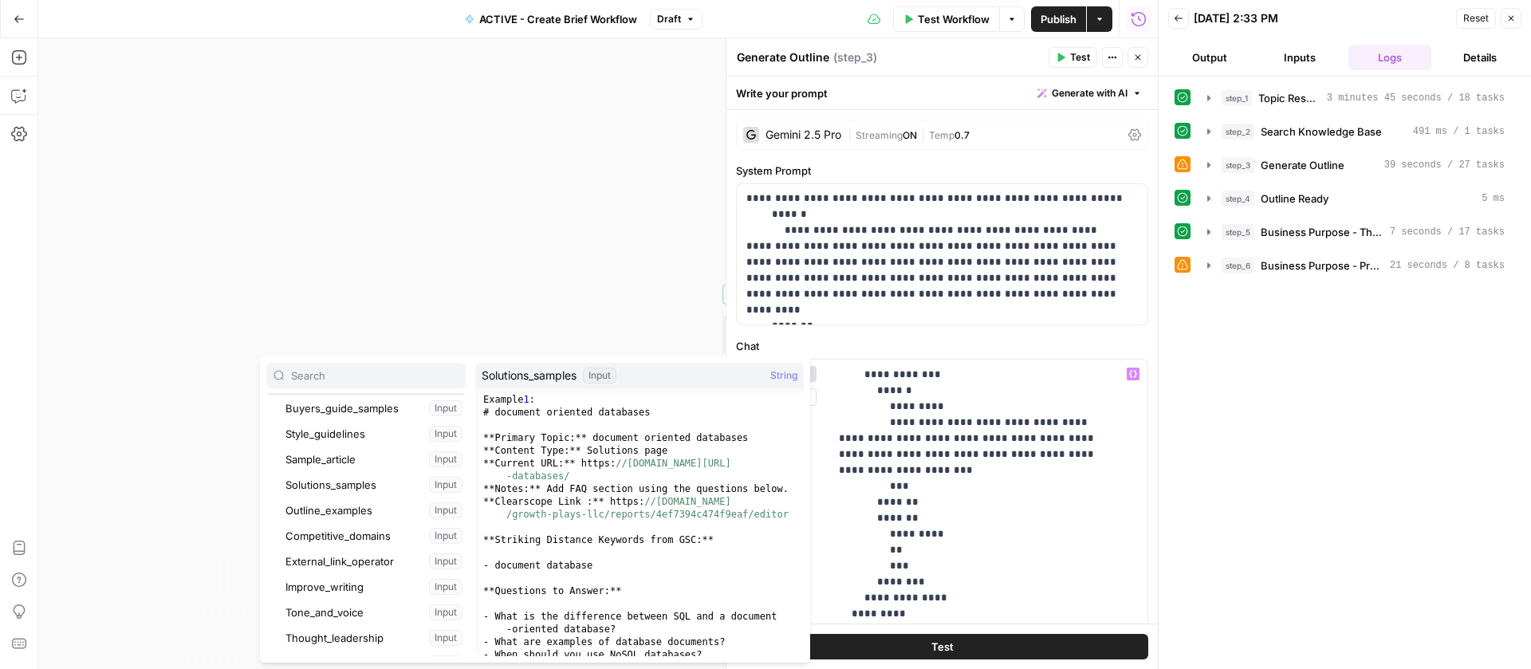
scroll to position [119, 0]
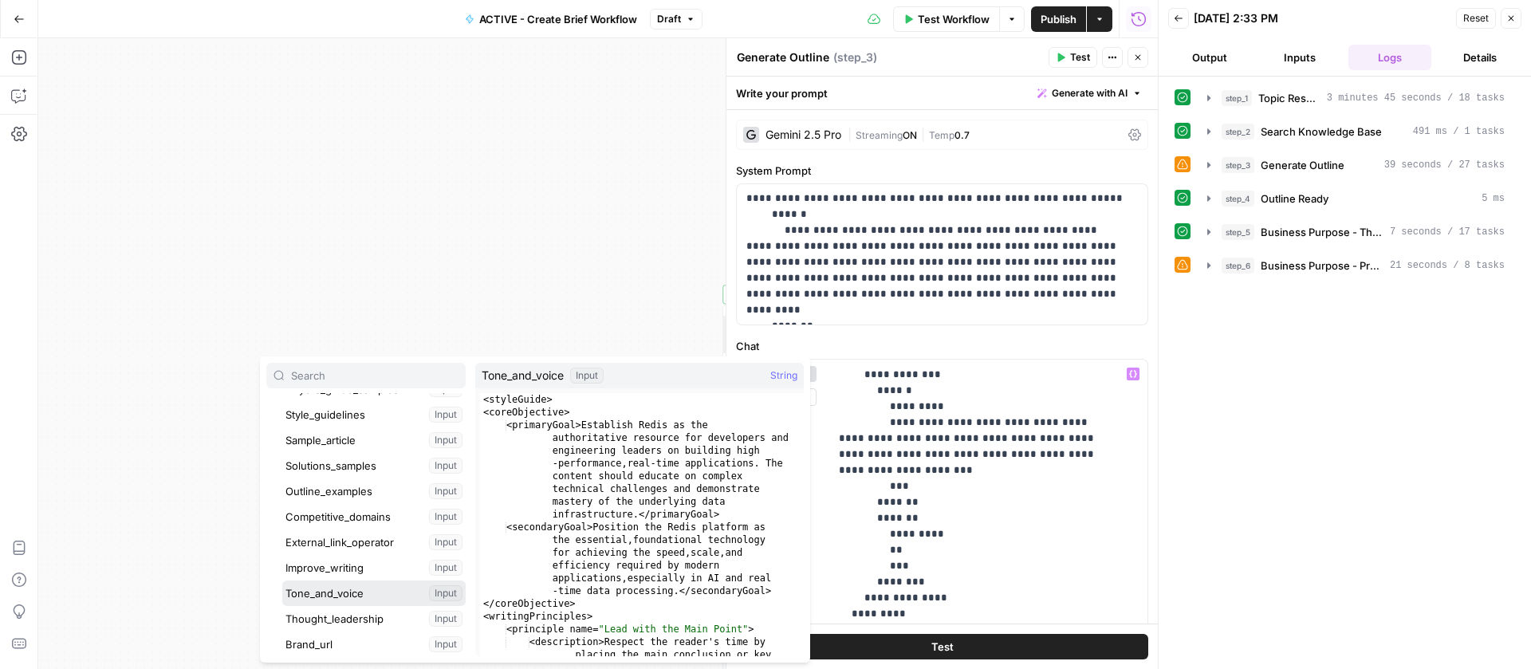
click at [348, 584] on button "Select variable Tone_and_voice" at bounding box center [373, 593] width 183 height 26
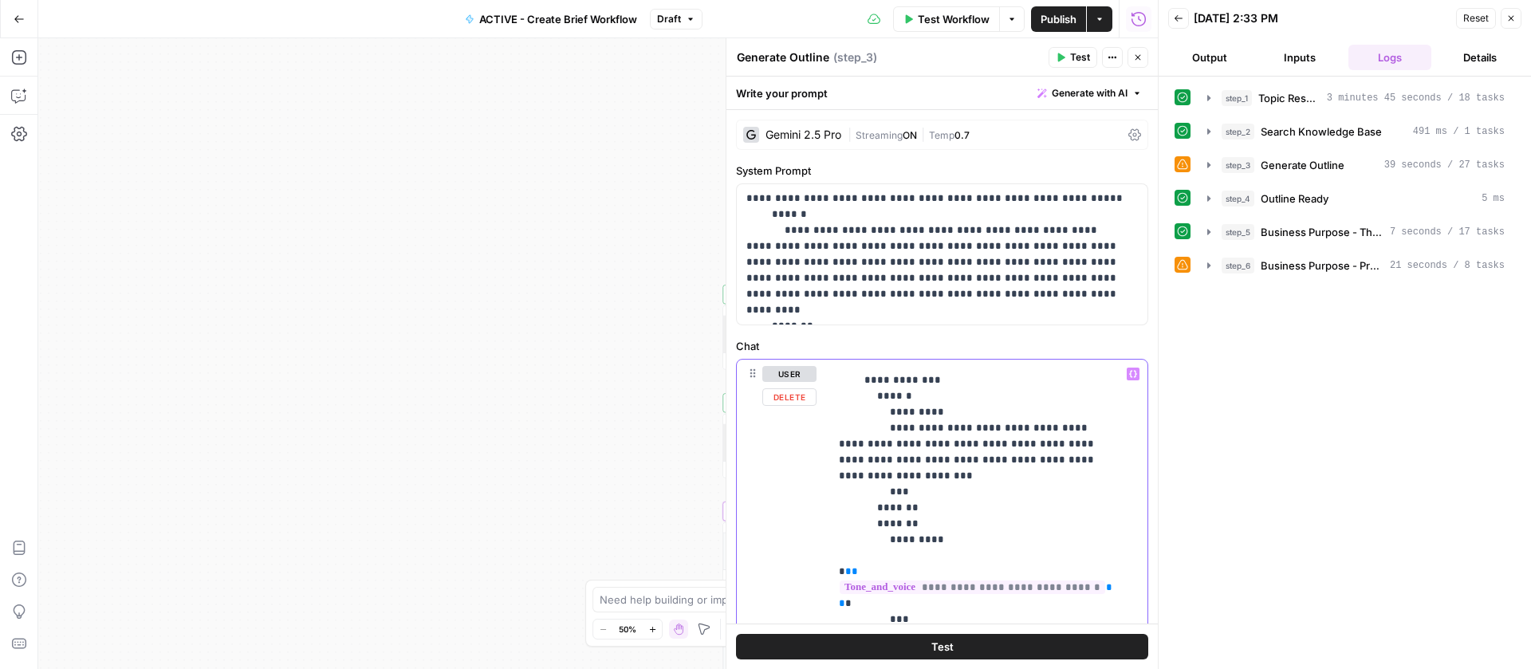
scroll to position [580, 0]
drag, startPoint x: 898, startPoint y: 384, endPoint x: 882, endPoint y: 383, distance: 16.8
drag, startPoint x: 904, startPoint y: 493, endPoint x: 881, endPoint y: 490, distance: 23.2
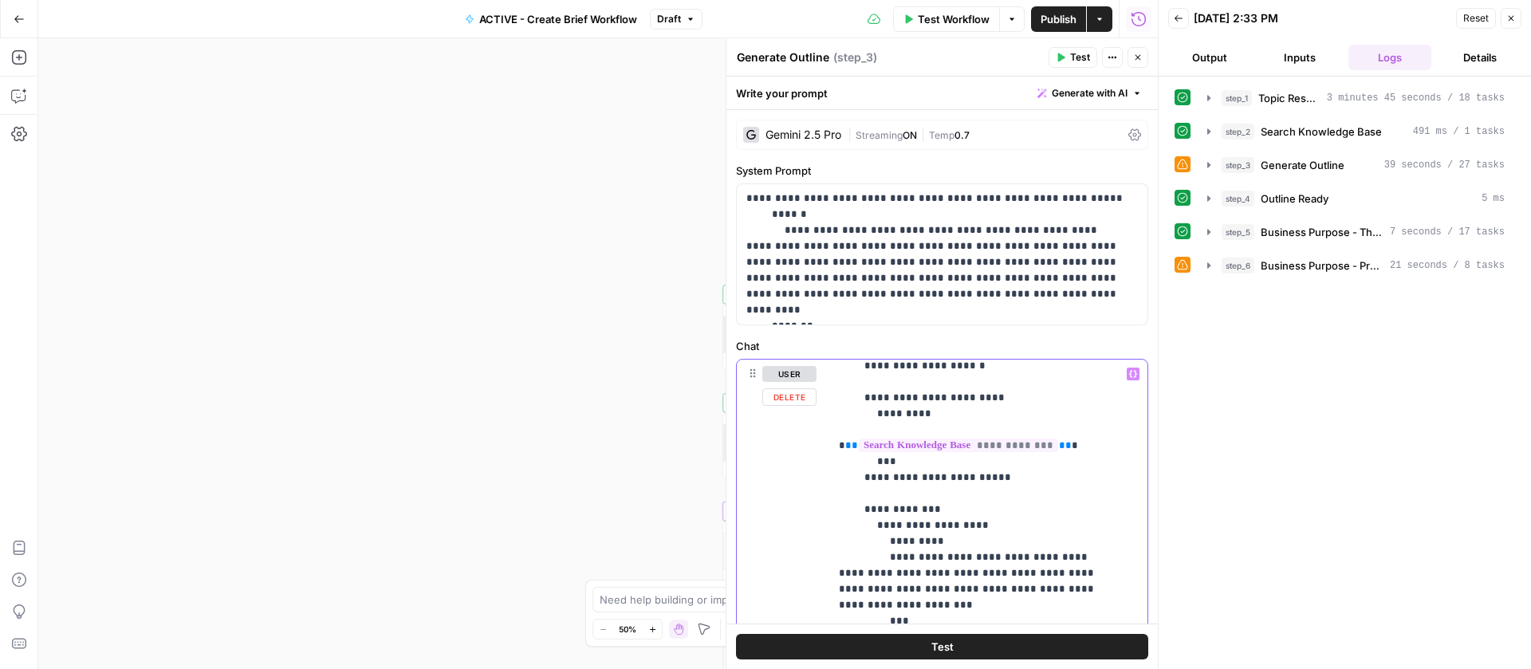
scroll to position [468, 0]
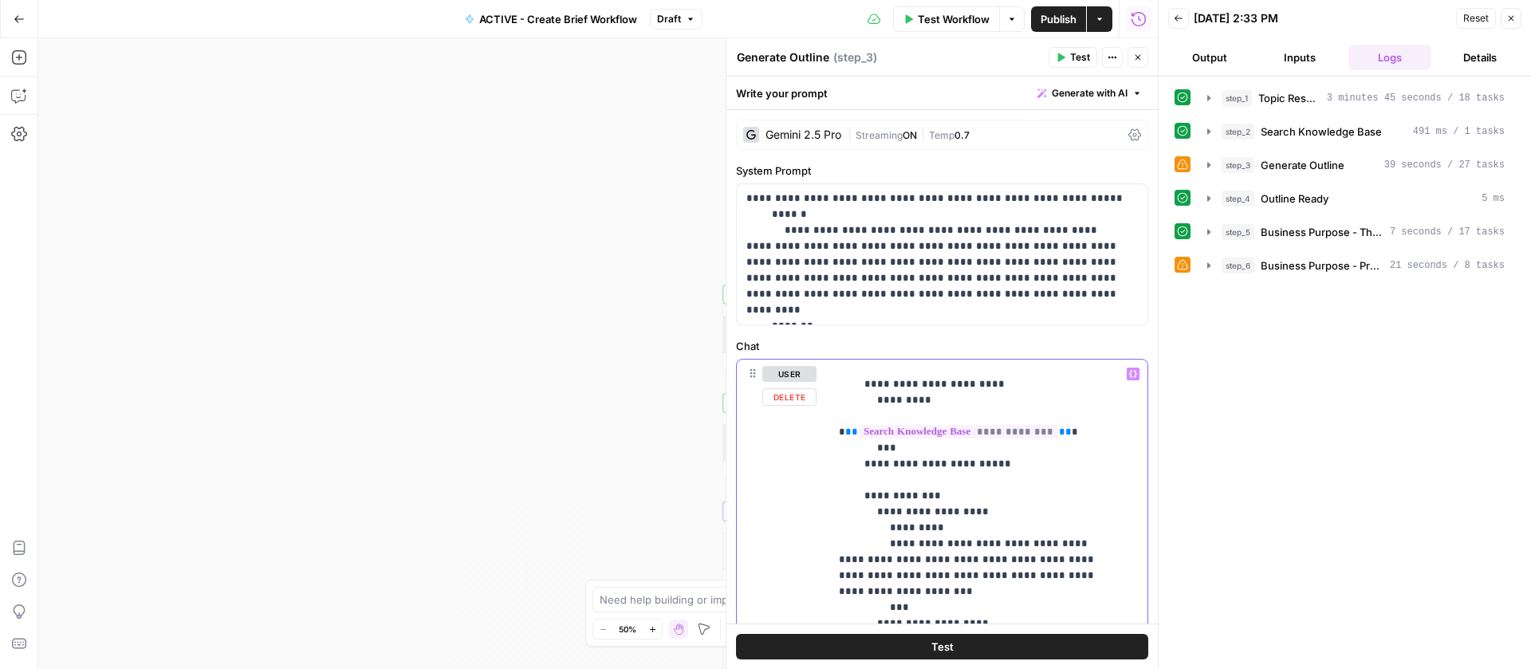
drag, startPoint x: 906, startPoint y: 573, endPoint x: 891, endPoint y: 532, distance: 44.1
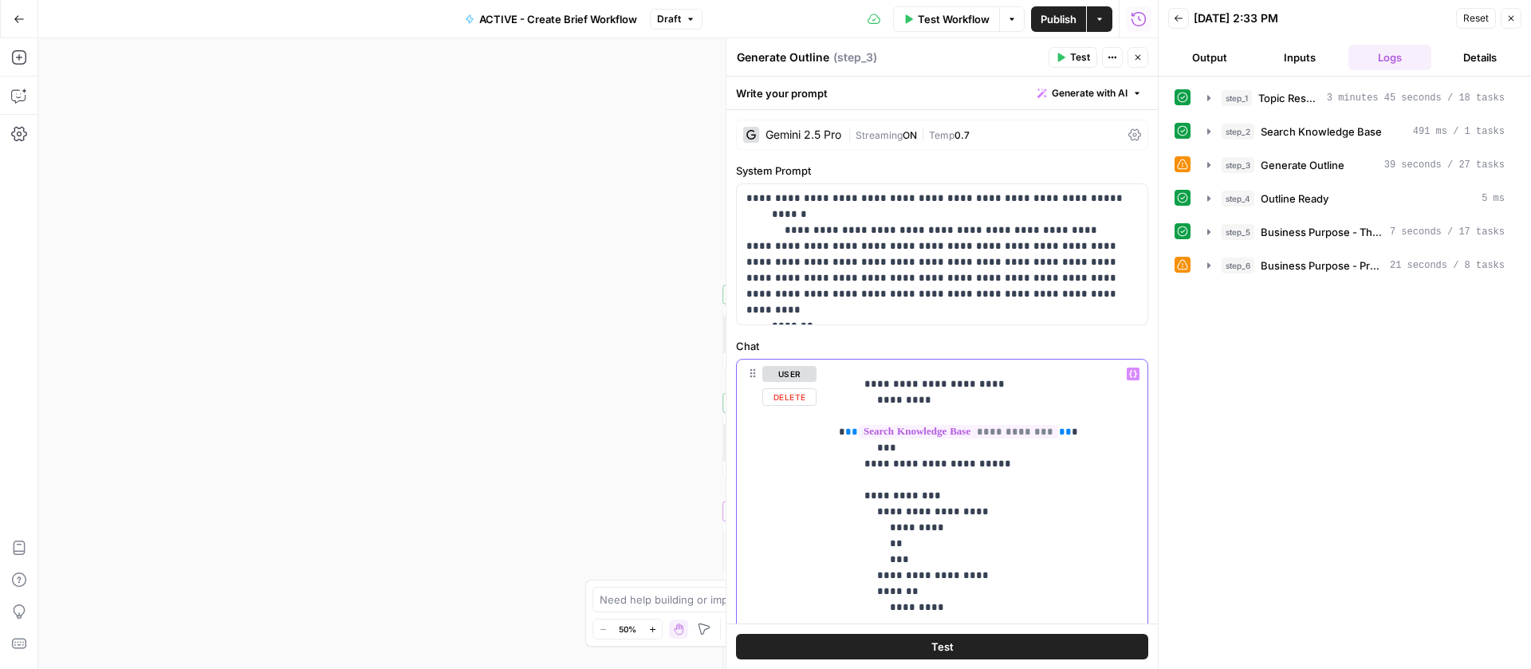
click at [1129, 374] on icon "button" at bounding box center [1133, 374] width 8 height 8
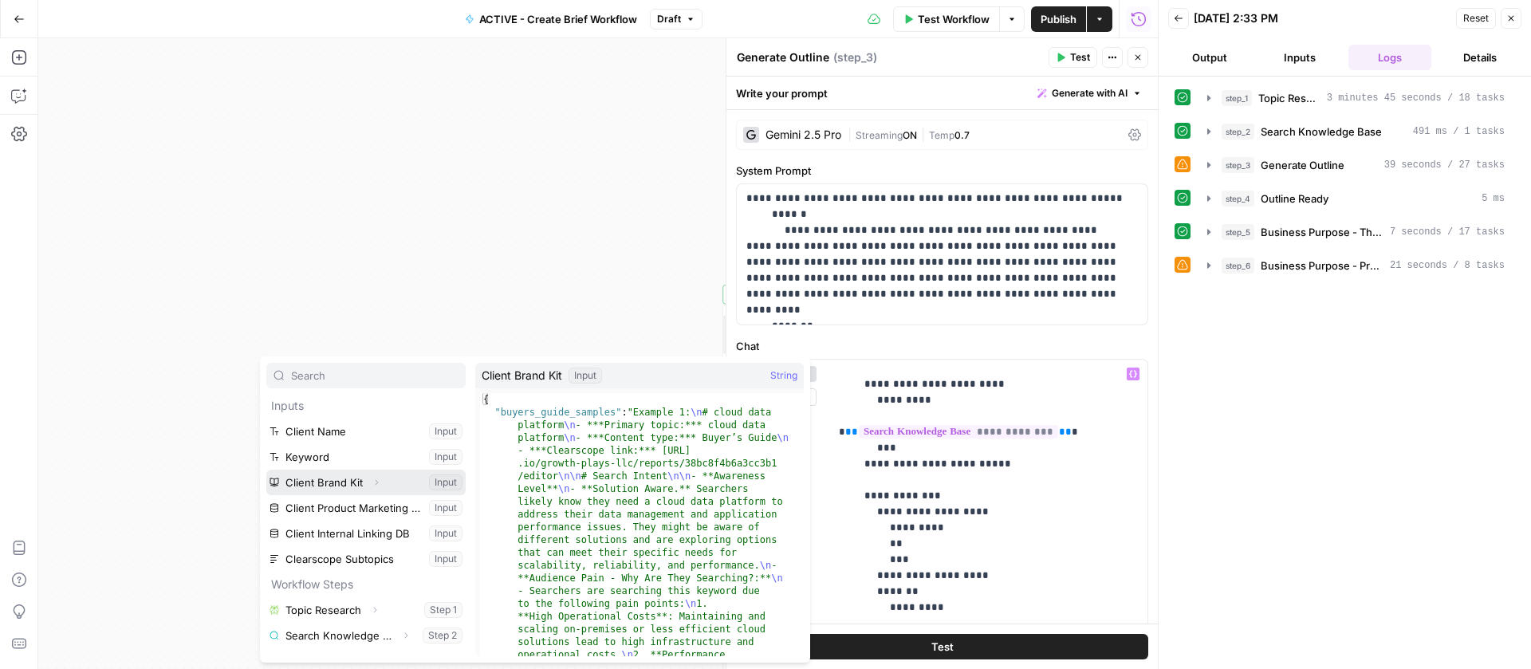
click at [372, 481] on icon "button" at bounding box center [376, 482] width 10 height 10
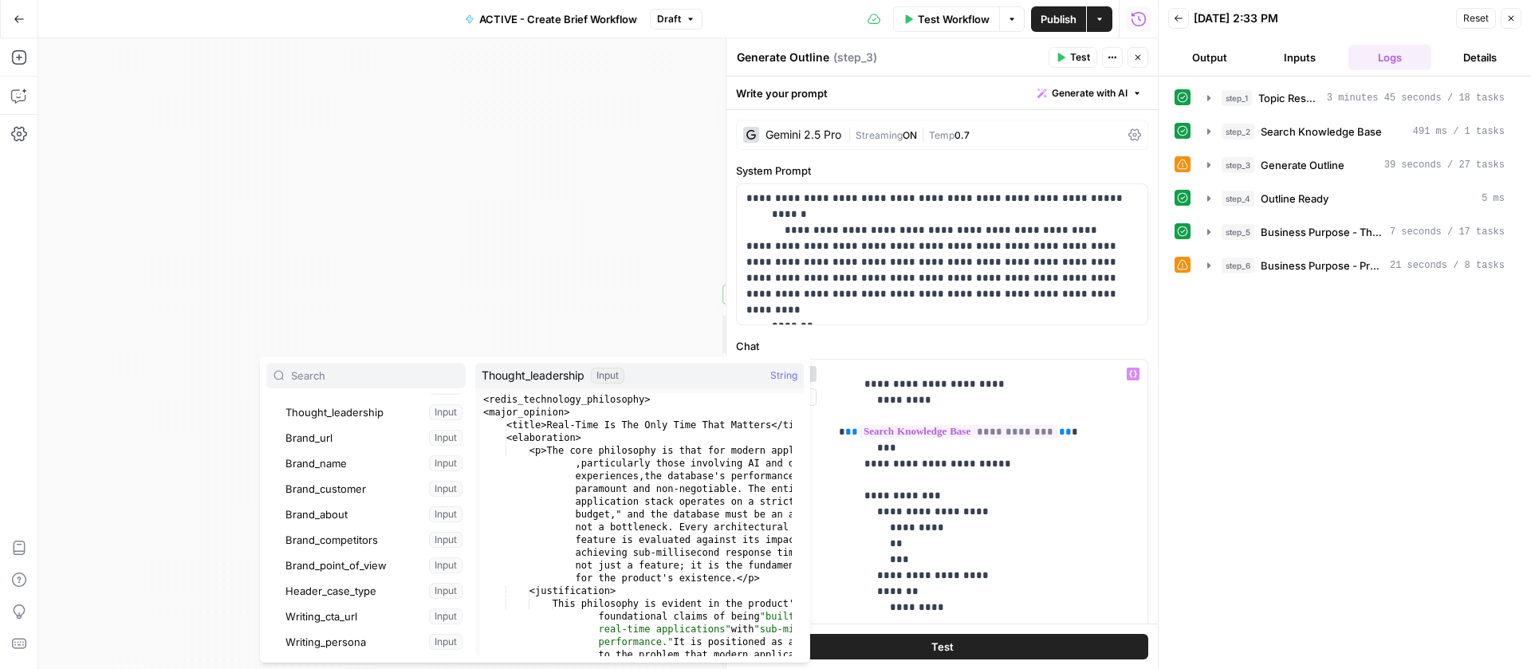
scroll to position [196, 0]
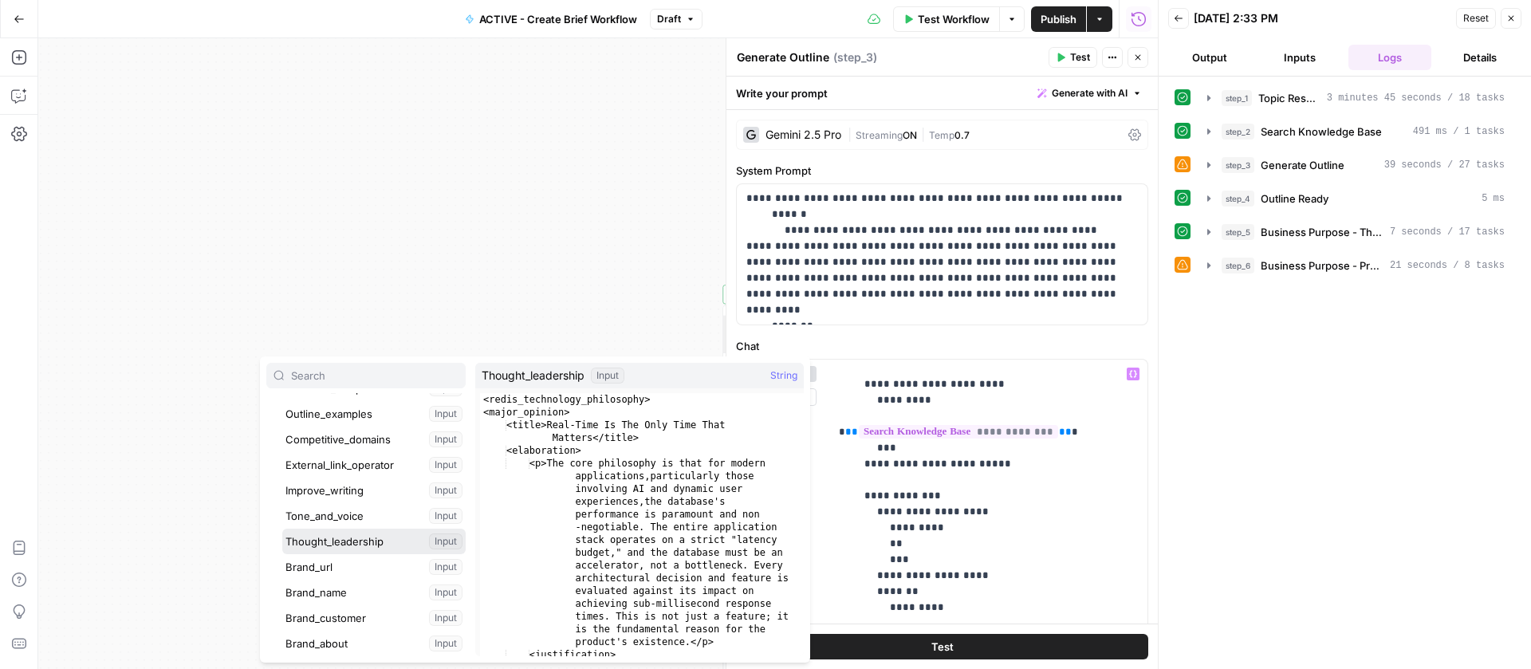
click at [350, 532] on button "Select variable Thought_leadership" at bounding box center [373, 542] width 183 height 26
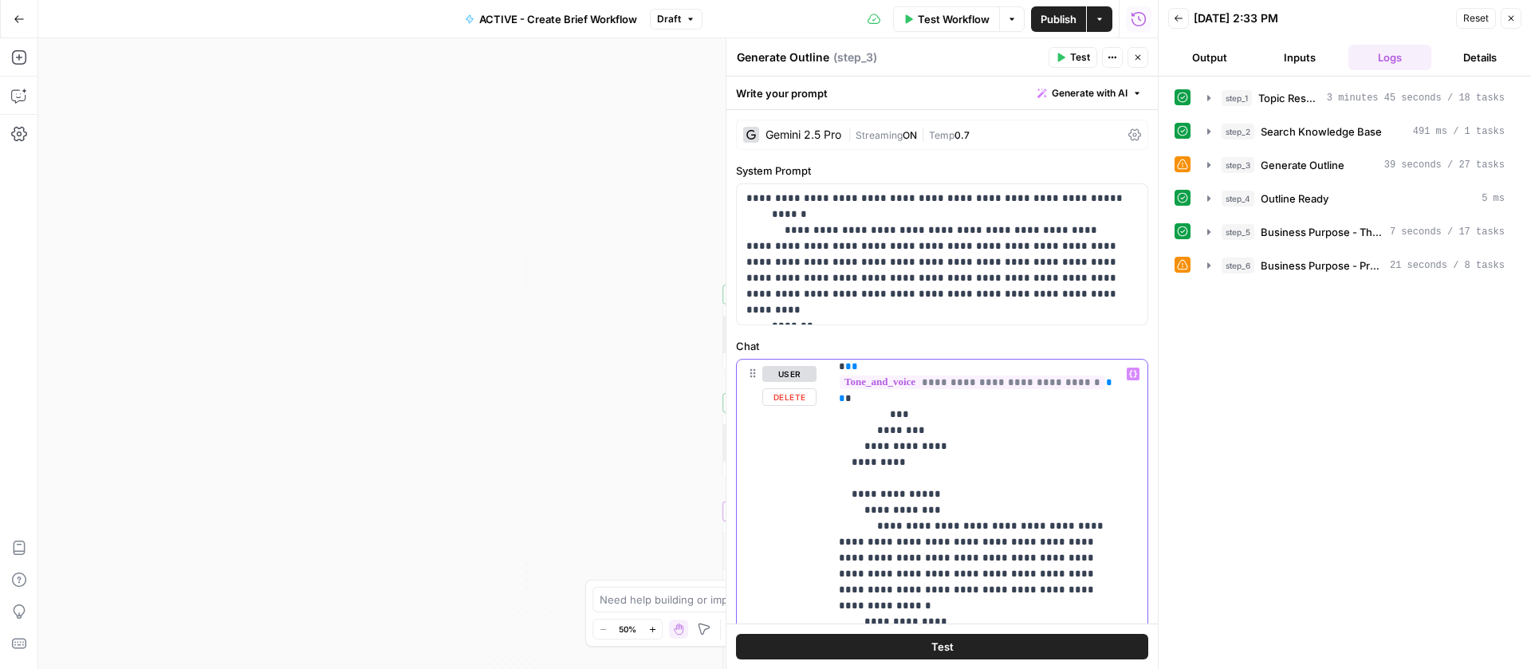
scroll to position [808, 0]
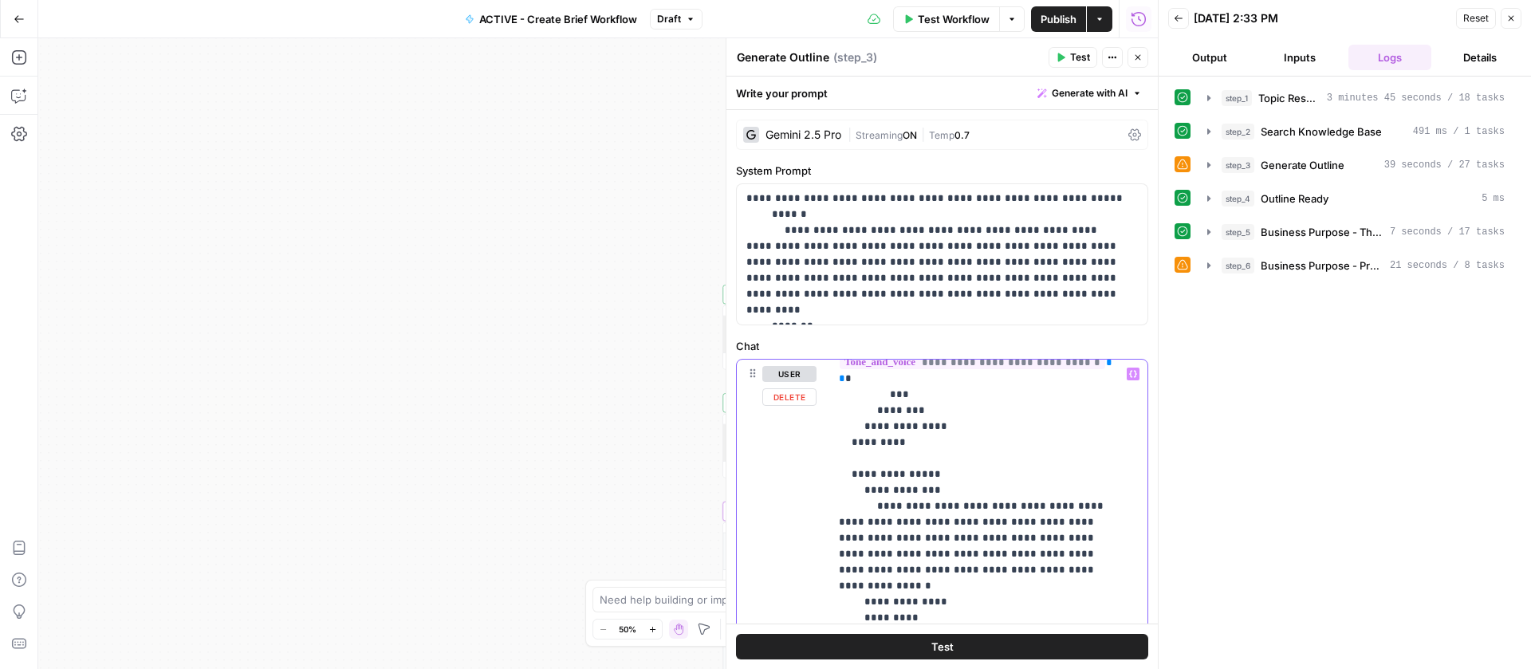
click at [996, 530] on p "**********" at bounding box center [976, 570] width 275 height 2025
drag, startPoint x: 901, startPoint y: 548, endPoint x: 987, endPoint y: 543, distance: 86.2
click at [987, 543] on p "**********" at bounding box center [976, 578] width 275 height 2041
click at [917, 505] on p "**********" at bounding box center [976, 570] width 275 height 2025
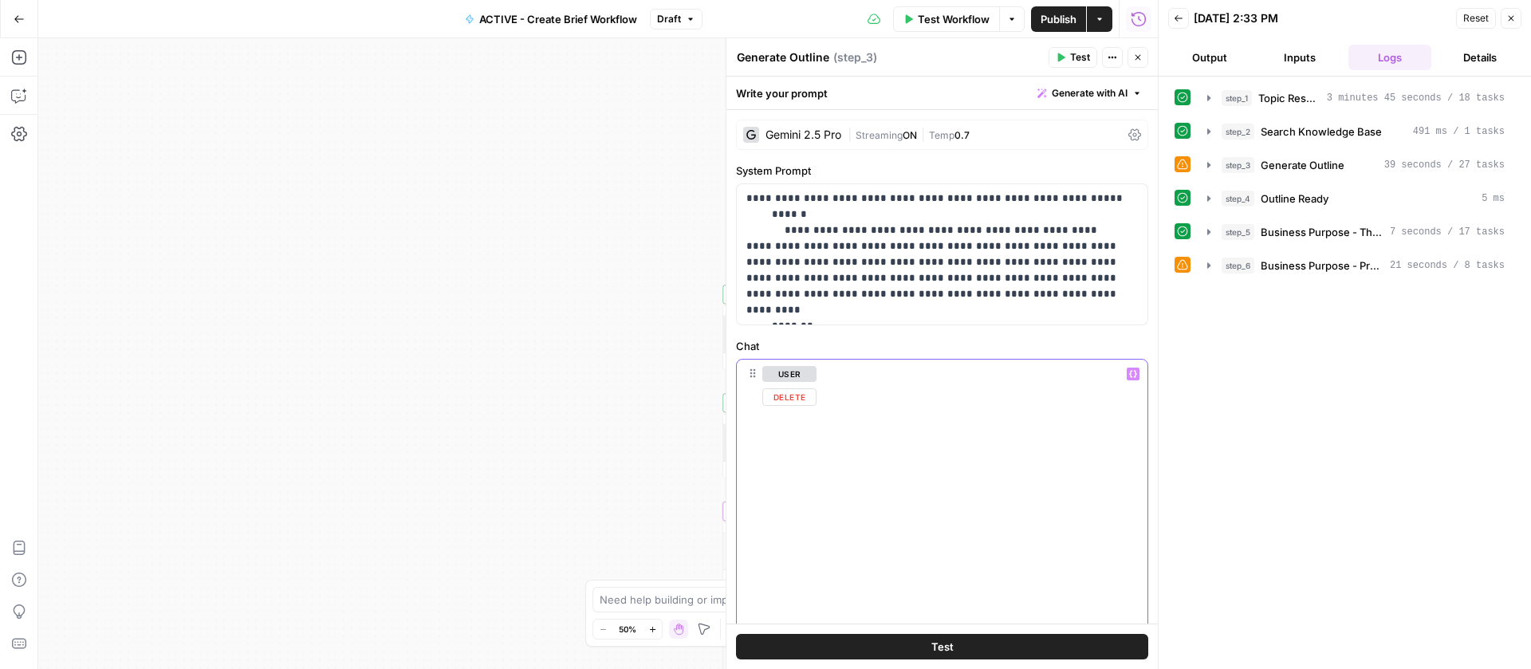
scroll to position [0, 0]
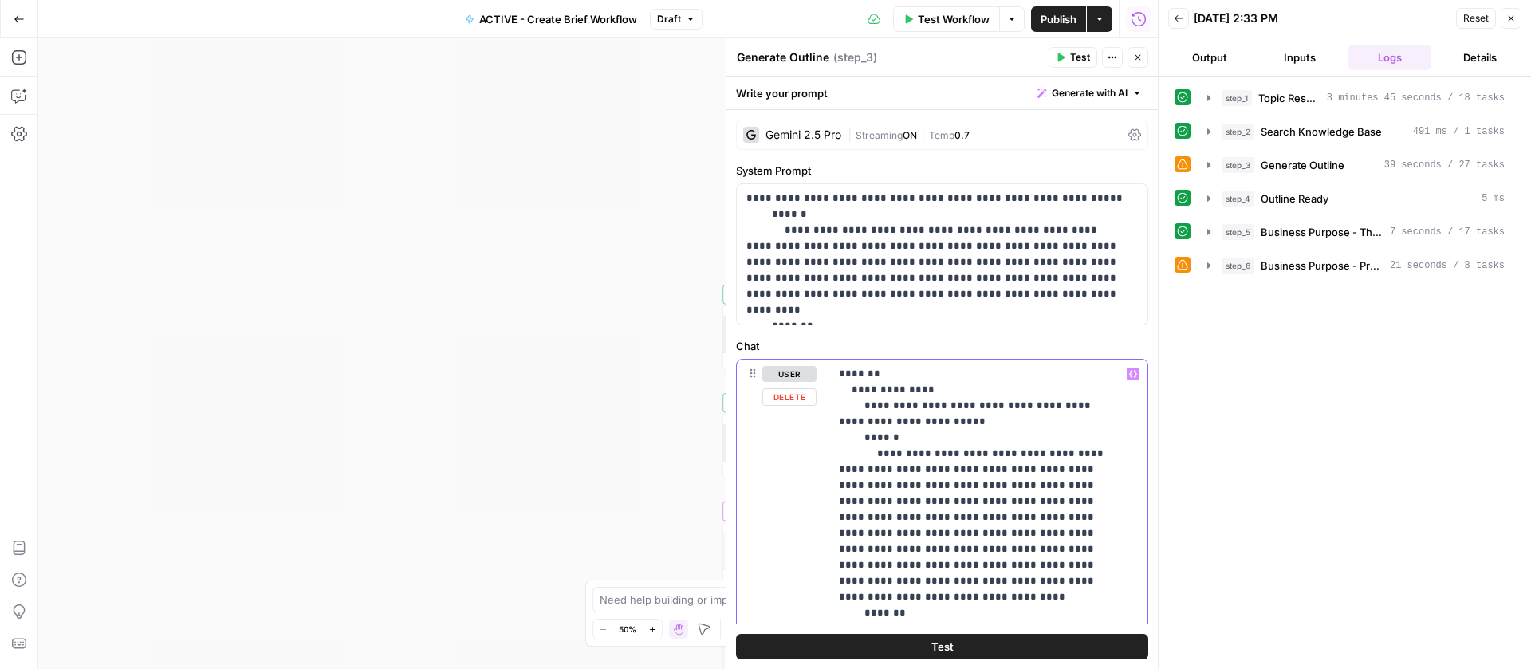
drag, startPoint x: 911, startPoint y: 592, endPoint x: 865, endPoint y: 408, distance: 189.9
click at [880, 283] on p "**********" at bounding box center [935, 255] width 379 height 128
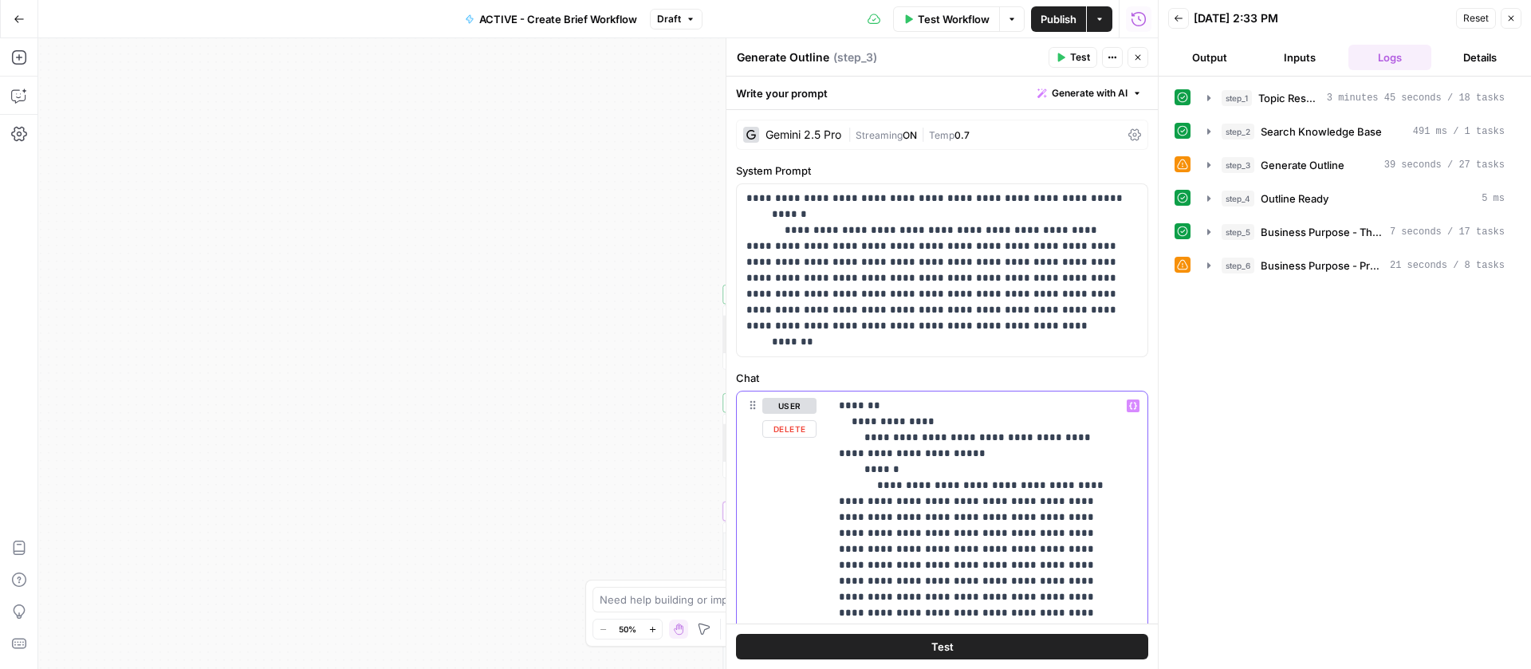
drag, startPoint x: 910, startPoint y: 536, endPoint x: 863, endPoint y: 442, distance: 105.9
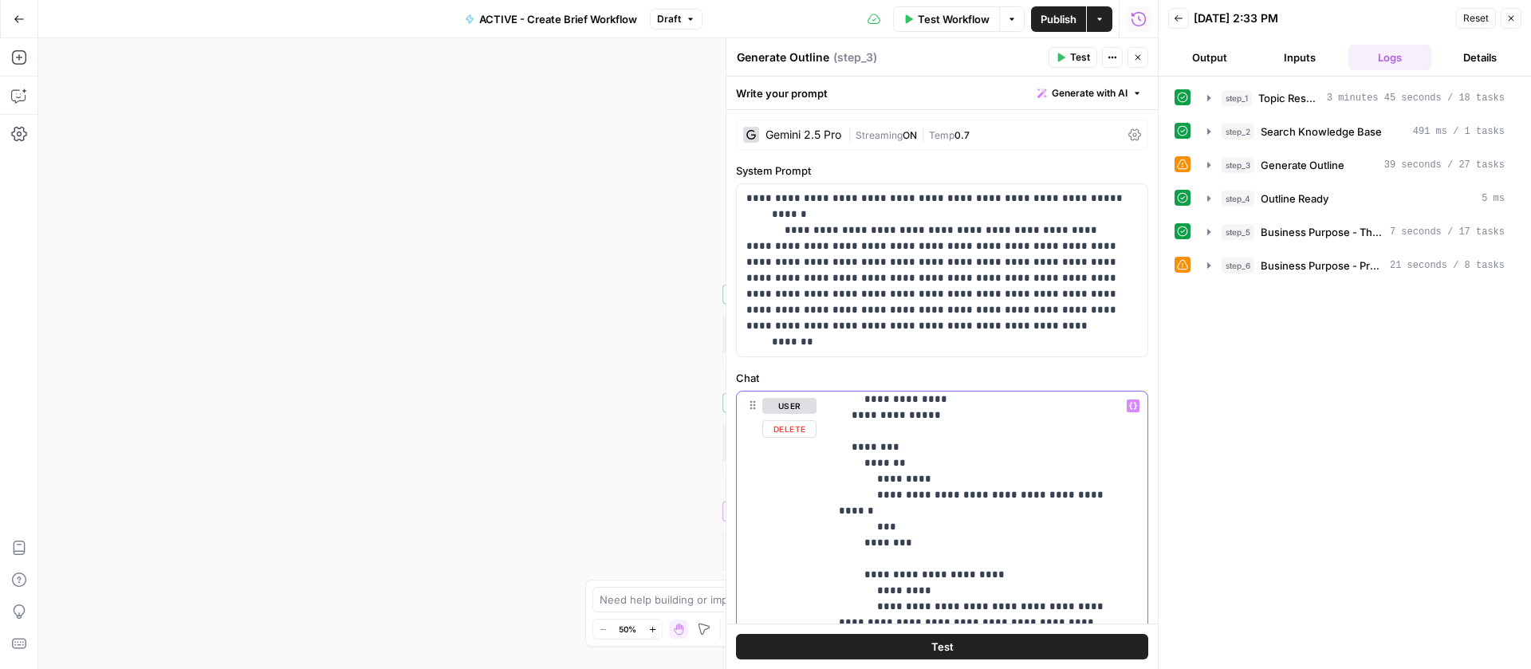
scroll to position [233, 0]
drag, startPoint x: 882, startPoint y: 509, endPoint x: 879, endPoint y: 497, distance: 13.0
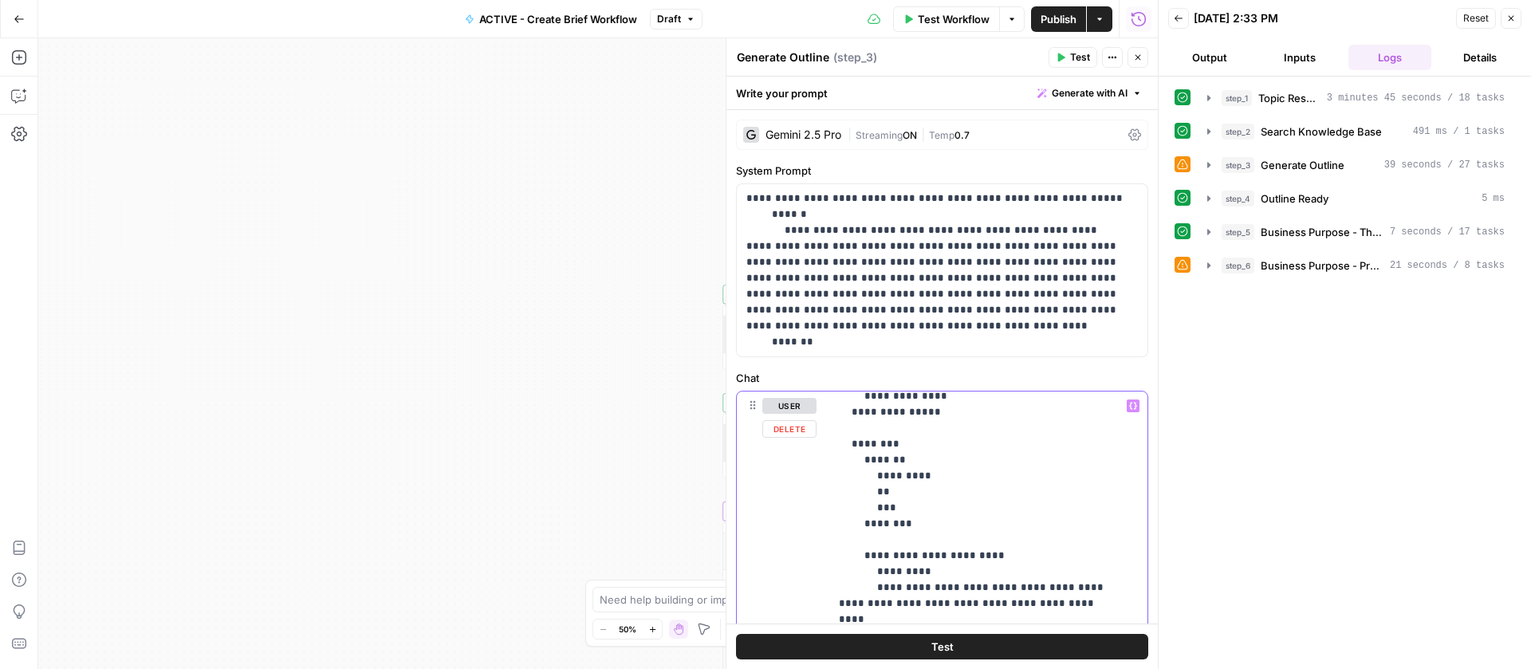
click at [1129, 406] on icon "button" at bounding box center [1133, 406] width 8 height 8
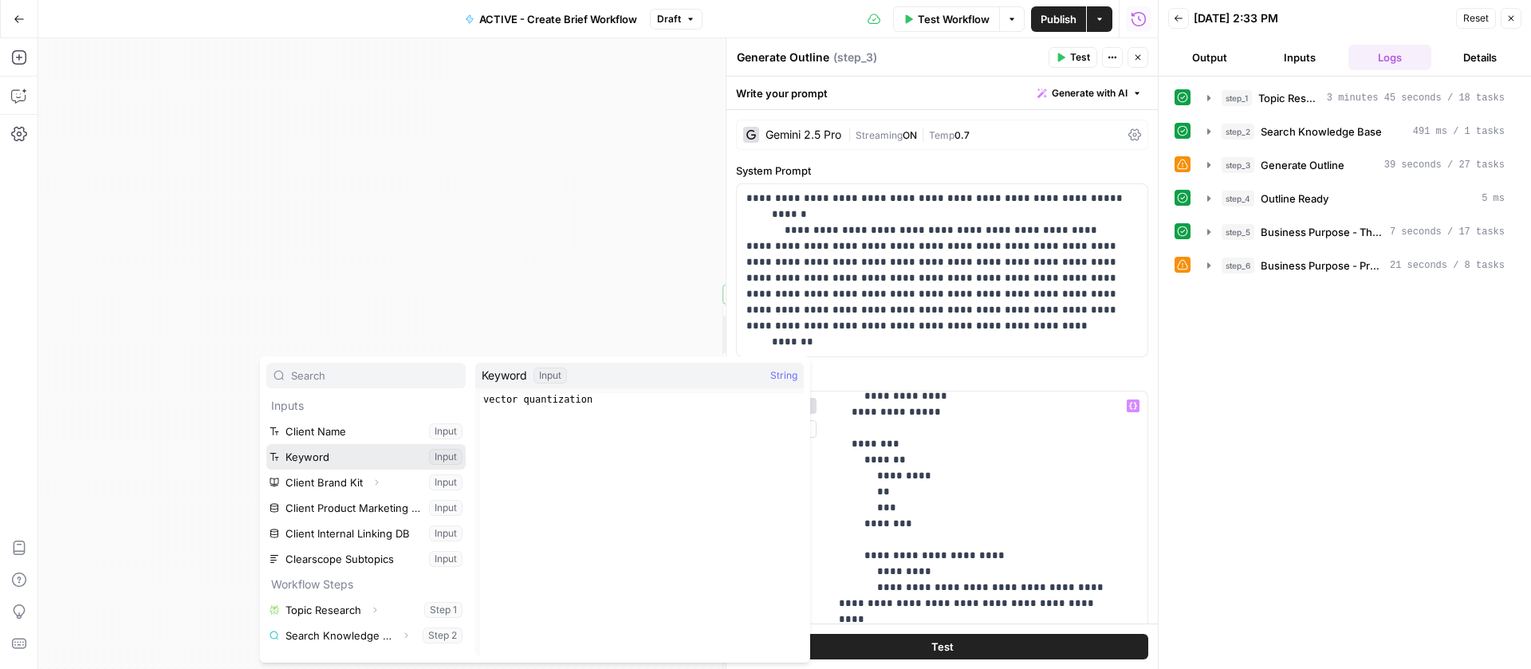
click at [298, 451] on button "Select variable Keyword" at bounding box center [365, 457] width 199 height 26
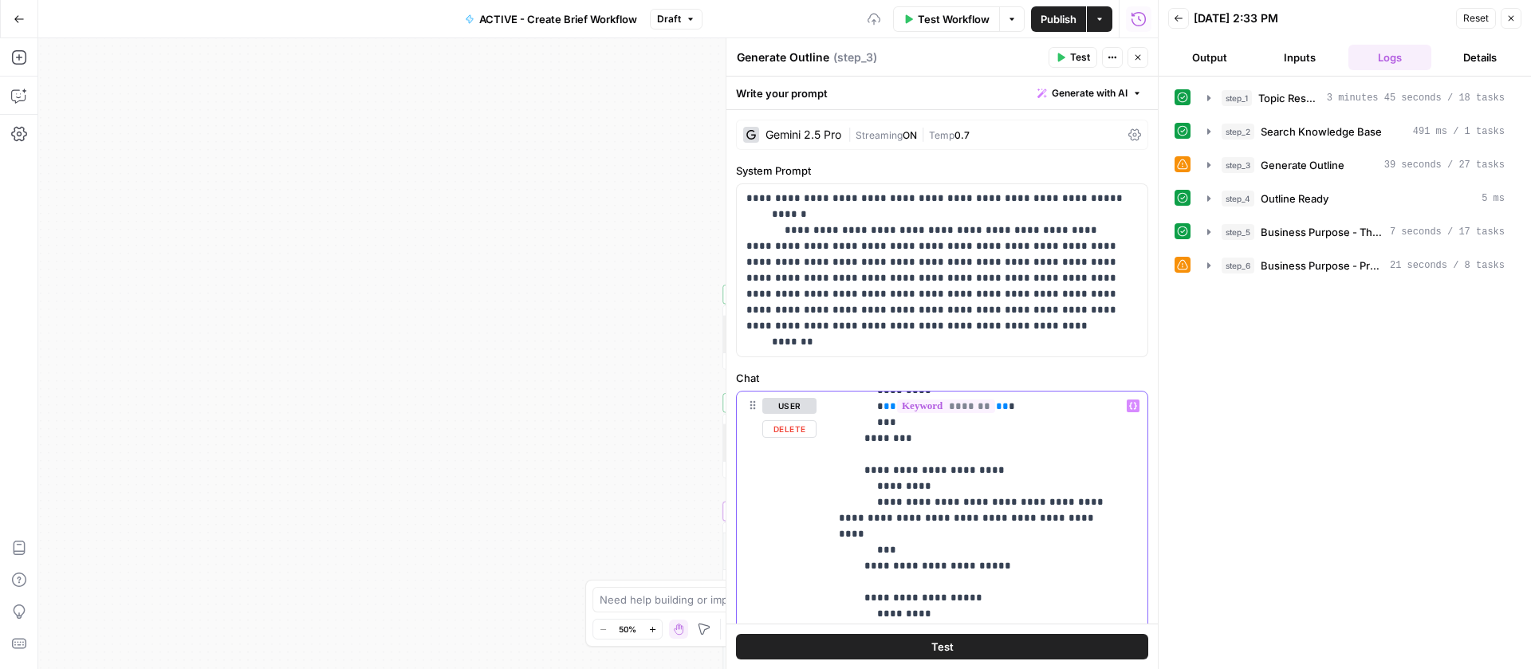
scroll to position [319, 0]
drag, startPoint x: 883, startPoint y: 536, endPoint x: 878, endPoint y: 507, distance: 29.1
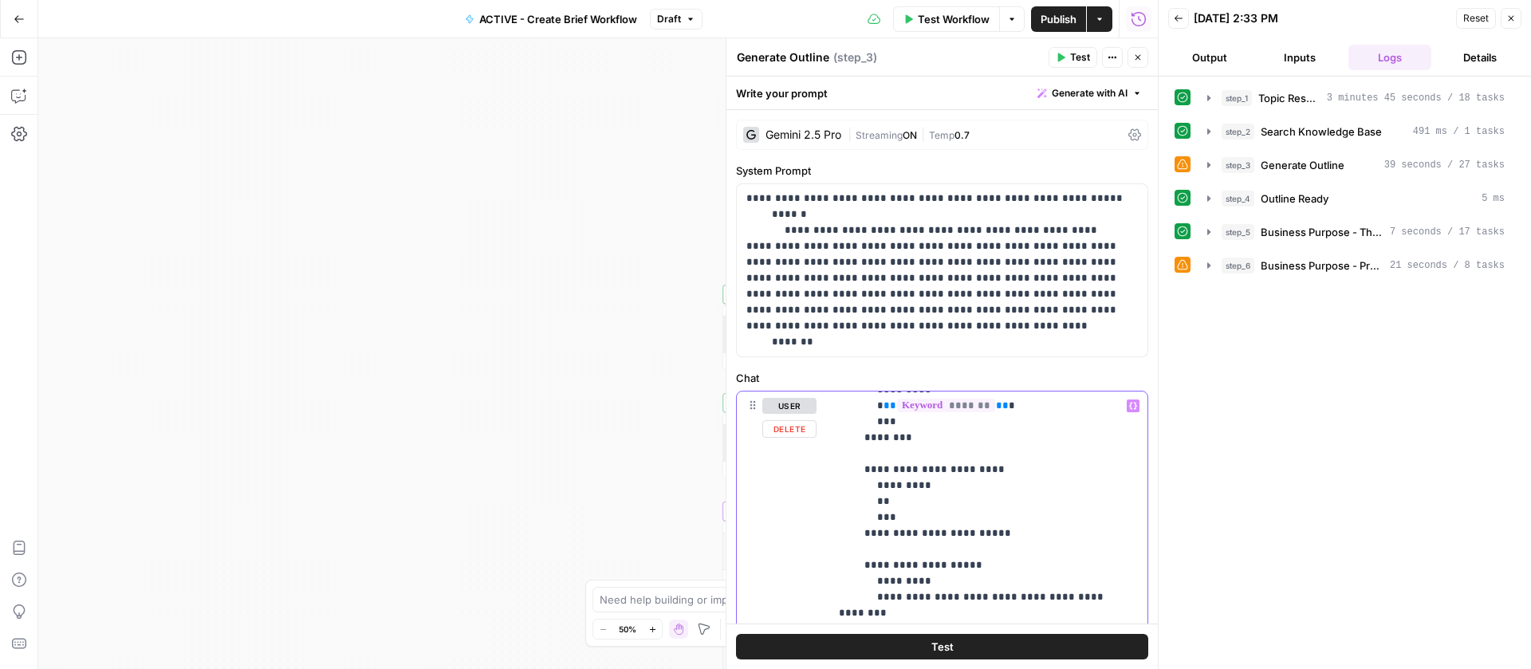
click at [1129, 403] on icon "button" at bounding box center [1133, 406] width 8 height 8
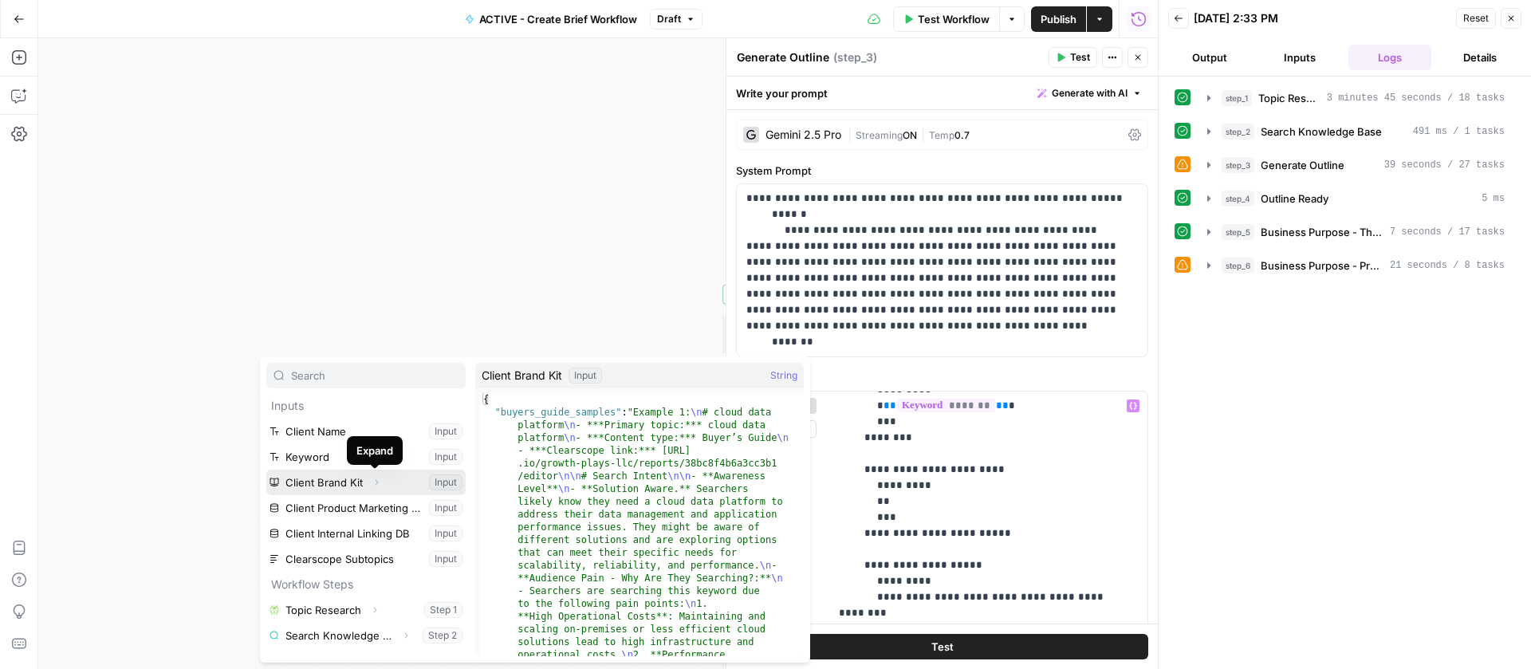
click at [373, 481] on icon "button" at bounding box center [376, 482] width 10 height 10
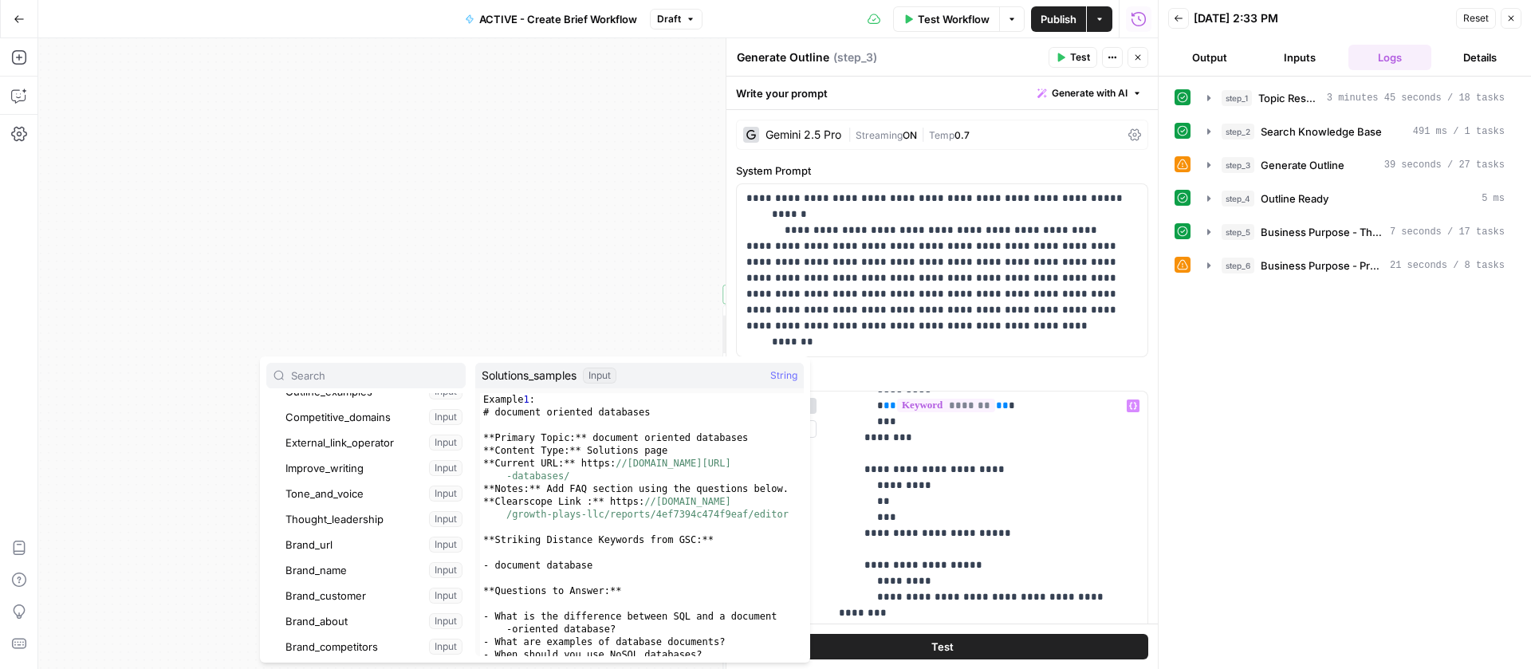
scroll to position [253, 0]
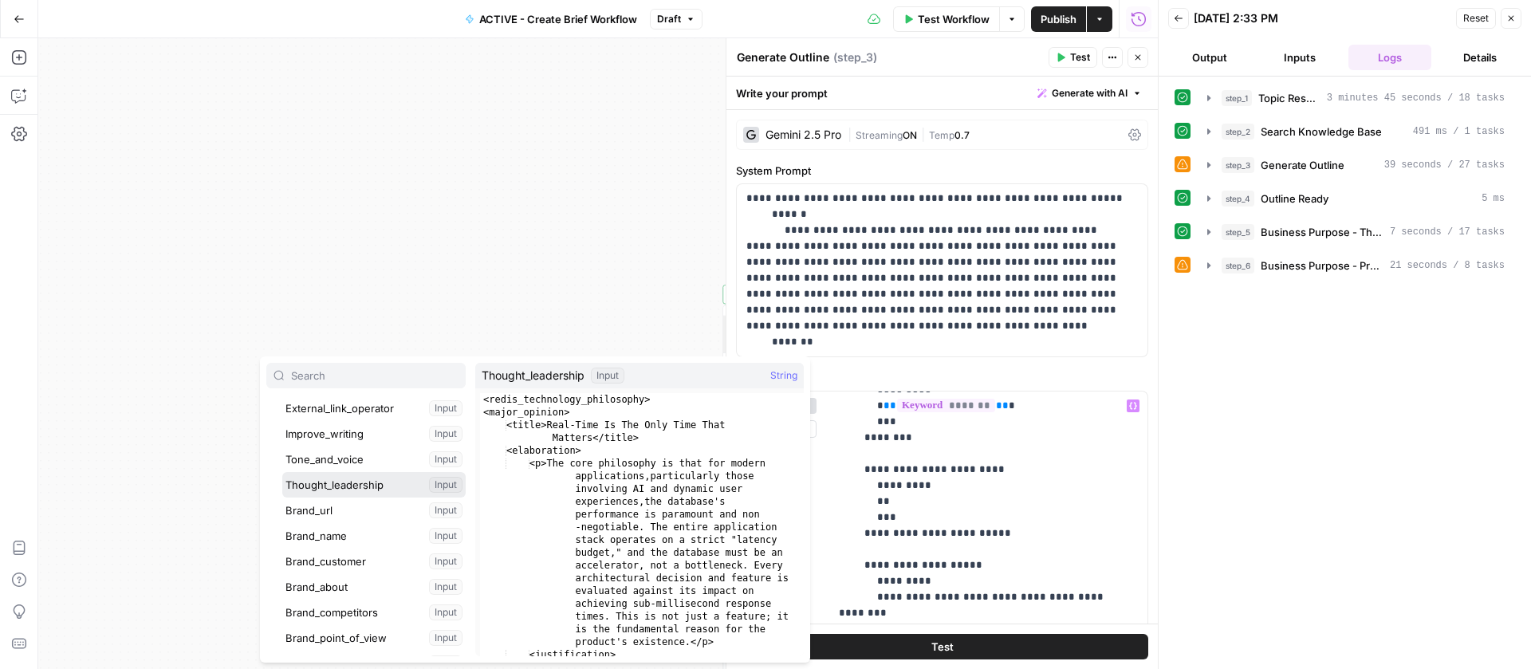
click at [346, 490] on button "Select variable Thought_leadership" at bounding box center [373, 485] width 183 height 26
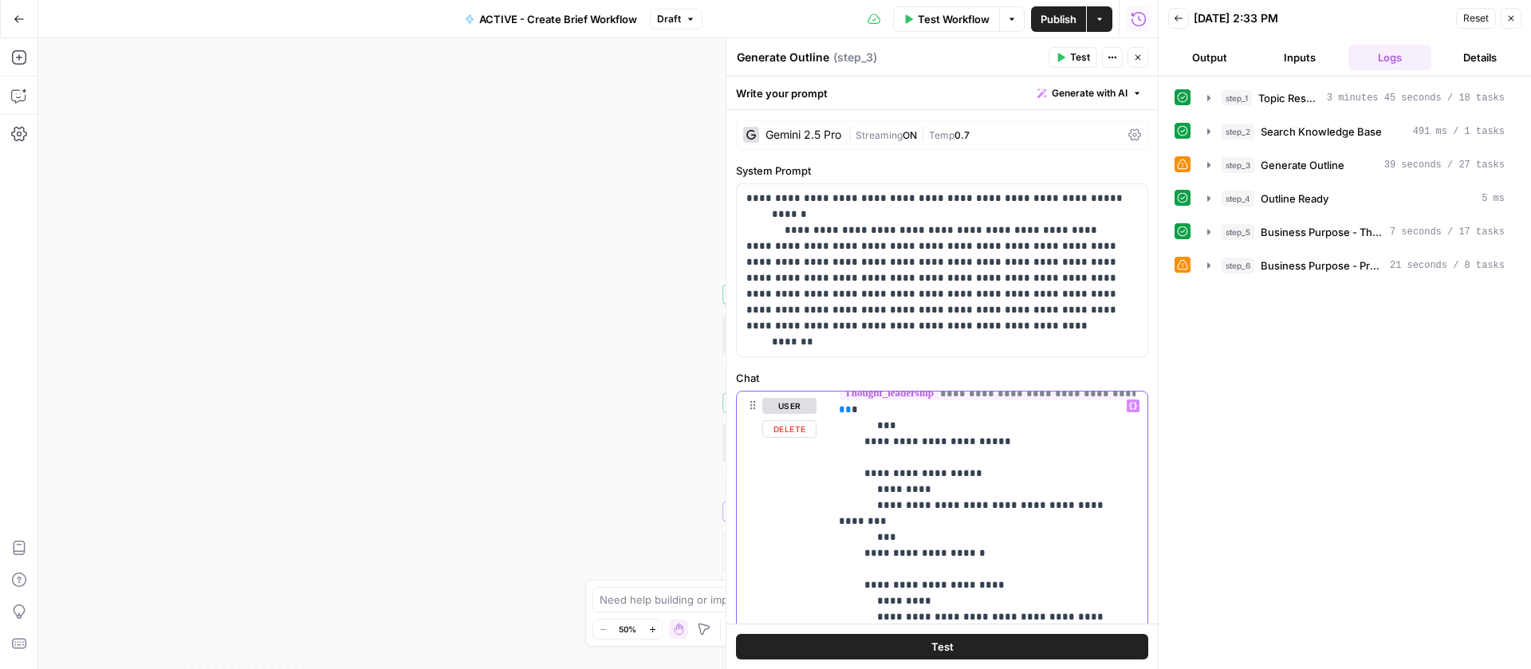
scroll to position [460, 0]
drag, startPoint x: 882, startPoint y: 519, endPoint x: 878, endPoint y: 507, distance: 12.6
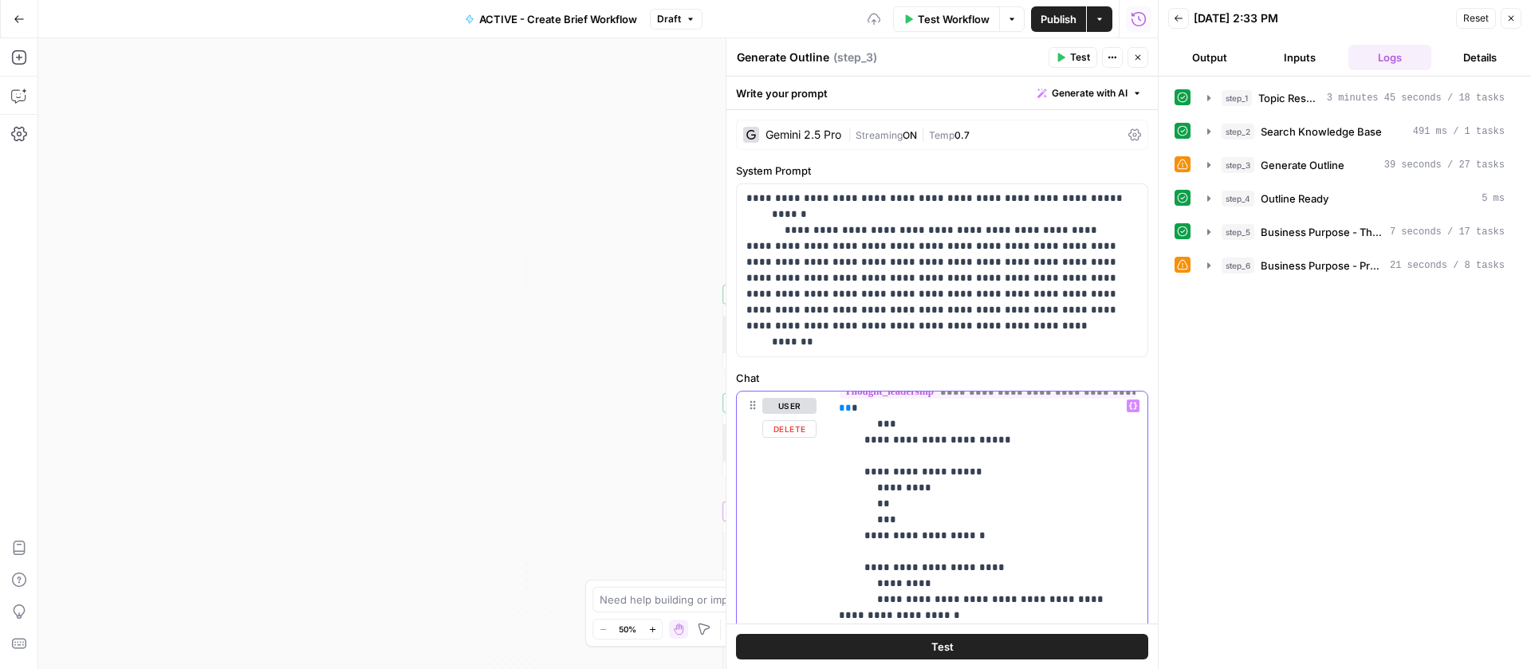
click at [1129, 407] on icon "button" at bounding box center [1133, 406] width 8 height 8
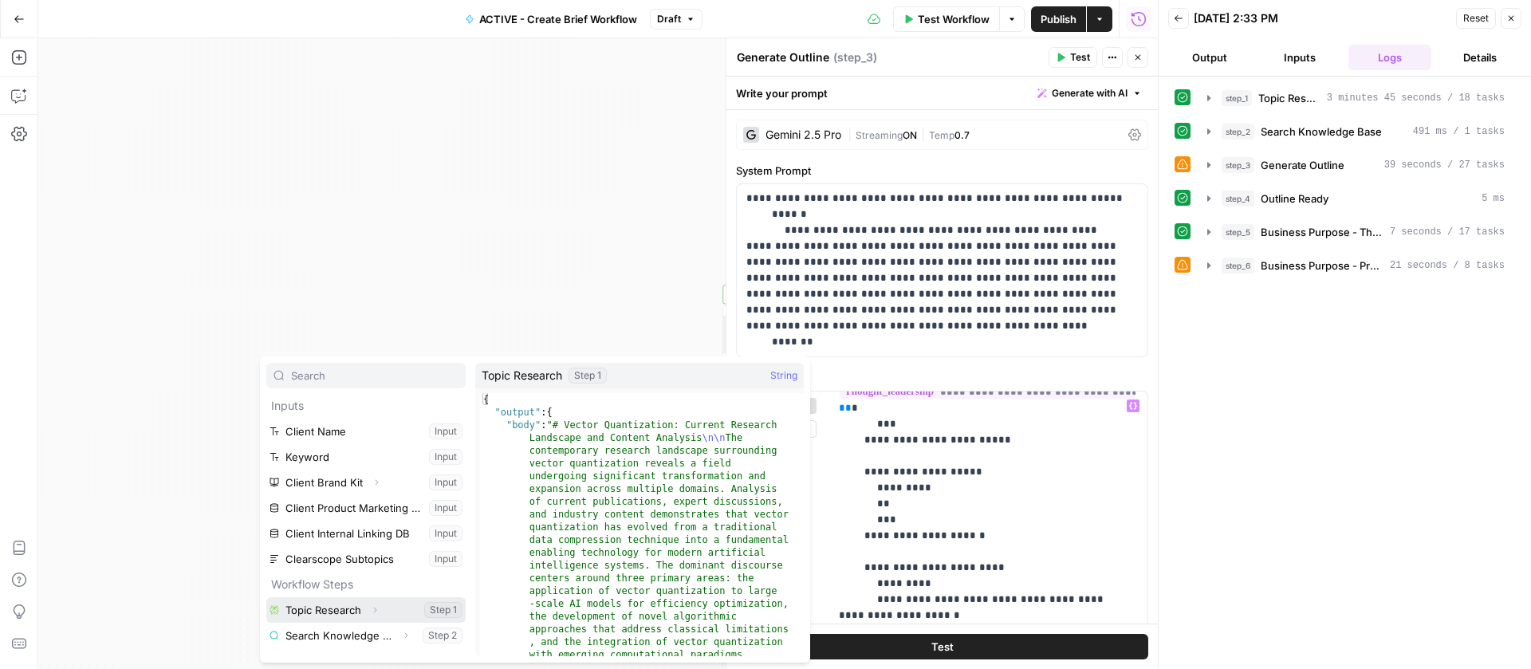
click at [344, 603] on button "Select variable Topic Research" at bounding box center [365, 610] width 199 height 26
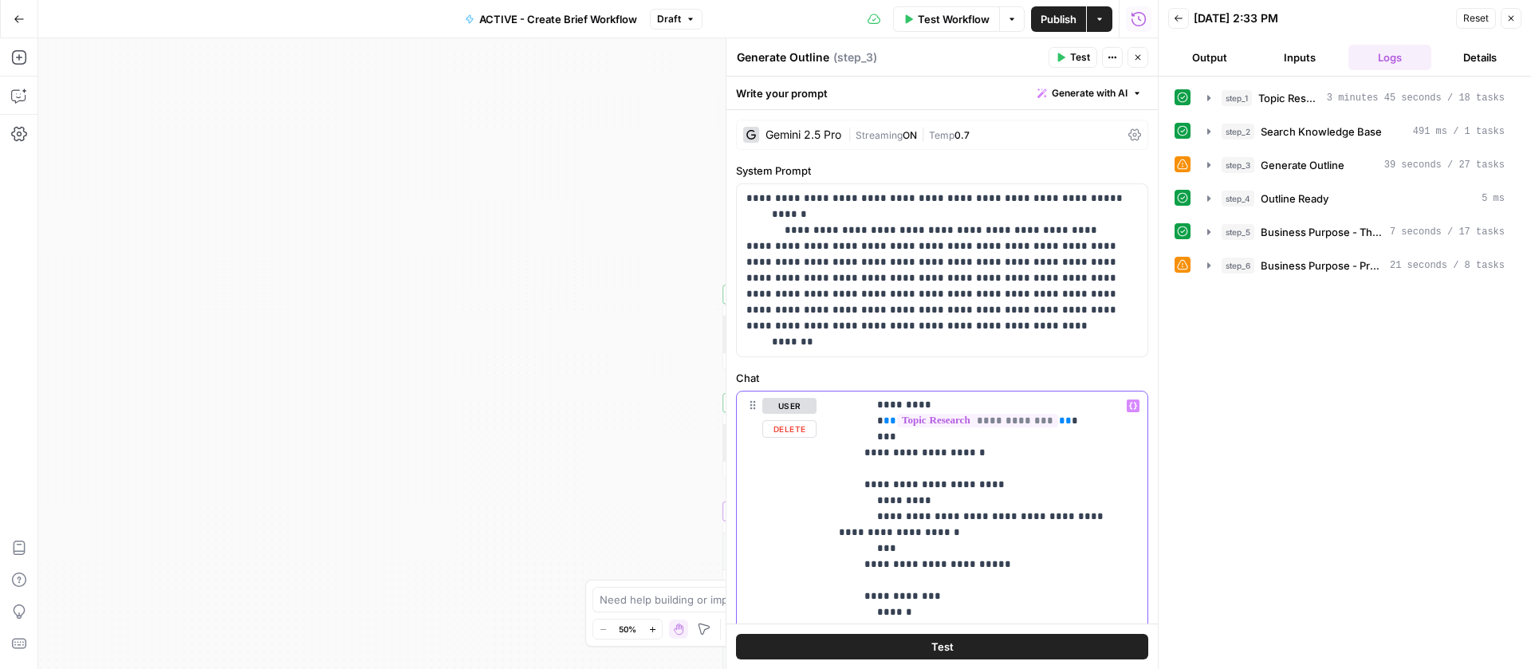
scroll to position [545, 0]
drag, startPoint x: 961, startPoint y: 531, endPoint x: 878, endPoint y: 518, distance: 83.9
click at [1129, 403] on icon "button" at bounding box center [1133, 406] width 8 height 7
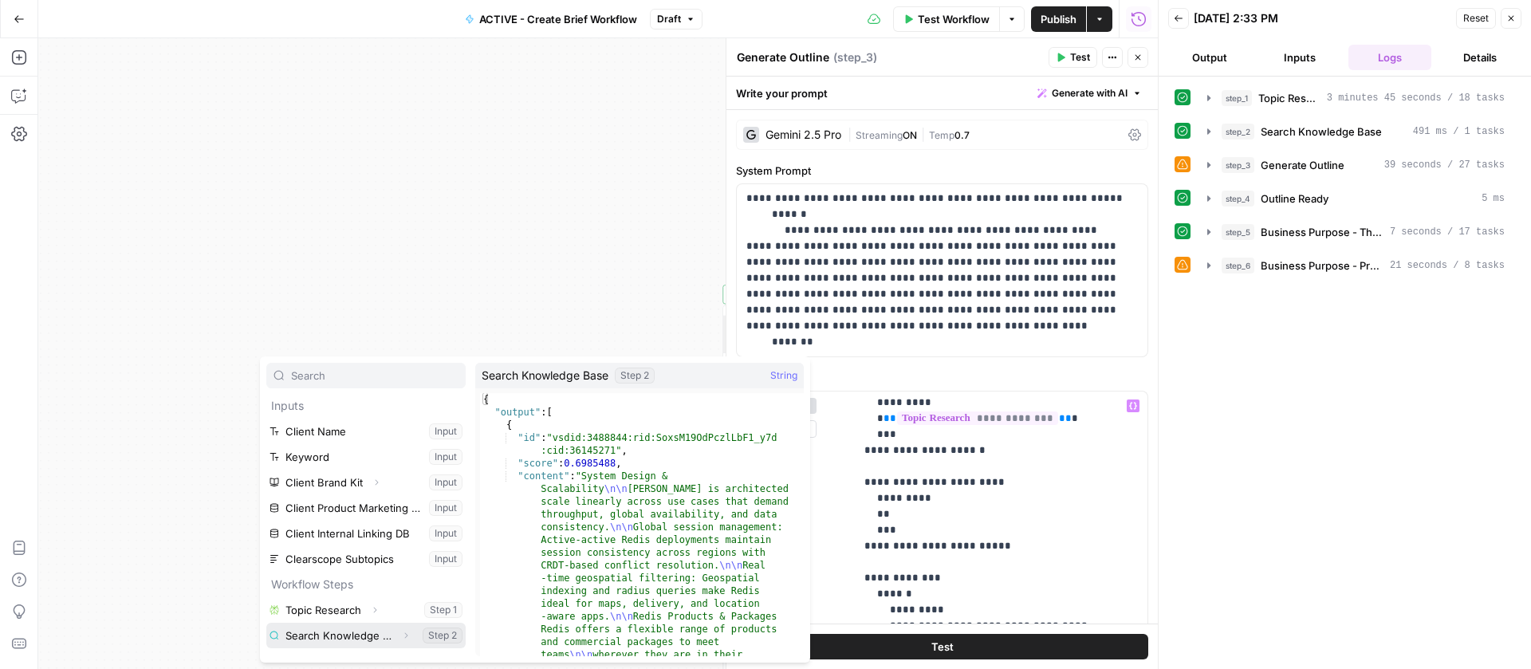
click at [336, 627] on button "Select variable Search Knowledge Base" at bounding box center [365, 636] width 199 height 26
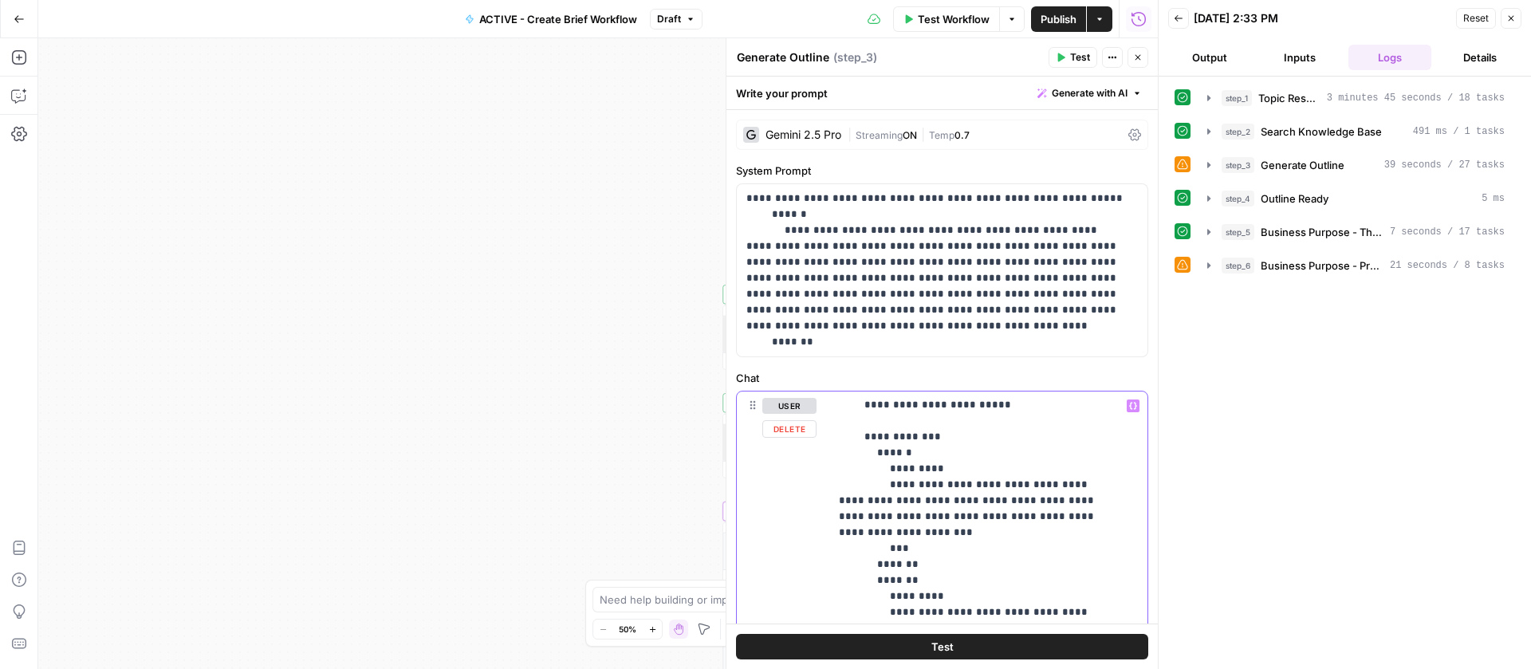
scroll to position [683, 0]
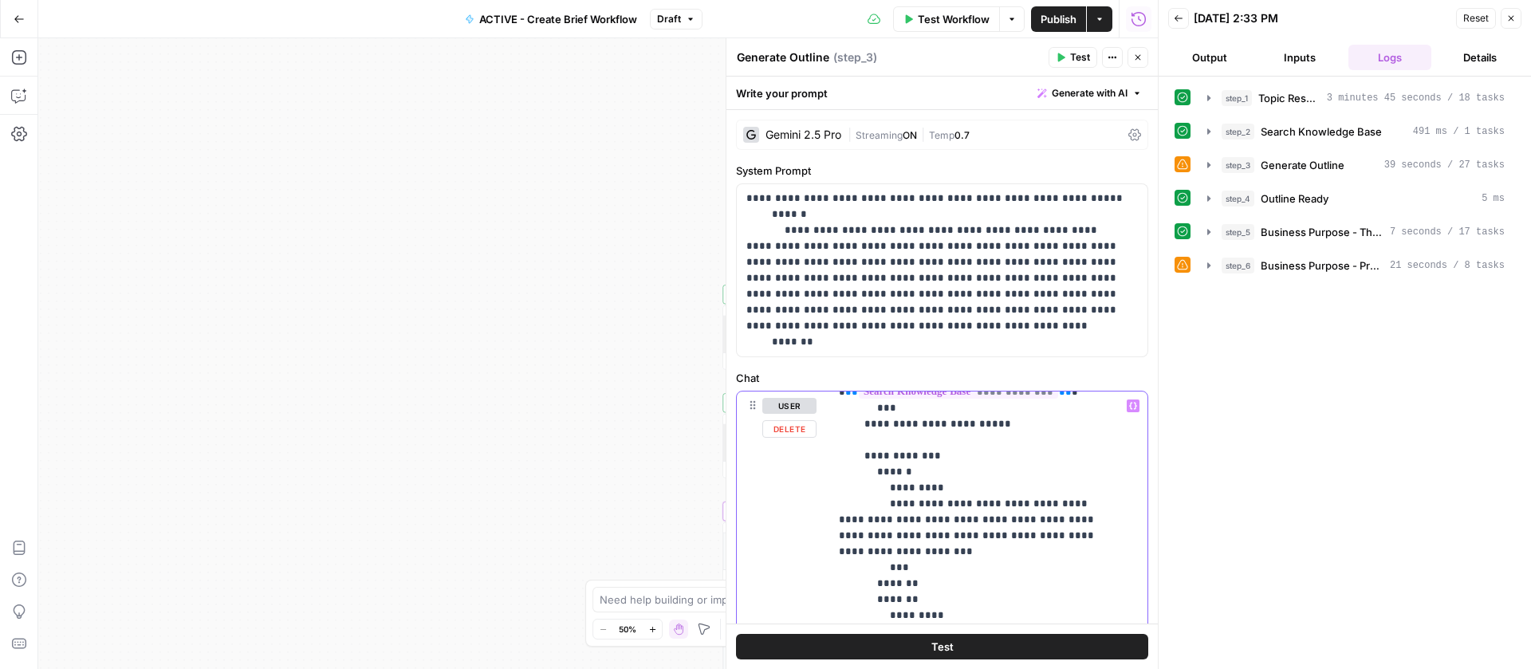
drag, startPoint x: 914, startPoint y: 506, endPoint x: 876, endPoint y: 451, distance: 67.0
drag, startPoint x: 1032, startPoint y: 534, endPoint x: 889, endPoint y: 511, distance: 144.5
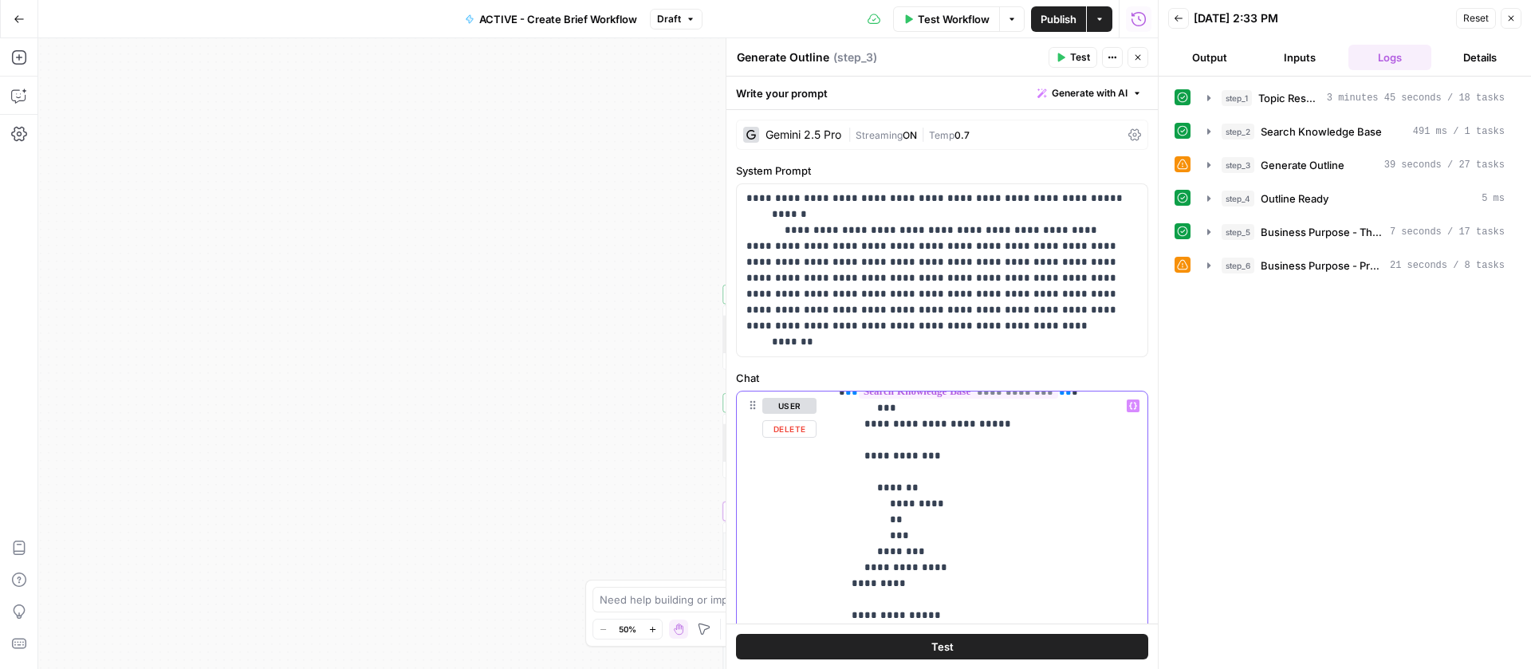
click at [1129, 406] on icon "button" at bounding box center [1133, 406] width 8 height 7
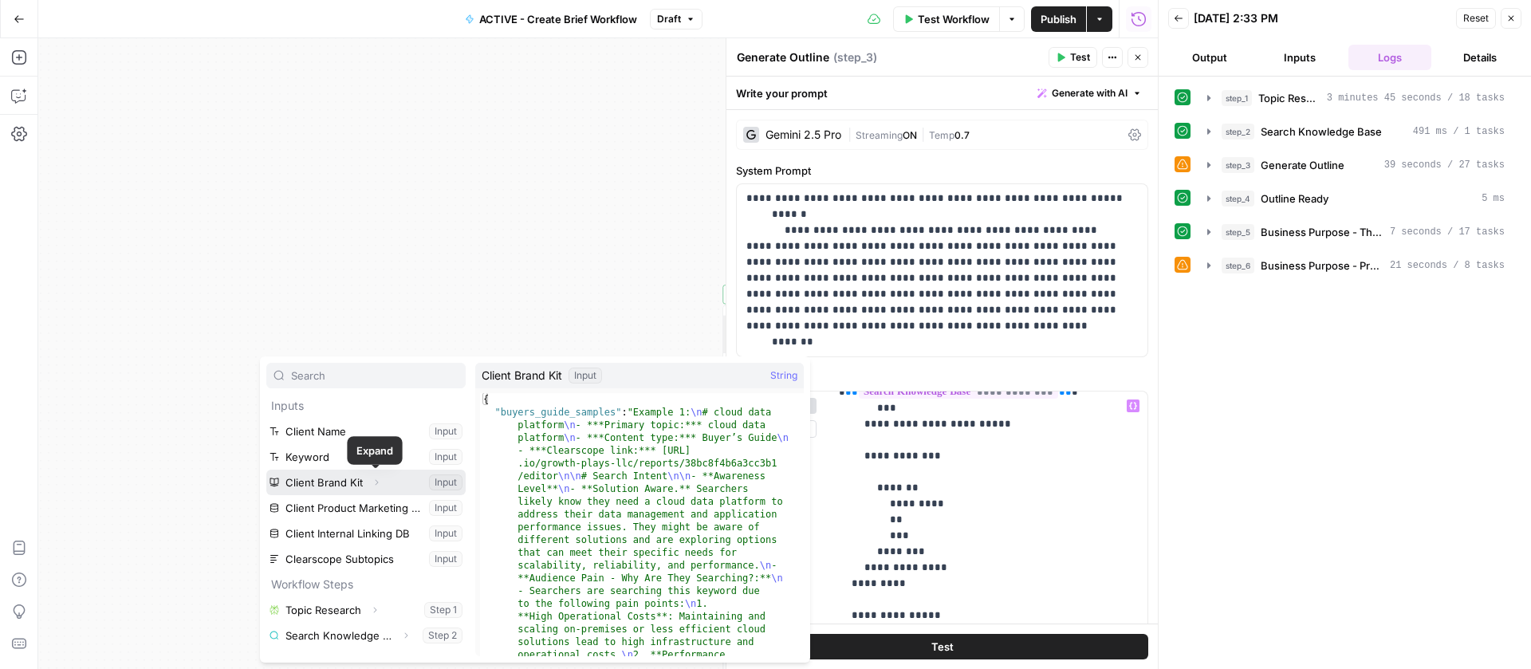
click at [371, 481] on icon "button" at bounding box center [376, 482] width 10 height 10
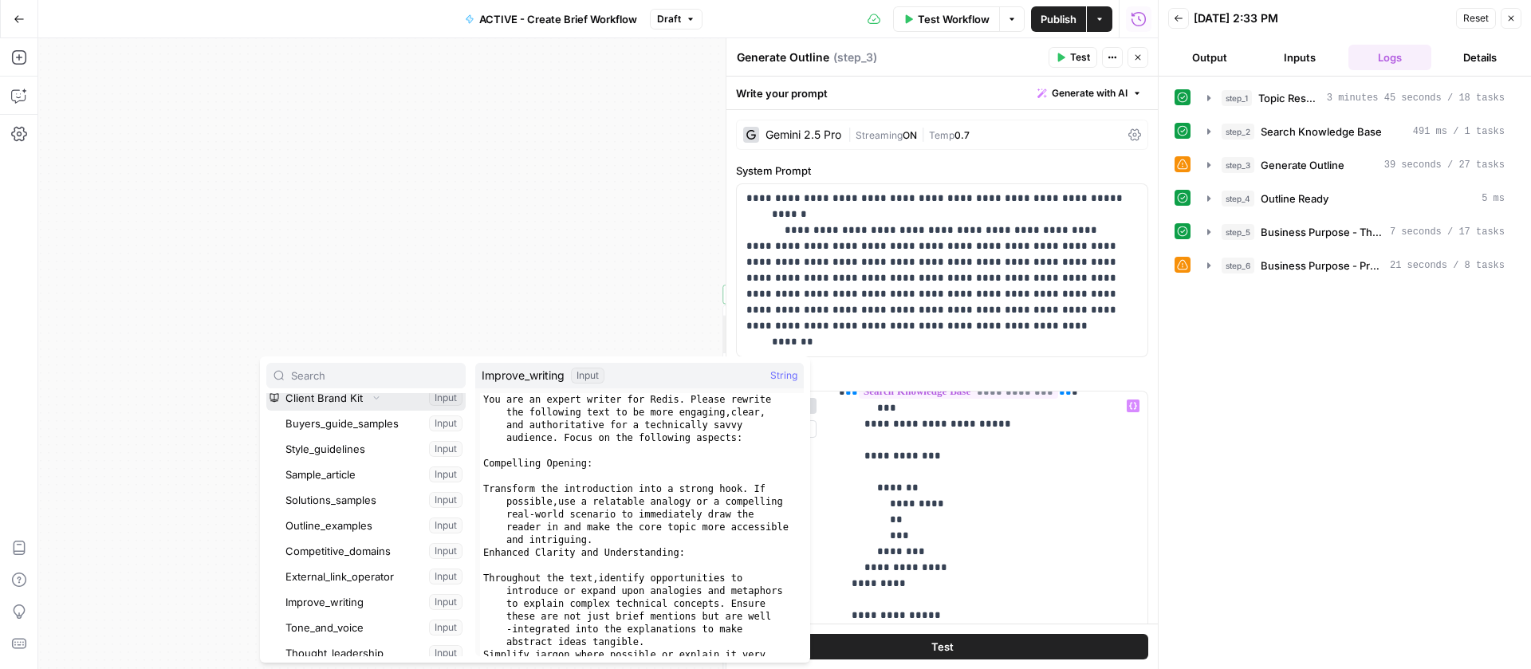
scroll to position [103, 0]
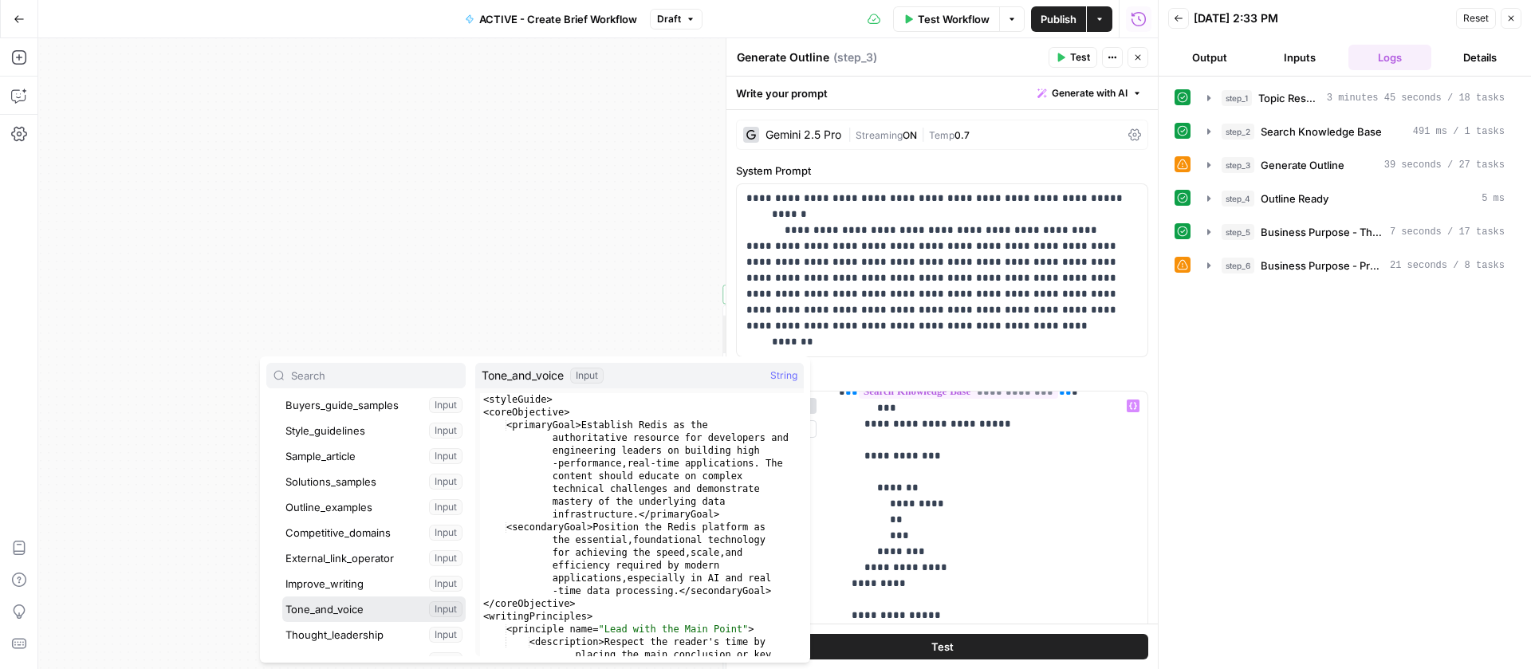
click at [337, 600] on button "Select variable Tone_and_voice" at bounding box center [373, 609] width 183 height 26
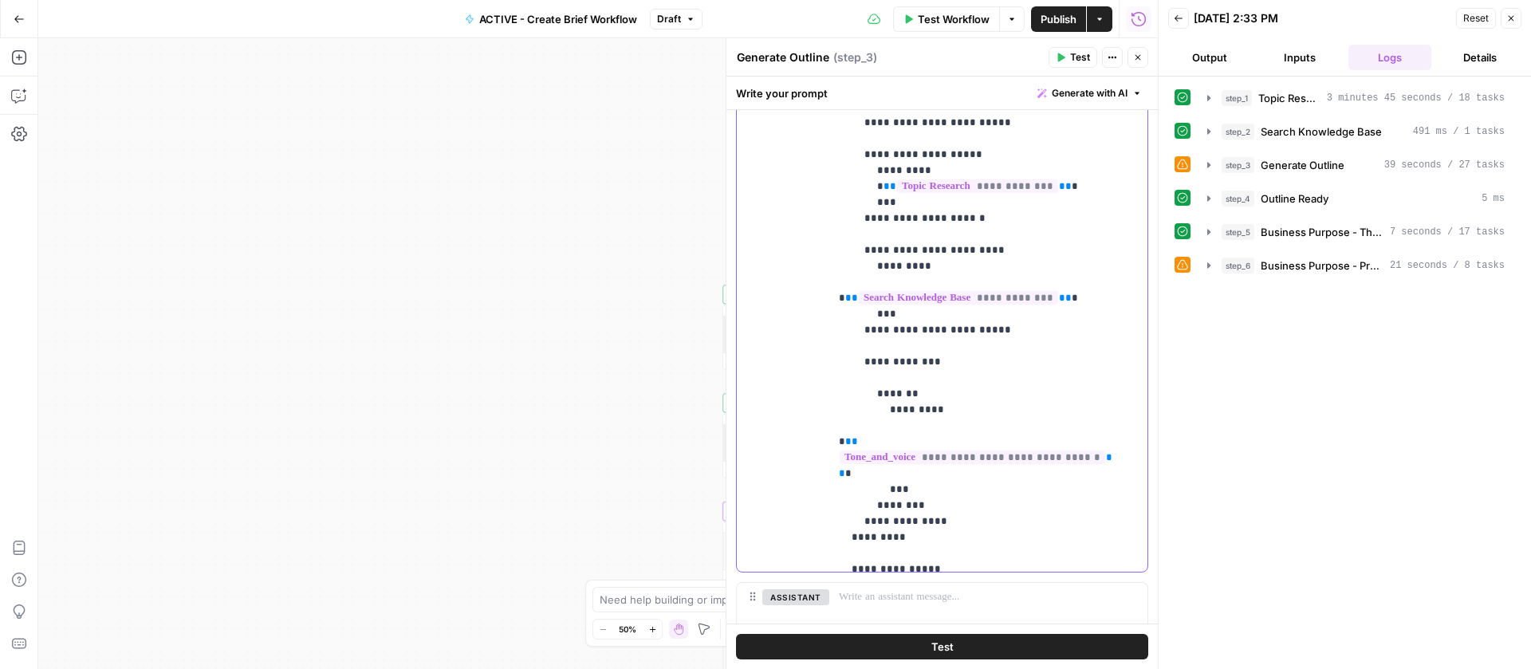
scroll to position [147, 0]
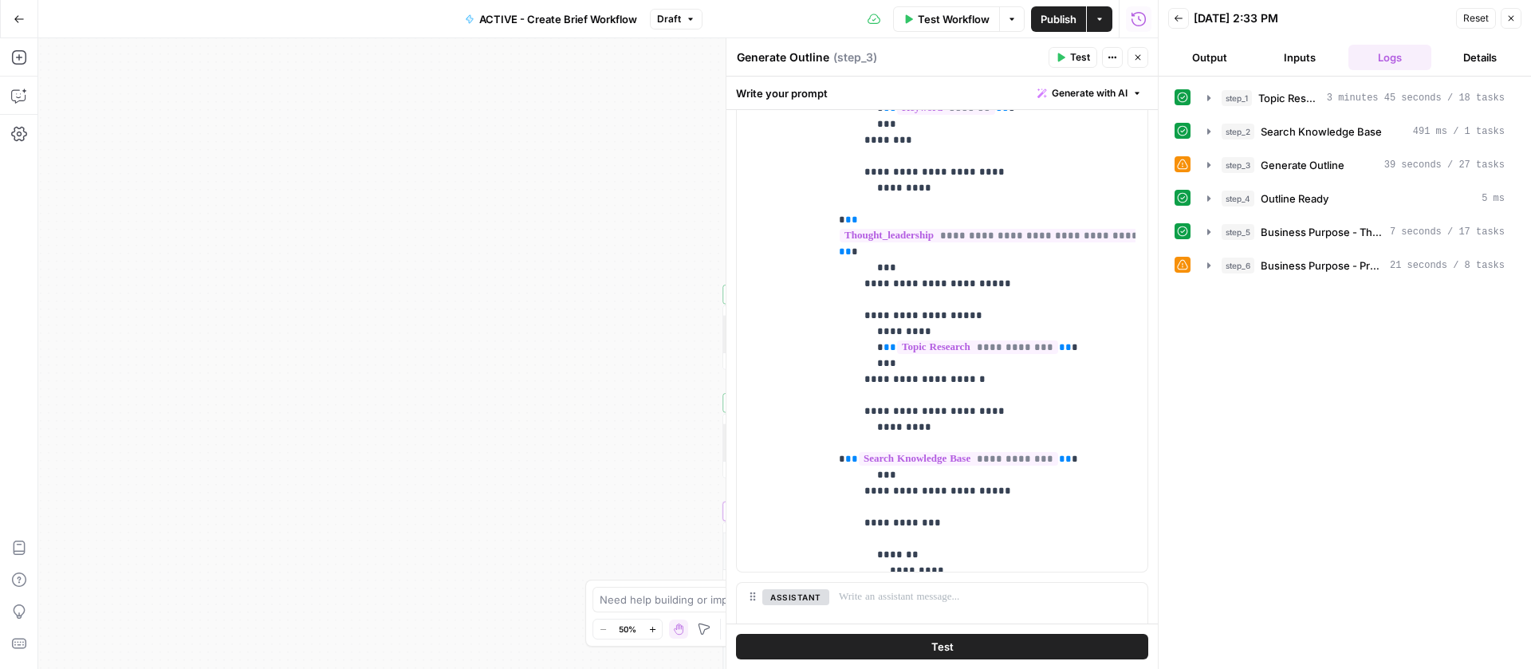
click at [1051, 17] on span "Publish" at bounding box center [1058, 19] width 36 height 16
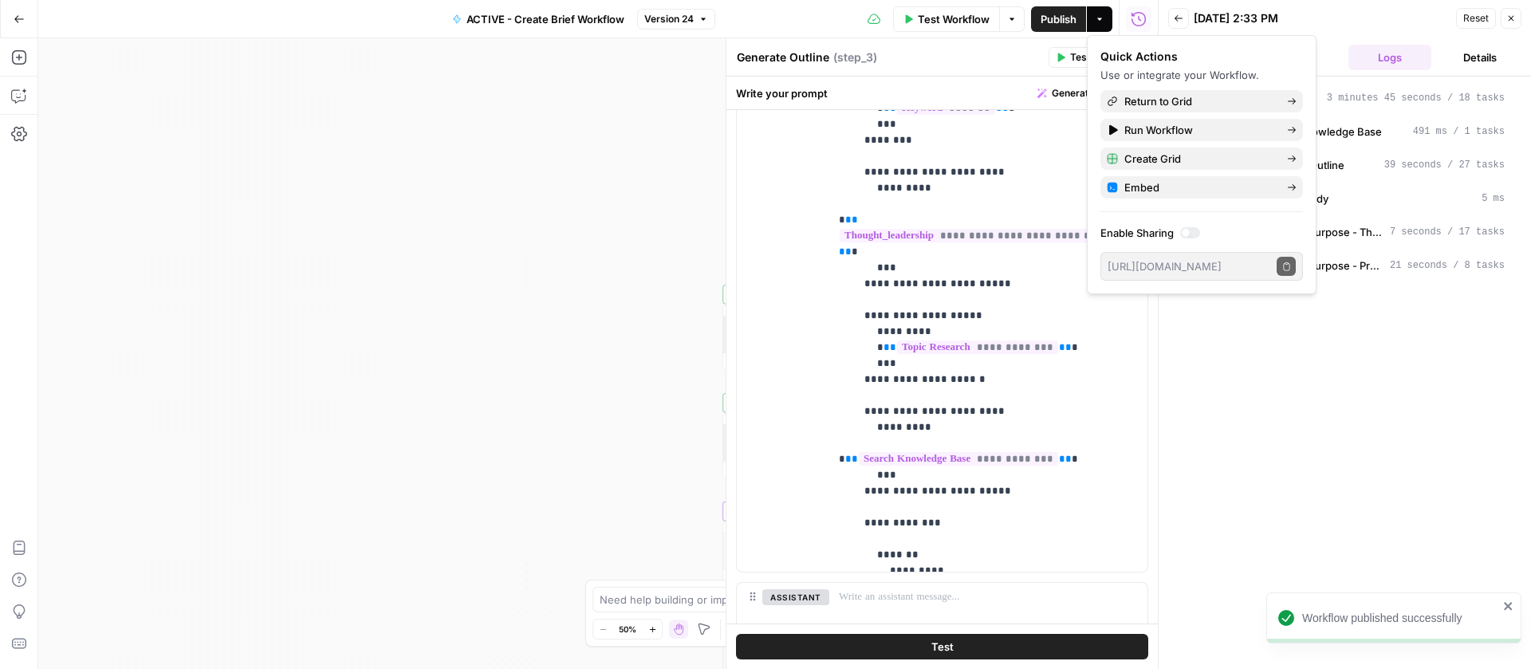
click at [953, 19] on span "Test Workflow" at bounding box center [954, 19] width 72 height 16
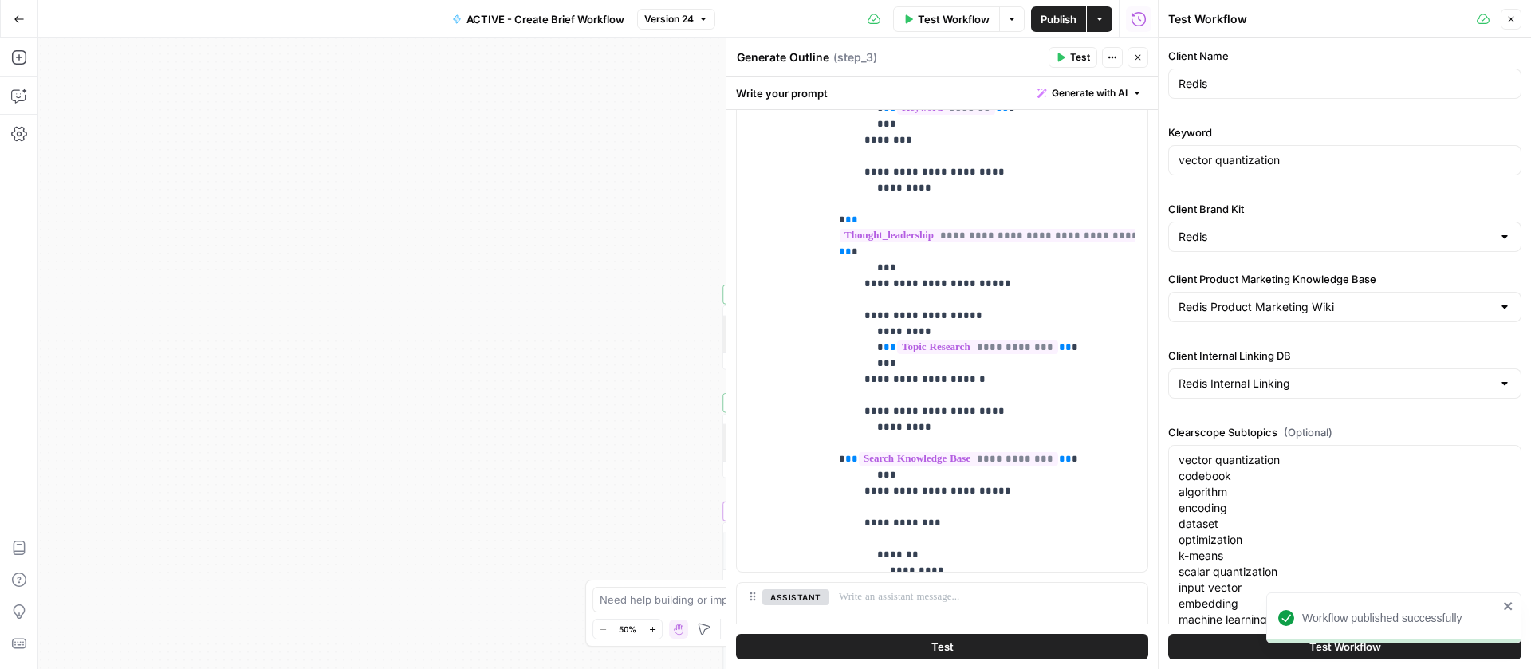
click at [1232, 639] on button "Test Workflow" at bounding box center [1344, 647] width 353 height 26
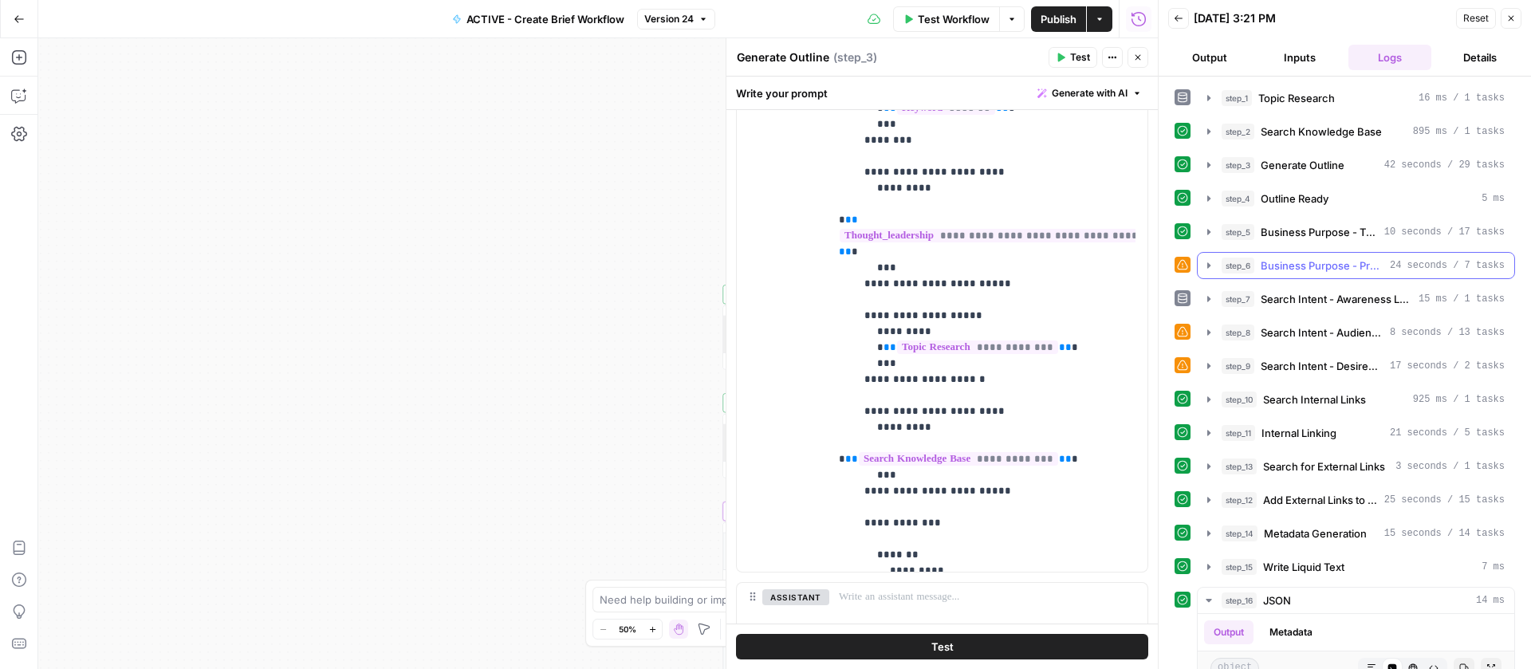
click at [1216, 263] on button "step_6 Business Purpose - Product Marketing 24 seconds / 7 tasks" at bounding box center [1355, 266] width 316 height 26
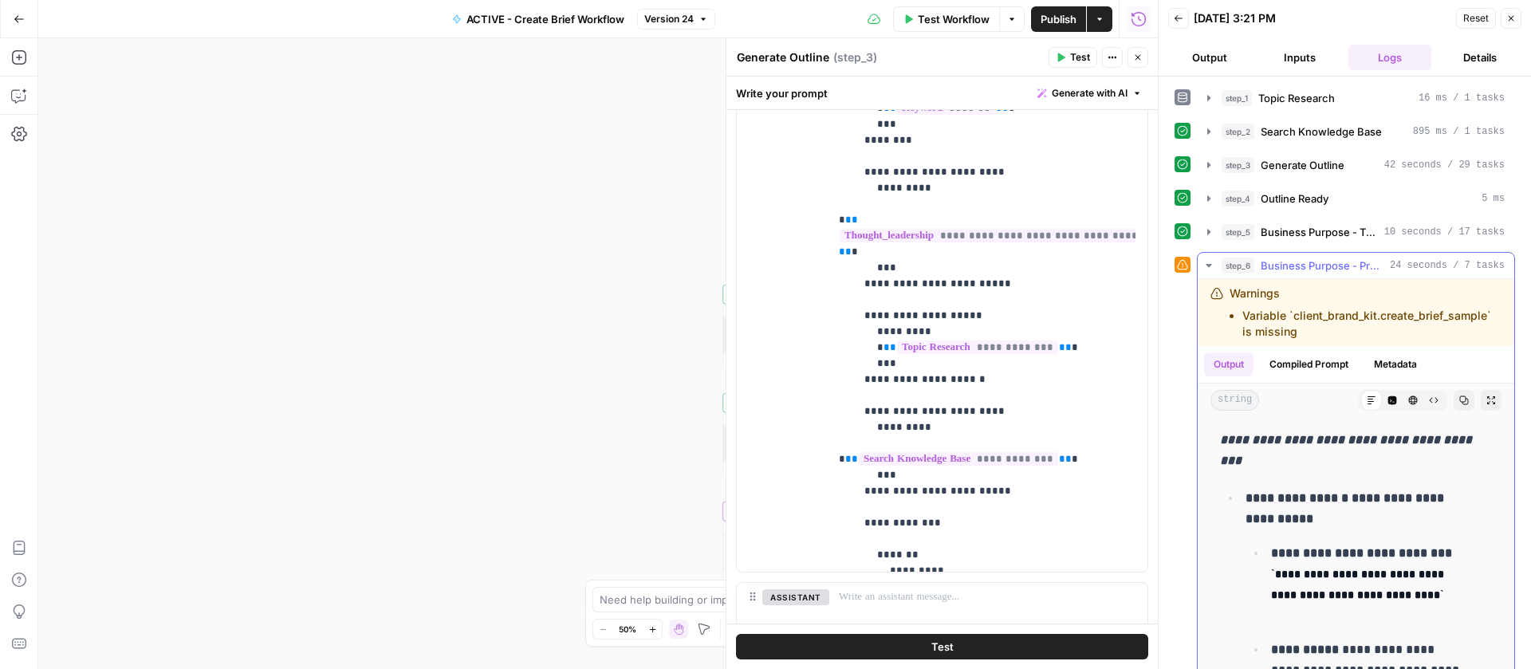
click at [1212, 263] on icon "button" at bounding box center [1208, 265] width 13 height 13
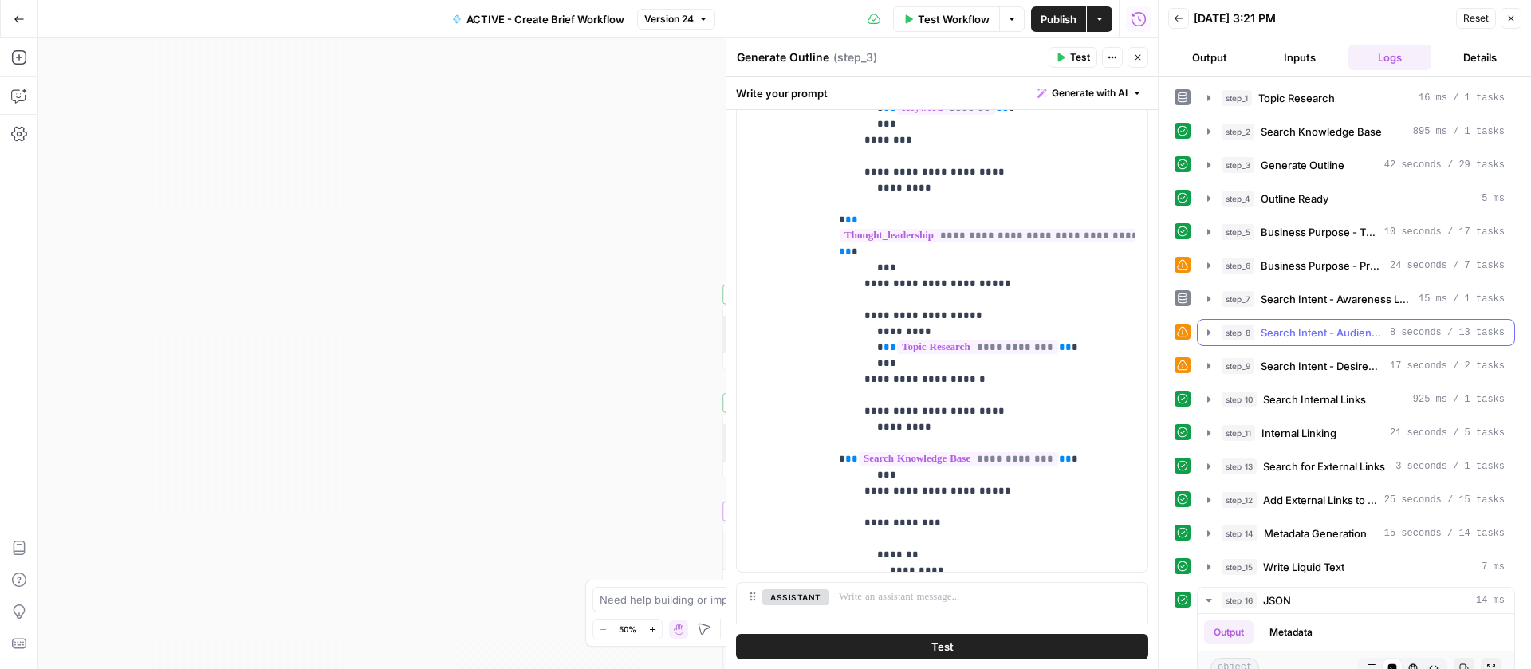
click at [1209, 326] on icon "button" at bounding box center [1208, 332] width 13 height 13
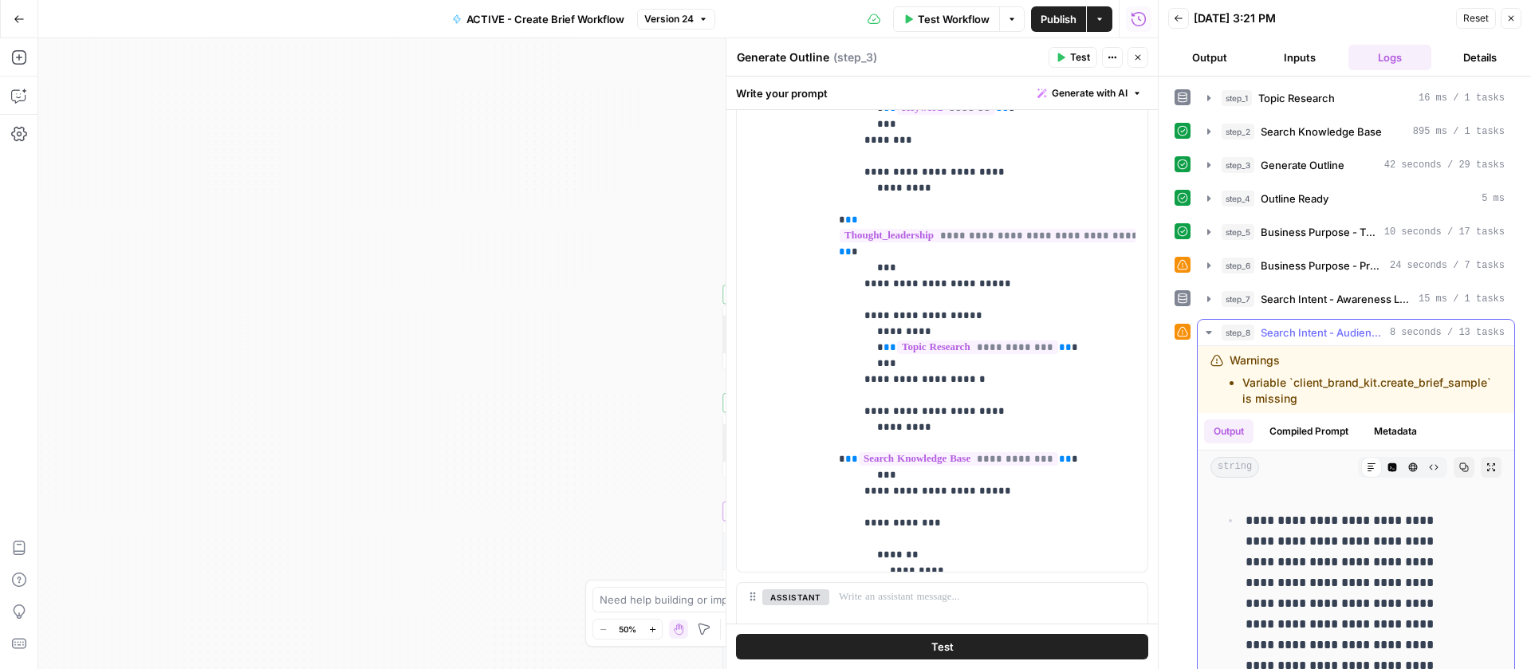
click at [1209, 326] on icon "button" at bounding box center [1208, 332] width 13 height 13
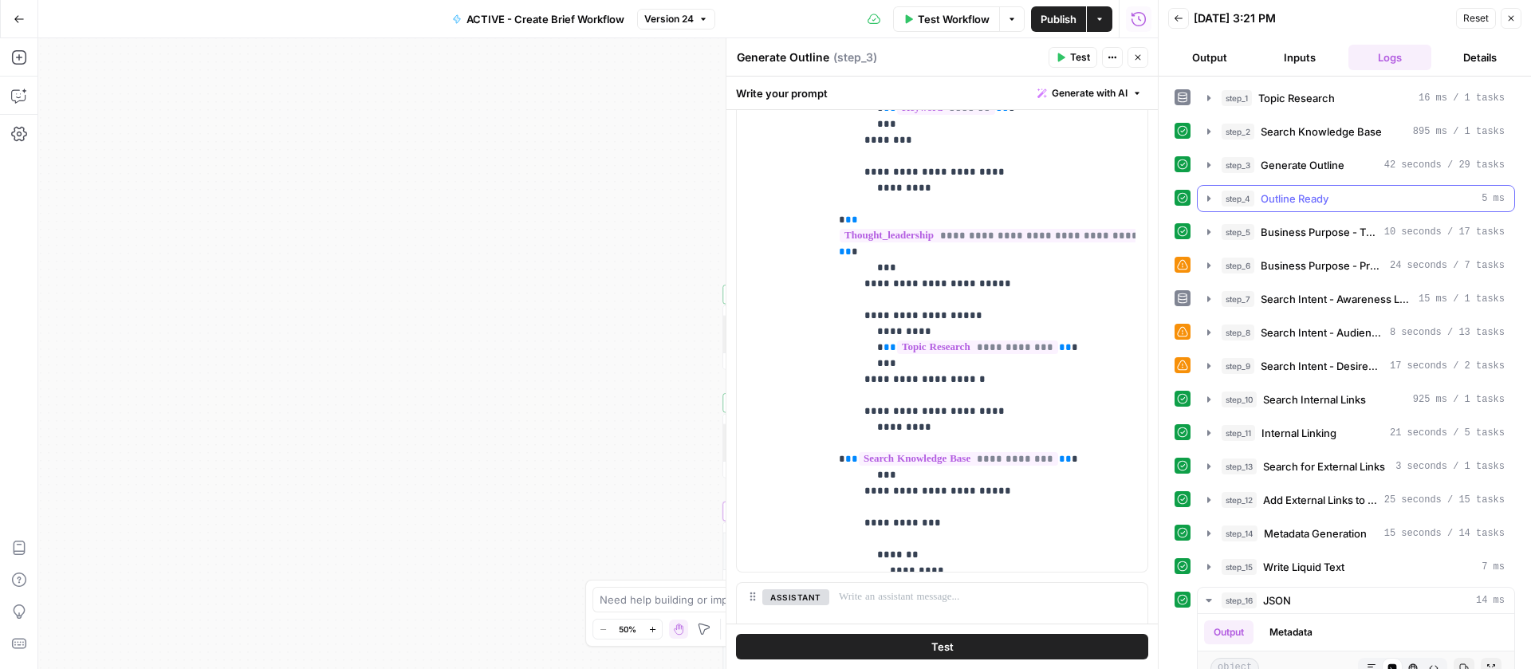
click at [1208, 196] on icon "button" at bounding box center [1208, 198] width 3 height 6
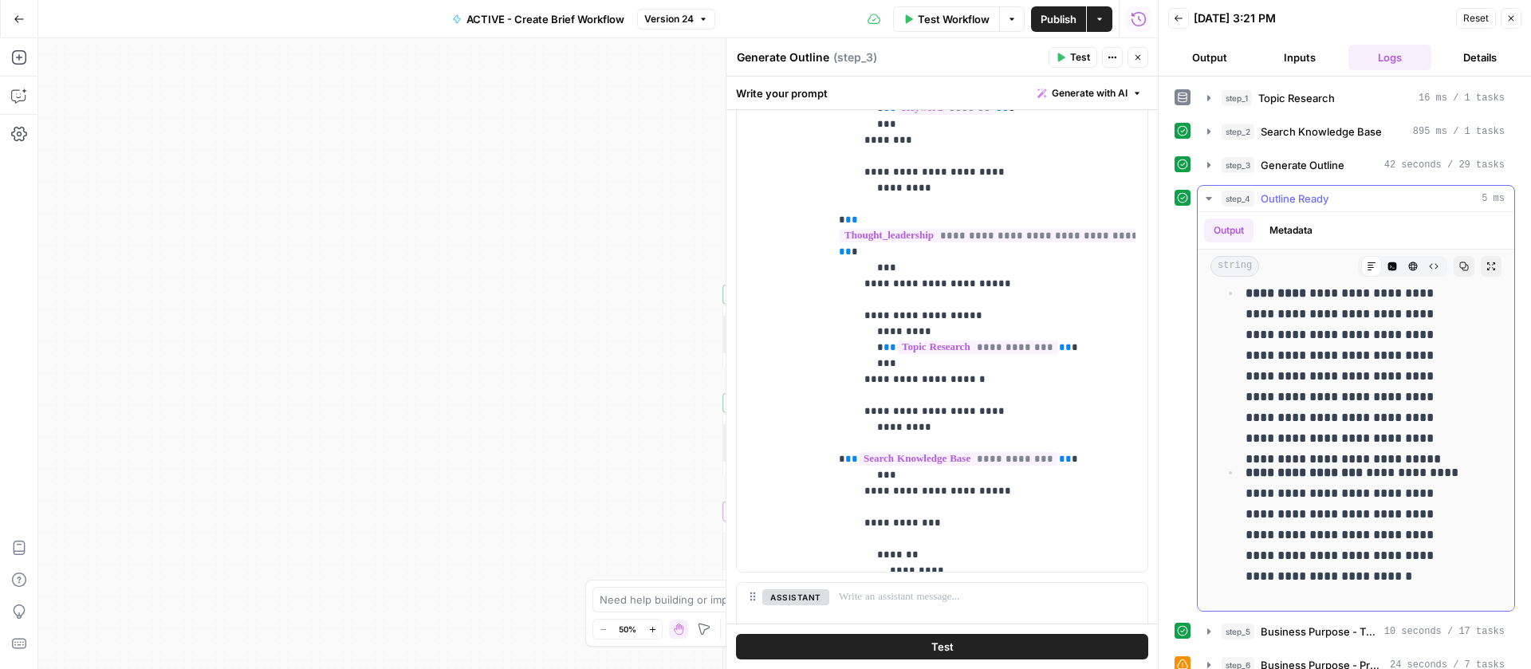
scroll to position [1800, 0]
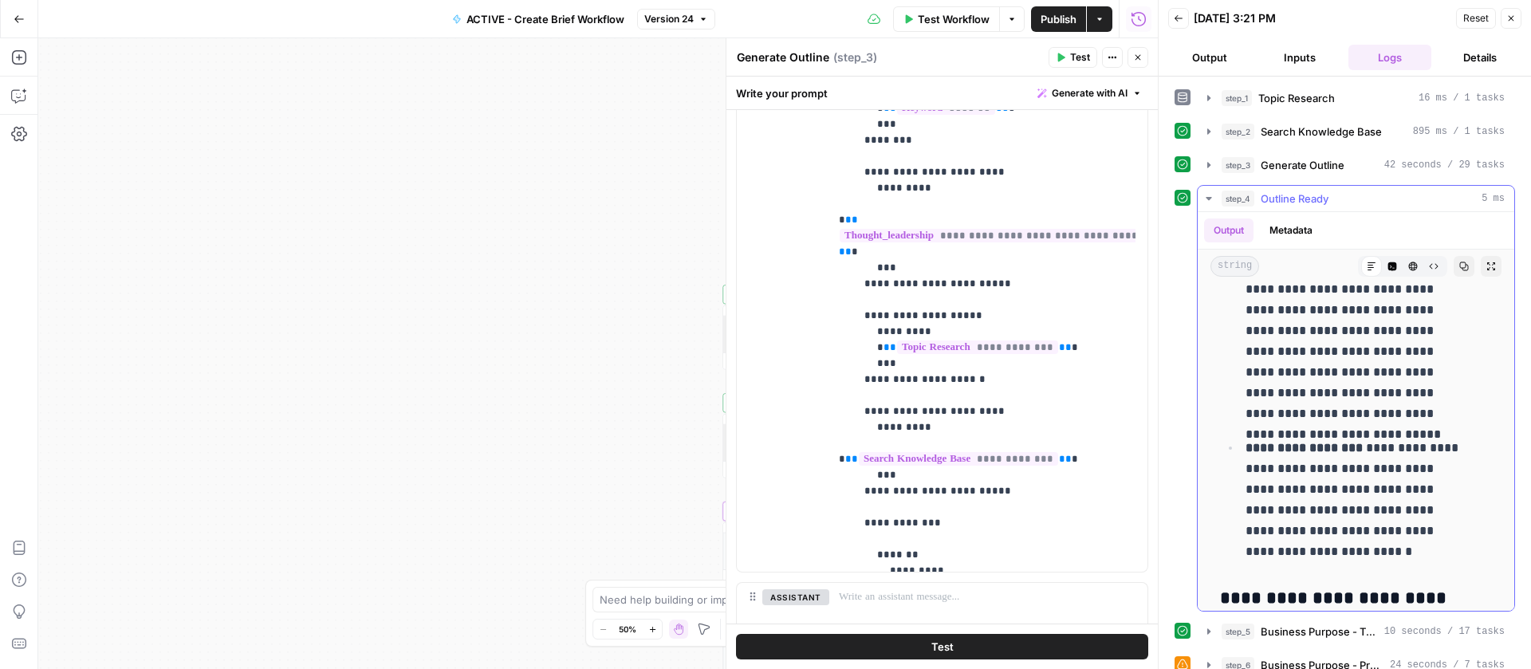
drag, startPoint x: 1229, startPoint y: 371, endPoint x: 1417, endPoint y: 553, distance: 261.0
click at [1311, 401] on p "**********" at bounding box center [1356, 341] width 222 height 166
click at [1459, 266] on icon "button" at bounding box center [1464, 266] width 10 height 10
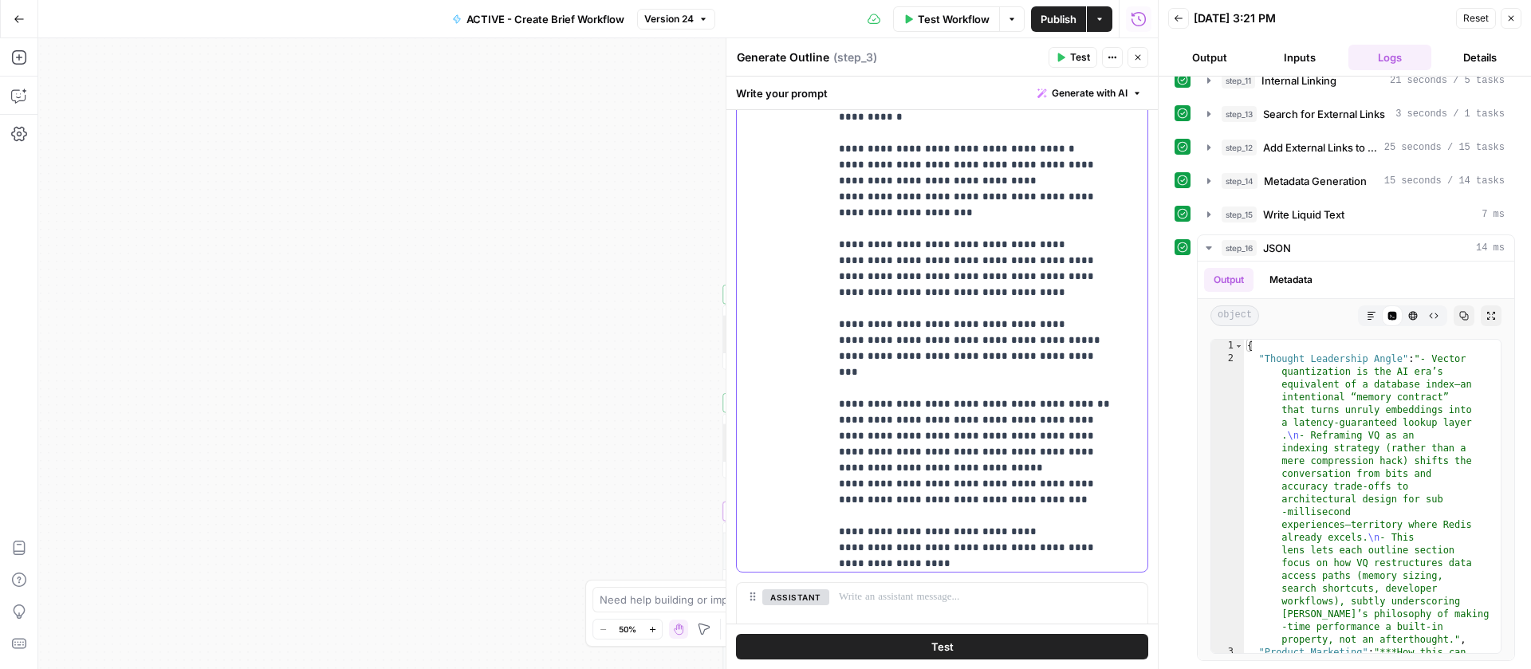
scroll to position [1480, 0]
drag, startPoint x: 864, startPoint y: 308, endPoint x: 927, endPoint y: 515, distance: 216.6
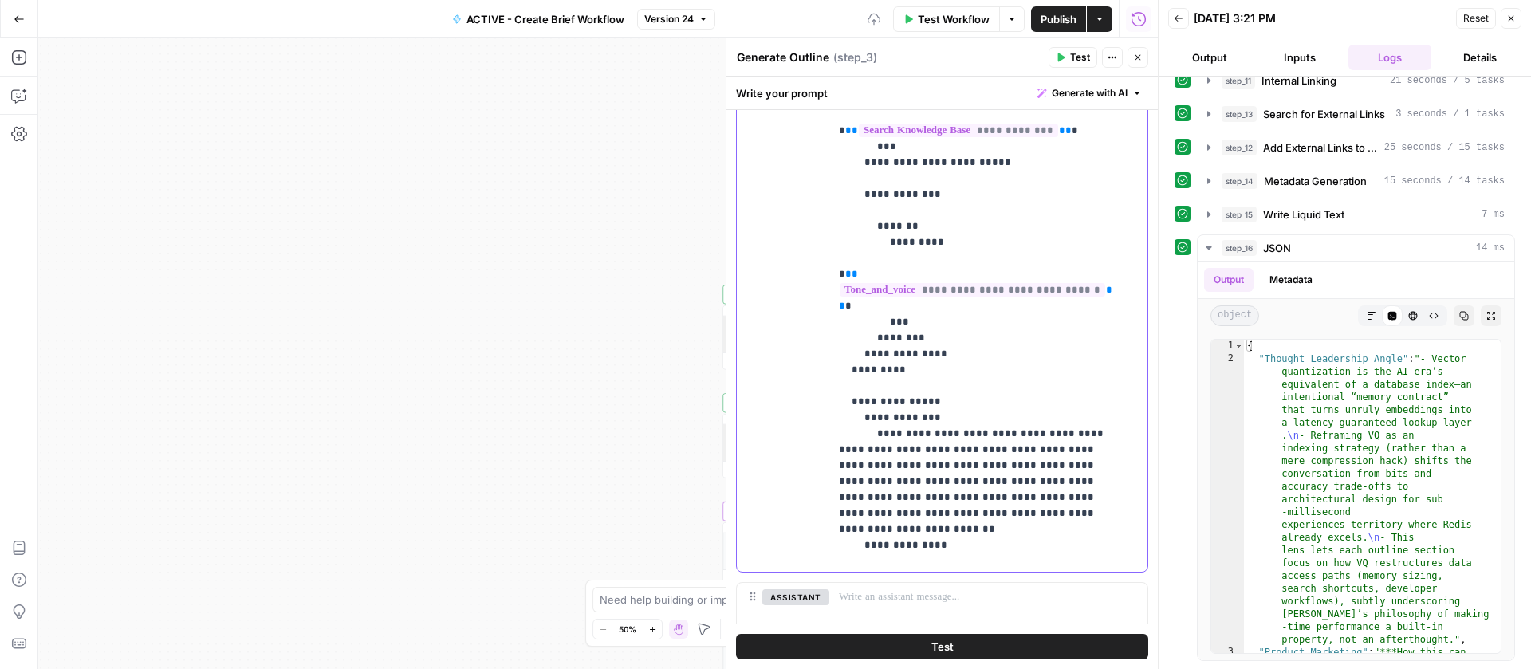
scroll to position [1591, 0]
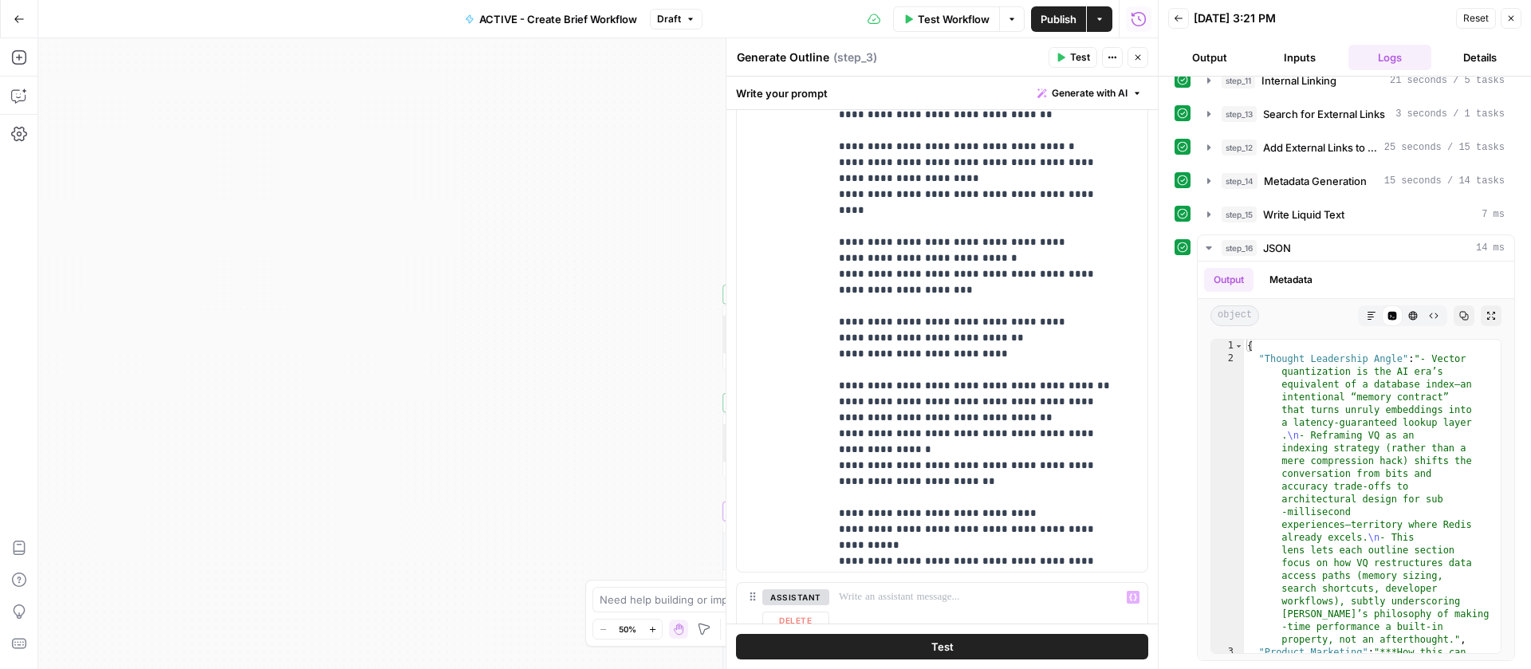
click at [933, 639] on span "Test" at bounding box center [942, 647] width 22 height 16
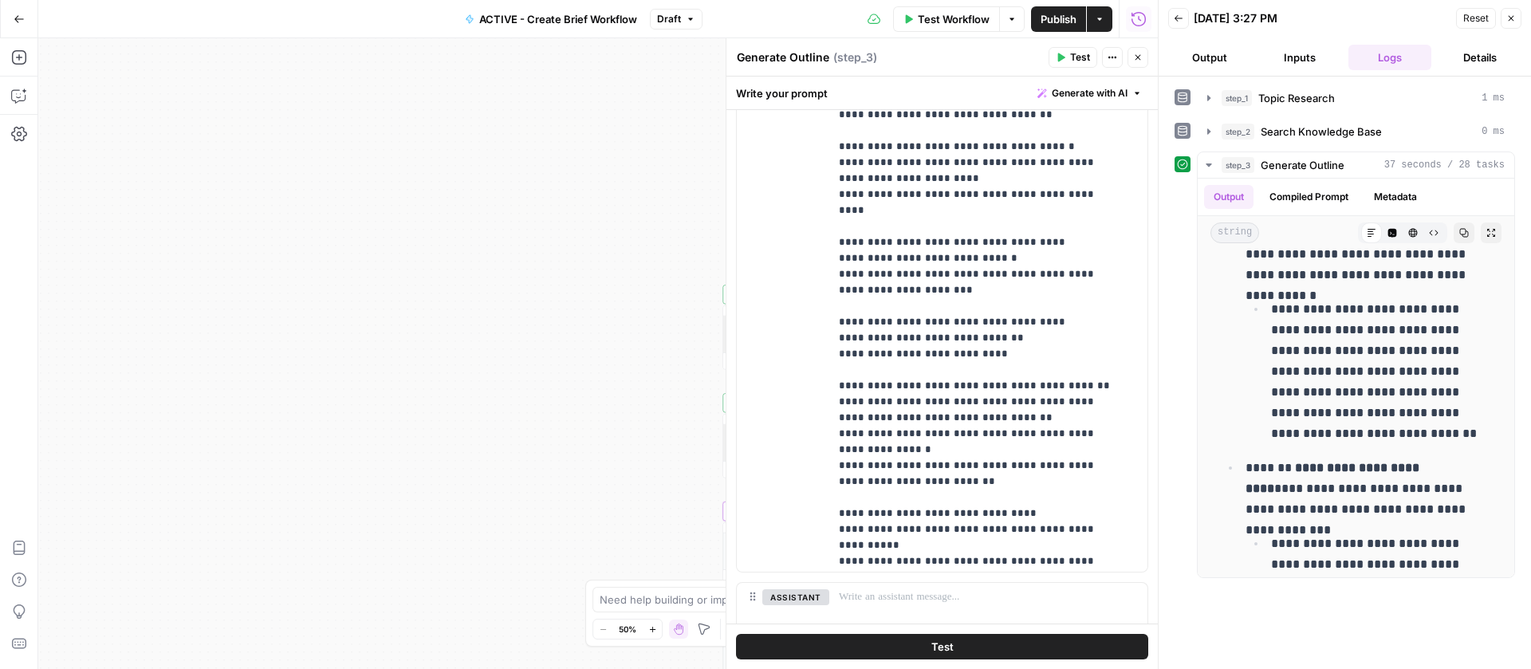
scroll to position [3240, 0]
click at [953, 19] on span "Test Workflow" at bounding box center [954, 19] width 72 height 16
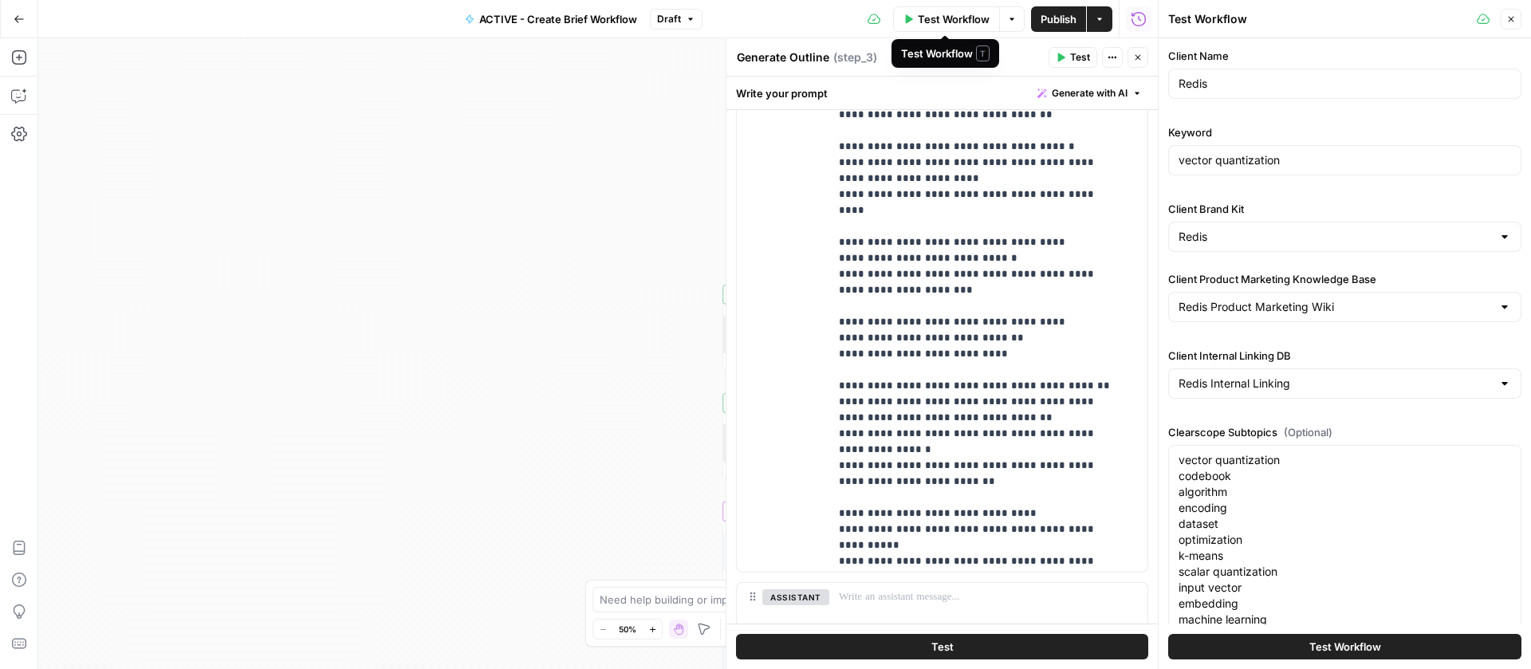
click at [956, 17] on span "Test Workflow" at bounding box center [954, 19] width 72 height 16
click at [1338, 643] on span "Test Workflow" at bounding box center [1345, 647] width 72 height 16
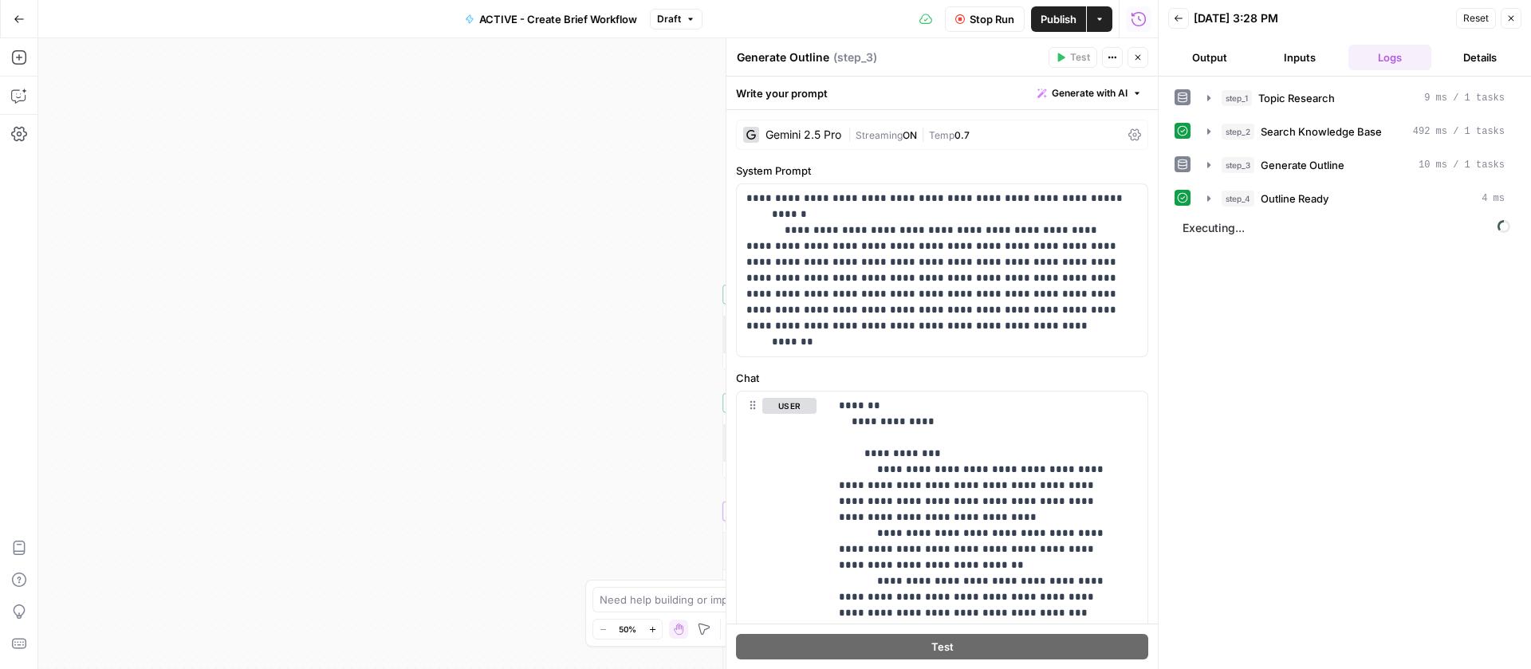
scroll to position [1591, 0]
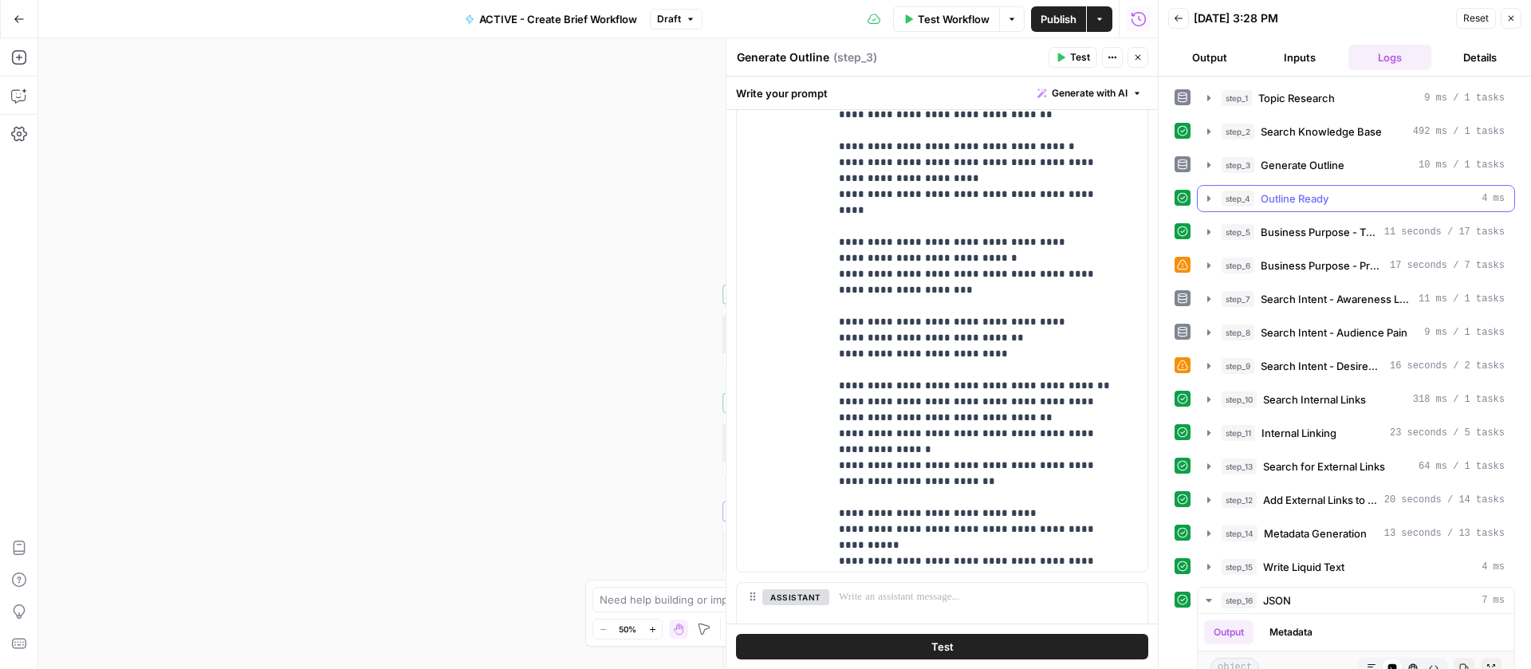
click at [1209, 198] on icon "button" at bounding box center [1208, 198] width 3 height 6
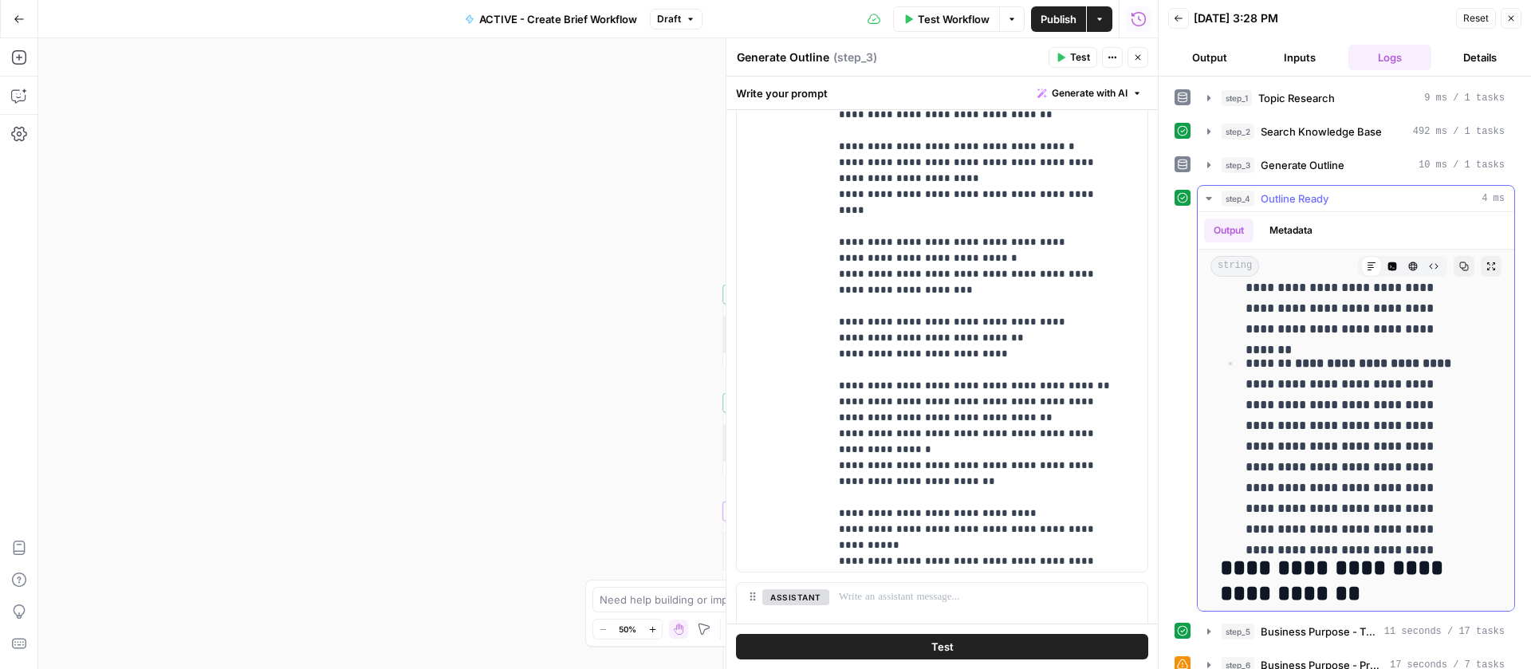
scroll to position [768, 0]
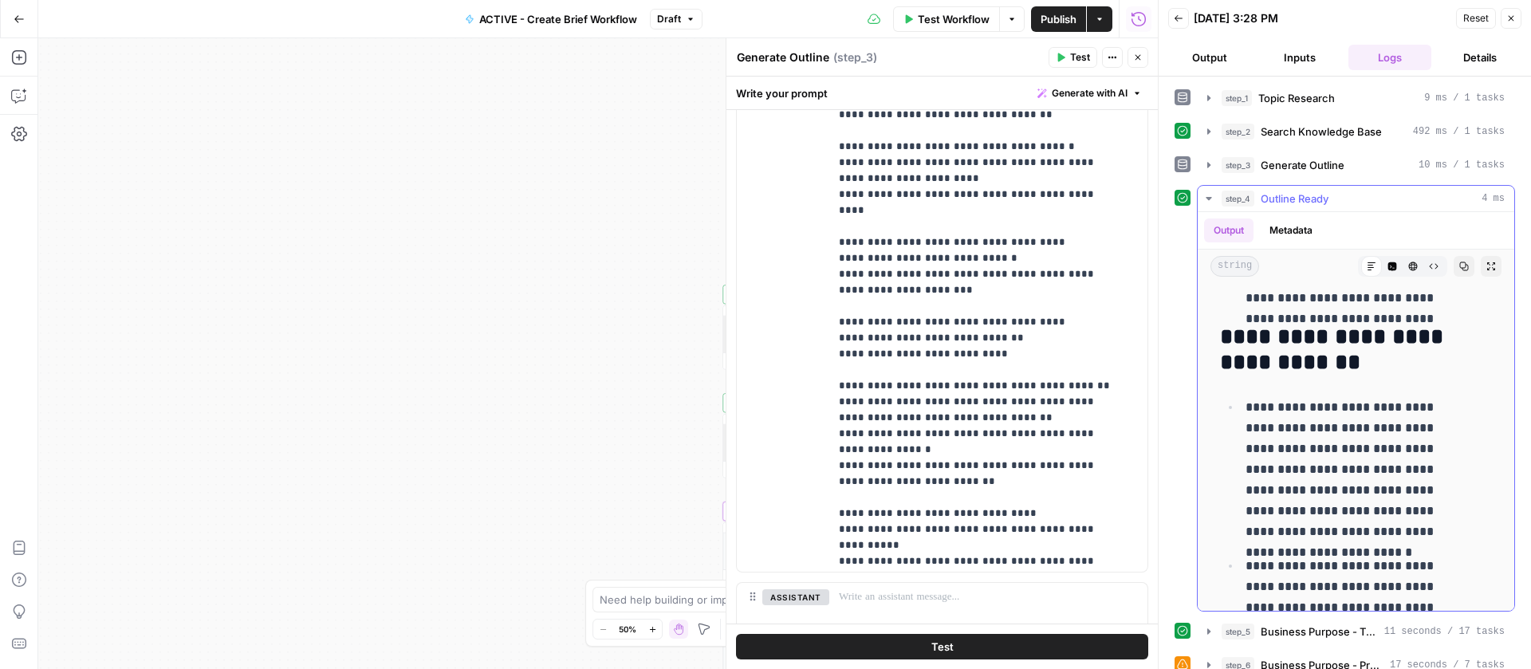
click at [1217, 198] on button "step_4 Outline Ready 4 ms" at bounding box center [1355, 199] width 316 height 26
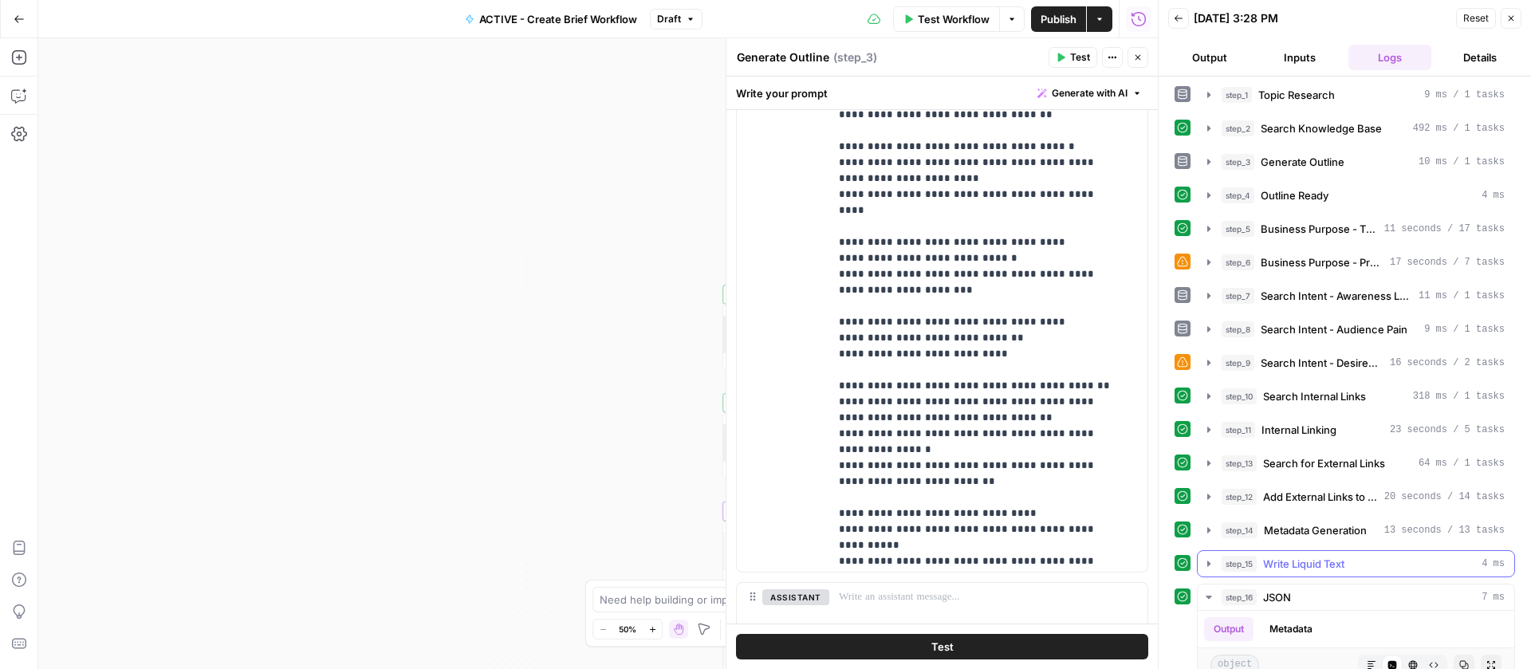
click at [1209, 557] on icon "button" at bounding box center [1208, 563] width 13 height 13
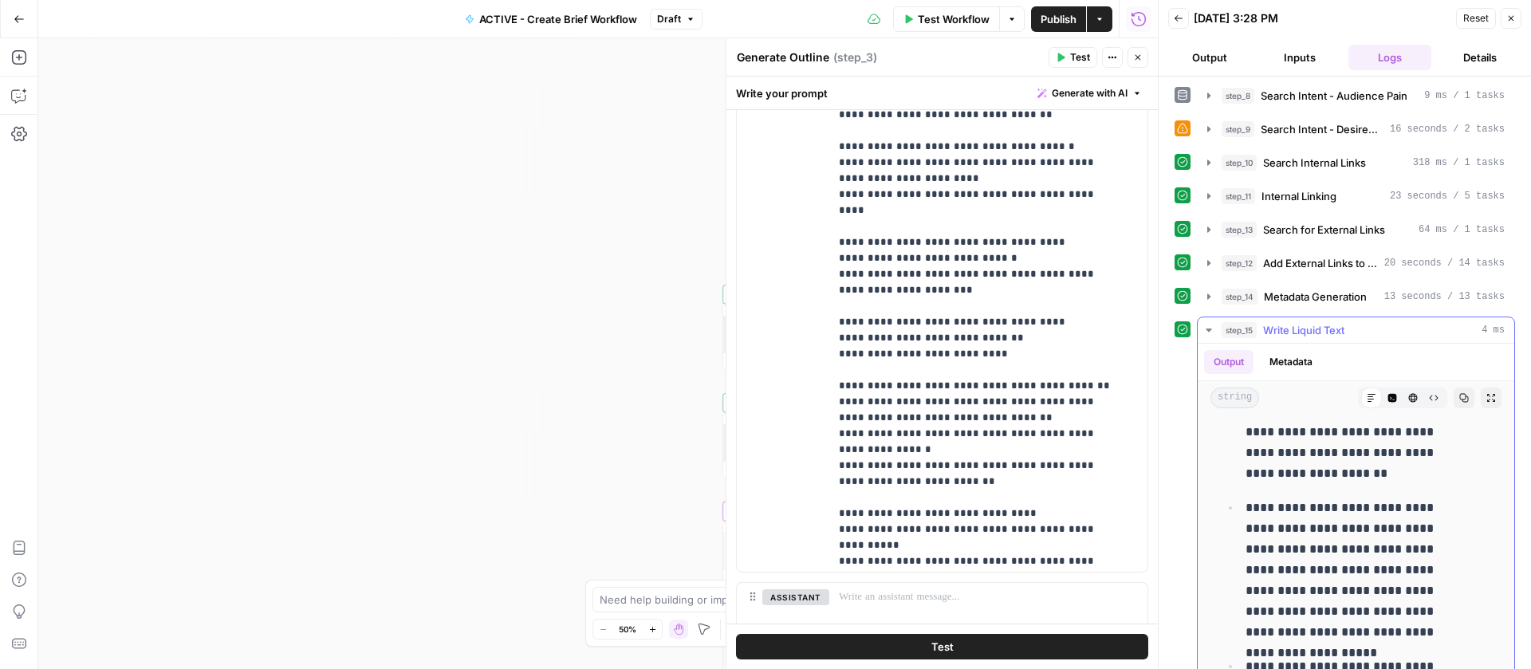
scroll to position [10520, 0]
click at [1208, 328] on icon "button" at bounding box center [1208, 329] width 6 height 3
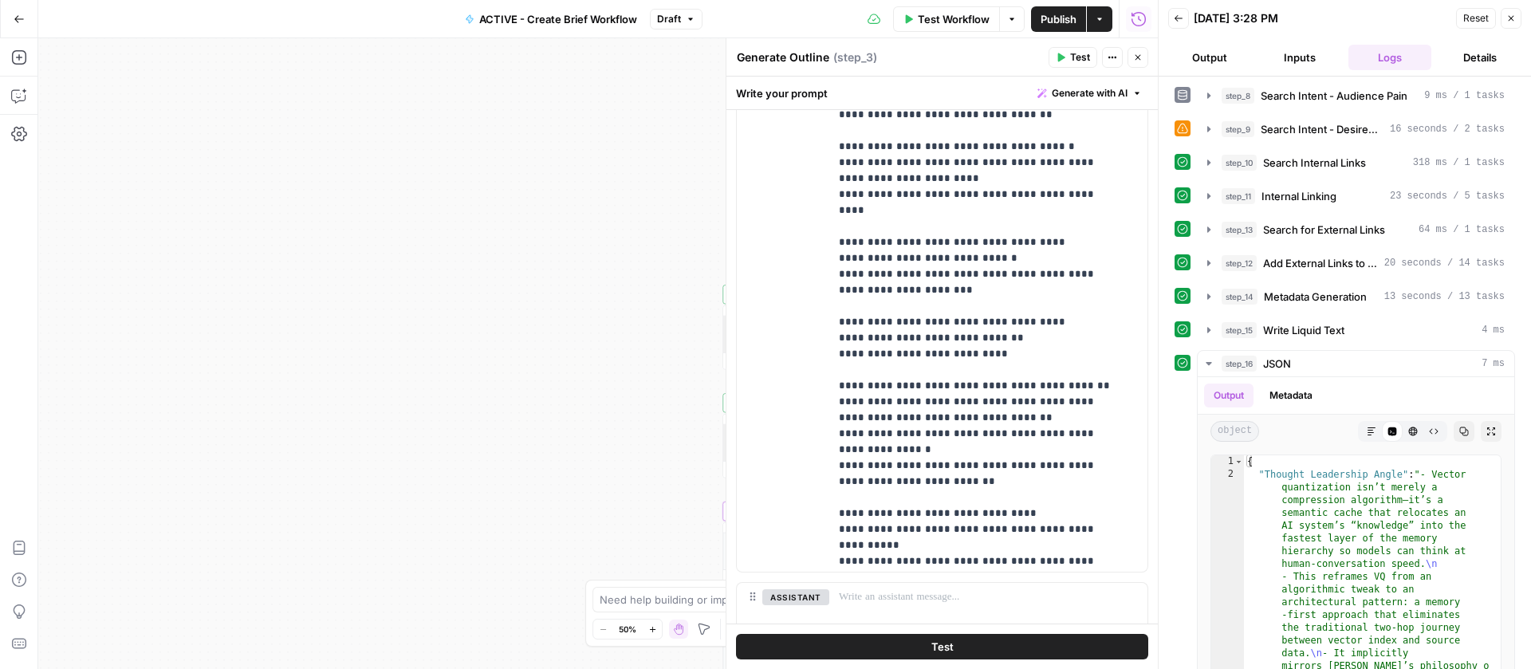
click at [1138, 53] on icon "button" at bounding box center [1138, 58] width 10 height 10
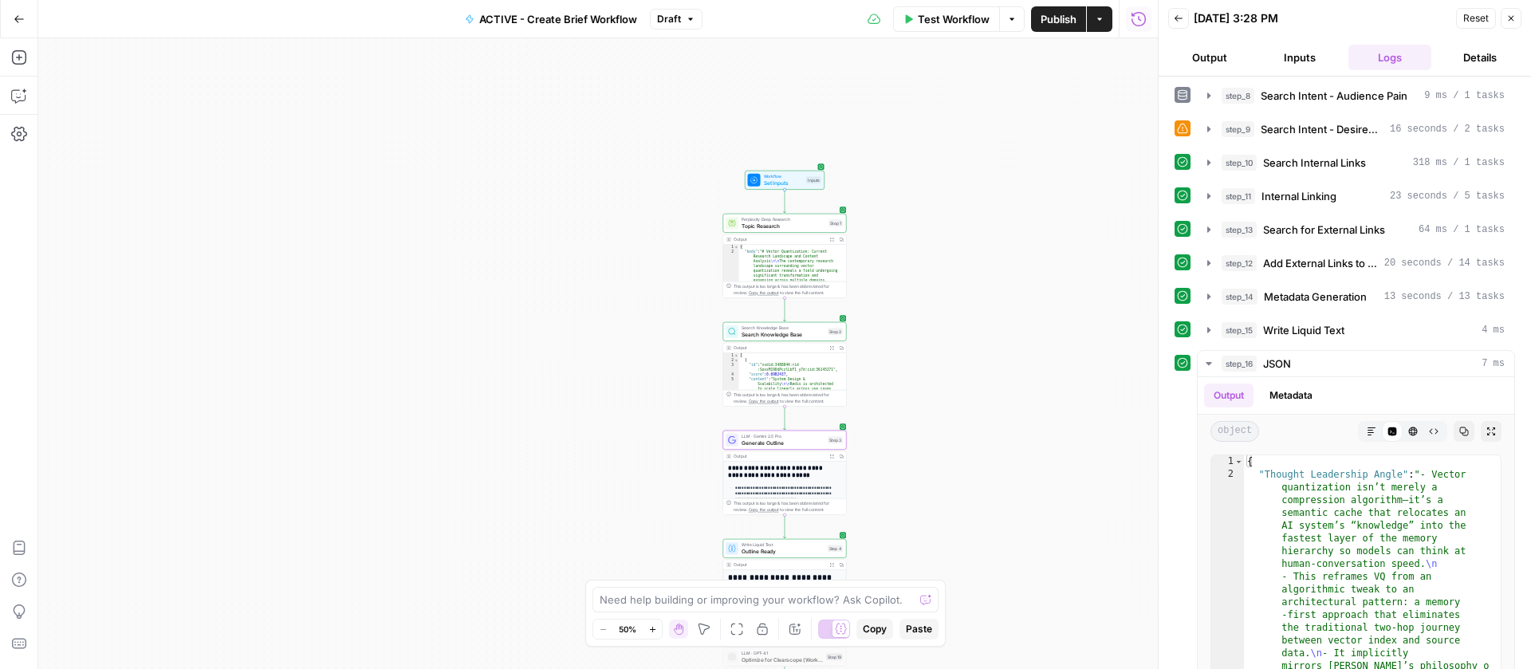
scroll to position [103, 0]
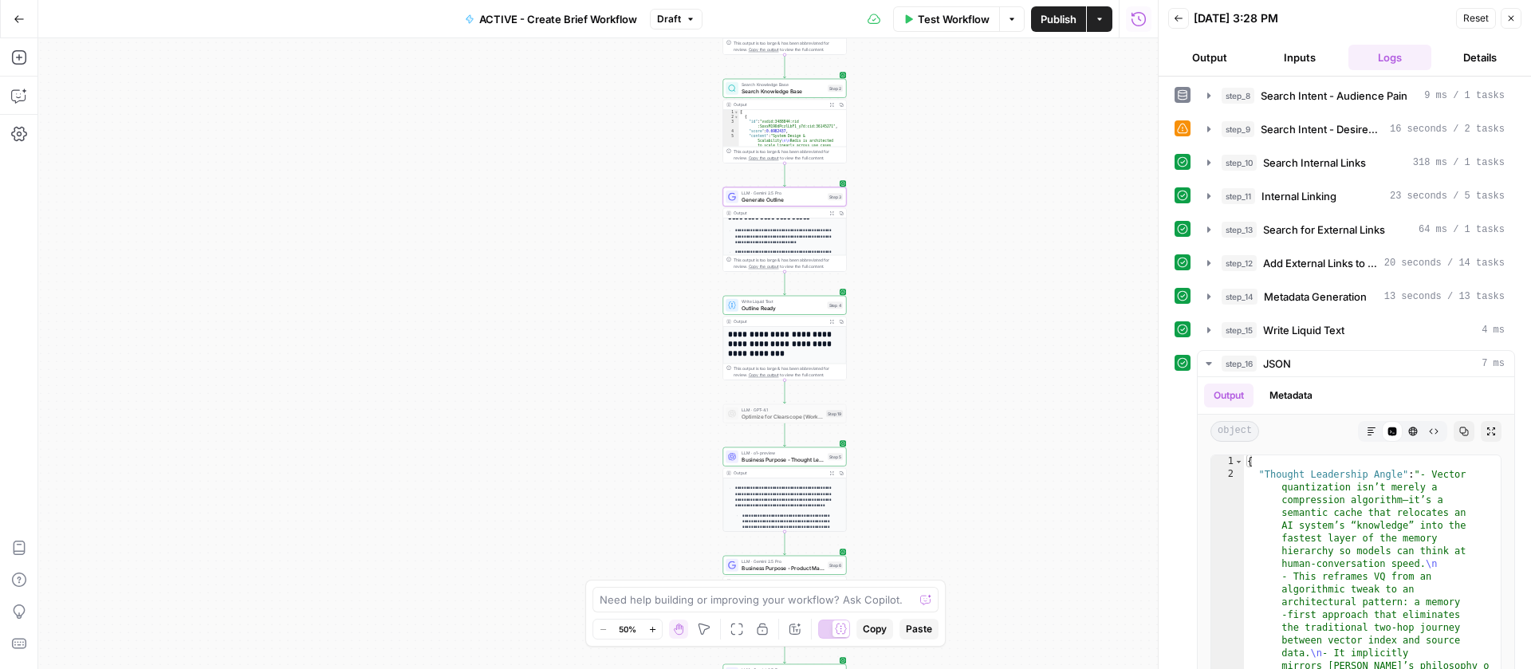
click at [808, 198] on span "Generate Outline" at bounding box center [782, 199] width 83 height 8
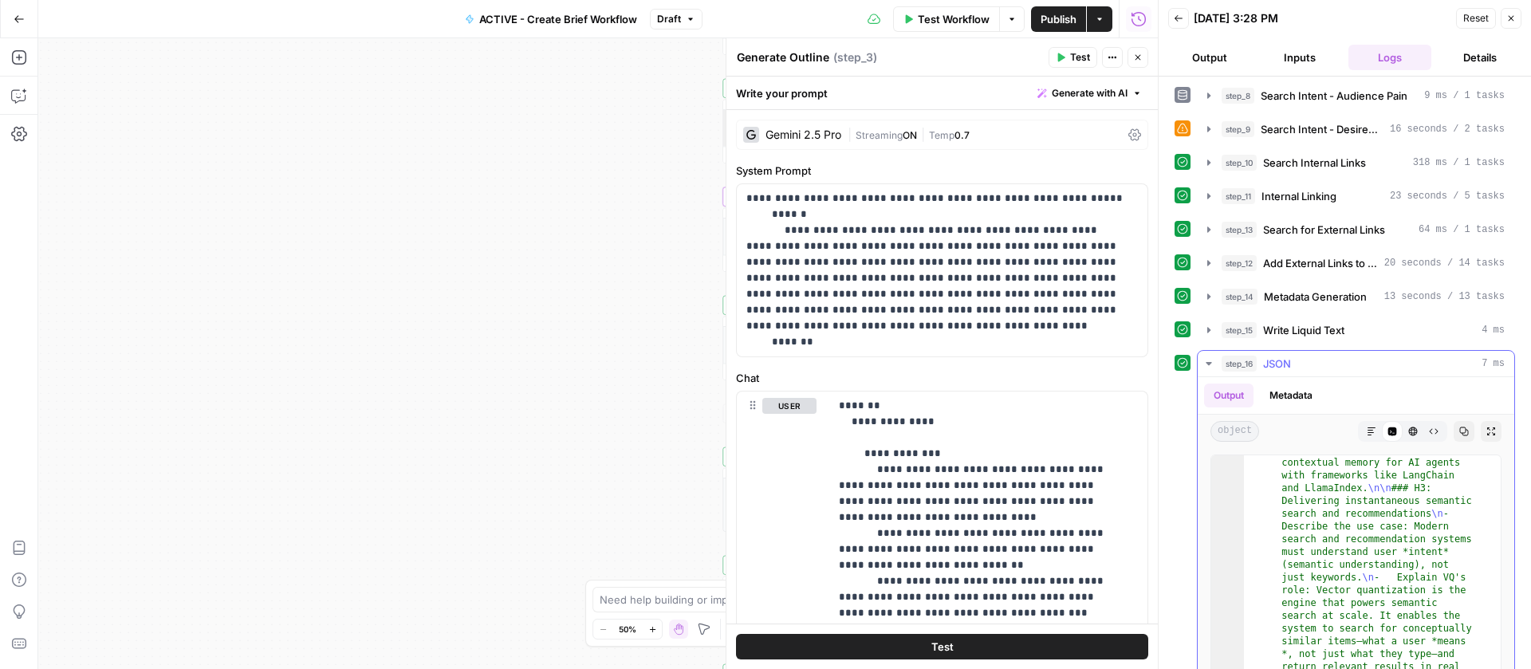
scroll to position [4193, 0]
click at [1214, 361] on icon "button" at bounding box center [1208, 363] width 13 height 13
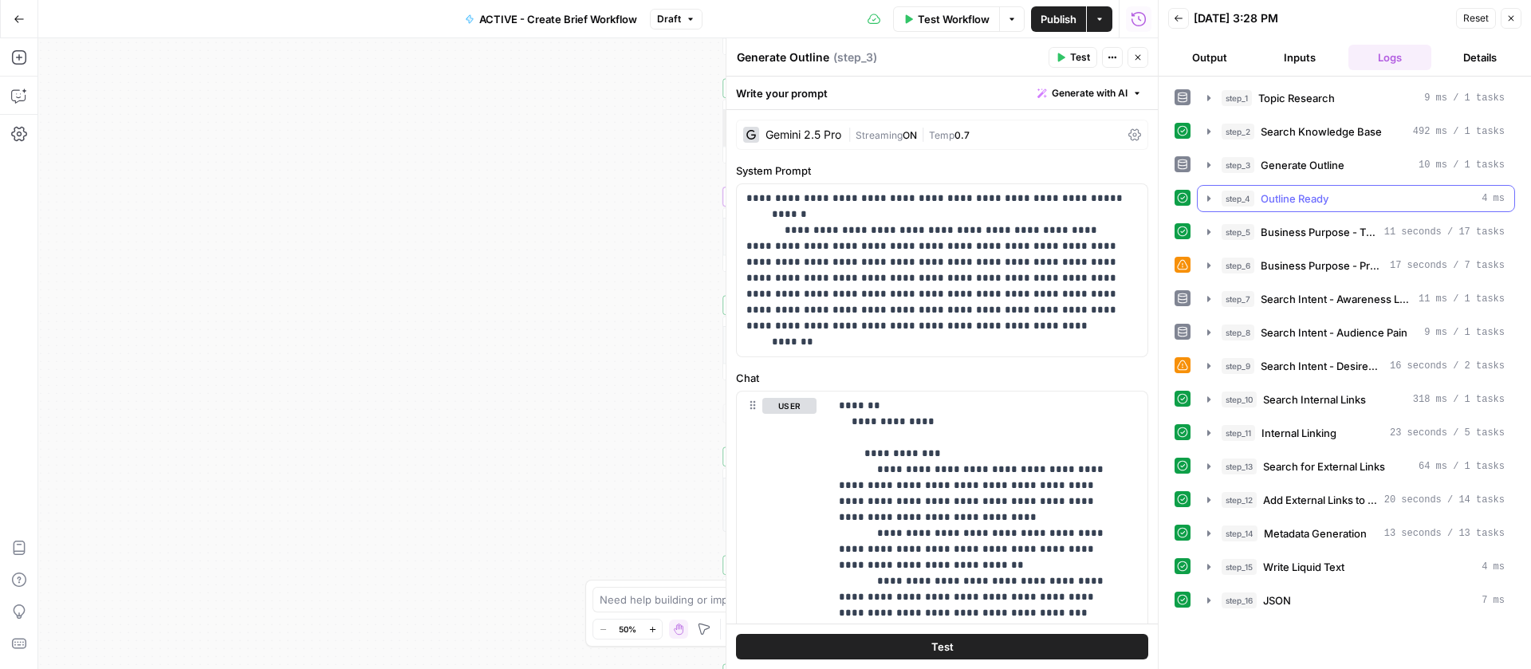
click at [1209, 196] on icon "button" at bounding box center [1208, 198] width 13 height 13
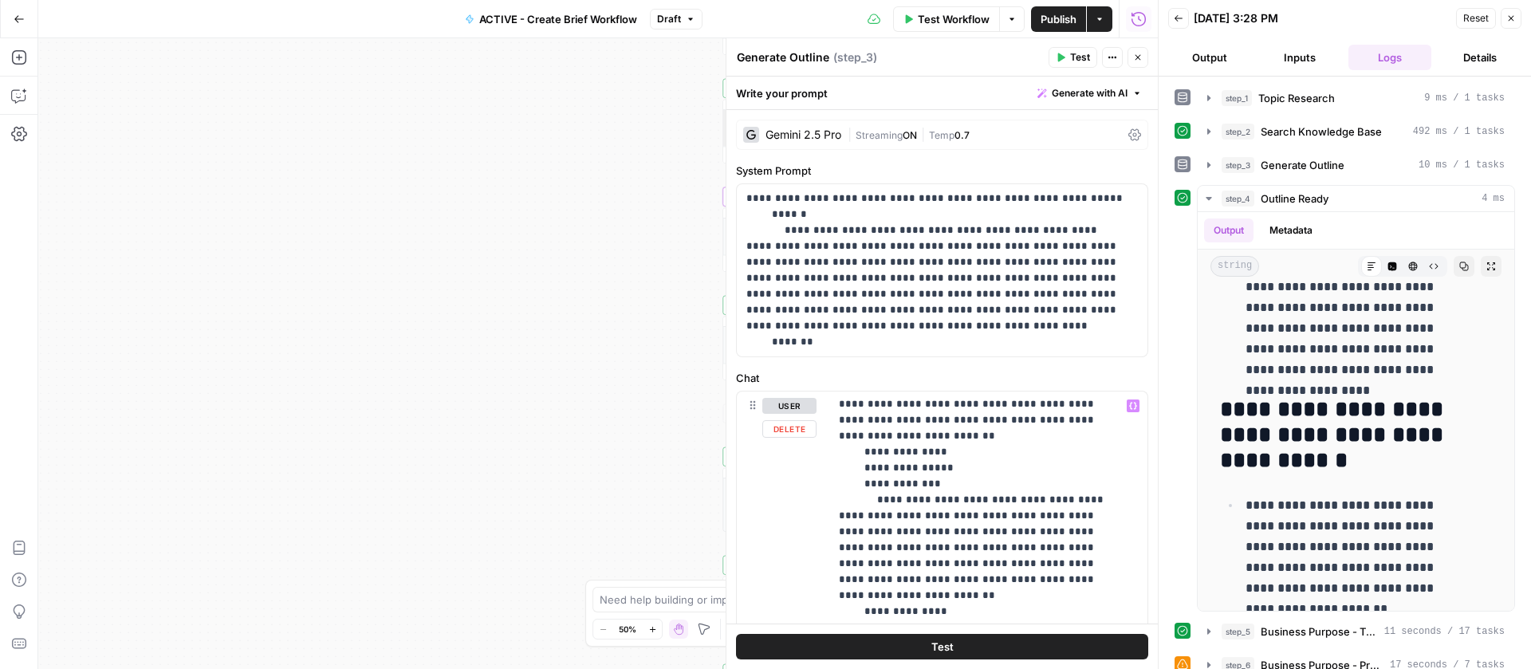
scroll to position [1035, 0]
click at [1027, 499] on p "**********" at bounding box center [976, 455] width 275 height 2184
click at [1068, 20] on span "Publish" at bounding box center [1058, 19] width 36 height 16
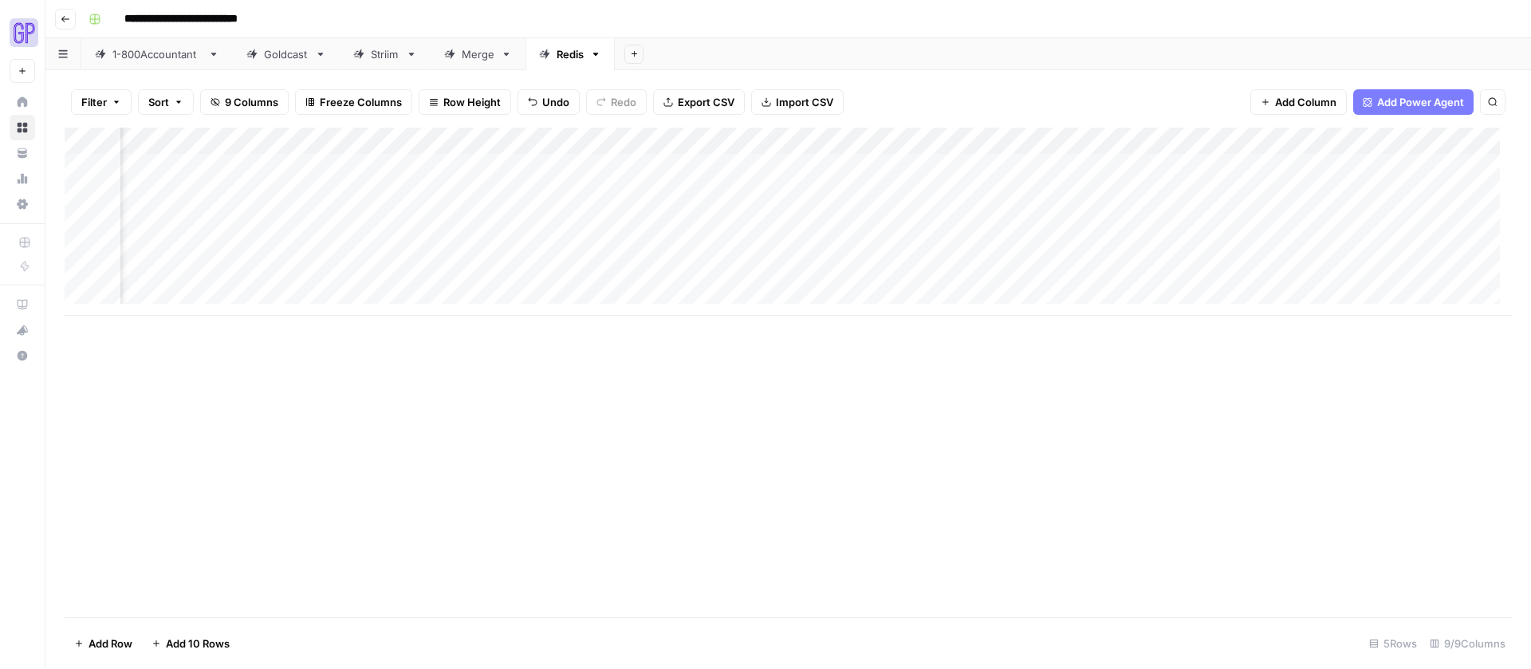
scroll to position [0, 330]
click at [698, 192] on div "Add Column" at bounding box center [788, 222] width 1447 height 188
